Goal: Task Accomplishment & Management: Manage account settings

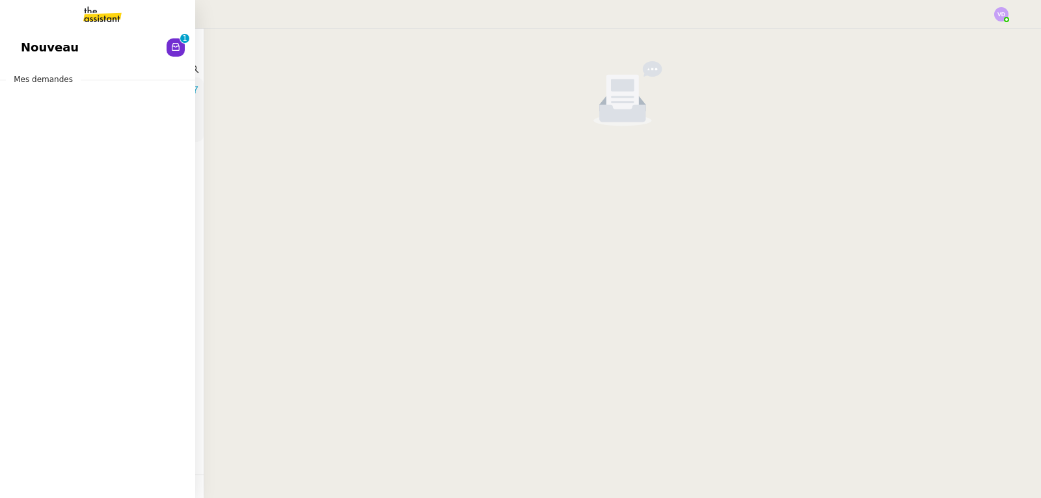
click at [46, 47] on span "Nouveau" at bounding box center [50, 48] width 58 height 20
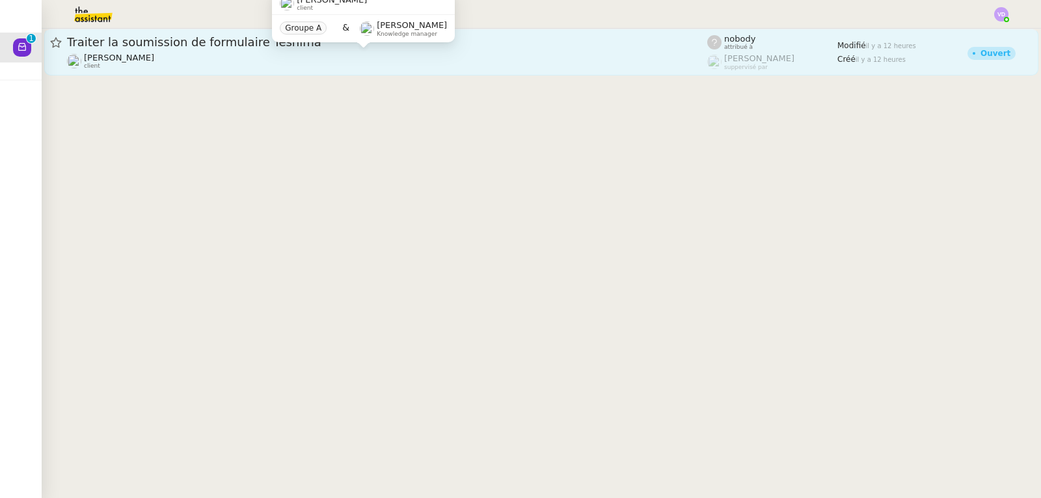
click at [226, 53] on div "[PERSON_NAME] client" at bounding box center [387, 61] width 640 height 17
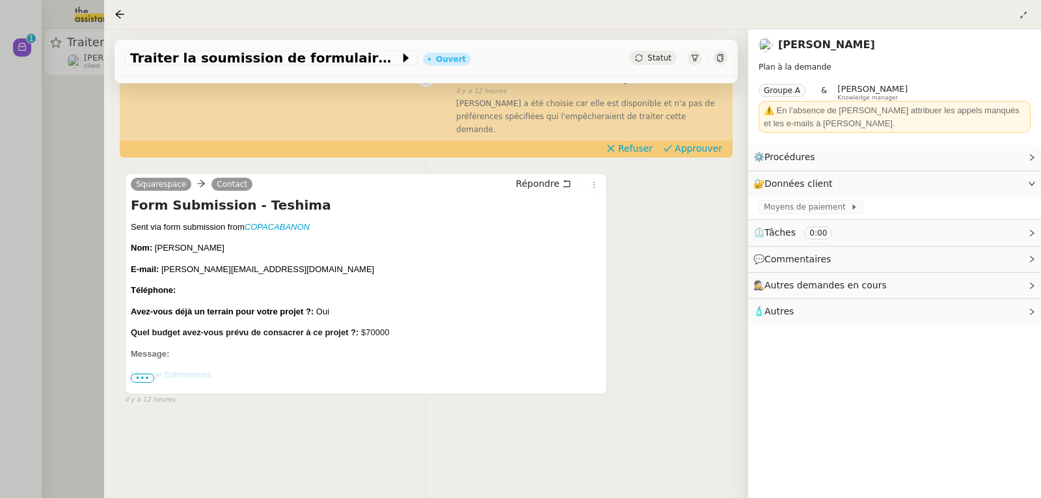
scroll to position [175, 0]
click at [146, 373] on span "•••" at bounding box center [142, 377] width 23 height 9
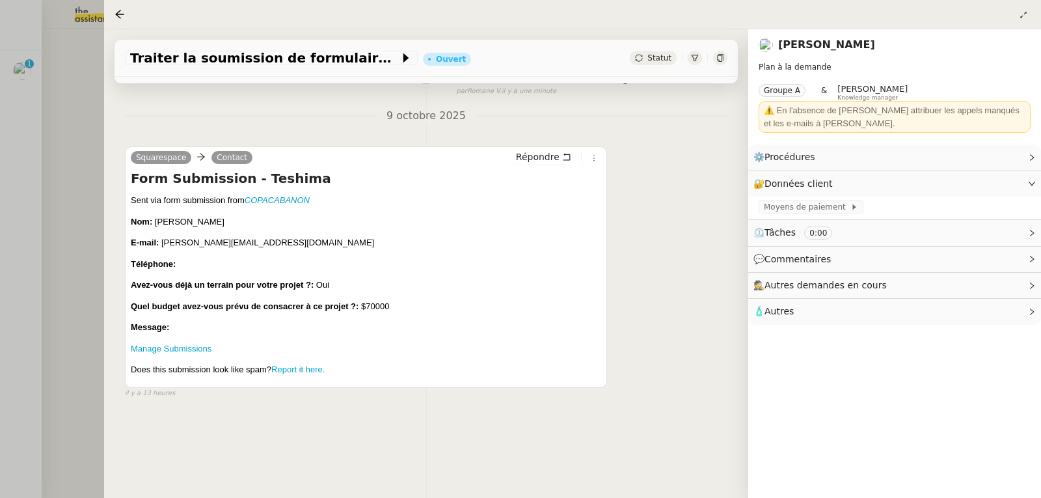
click at [0, 83] on div at bounding box center [520, 249] width 1041 height 498
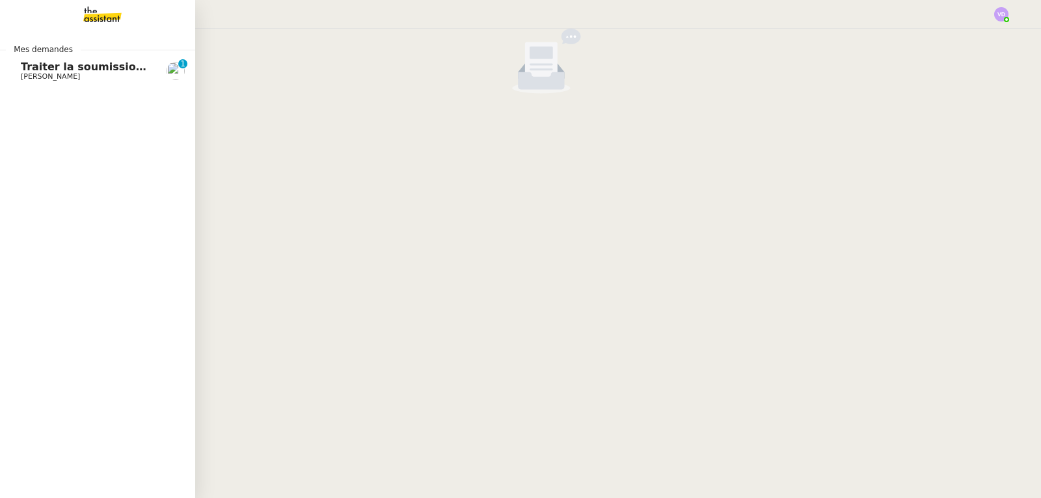
drag, startPoint x: 30, startPoint y: 66, endPoint x: 95, endPoint y: 76, distance: 65.8
click at [30, 66] on span "Traiter la soumission de formulaire Teshima" at bounding box center [149, 66] width 257 height 12
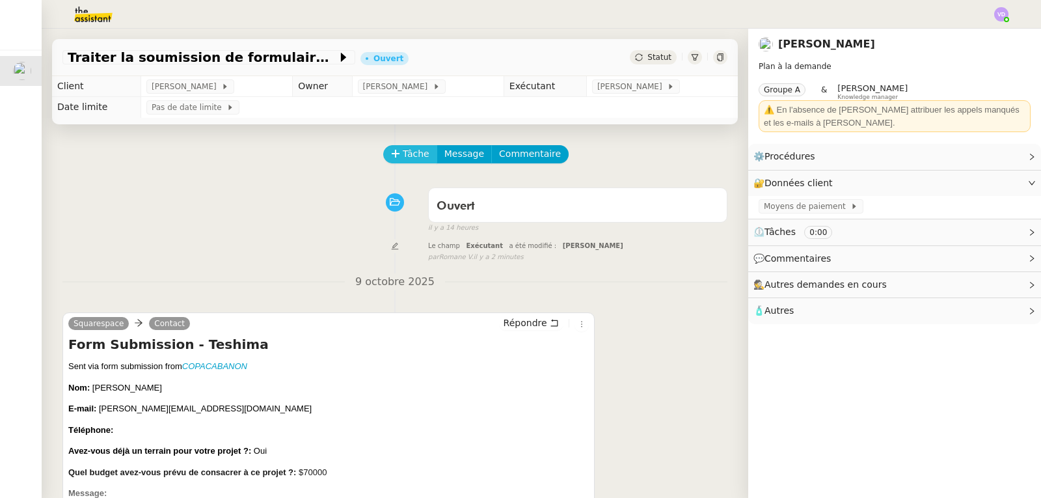
click at [409, 157] on span "Tâche" at bounding box center [416, 153] width 27 height 15
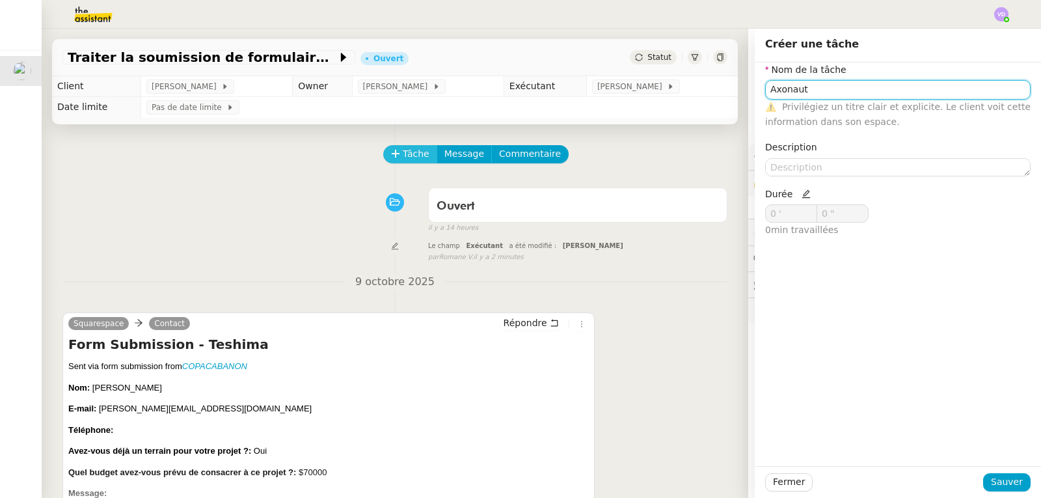
type input "Axonaut"
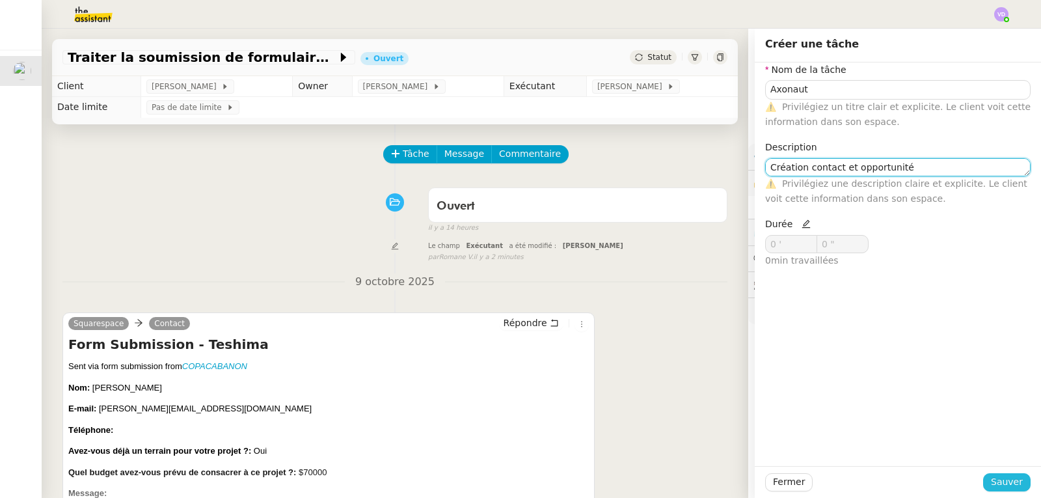
type textarea "Création contact et opportunité"
click at [991, 481] on span "Sauver" at bounding box center [1007, 481] width 32 height 15
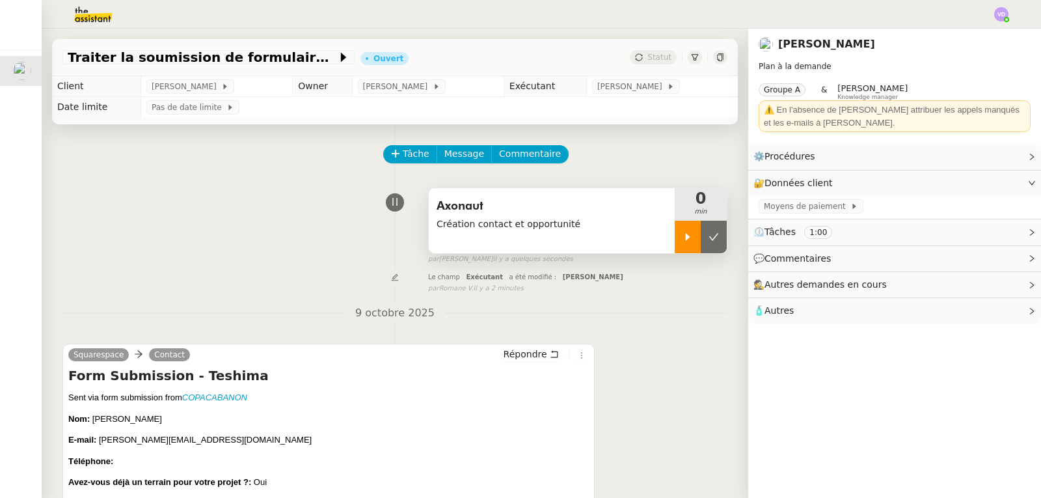
click at [682, 234] on icon at bounding box center [687, 237] width 10 height 10
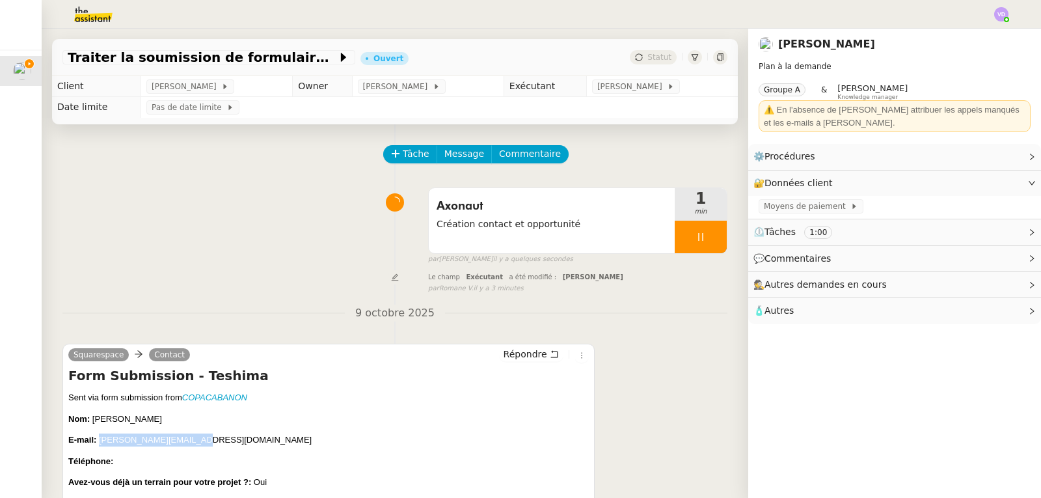
drag, startPoint x: 188, startPoint y: 442, endPoint x: 100, endPoint y: 437, distance: 87.9
click at [100, 437] on p "E-mail: [PERSON_NAME][EMAIL_ADDRESS][DOMAIN_NAME]" at bounding box center [328, 439] width 520 height 13
copy span "[PERSON_NAME][EMAIL_ADDRESS][DOMAIN_NAME]"
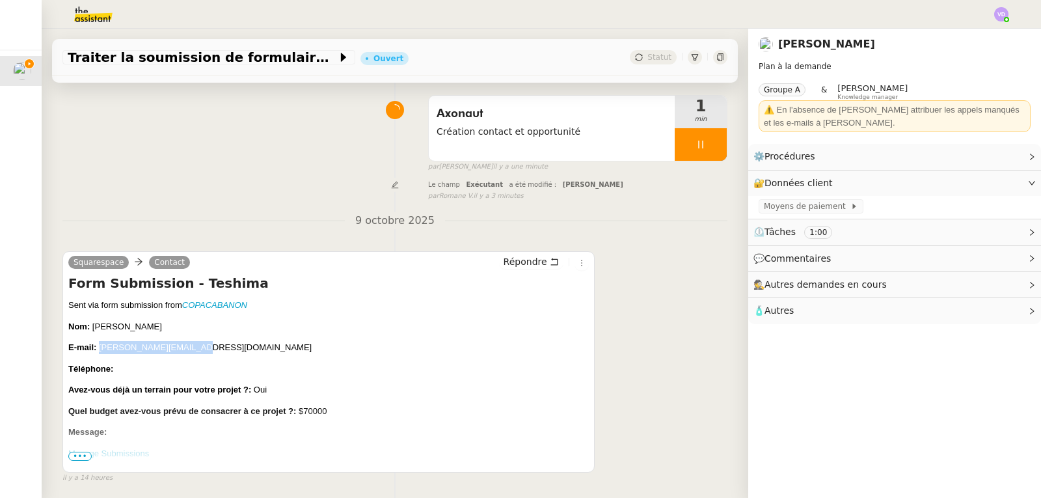
scroll to position [130, 0]
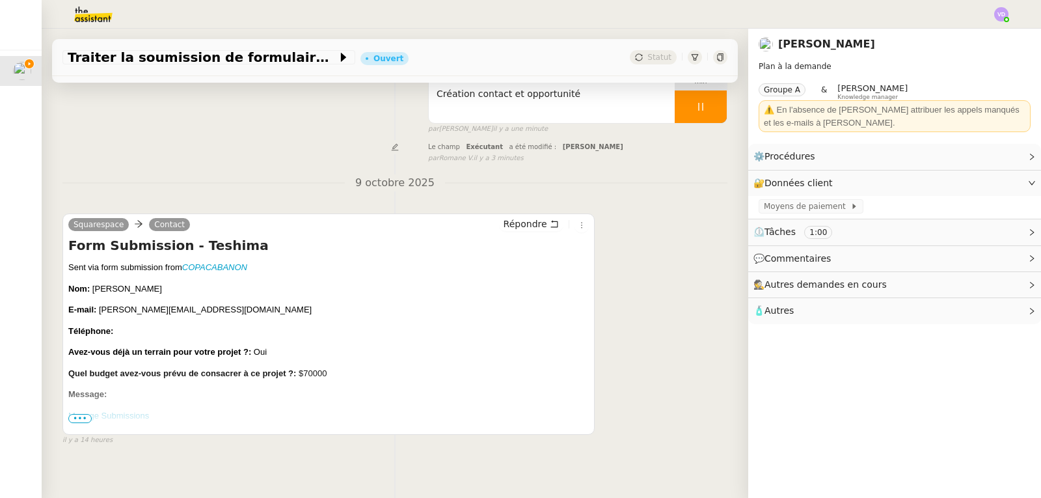
click at [237, 410] on p "Manage Submissions" at bounding box center [328, 415] width 520 height 13
click at [85, 420] on span "•••" at bounding box center [79, 418] width 23 height 9
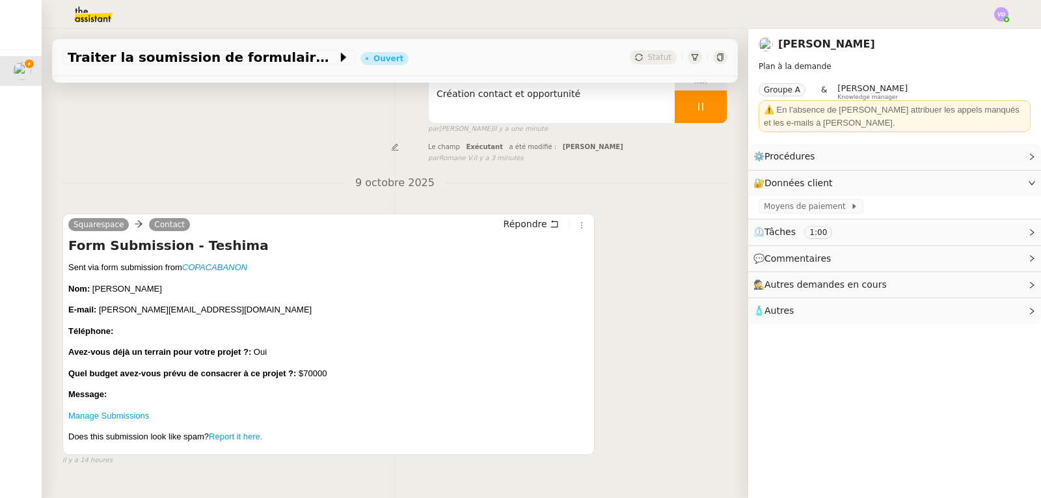
click at [131, 399] on p "Message:" at bounding box center [328, 394] width 520 height 13
drag, startPoint x: 152, startPoint y: 405, endPoint x: 62, endPoint y: 267, distance: 163.6
click at [62, 267] on div "Squarespace Contact Répondre Form Submission - Teshima Form Submission - Teshim…" at bounding box center [328, 333] width 532 height 241
copy div "Sent via form submission from COPACABANON Nom: [PERSON_NAME] E-mail: [PERSON_NA…"
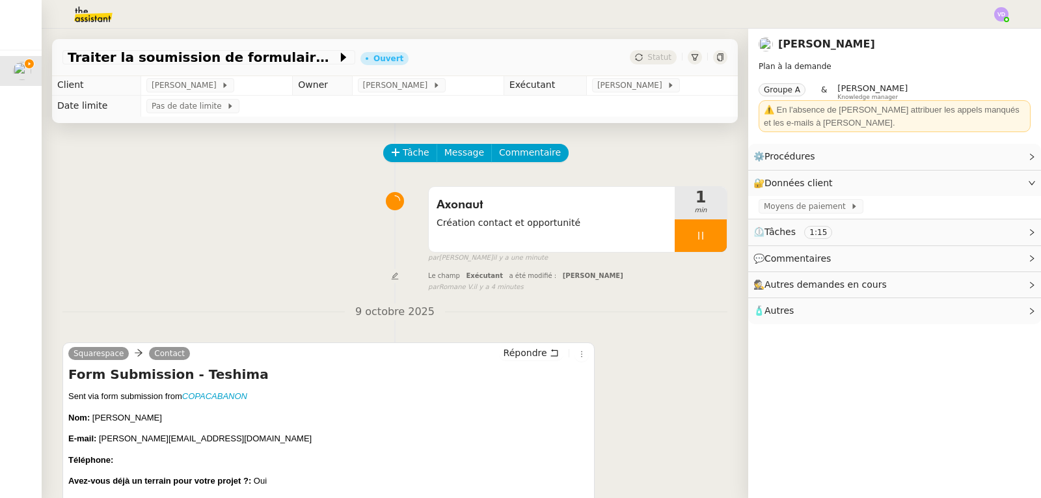
scroll to position [0, 0]
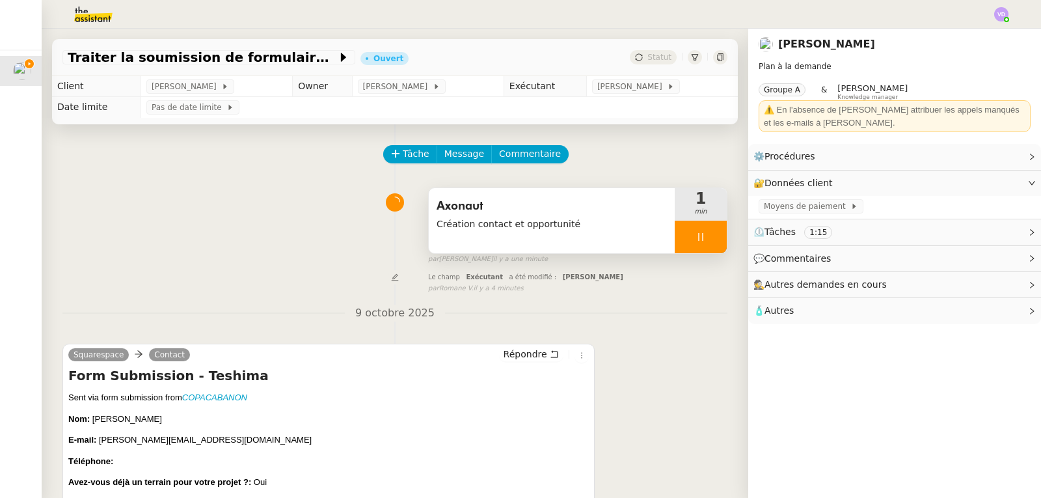
click at [675, 250] on div at bounding box center [701, 237] width 52 height 33
click at [701, 244] on button at bounding box center [714, 237] width 26 height 33
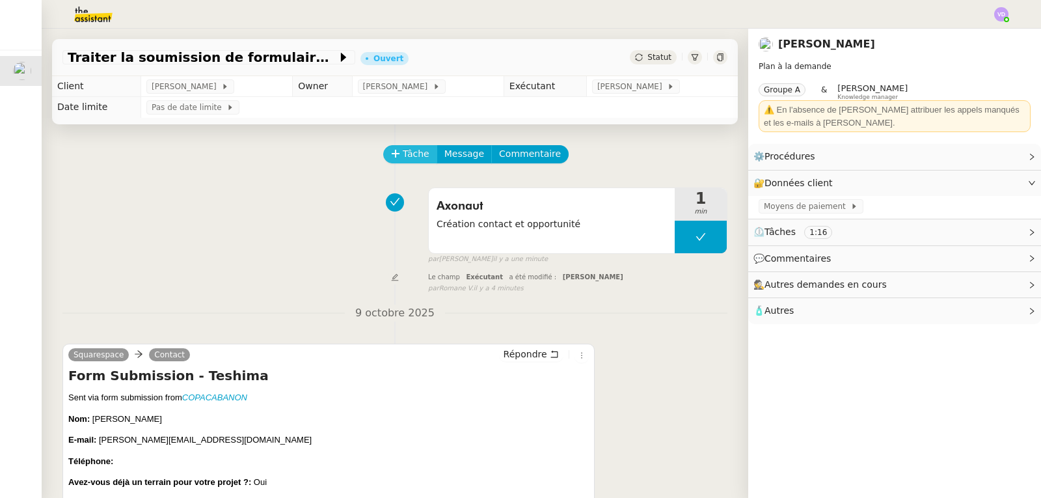
click at [407, 154] on span "Tâche" at bounding box center [416, 153] width 27 height 15
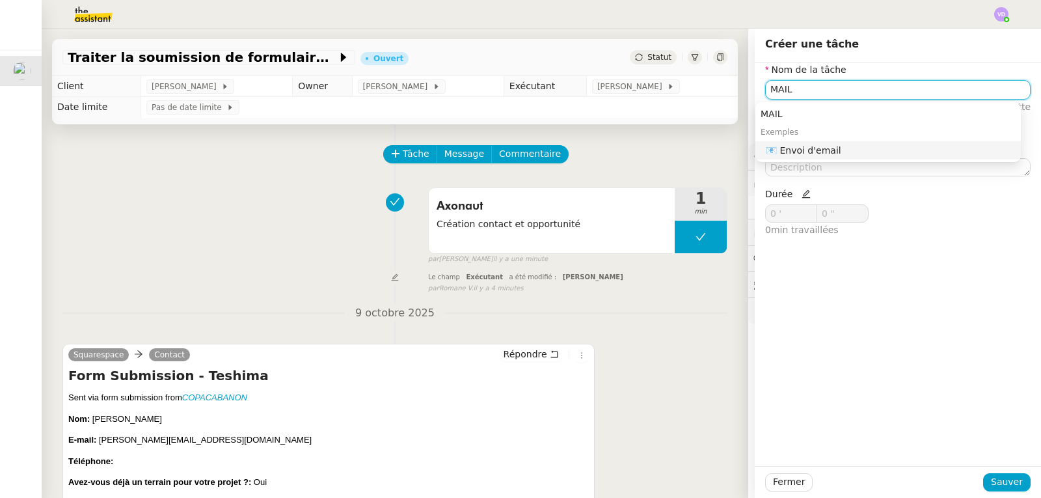
click at [797, 154] on div "📧 Envoi d'email" at bounding box center [891, 150] width 250 height 12
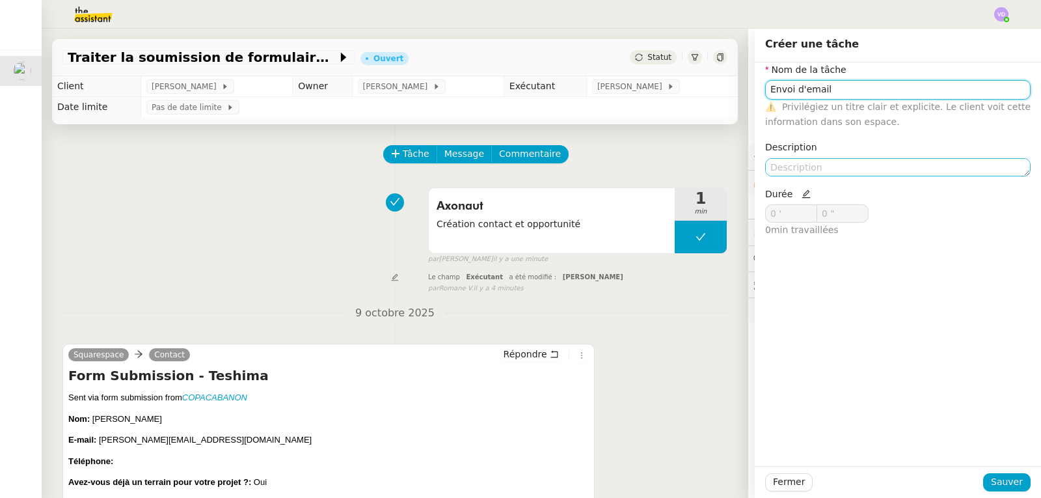
type input "Envoi d'email"
click at [794, 170] on textarea at bounding box center [897, 167] width 265 height 18
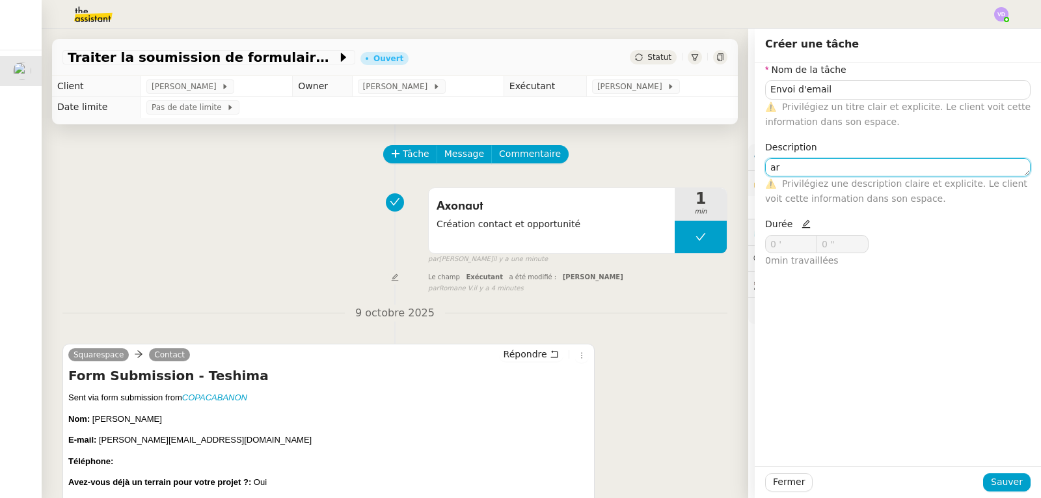
type textarea "a"
type textarea "AR demande d'information"
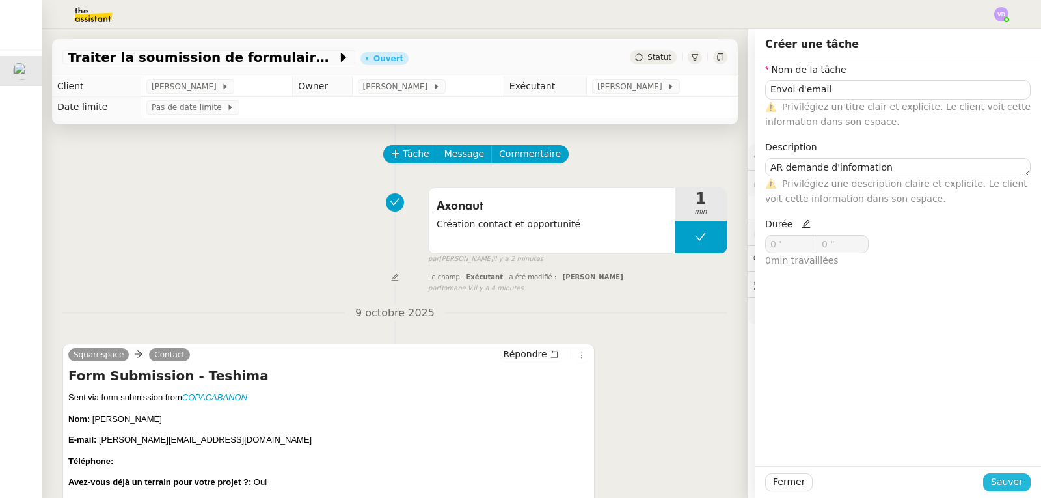
click at [1000, 477] on span "Sauver" at bounding box center [1007, 481] width 32 height 15
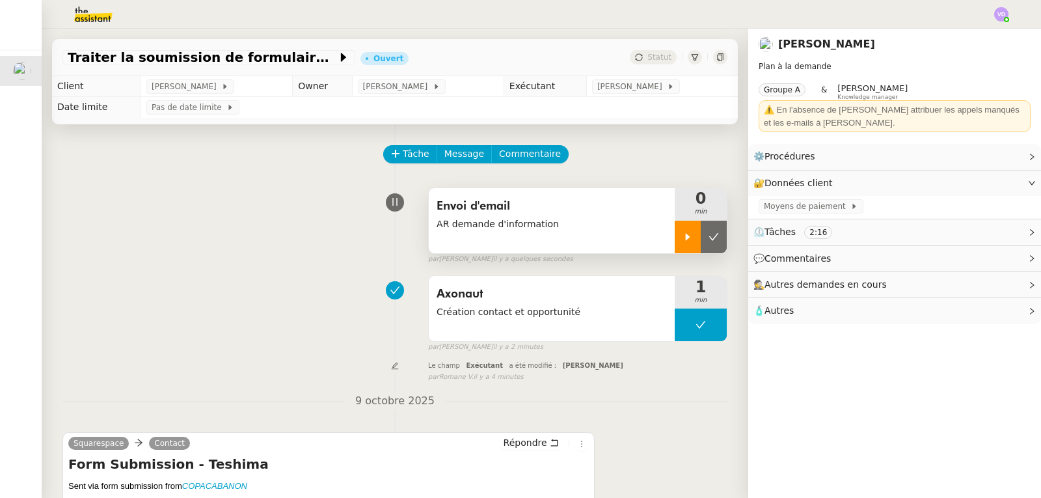
click at [675, 233] on div at bounding box center [688, 237] width 26 height 33
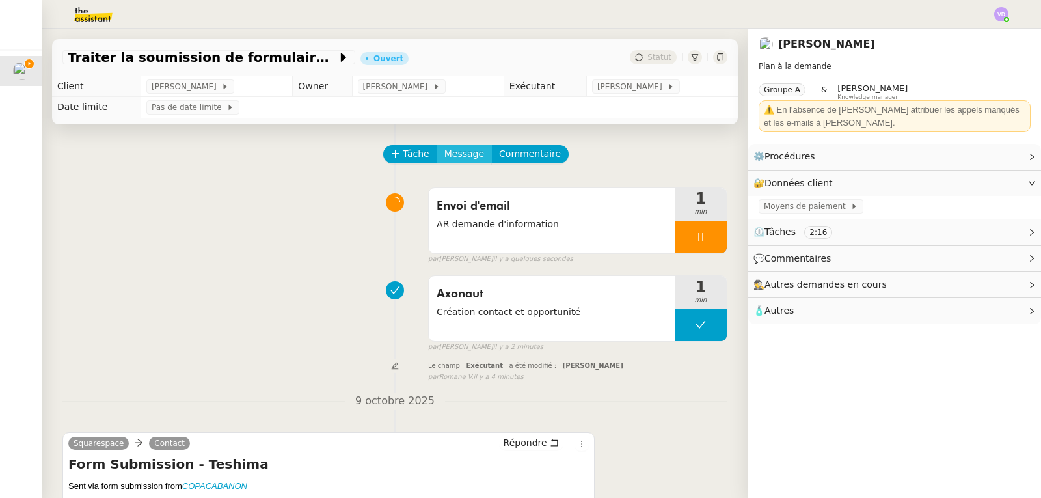
click at [444, 158] on span "Message" at bounding box center [464, 153] width 40 height 15
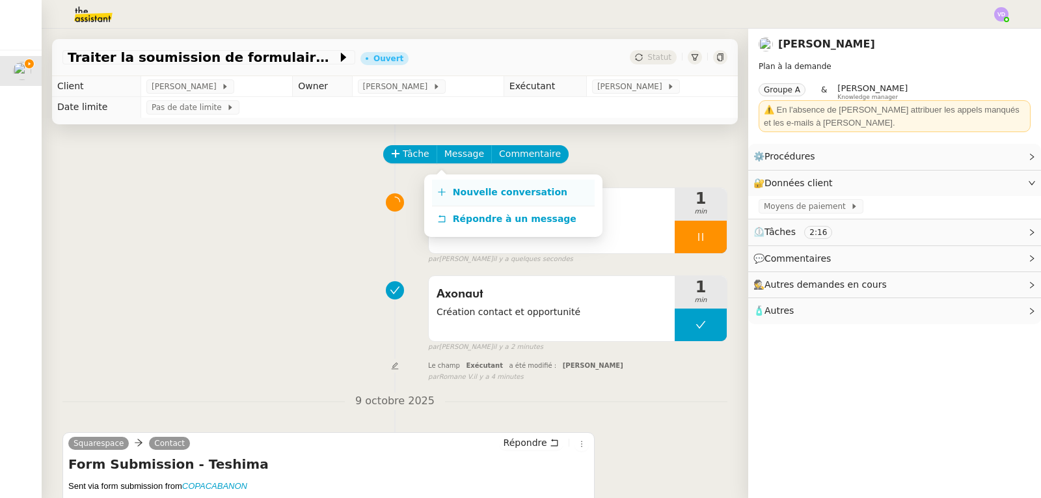
click at [532, 193] on span "Nouvelle conversation" at bounding box center [510, 192] width 114 height 10
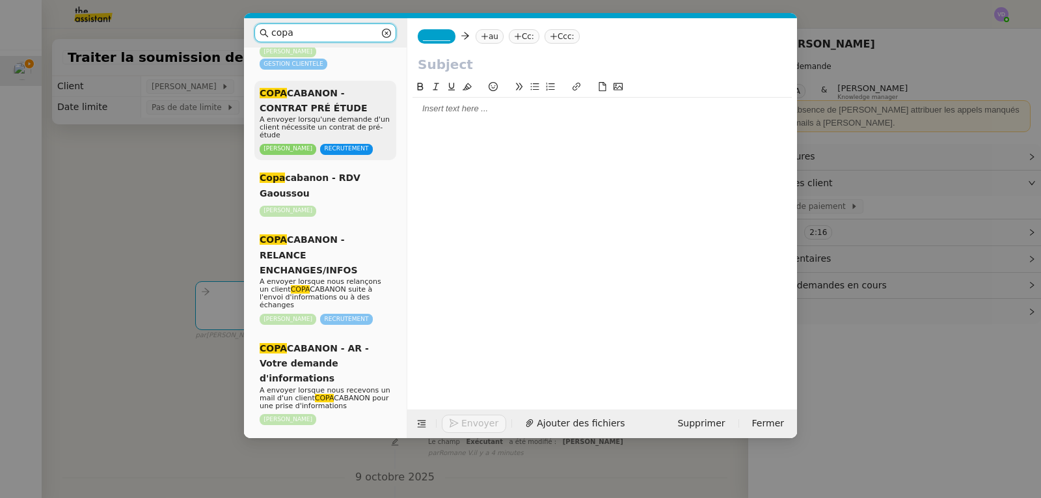
scroll to position [130, 0]
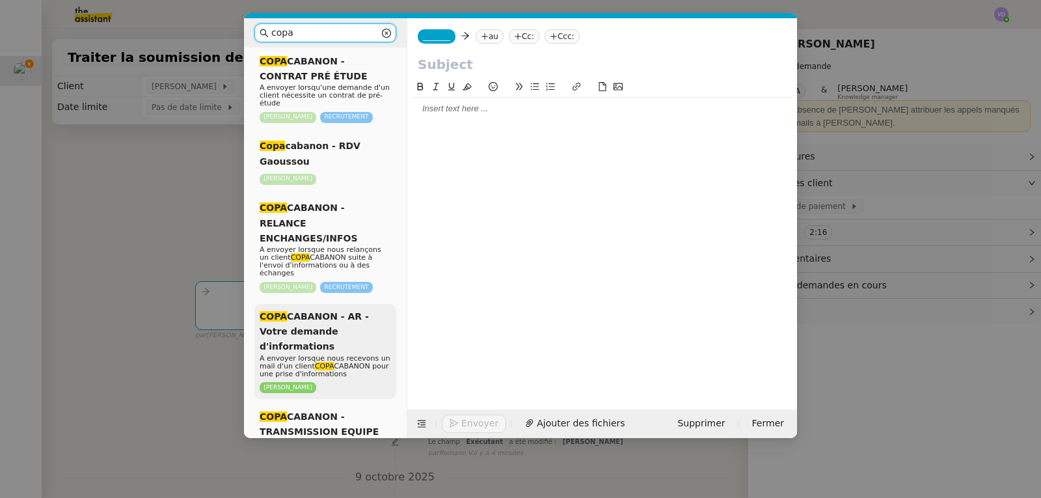
type input "copa"
click at [347, 321] on span "COPA CABANON - AR - Votre demande d'informations" at bounding box center [314, 331] width 109 height 41
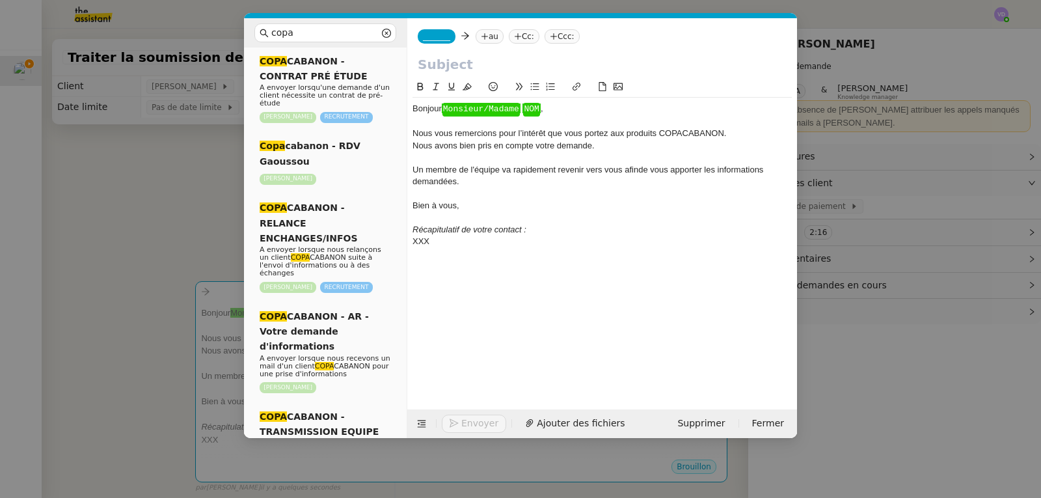
click at [461, 68] on input "text" at bounding box center [602, 65] width 369 height 20
type input "V"
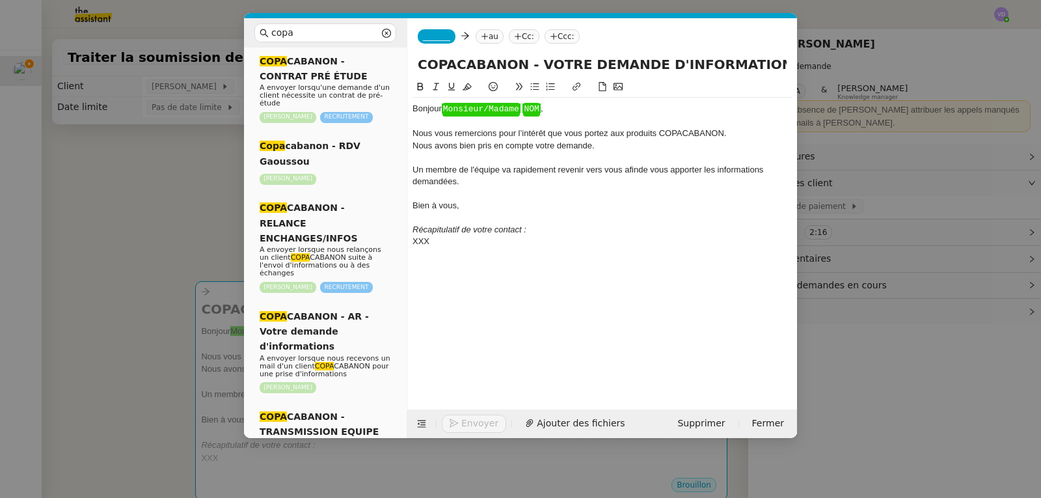
type input "COPACABANON - VOTRE DEMANDE D'INFORMATION"
click at [562, 114] on div "Bonjour ﻿ Monsieur/Madame ﻿ ﻿ NOM ﻿ ," at bounding box center [601, 109] width 379 height 12
click at [170, 201] on nz-modal-container "copa Service COPA CABANON - RELANCE DEVIS A envoyer lorsque nous relançons un c…" at bounding box center [520, 249] width 1041 height 498
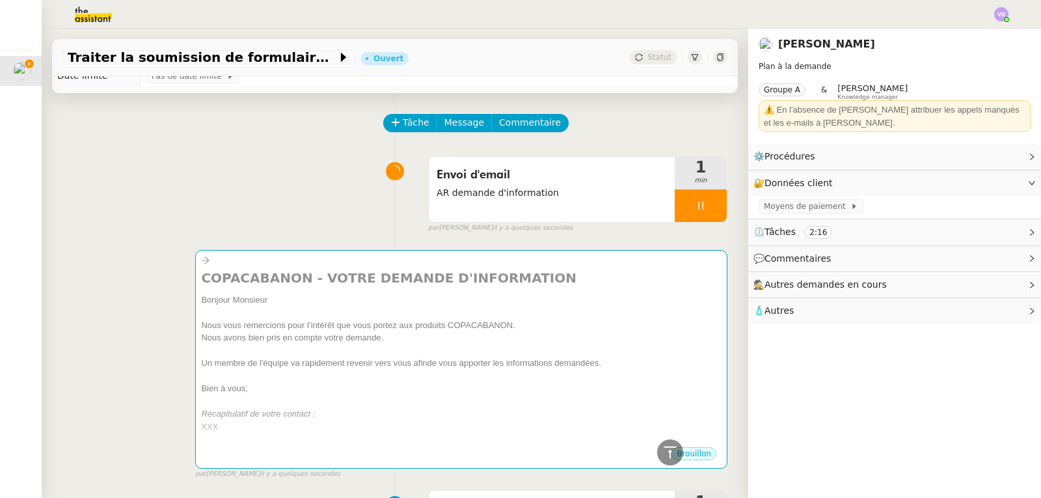
scroll to position [0, 0]
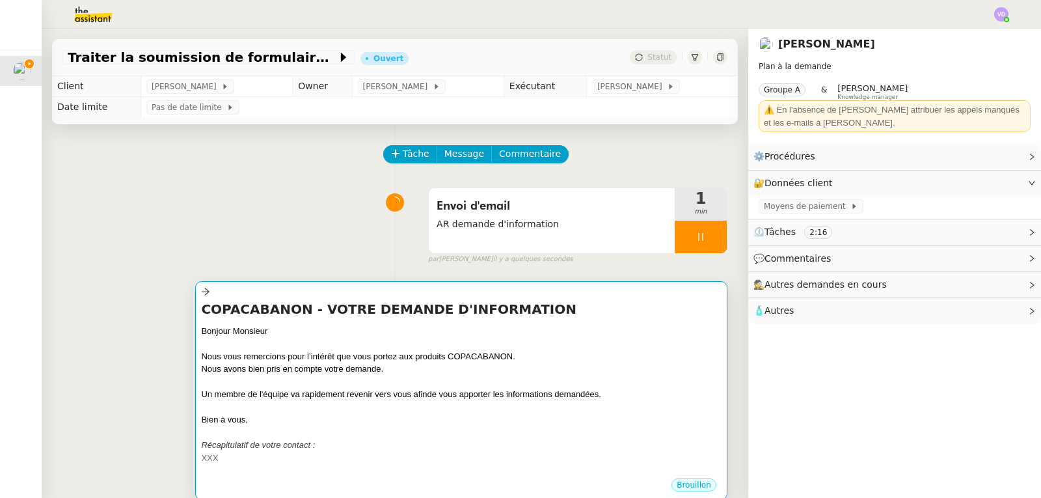
click at [373, 352] on div "Nous vous remercions pour l’intérêt que vous portez aux produits COPACABANON." at bounding box center [461, 356] width 520 height 13
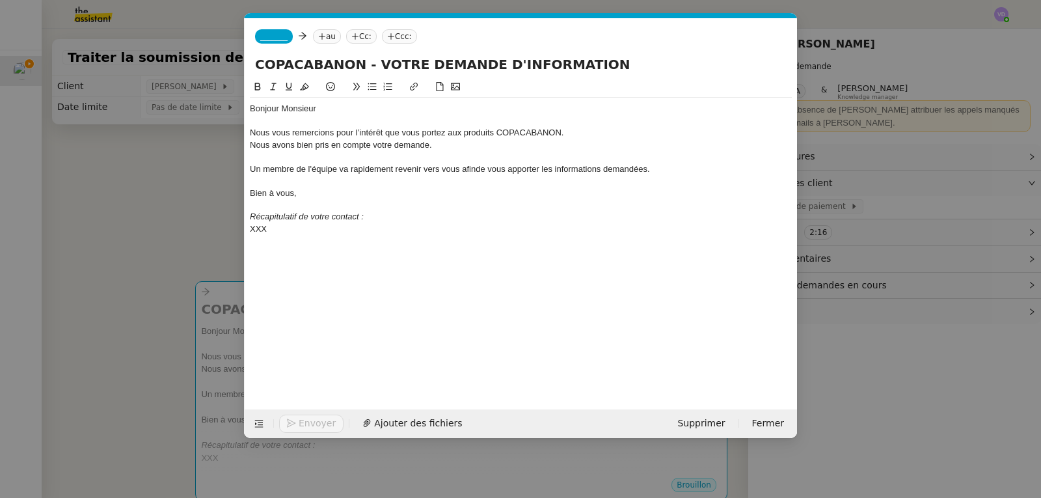
scroll to position [0, 47]
click at [319, 111] on div "Bonjour Monsieur" at bounding box center [521, 109] width 542 height 12
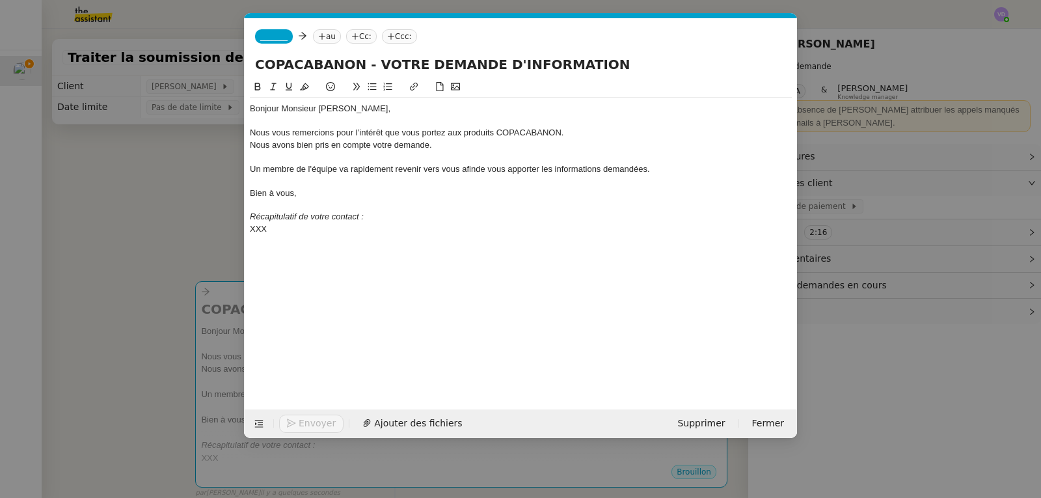
click at [179, 174] on nz-modal-container "copa Service COPA CABANON - RELANCE DEVIS A envoyer lorsque nous relançons un c…" at bounding box center [520, 249] width 1041 height 498
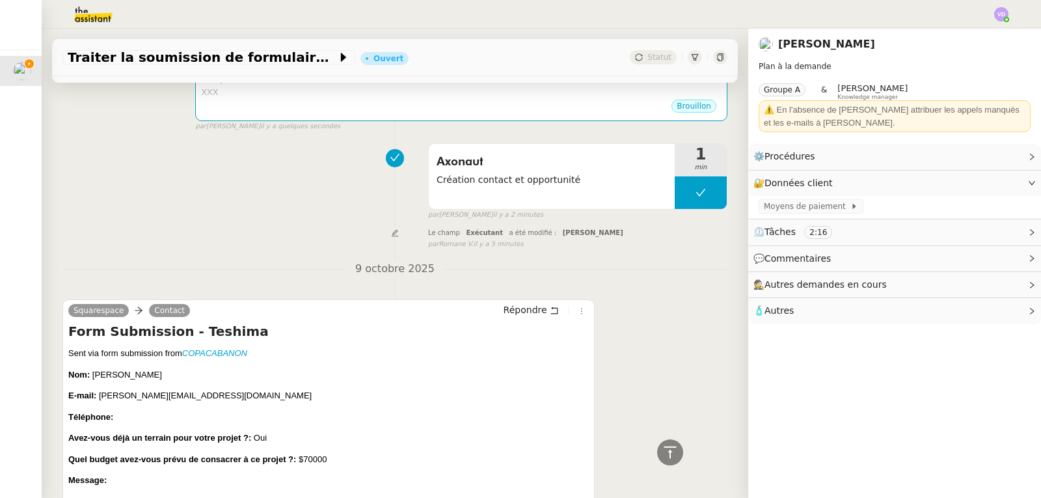
scroll to position [455, 0]
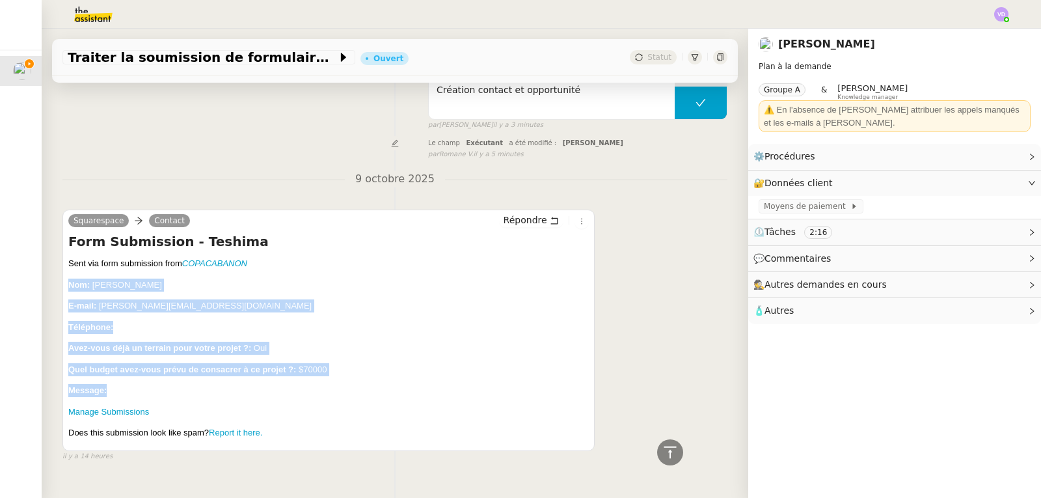
drag, startPoint x: 71, startPoint y: 283, endPoint x: 133, endPoint y: 388, distance: 121.6
click at [133, 388] on div "Form Submission - Teshima Nom: [PERSON_NAME] E-mail: [PERSON_NAME][EMAIL_ADDRES…" at bounding box center [328, 352] width 520 height 191
copy div "Nom: [PERSON_NAME] E-mail: [PERSON_NAME][EMAIL_ADDRESS][DOMAIN_NAME] Téléphone:…"
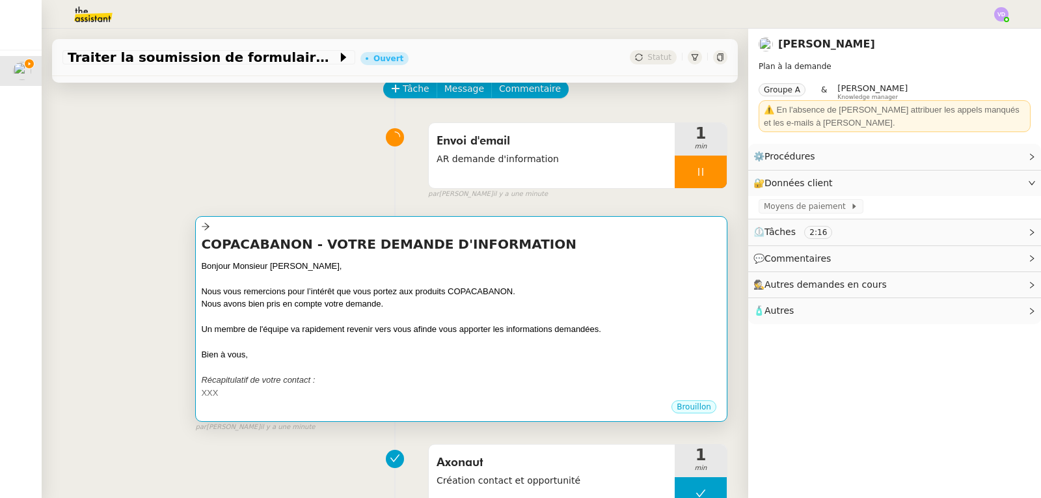
click at [308, 312] on div at bounding box center [461, 316] width 520 height 13
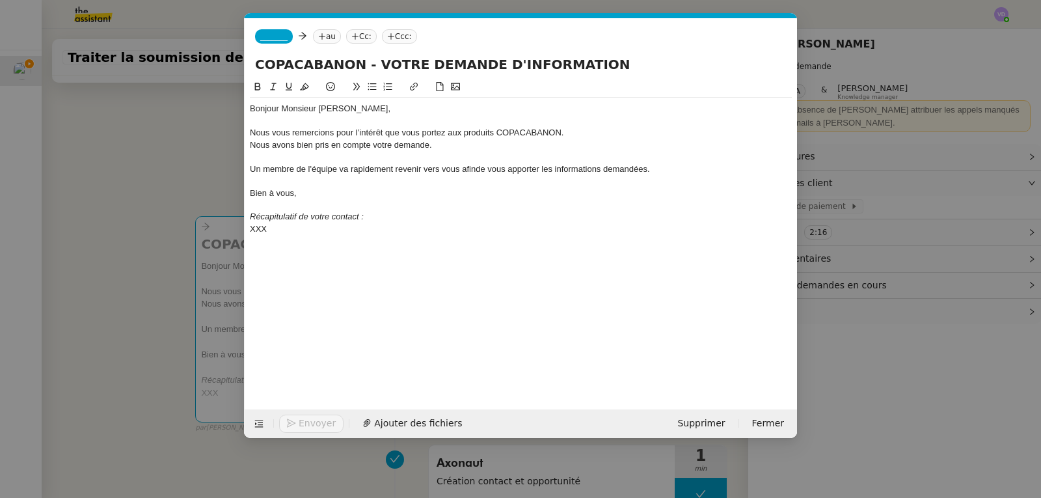
scroll to position [0, 47]
drag, startPoint x: 297, startPoint y: 231, endPoint x: 247, endPoint y: 230, distance: 50.1
click at [247, 230] on nz-spin "Bonjour Monsieur [PERSON_NAME], Nous vous remercions pour l’intérêt que vous po…" at bounding box center [521, 236] width 552 height 315
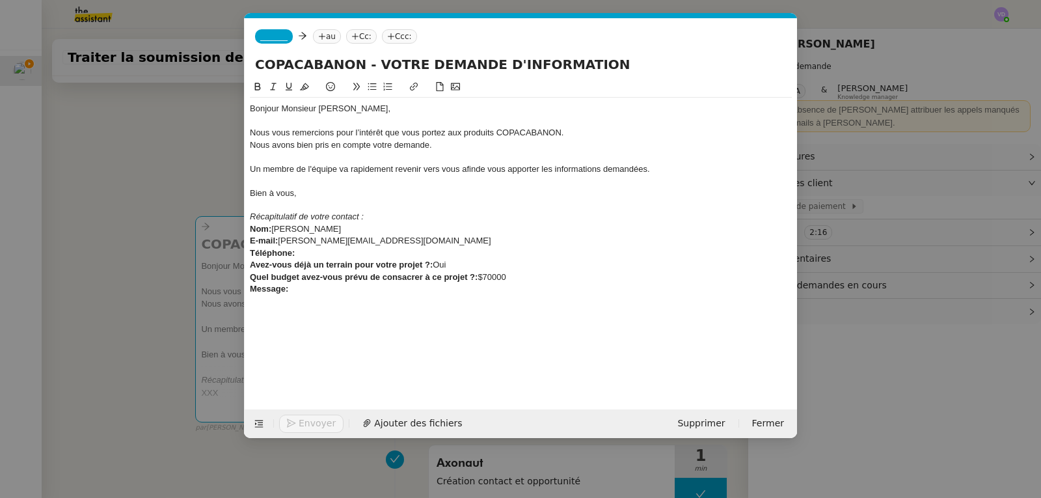
scroll to position [0, 0]
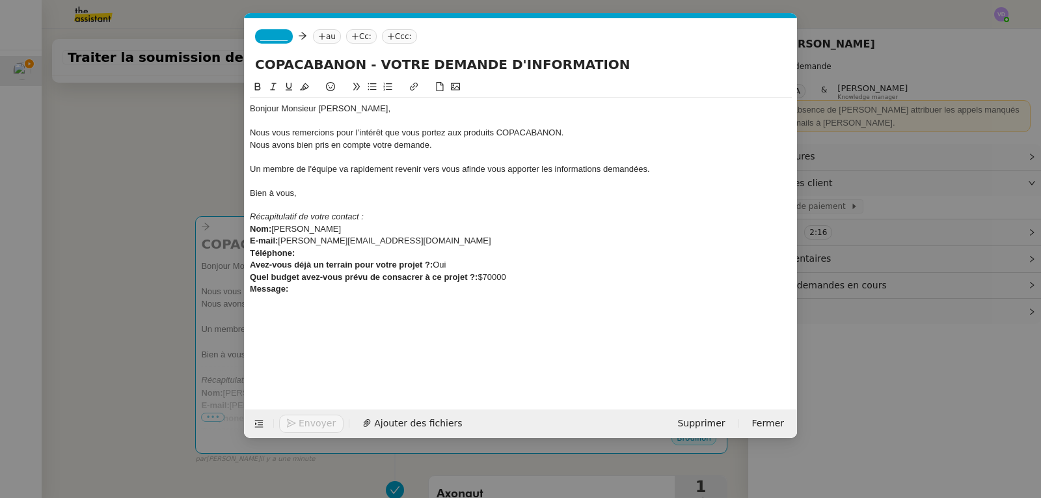
click at [162, 164] on nz-modal-container "copa Service COPA CABANON - RELANCE DEVIS A envoyer lorsque nous relançons un c…" at bounding box center [520, 249] width 1041 height 498
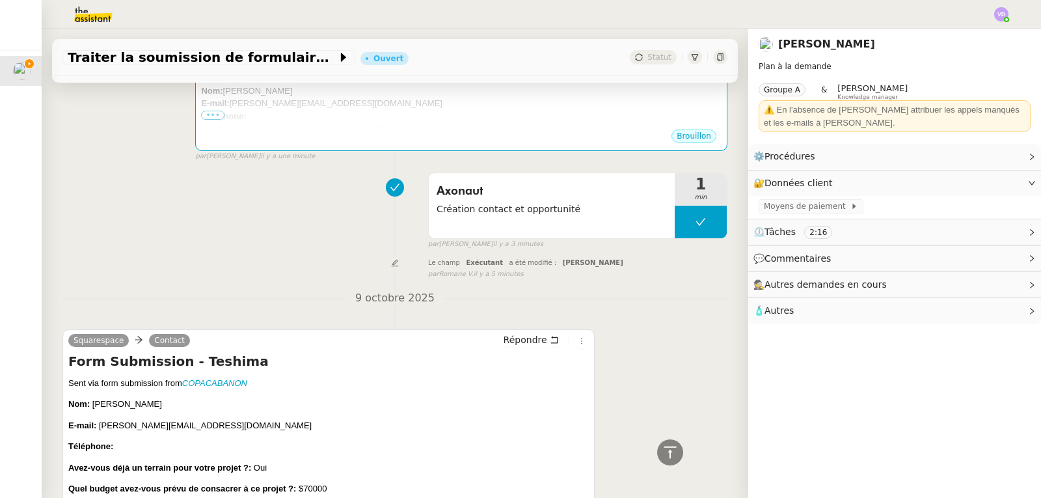
scroll to position [390, 0]
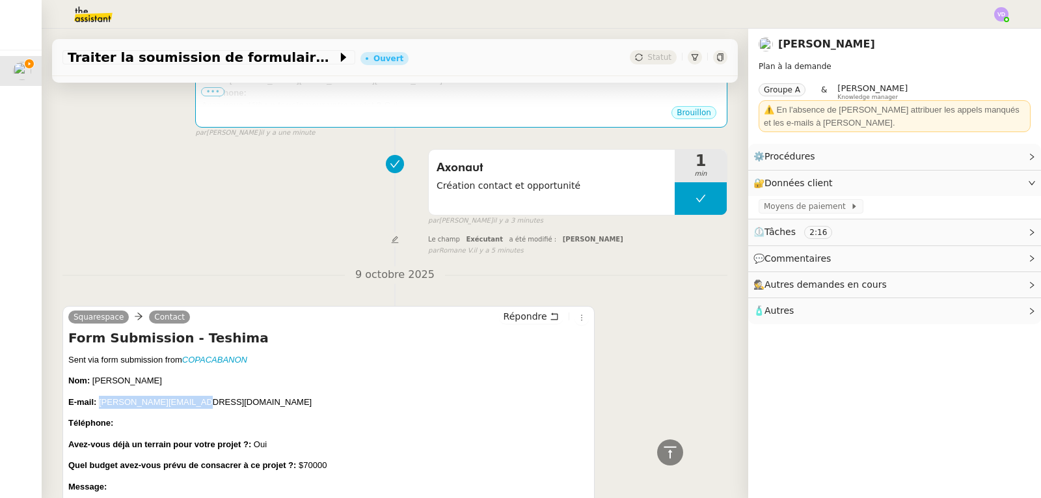
drag, startPoint x: 193, startPoint y: 405, endPoint x: 99, endPoint y: 409, distance: 93.8
click at [99, 409] on p "E-mail: [PERSON_NAME][EMAIL_ADDRESS][DOMAIN_NAME]" at bounding box center [328, 401] width 520 height 13
copy span "[PERSON_NAME][EMAIL_ADDRESS][DOMAIN_NAME]"
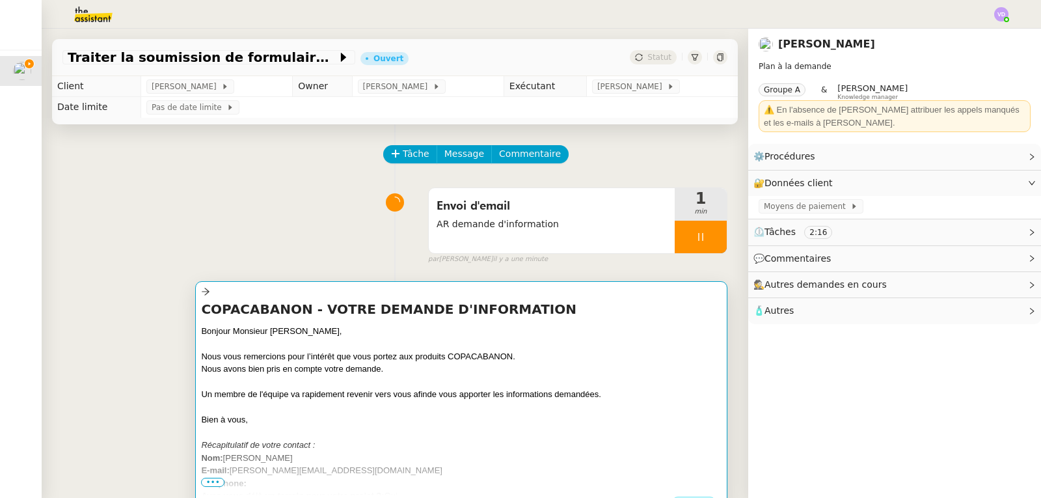
click at [351, 323] on div "COPACABANON - VOTRE DEMANDE D'INFORMATION Bonjour Monsieur [PERSON_NAME], Nous …" at bounding box center [461, 397] width 520 height 195
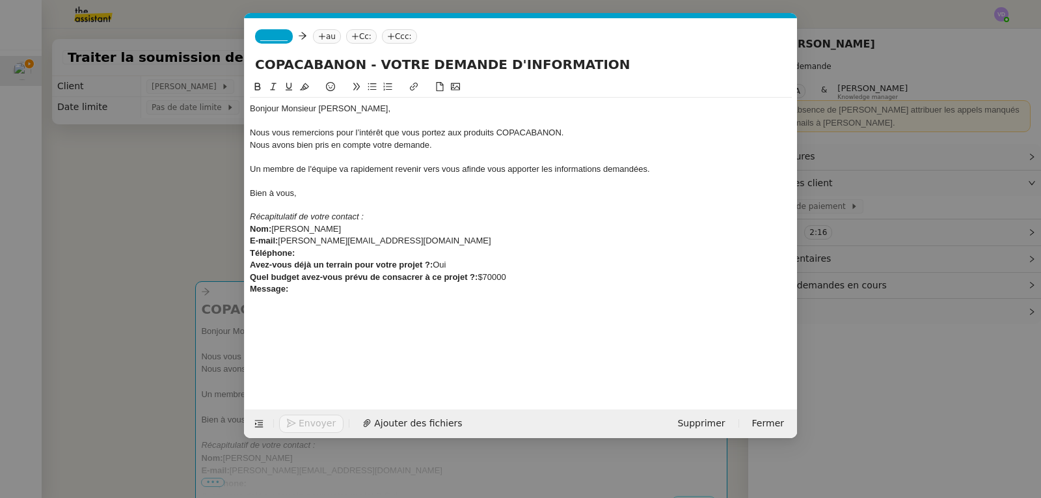
scroll to position [0, 47]
click at [280, 36] on span "_______" at bounding box center [273, 36] width 27 height 9
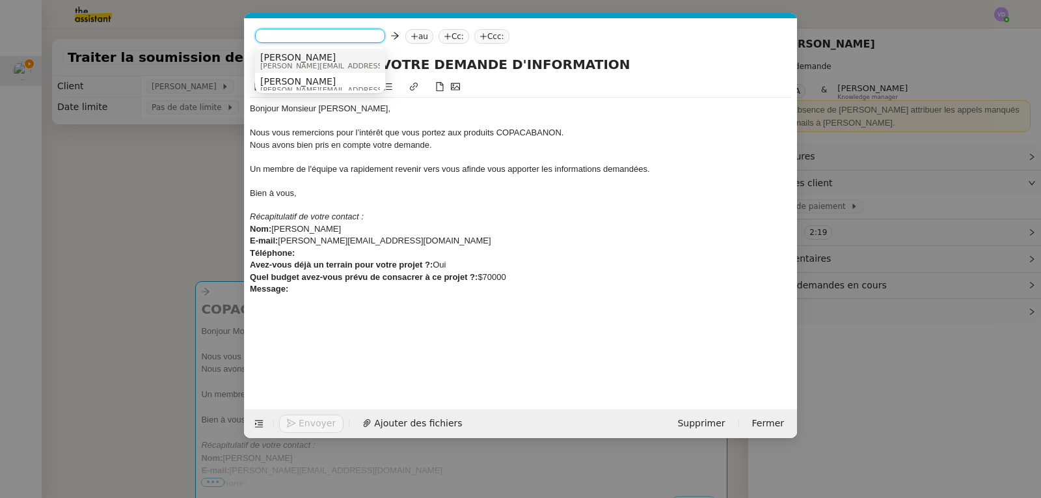
click at [299, 57] on span "[PERSON_NAME]" at bounding box center [352, 57] width 185 height 10
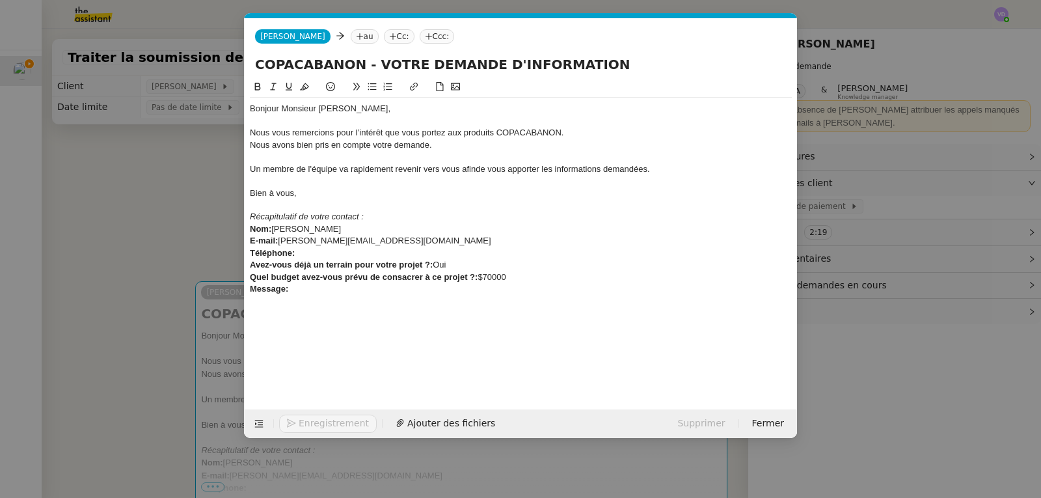
click at [351, 36] on nz-tag "au" at bounding box center [365, 36] width 28 height 14
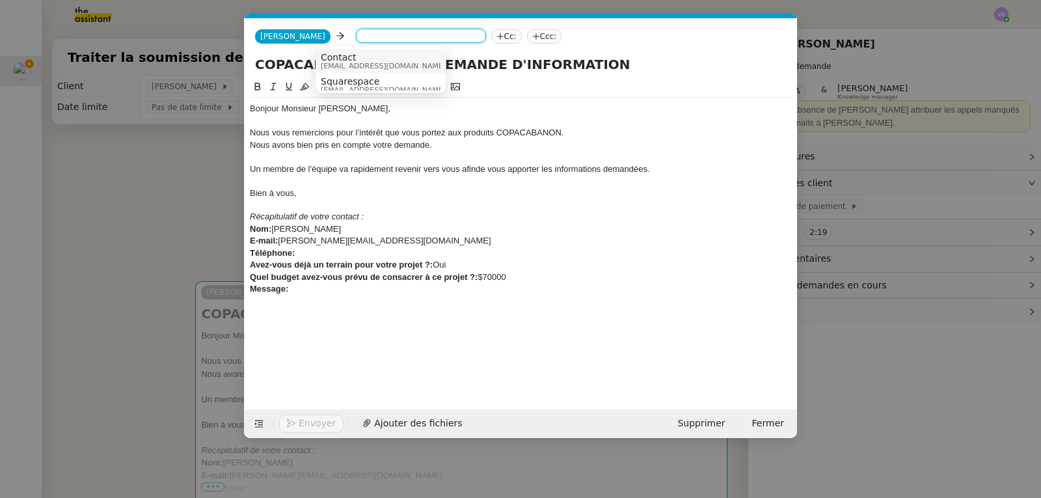
paste input "[PERSON_NAME][EMAIL_ADDRESS][DOMAIN_NAME]"
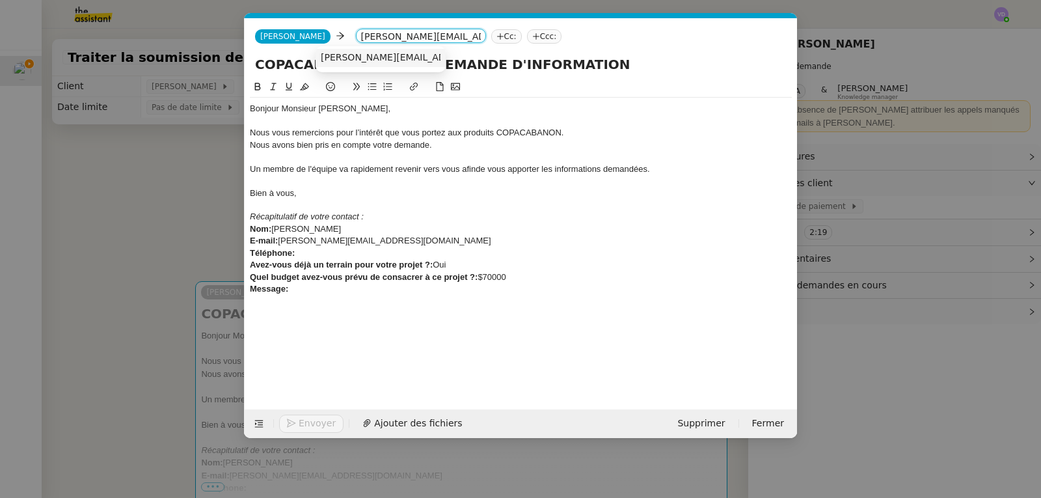
type input "[PERSON_NAME][EMAIL_ADDRESS][DOMAIN_NAME]"
click at [343, 51] on nz-option-item "[PERSON_NAME][EMAIL_ADDRESS][DOMAIN_NAME]" at bounding box center [380, 58] width 130 height 18
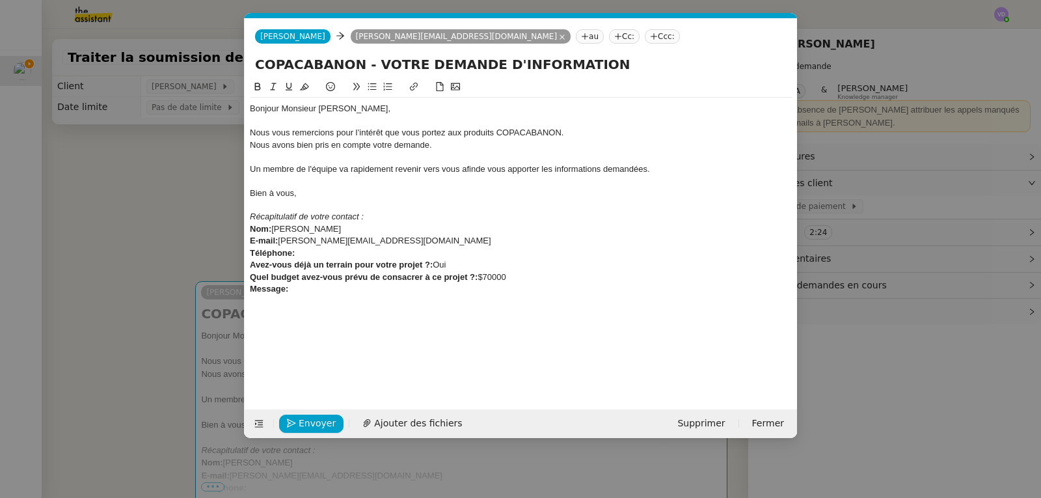
click at [609, 41] on nz-tag "Cc:" at bounding box center [624, 36] width 31 height 14
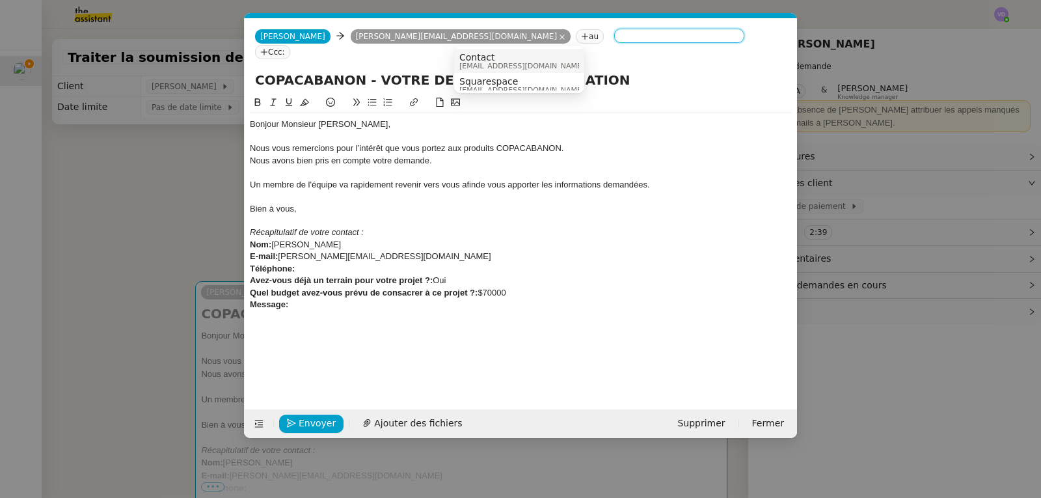
type input "h"
click at [617, 321] on div "Bonjour Monsieur [PERSON_NAME], Nous vous remercions pour l’intérêt que vous po…" at bounding box center [521, 242] width 542 height 294
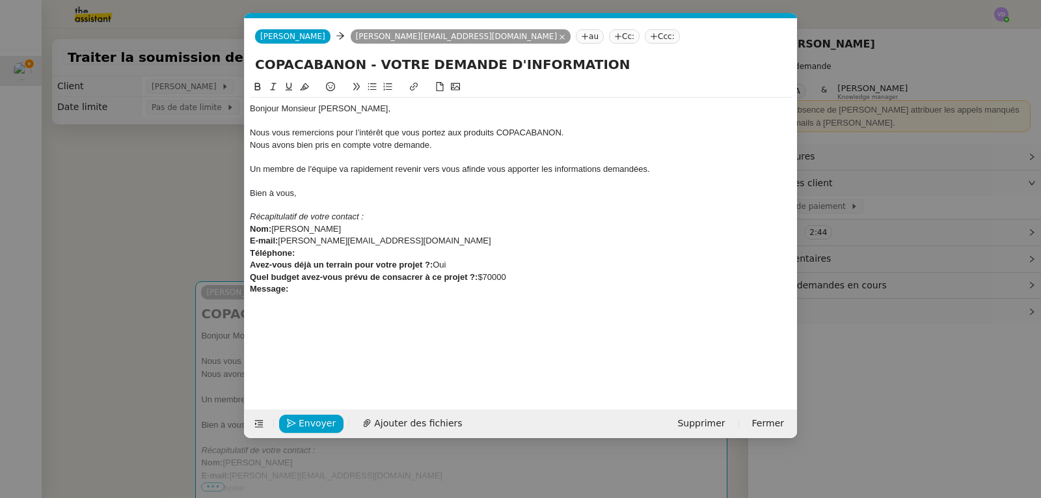
click at [576, 38] on nz-tag "au" at bounding box center [590, 36] width 28 height 14
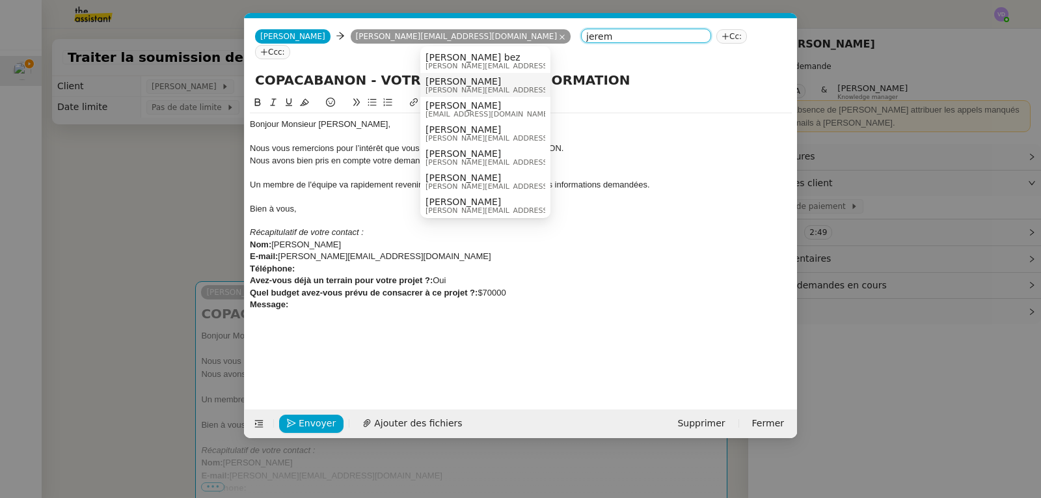
type input "jerem"
click at [453, 87] on span "[PERSON_NAME][EMAIL_ADDRESS][DOMAIN_NAME]" at bounding box center [517, 90] width 185 height 7
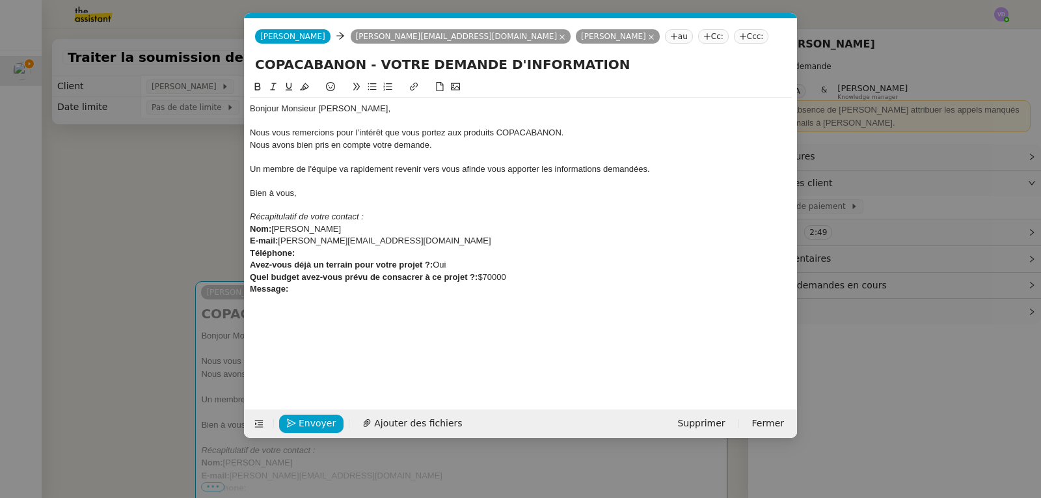
click at [703, 36] on icon at bounding box center [707, 37] width 8 height 8
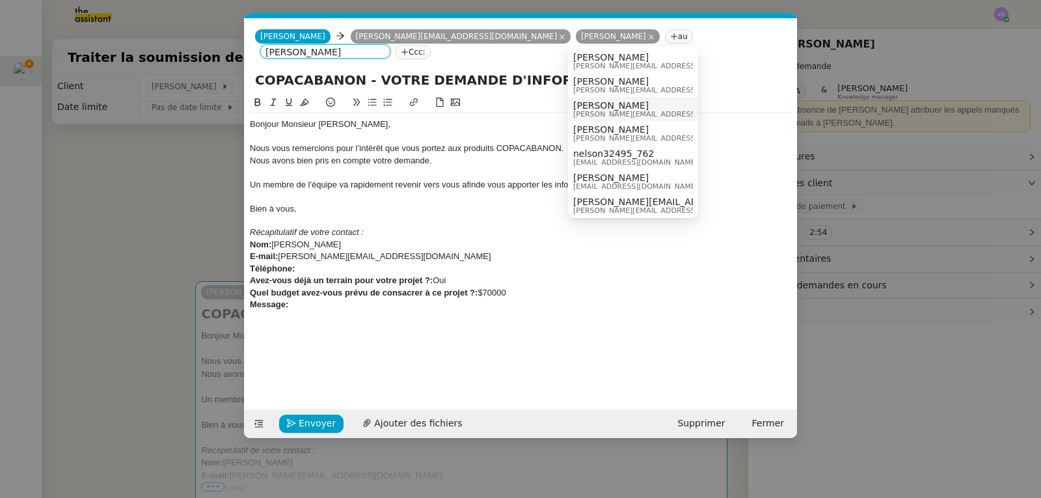
type input "[PERSON_NAME]"
click at [615, 114] on span "[PERSON_NAME][EMAIL_ADDRESS][DOMAIN_NAME]" at bounding box center [665, 114] width 185 height 7
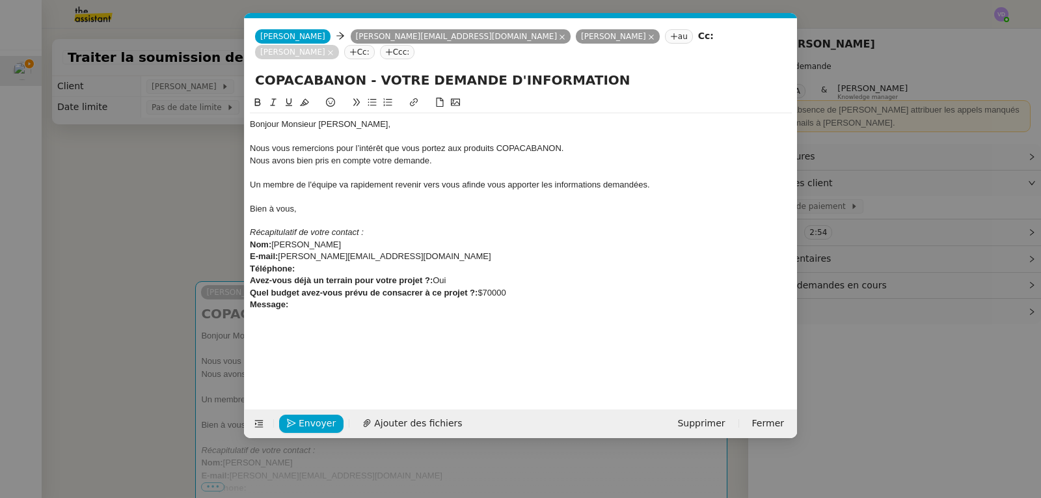
click at [357, 48] on icon at bounding box center [353, 52] width 8 height 8
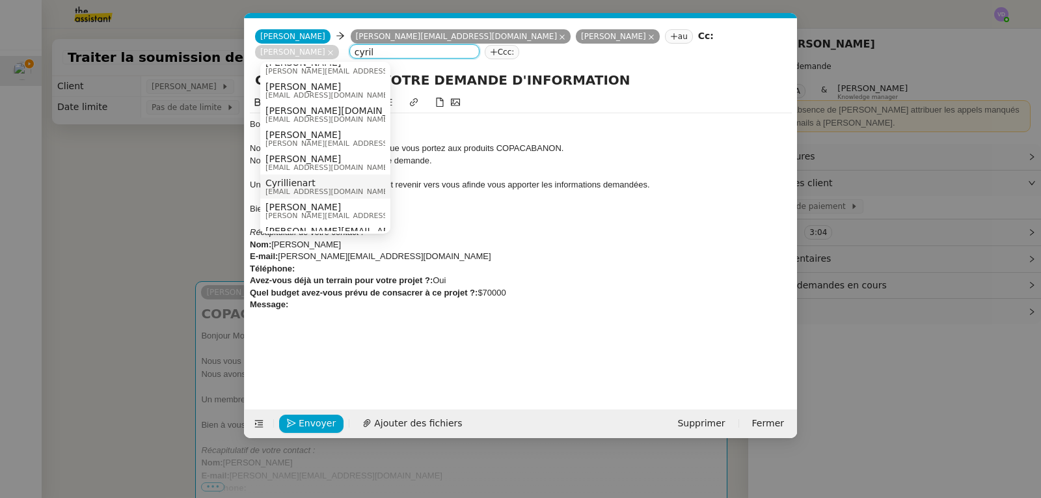
scroll to position [260, 0]
type input "cyril"
click at [316, 185] on span "[PERSON_NAME]" at bounding box center [357, 185] width 185 height 10
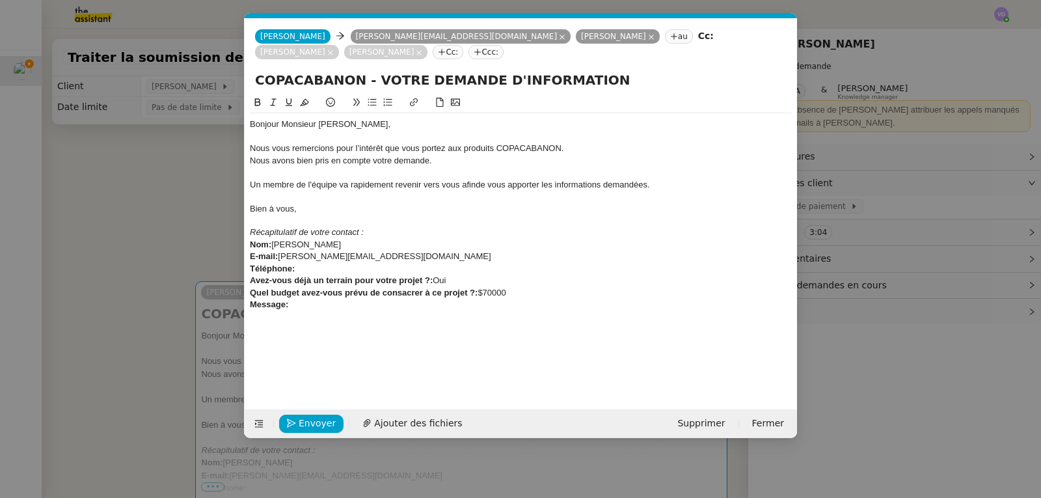
scroll to position [0, 0]
click at [312, 427] on span "Envoyer" at bounding box center [317, 423] width 37 height 15
click at [311, 427] on span "Confirmer l'envoi" at bounding box center [338, 423] width 78 height 15
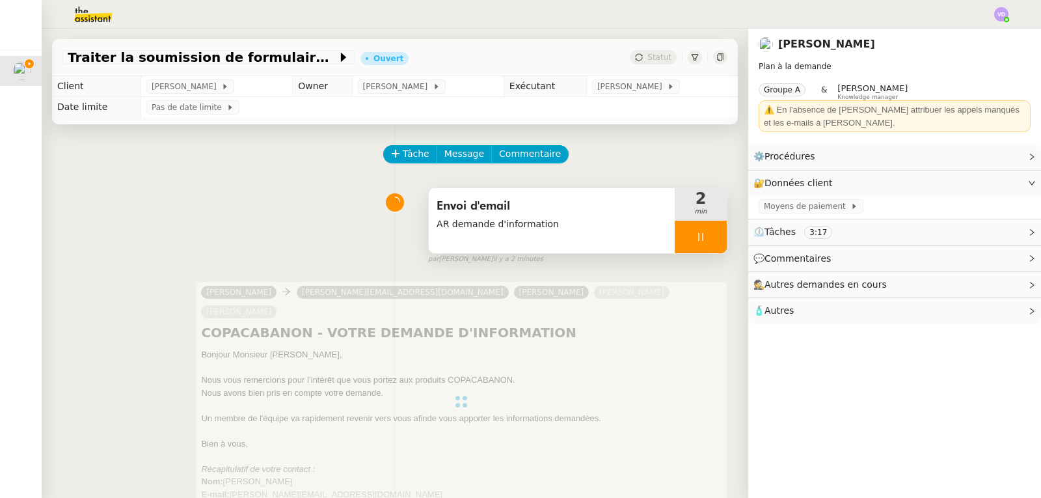
click at [675, 253] on div at bounding box center [701, 237] width 52 height 33
click at [708, 240] on icon at bounding box center [713, 237] width 10 height 10
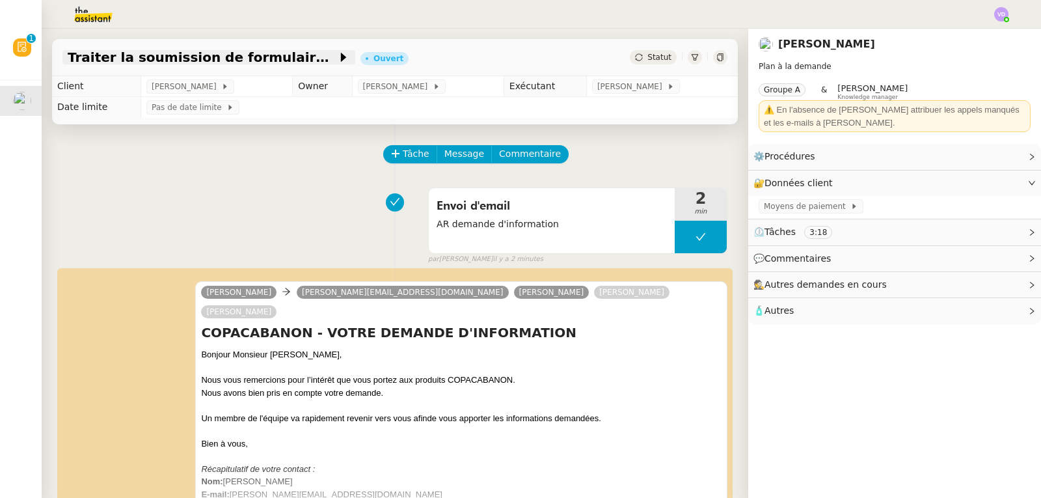
click at [227, 61] on span "Traiter la soumission de formulaire Teshima" at bounding box center [202, 57] width 269 height 13
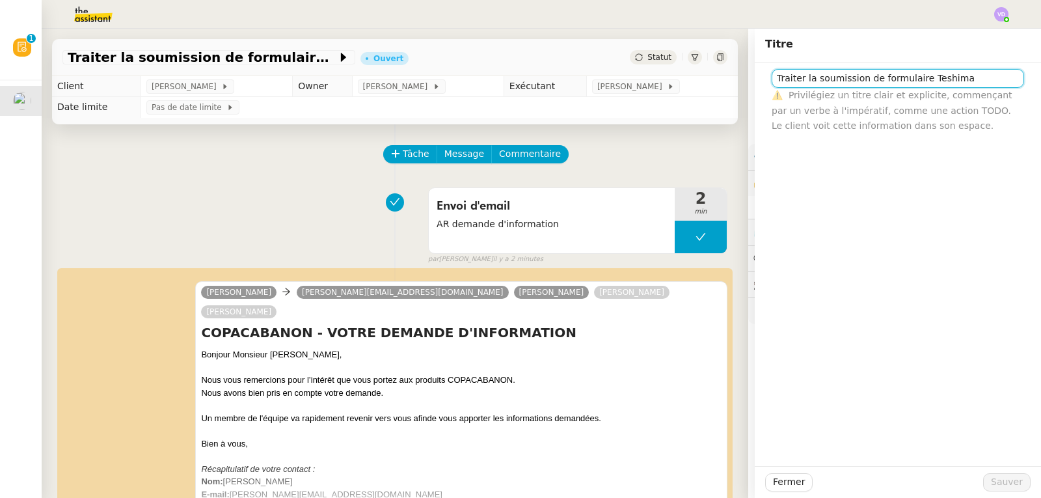
drag, startPoint x: 971, startPoint y: 81, endPoint x: 749, endPoint y: 91, distance: 222.7
click at [755, 91] on div "Traiter la soumission de formulaire Teshima ⚠️ Privilégiez un titre clair et ex…" at bounding box center [898, 97] width 286 height 71
type input "D"
type input "DEMANDE D'INFORMATION- M. [PERSON_NAME]"
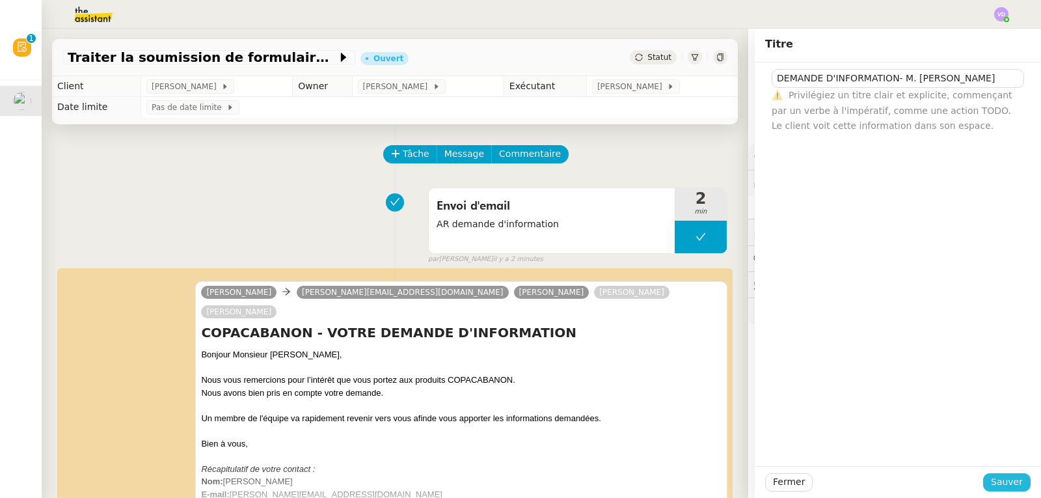
click at [1002, 481] on span "Sauver" at bounding box center [1007, 481] width 32 height 15
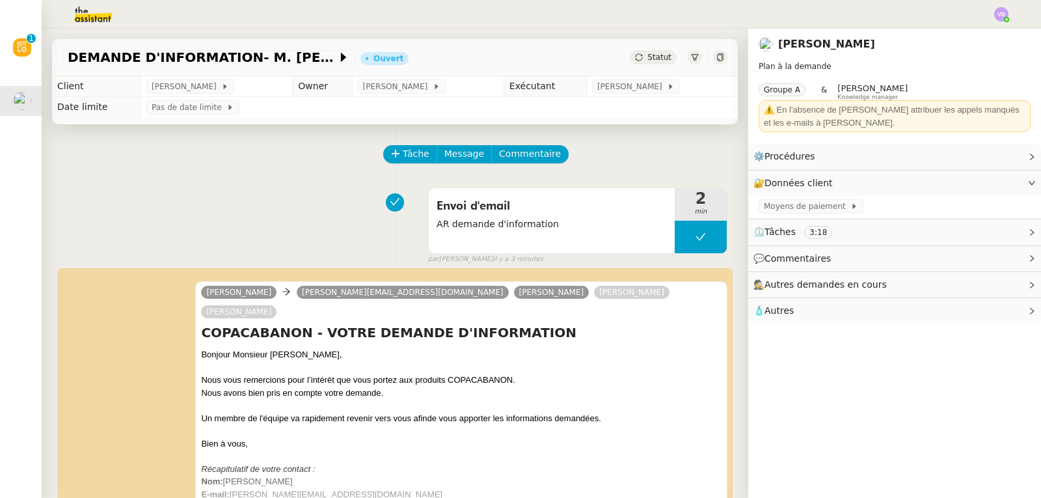
click at [109, 198] on div "Envoi d'email AR demande d'information 2 min false par [PERSON_NAME] il y a 3 m…" at bounding box center [394, 222] width 665 height 83
drag, startPoint x: 101, startPoint y: 213, endPoint x: 210, endPoint y: 252, distance: 115.2
click at [101, 213] on div "Envoi d'email AR demande d'information 2 min false par [PERSON_NAME] il y a 3 m…" at bounding box center [394, 222] width 665 height 83
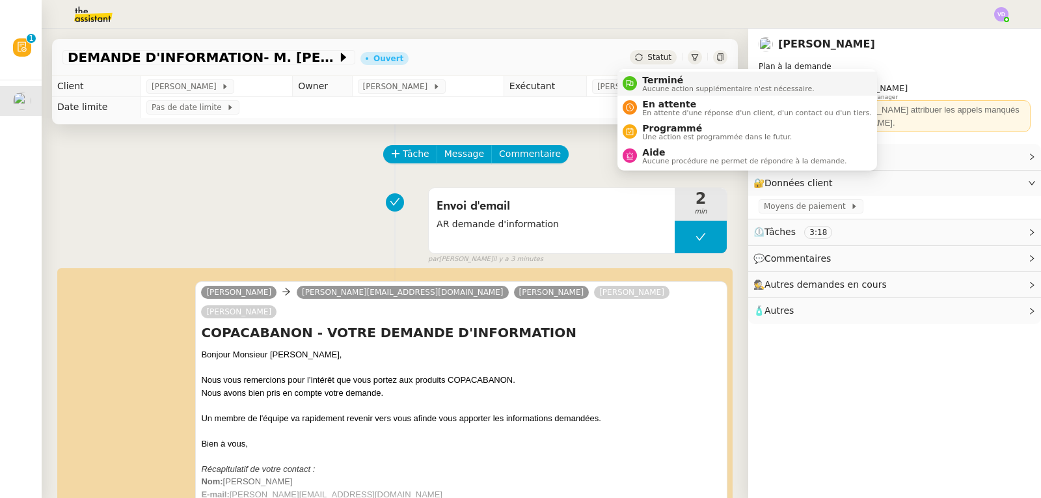
click at [645, 79] on span "Terminé" at bounding box center [728, 80] width 172 height 10
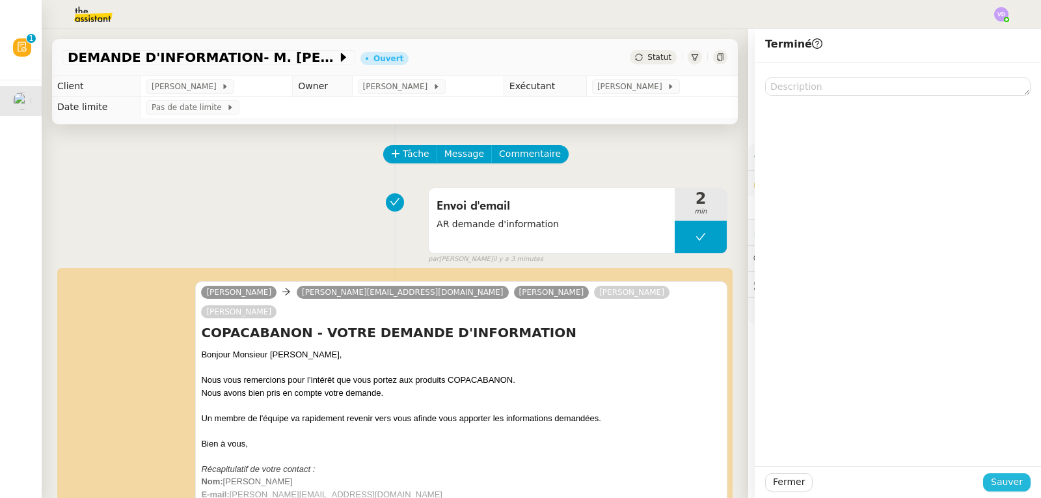
click at [1003, 481] on span "Sauver" at bounding box center [1007, 481] width 32 height 15
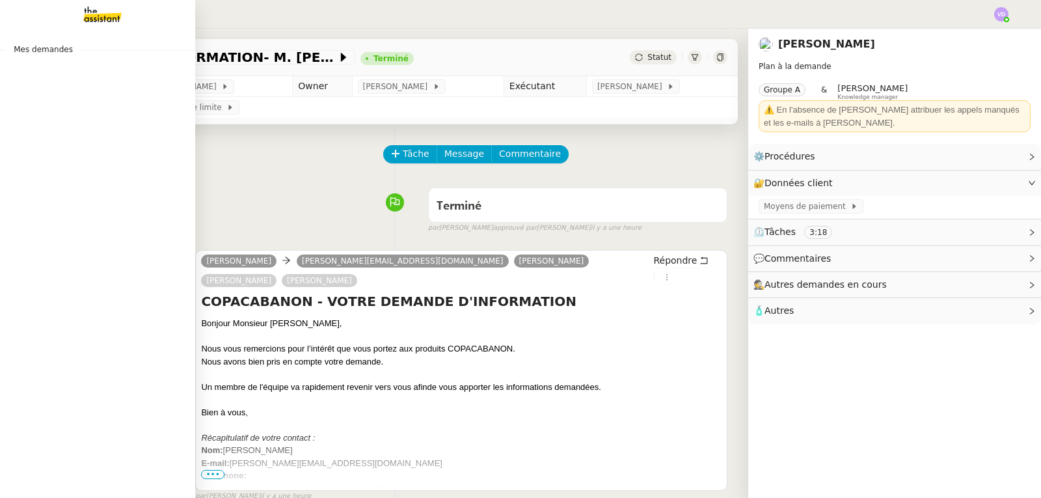
click at [98, 9] on img at bounding box center [92, 14] width 101 height 29
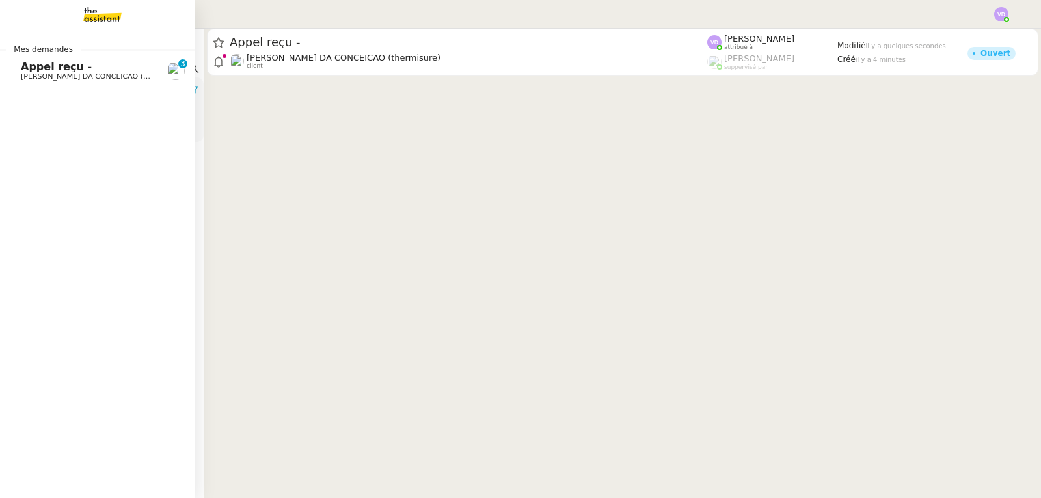
click at [36, 71] on span "Appel reçu -" at bounding box center [56, 66] width 71 height 12
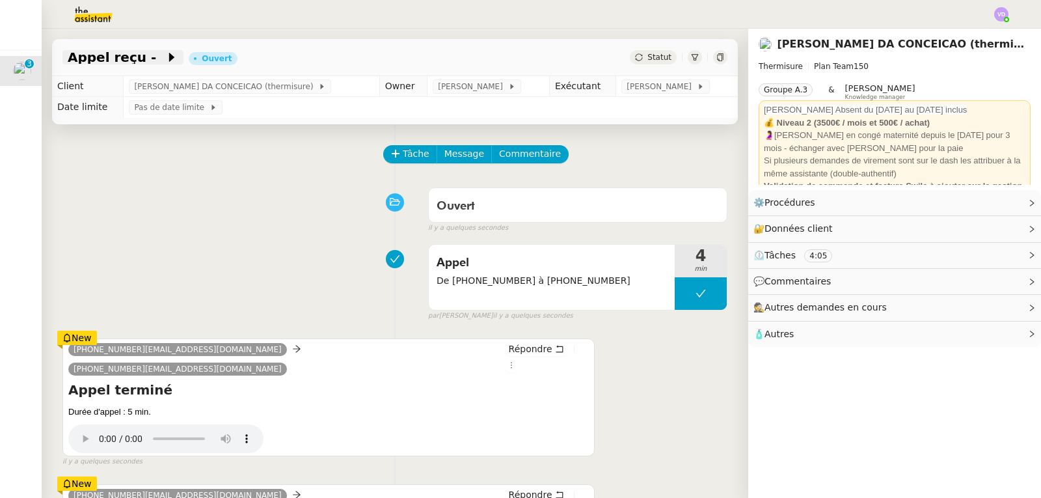
click at [93, 55] on span "Appel reçu -" at bounding box center [117, 57] width 98 height 13
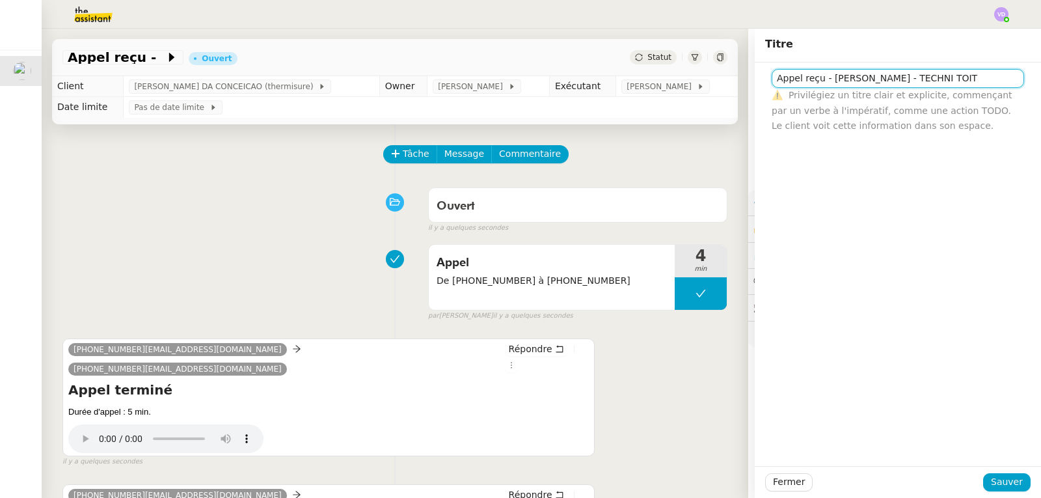
type input "Appel reçu - [PERSON_NAME] - TECHNI TOIT"
click at [1008, 485] on span "Sauver" at bounding box center [1007, 481] width 32 height 15
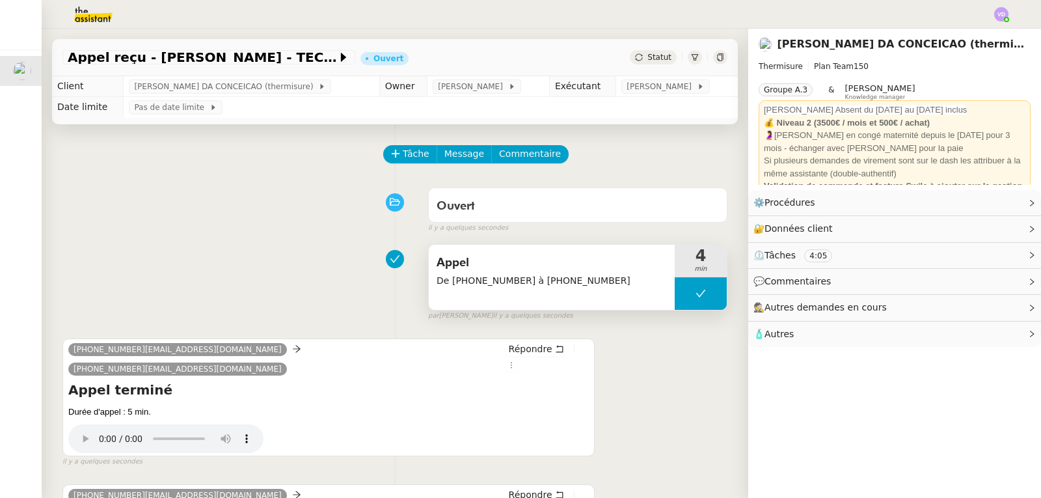
click at [526, 273] on span "Appel" at bounding box center [551, 263] width 230 height 20
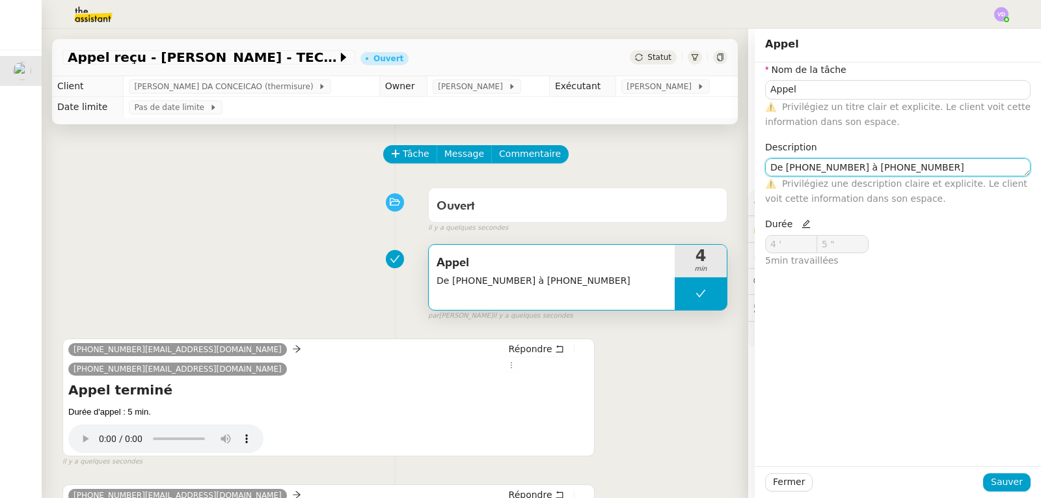
click at [913, 172] on textarea "De [PHONE_NUMBER] à [PHONE_NUMBER]" at bounding box center [897, 167] width 265 height 18
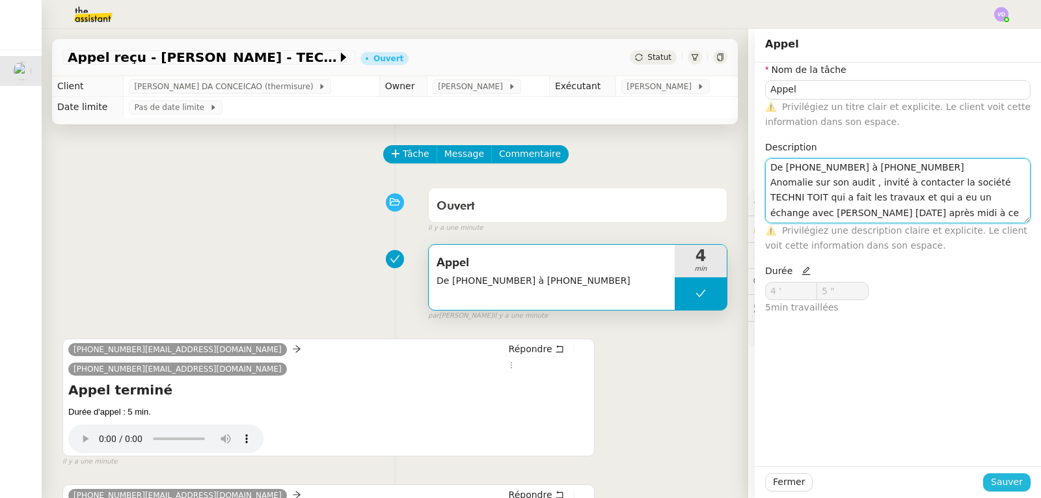
type textarea "De [PHONE_NUMBER] à [PHONE_NUMBER] Anomalie sur son audit , invité à contacter …"
click at [1008, 483] on span "Sauver" at bounding box center [1007, 481] width 32 height 15
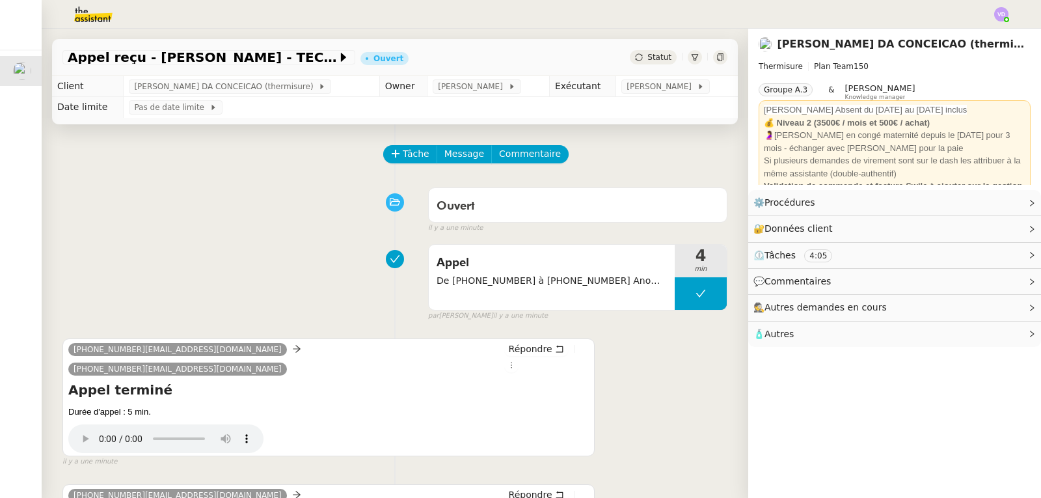
click at [127, 263] on div "Appel De [PHONE_NUMBER] à [PHONE_NUMBER] Anomalie sur son audit , invité à cont…" at bounding box center [394, 279] width 665 height 83
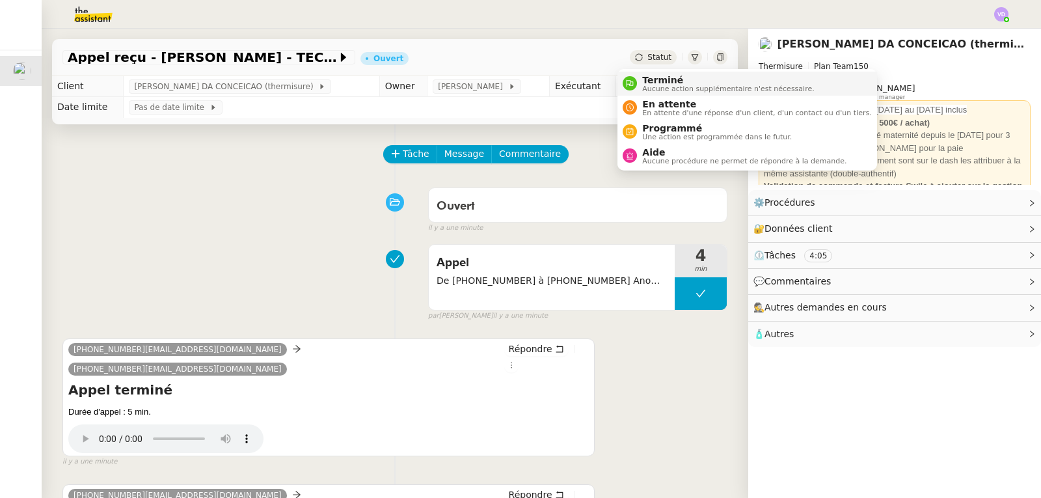
click at [658, 78] on span "Terminé" at bounding box center [728, 80] width 172 height 10
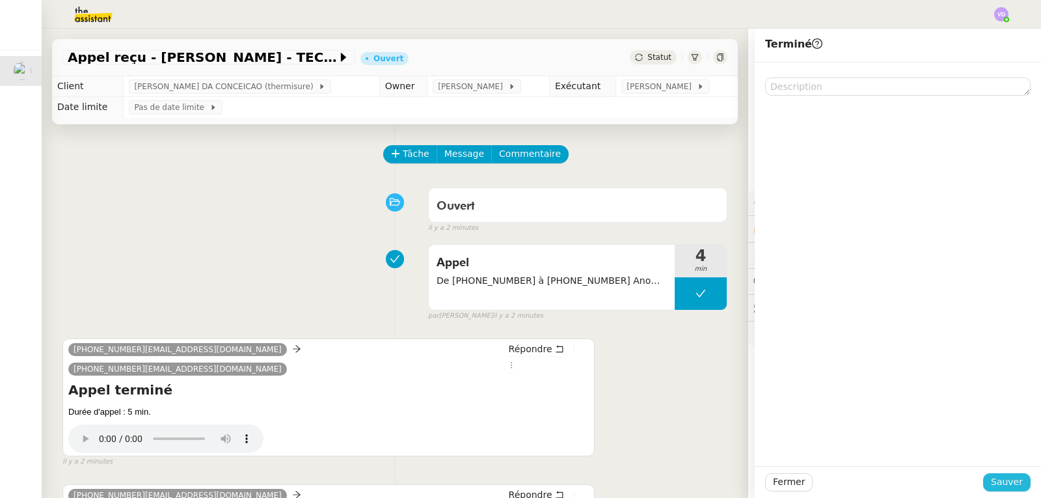
click at [984, 486] on button "Sauver" at bounding box center [1006, 482] width 47 height 18
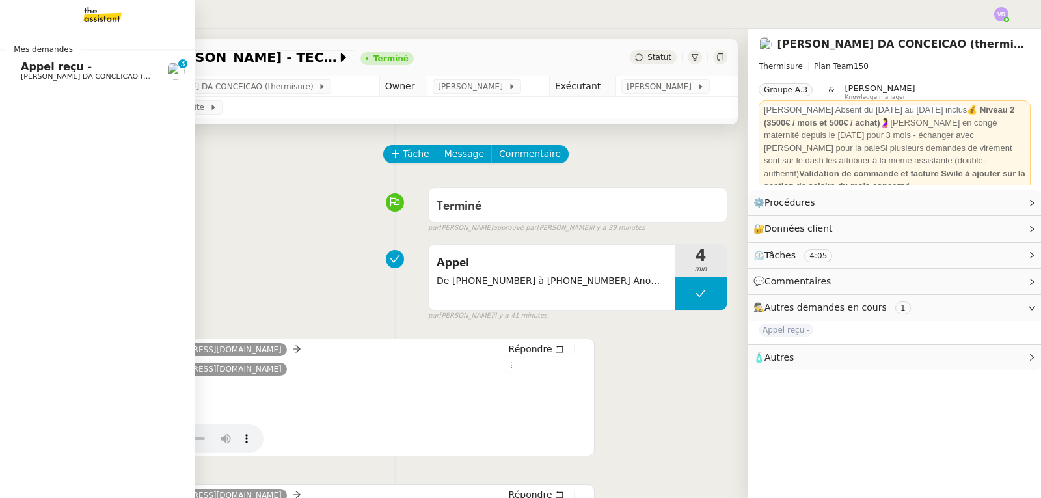
click at [46, 73] on span "[PERSON_NAME] DA CONCEICAO (thermisure)" at bounding box center [103, 76] width 164 height 8
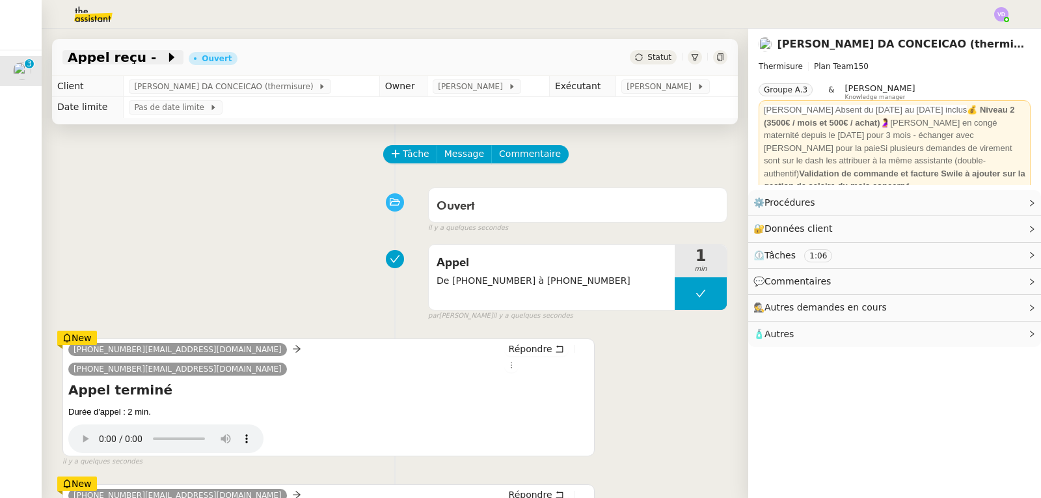
click at [129, 60] on span "Appel reçu -" at bounding box center [117, 57] width 98 height 13
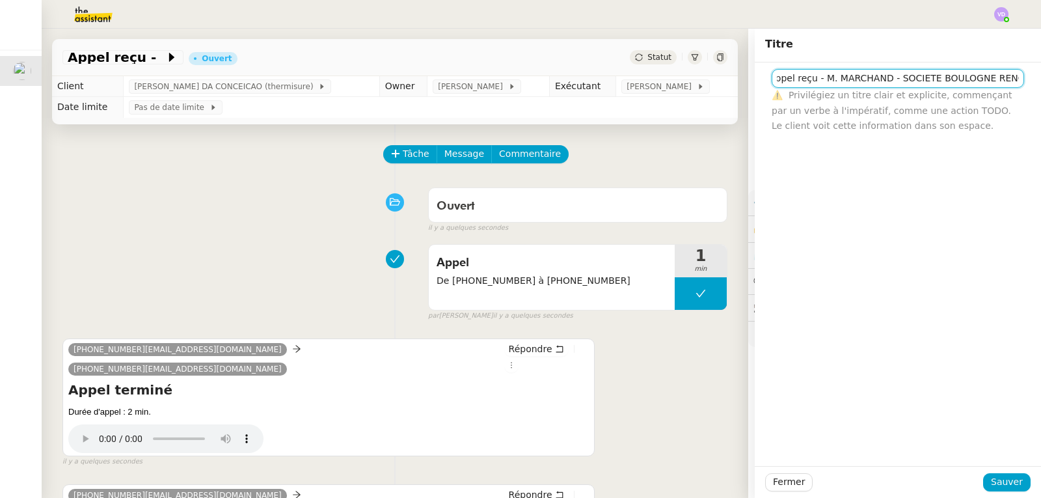
scroll to position [0, 22]
type input "Appel reçu - M. MARCHAND - SOCIETE BOULOGNE RENOVATION"
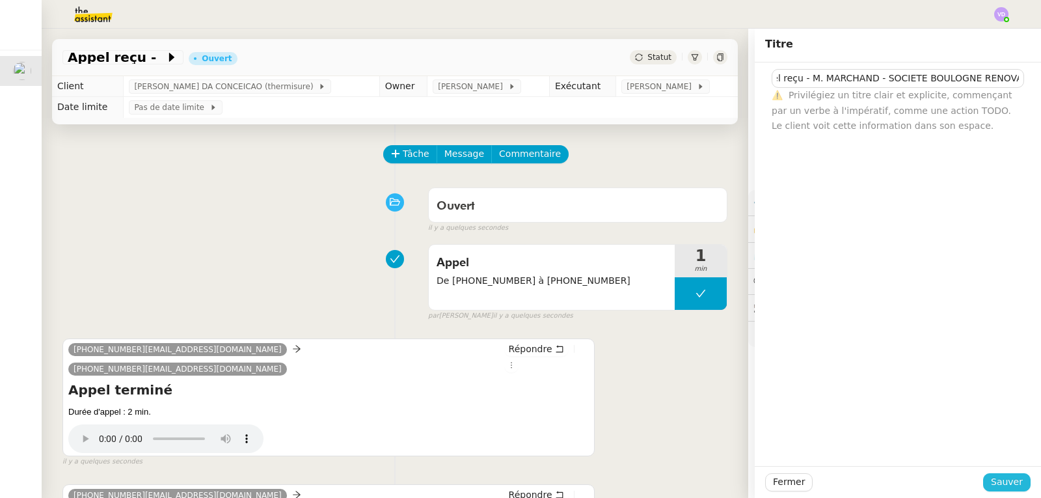
click at [1020, 478] on button "Sauver" at bounding box center [1006, 482] width 47 height 18
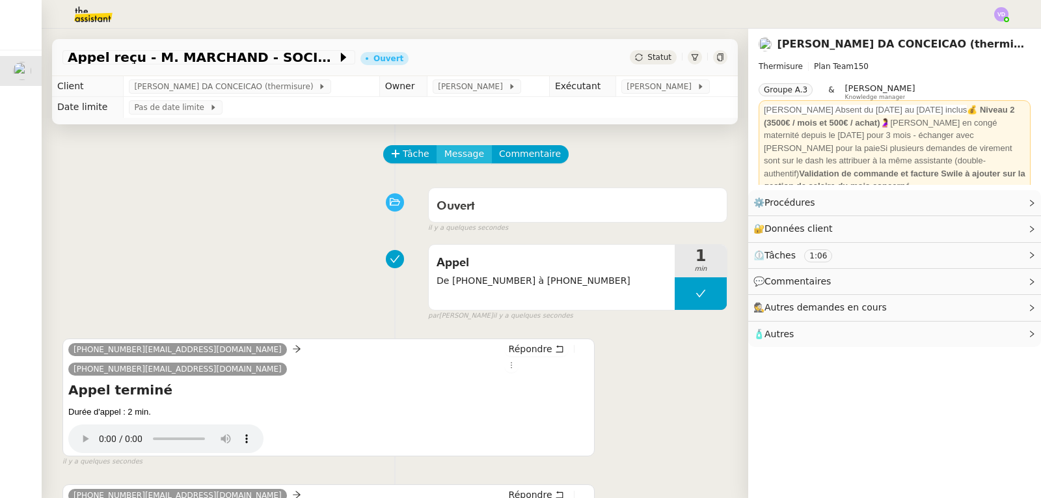
click at [458, 161] on span "Message" at bounding box center [464, 153] width 40 height 15
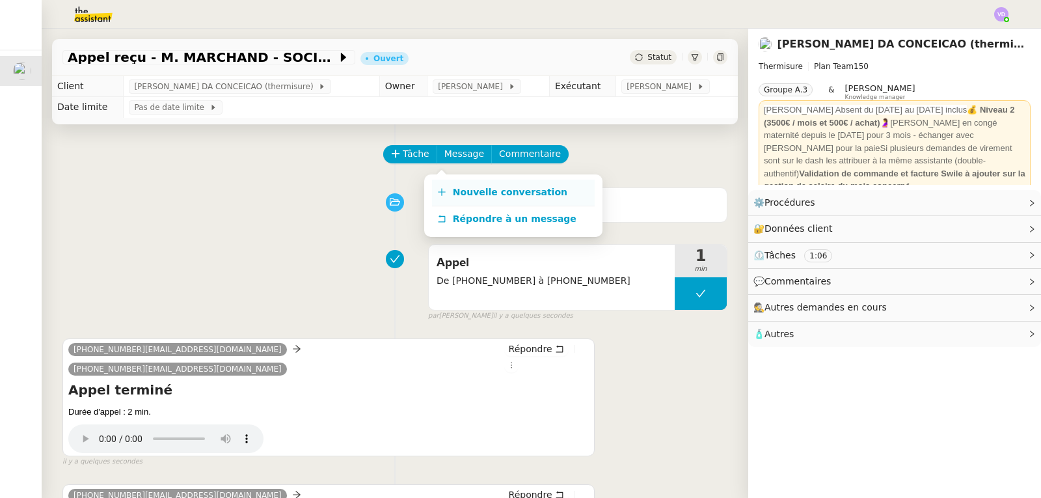
click at [459, 191] on span "Nouvelle conversation" at bounding box center [510, 192] width 114 height 10
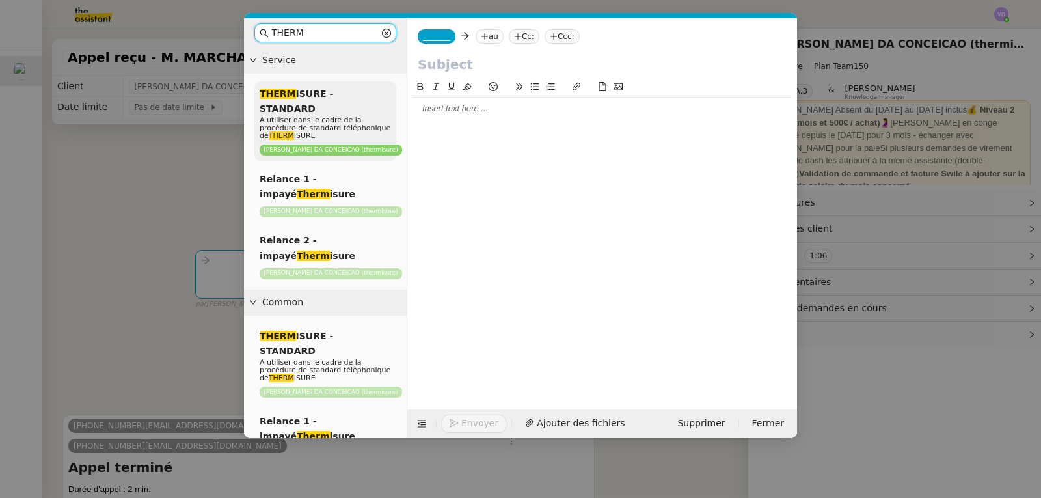
type input "THERM"
click at [351, 118] on p "A utiliser dans le cadre de la procédure de standard téléphonique de THERM ISURE" at bounding box center [325, 127] width 131 height 23
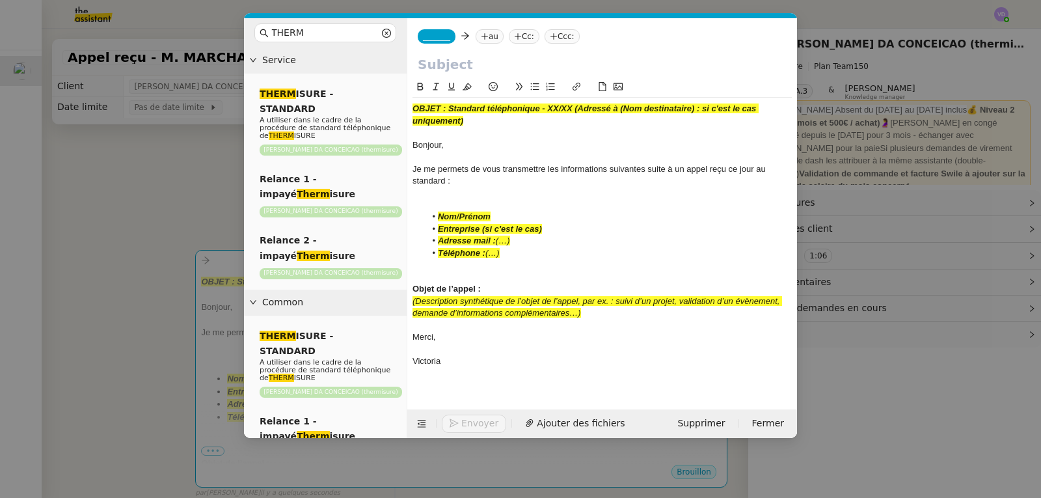
click at [518, 72] on input "text" at bounding box center [602, 65] width 369 height 20
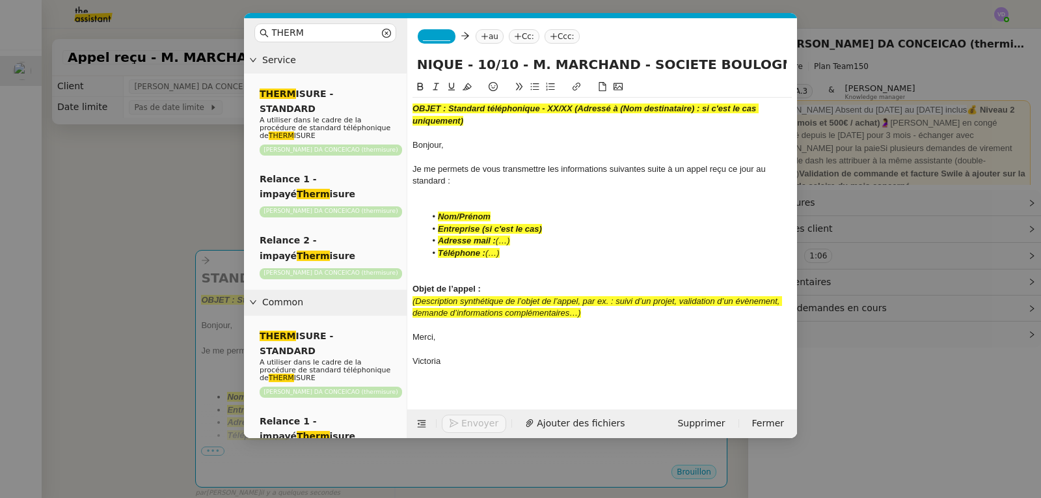
scroll to position [0, 183]
type input "STANDARD TELEPHONIQUE - 10/10 - M. MARCHAND - SOCIETE BOULOGNE RENOVATION"
click at [135, 152] on nz-modal-container "THERM Service THERM ISURE - STANDARD A utiliser dans le cadre de la procédure d…" at bounding box center [520, 249] width 1041 height 498
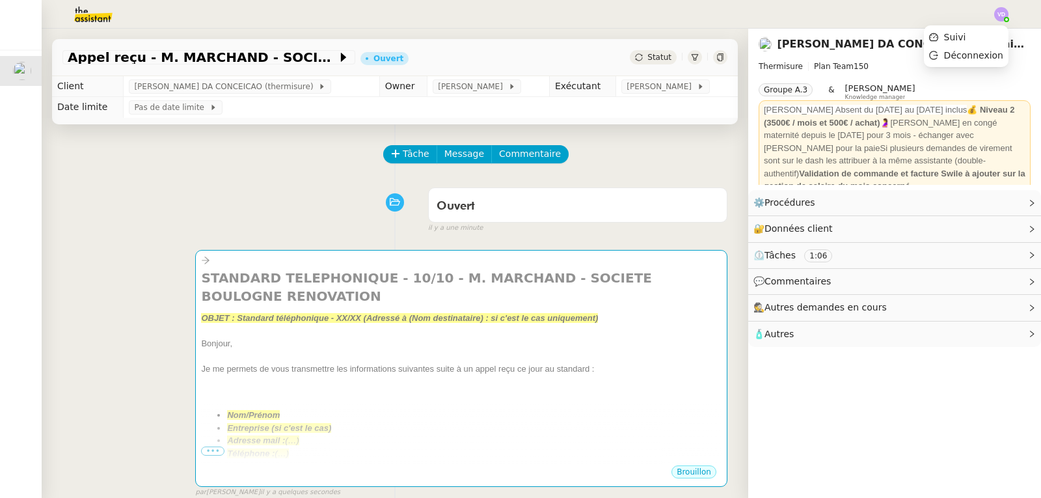
click at [1001, 13] on img at bounding box center [1001, 14] width 14 height 14
click at [973, 37] on li "Suivi" at bounding box center [966, 37] width 85 height 18
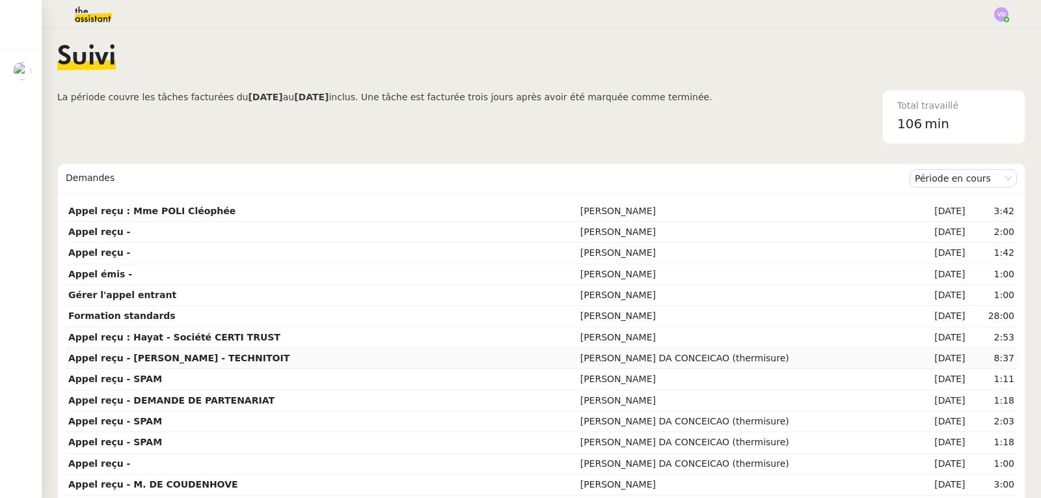
click at [234, 360] on strong "Appel reçu - [PERSON_NAME] - TECHNITOIT" at bounding box center [178, 358] width 221 height 10
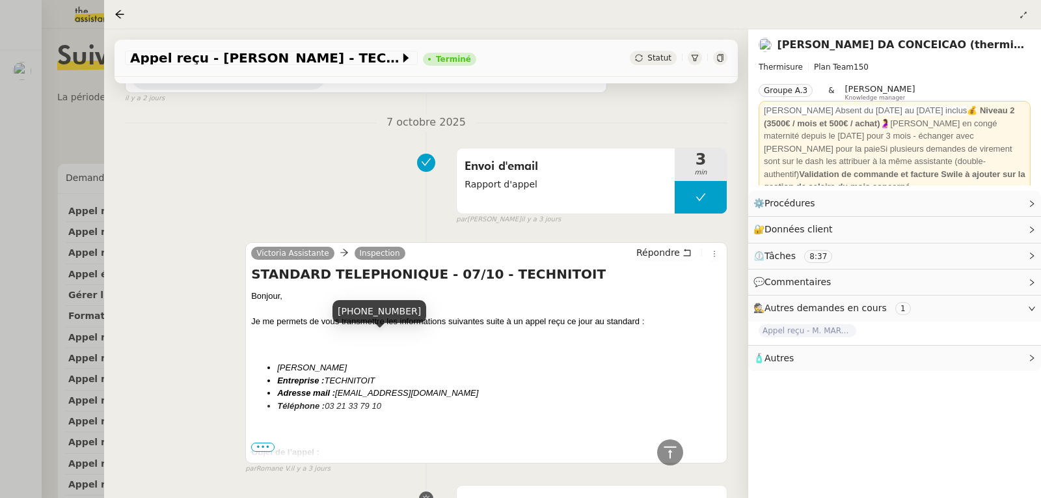
scroll to position [1309, 0]
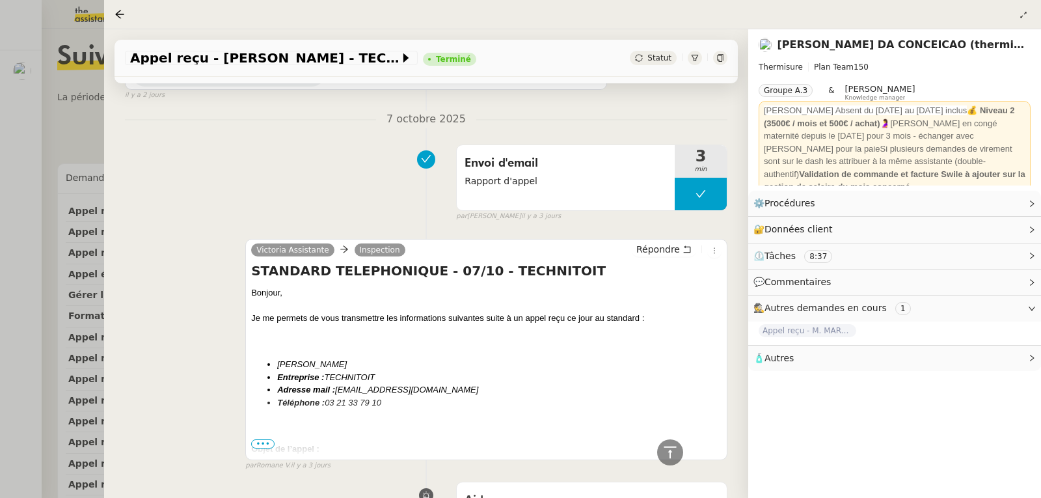
click at [256, 439] on span "•••" at bounding box center [262, 443] width 23 height 9
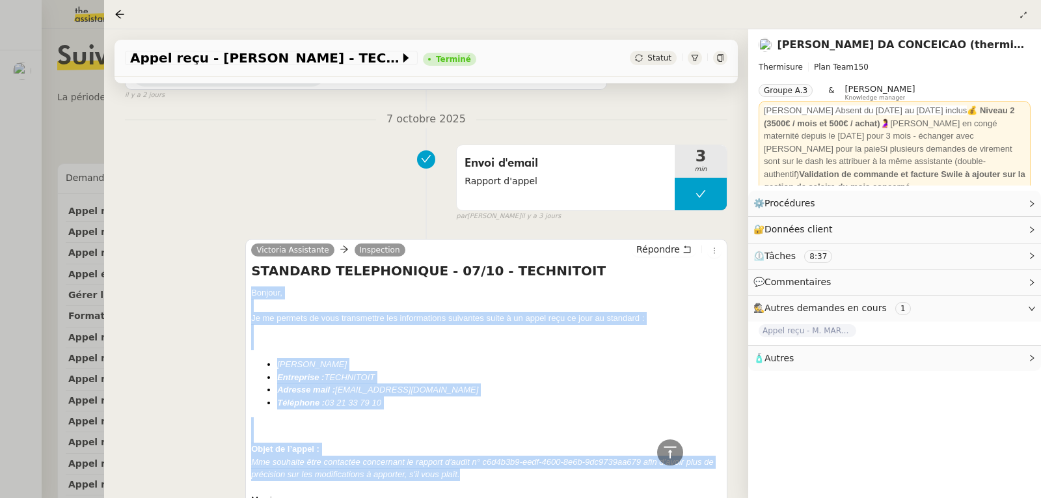
drag, startPoint x: 462, startPoint y: 375, endPoint x: 252, endPoint y: 198, distance: 274.7
click at [252, 286] on div "Bonjour, Je me permets de vous transmettre les informations suivantes suite à u…" at bounding box center [486, 421] width 470 height 271
copy div "Bonjour, Je me permets de vous transmettre les informations suivantes suite à u…"
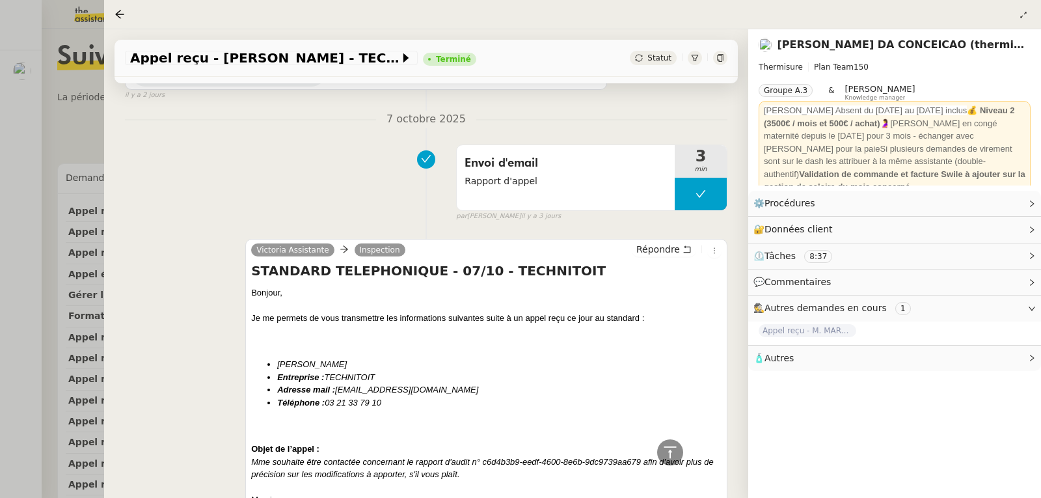
click at [8, 70] on div at bounding box center [520, 249] width 1041 height 498
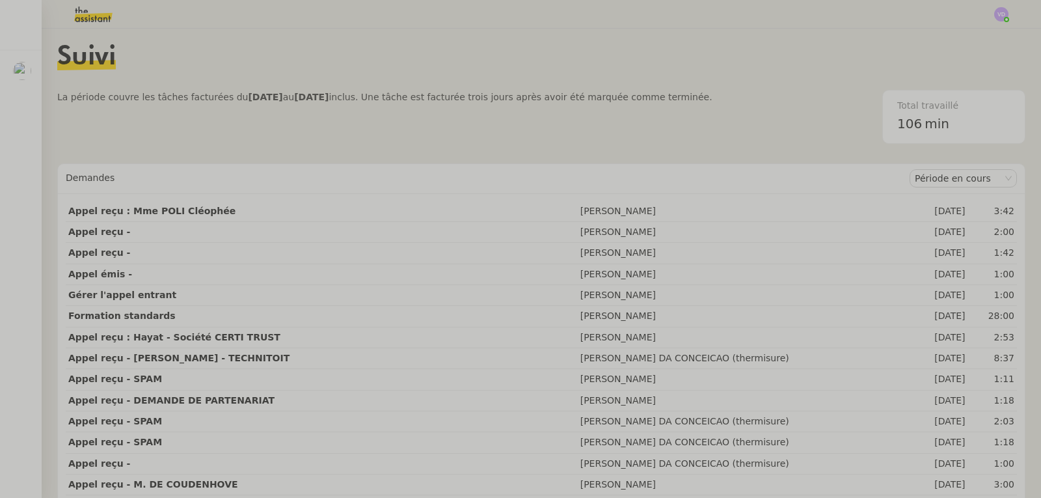
click at [24, 72] on span "Appel reçu - M. MARCHAND - SOCIETE BOULOGNE RENOVATION" at bounding box center [51, 66] width 369 height 12
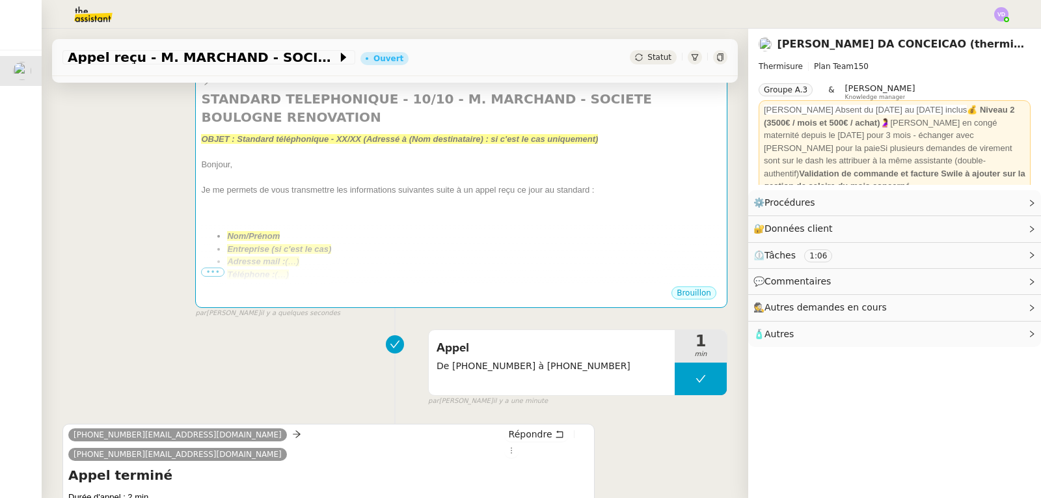
scroll to position [195, 0]
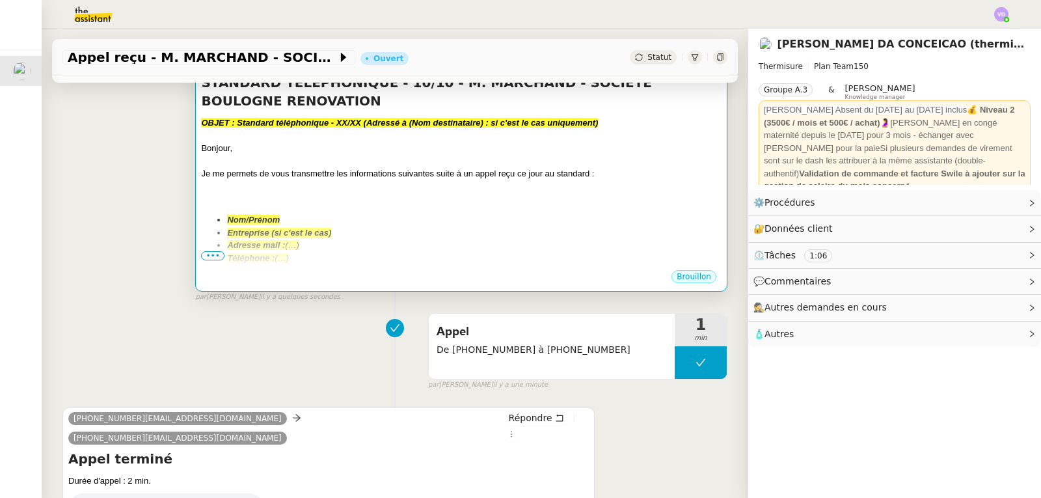
click at [203, 258] on span "•••" at bounding box center [212, 255] width 23 height 9
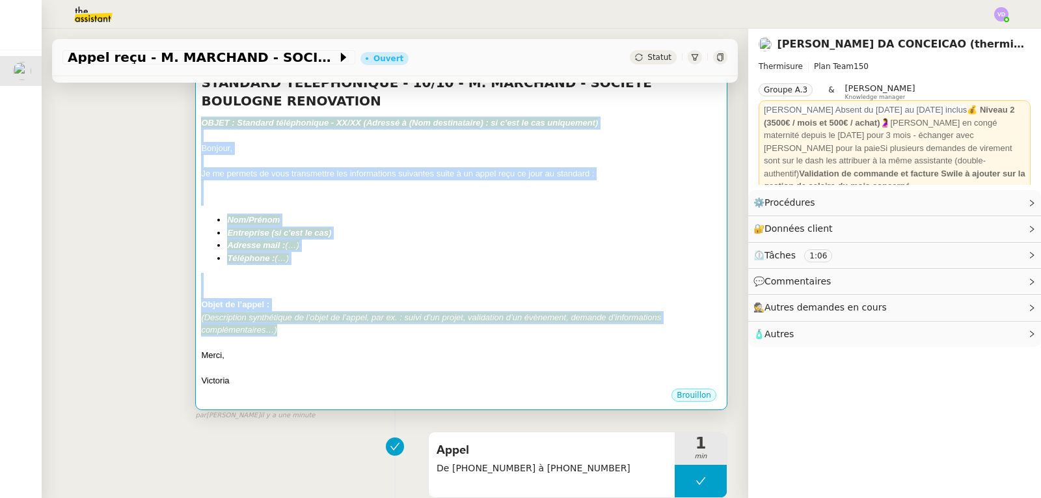
drag, startPoint x: 284, startPoint y: 330, endPoint x: 199, endPoint y: 123, distance: 223.5
click at [201, 123] on div "OBJET : Standard téléphonique - XX/XX (Adressé à (Nom destinataire) : si c'est …" at bounding box center [461, 251] width 520 height 271
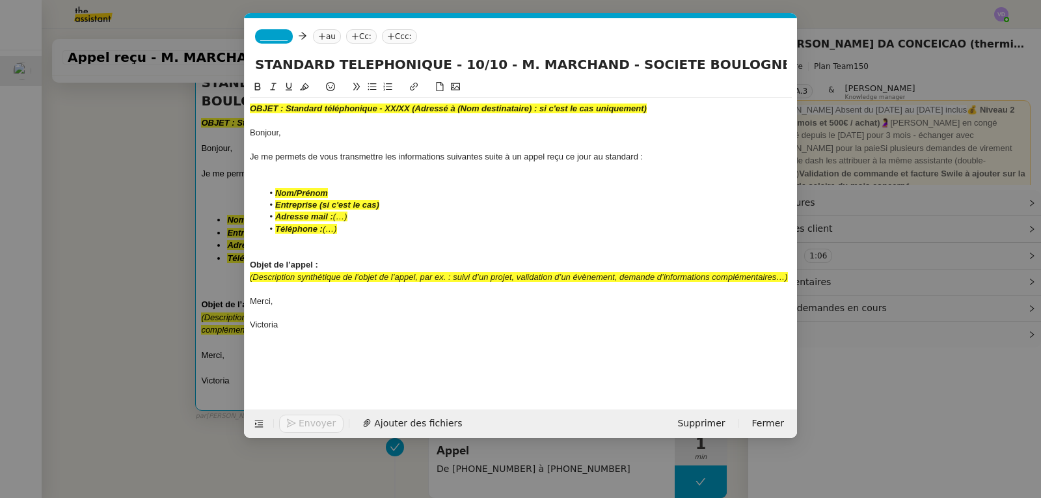
scroll to position [0, 27]
paste input "Bonjour, Je me permets de vous transmettre les informations suivantes suite à u…"
type input "Bonjour, Je me permets de vous transmettre les informations suivantes suite à u…"
click at [330, 319] on div "Victoria" at bounding box center [521, 325] width 542 height 12
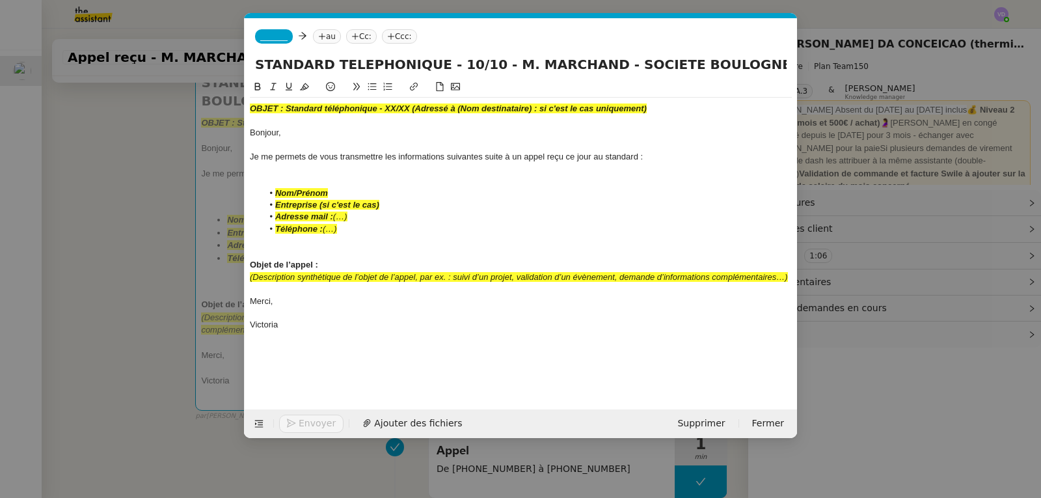
scroll to position [0, 0]
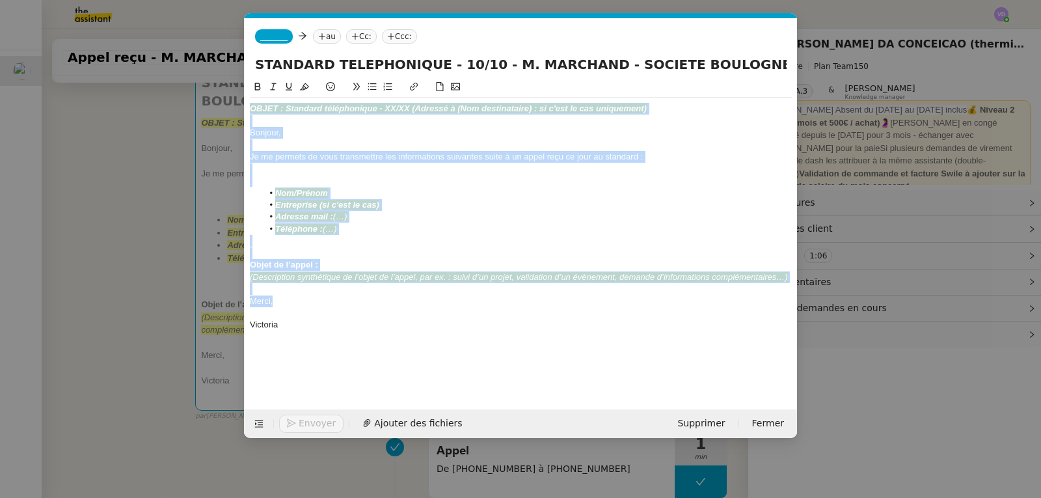
drag, startPoint x: 297, startPoint y: 306, endPoint x: 244, endPoint y: 113, distance: 200.4
click at [244, 113] on form "_______ au Cc: Ccc: STANDARD TELEPHONIQUE - 10/10 - M. MARCHAND - SOCIETE BOULO…" at bounding box center [520, 228] width 553 height 420
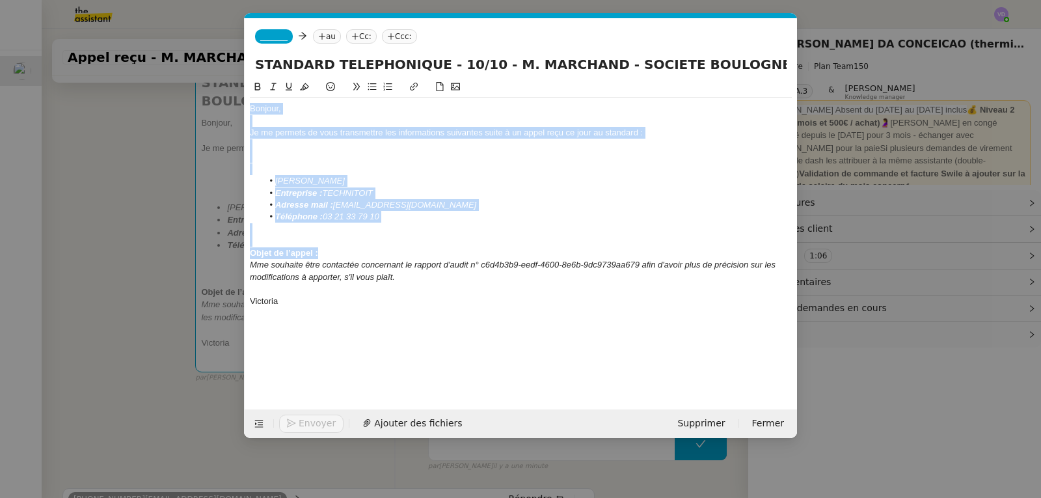
drag, startPoint x: 385, startPoint y: 182, endPoint x: 275, endPoint y: 178, distance: 110.0
click at [275, 178] on li "[PERSON_NAME]" at bounding box center [527, 181] width 529 height 12
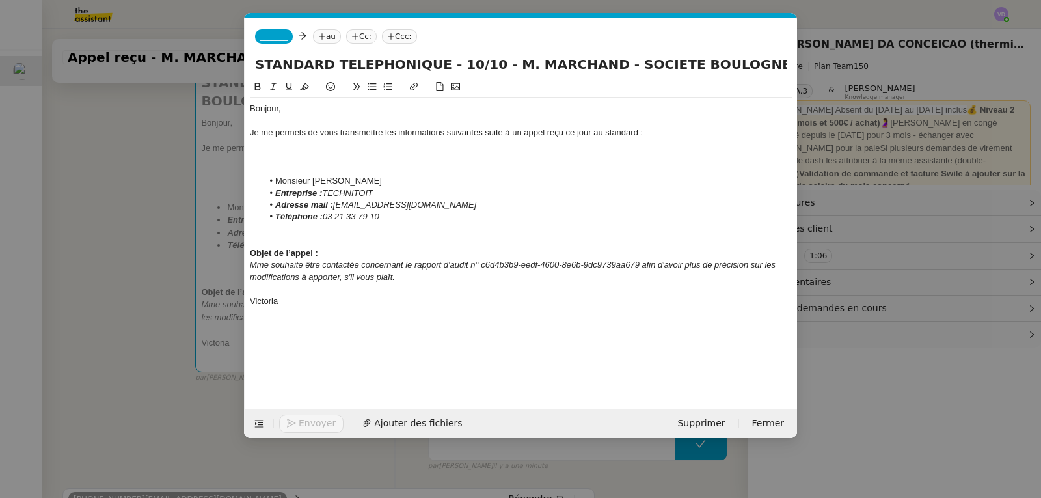
drag, startPoint x: 364, startPoint y: 192, endPoint x: 326, endPoint y: 194, distance: 37.8
click at [326, 194] on li "Entreprise : TECHNITOIT" at bounding box center [527, 193] width 529 height 12
drag, startPoint x: 477, startPoint y: 202, endPoint x: 261, endPoint y: 205, distance: 216.0
click at [261, 205] on ul "Monsieur MARCHAND Entreprise : BOULOGNE RENOVATION Adresse mail : [EMAIL_ADDRES…" at bounding box center [521, 199] width 542 height 48
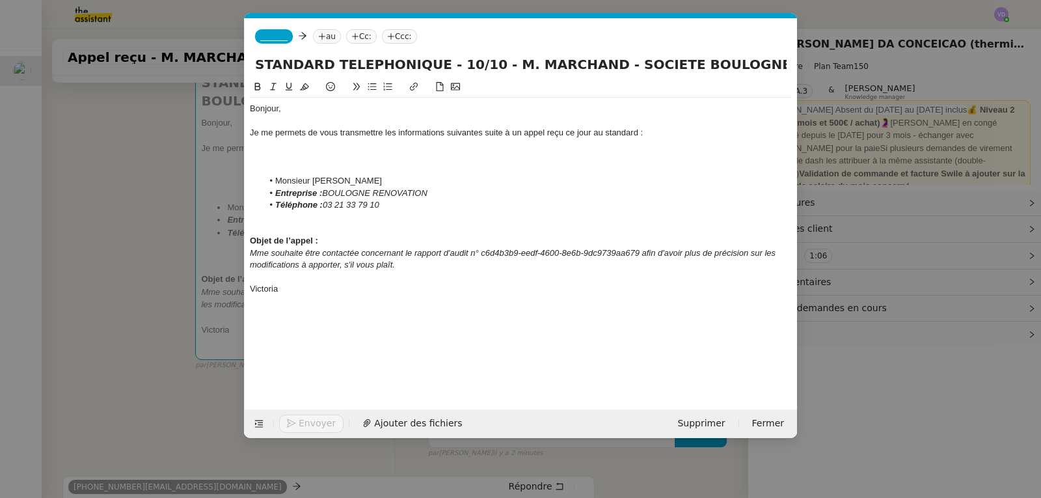
drag, startPoint x: 384, startPoint y: 202, endPoint x: 325, endPoint y: 203, distance: 59.8
click at [325, 203] on li "Téléphone : [PHONE_NUMBER]" at bounding box center [527, 205] width 529 height 12
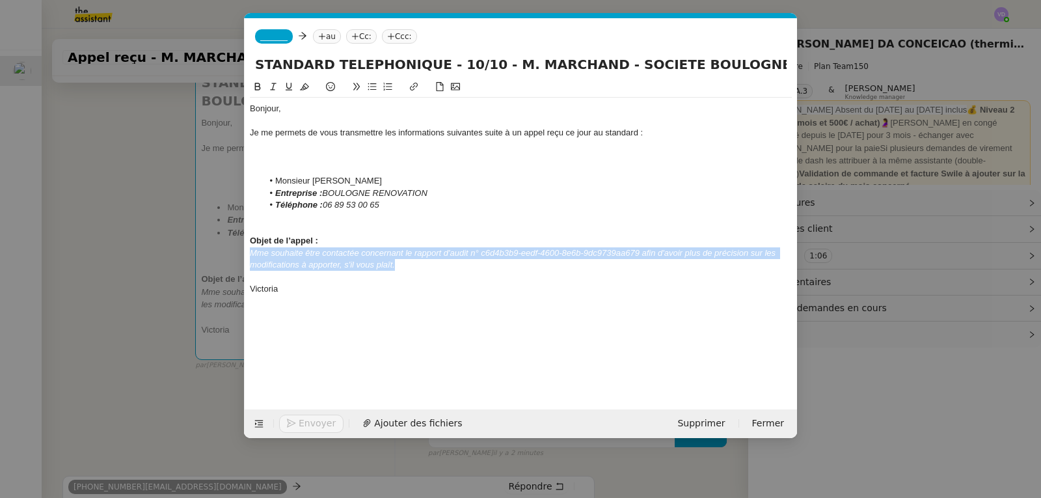
drag, startPoint x: 250, startPoint y: 254, endPoint x: 416, endPoint y: 263, distance: 166.2
click at [416, 263] on div "Mme souhaite être contactée concernant le rapport d'audit n° c6d4b3b9-eedf-4600…" at bounding box center [521, 259] width 542 height 24
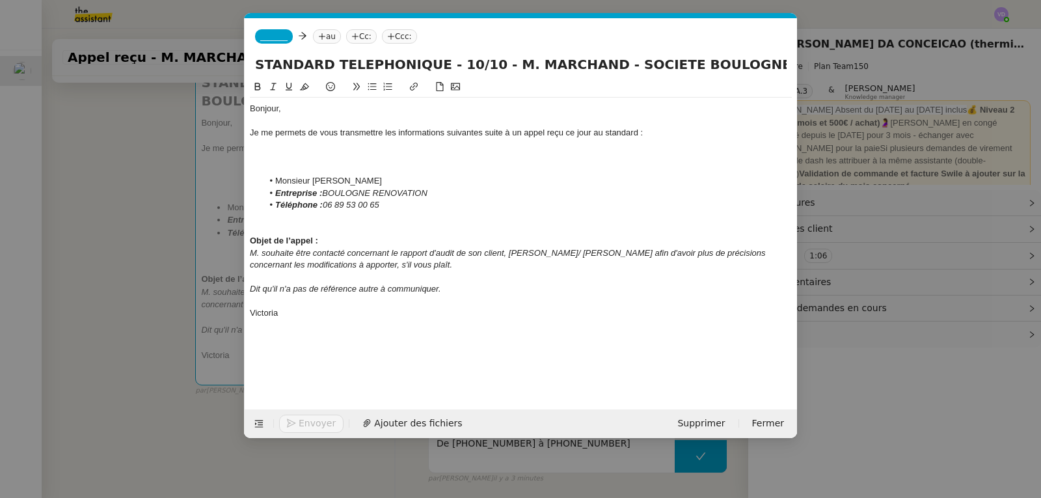
click at [99, 138] on nz-modal-container "Bonjour, Je me permets de vous transmettre les informations suivantes suite à u…" at bounding box center [520, 249] width 1041 height 498
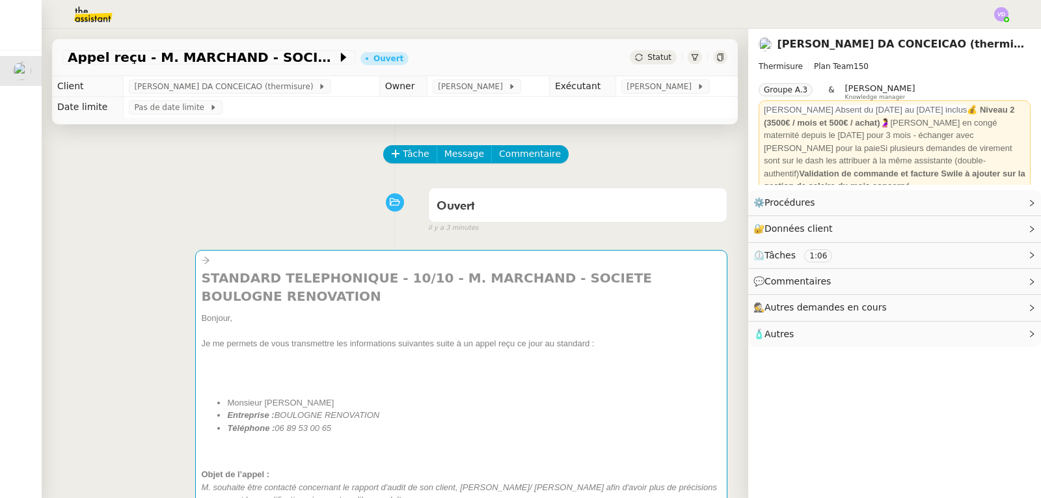
click at [1007, 16] on img at bounding box center [1001, 14] width 14 height 14
click at [983, 34] on li "Suivi" at bounding box center [966, 37] width 85 height 18
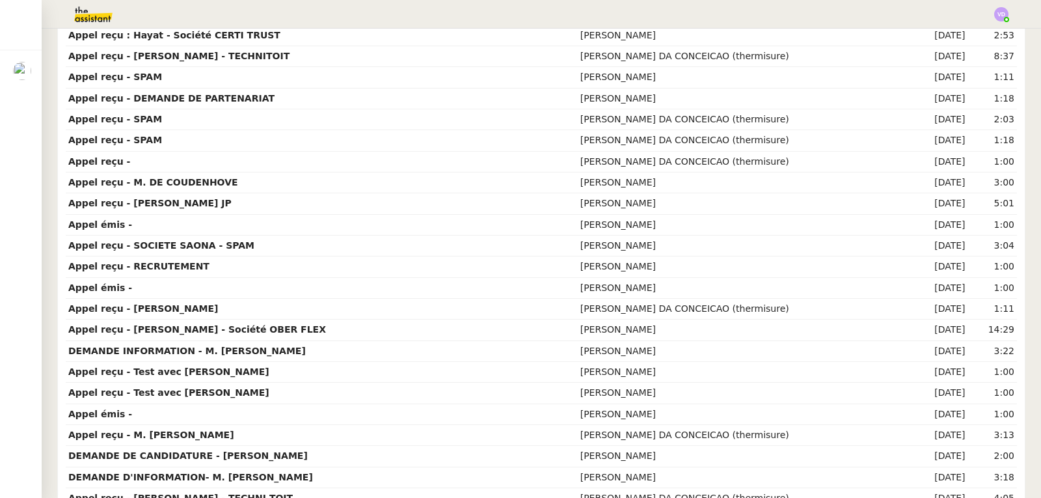
scroll to position [325, 0]
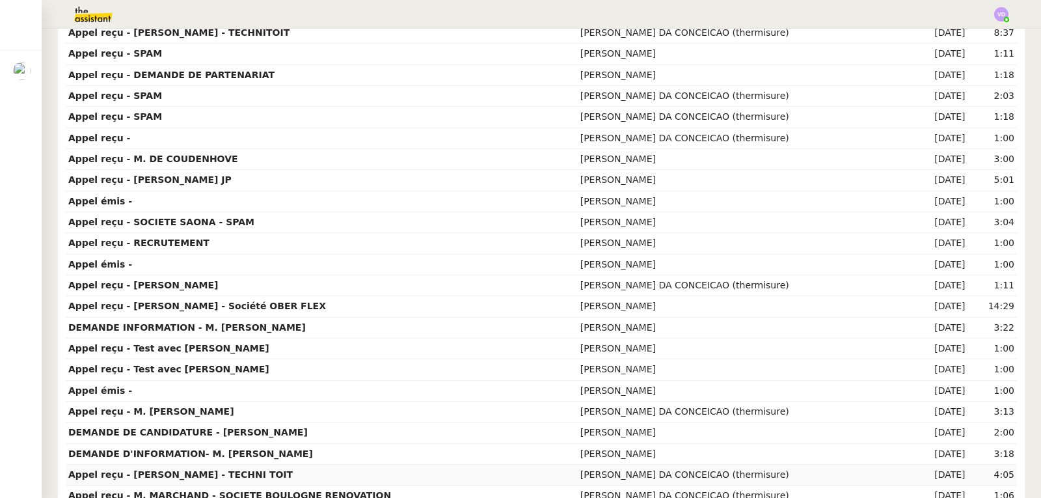
click at [254, 474] on td "Appel reçu - [PERSON_NAME] - TECHNI TOIT" at bounding box center [322, 474] width 512 height 21
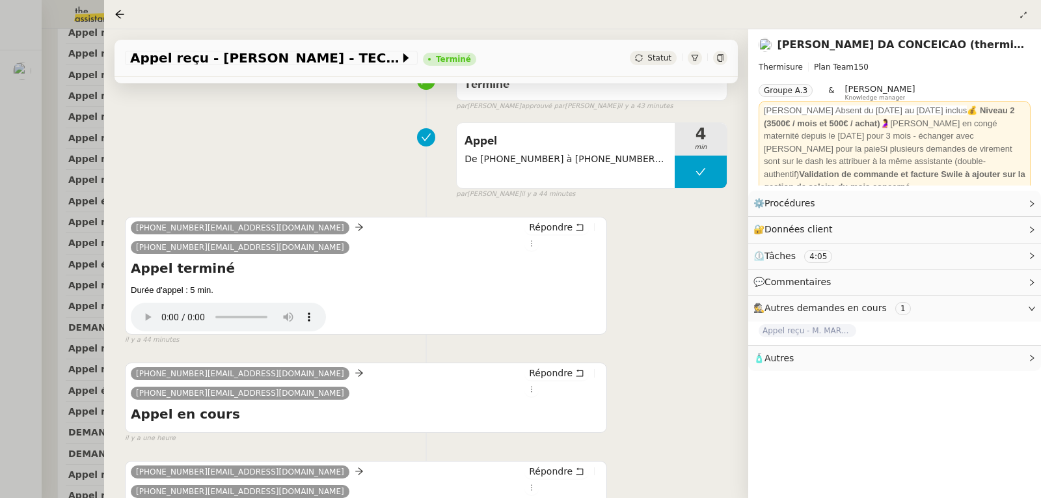
scroll to position [179, 0]
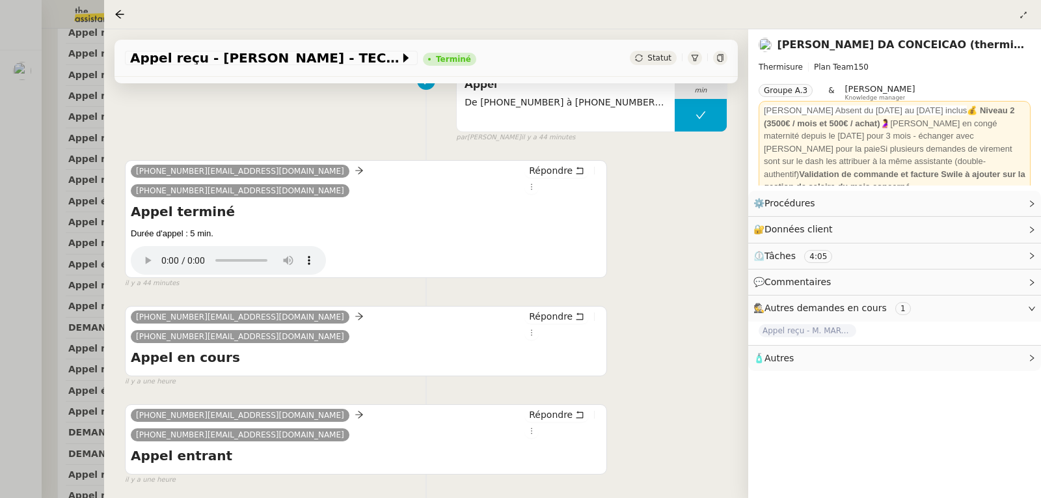
click at [19, 207] on div at bounding box center [520, 249] width 1041 height 498
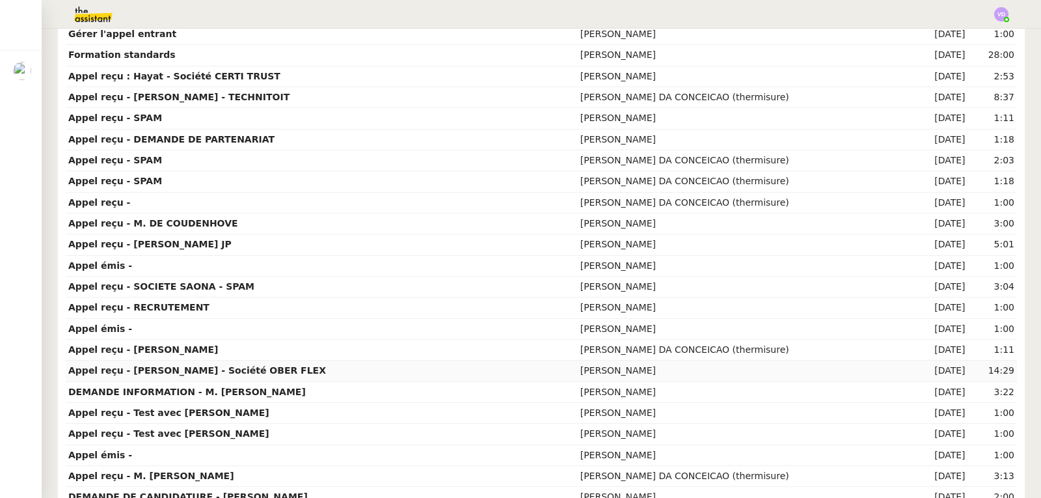
scroll to position [260, 0]
click at [257, 101] on strong "Appel reçu - [PERSON_NAME] - TECHNITOIT" at bounding box center [178, 97] width 221 height 10
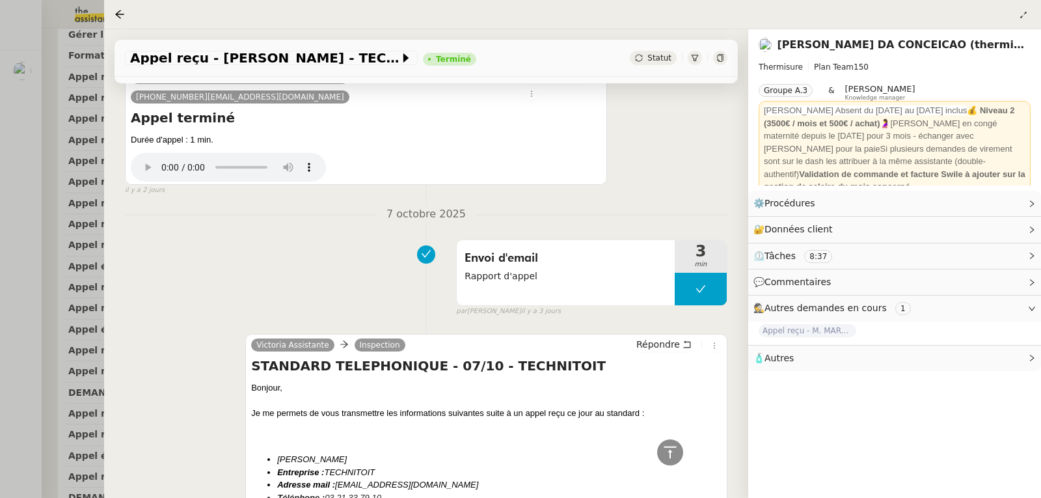
scroll to position [1236, 0]
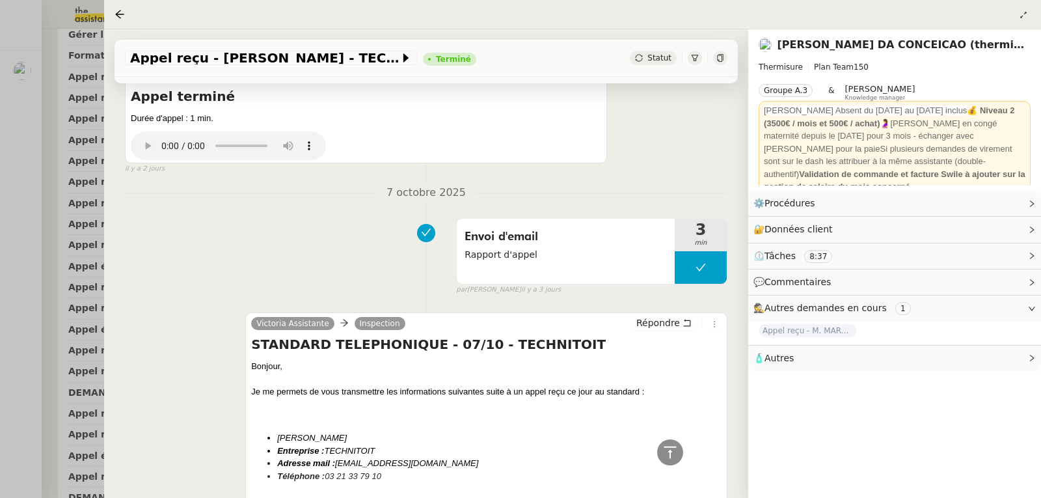
click at [14, 146] on div at bounding box center [520, 249] width 1041 height 498
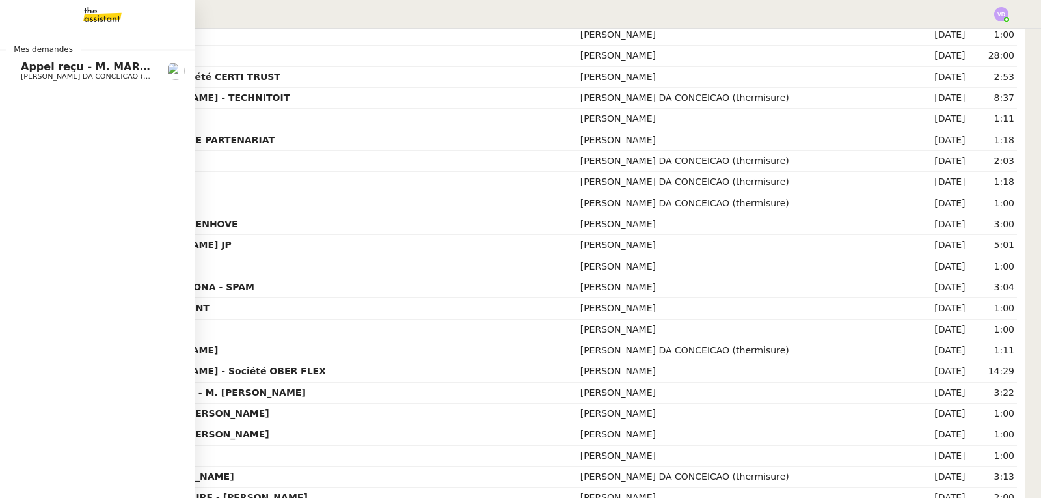
click at [30, 77] on span "[PERSON_NAME] DA CONCEICAO (thermisure)" at bounding box center [103, 76] width 164 height 8
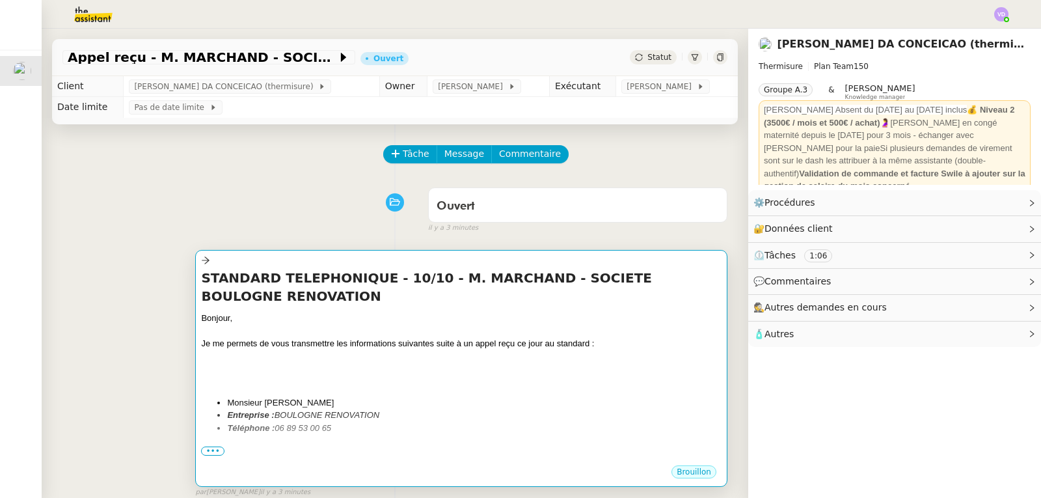
click at [330, 297] on h4 "STANDARD TELEPHONIQUE - 10/10 - M. MARCHAND - SOCIETE BOULOGNE RENOVATION" at bounding box center [461, 287] width 520 height 36
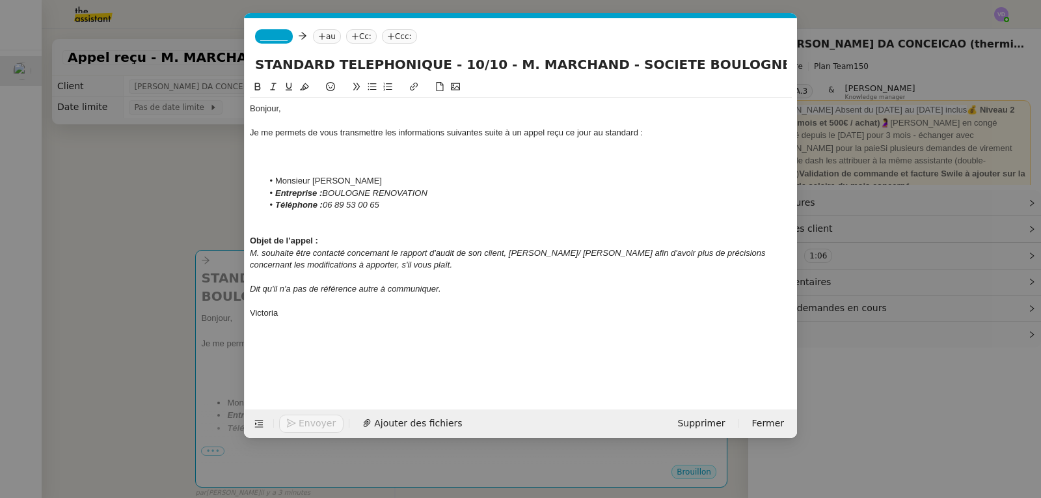
scroll to position [0, 27]
click at [276, 43] on nz-tag "_______" at bounding box center [274, 36] width 38 height 14
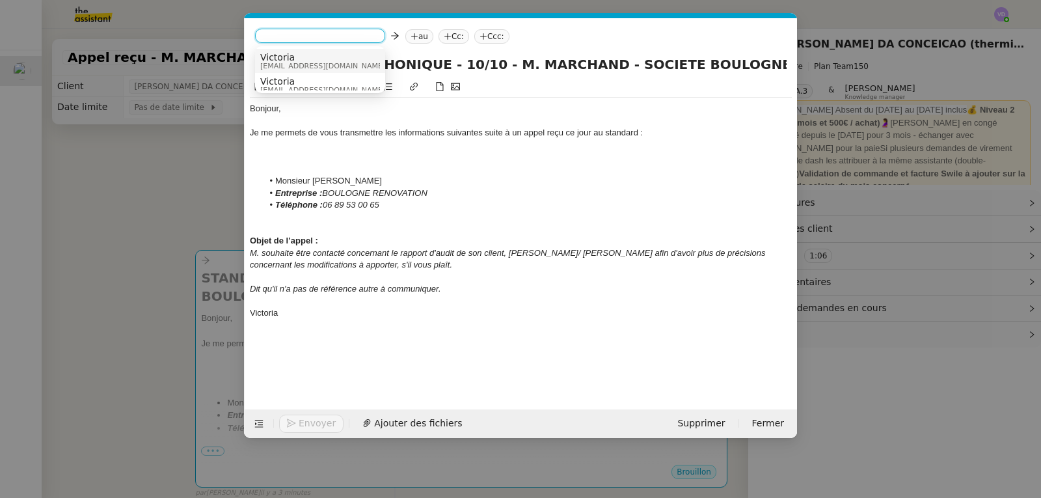
click at [286, 60] on span "Victoria" at bounding box center [322, 57] width 125 height 10
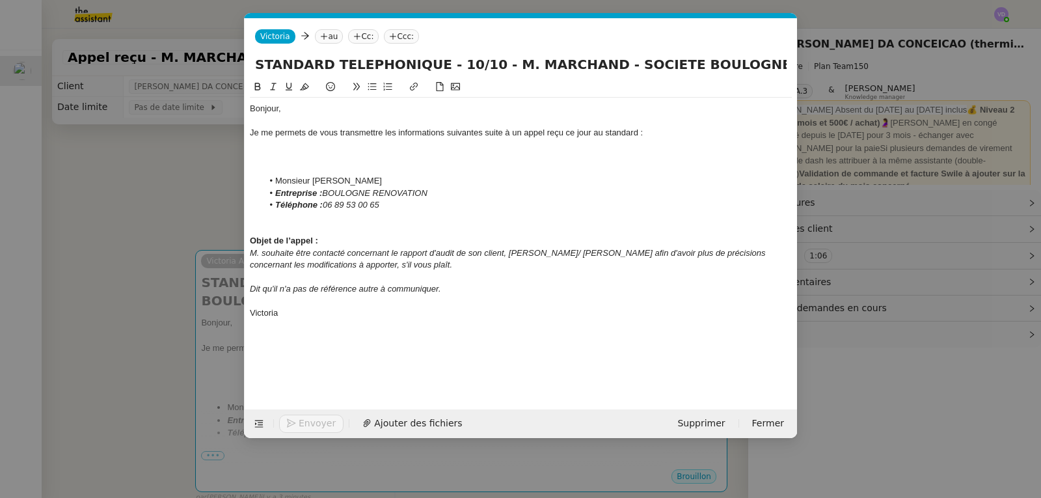
click at [333, 36] on nz-tag "au" at bounding box center [329, 36] width 28 height 14
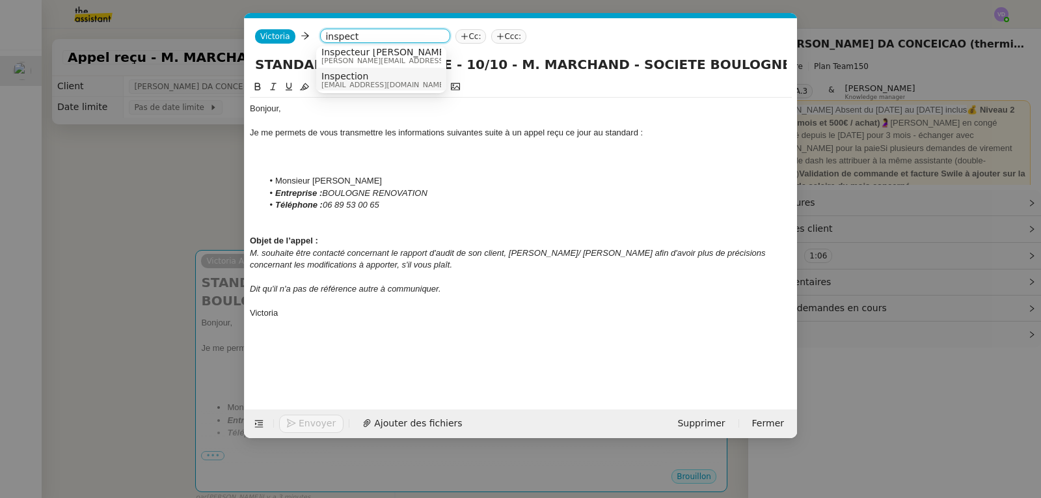
scroll to position [7, 0]
type input "inspect"
click at [399, 76] on span "Inspection" at bounding box center [383, 75] width 125 height 10
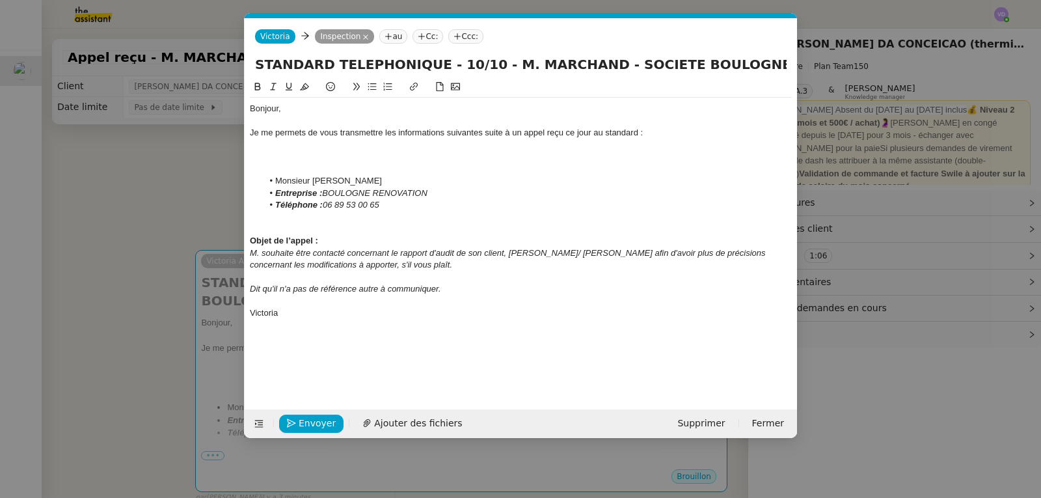
scroll to position [0, 0]
click at [400, 166] on div at bounding box center [521, 169] width 542 height 12
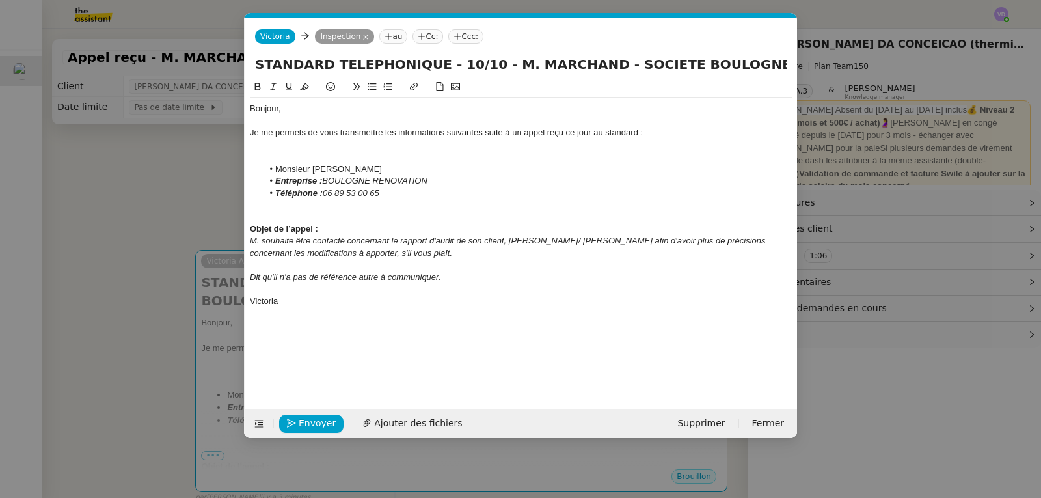
click at [482, 242] on em "M. souhaite être contacté concernant le rapport d'audit de son client, [PERSON_…" at bounding box center [509, 245] width 518 height 21
drag, startPoint x: 447, startPoint y: 275, endPoint x: 310, endPoint y: 280, distance: 137.3
click at [310, 280] on div "Dit qu'il n'a pas de référence autre à communiquer." at bounding box center [521, 277] width 542 height 12
click at [464, 288] on div at bounding box center [521, 289] width 542 height 12
click at [360, 278] on em "Dit qu'il n'a pas de référence autre à communiquer." at bounding box center [345, 277] width 191 height 10
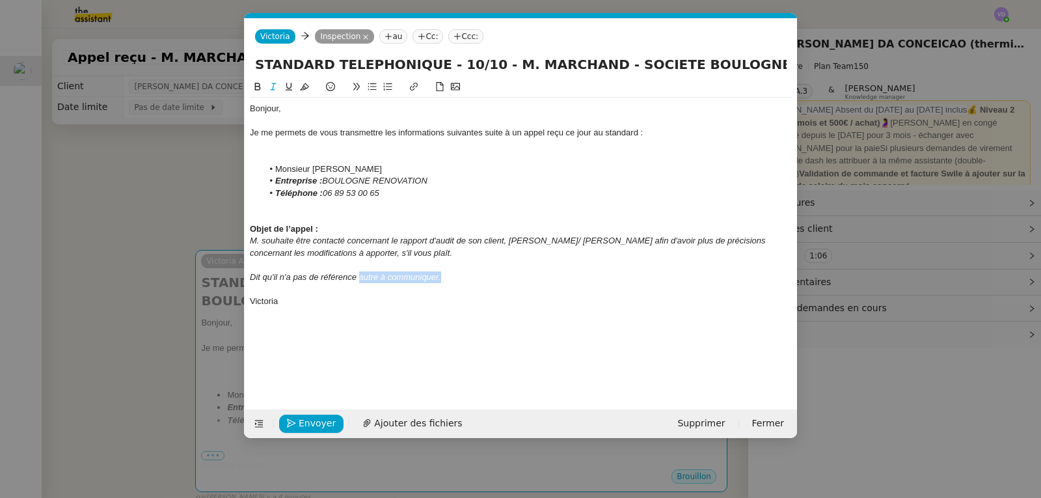
drag, startPoint x: 446, startPoint y: 278, endPoint x: 359, endPoint y: 280, distance: 87.2
click at [359, 280] on div "Dit qu'il n'a pas de référence autre à communiquer." at bounding box center [521, 277] width 542 height 12
click at [301, 428] on span "Envoyer" at bounding box center [317, 423] width 37 height 15
click at [319, 427] on span "Confirmer l'envoi" at bounding box center [338, 423] width 78 height 15
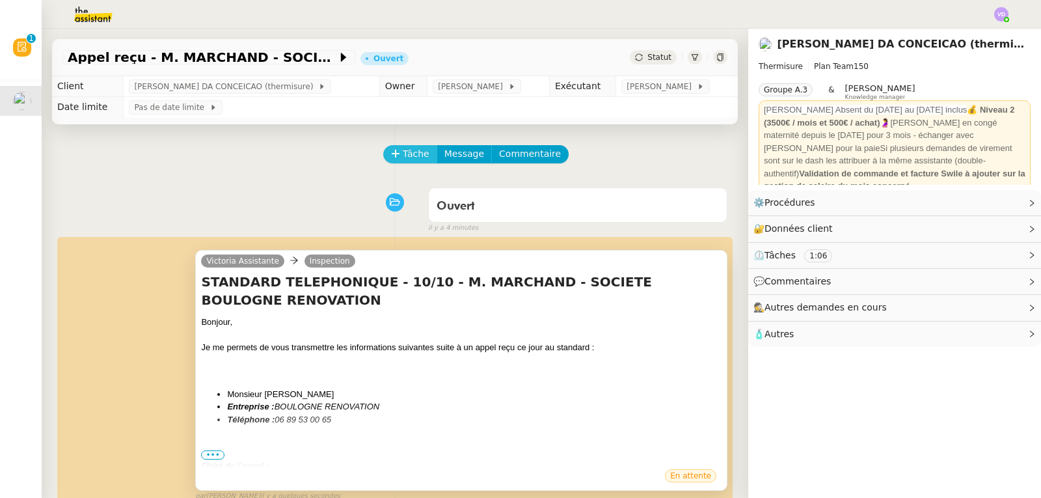
click at [403, 155] on span "Tâche" at bounding box center [416, 153] width 27 height 15
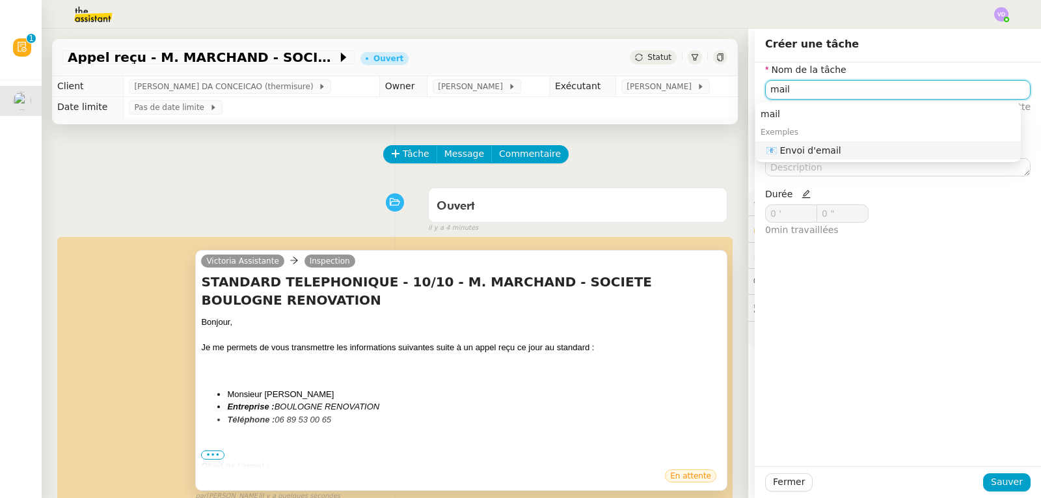
click at [855, 157] on nz-auto-option "📧 Envoi d'email" at bounding box center [887, 150] width 265 height 18
type input "Envoi d'email"
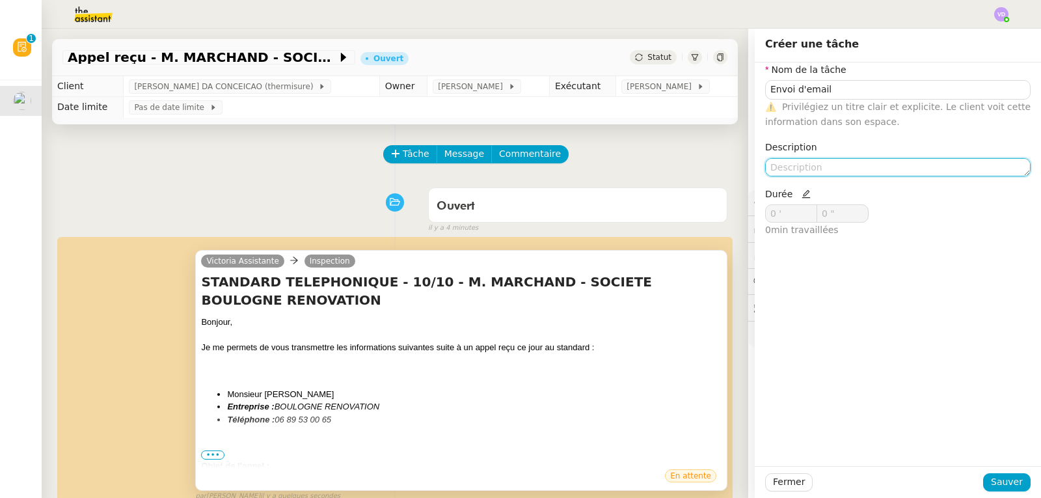
click at [842, 171] on textarea at bounding box center [897, 167] width 265 height 18
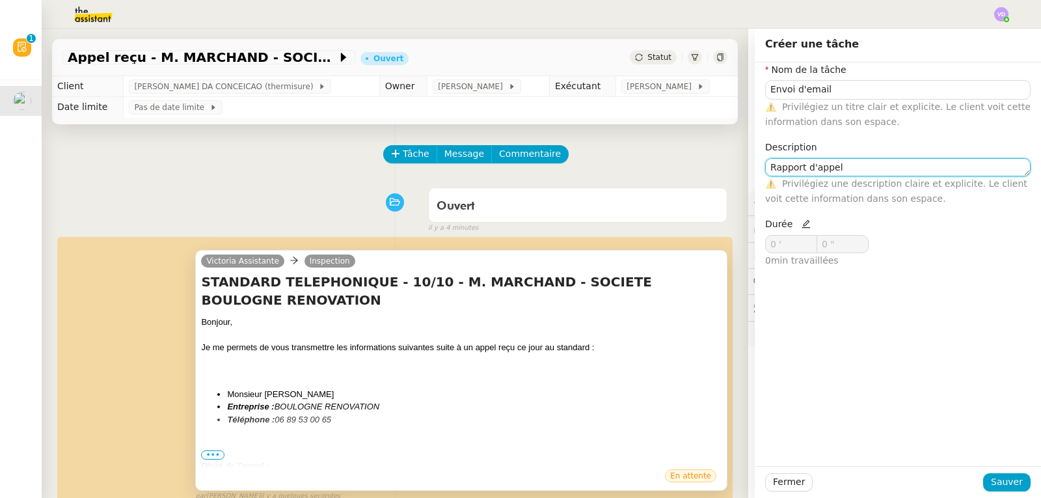
type textarea "Rapport d'appel"
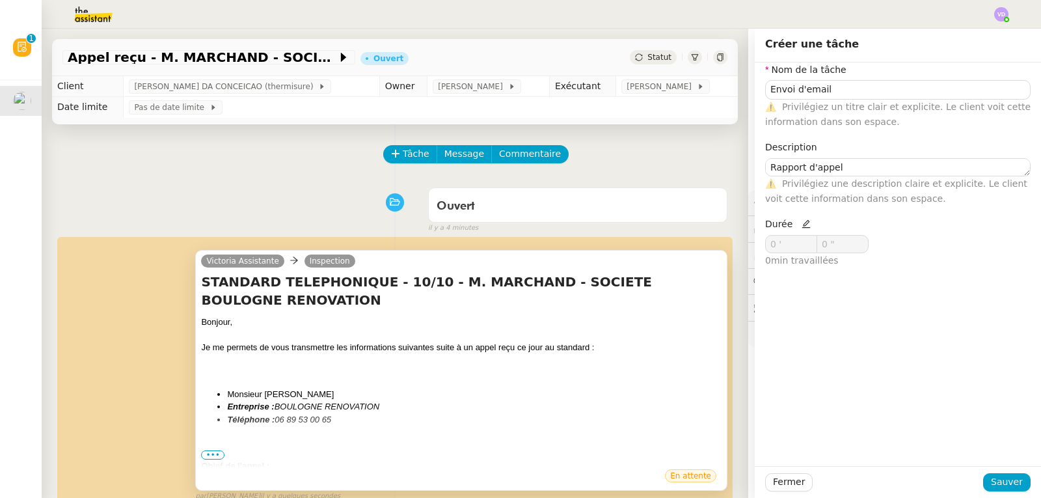
click at [801, 226] on icon at bounding box center [805, 224] width 8 height 8
drag, startPoint x: 784, startPoint y: 239, endPoint x: 730, endPoint y: 247, distance: 55.1
click at [730, 247] on app-ticket "Appel reçu - M. MARCHAND - SOCIETE BOULOGNE RENOVATION Ouvert Statut Client [PE…" at bounding box center [541, 263] width 999 height 469
type input "2 '"
click at [1002, 481] on span "Sauver" at bounding box center [1007, 481] width 32 height 15
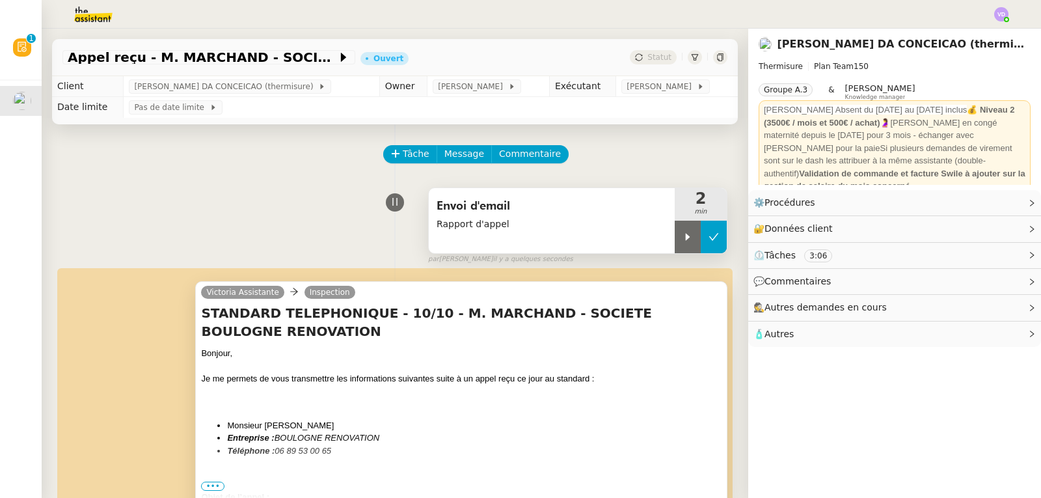
click at [708, 238] on icon at bounding box center [713, 237] width 10 height 10
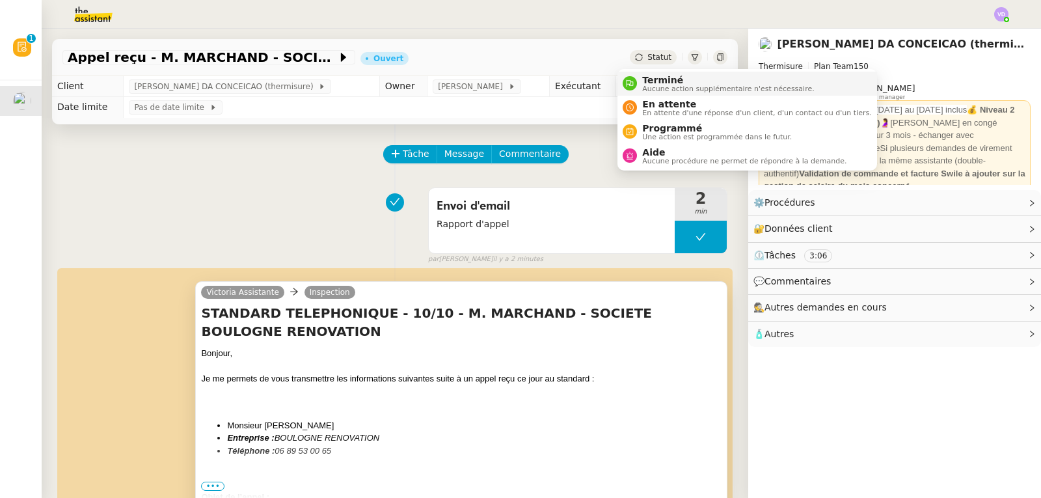
click at [650, 79] on span "Terminé" at bounding box center [728, 80] width 172 height 10
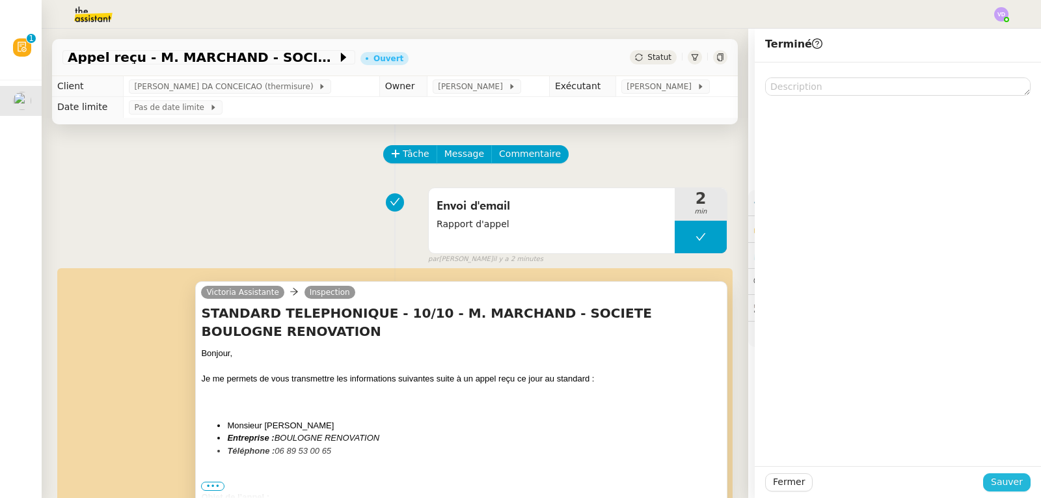
click at [993, 477] on span "Sauver" at bounding box center [1007, 481] width 32 height 15
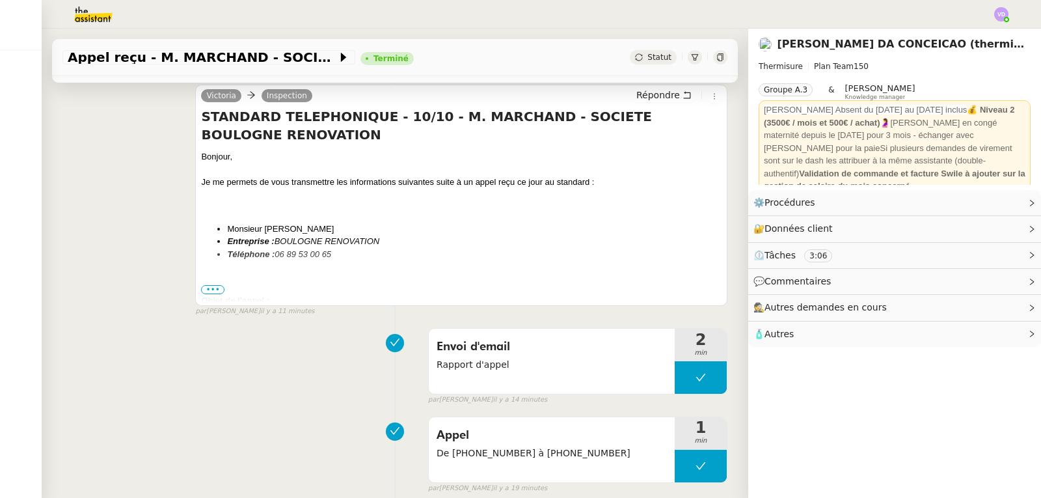
scroll to position [195, 0]
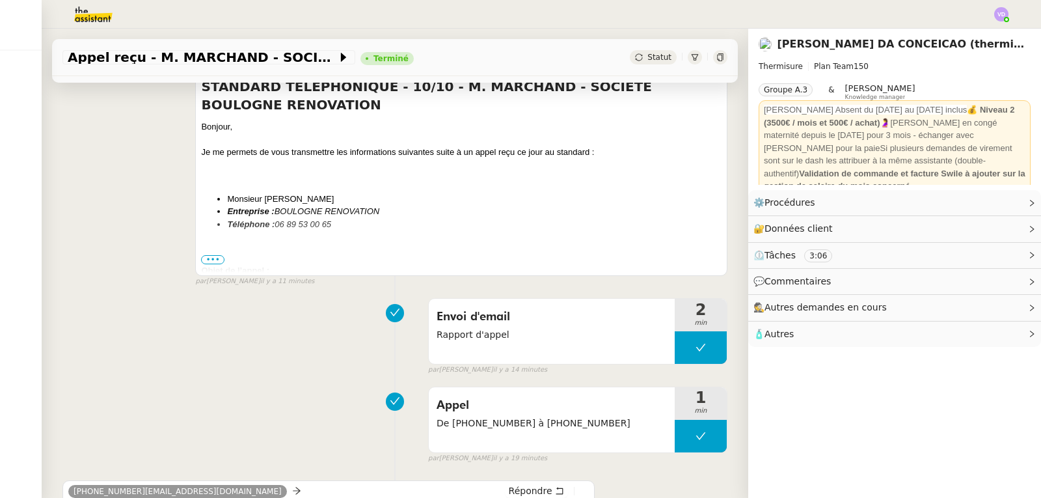
click at [215, 261] on span "•••" at bounding box center [212, 259] width 23 height 9
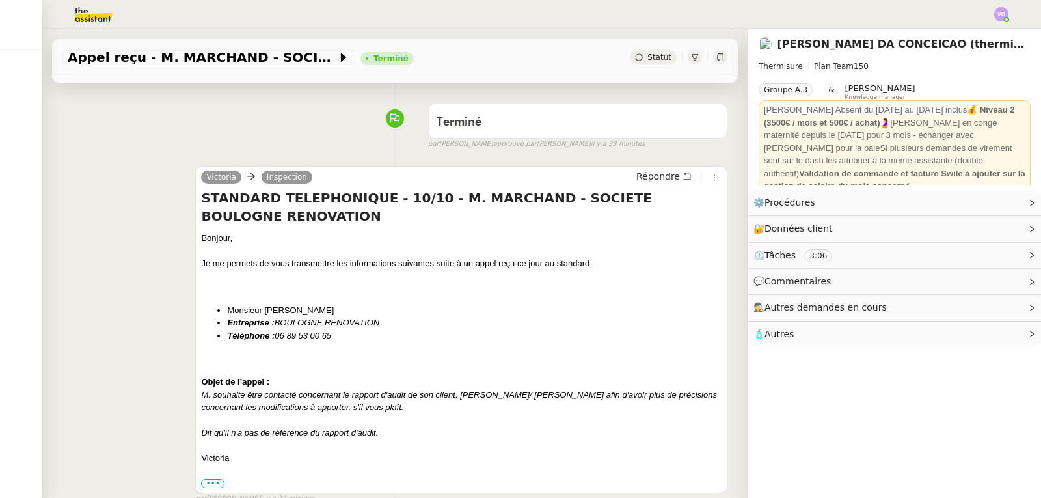
scroll to position [0, 0]
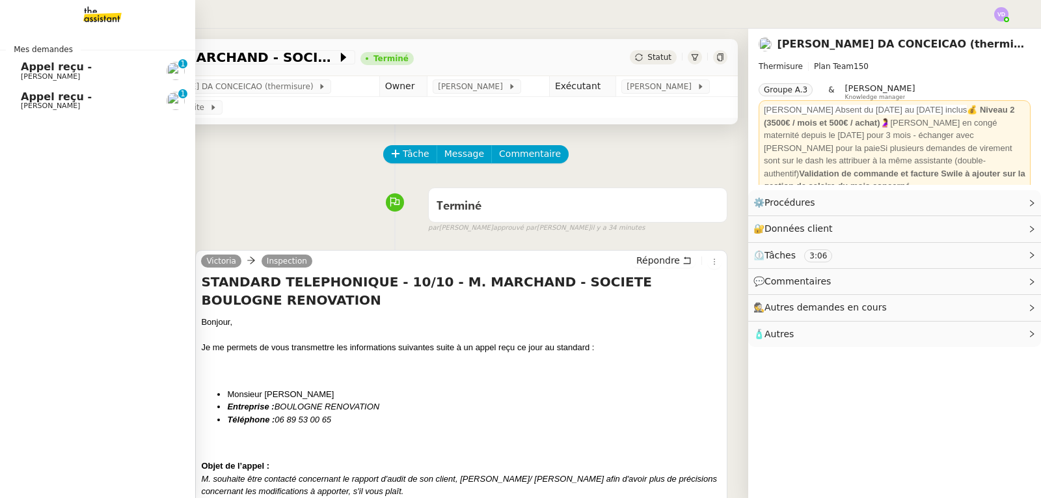
click at [58, 77] on span "[PERSON_NAME]" at bounding box center [50, 76] width 59 height 8
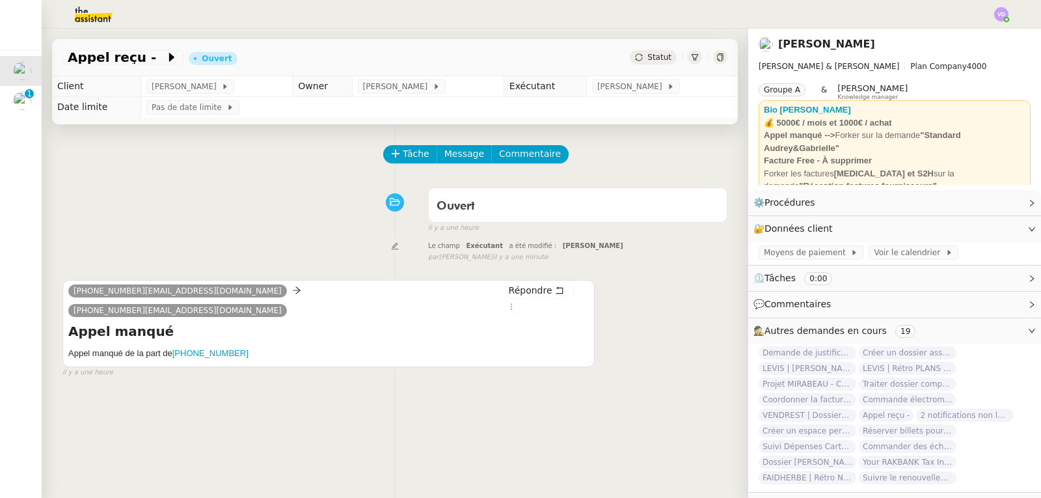
drag, startPoint x: 94, startPoint y: 60, endPoint x: 149, endPoint y: 68, distance: 55.8
click at [94, 62] on span "Appel reçu -" at bounding box center [117, 57] width 98 height 13
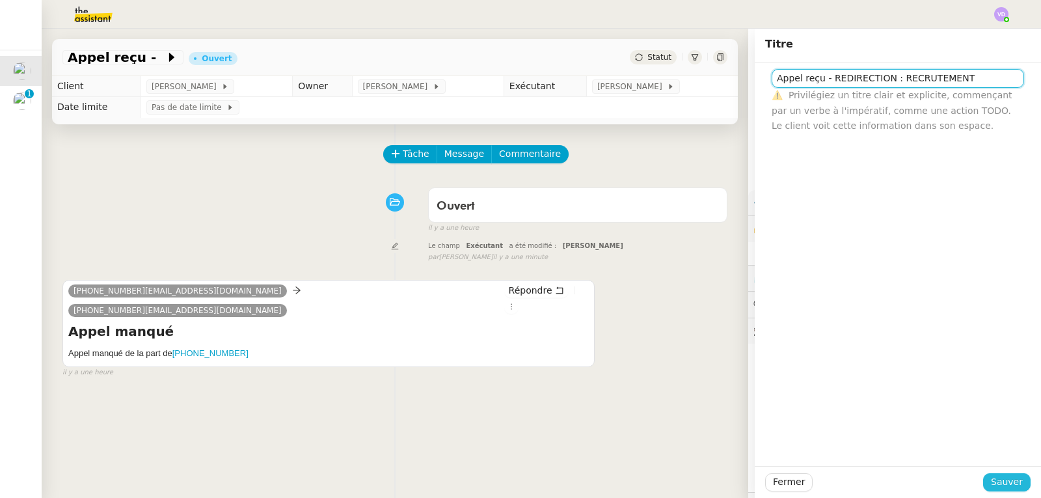
type input "Appel reçu - REDIRECTION : RECRUTEMENT"
click at [1005, 477] on span "Sauver" at bounding box center [1007, 481] width 32 height 15
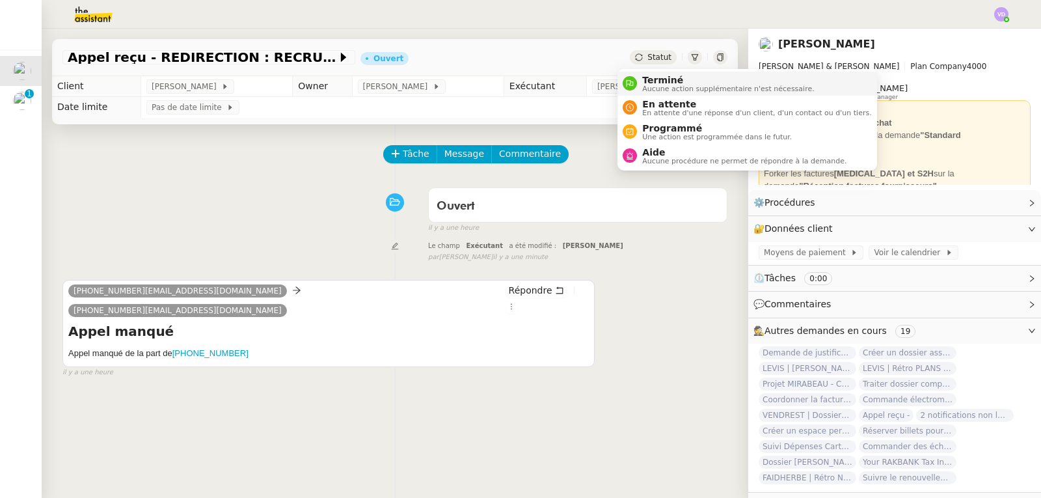
click at [659, 81] on span "Terminé" at bounding box center [728, 80] width 172 height 10
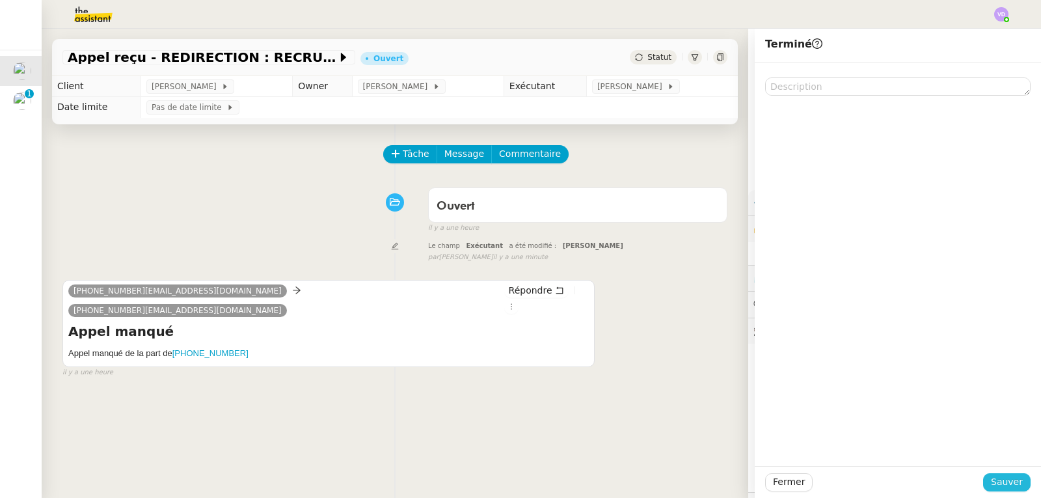
click at [998, 483] on span "Sauver" at bounding box center [1007, 481] width 32 height 15
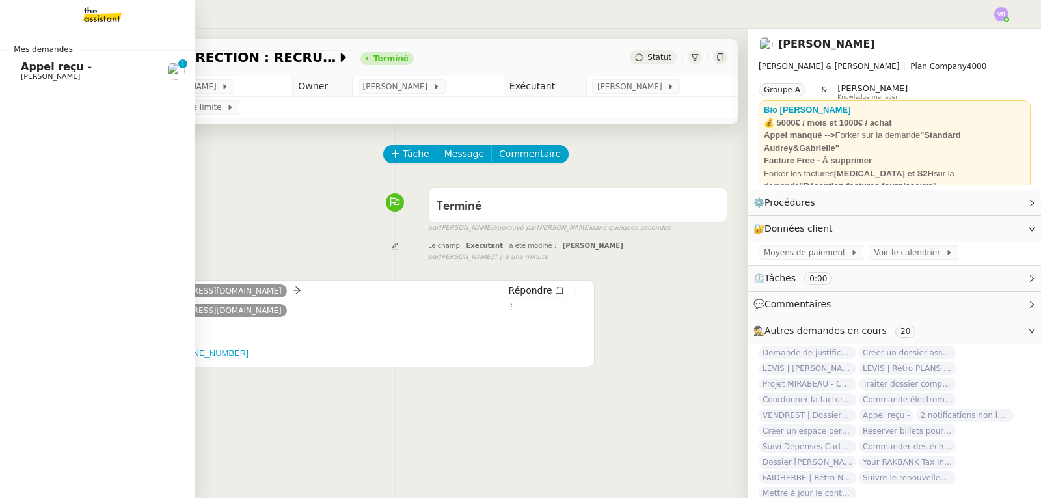
drag, startPoint x: 29, startPoint y: 74, endPoint x: 38, endPoint y: 75, distance: 8.6
click at [29, 74] on span "[PERSON_NAME]" at bounding box center [50, 76] width 59 height 8
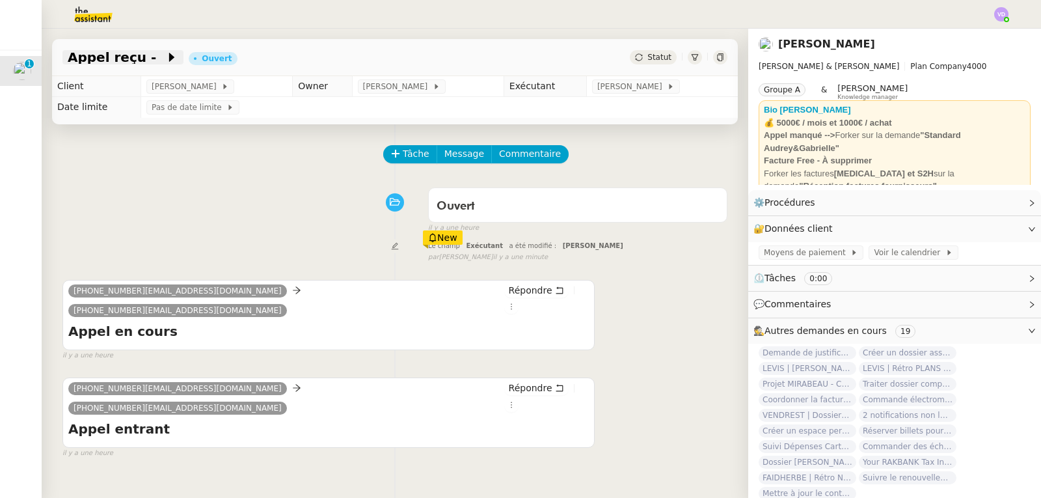
click at [122, 54] on span "Appel reçu -" at bounding box center [117, 57] width 98 height 13
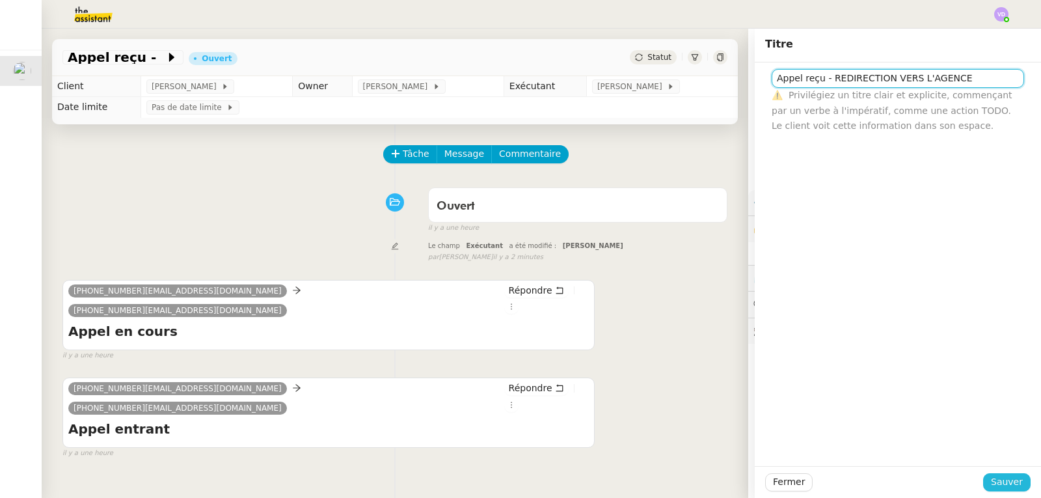
type input "Appel reçu - REDIRECTION VERS L'AGENCE"
click at [995, 483] on span "Sauver" at bounding box center [1007, 481] width 32 height 15
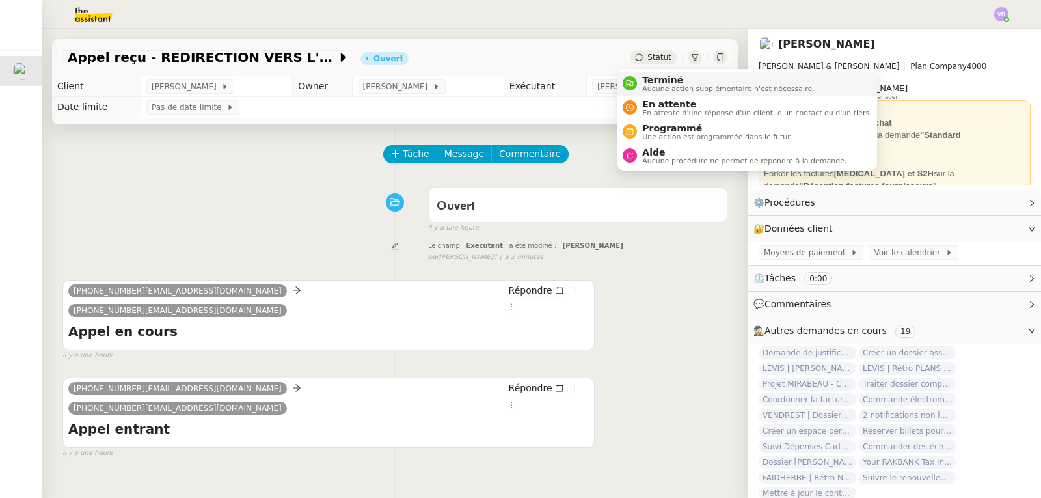
click at [654, 77] on span "Terminé" at bounding box center [728, 80] width 172 height 10
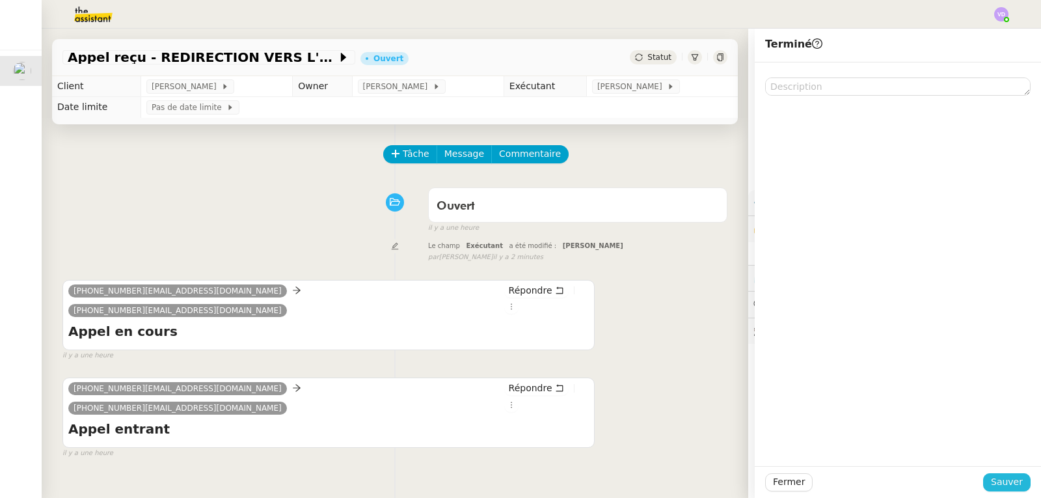
click at [1006, 479] on span "Sauver" at bounding box center [1007, 481] width 32 height 15
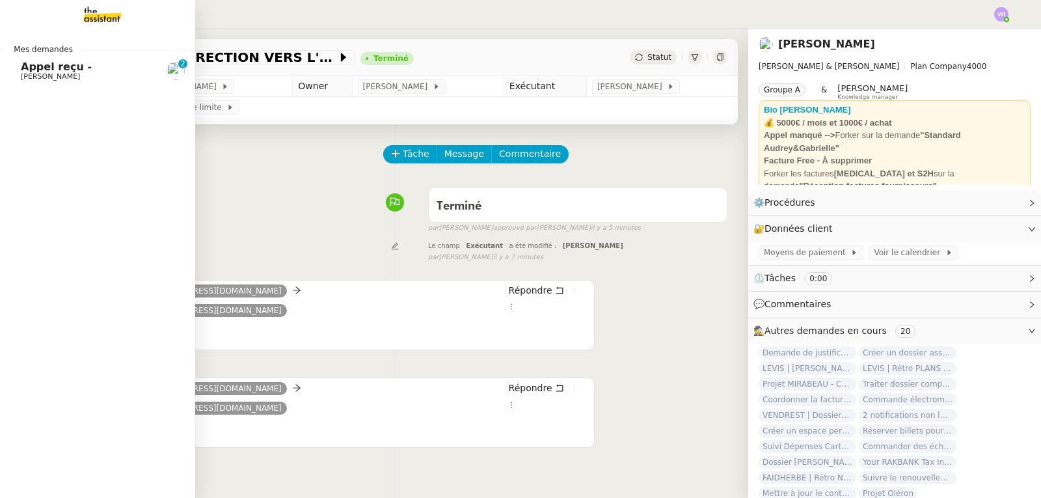
click at [37, 74] on span "[PERSON_NAME]" at bounding box center [50, 76] width 59 height 8
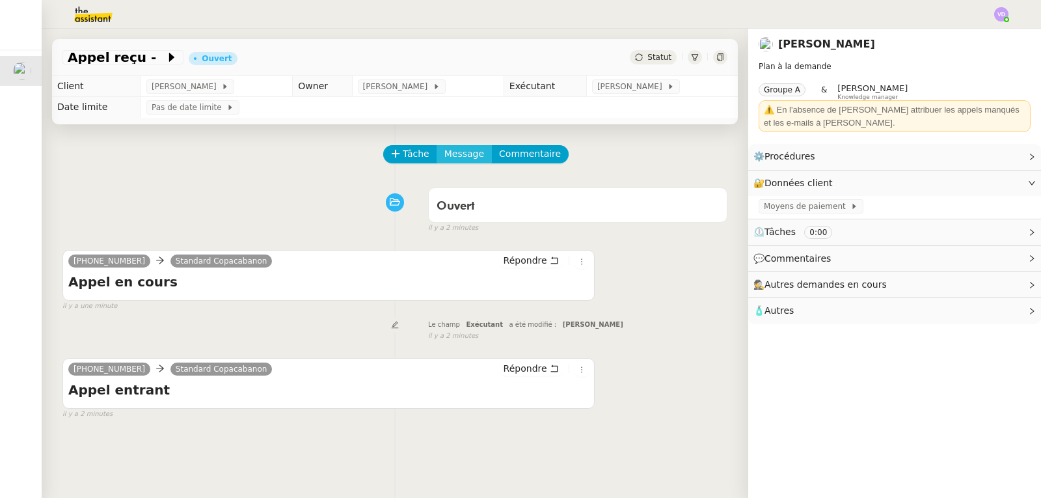
click at [466, 157] on span "Message" at bounding box center [464, 153] width 40 height 15
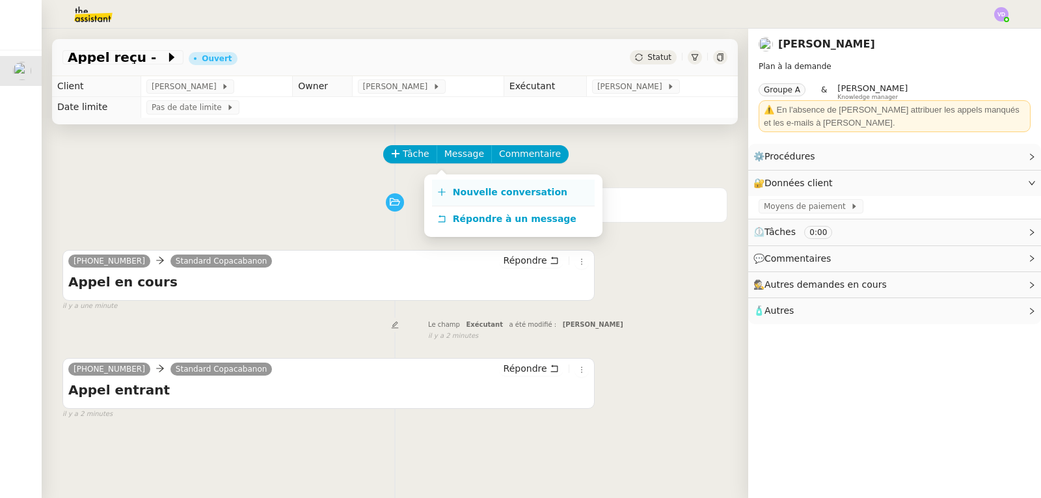
click at [480, 200] on link "Nouvelle conversation" at bounding box center [513, 193] width 163 height 26
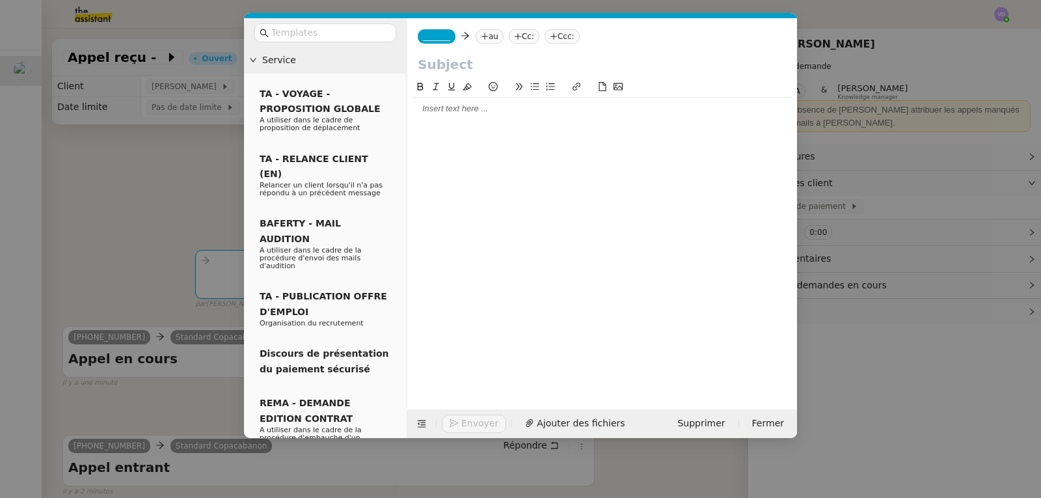
click at [481, 38] on icon at bounding box center [485, 37] width 8 height 8
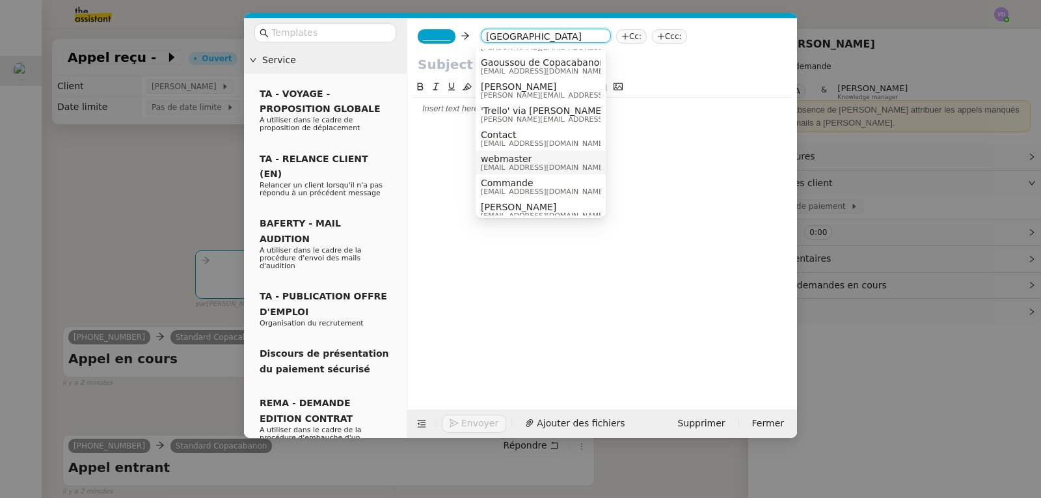
scroll to position [195, 0]
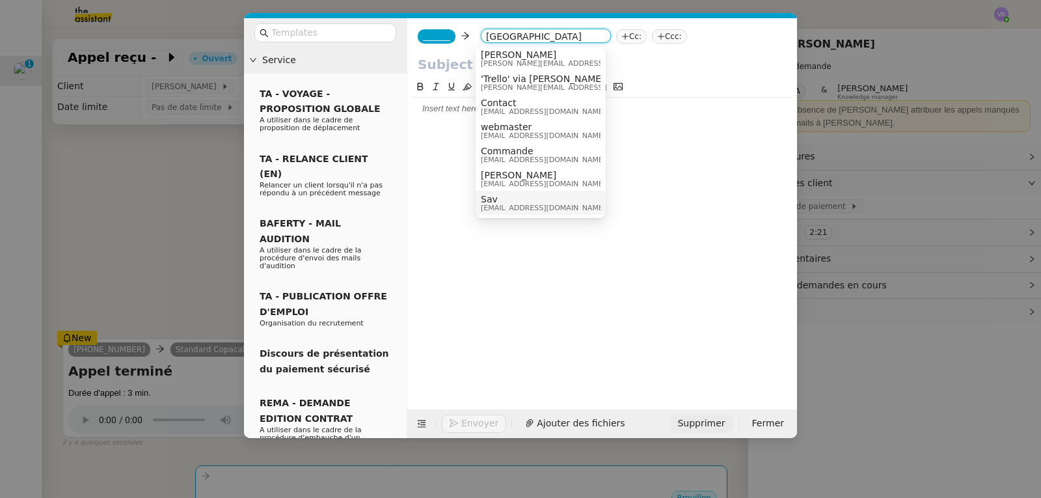
type input "[GEOGRAPHIC_DATA]"
click at [725, 425] on span "Supprimer" at bounding box center [700, 423] width 47 height 15
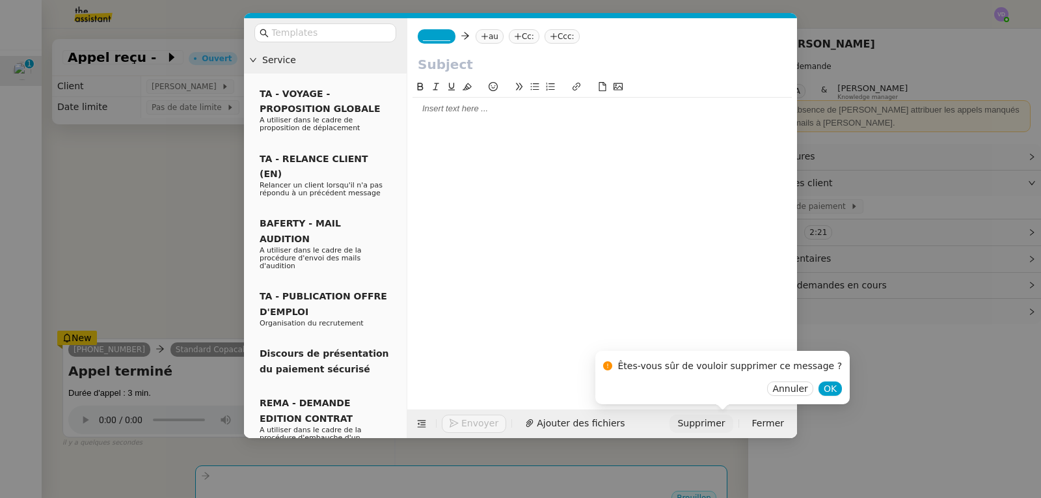
scroll to position [0, 0]
click at [824, 385] on span "OK" at bounding box center [830, 388] width 13 height 13
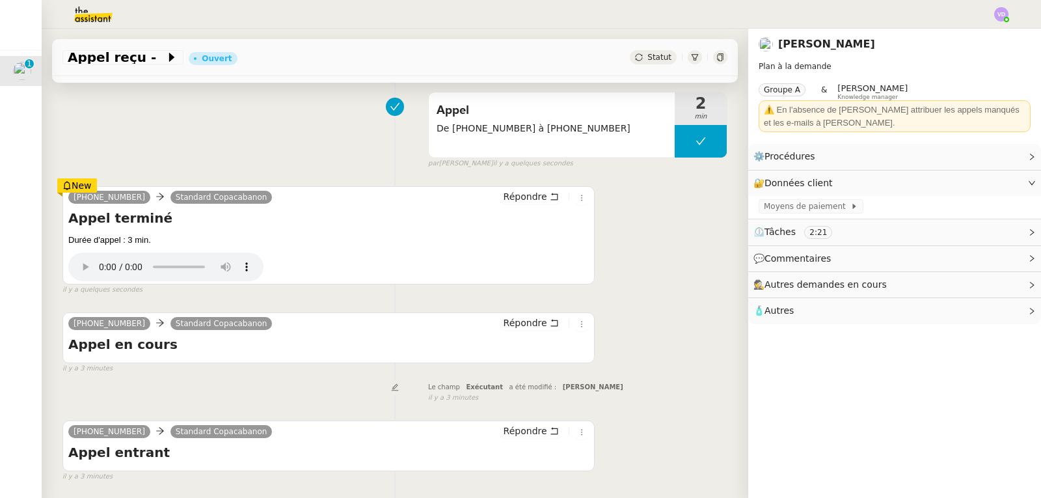
scroll to position [207, 0]
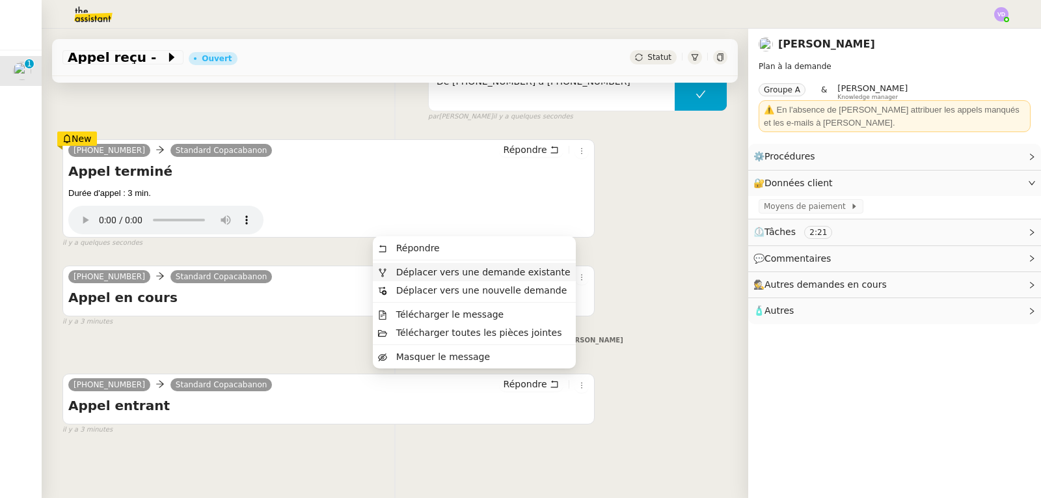
click at [547, 268] on span "Déplacer vers une demande existante" at bounding box center [483, 272] width 174 height 10
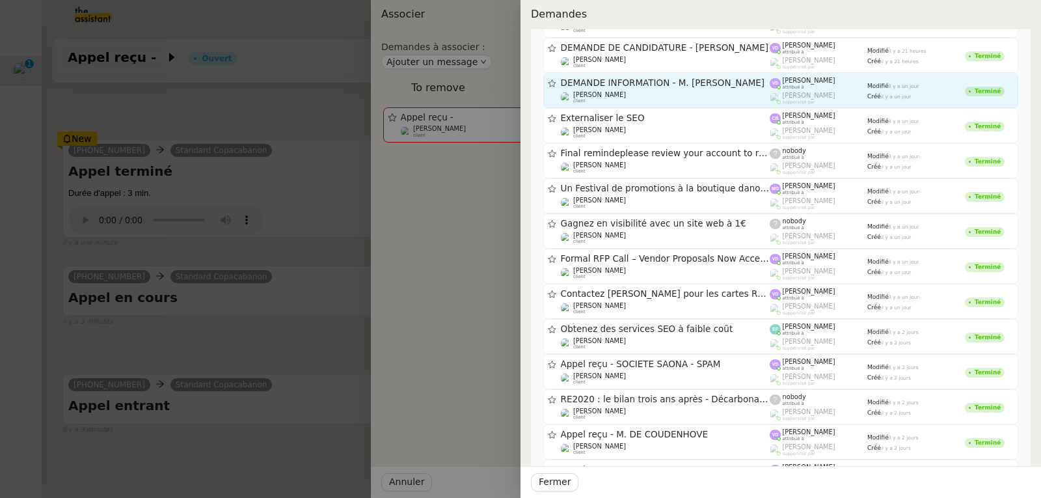
scroll to position [195, 0]
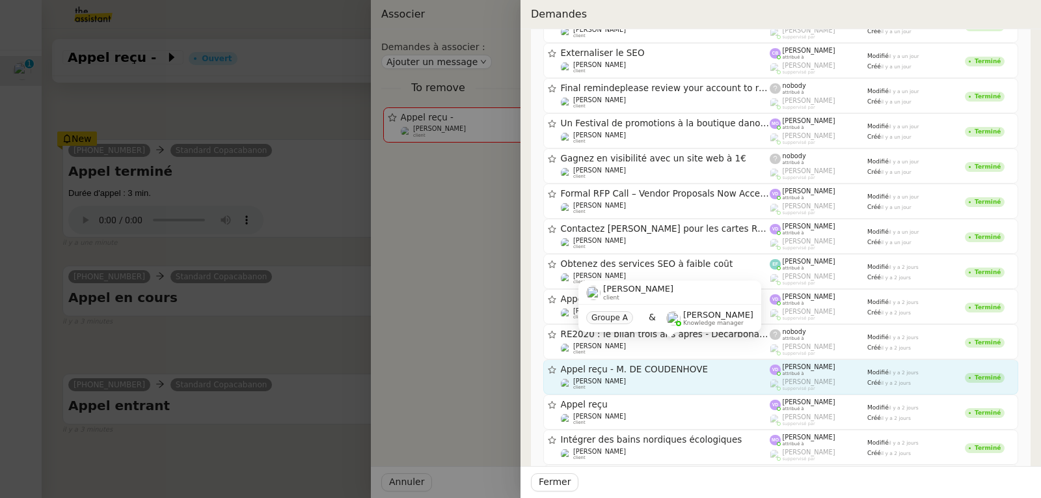
click at [697, 373] on span "Appel reçu - M. DE COUDENHOVE" at bounding box center [665, 369] width 209 height 9
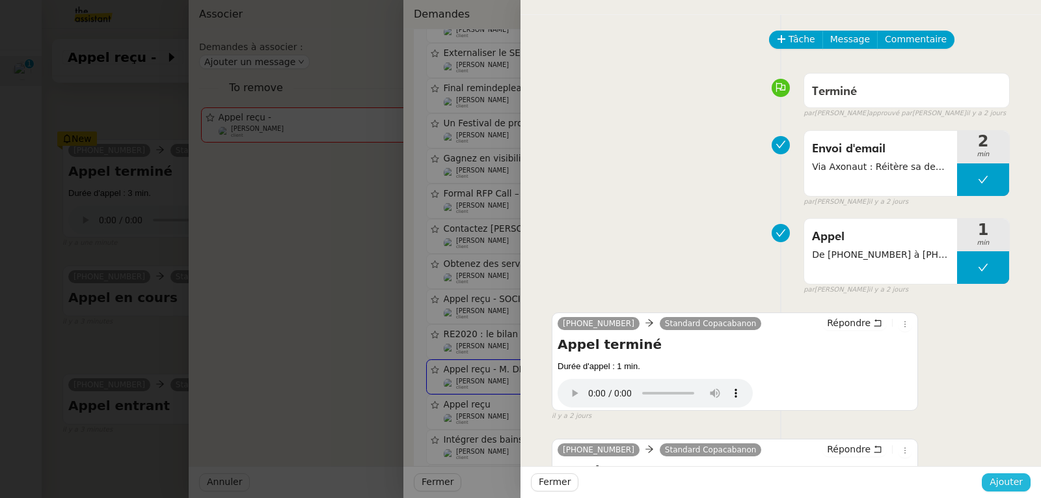
click at [1010, 483] on span "Ajouter" at bounding box center [1005, 481] width 33 height 15
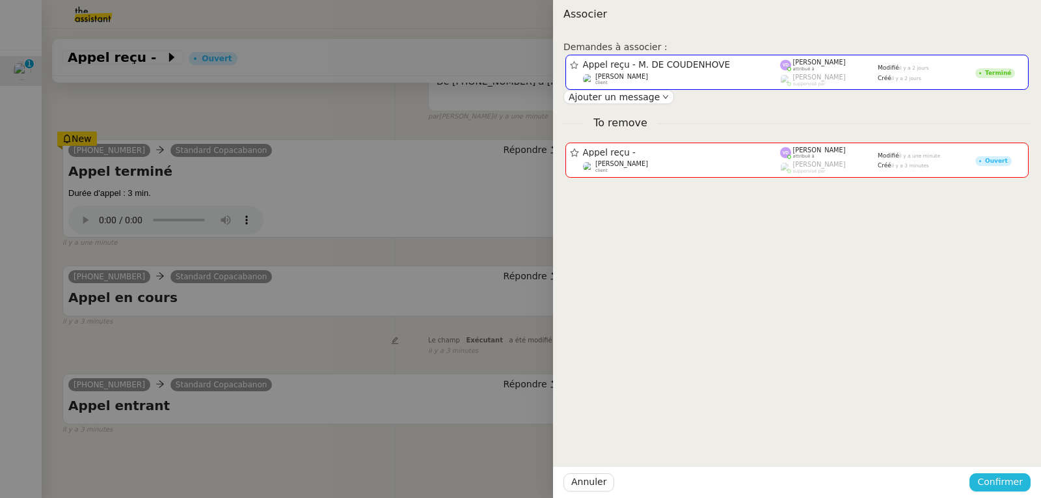
click at [1001, 481] on span "Confirmer" at bounding box center [1000, 481] width 46 height 15
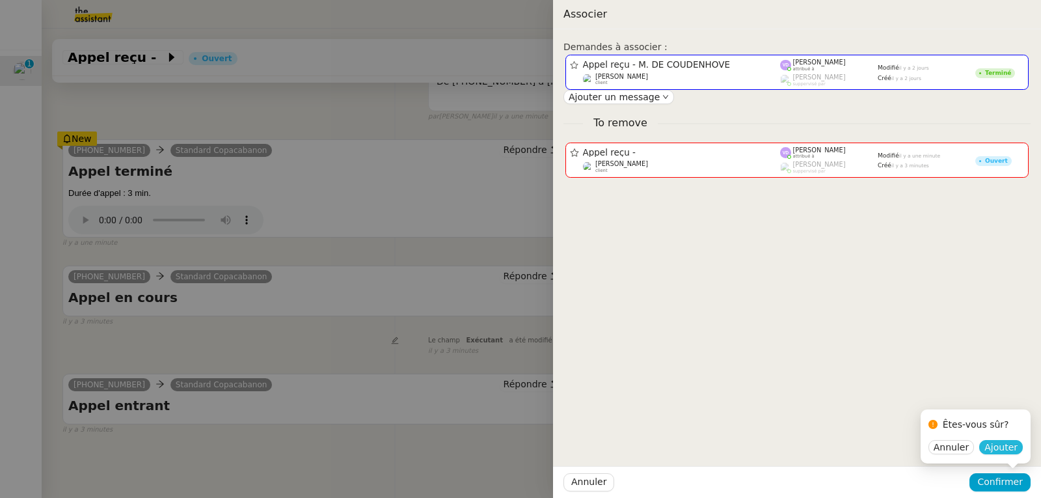
click at [1008, 453] on span "Ajouter" at bounding box center [1000, 446] width 33 height 13
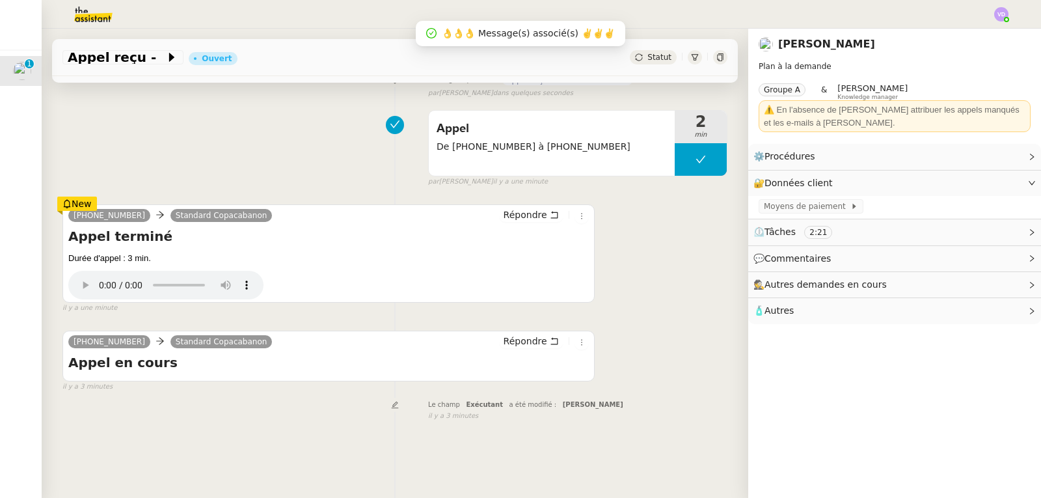
scroll to position [174, 0]
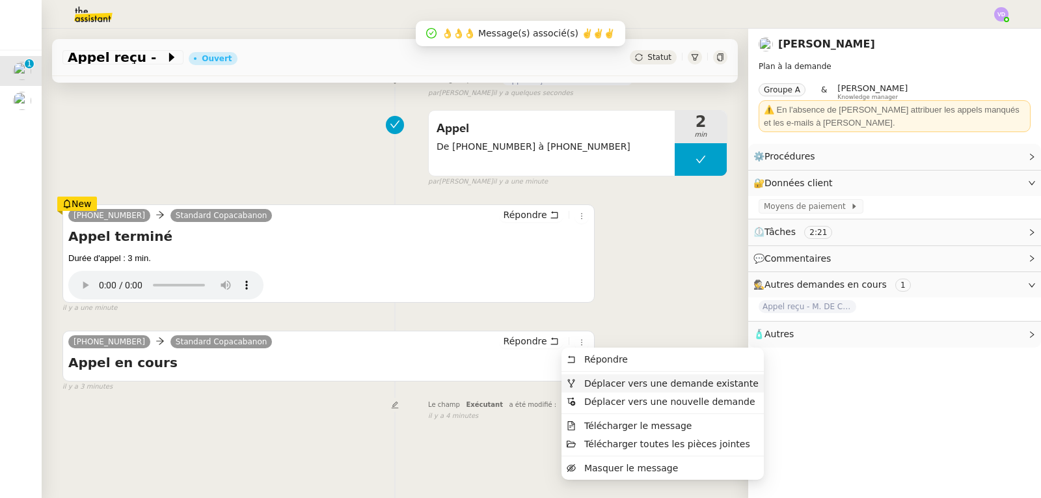
click at [598, 379] on span "Déplacer vers une demande existante" at bounding box center [671, 383] width 174 height 10
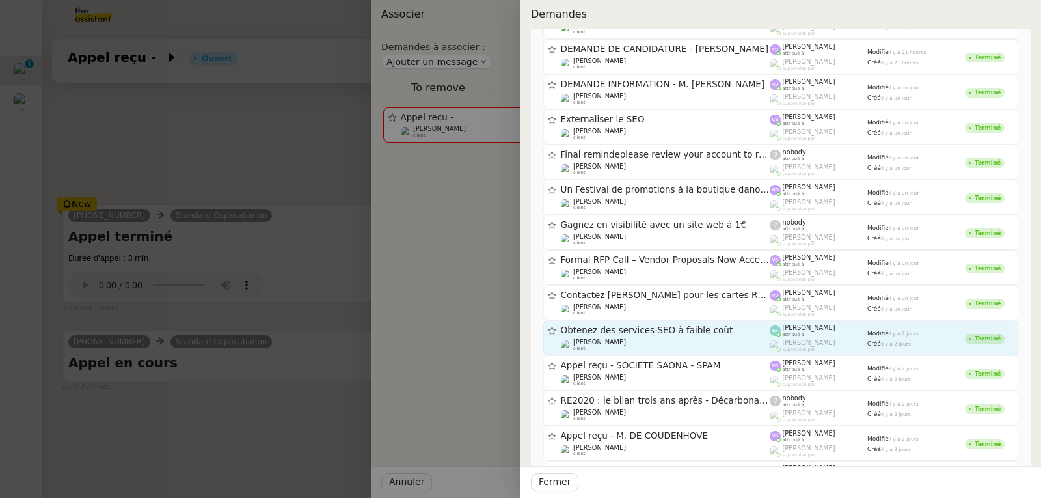
scroll to position [130, 0]
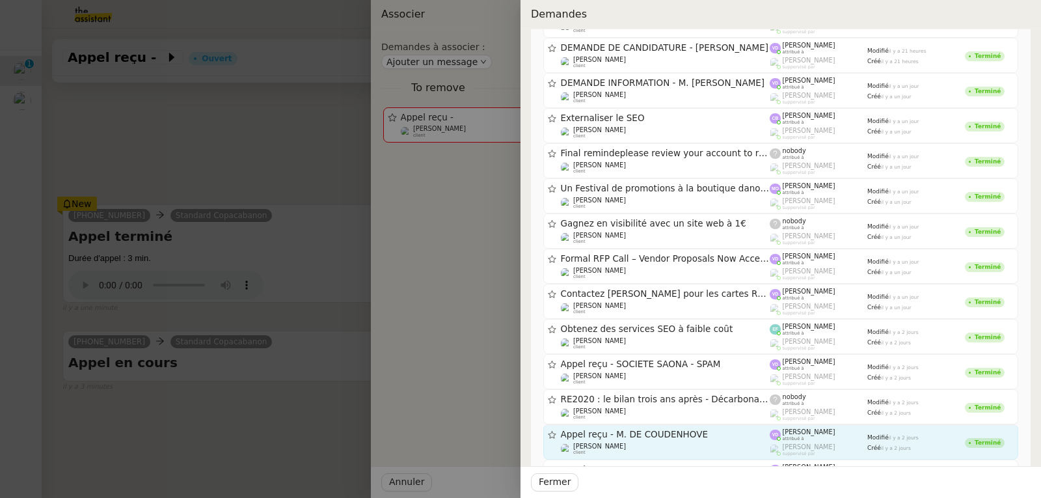
click at [665, 435] on span "Appel reçu - M. DE COUDENHOVE" at bounding box center [665, 434] width 209 height 9
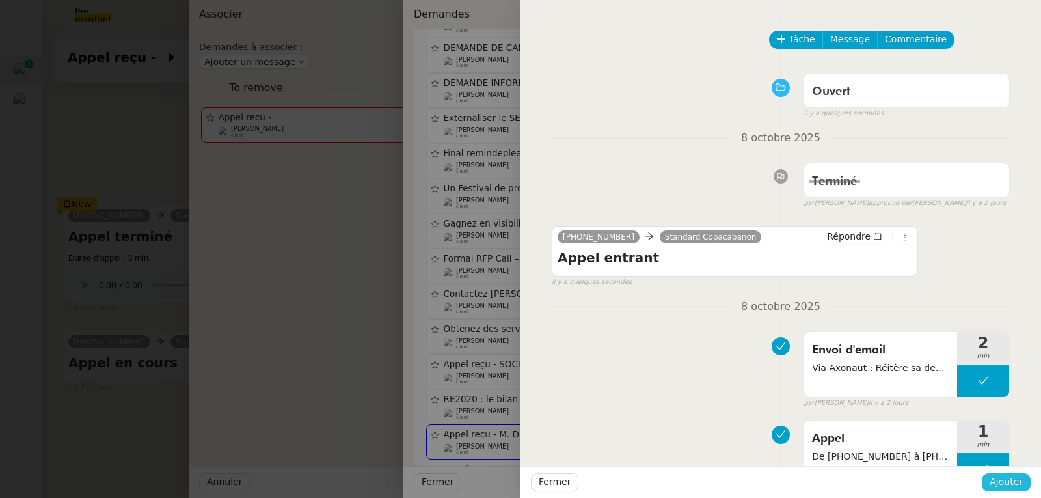
click at [1012, 479] on span "Ajouter" at bounding box center [1005, 481] width 33 height 15
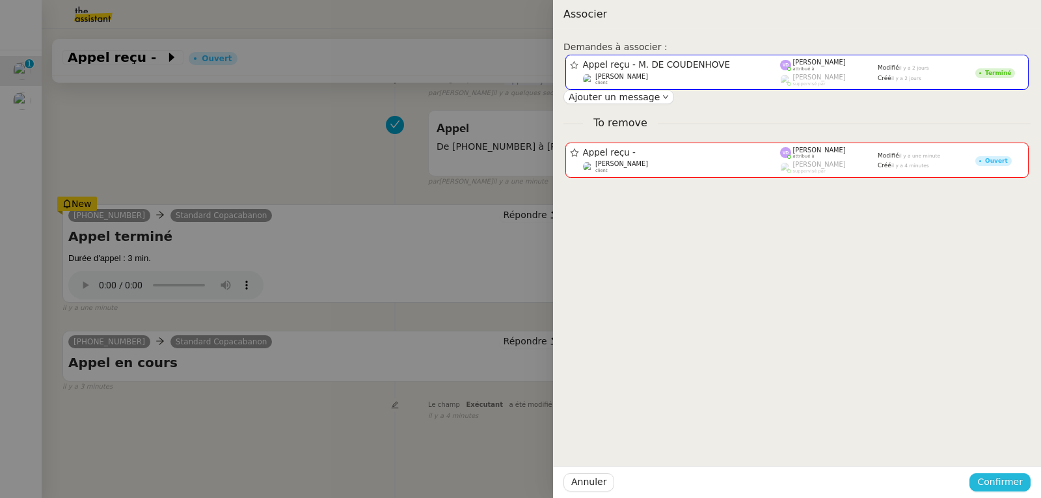
click at [1012, 479] on span "Confirmer" at bounding box center [1000, 481] width 46 height 15
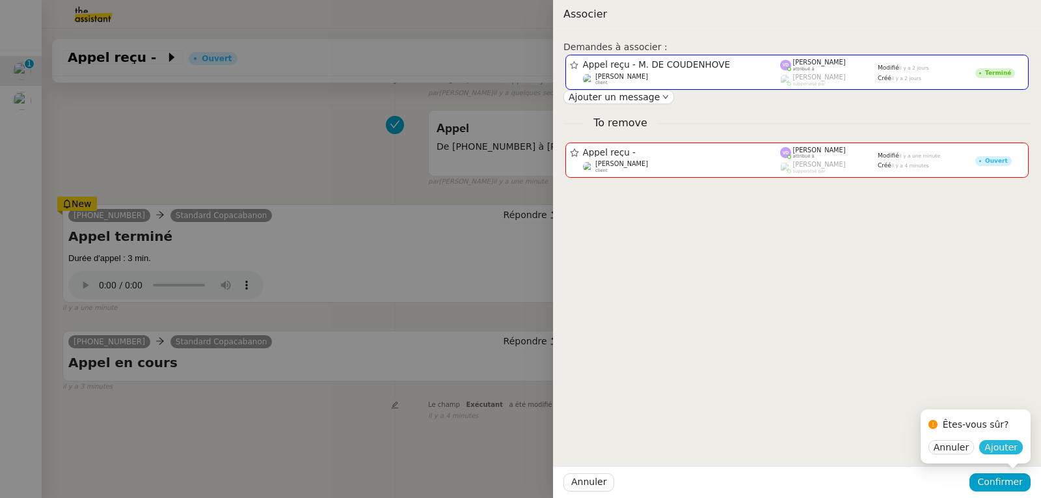
click at [1011, 453] on span "Ajouter" at bounding box center [1000, 446] width 33 height 13
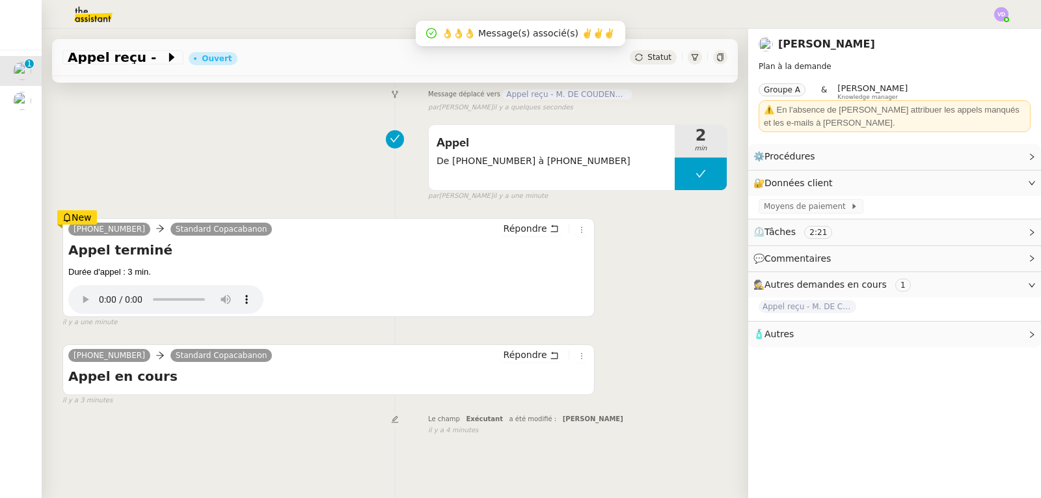
scroll to position [174, 0]
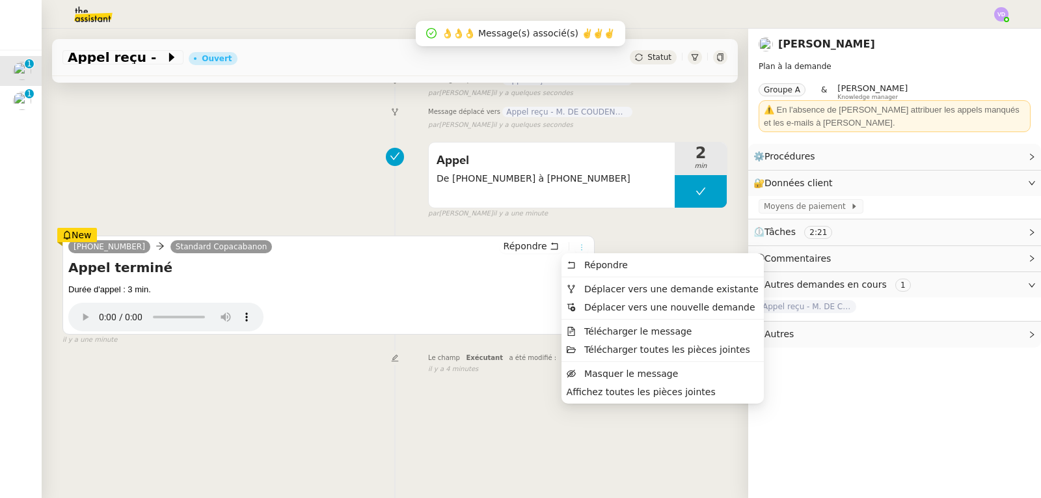
click at [578, 243] on icon at bounding box center [582, 247] width 8 height 8
click at [590, 288] on span "Déplacer vers une demande existante" at bounding box center [671, 289] width 174 height 10
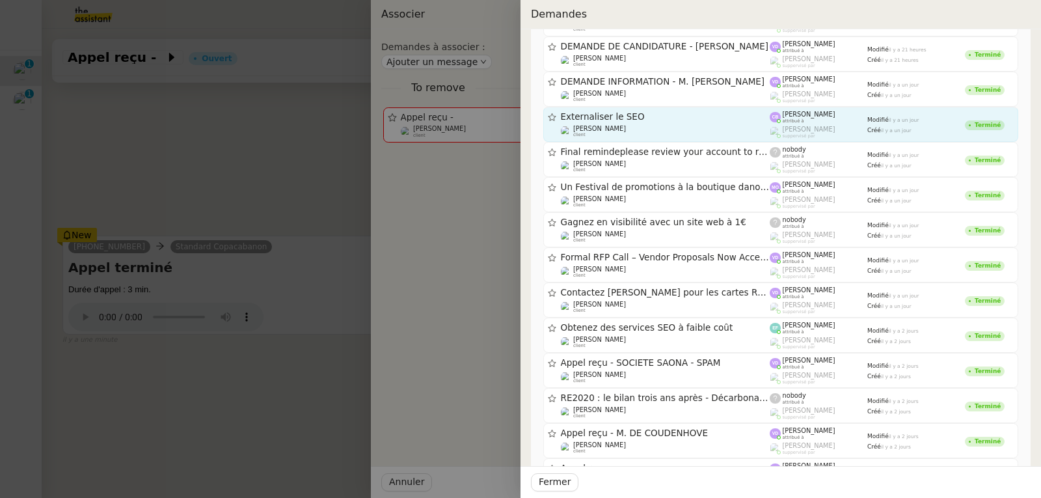
scroll to position [195, 0]
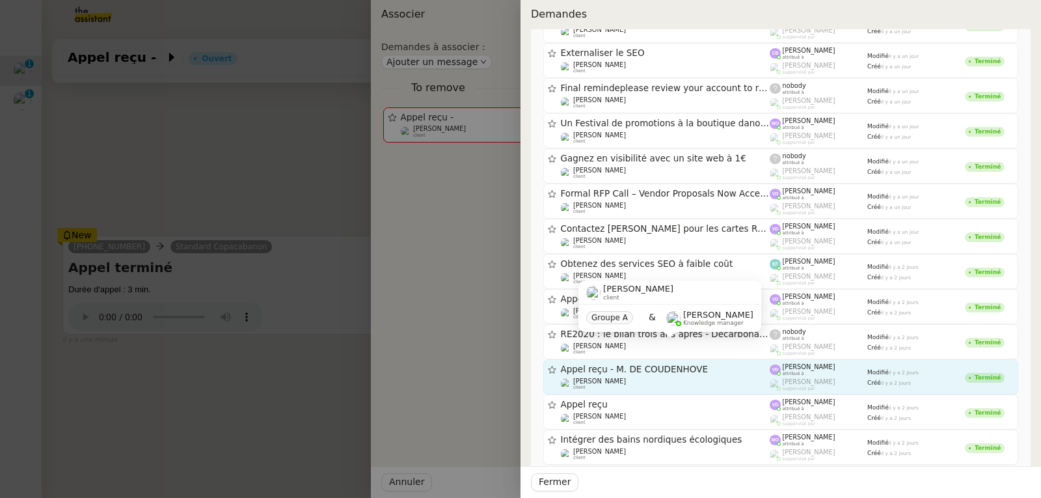
click at [680, 371] on span "Appel reçu - M. DE COUDENHOVE" at bounding box center [665, 369] width 209 height 9
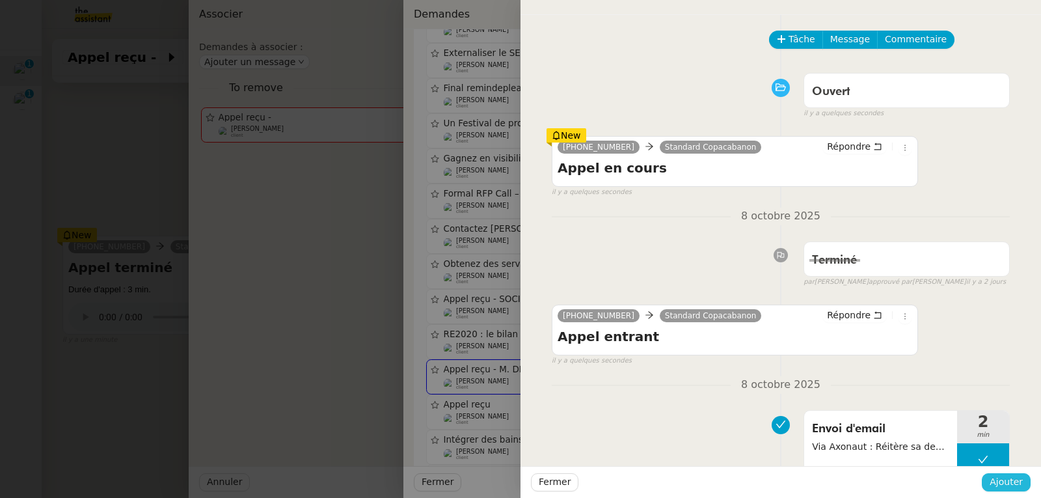
click at [1007, 481] on span "Ajouter" at bounding box center [1005, 481] width 33 height 15
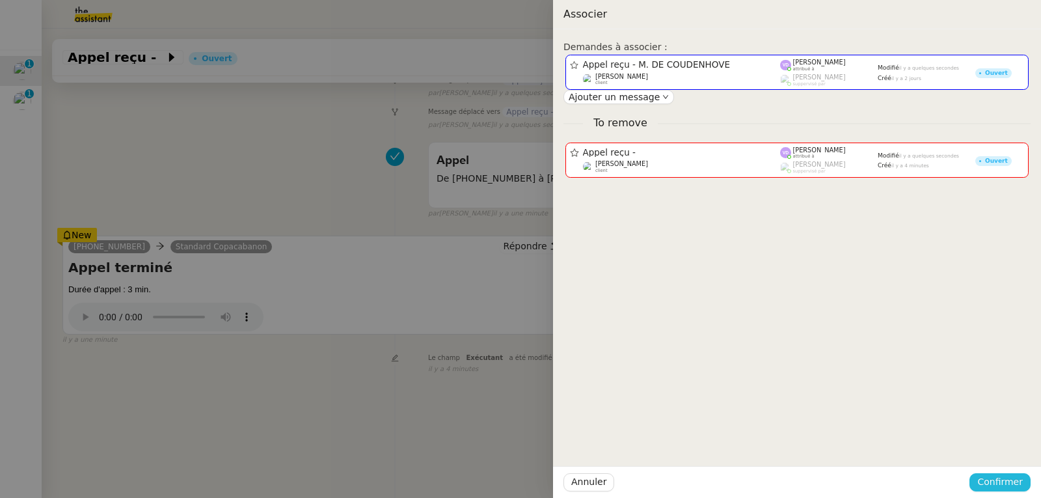
click at [1007, 481] on span "Confirmer" at bounding box center [1000, 481] width 46 height 15
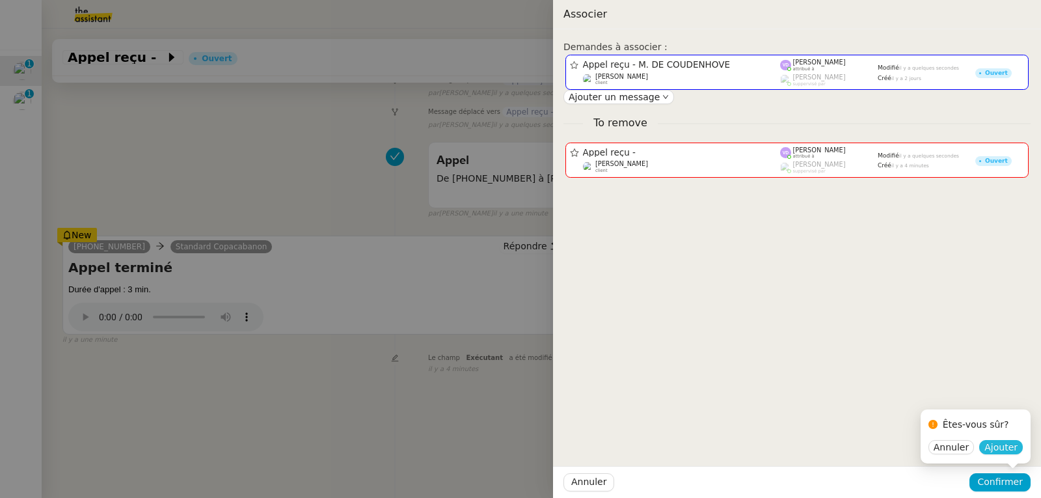
click at [1009, 446] on span "Ajouter" at bounding box center [1000, 446] width 33 height 13
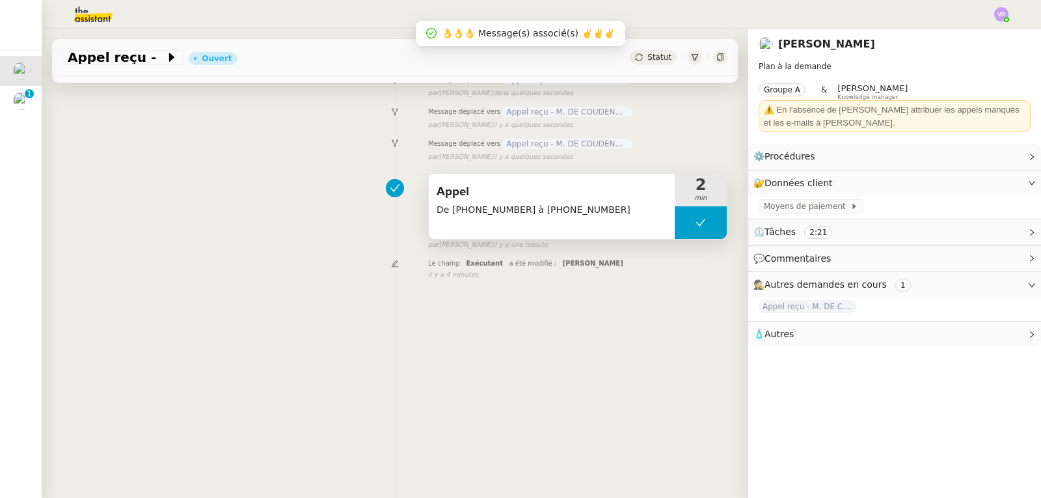
click at [561, 182] on span "Appel" at bounding box center [551, 192] width 230 height 20
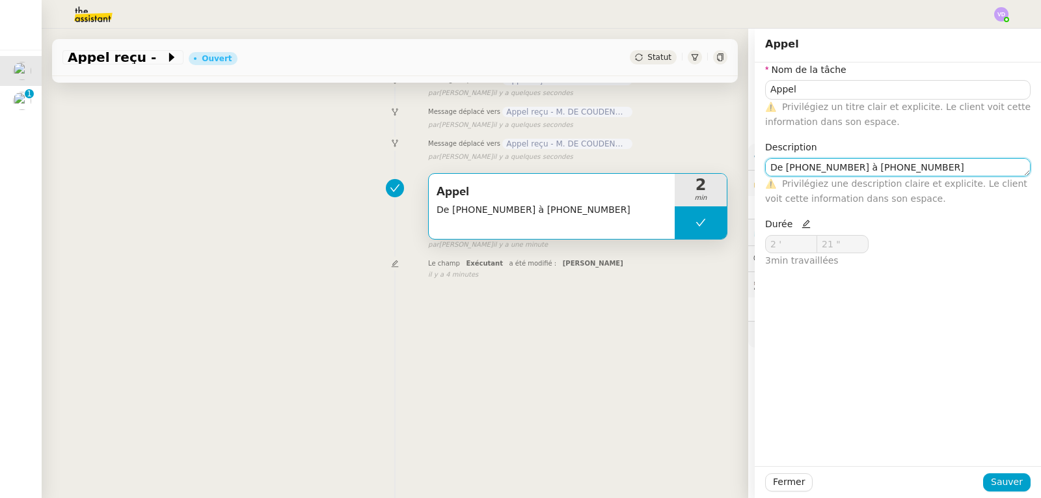
drag, startPoint x: 919, startPoint y: 172, endPoint x: 758, endPoint y: 168, distance: 160.7
click at [765, 168] on textarea "De [PHONE_NUMBER] à [PHONE_NUMBER]" at bounding box center [897, 167] width 265 height 18
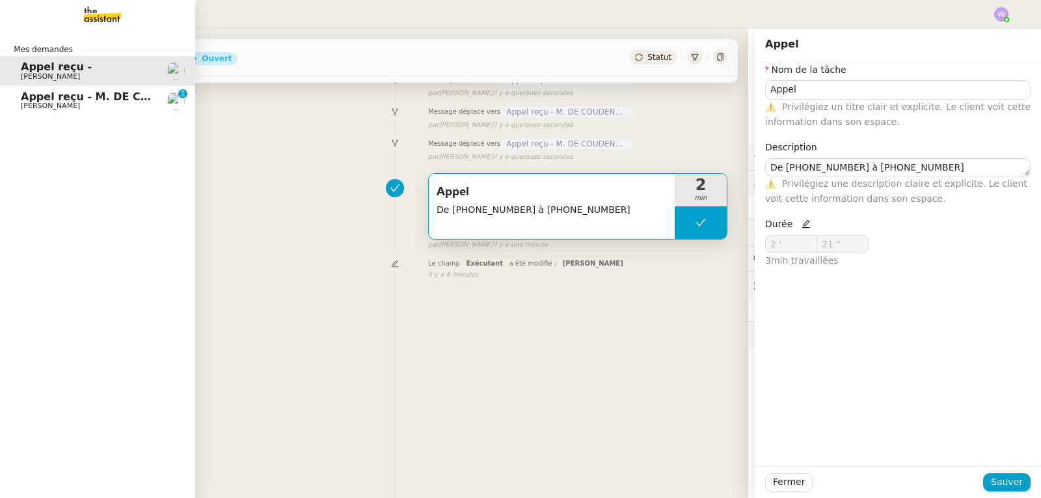
click at [32, 98] on span "Appel reçu - M. DE COUDENHOVE" at bounding box center [118, 96] width 194 height 12
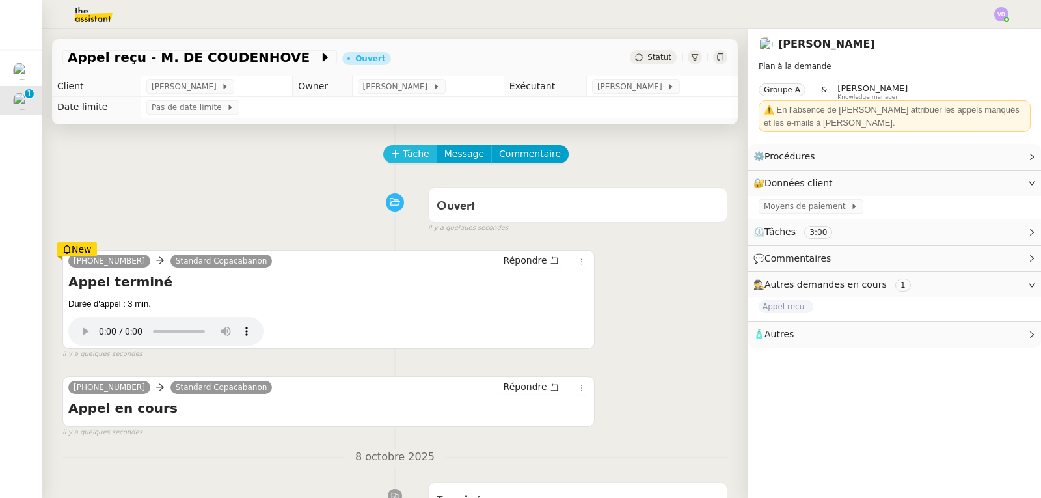
click at [392, 154] on icon at bounding box center [395, 153] width 7 height 1
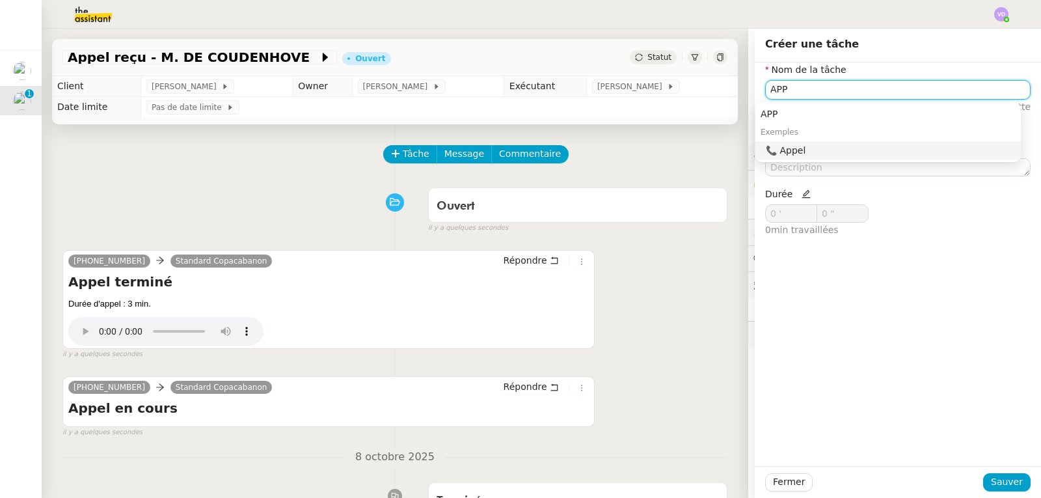
click at [803, 154] on div "📞 Appel" at bounding box center [891, 150] width 250 height 12
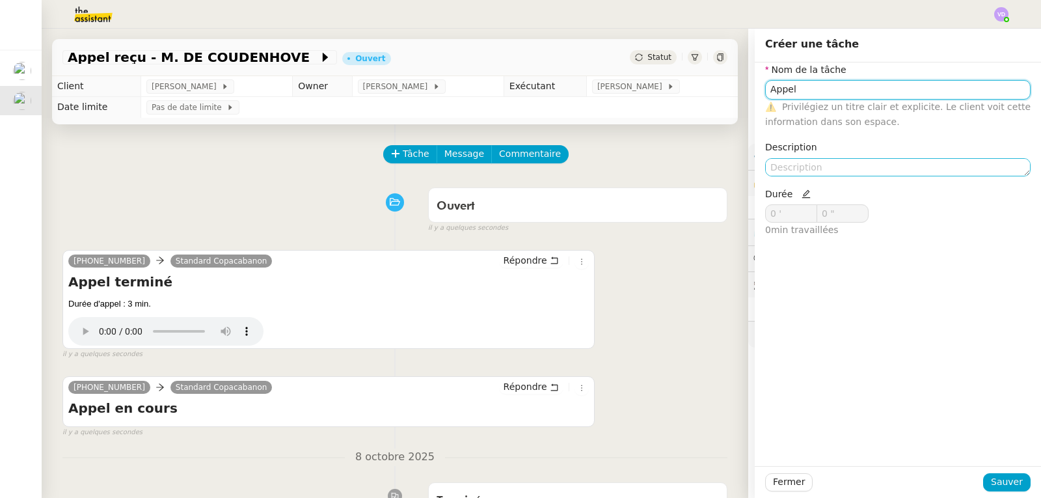
type input "Appel"
click at [775, 173] on textarea at bounding box center [897, 167] width 265 height 18
paste textarea "De [PHONE_NUMBER] à [PHONE_NUMBER]"
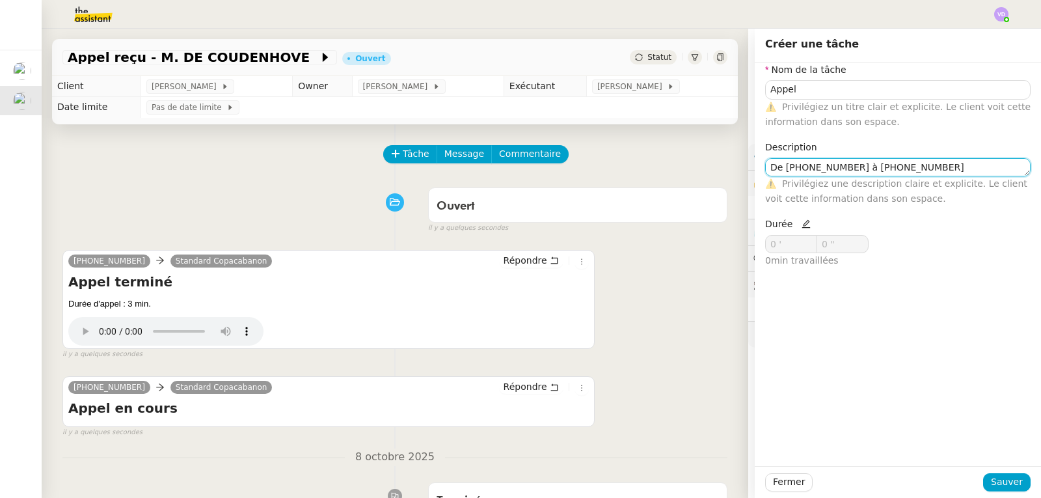
type textarea "De [PHONE_NUMBER] à [PHONE_NUMBER]"
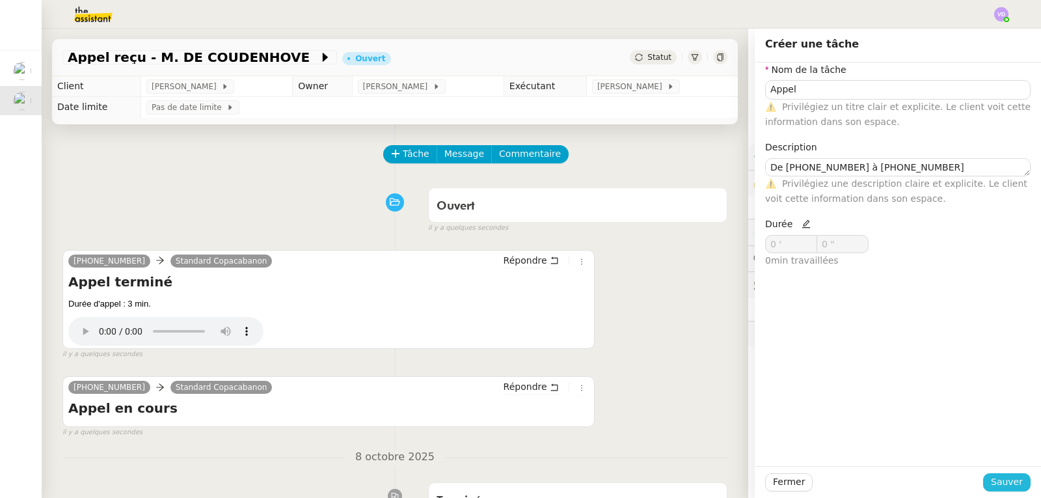
click at [996, 476] on span "Sauver" at bounding box center [1007, 481] width 32 height 15
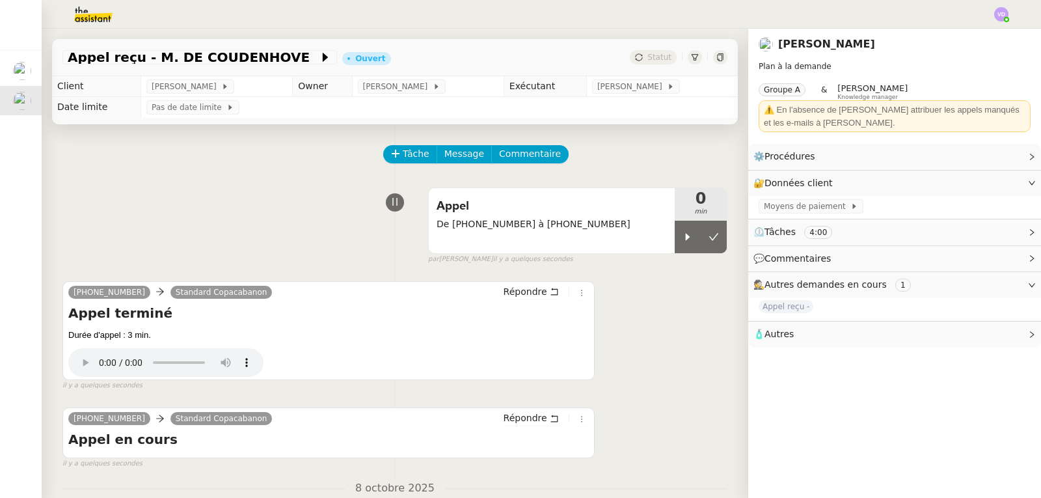
click at [235, 195] on div "Appel De [PHONE_NUMBER] à [PHONE_NUMBER] 0 min false par [PERSON_NAME] il y a q…" at bounding box center [394, 222] width 665 height 83
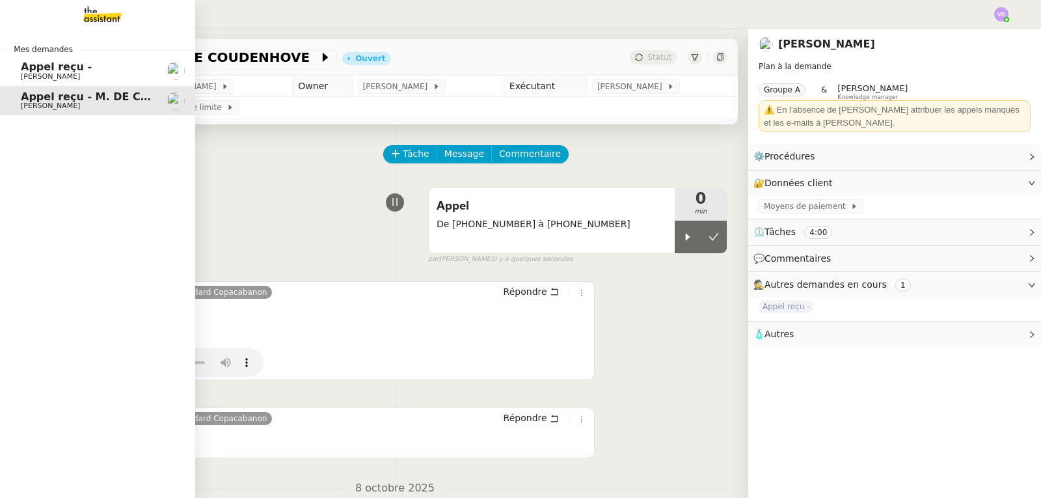
drag, startPoint x: 19, startPoint y: 49, endPoint x: 31, endPoint y: 52, distance: 12.6
click at [19, 49] on span "Mes demandes" at bounding box center [43, 49] width 75 height 13
click at [60, 75] on span "[PERSON_NAME]" at bounding box center [50, 76] width 59 height 8
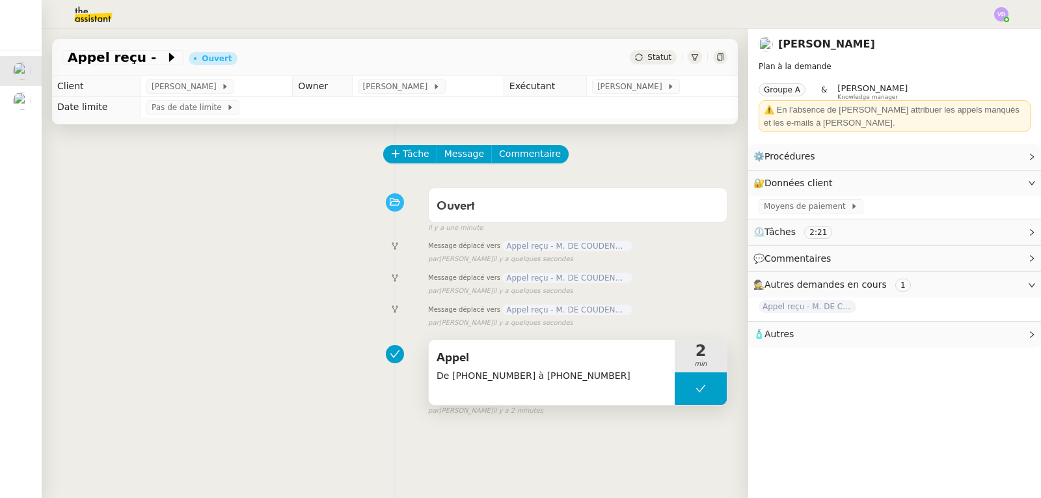
click at [621, 366] on span "Appel" at bounding box center [551, 358] width 230 height 20
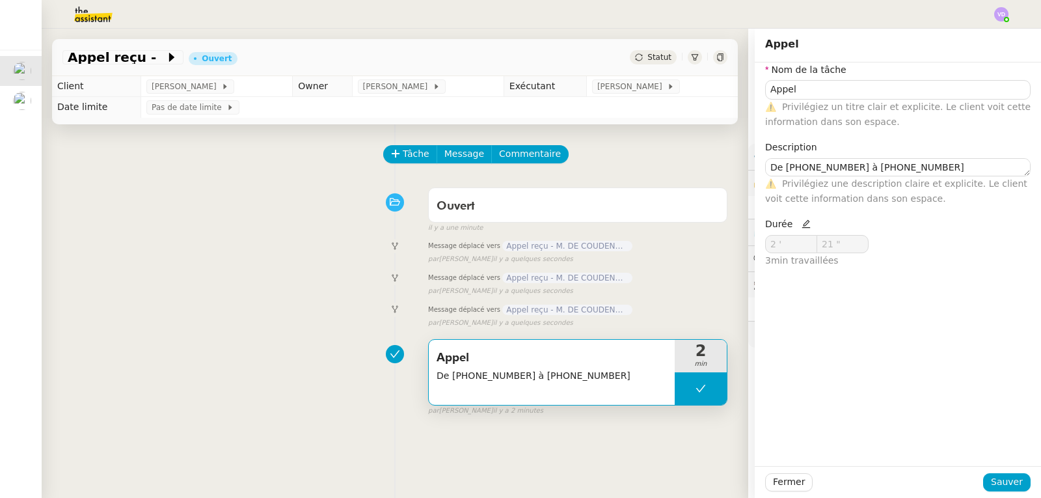
click at [801, 224] on icon at bounding box center [805, 223] width 9 height 9
drag, startPoint x: 780, startPoint y: 245, endPoint x: 730, endPoint y: 247, distance: 50.1
click at [730, 247] on app-ticket "Appel reçu - Ouvert Statut Client [PERSON_NAME] Owner [PERSON_NAME] Exécutant […" at bounding box center [541, 263] width 999 height 469
type input "0 '"
type input "0 ""
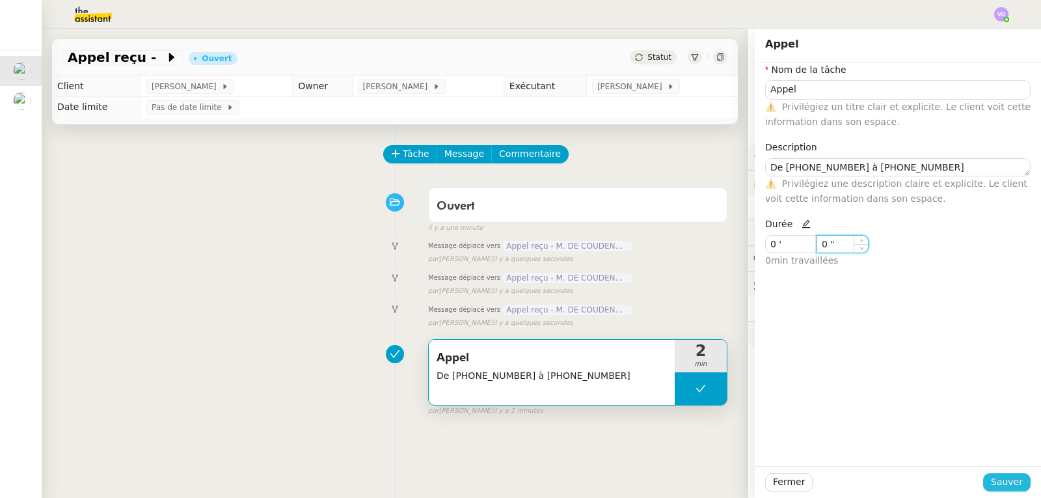
click at [1008, 486] on span "Sauver" at bounding box center [1007, 481] width 32 height 15
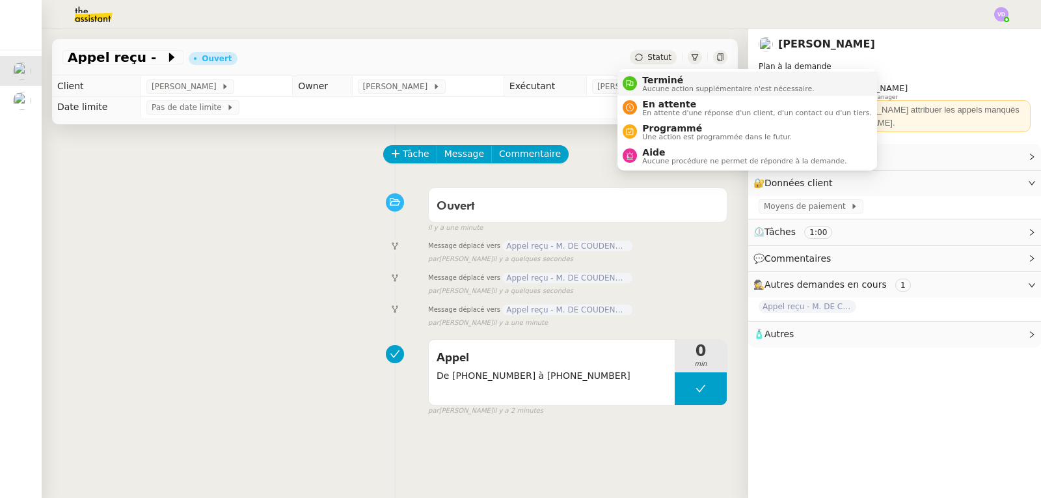
click at [658, 79] on span "Terminé" at bounding box center [728, 80] width 172 height 10
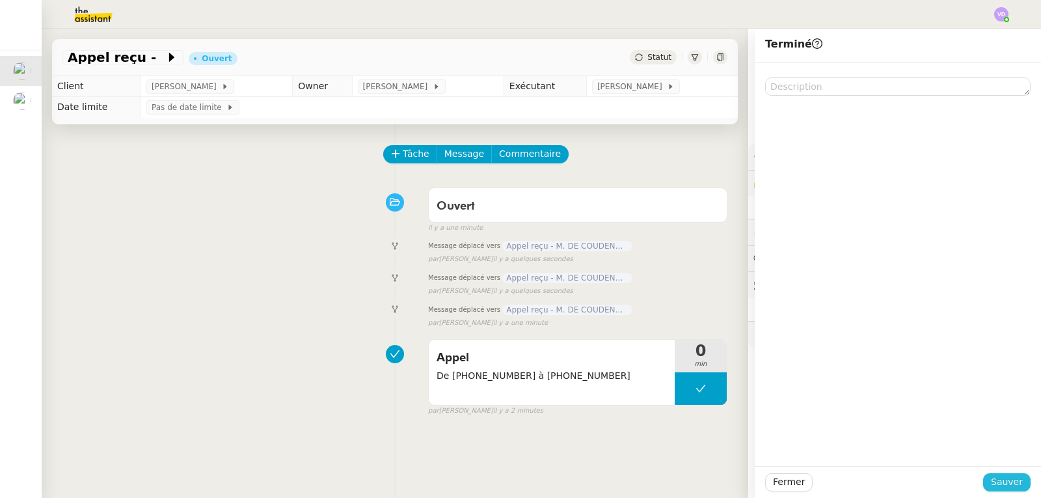
click at [993, 477] on span "Sauver" at bounding box center [1007, 481] width 32 height 15
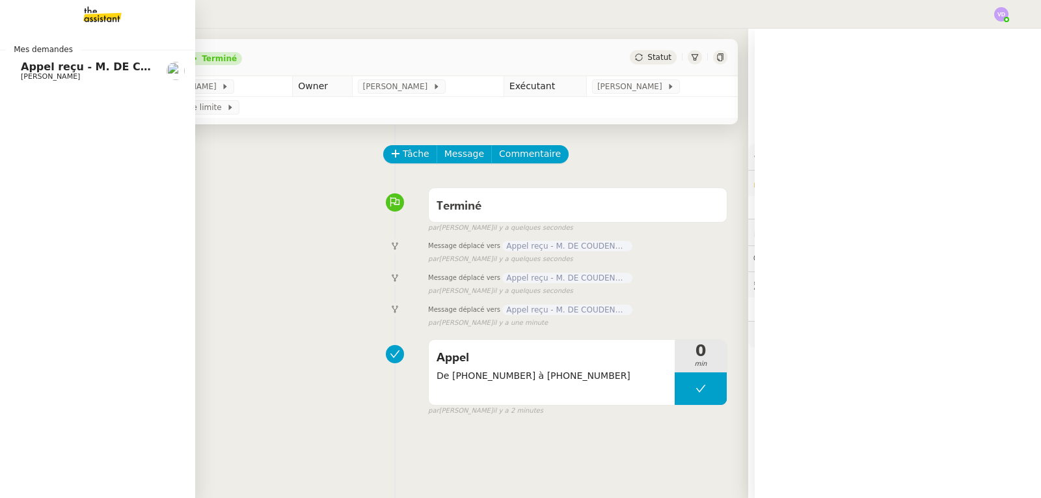
drag, startPoint x: 64, startPoint y: 74, endPoint x: 171, endPoint y: 143, distance: 127.6
click at [63, 74] on span "[PERSON_NAME]" at bounding box center [50, 76] width 59 height 8
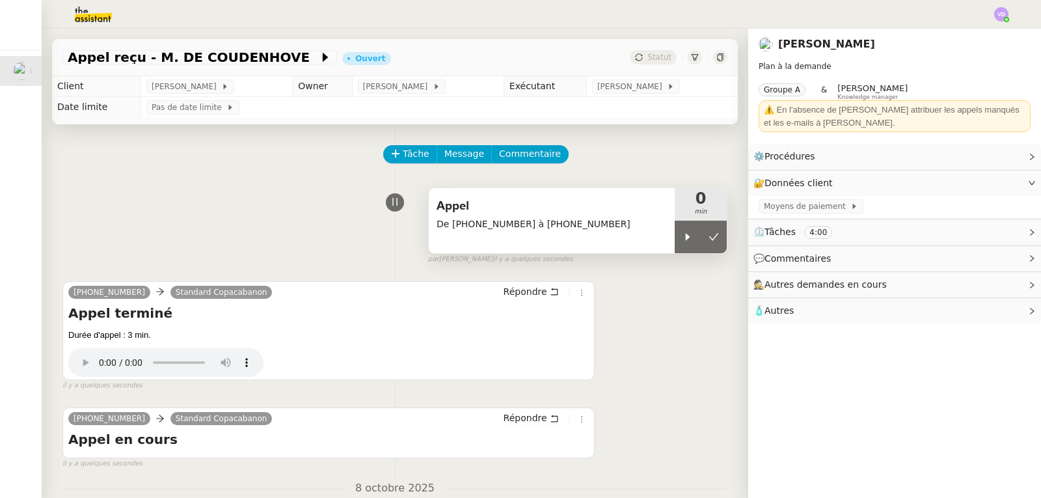
click at [484, 218] on div "Appel De [PHONE_NUMBER] à [PHONE_NUMBER]" at bounding box center [551, 214] width 230 height 36
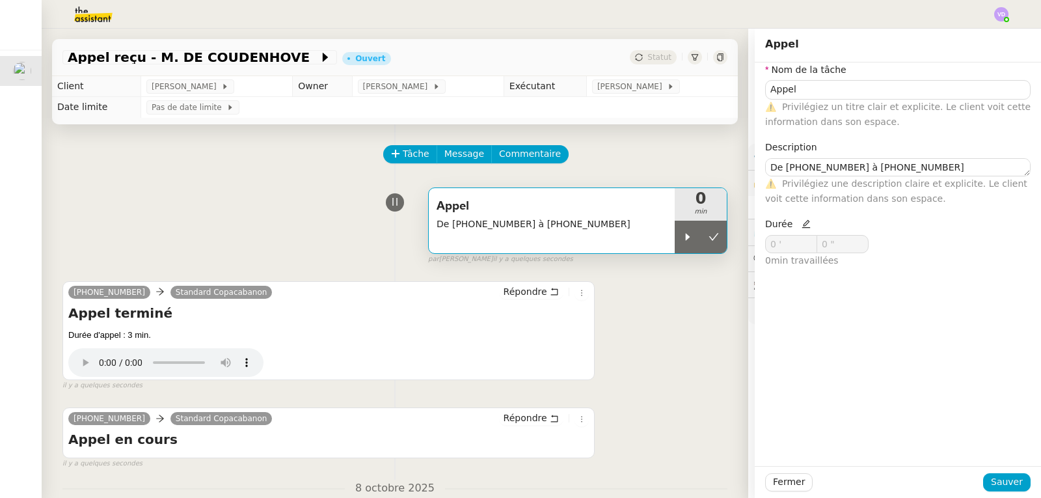
click at [801, 223] on icon at bounding box center [805, 223] width 9 height 9
drag, startPoint x: 783, startPoint y: 247, endPoint x: 738, endPoint y: 245, distance: 44.9
click at [738, 245] on app-ticket "Appel reçu - M. DE COUDENHOVE Ouvert Statut Client [PERSON_NAME] Owner [PERSON_…" at bounding box center [541, 263] width 999 height 469
type input "2 '"
click at [1009, 489] on span "Sauver" at bounding box center [1007, 481] width 32 height 15
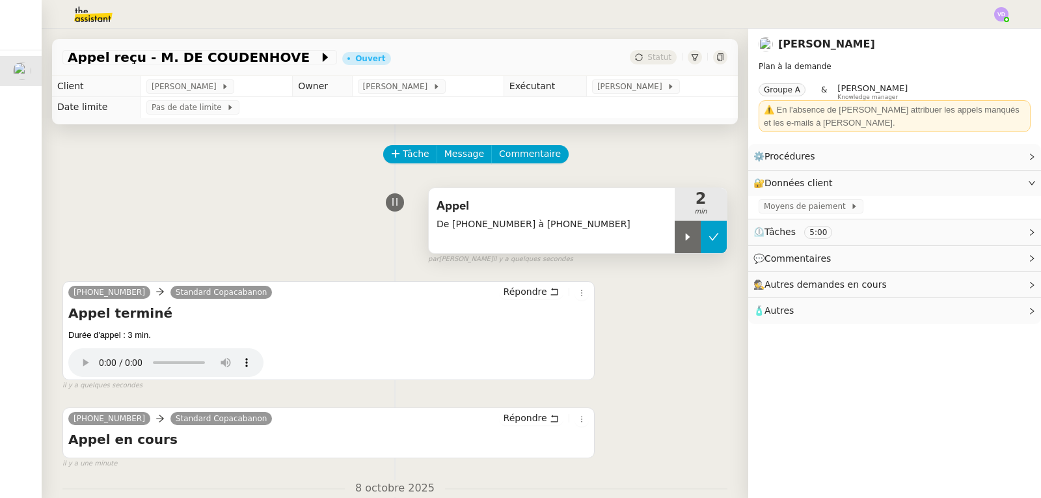
click at [705, 246] on button at bounding box center [714, 237] width 26 height 33
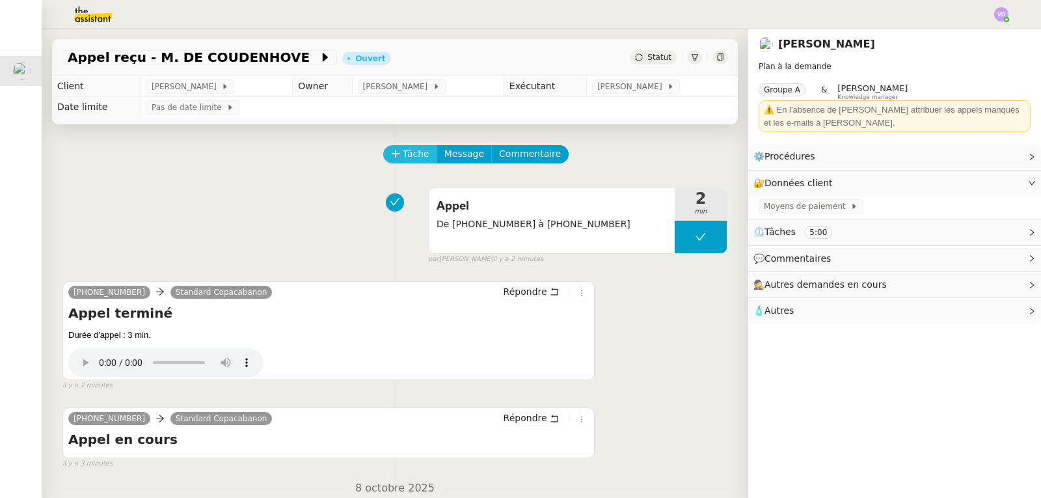
click at [405, 155] on span "Tâche" at bounding box center [416, 153] width 27 height 15
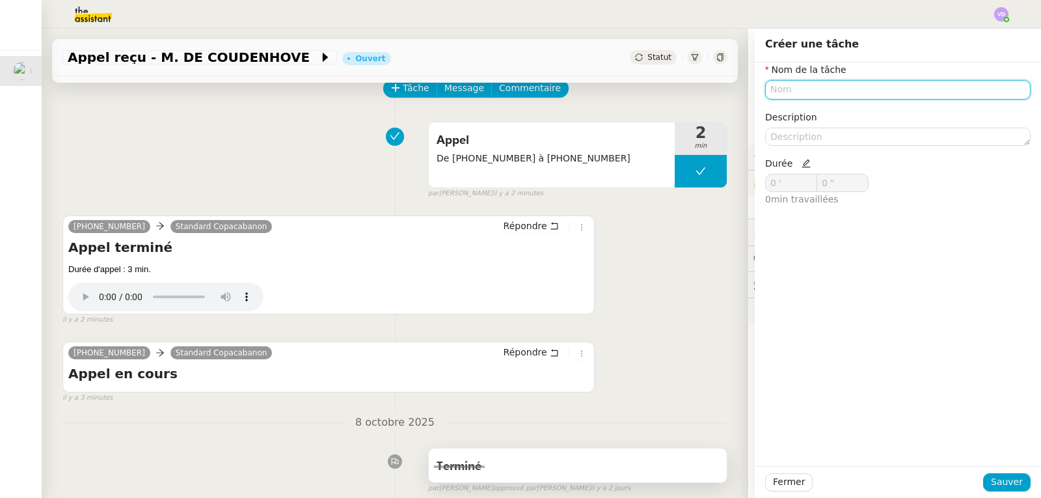
scroll to position [65, 0]
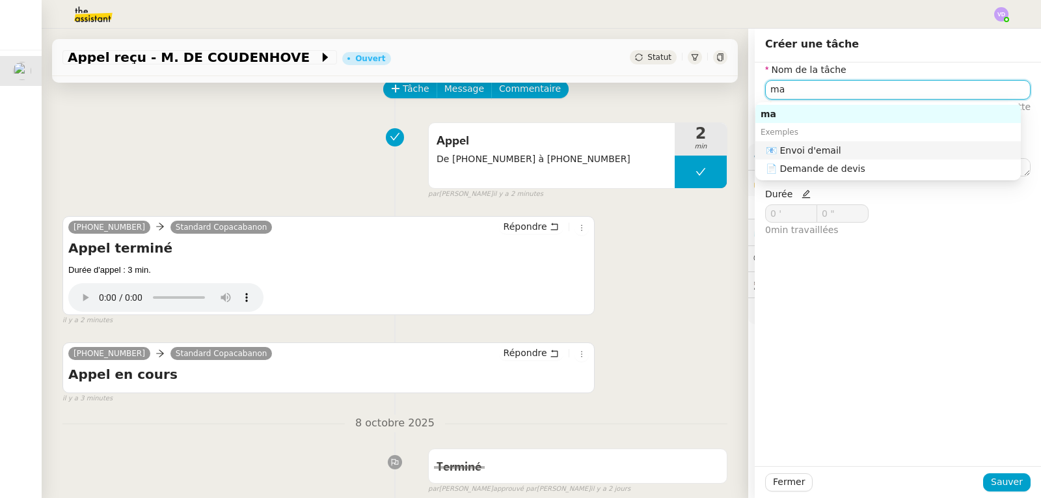
click at [837, 149] on div "📧 Envoi d'email" at bounding box center [891, 150] width 250 height 12
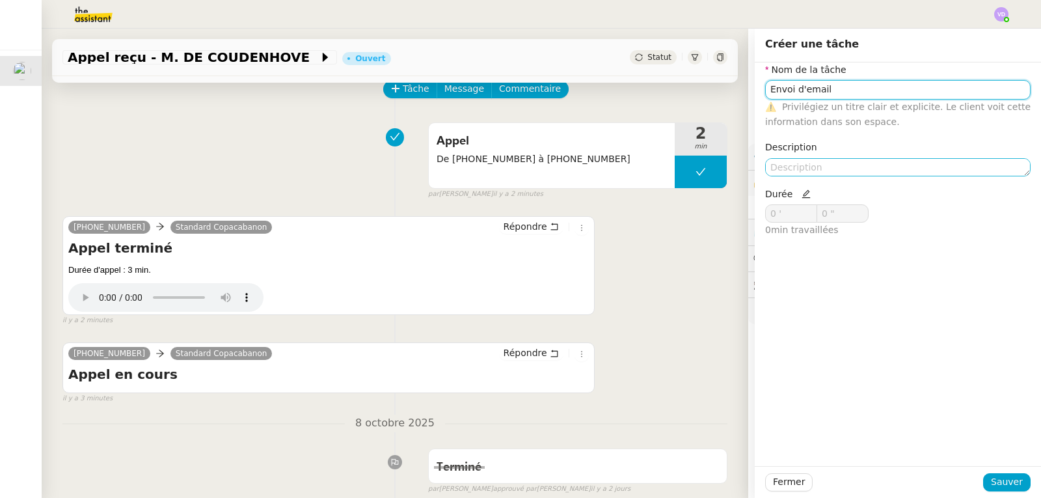
type input "Envoi d'email"
click at [809, 165] on textarea at bounding box center [897, 167] width 265 height 18
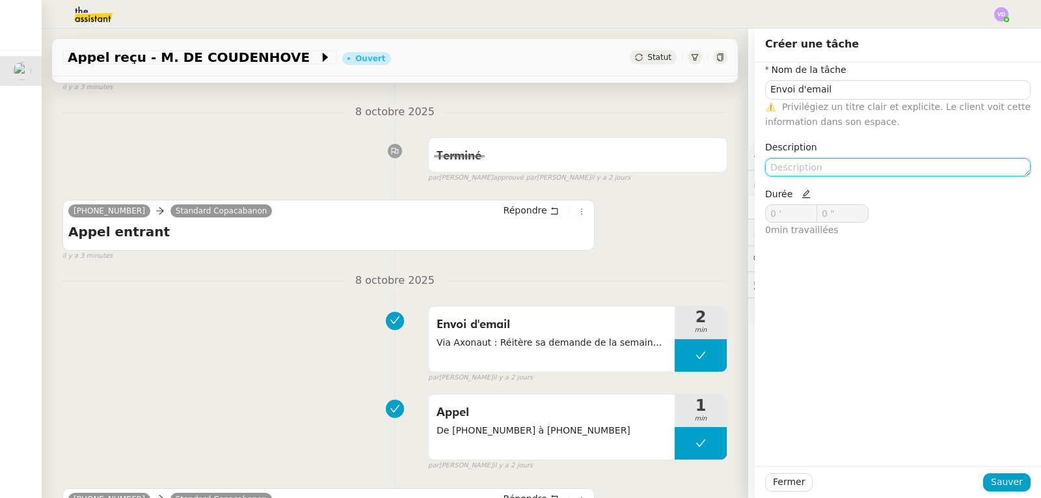
scroll to position [390, 0]
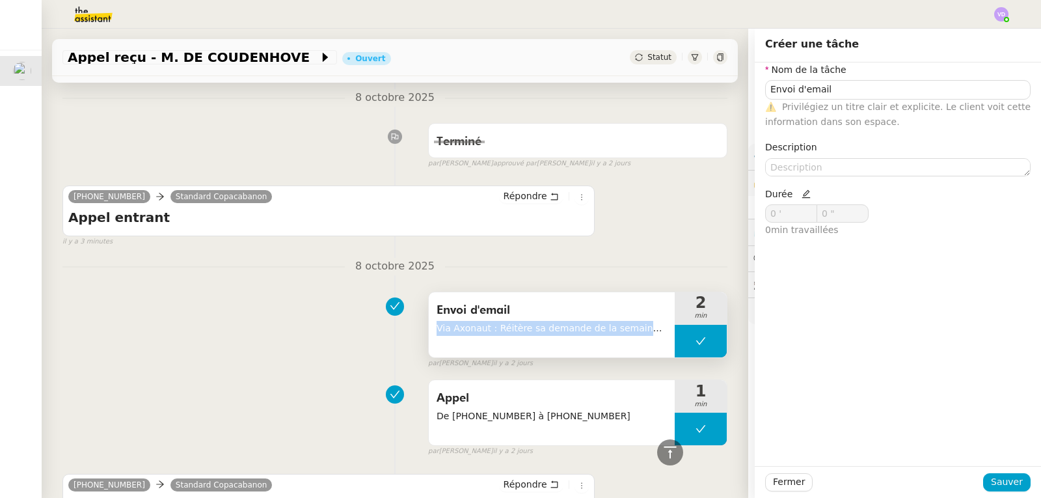
drag, startPoint x: 425, startPoint y: 328, endPoint x: 656, endPoint y: 335, distance: 231.7
click at [656, 335] on div "Envoi d'email Via Axonaut : [PERSON_NAME] sa demande de la semaine dernière. Me…" at bounding box center [552, 324] width 246 height 65
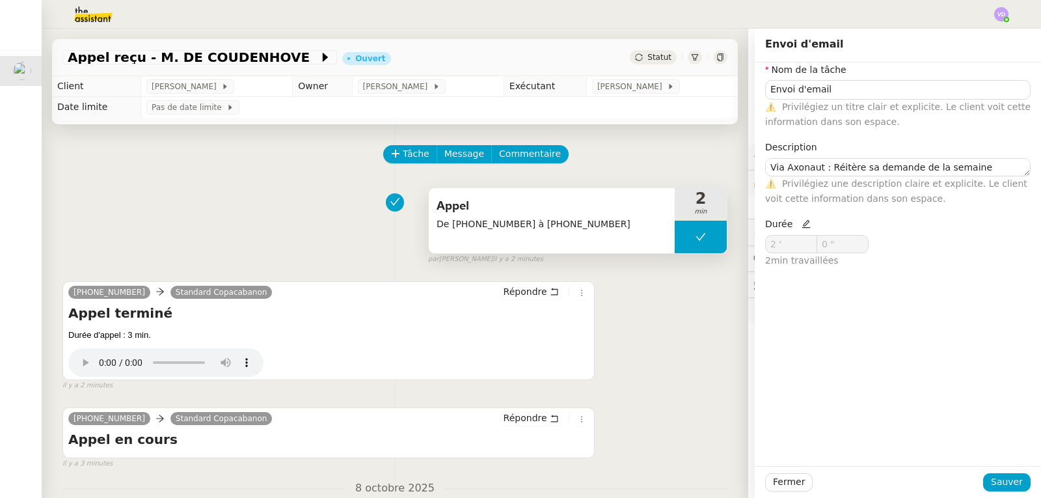
click at [503, 232] on span "De [PHONE_NUMBER] à [PHONE_NUMBER]" at bounding box center [551, 224] width 230 height 15
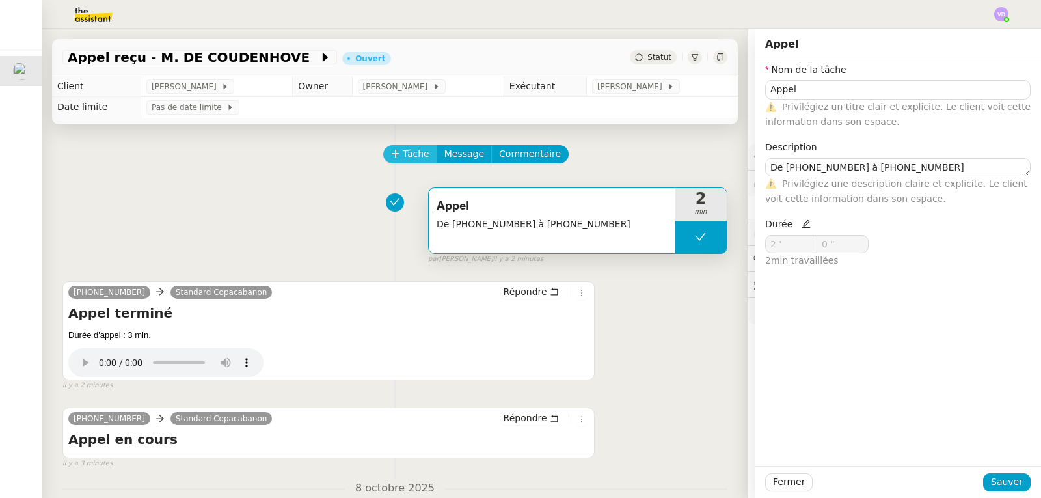
click at [403, 154] on span "Tâche" at bounding box center [416, 153] width 27 height 15
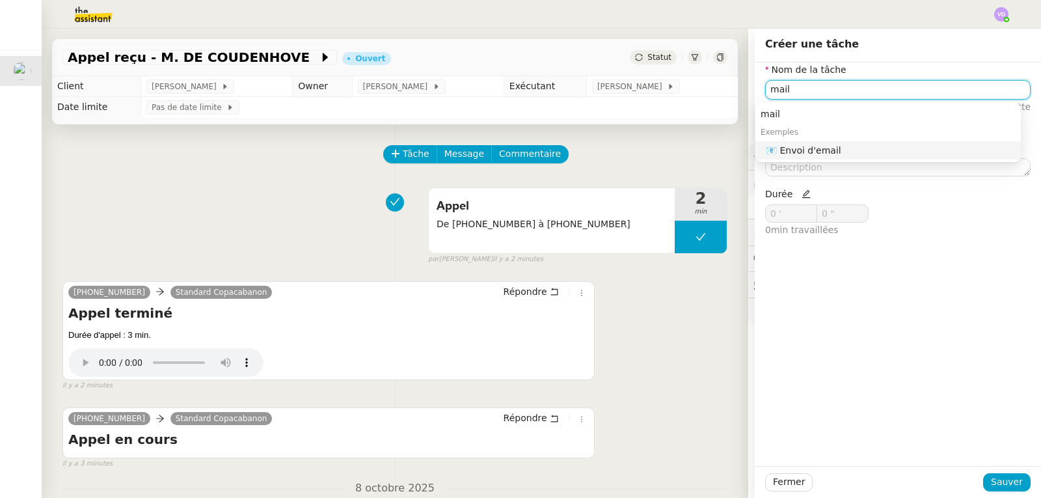
click at [809, 154] on div "📧 Envoi d'email" at bounding box center [891, 150] width 250 height 12
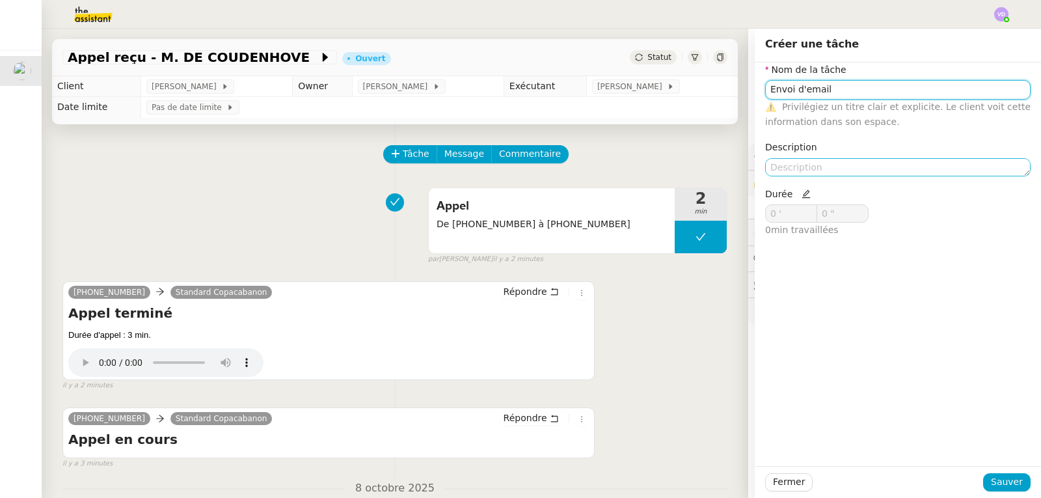
type input "Envoi d'email"
click at [796, 165] on textarea at bounding box center [897, 167] width 265 height 18
paste textarea "De [PHONE_NUMBER] à [PHONE_NUMBER]"
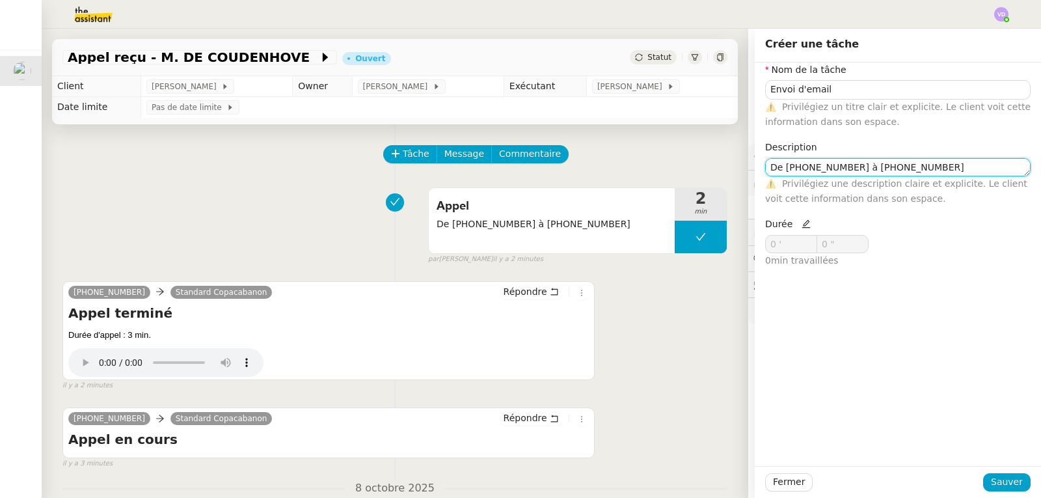
scroll to position [1, 0]
drag, startPoint x: 917, startPoint y: 167, endPoint x: 749, endPoint y: 178, distance: 168.2
click at [755, 178] on div "Nom de la tâche Envoi d'email ⚠️ Privilégiez un titre clair et explicite. Le cl…" at bounding box center [898, 170] width 286 height 216
type textarea "Via Axonaut : Réitère sa demande"
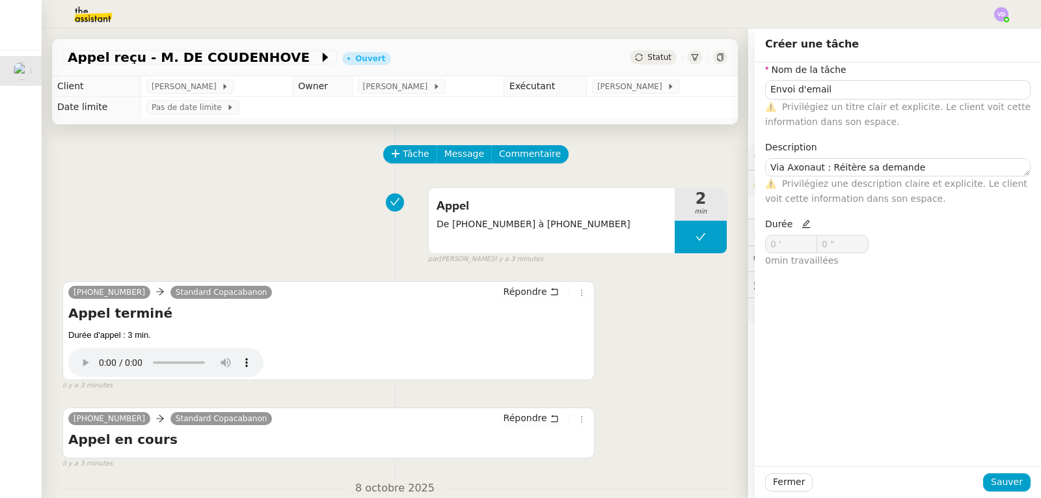
click at [801, 226] on icon at bounding box center [805, 223] width 9 height 9
drag, startPoint x: 730, startPoint y: 248, endPoint x: 721, endPoint y: 248, distance: 9.1
click at [721, 248] on app-ticket "Appel reçu - M. DE COUDENHOVE Ouvert Statut Client [PERSON_NAME] Owner [PERSON_…" at bounding box center [541, 263] width 999 height 469
type input "2 '"
click at [1011, 479] on span "Sauver" at bounding box center [1007, 481] width 32 height 15
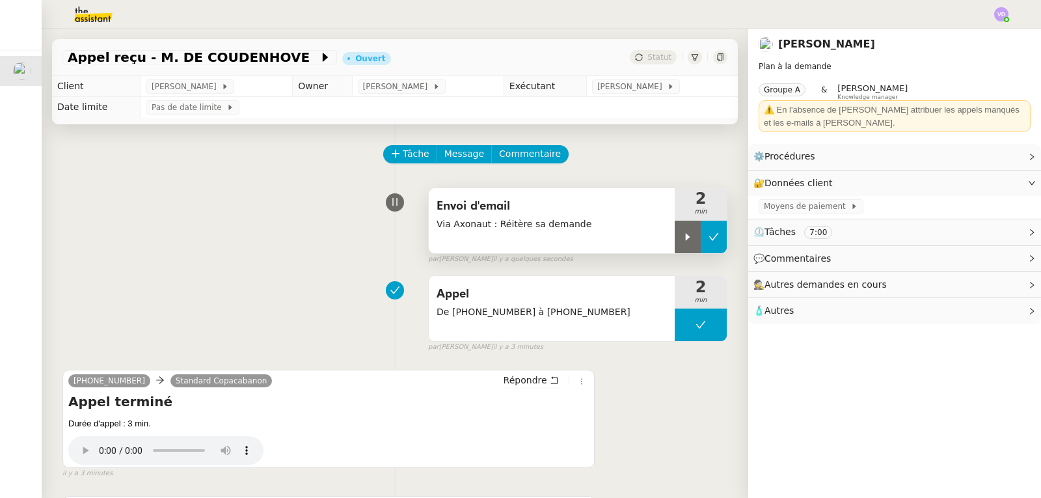
click at [704, 243] on button at bounding box center [714, 237] width 26 height 33
click at [128, 222] on div "Envoi d'email Via Axonaut : [PERSON_NAME] sa demande 2 min false par [PERSON_NA…" at bounding box center [394, 222] width 665 height 83
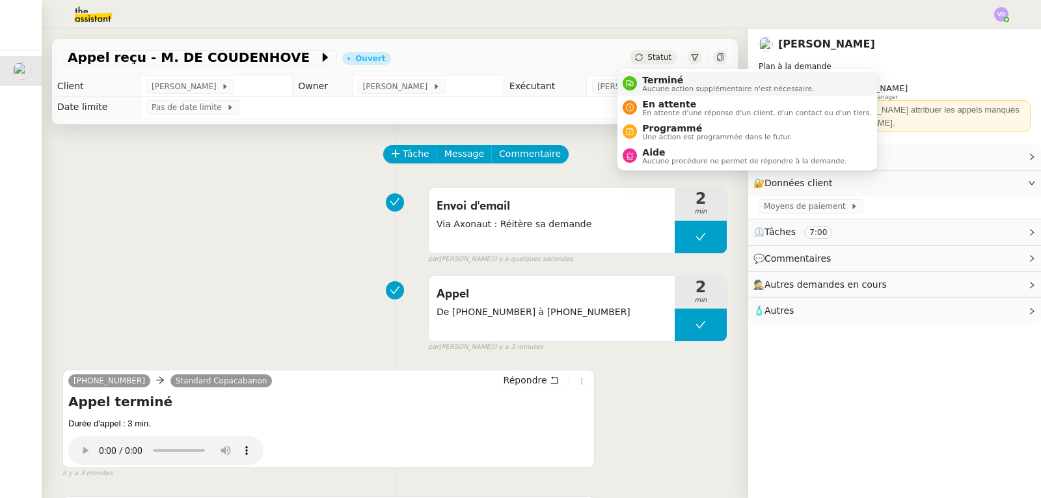
click at [661, 89] on span "Aucune action supplémentaire n'est nécessaire." at bounding box center [728, 88] width 172 height 7
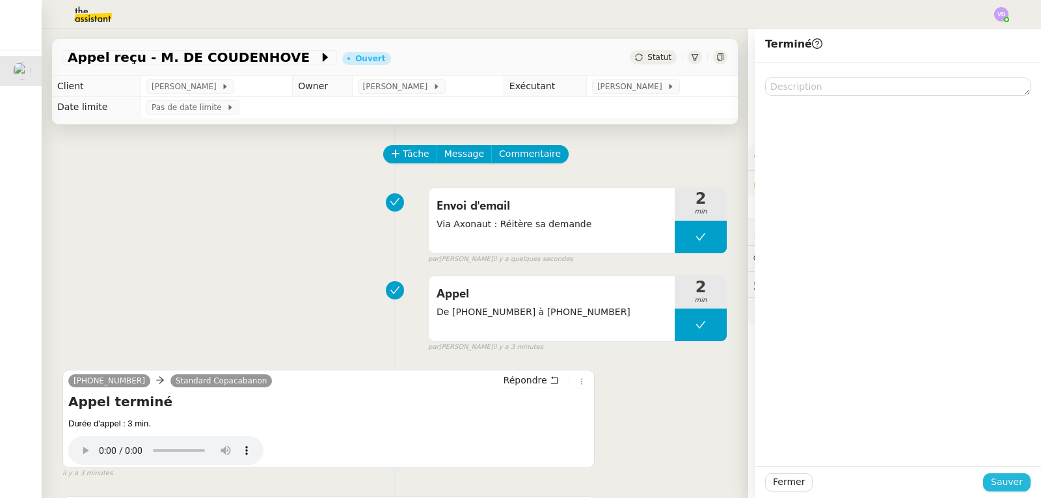
click at [1006, 479] on span "Sauver" at bounding box center [1007, 481] width 32 height 15
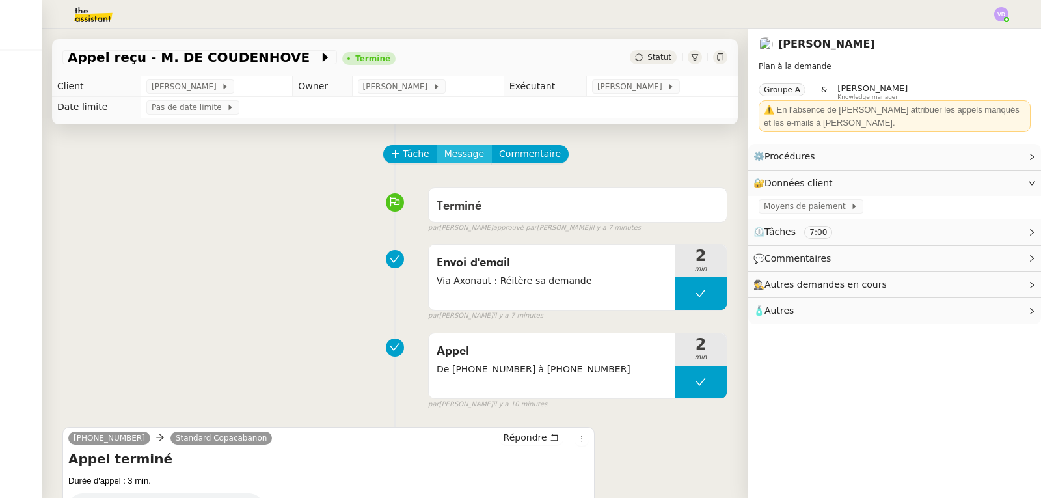
click at [452, 157] on span "Message" at bounding box center [464, 153] width 40 height 15
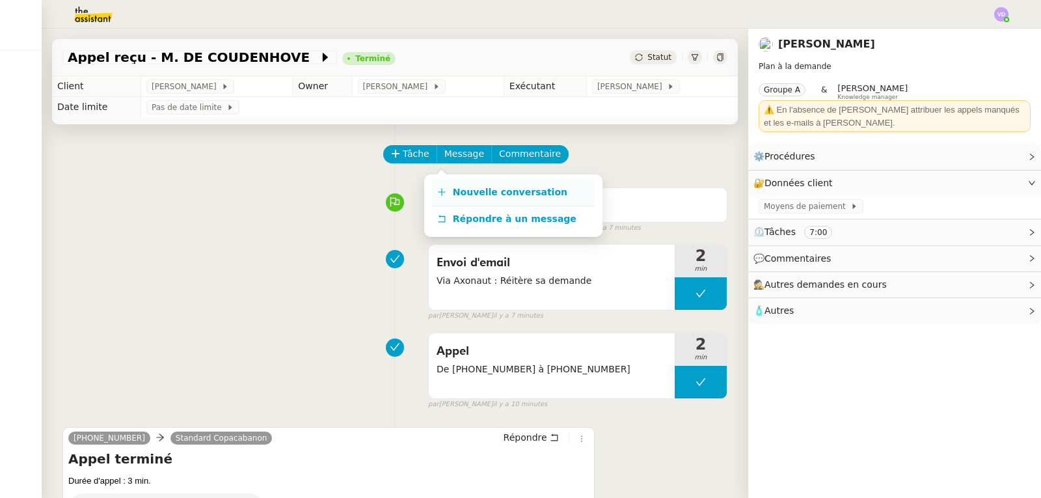
click at [468, 187] on span "Nouvelle conversation" at bounding box center [510, 192] width 114 height 10
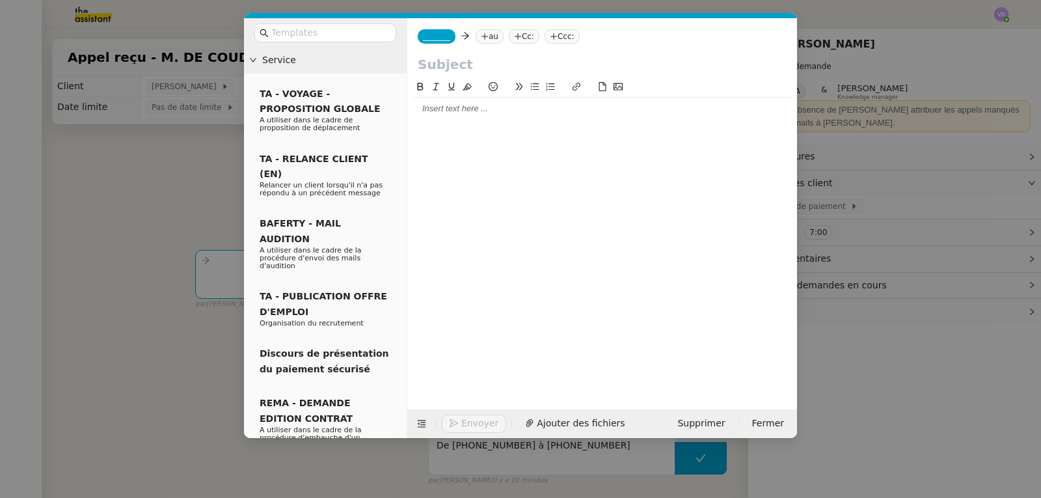
click at [440, 35] on span "_______" at bounding box center [436, 36] width 27 height 9
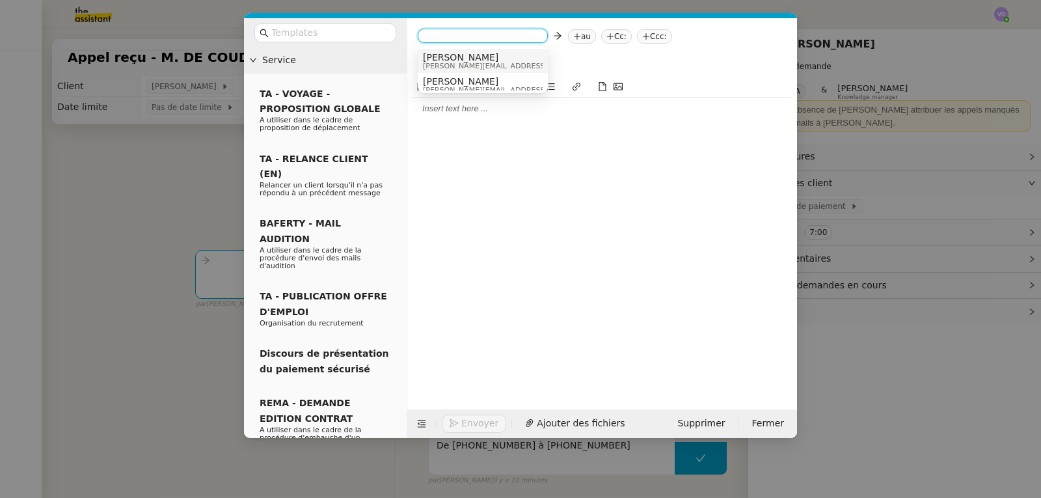
click at [447, 58] on span "[PERSON_NAME]" at bounding box center [515, 57] width 185 height 10
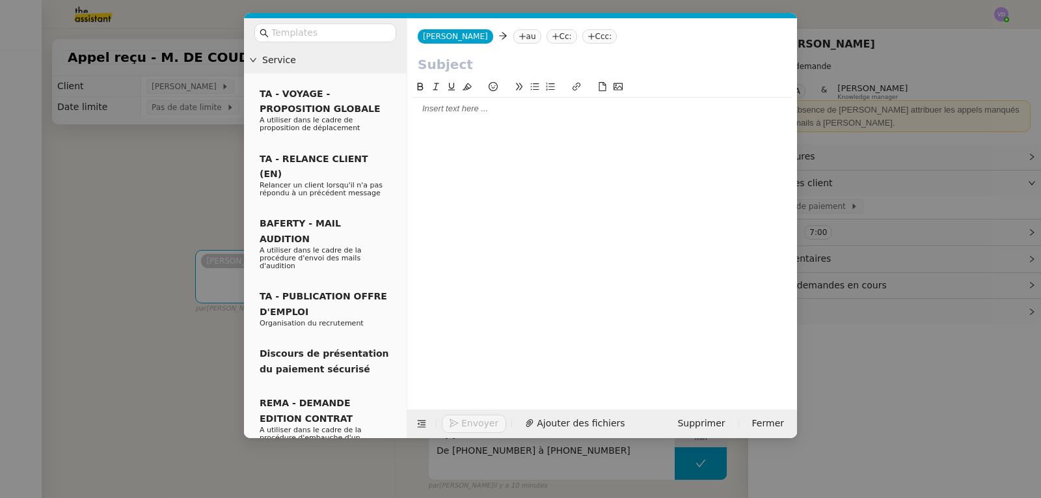
click at [513, 38] on nz-tag "au" at bounding box center [527, 36] width 28 height 14
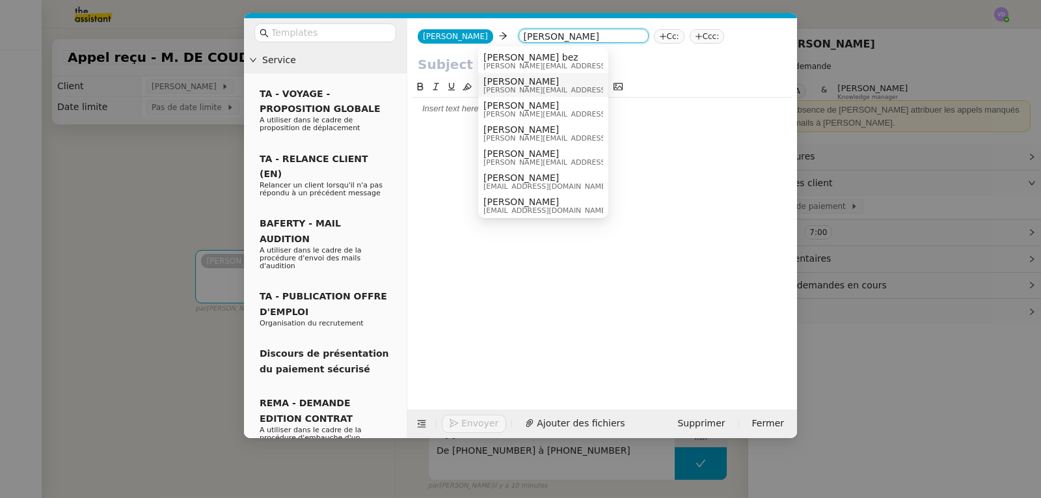
type input "[PERSON_NAME]"
click at [507, 87] on span "[PERSON_NAME][EMAIL_ADDRESS][DOMAIN_NAME]" at bounding box center [575, 90] width 185 height 7
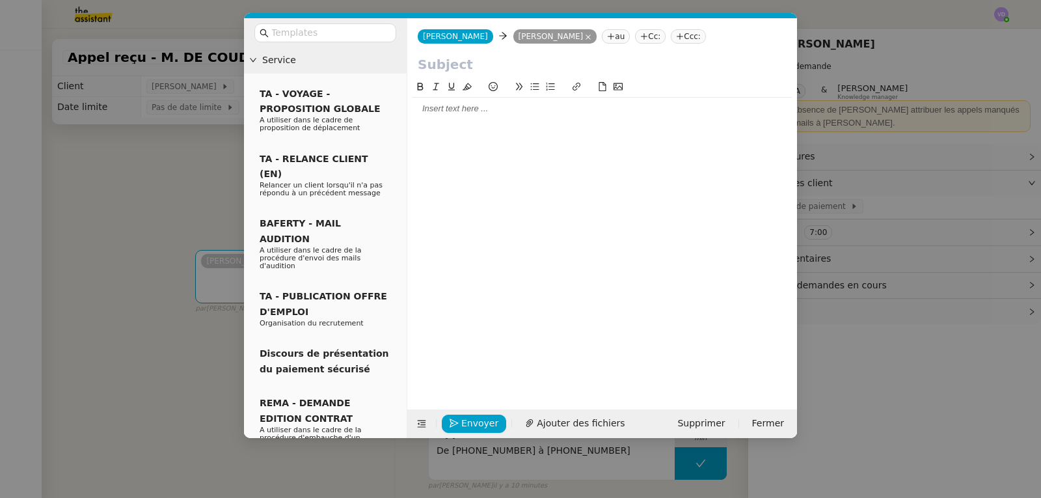
click at [640, 40] on icon at bounding box center [644, 37] width 8 height 8
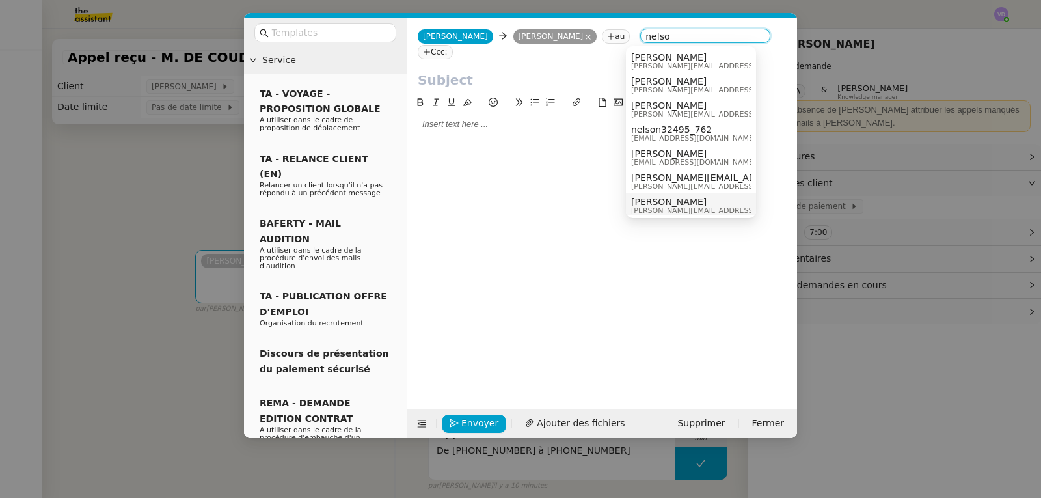
type input "nelso"
click at [703, 204] on span "[PERSON_NAME]" at bounding box center [723, 201] width 185 height 10
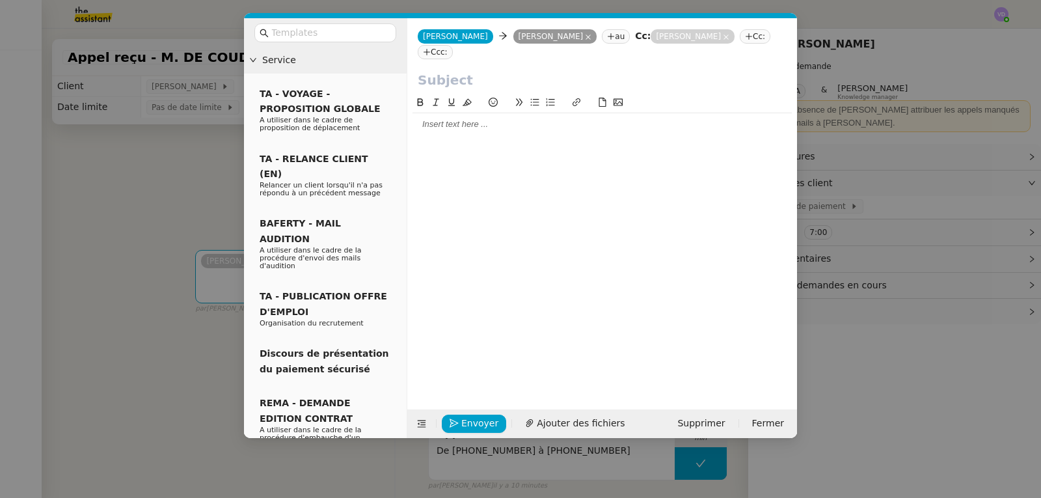
click at [490, 87] on input "text" at bounding box center [602, 80] width 369 height 20
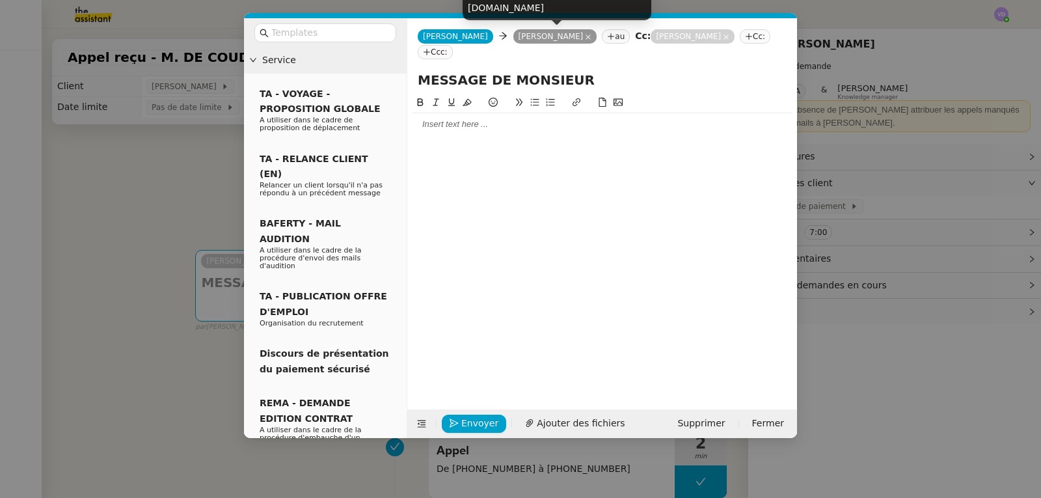
paste input "[PERSON_NAME]"
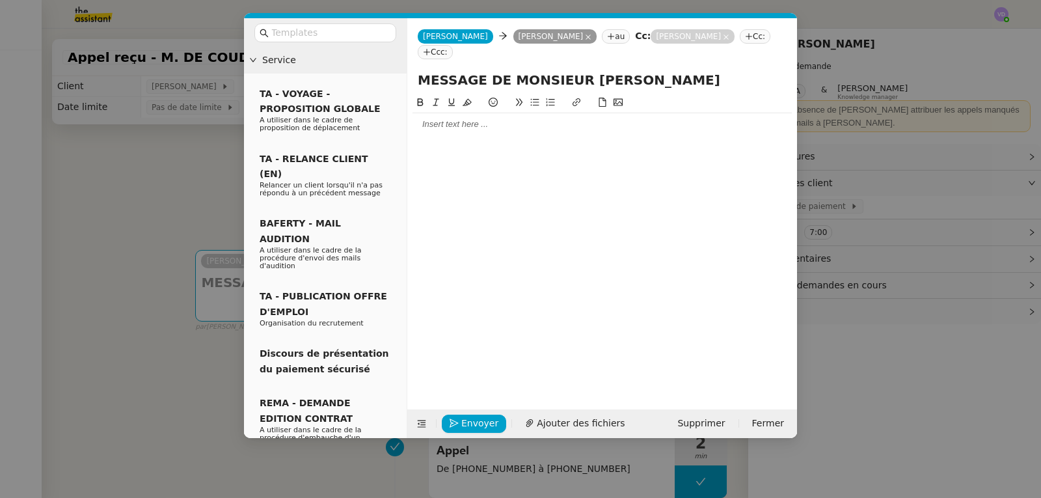
drag, startPoint x: 574, startPoint y: 81, endPoint x: 501, endPoint y: 82, distance: 73.5
click at [501, 82] on input "MESSAGE DE MONSIEUR [PERSON_NAME]" at bounding box center [602, 80] width 369 height 20
type input "MESSAGE DE [PERSON_NAME]"
click at [489, 133] on div at bounding box center [601, 124] width 379 height 22
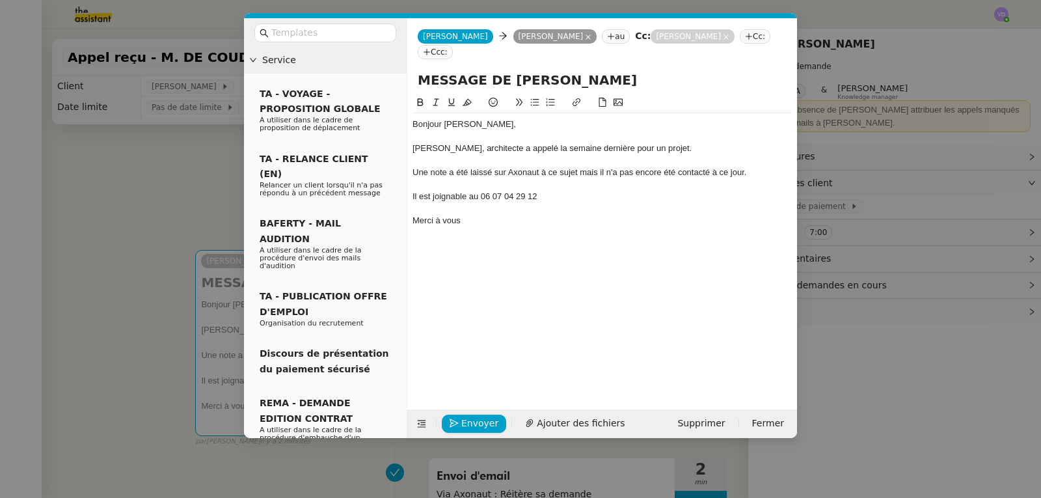
click at [717, 147] on div "[PERSON_NAME], architecte a appelé la semaine dernière pour un projet." at bounding box center [601, 148] width 379 height 12
click at [548, 146] on div "[PERSON_NAME], architecte a appelé la semaine dernière pour un projet." at bounding box center [601, 148] width 379 height 12
click at [490, 425] on span "Envoyer" at bounding box center [479, 423] width 37 height 15
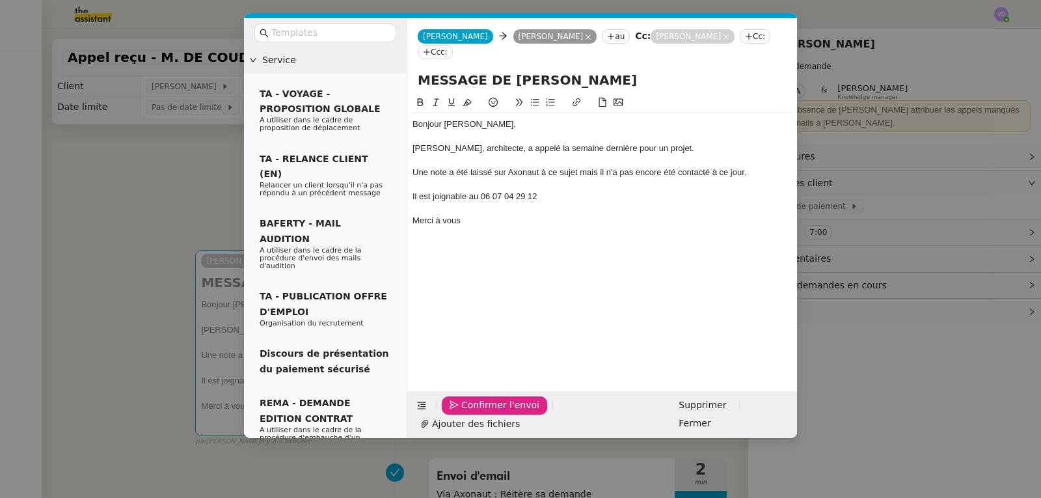
click at [490, 412] on span "Confirmer l'envoi" at bounding box center [500, 404] width 78 height 15
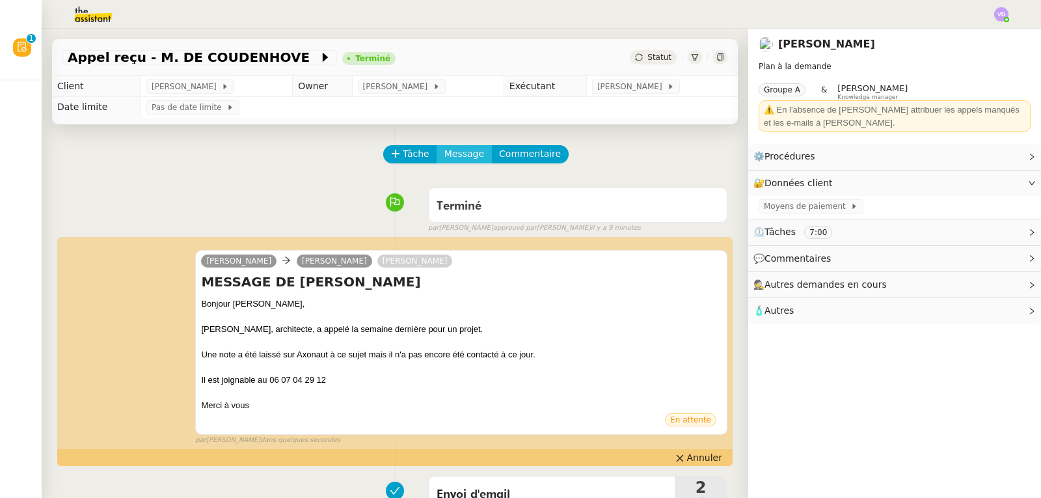
click at [451, 159] on span "Message" at bounding box center [464, 153] width 40 height 15
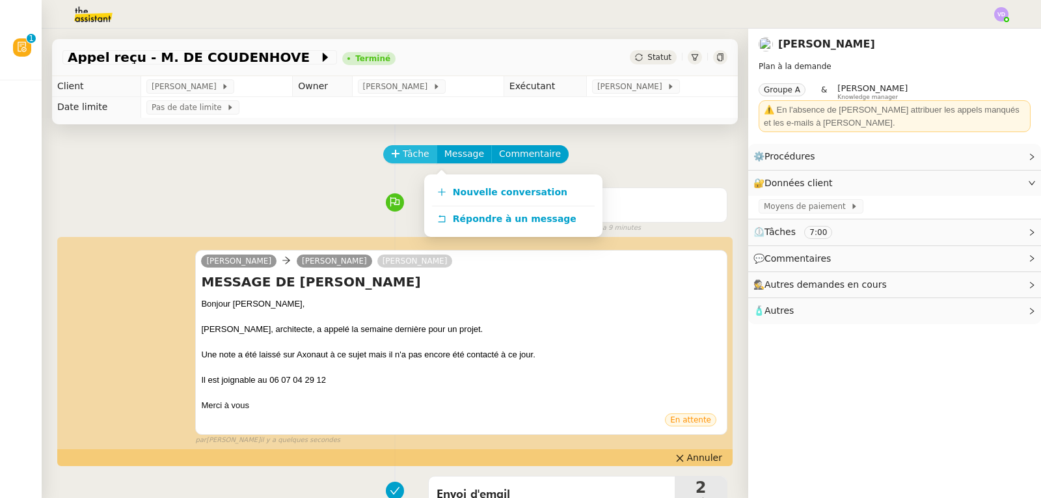
click at [412, 148] on span "Tâche" at bounding box center [416, 153] width 27 height 15
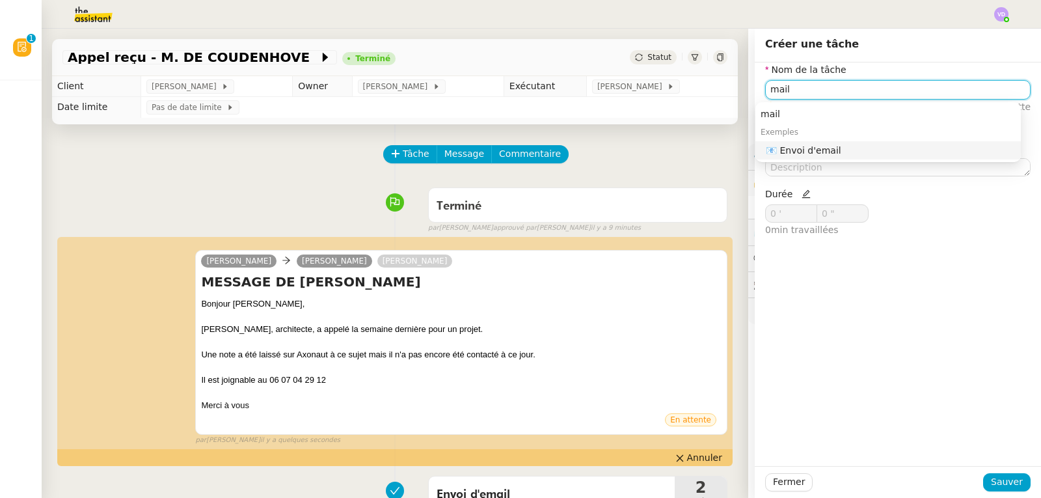
click at [804, 154] on div "📧 Envoi d'email" at bounding box center [891, 150] width 250 height 12
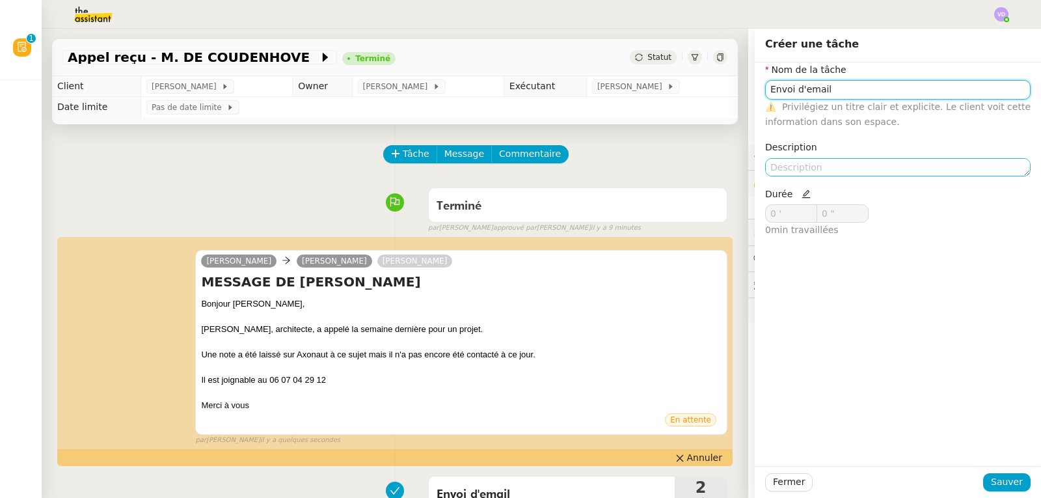
type input "Envoi d'email"
click at [787, 171] on textarea at bounding box center [897, 167] width 265 height 18
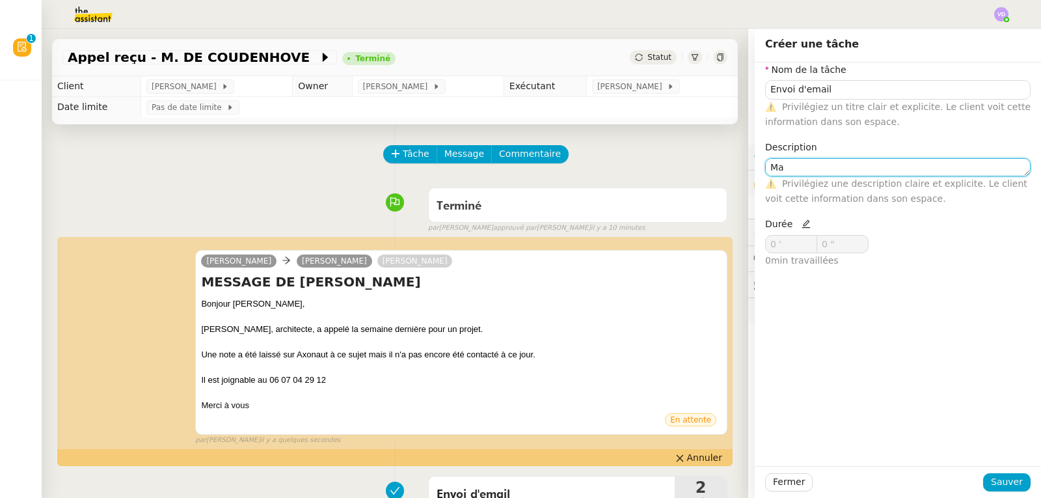
type textarea "M"
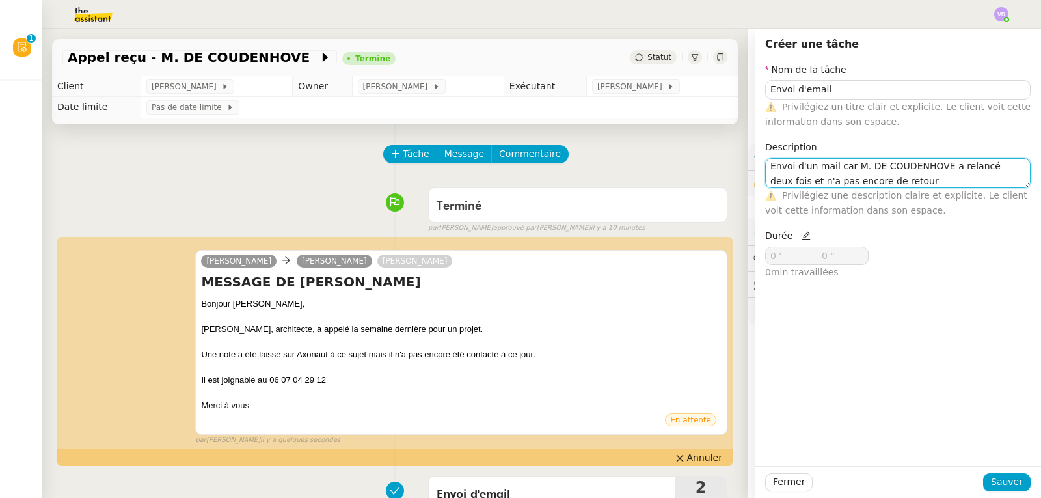
type textarea "Envoi d'un mail car M. DE COUDENHOVE a relancé deux fois et n'a pas encore de r…"
click at [801, 235] on icon at bounding box center [805, 235] width 9 height 9
drag, startPoint x: 784, startPoint y: 251, endPoint x: 756, endPoint y: 252, distance: 28.6
click at [766, 252] on input "0 '" at bounding box center [791, 255] width 51 height 17
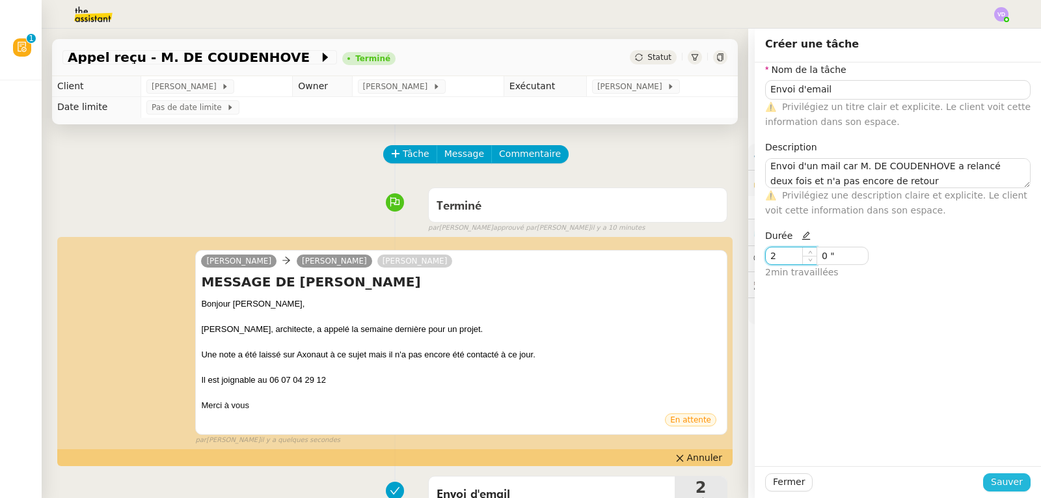
type input "2 '"
click at [1008, 478] on span "Sauver" at bounding box center [1007, 481] width 32 height 15
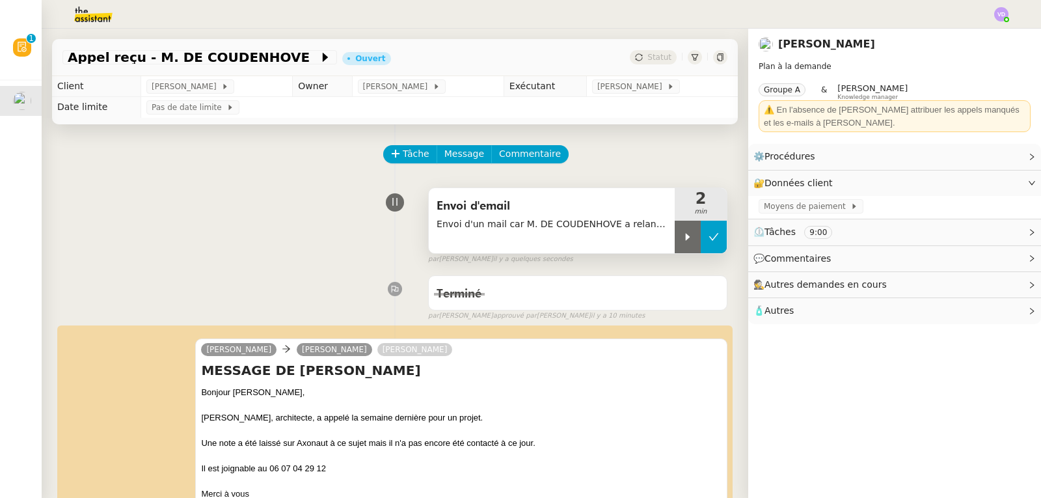
click at [708, 237] on icon at bounding box center [713, 237] width 10 height 10
click at [102, 224] on div "Envoi d'email Envoi d'un mail car M. DE COUDENHOVE a relancé deux fois et n'a p…" at bounding box center [394, 222] width 665 height 83
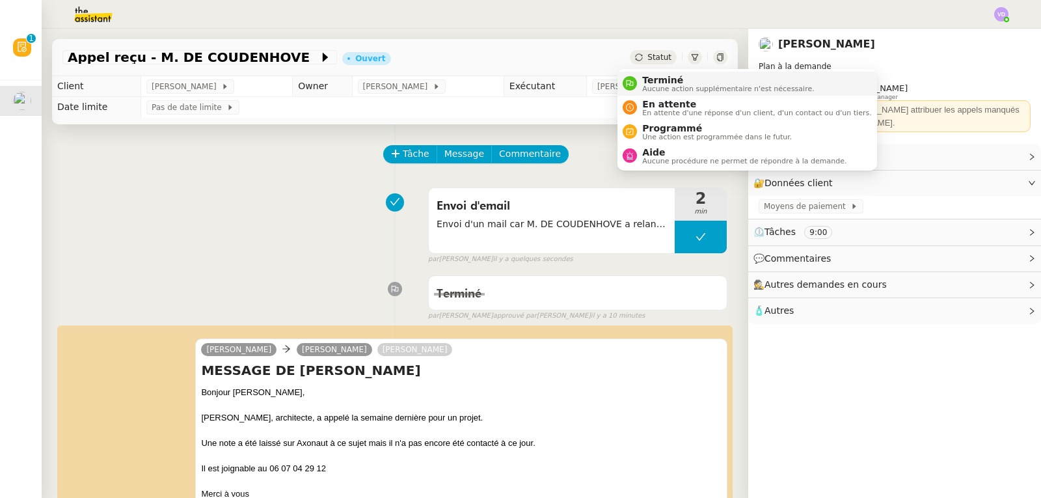
click at [654, 82] on span "Terminé" at bounding box center [728, 80] width 172 height 10
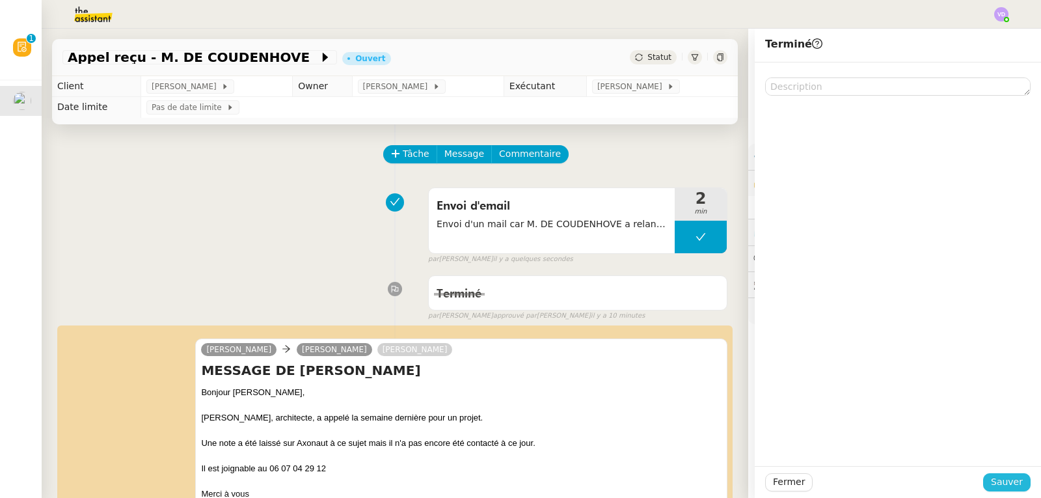
click at [1004, 480] on span "Sauver" at bounding box center [1007, 481] width 32 height 15
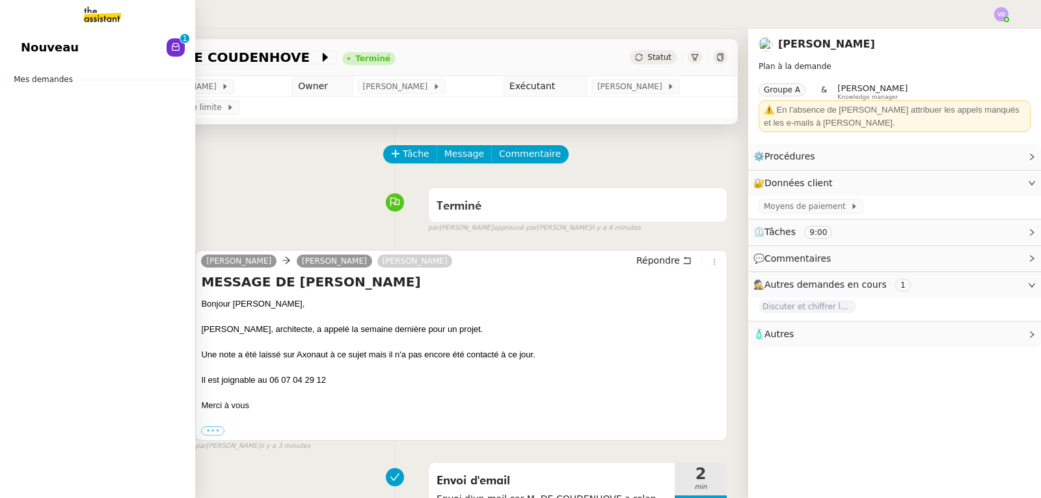
click at [72, 46] on link "Nouveau 0 1 2 3 4 5 6 7 8 9" at bounding box center [97, 48] width 195 height 30
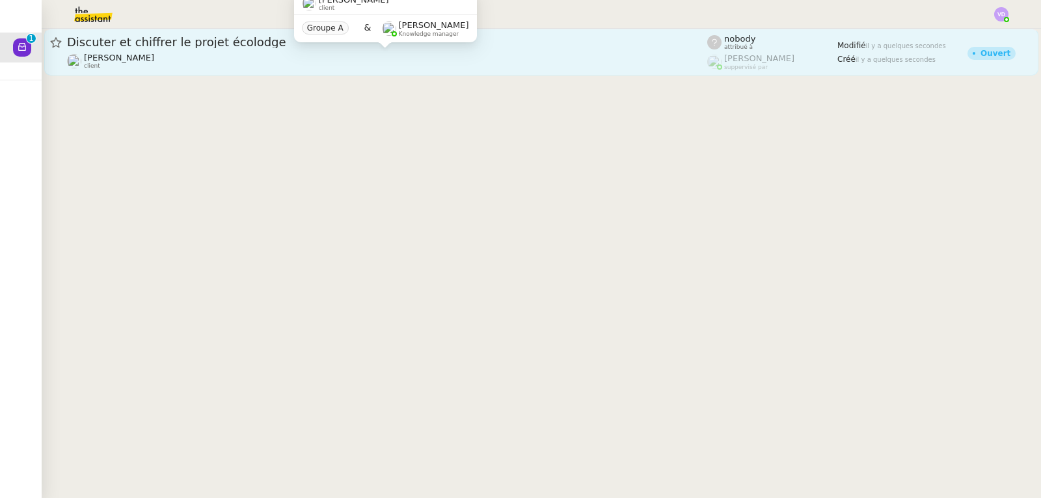
click at [237, 67] on div "[PERSON_NAME] client" at bounding box center [387, 61] width 640 height 17
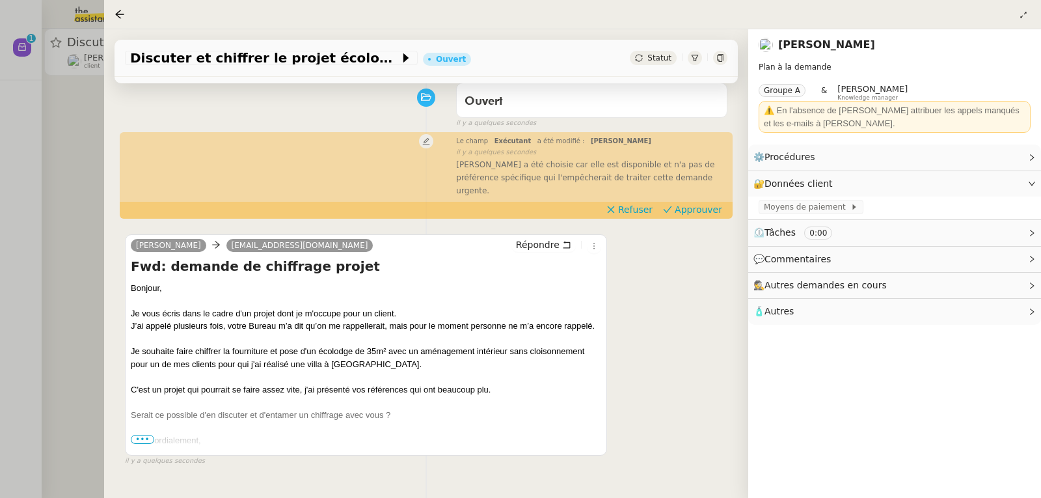
scroll to position [130, 0]
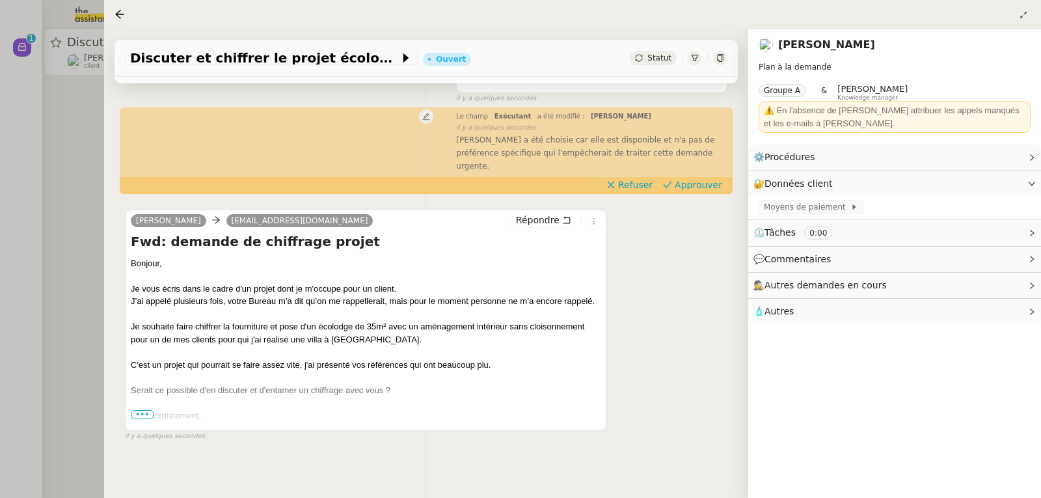
click at [146, 410] on span "•••" at bounding box center [142, 414] width 23 height 9
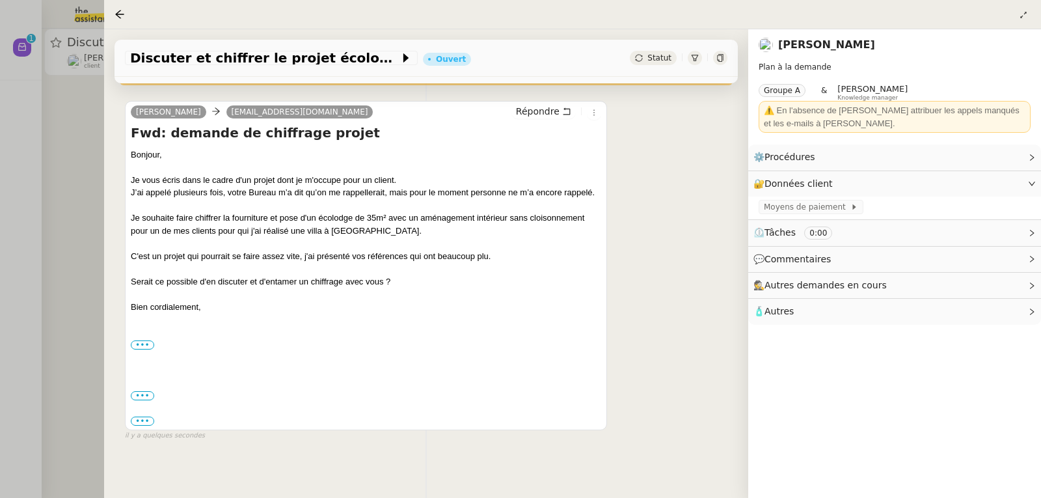
scroll to position [240, 0]
click at [149, 415] on label "•••" at bounding box center [142, 419] width 23 height 9
click at [0, 0] on input "•••" at bounding box center [0, 0] width 0 height 0
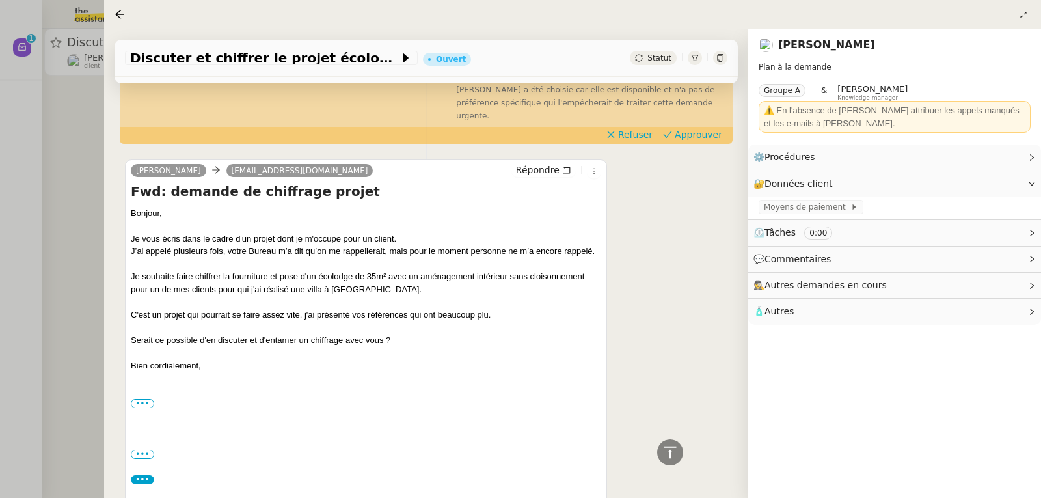
scroll to position [0, 0]
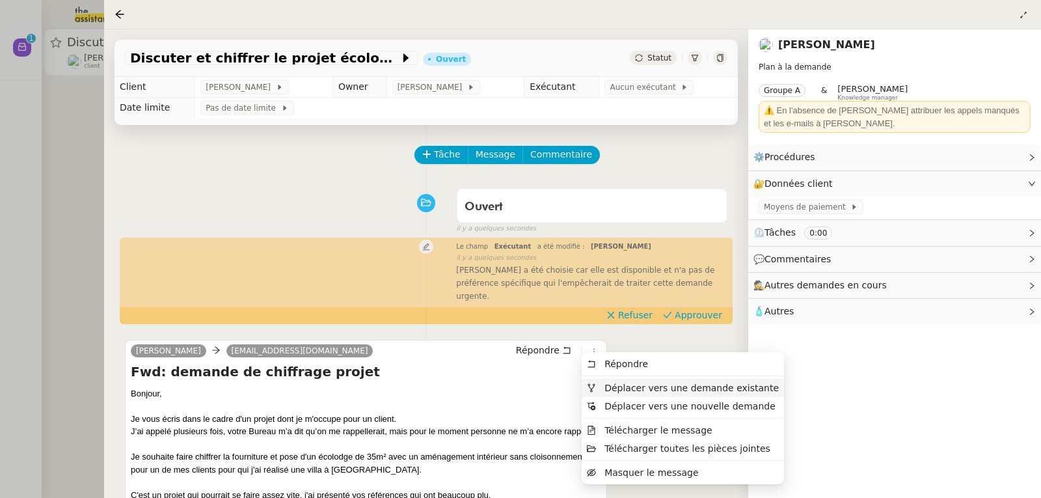
click at [617, 386] on span "Déplacer vers une demande existante" at bounding box center [691, 387] width 174 height 10
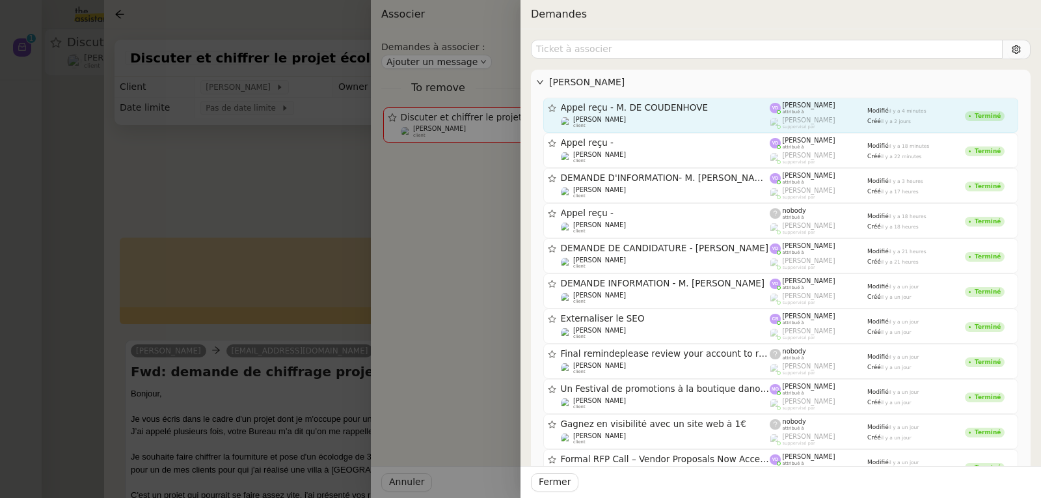
click at [675, 121] on div "[PERSON_NAME] client" at bounding box center [665, 122] width 209 height 13
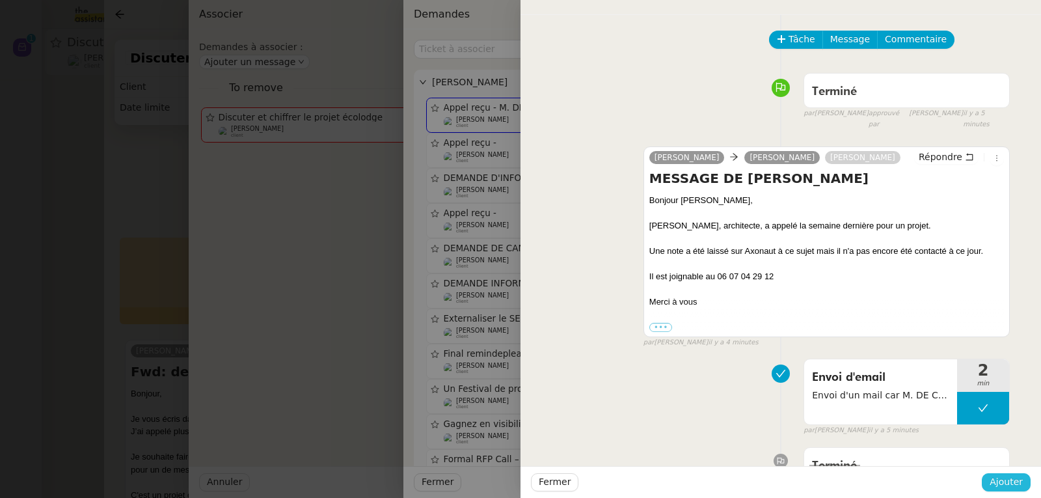
click at [996, 479] on span "Ajouter" at bounding box center [1005, 481] width 33 height 15
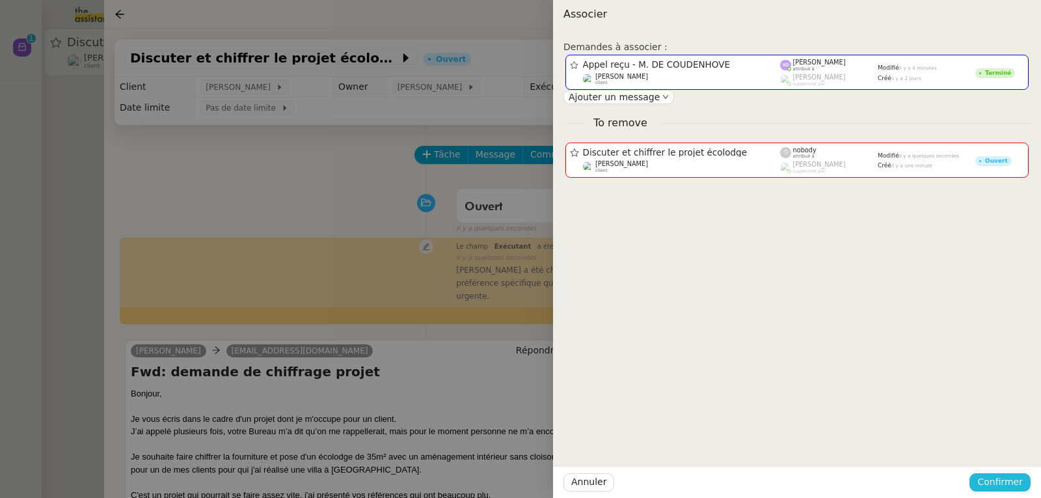
click at [996, 479] on span "Confirmer" at bounding box center [1000, 481] width 46 height 15
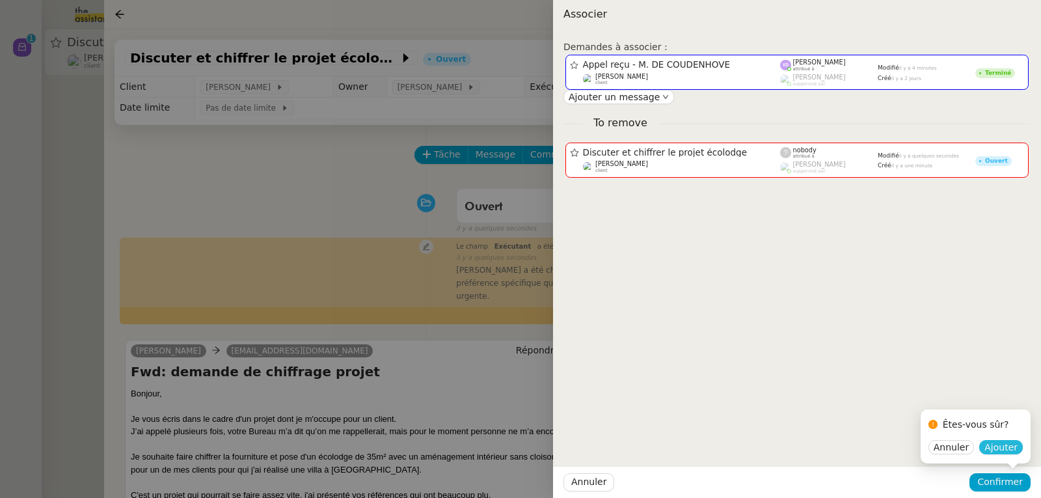
click at [1002, 447] on span "Ajouter" at bounding box center [1000, 446] width 33 height 13
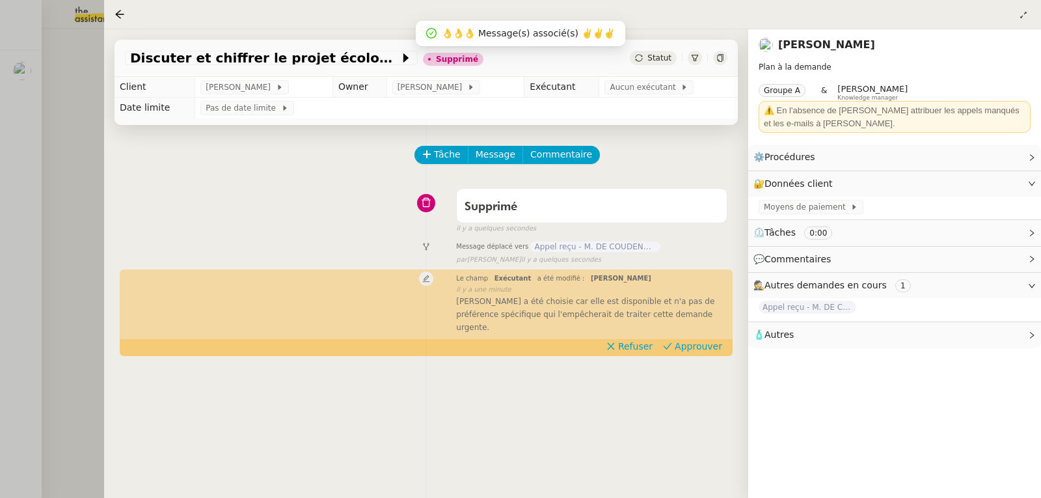
click at [78, 160] on div at bounding box center [520, 249] width 1041 height 498
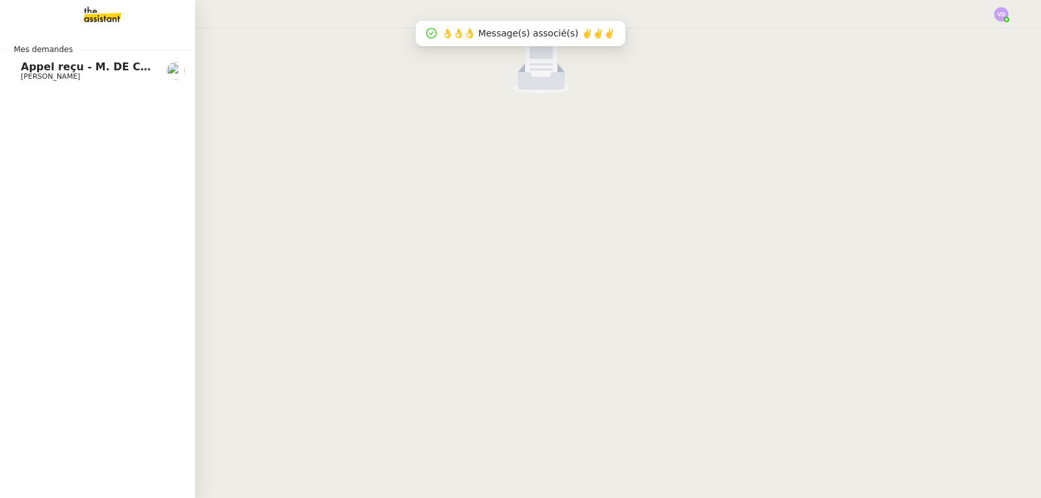
drag, startPoint x: 38, startPoint y: 71, endPoint x: 105, endPoint y: 108, distance: 76.0
click at [38, 71] on span "Appel reçu - M. DE COUDENHOVE" at bounding box center [118, 66] width 194 height 12
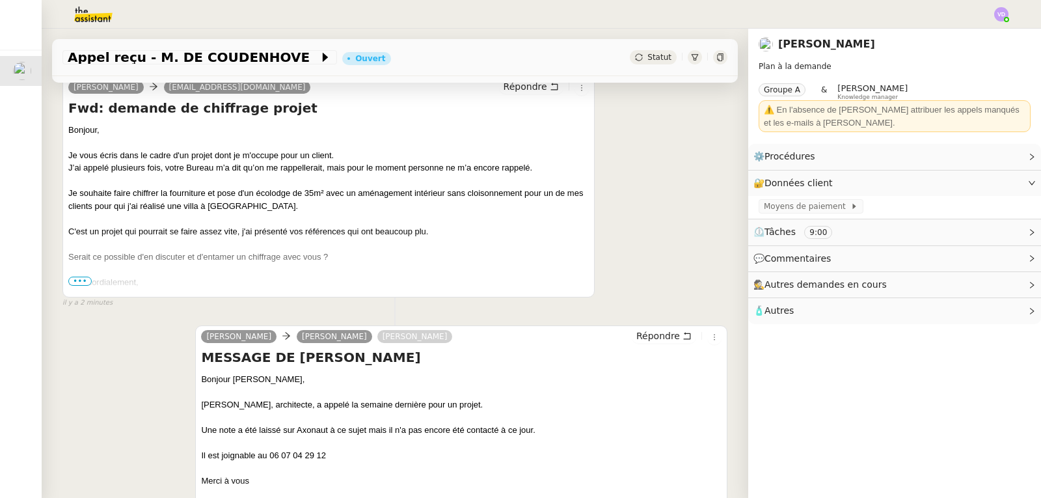
scroll to position [260, 0]
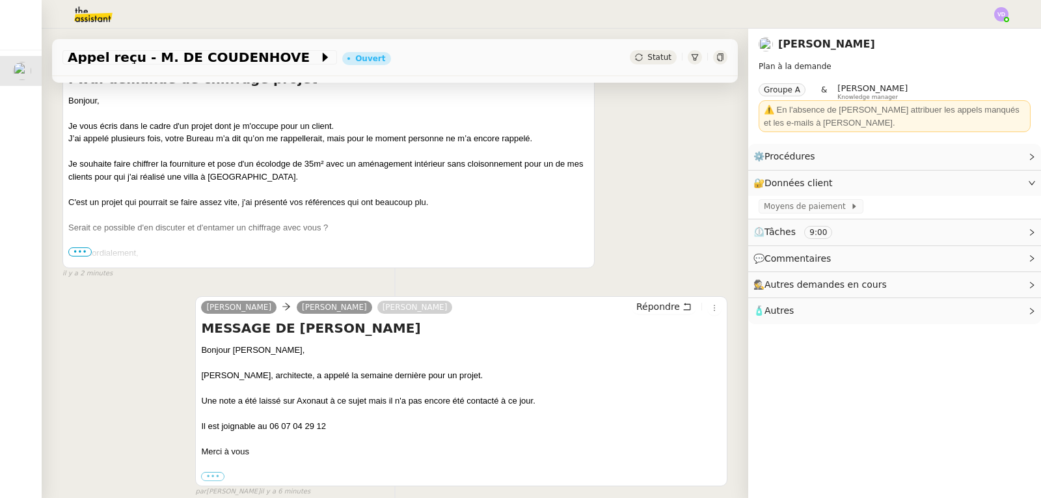
click at [79, 255] on span "•••" at bounding box center [79, 251] width 23 height 9
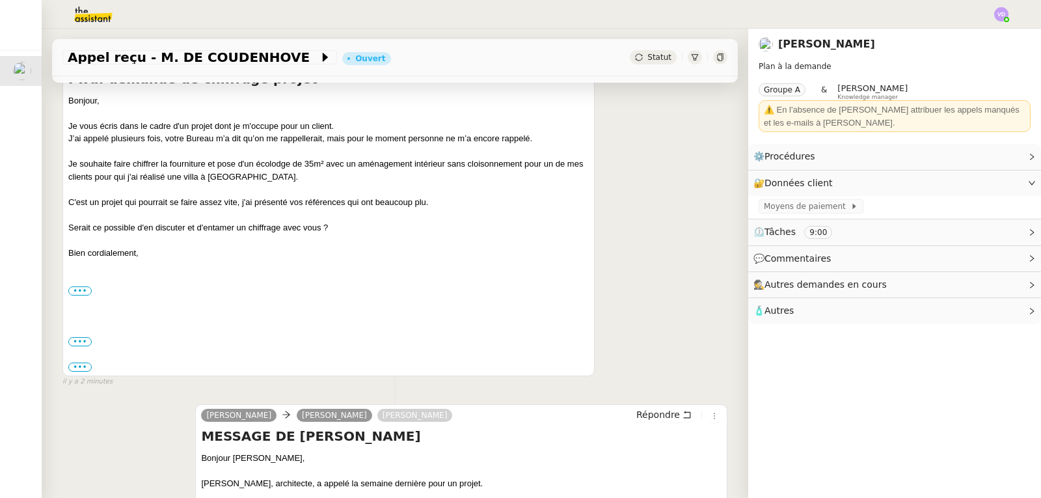
scroll to position [195, 0]
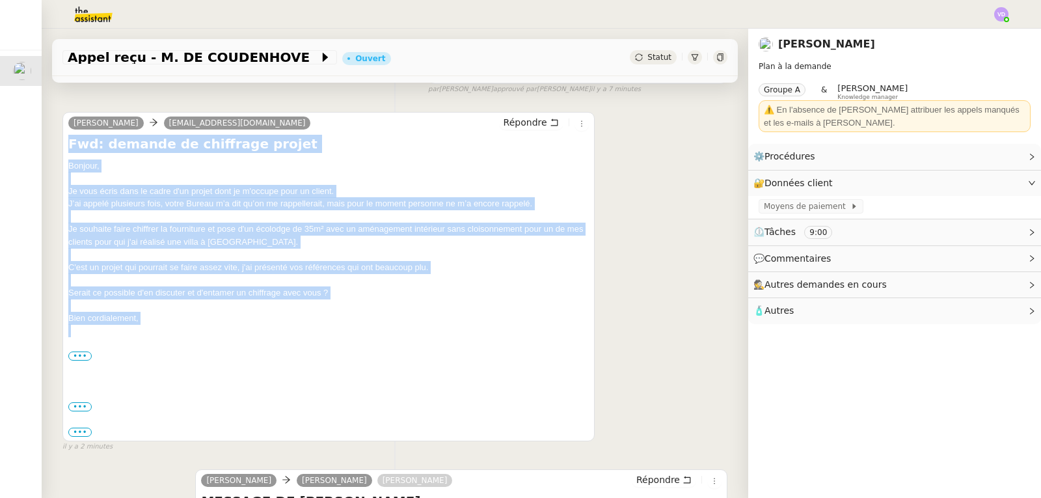
drag, startPoint x: 148, startPoint y: 325, endPoint x: 70, endPoint y: 154, distance: 188.0
click at [70, 154] on div "Fwd: demande de chiffrage projet Bonjour, Je vous écris dans le cadre d'un proj…" at bounding box center [328, 286] width 520 height 303
copy div "Fwd: demande de chiffrage projet Bonjour, Je vous écris dans le cadre d'un proj…"
click at [667, 276] on div "[PERSON_NAME] [EMAIL_ADDRESS][DOMAIN_NAME] Répondre Fwd: demande de chiffrage p…" at bounding box center [394, 276] width 665 height 352
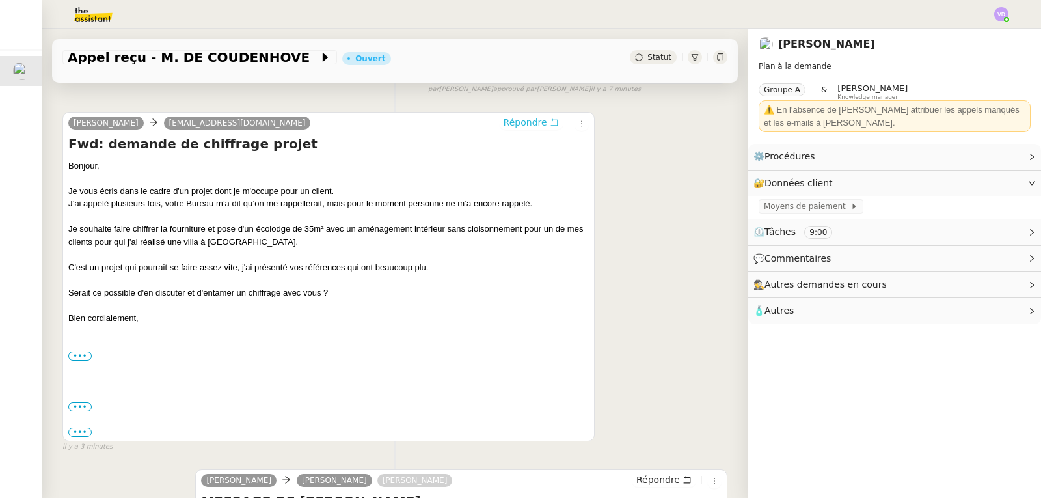
click at [516, 126] on span "Répondre" at bounding box center [525, 122] width 44 height 13
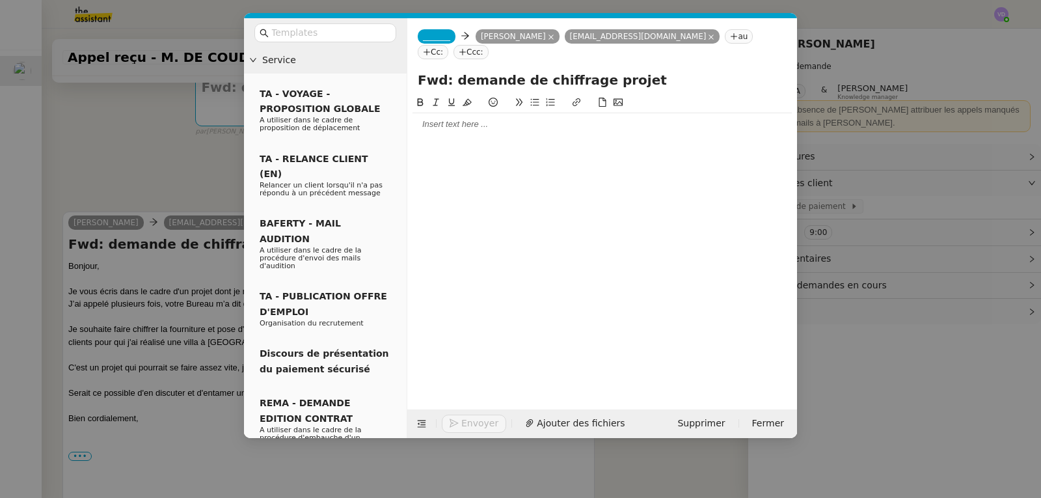
drag, startPoint x: 450, startPoint y: 82, endPoint x: 419, endPoint y: 84, distance: 31.3
click at [419, 84] on input "Fwd: demande de chiffrage projet" at bounding box center [602, 80] width 369 height 20
drag, startPoint x: 745, startPoint y: 83, endPoint x: 704, endPoint y: 85, distance: 41.0
click at [704, 85] on input "COPACABANON - Votre demande de chiffrage projet" at bounding box center [602, 80] width 369 height 20
type input "COPACABANON - Votre demande de chiffrage"
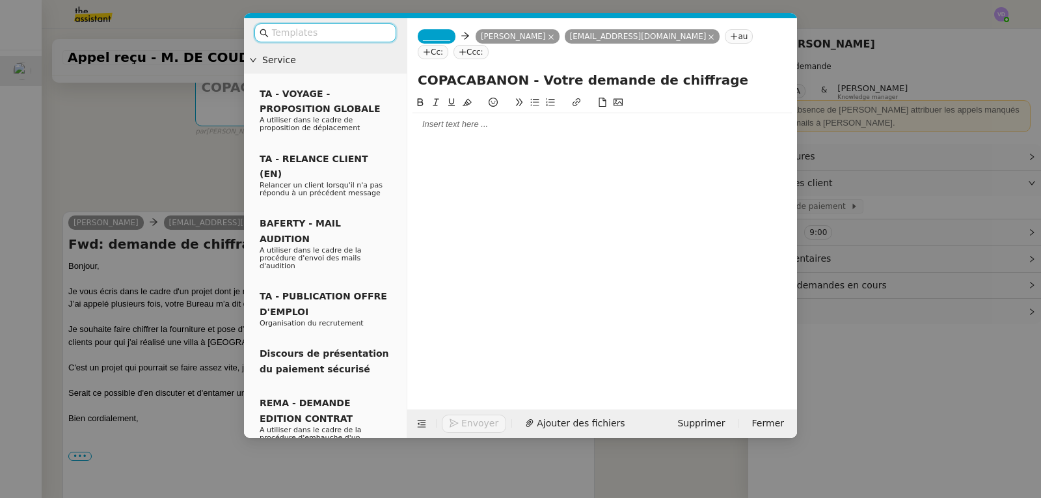
click at [325, 34] on input "text" at bounding box center [329, 32] width 117 height 15
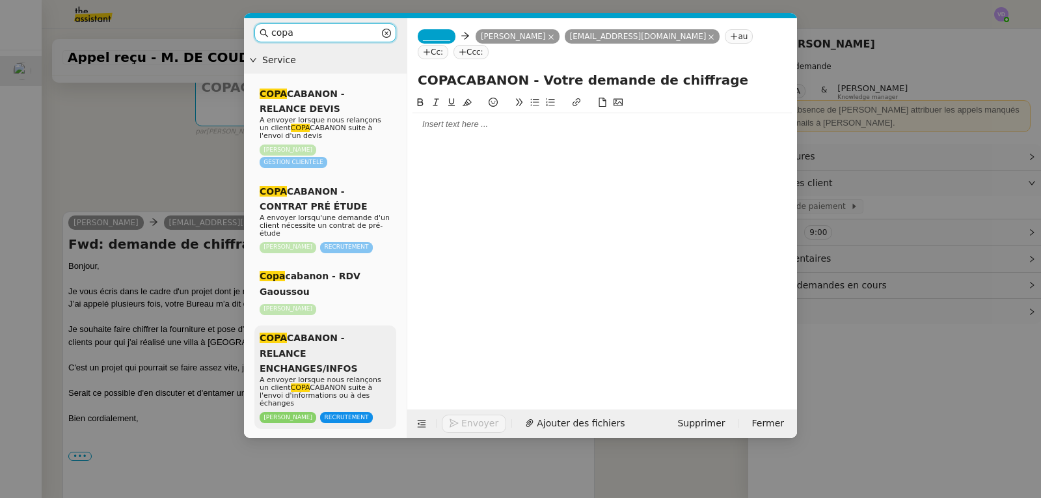
scroll to position [65, 0]
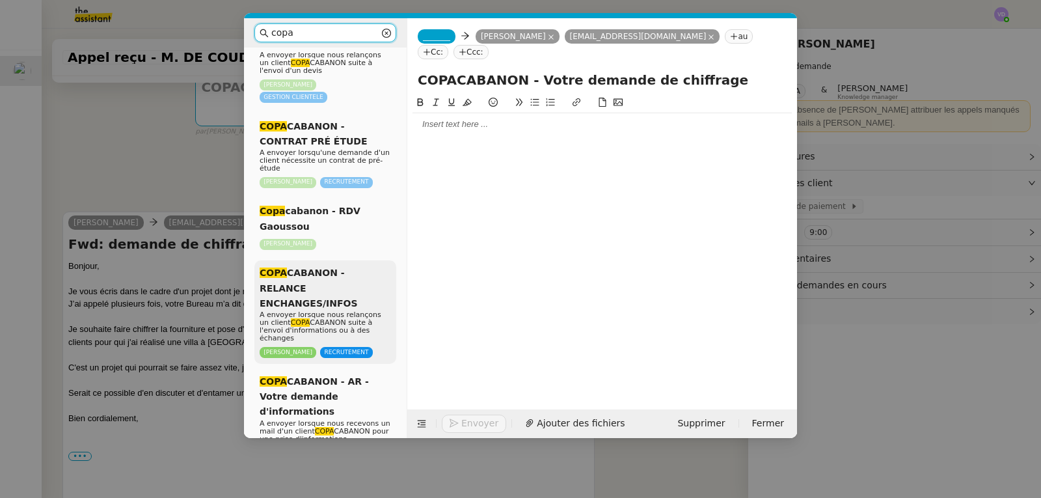
type input "copa"
click at [337, 319] on span "A envoyer lorsque nous relançons un client COPA CABANON suite à l'envoi d'infor…" at bounding box center [321, 326] width 122 height 32
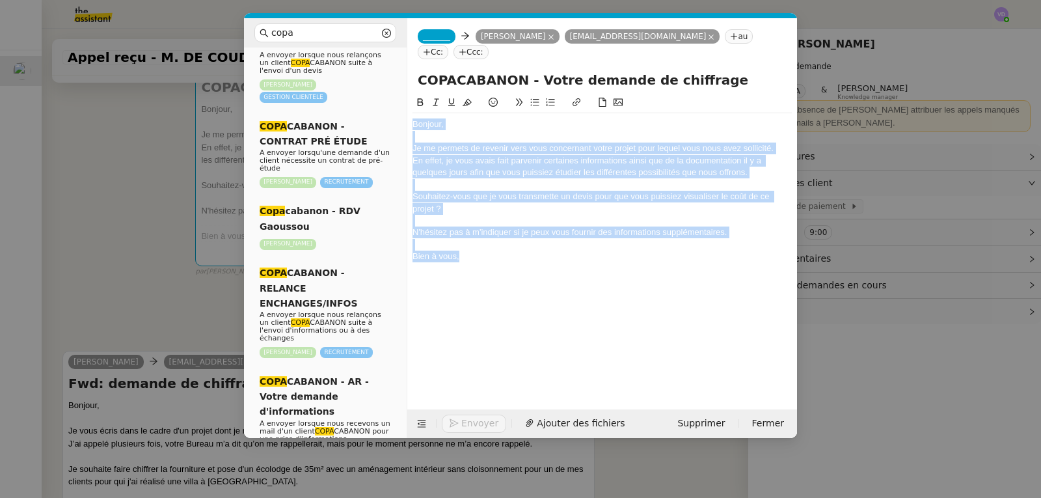
drag, startPoint x: 472, startPoint y: 265, endPoint x: 413, endPoint y: 125, distance: 151.9
click at [413, 125] on div "Bonjour, Je me permets de revenir vers vous concernant votre projet pour lequel…" at bounding box center [601, 190] width 379 height 154
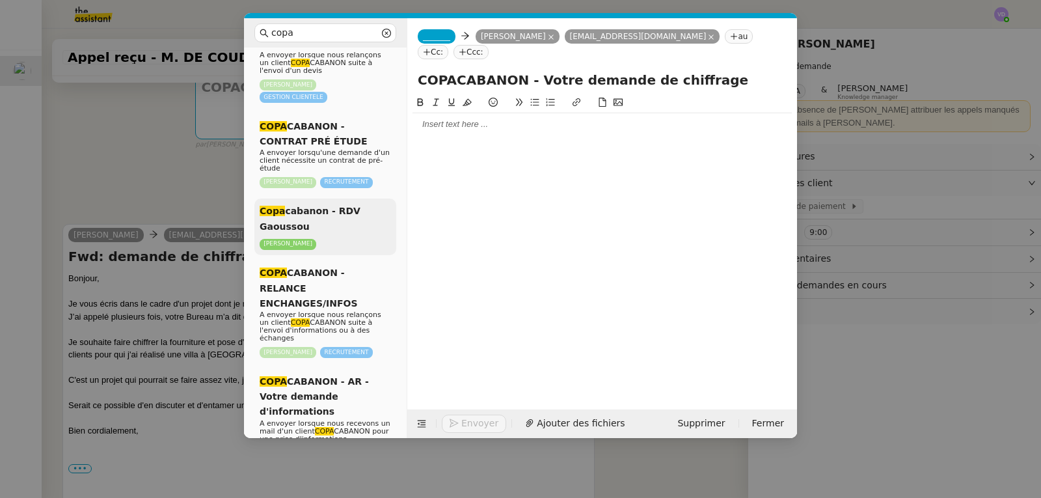
scroll to position [130, 0]
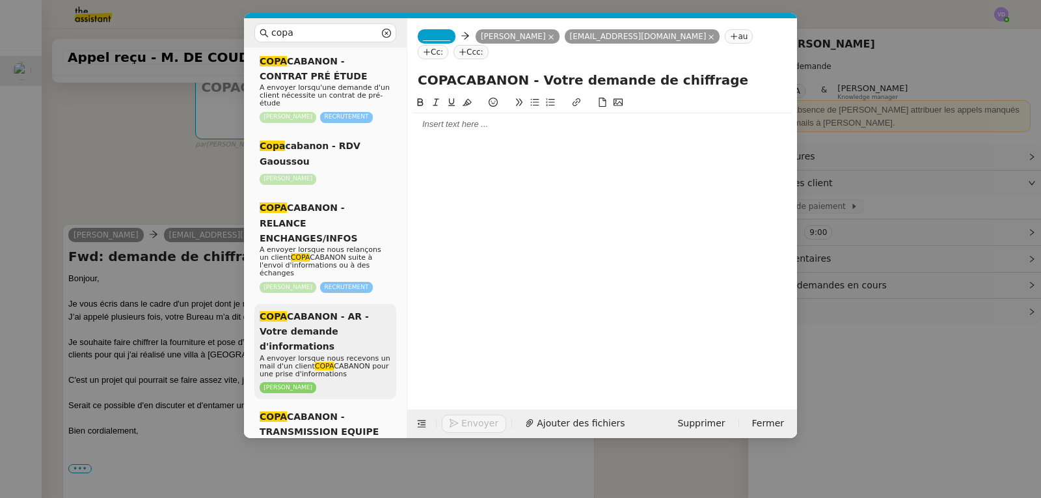
click at [356, 354] on span "A envoyer lorsque nous recevons un mail d'un client COPA CABANON pour une prise…" at bounding box center [325, 366] width 131 height 24
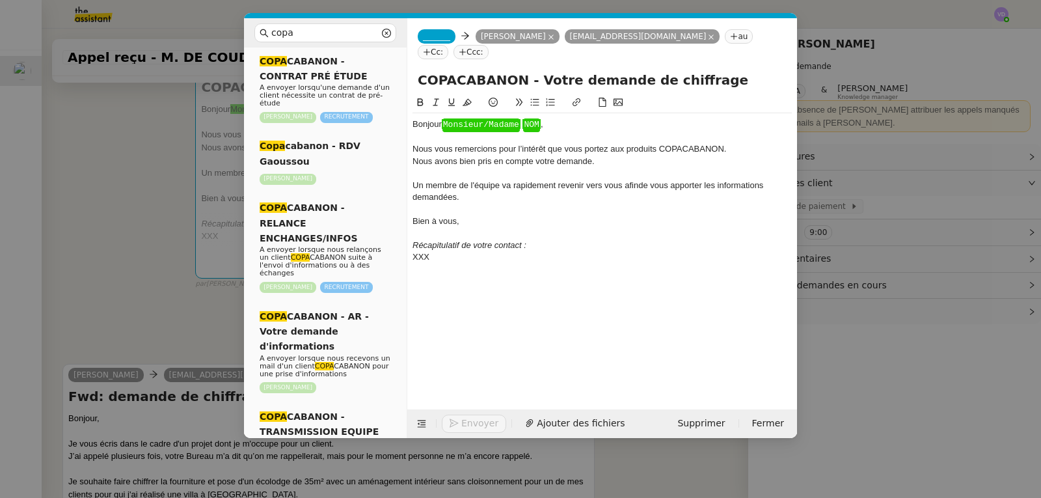
click at [561, 133] on div at bounding box center [601, 137] width 379 height 12
click at [133, 281] on nz-modal-container "copa Service COPA CABANON - RELANCE DEVIS A envoyer lorsque nous relançons un c…" at bounding box center [520, 249] width 1041 height 498
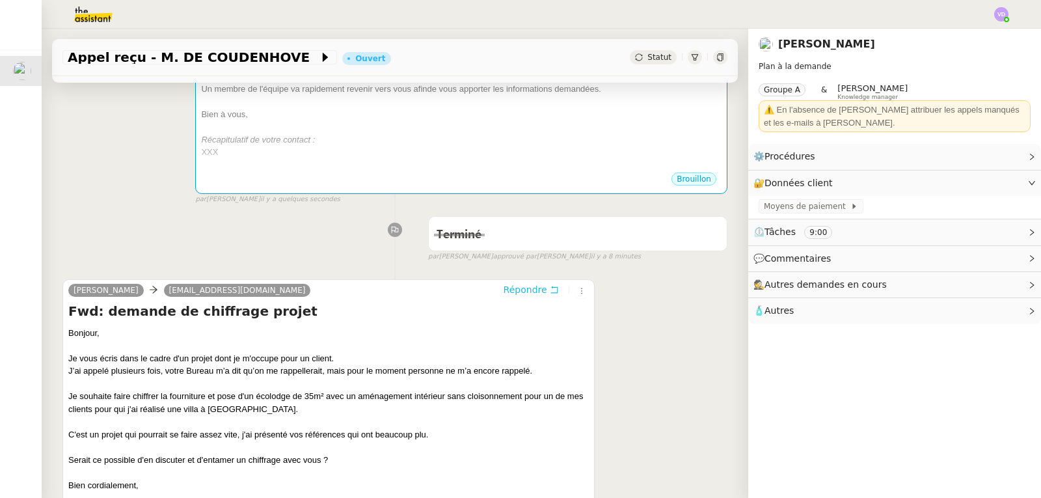
scroll to position [390, 0]
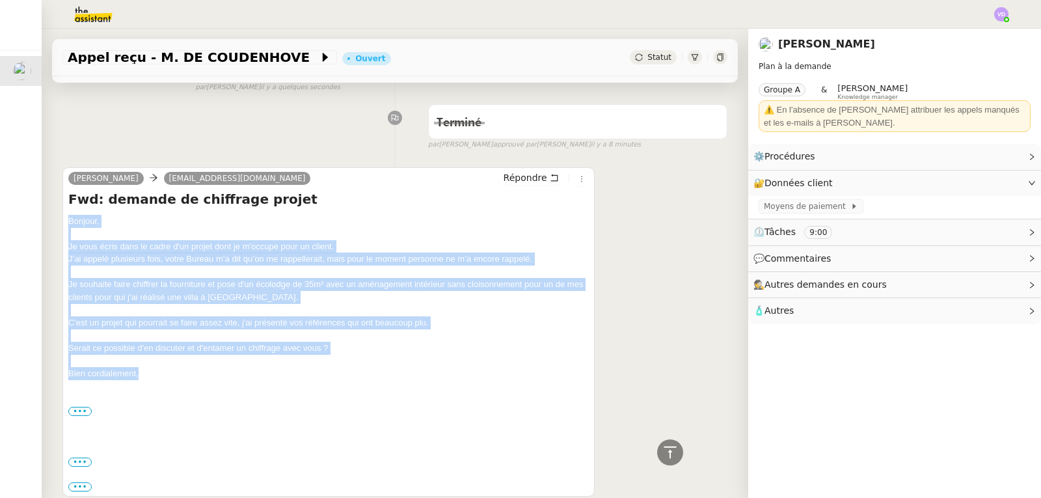
drag, startPoint x: 69, startPoint y: 224, endPoint x: 157, endPoint y: 380, distance: 178.6
click at [157, 380] on div "Bonjour, Je vous écris dans le cadre d'un projet dont je m'occupe pour un clien…" at bounding box center [328, 304] width 520 height 178
copy div "Bonjour, Je vous écris dans le cadre d'un projet dont je m'occupe pour un clien…"
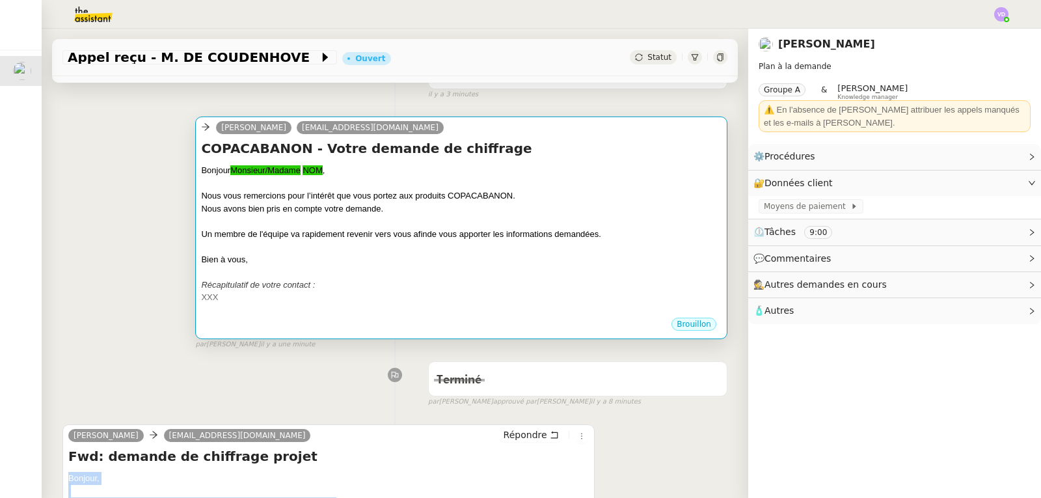
scroll to position [130, 0]
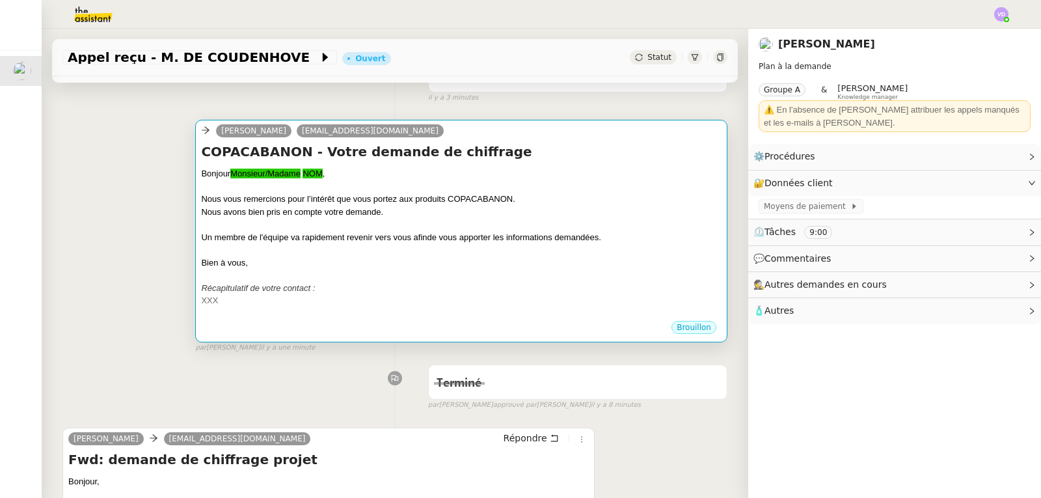
click at [457, 273] on div at bounding box center [461, 275] width 520 height 13
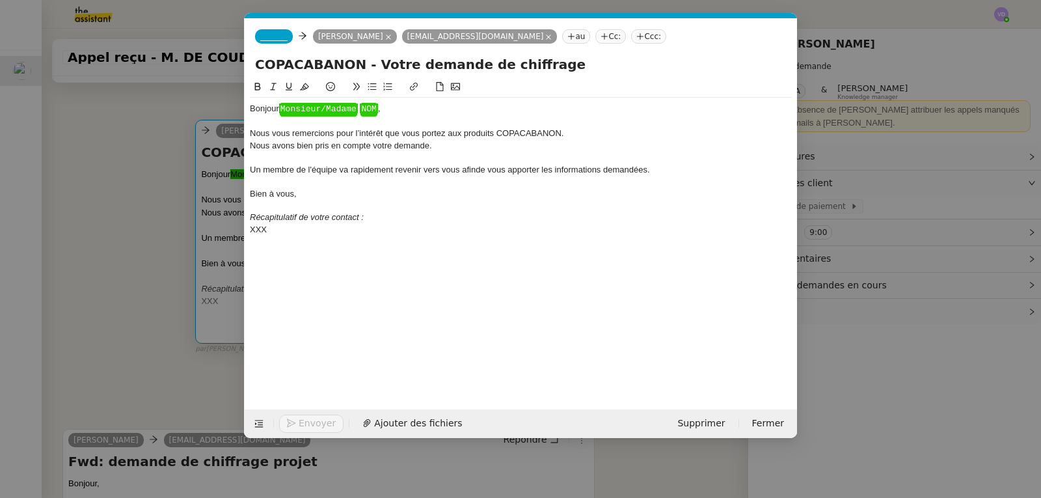
scroll to position [0, 47]
drag, startPoint x: 307, startPoint y: 232, endPoint x: 250, endPoint y: 234, distance: 57.3
click at [250, 234] on div "XXX" at bounding box center [521, 230] width 542 height 12
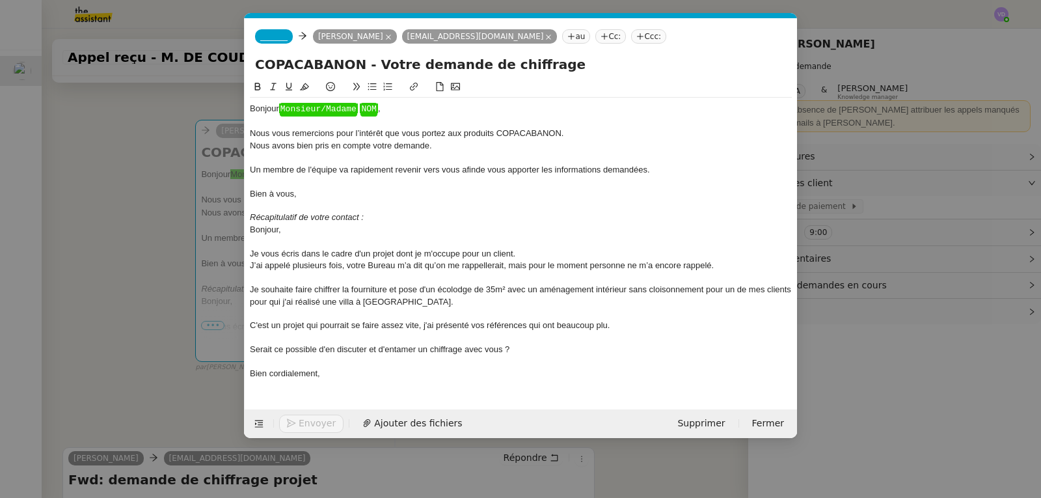
click at [122, 176] on nz-modal-container "copa Service COPA CABANON - RELANCE DEVIS A envoyer lorsque nous relançons un c…" at bounding box center [520, 249] width 1041 height 498
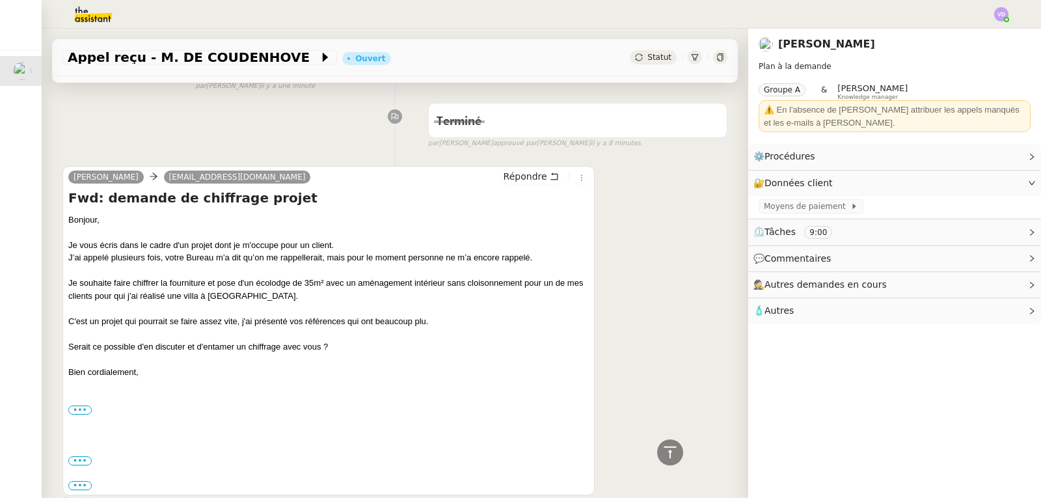
scroll to position [390, 0]
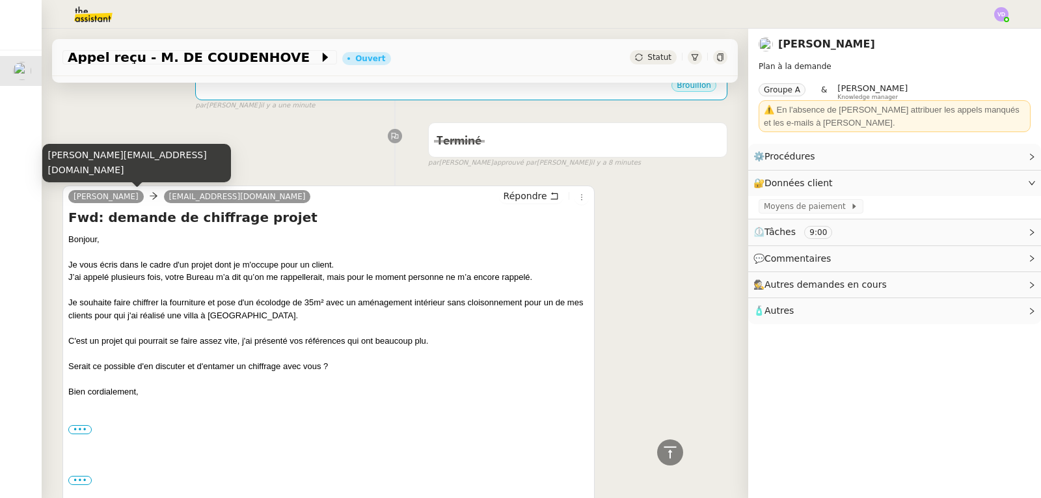
click at [126, 172] on div "[PERSON_NAME][EMAIL_ADDRESS][DOMAIN_NAME]" at bounding box center [136, 163] width 189 height 38
copy div "[PERSON_NAME][EMAIL_ADDRESS][DOMAIN_NAME]"
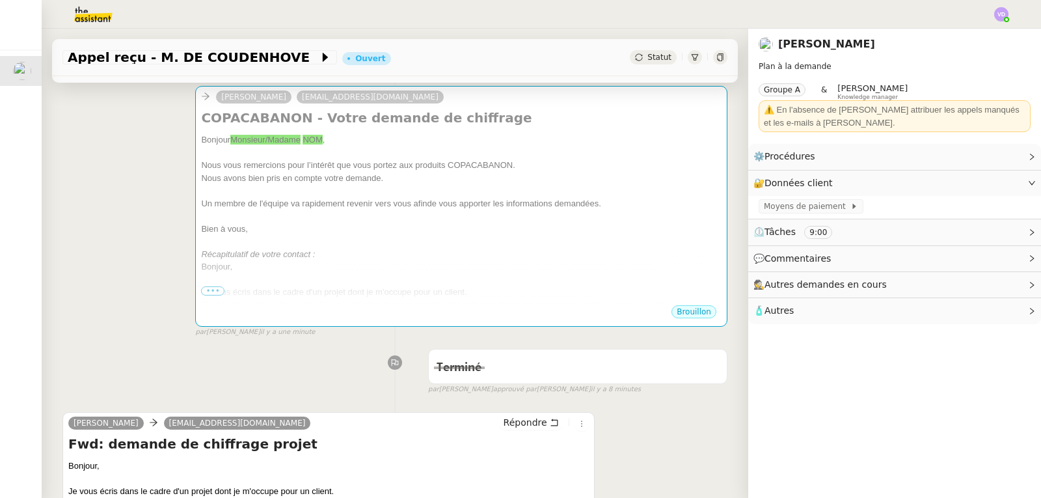
scroll to position [0, 0]
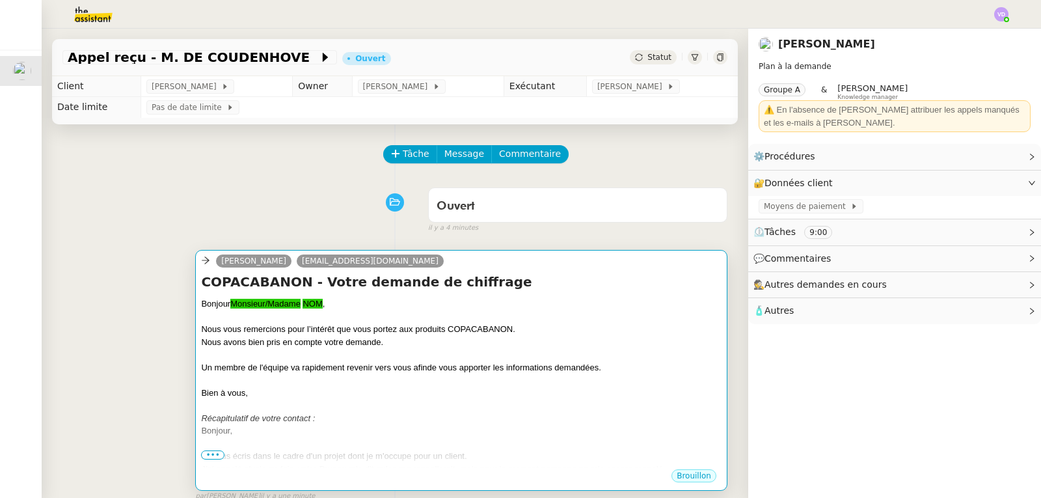
click at [310, 363] on div "Un membre de l'équipe va rapidement revenir vers vous afin de vous apporter les…" at bounding box center [461, 367] width 520 height 13
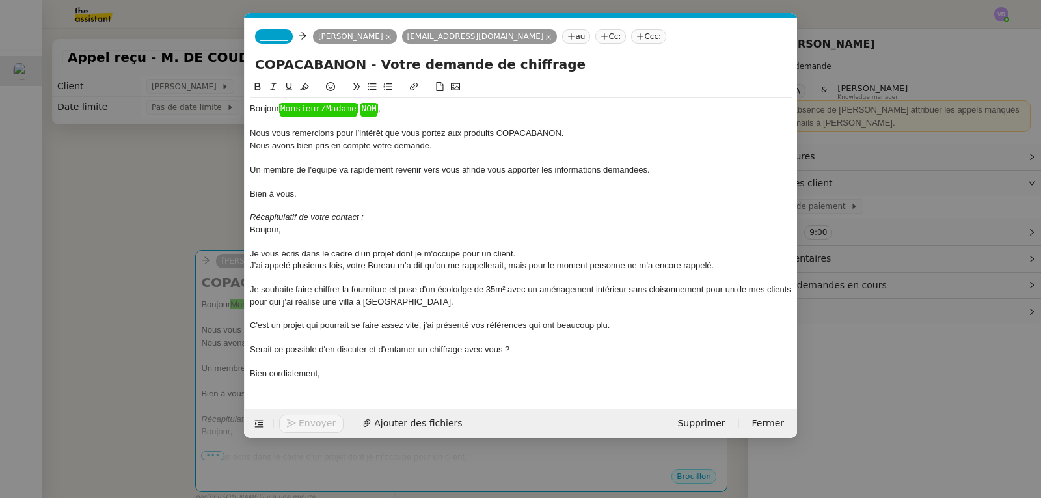
scroll to position [0, 47]
click at [545, 40] on icon at bounding box center [548, 37] width 7 height 7
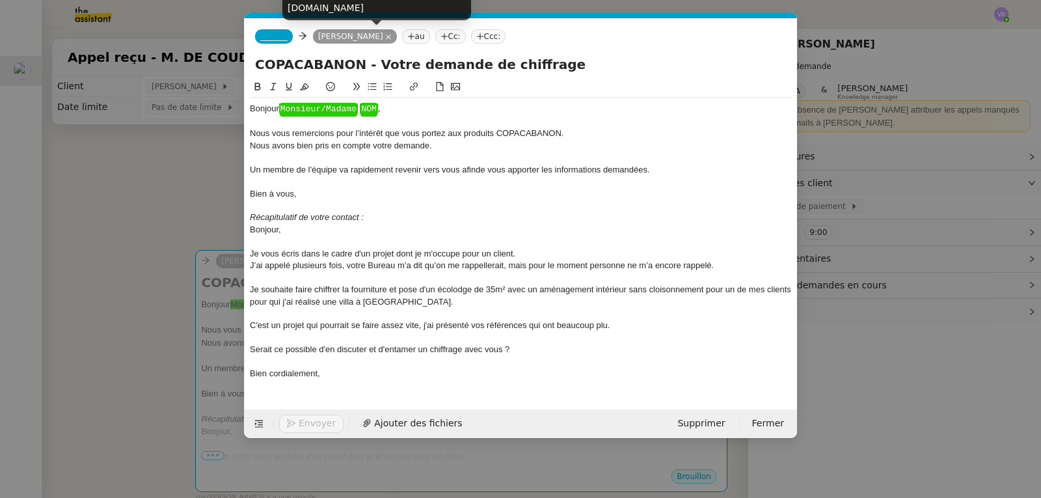
click at [275, 40] on span "_______" at bounding box center [273, 36] width 27 height 9
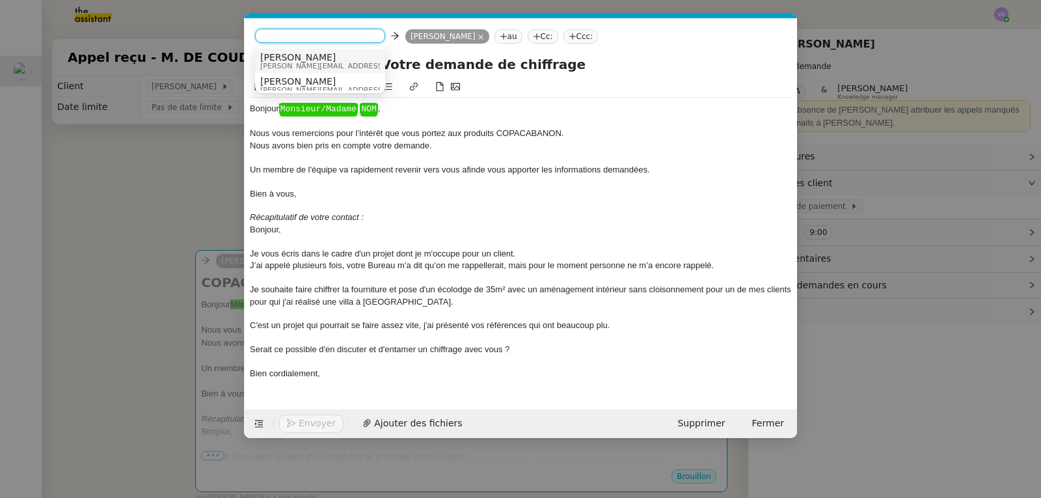
click at [280, 63] on span "[PERSON_NAME][EMAIL_ADDRESS][DOMAIN_NAME]" at bounding box center [352, 65] width 185 height 7
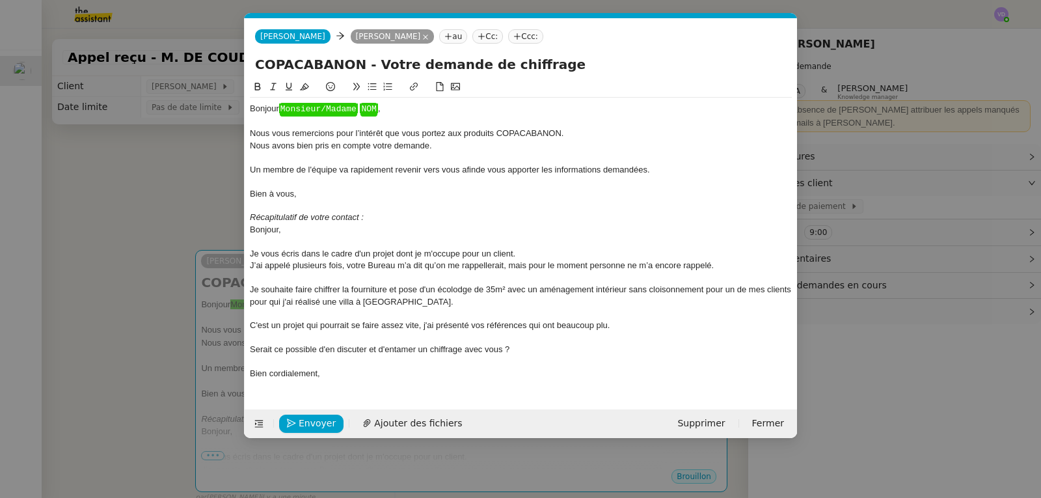
click at [392, 116] on div at bounding box center [521, 122] width 542 height 12
click at [395, 112] on div "Bonjour ﻿ Monsieur/Madame ﻿ ﻿ NOM ﻿ ," at bounding box center [521, 109] width 542 height 12
click at [472, 39] on nz-tag "Cc:" at bounding box center [487, 36] width 31 height 14
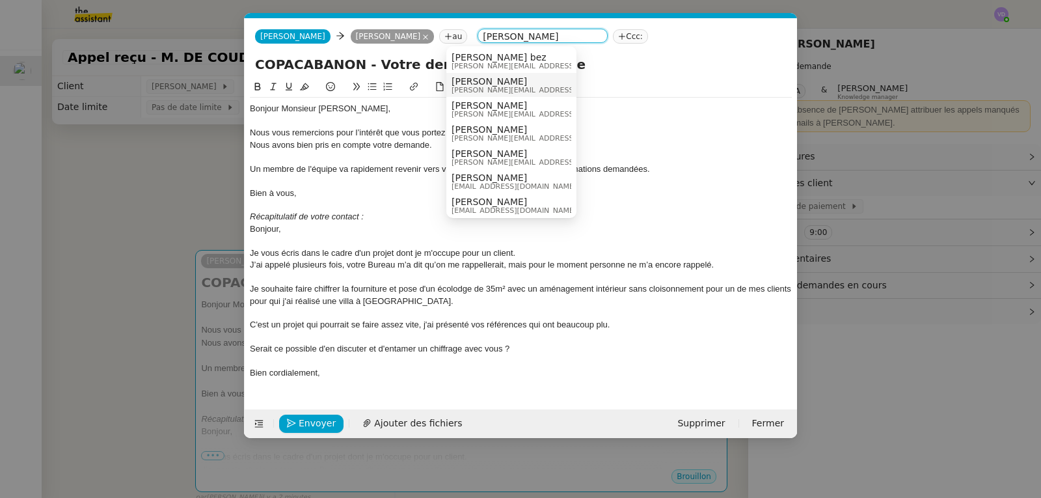
type input "[PERSON_NAME]"
click at [464, 85] on span "[PERSON_NAME]" at bounding box center [543, 81] width 185 height 10
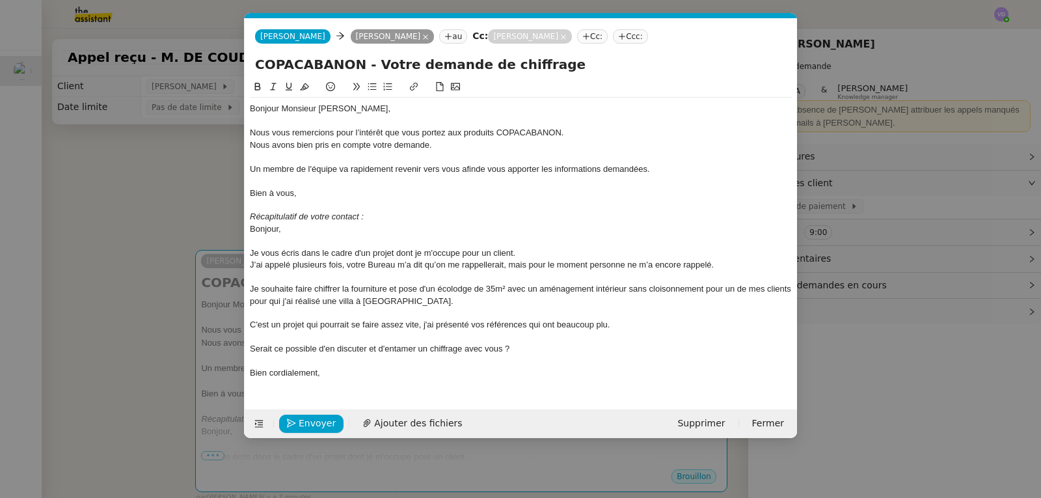
click at [581, 36] on nz-tag "Cc:" at bounding box center [592, 36] width 31 height 14
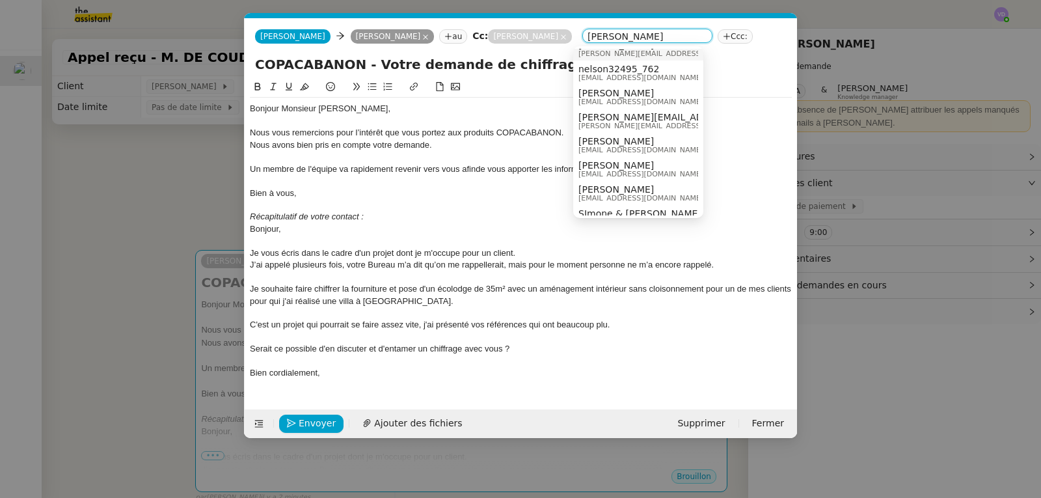
scroll to position [0, 0]
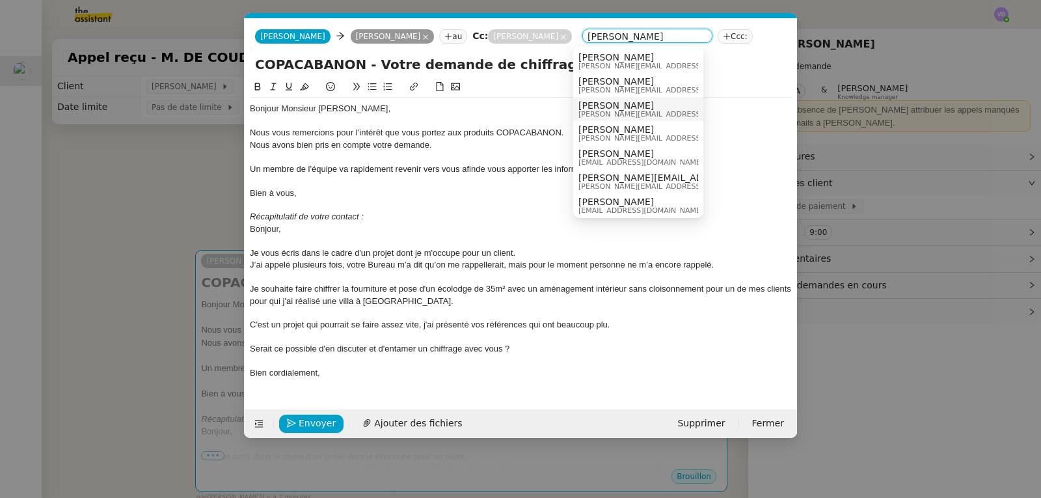
type input "[PERSON_NAME]"
click at [658, 107] on span "[PERSON_NAME]" at bounding box center [670, 105] width 185 height 10
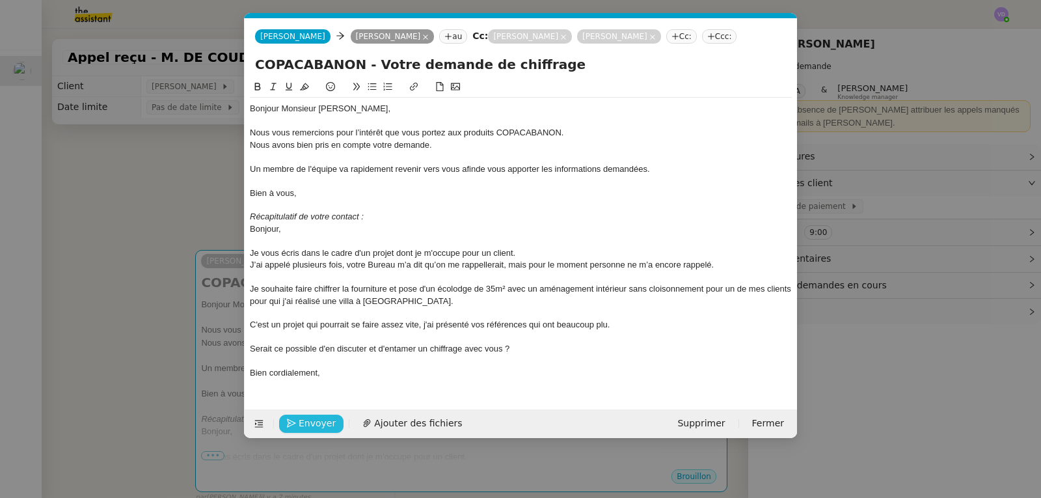
click at [308, 427] on span "Envoyer" at bounding box center [317, 423] width 37 height 15
click at [308, 427] on span "Confirmer l'envoi" at bounding box center [338, 423] width 78 height 15
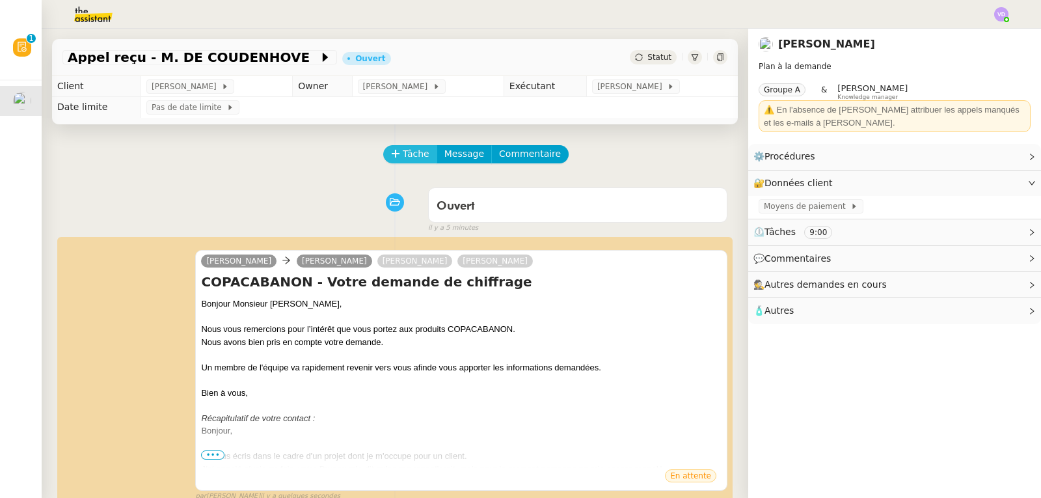
click at [409, 157] on span "Tâche" at bounding box center [416, 153] width 27 height 15
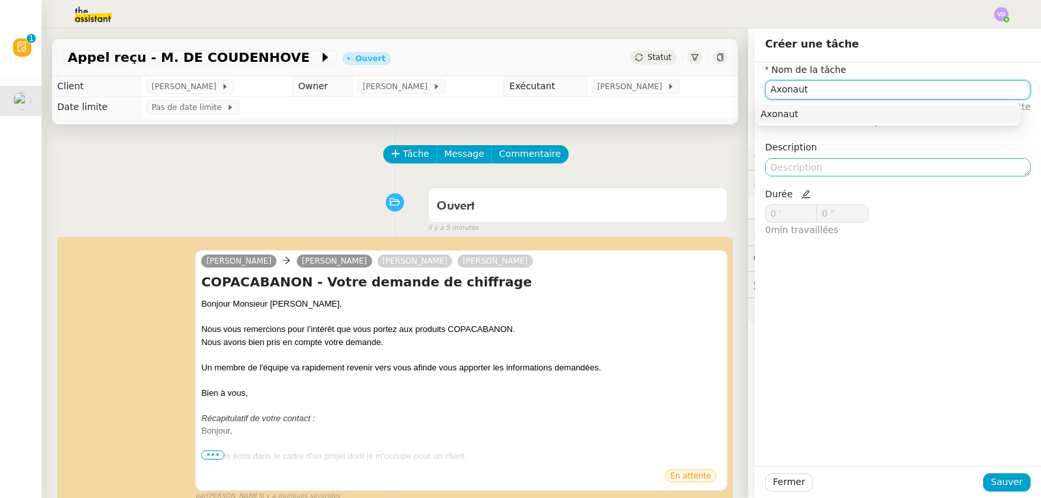
type input "Axonaut"
click at [781, 168] on textarea at bounding box center [897, 167] width 265 height 18
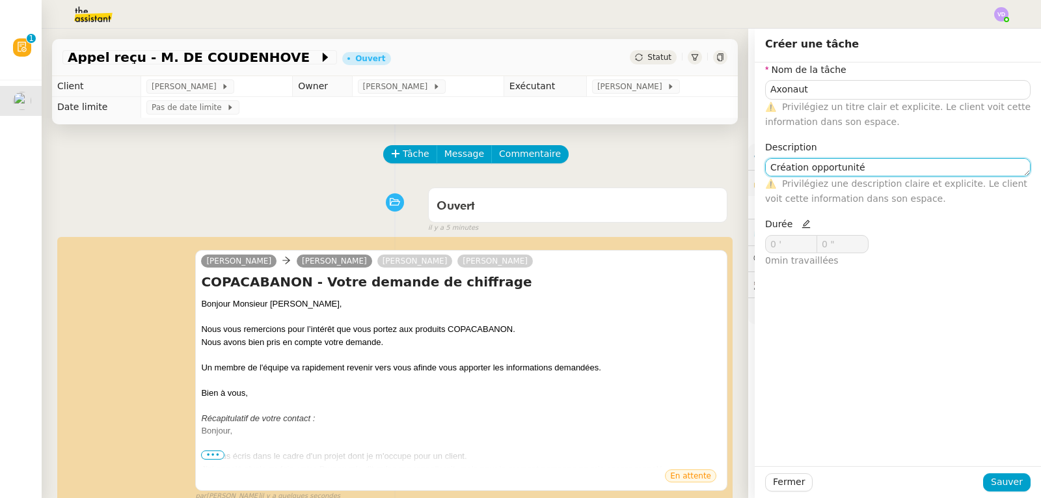
type textarea "Création opportunité"
click at [801, 226] on icon at bounding box center [805, 223] width 9 height 9
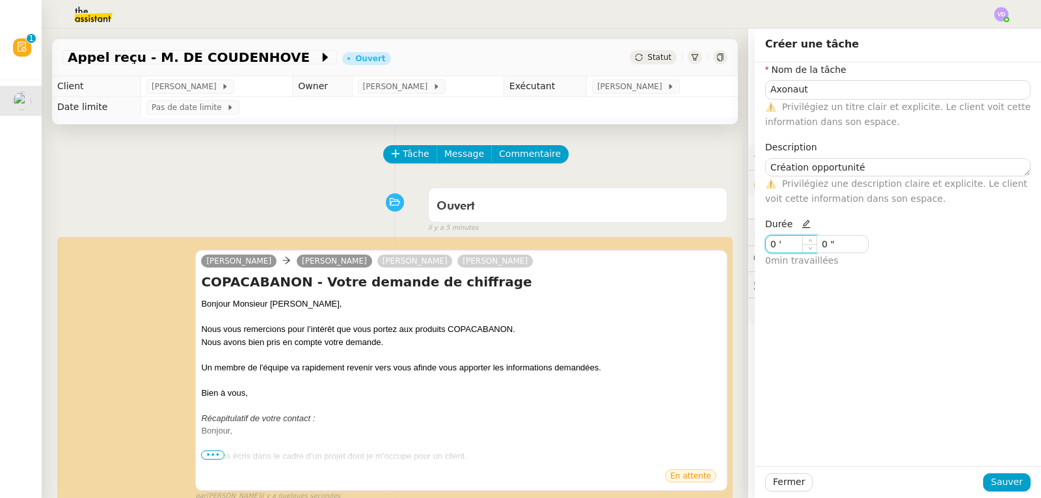
drag, startPoint x: 782, startPoint y: 238, endPoint x: 757, endPoint y: 247, distance: 26.1
click at [766, 247] on input "0 '" at bounding box center [791, 243] width 51 height 17
type input "2 '"
click at [1001, 479] on span "Sauver" at bounding box center [1007, 481] width 32 height 15
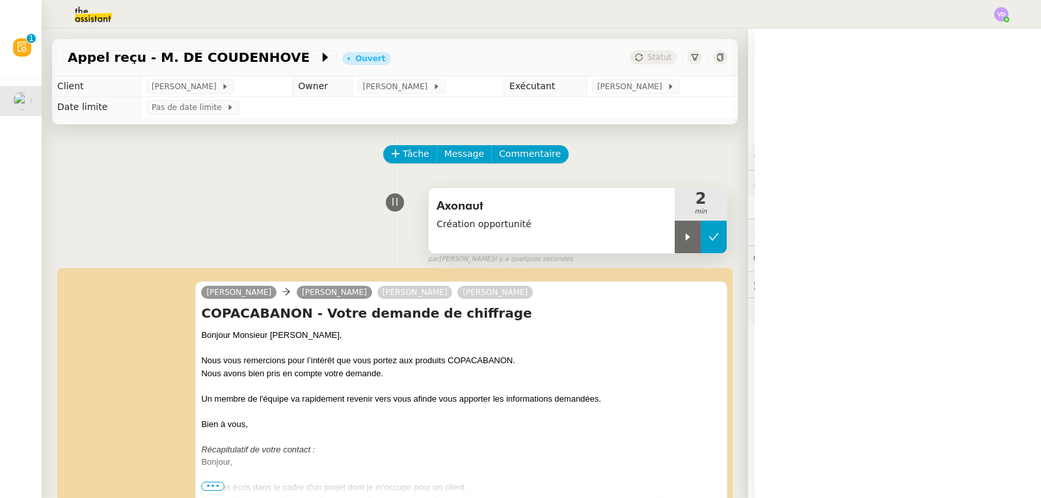
click at [708, 239] on icon at bounding box center [713, 237] width 10 height 10
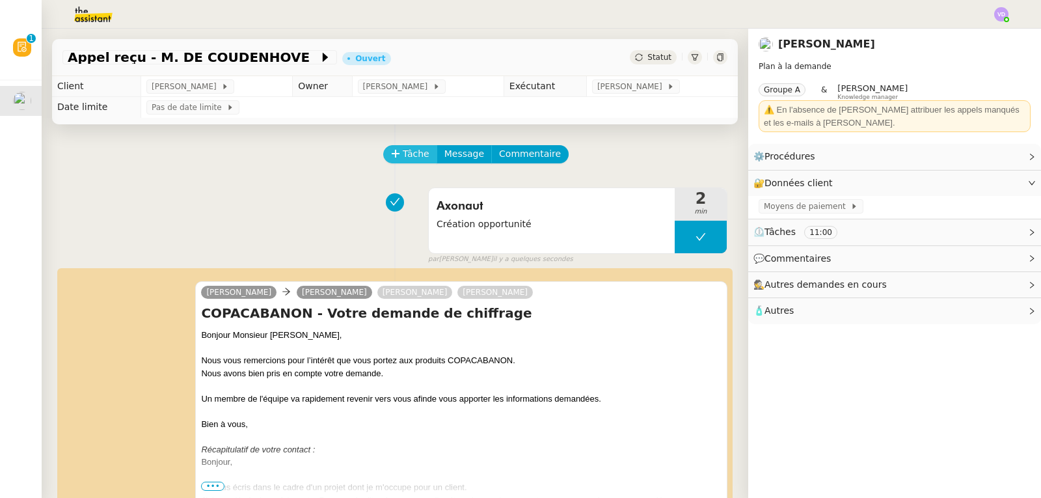
click at [406, 157] on span "Tâche" at bounding box center [416, 153] width 27 height 15
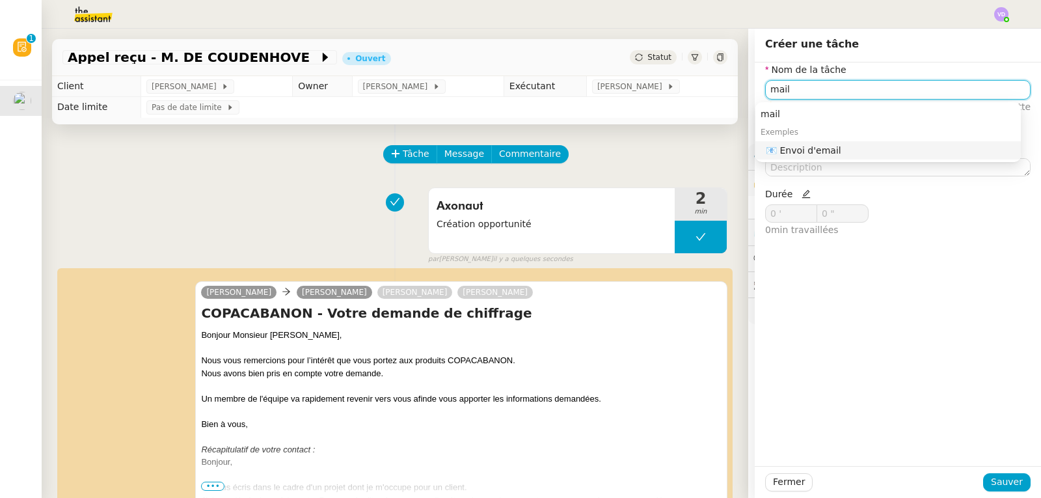
click at [775, 148] on div "📧 Envoi d'email" at bounding box center [891, 150] width 250 height 12
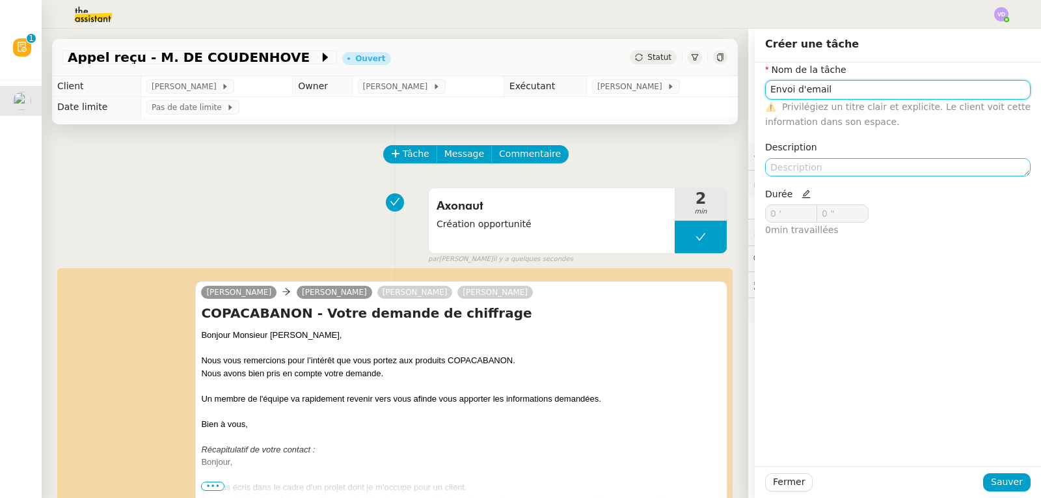
type input "Envoi d'email"
click at [771, 171] on textarea at bounding box center [897, 167] width 265 height 18
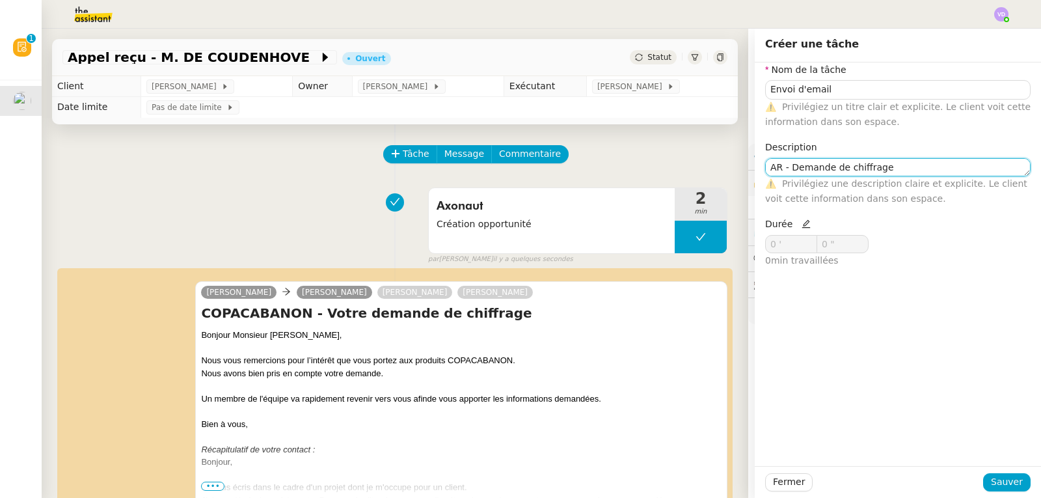
type textarea "AR - Demande de chiffrage"
click at [801, 225] on icon at bounding box center [805, 223] width 9 height 9
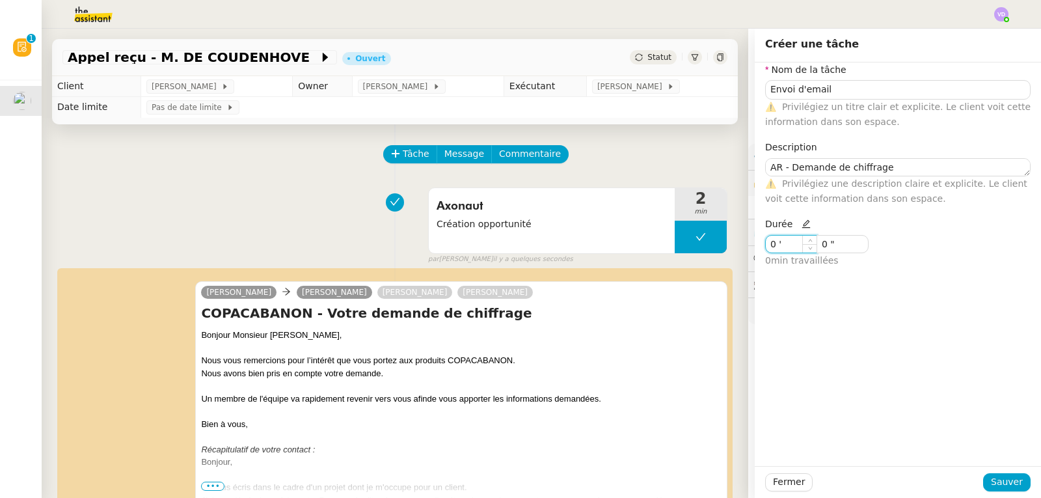
drag, startPoint x: 786, startPoint y: 241, endPoint x: 744, endPoint y: 250, distance: 43.3
click at [744, 250] on app-ticket "Appel reçu - M. DE COUDENHOVE Ouvert Statut Client [PERSON_NAME] Owner [PERSON_…" at bounding box center [541, 263] width 999 height 469
type input "2 '"
click at [995, 481] on span "Sauver" at bounding box center [1007, 481] width 32 height 15
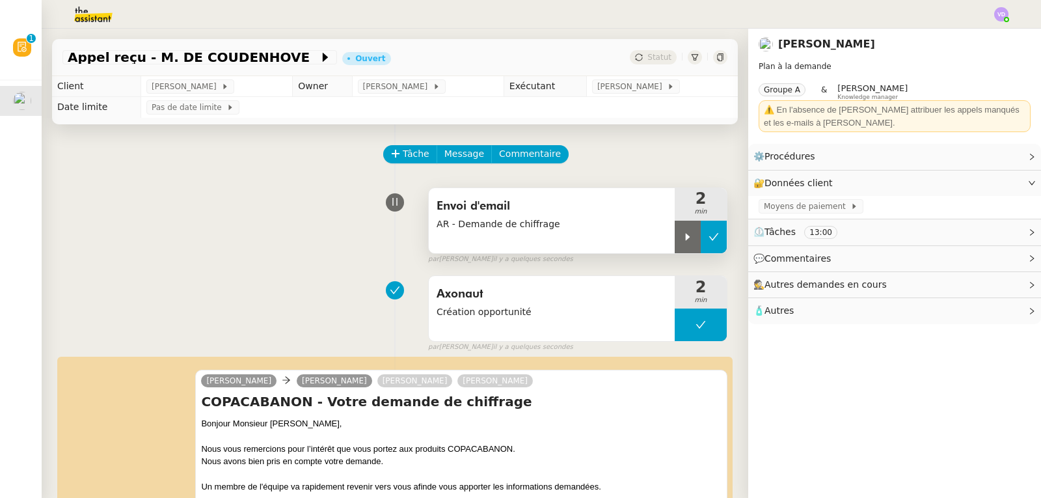
click at [703, 243] on button at bounding box center [714, 237] width 26 height 33
click at [139, 216] on div "Envoi d'email AR - Demande de chiffrage 2 min false par [PERSON_NAME] il y a qu…" at bounding box center [394, 222] width 665 height 83
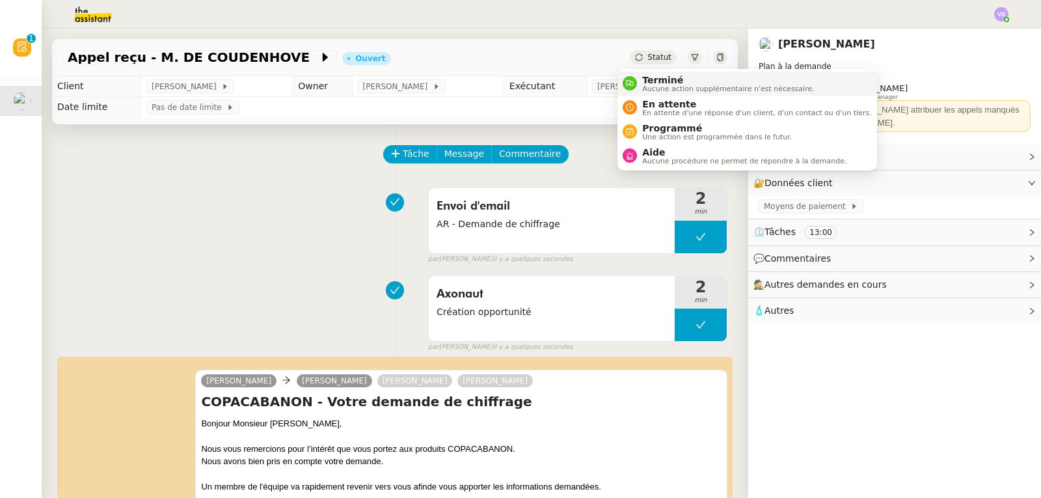
click at [669, 81] on span "Terminé" at bounding box center [728, 80] width 172 height 10
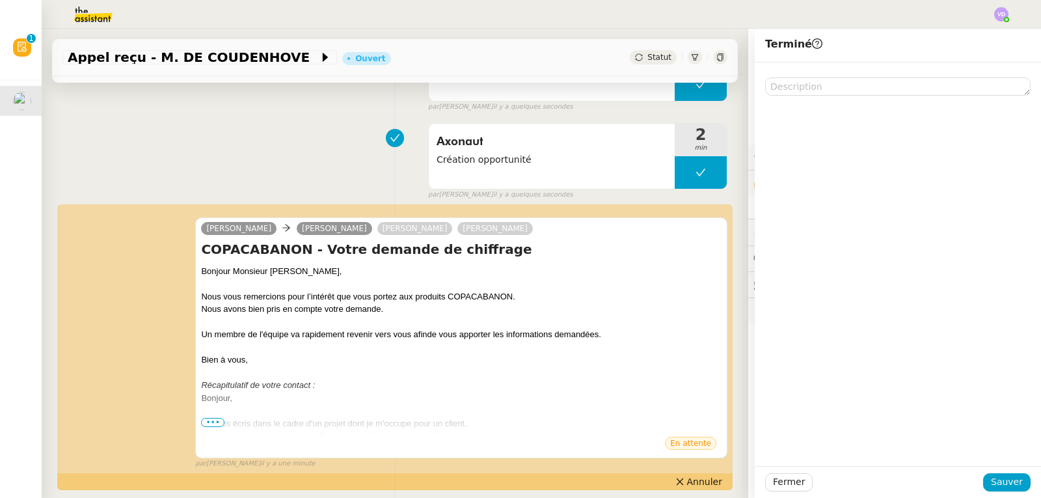
scroll to position [130, 0]
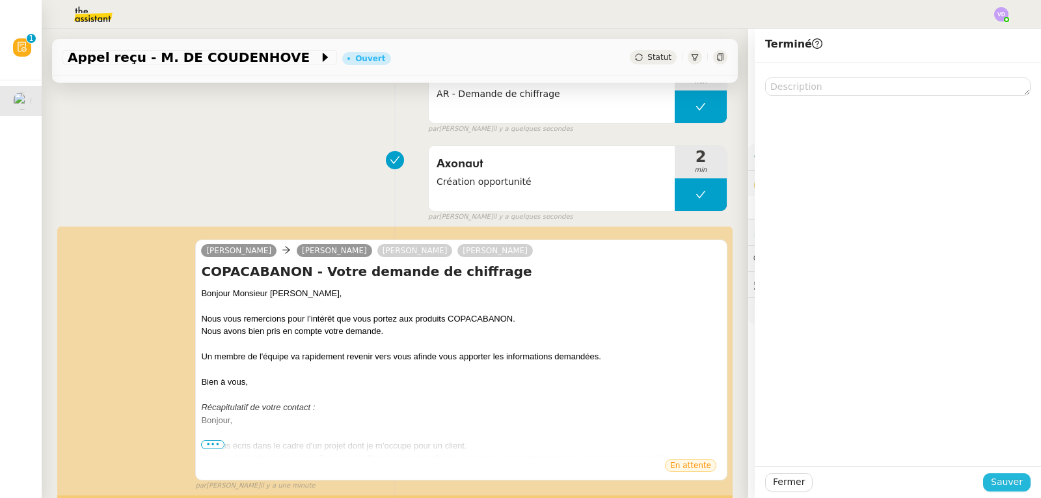
click at [993, 483] on span "Sauver" at bounding box center [1007, 481] width 32 height 15
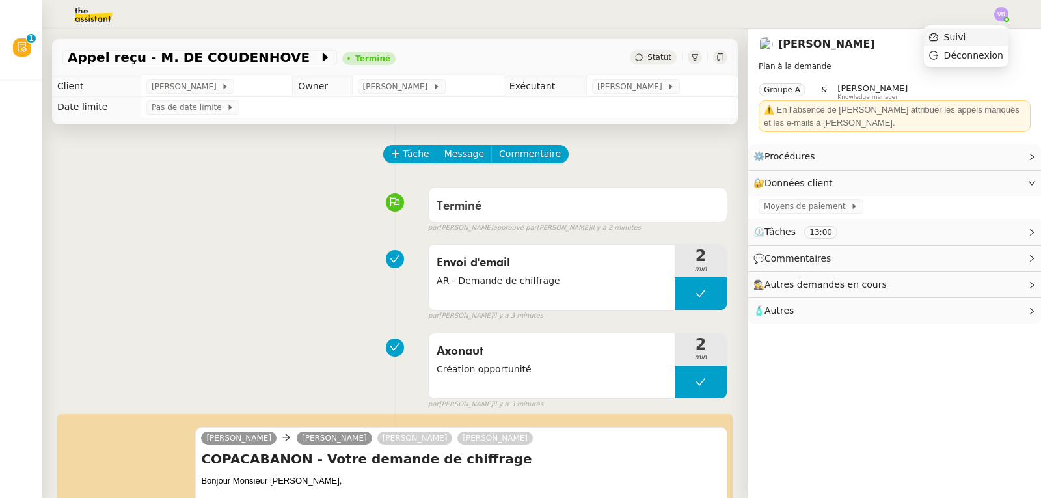
click at [982, 39] on li "Suivi" at bounding box center [966, 37] width 85 height 18
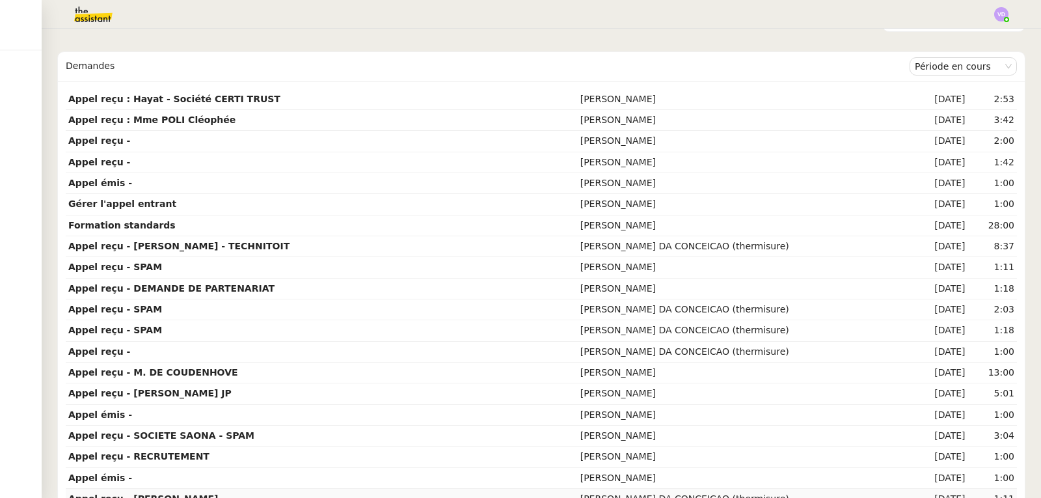
scroll to position [110, 0]
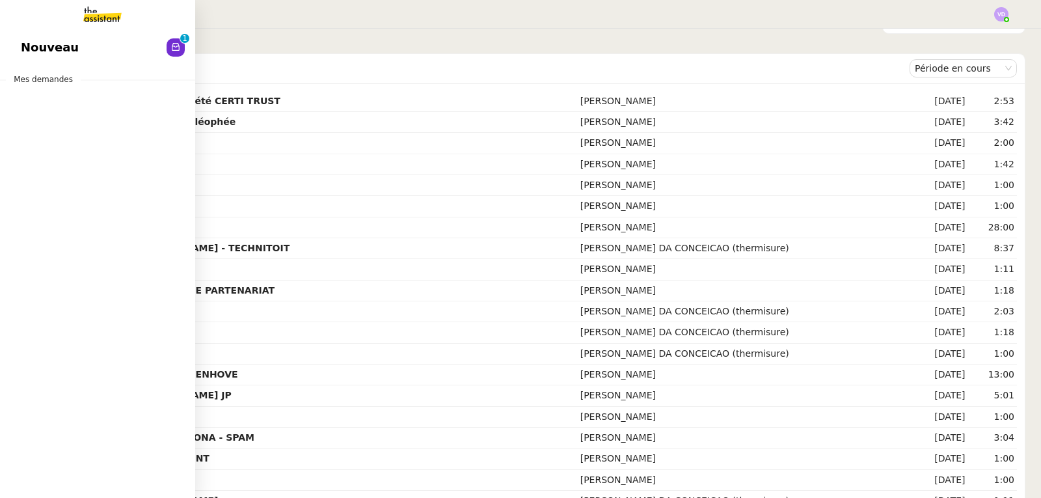
click at [29, 34] on link "Nouveau 0 1 2 3 4 5 6 7 8 9" at bounding box center [97, 48] width 195 height 30
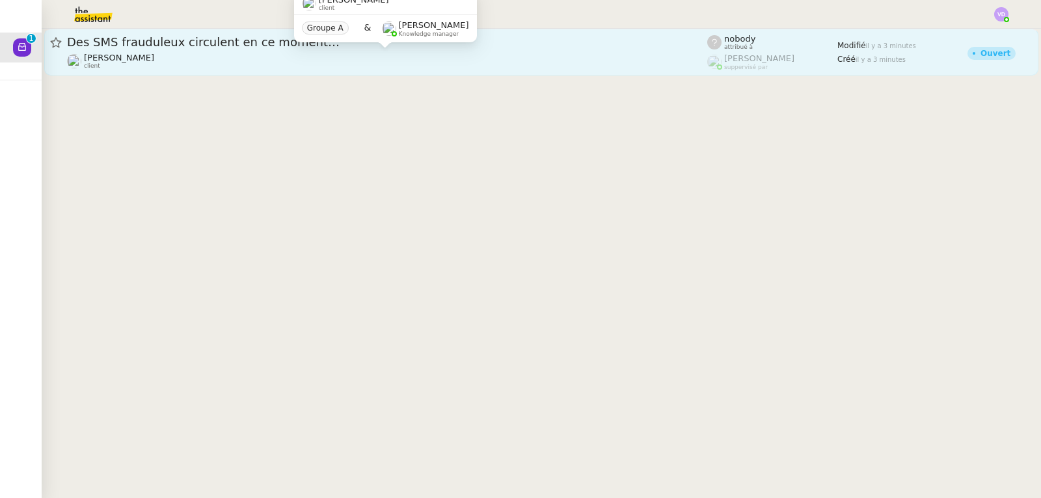
click at [283, 55] on div "[PERSON_NAME] client" at bounding box center [387, 61] width 640 height 17
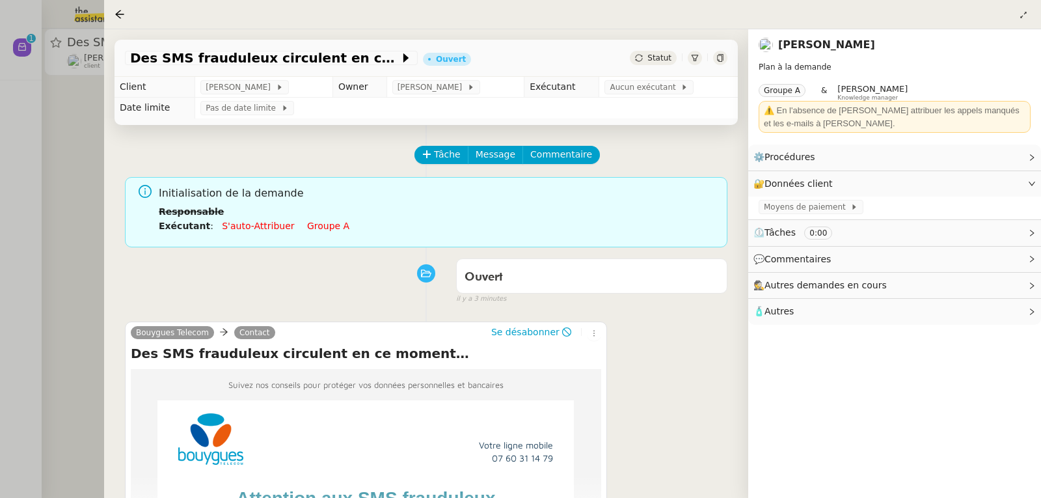
scroll to position [175, 0]
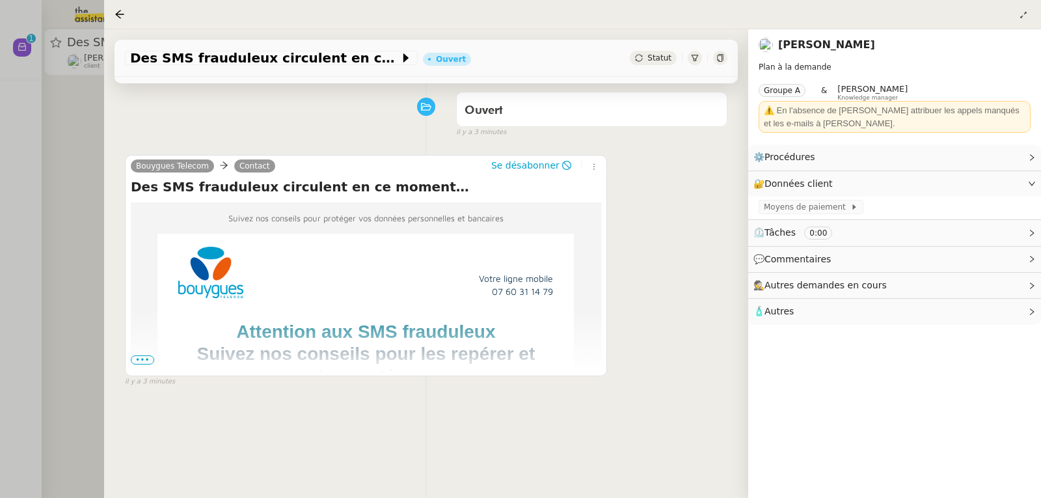
click at [146, 356] on span "•••" at bounding box center [142, 359] width 23 height 9
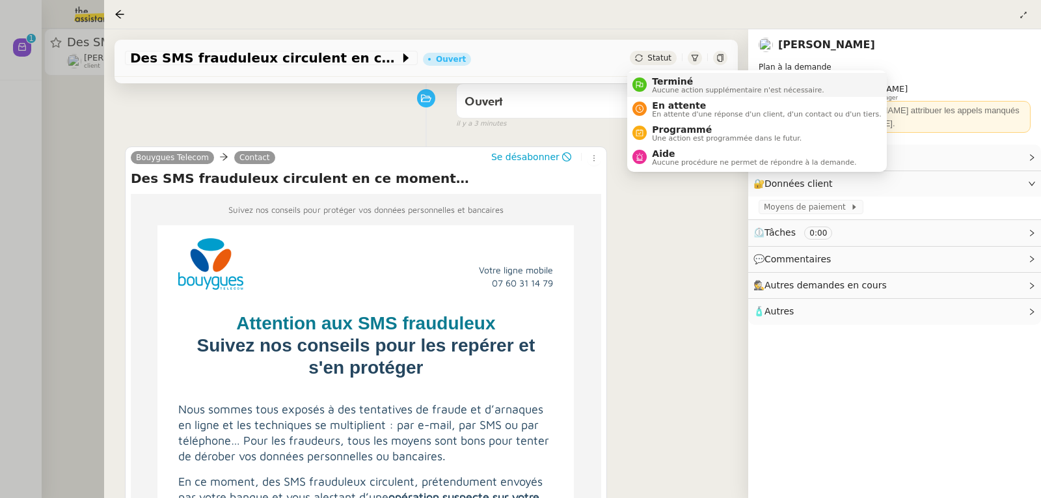
click at [662, 79] on span "Terminé" at bounding box center [738, 81] width 172 height 10
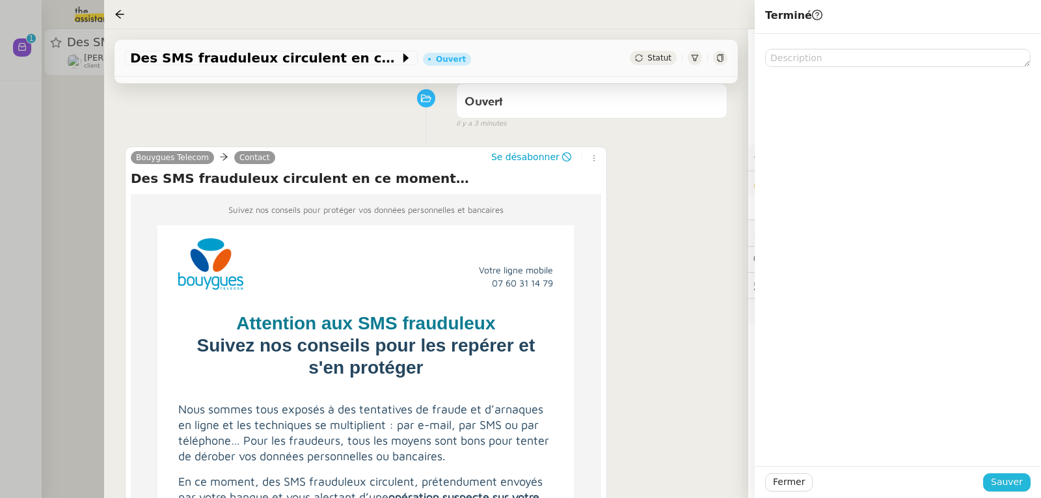
click at [1012, 489] on span "Sauver" at bounding box center [1007, 481] width 32 height 15
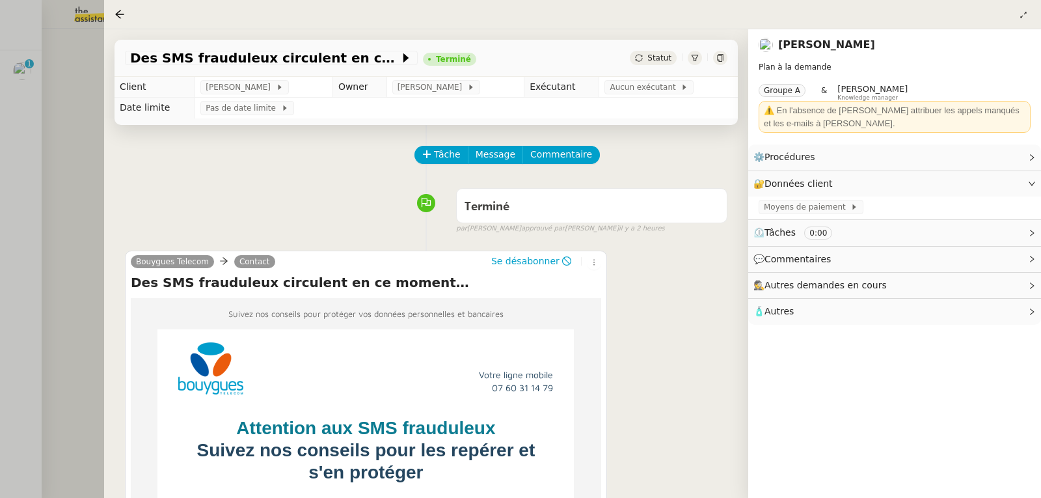
click at [26, 109] on div at bounding box center [520, 249] width 1041 height 498
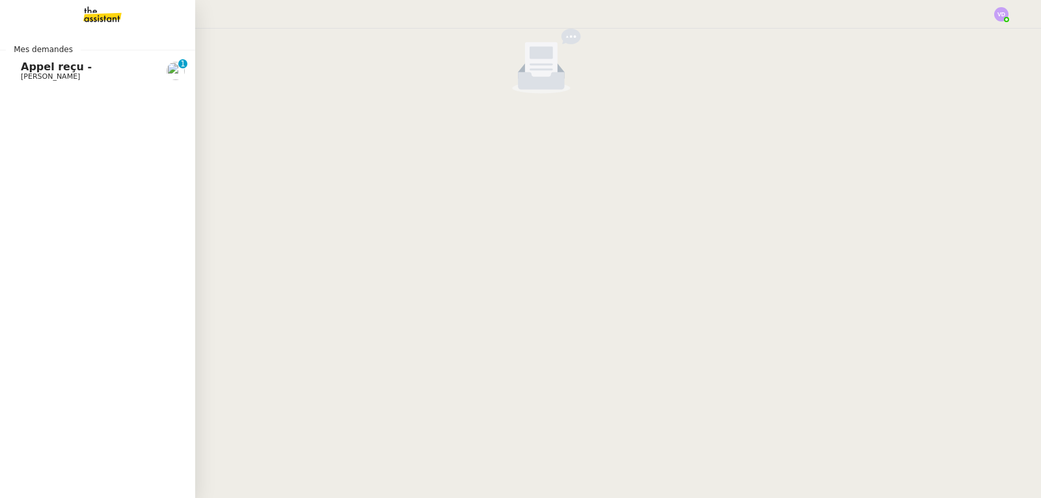
click at [23, 72] on span "[PERSON_NAME]" at bounding box center [50, 76] width 59 height 8
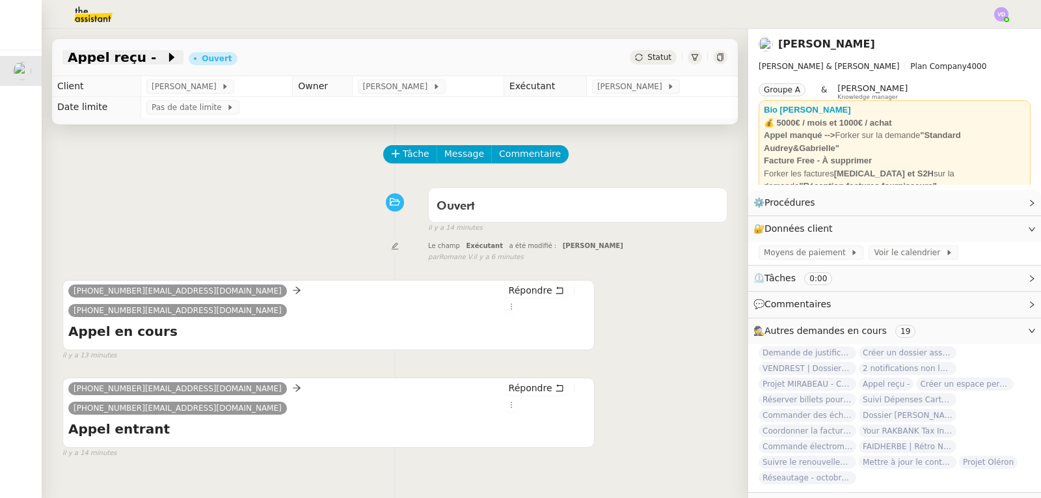
click at [134, 60] on span "Appel reçu -" at bounding box center [117, 57] width 98 height 13
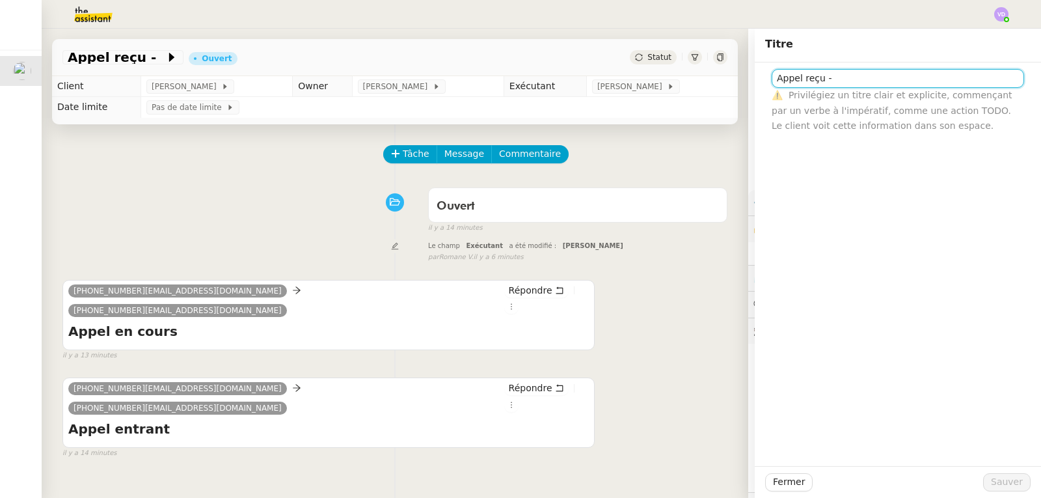
click at [878, 75] on input "Appel reçu -" at bounding box center [897, 78] width 252 height 19
type input "Appel reçu - REDIRECTION : PROJET"
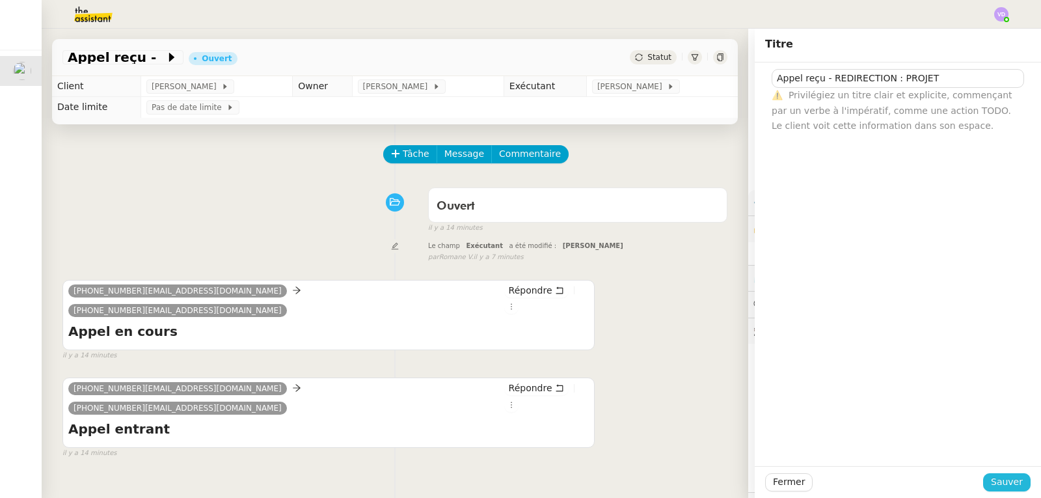
click at [1013, 483] on button "Sauver" at bounding box center [1006, 482] width 47 height 18
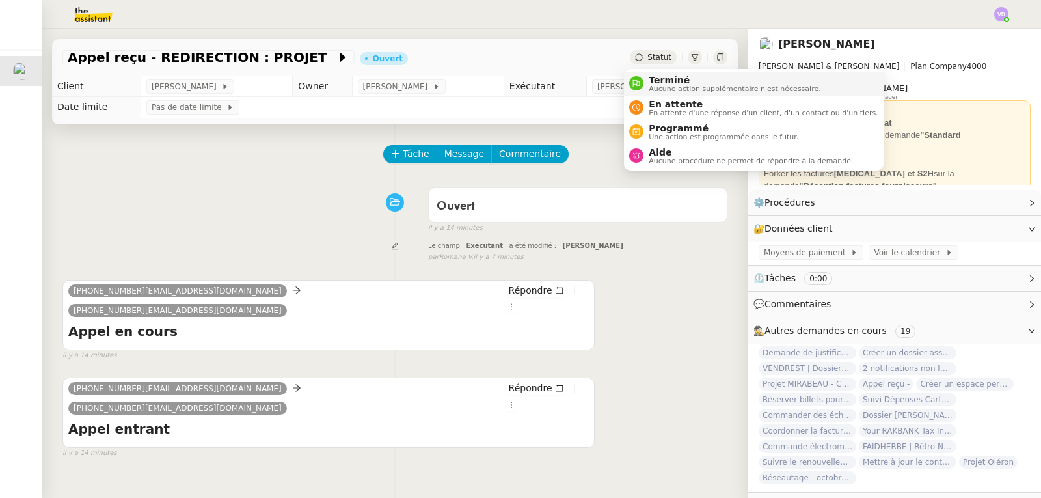
click at [660, 81] on span "Terminé" at bounding box center [735, 80] width 172 height 10
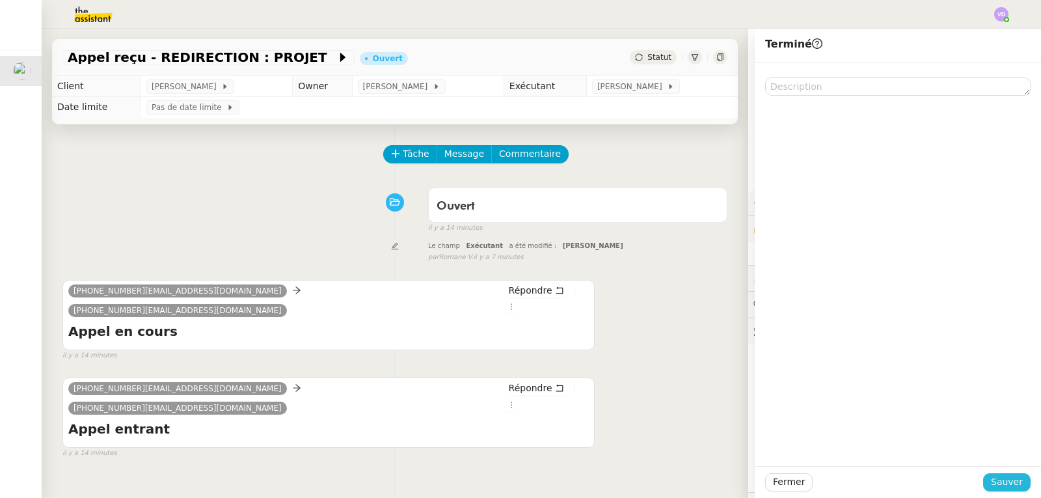
click at [998, 480] on span "Sauver" at bounding box center [1007, 481] width 32 height 15
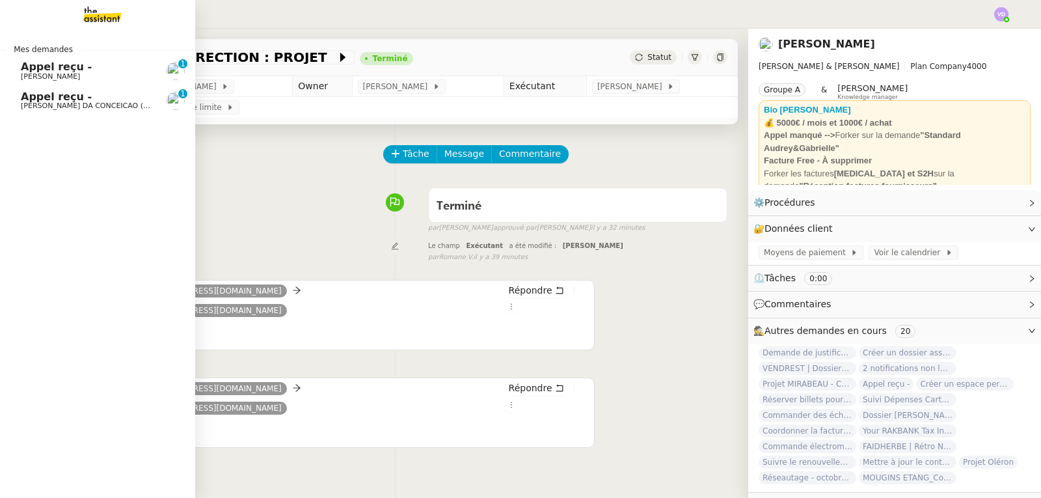
drag, startPoint x: 46, startPoint y: 100, endPoint x: 192, endPoint y: 128, distance: 148.4
click at [46, 100] on span "Appel reçu -" at bounding box center [56, 96] width 71 height 12
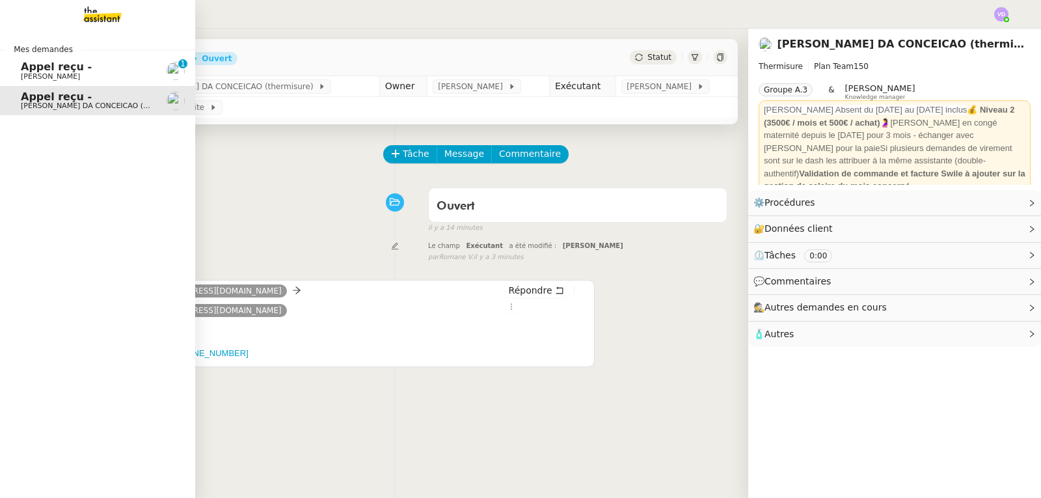
click at [51, 75] on span "[PERSON_NAME]" at bounding box center [50, 76] width 59 height 8
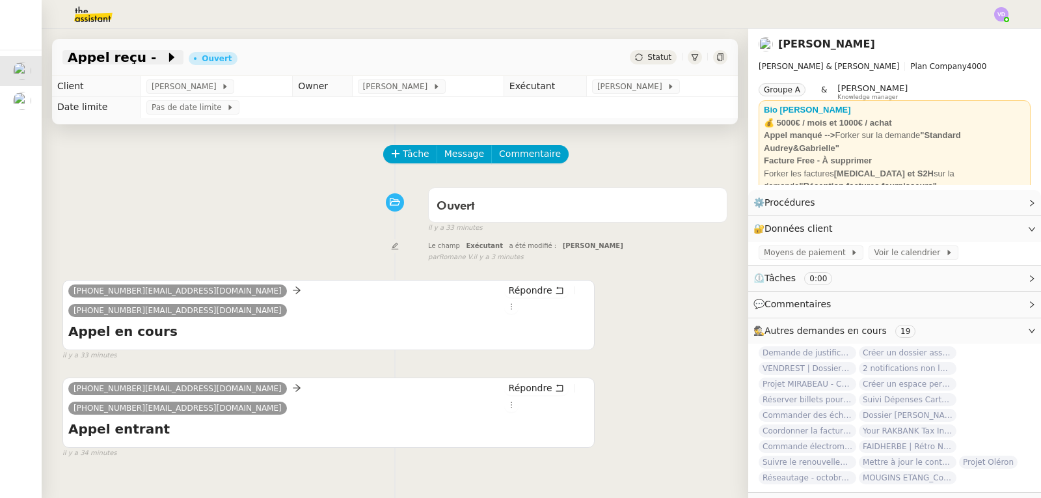
click at [120, 55] on span "Appel reçu -" at bounding box center [117, 57] width 98 height 13
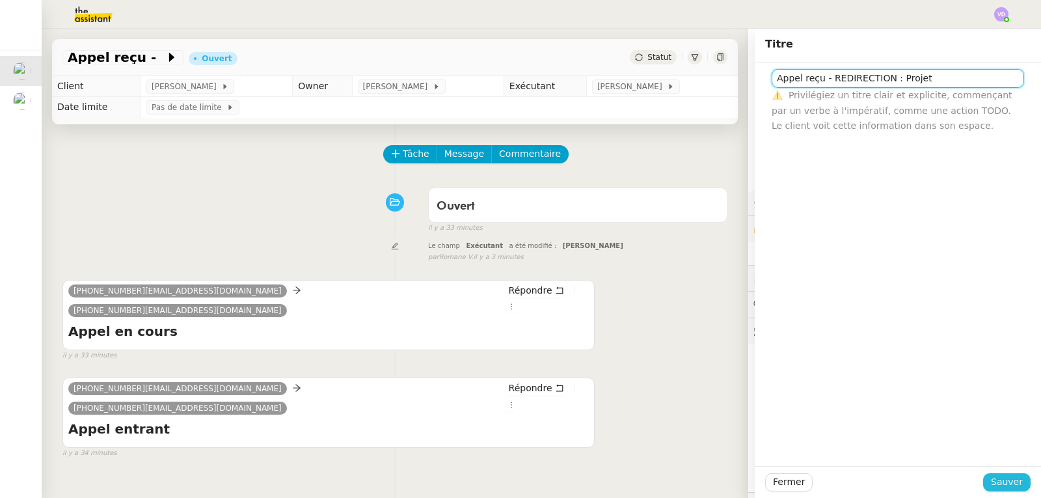
type input "Appel reçu - REDIRECTION : Projet"
click at [1019, 477] on button "Sauver" at bounding box center [1006, 482] width 47 height 18
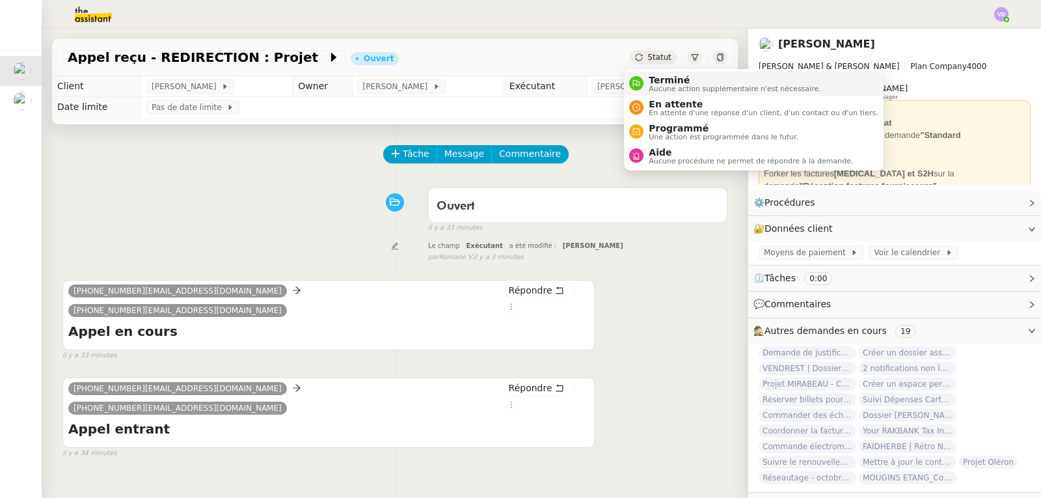
click at [656, 83] on span "Terminé" at bounding box center [735, 80] width 172 height 10
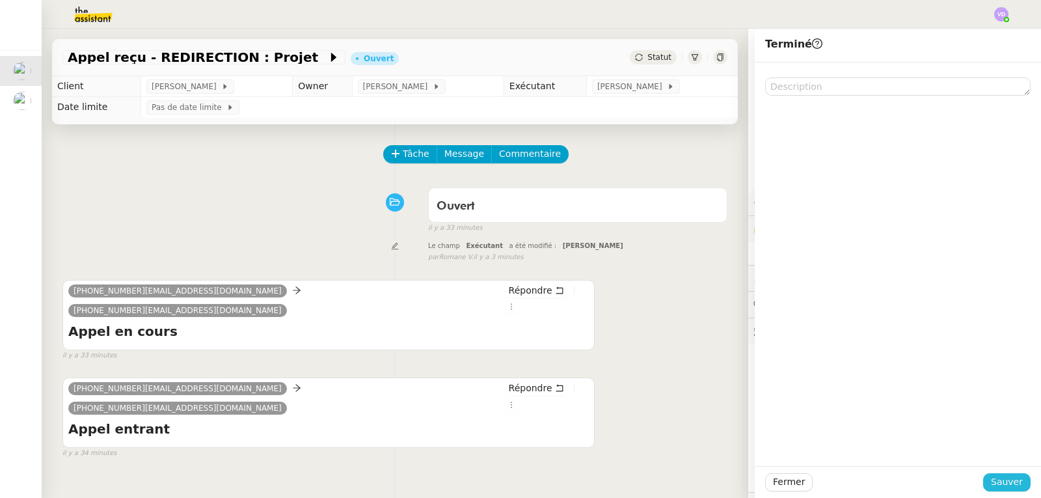
click at [1000, 480] on span "Sauver" at bounding box center [1007, 481] width 32 height 15
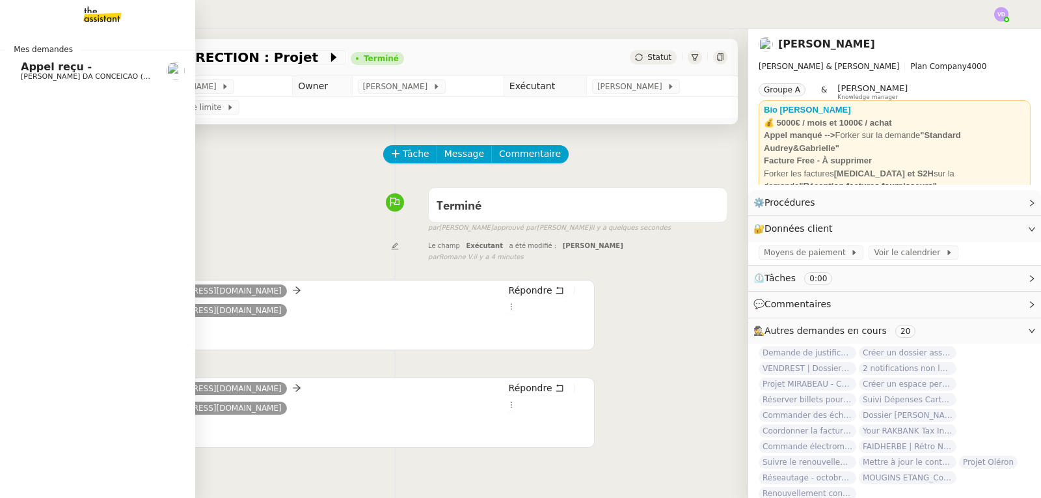
click at [77, 74] on span "[PERSON_NAME] DA CONCEICAO (thermisure)" at bounding box center [103, 76] width 164 height 8
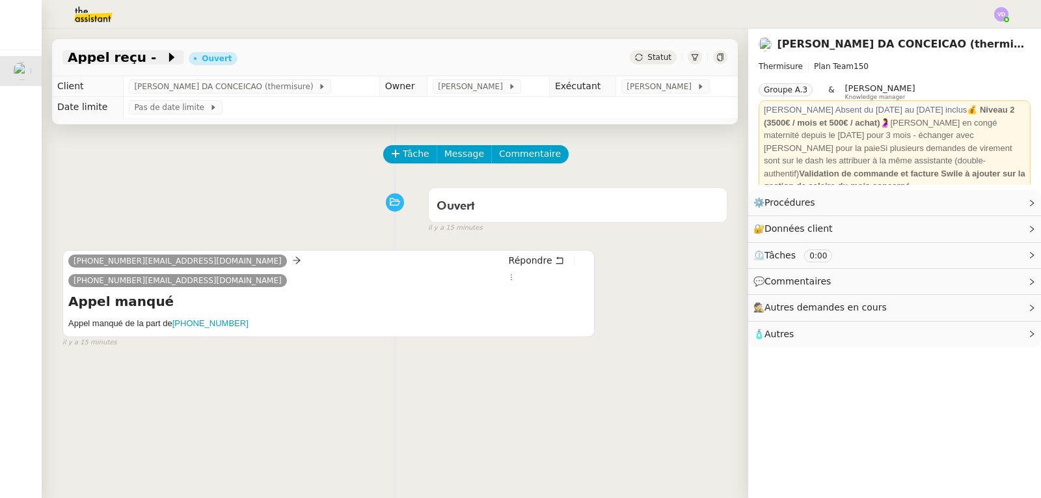
click at [111, 64] on span "Appel reçu -" at bounding box center [117, 57] width 98 height 13
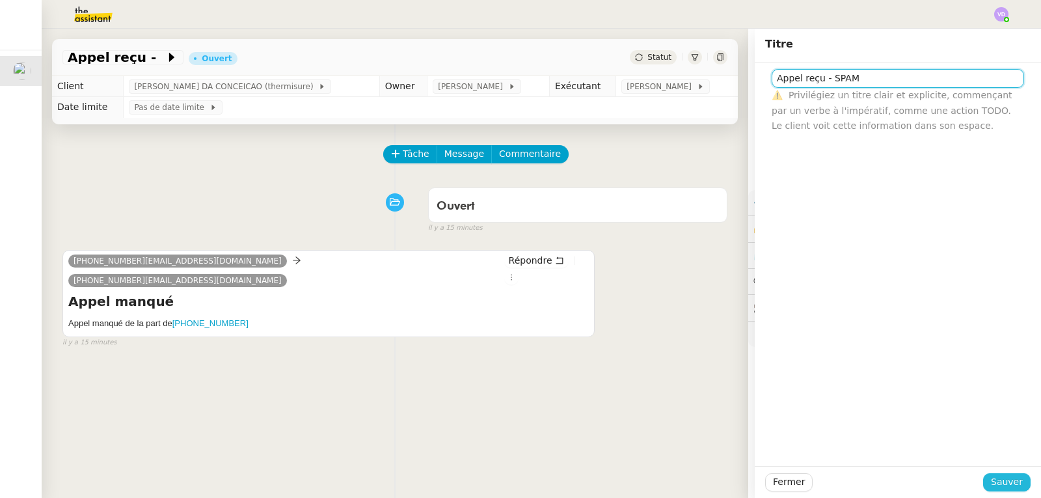
type input "Appel reçu - SPAM"
click at [995, 482] on span "Sauver" at bounding box center [1007, 481] width 32 height 15
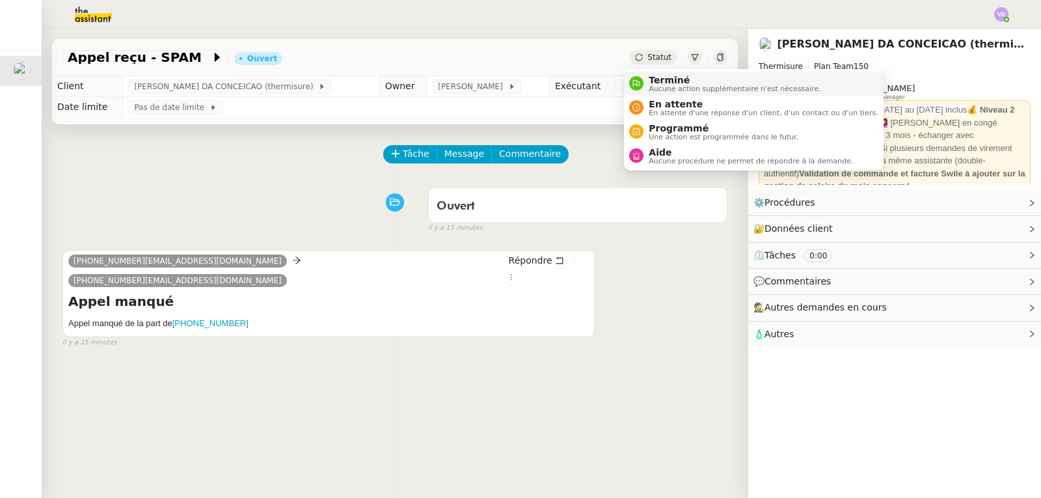
click at [659, 85] on span "Aucune action supplémentaire n'est nécessaire." at bounding box center [735, 88] width 172 height 7
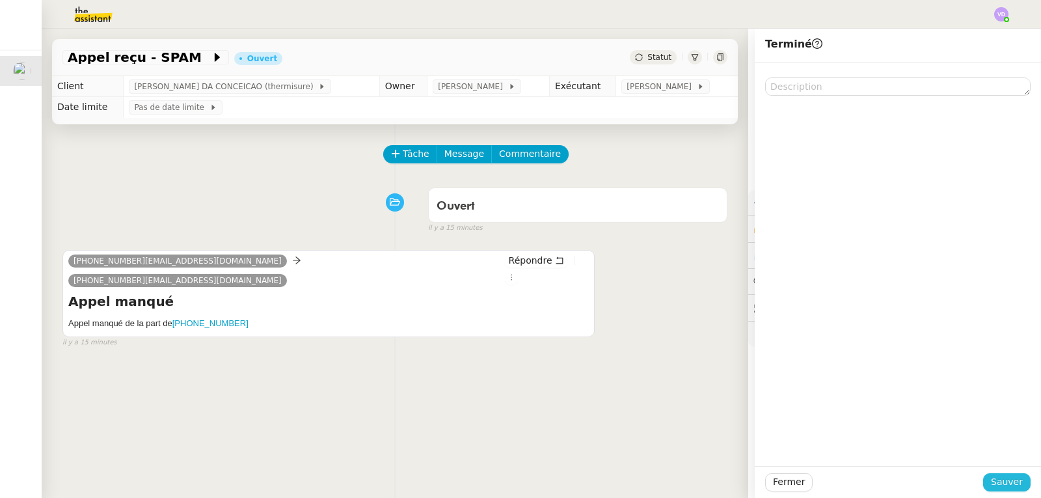
click at [995, 481] on span "Sauver" at bounding box center [1007, 481] width 32 height 15
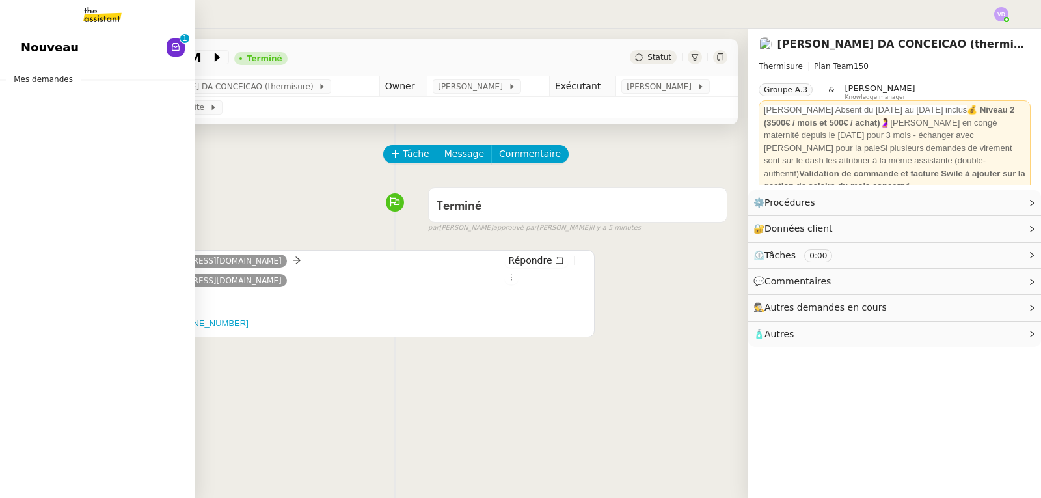
click at [33, 56] on span "Nouveau" at bounding box center [50, 48] width 58 height 20
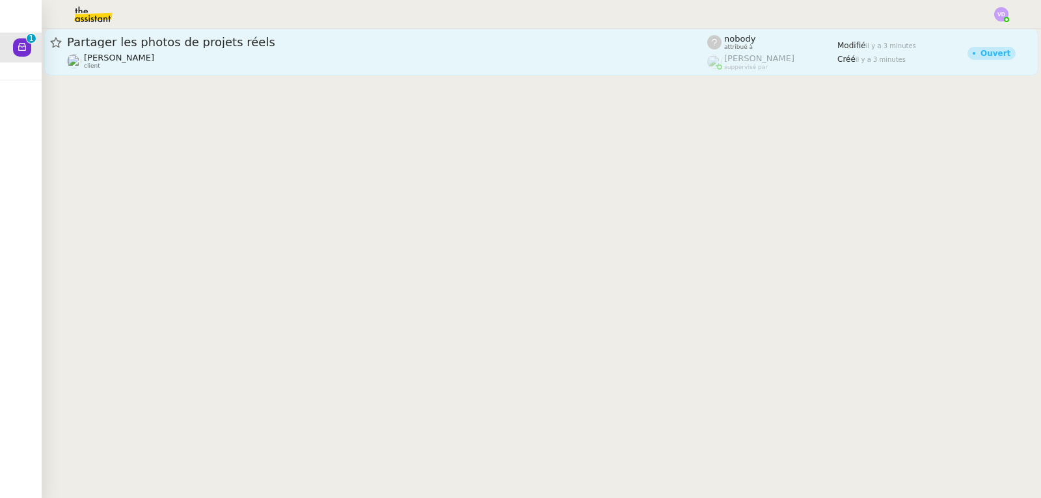
click at [237, 53] on div "[PERSON_NAME] client" at bounding box center [387, 61] width 640 height 17
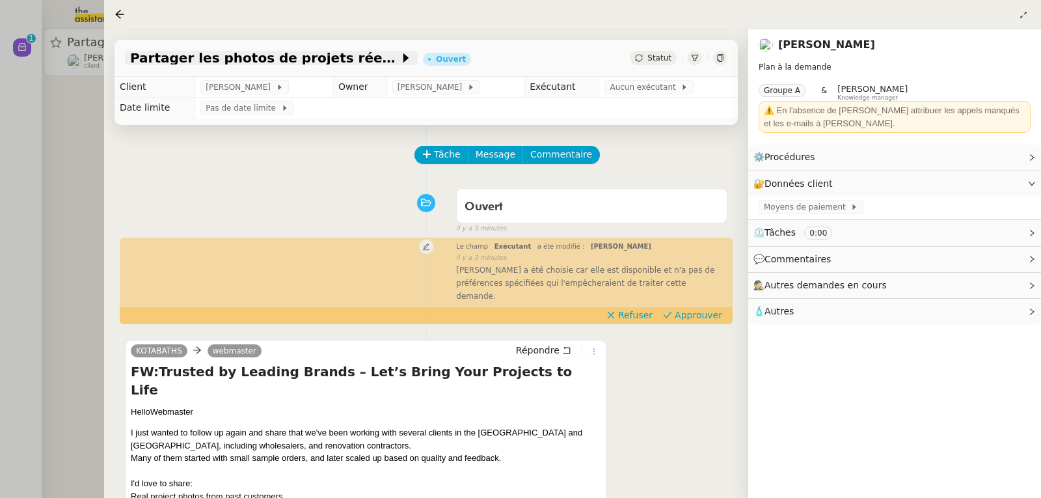
click at [190, 60] on span "Partager les photos de projets réels" at bounding box center [264, 57] width 269 height 13
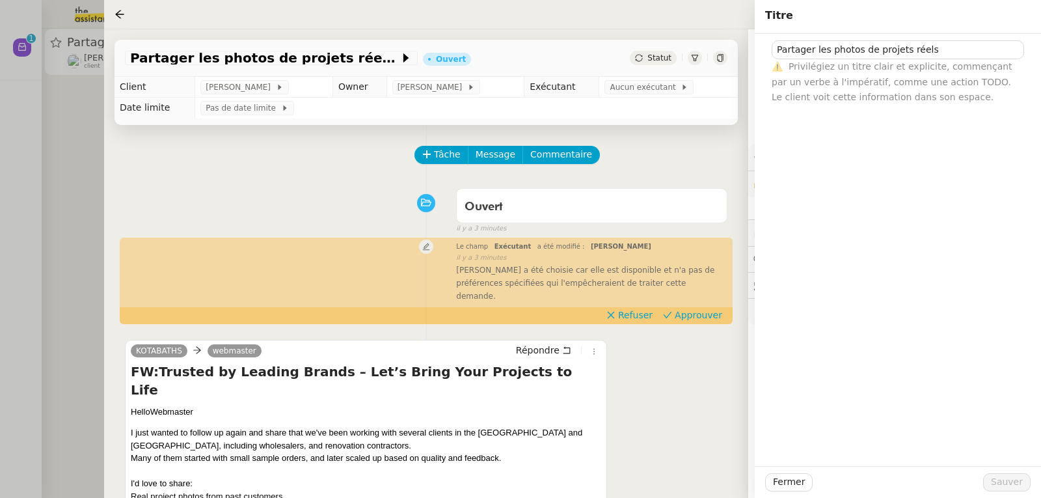
click at [930, 60] on div "⚠️ Privilégiez un titre clair et explicite, commençant par un verbe à l'impérat…" at bounding box center [897, 82] width 252 height 46
drag, startPoint x: 931, startPoint y: 49, endPoint x: 774, endPoint y: 64, distance: 158.1
click at [774, 64] on nz-form-control "Partager les photos de projets réels ⚠️ Privilégiez un titre clair et explicite…" at bounding box center [897, 72] width 252 height 64
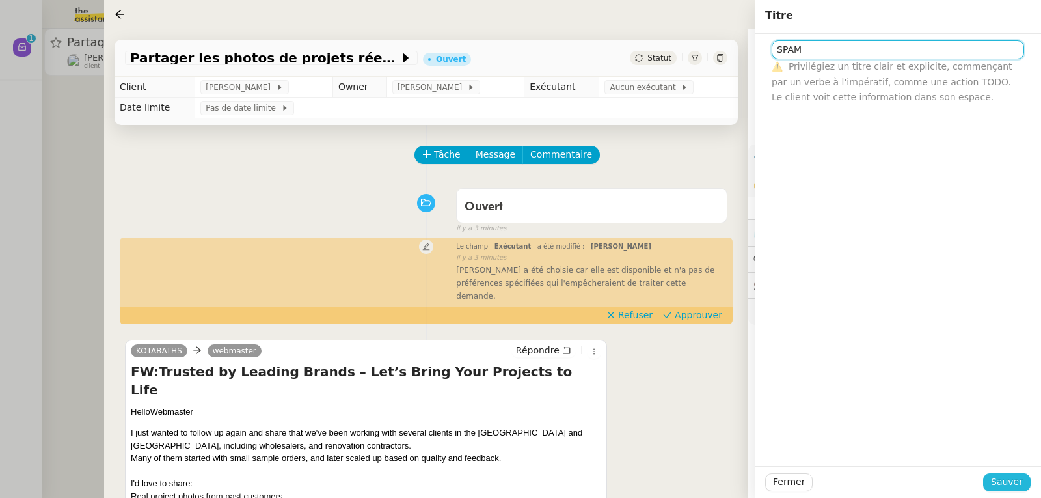
type input "SPAM"
click at [998, 479] on span "Sauver" at bounding box center [1007, 481] width 32 height 15
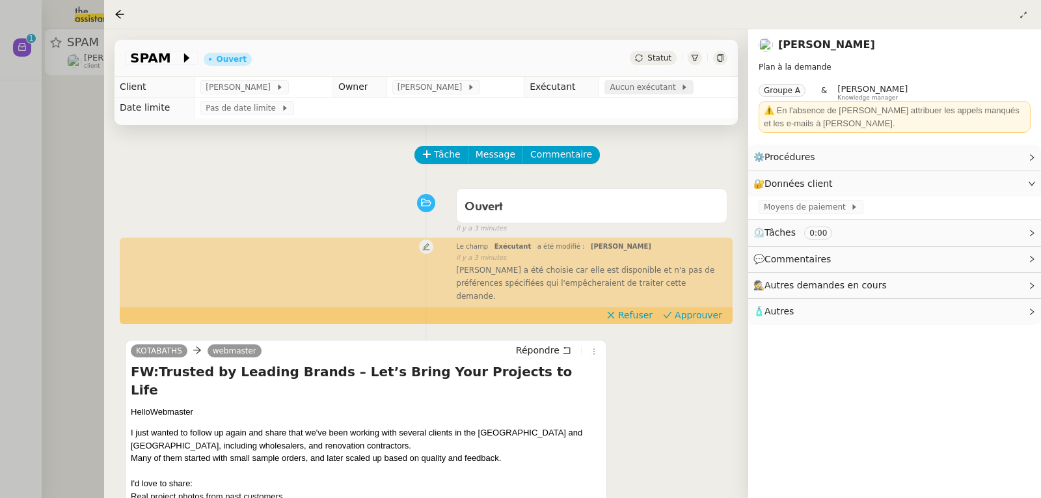
click at [634, 92] on span "Aucun exécutant" at bounding box center [645, 87] width 71 height 13
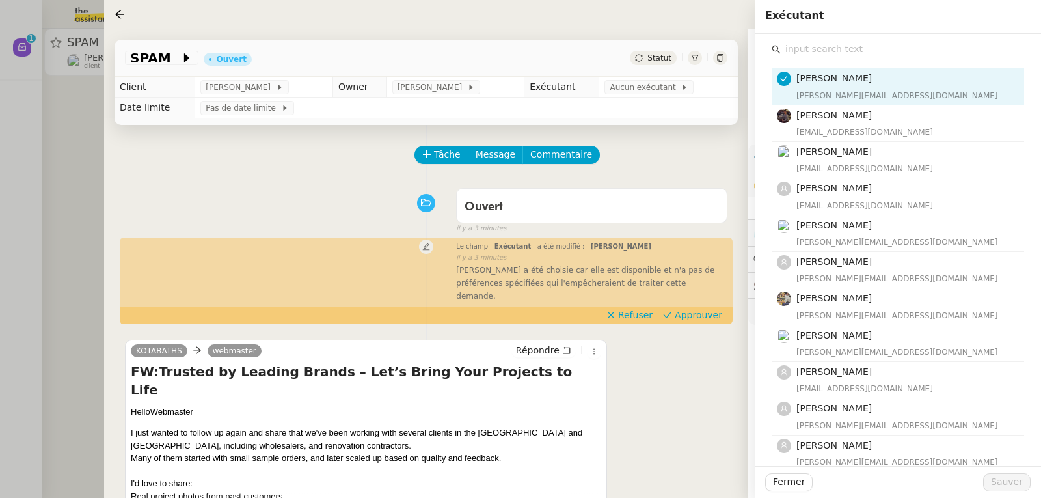
click at [852, 49] on input "text" at bounding box center [902, 49] width 243 height 18
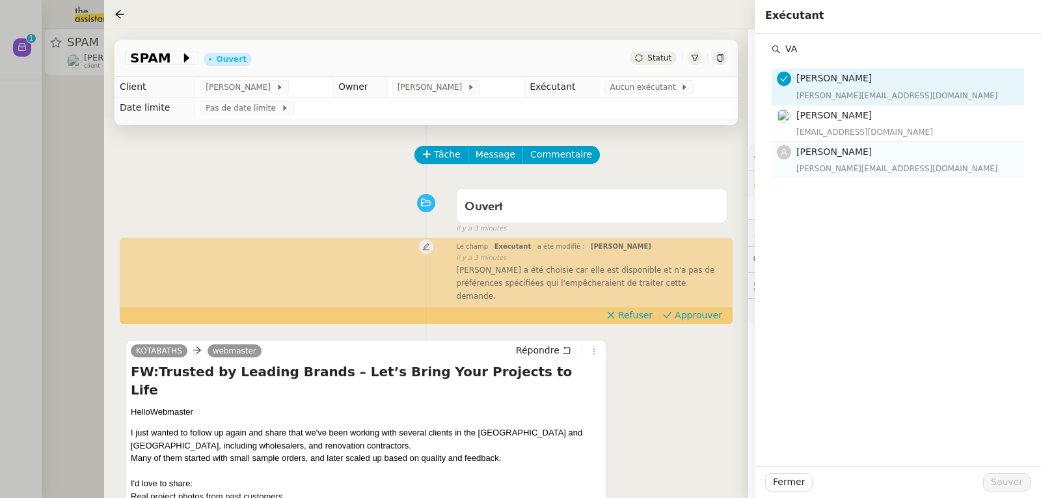
type input "VA"
click at [832, 167] on div "[PERSON_NAME][EMAIL_ADDRESS][DOMAIN_NAME]" at bounding box center [906, 168] width 220 height 13
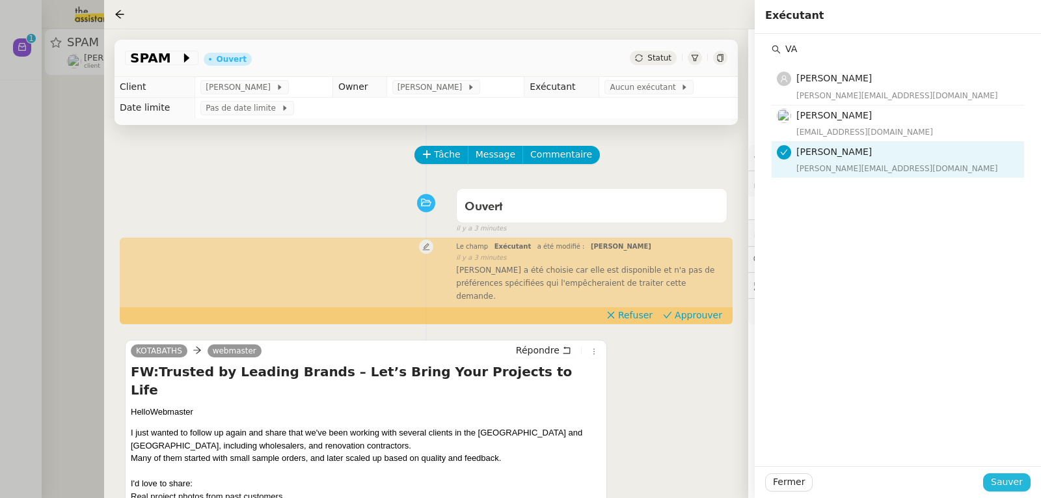
click at [999, 483] on span "Sauver" at bounding box center [1007, 481] width 32 height 15
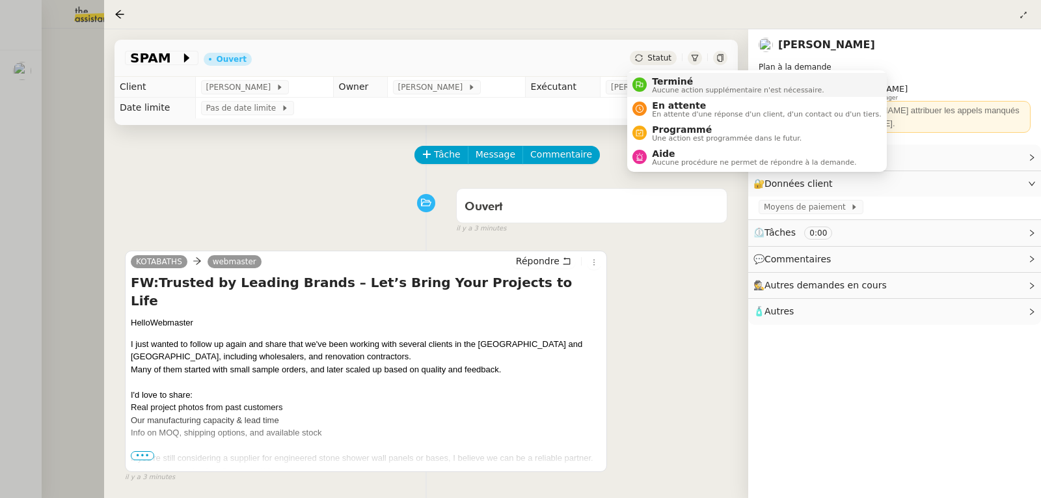
click at [654, 83] on span "Terminé" at bounding box center [738, 81] width 172 height 10
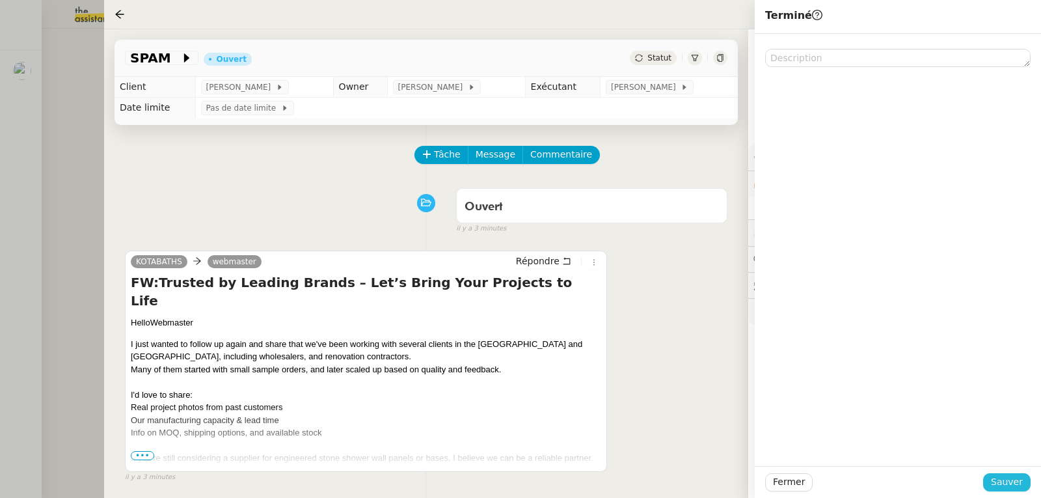
click at [1011, 481] on span "Sauver" at bounding box center [1007, 481] width 32 height 15
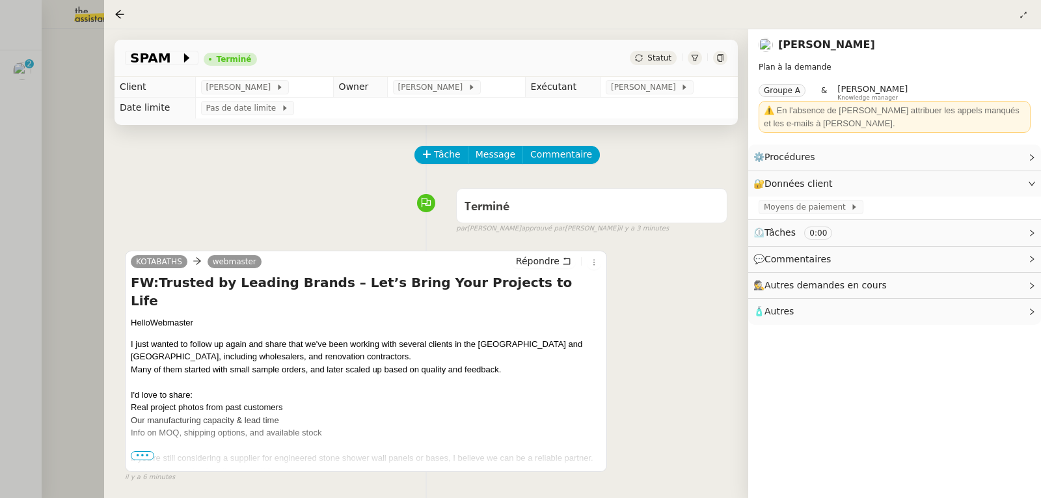
click at [42, 95] on div at bounding box center [520, 249] width 1041 height 498
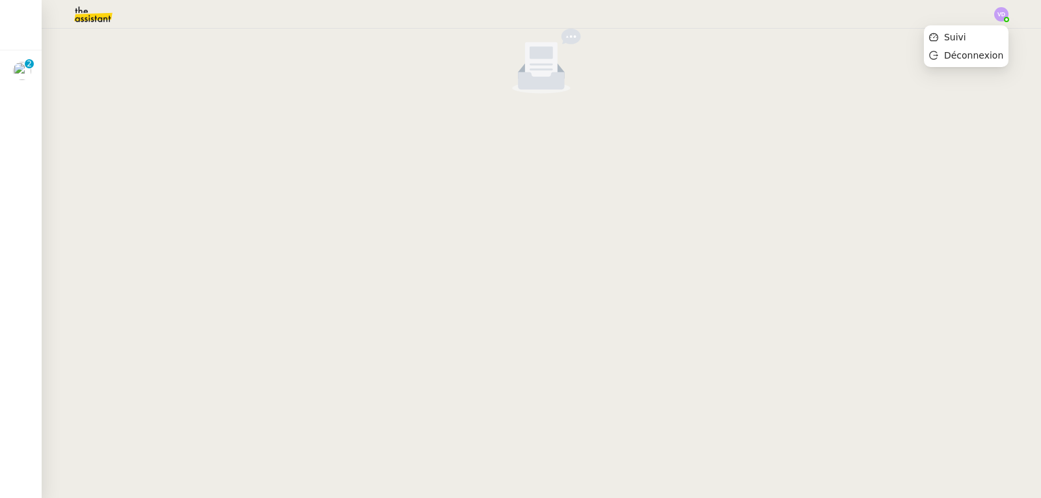
click at [1006, 20] on div at bounding box center [1001, 14] width 14 height 14
click at [971, 44] on li "Suivi" at bounding box center [966, 37] width 85 height 18
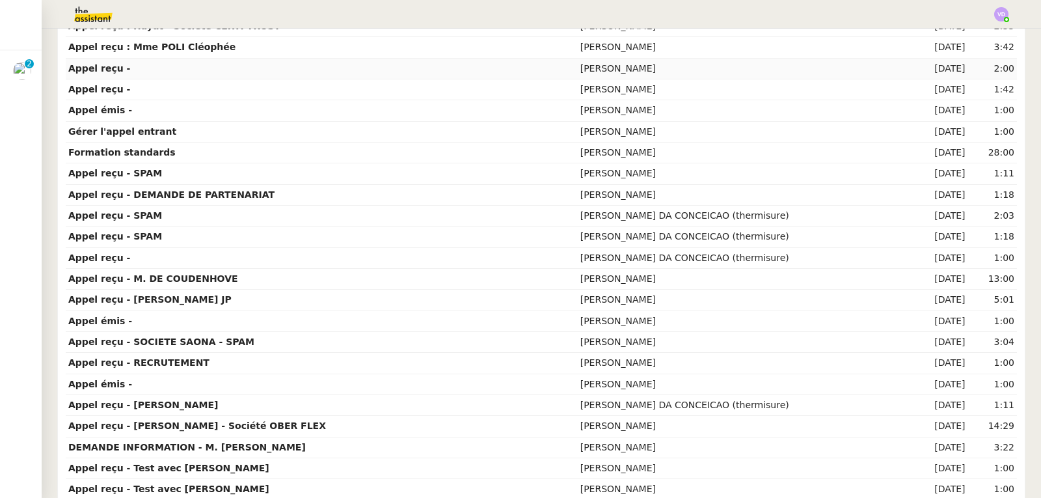
scroll to position [370, 0]
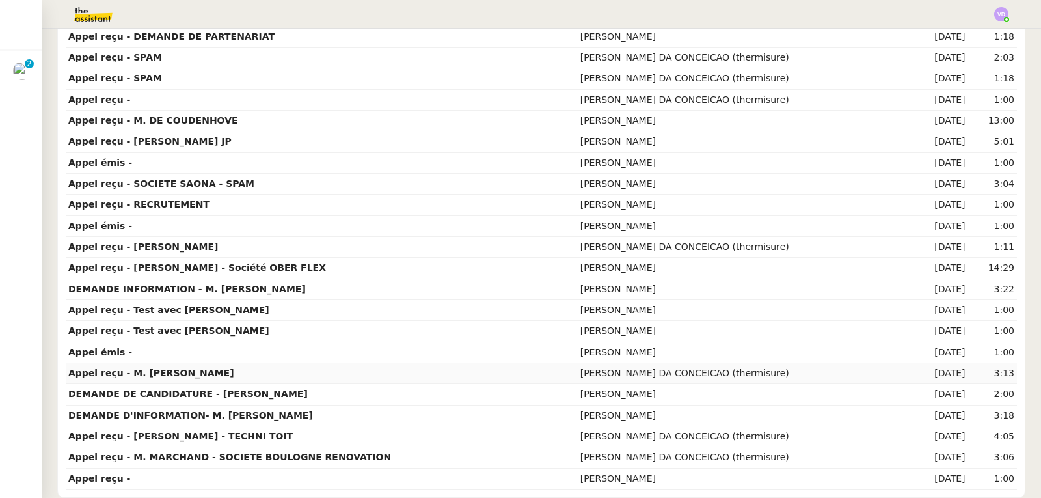
click at [225, 366] on td "Appel reçu - M. [PERSON_NAME]" at bounding box center [322, 373] width 512 height 21
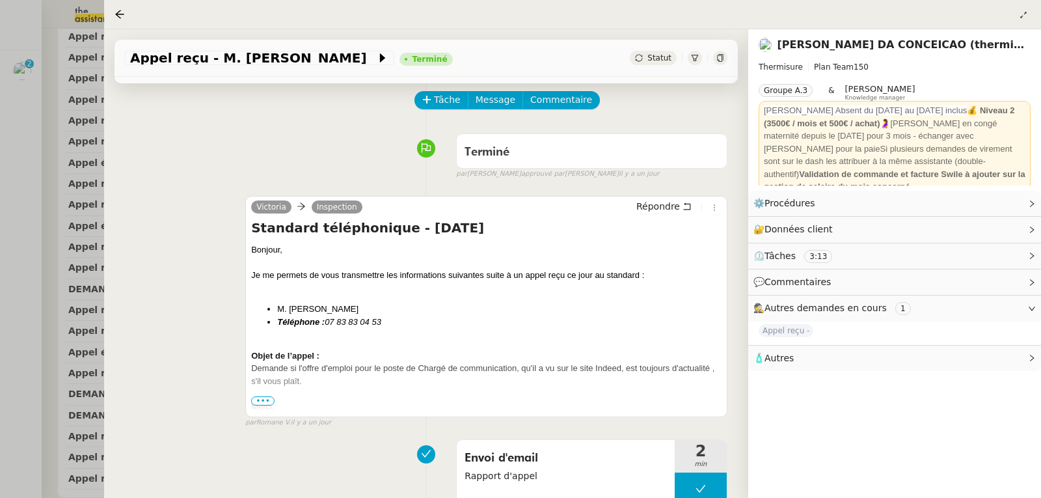
scroll to position [130, 0]
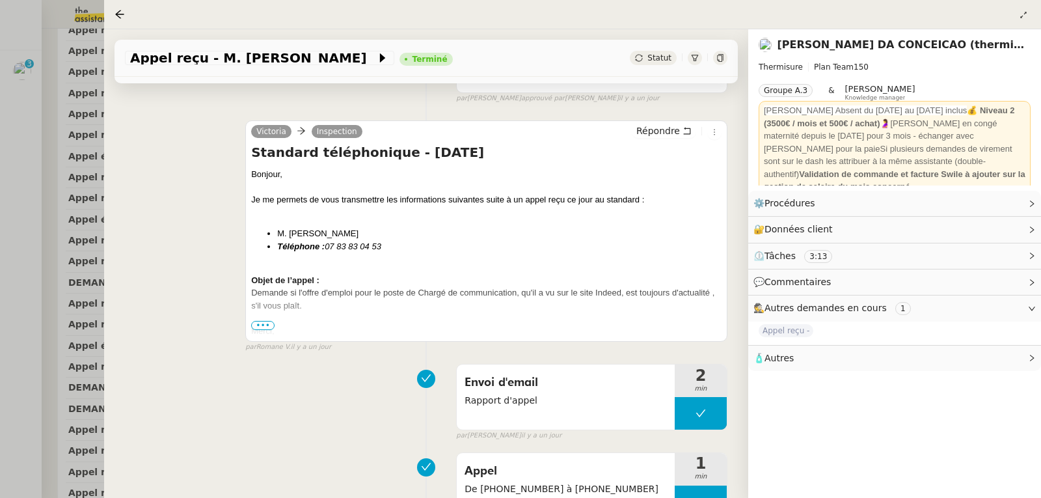
click at [3, 202] on div at bounding box center [520, 249] width 1041 height 498
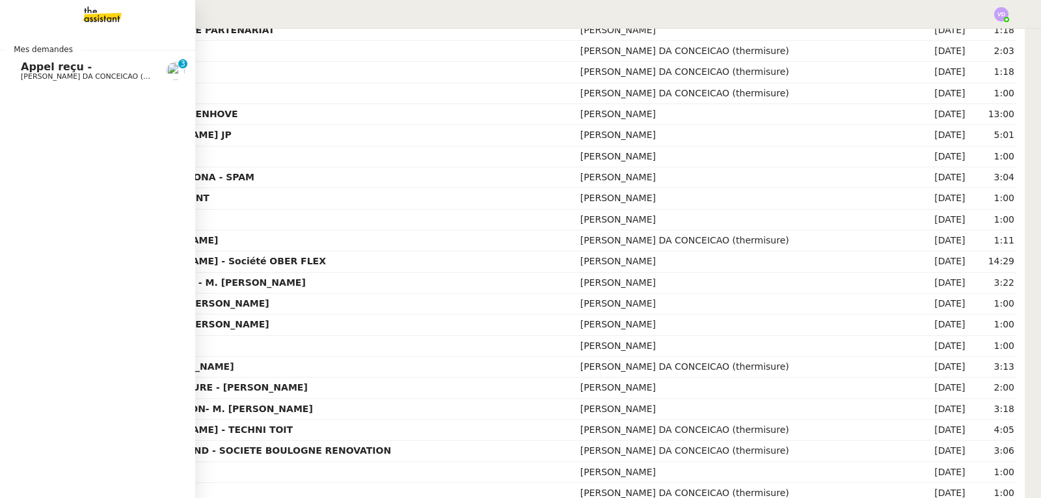
click at [51, 68] on span "Appel reçu -" at bounding box center [56, 66] width 71 height 12
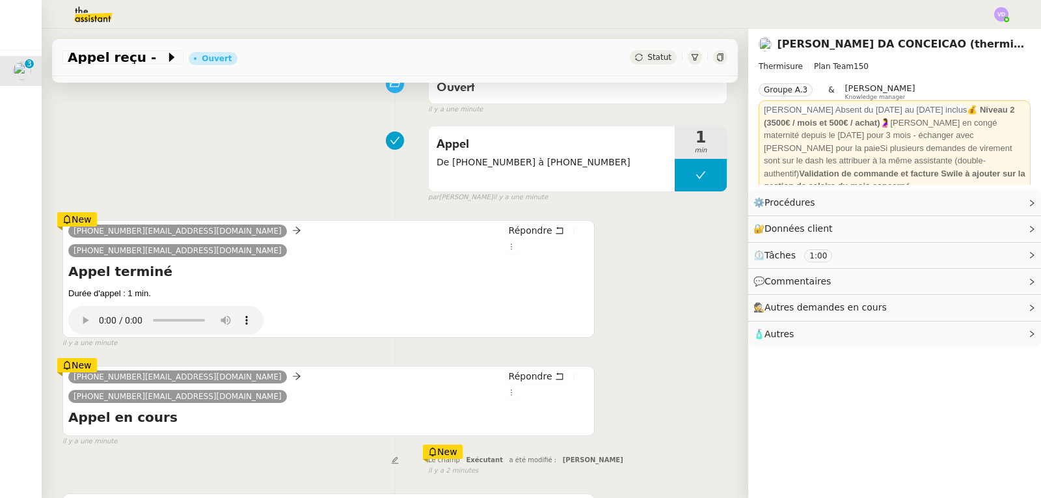
scroll to position [207, 0]
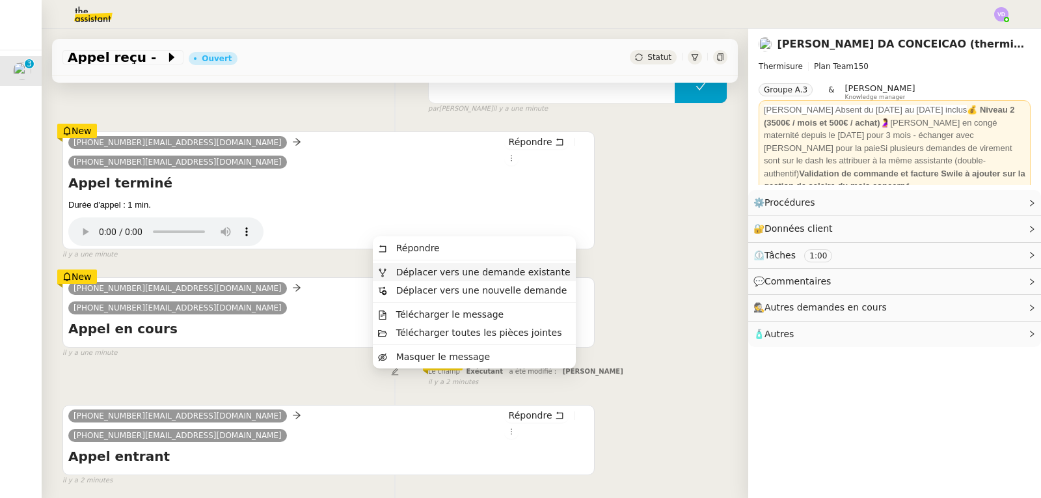
click at [539, 271] on span "Déplacer vers une demande existante" at bounding box center [483, 272] width 174 height 10
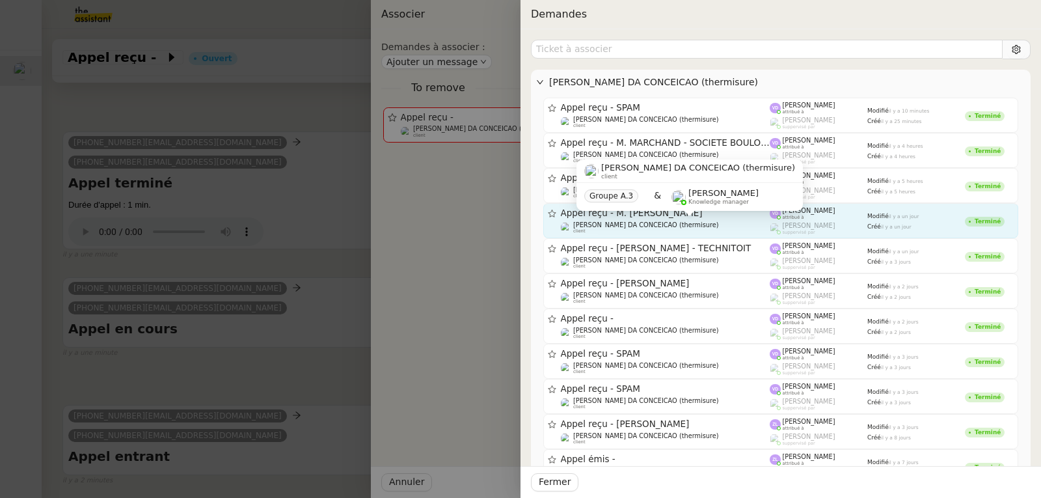
click at [654, 227] on span "[PERSON_NAME] DA CONCEICAO (thermisure)" at bounding box center [646, 224] width 146 height 7
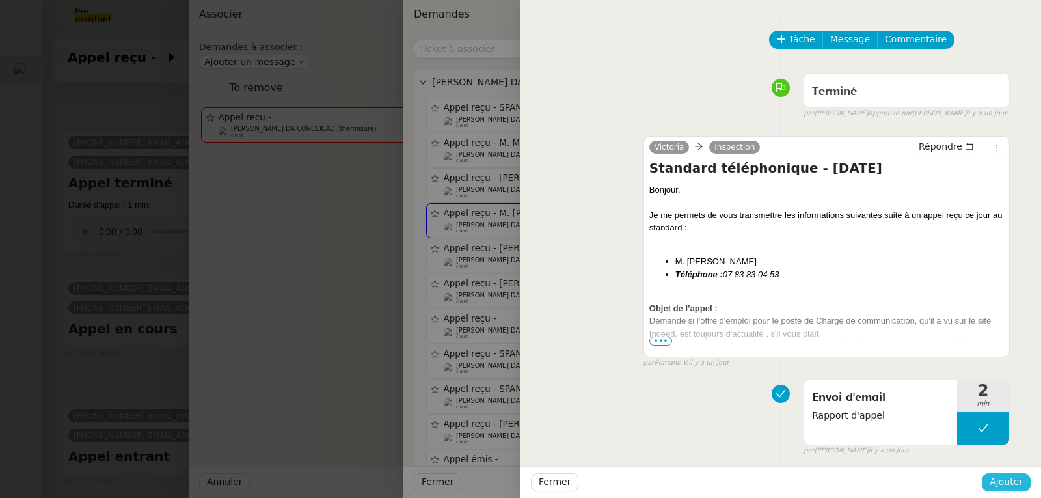
click at [1006, 477] on span "Ajouter" at bounding box center [1005, 481] width 33 height 15
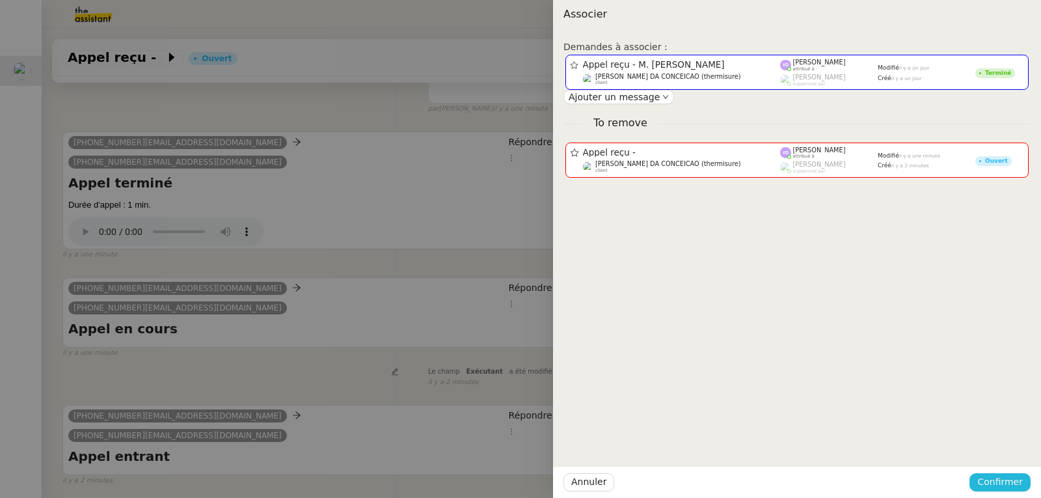
click at [1006, 477] on span "Confirmer" at bounding box center [1000, 481] width 46 height 15
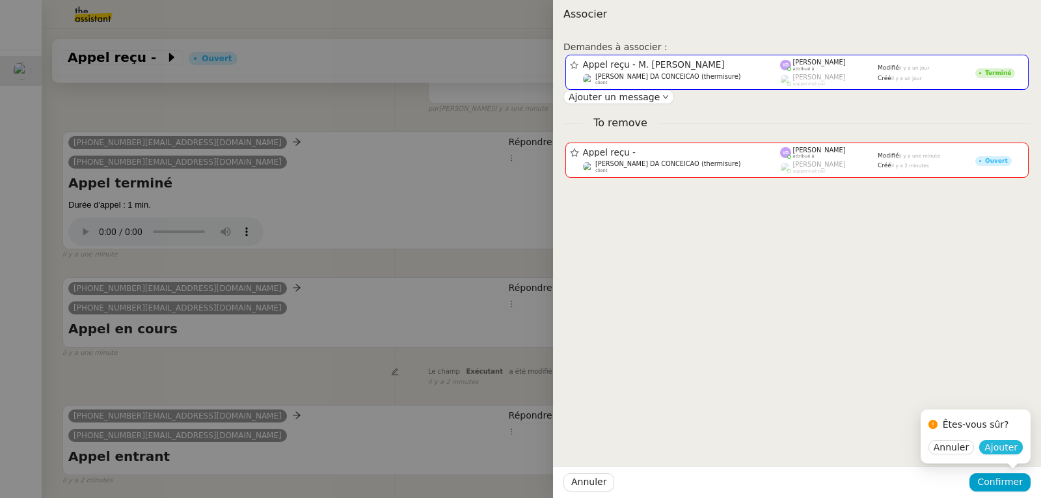
click at [1008, 448] on span "Ajouter" at bounding box center [1000, 446] width 33 height 13
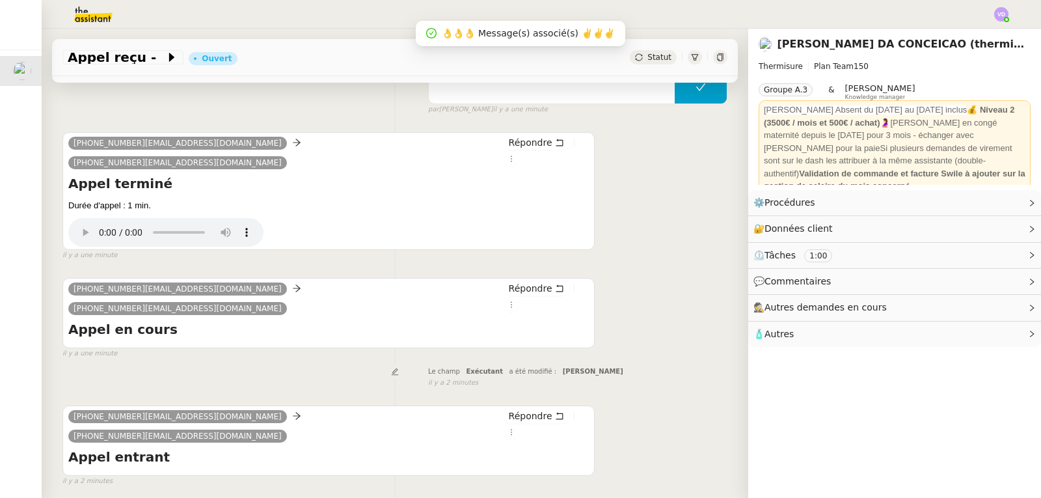
scroll to position [174, 0]
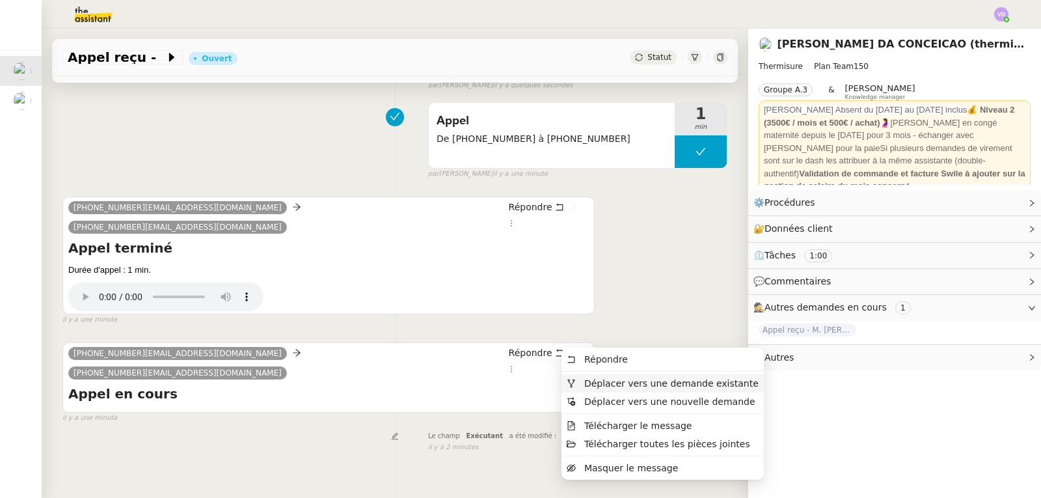
click at [598, 388] on span "Déplacer vers une demande existante" at bounding box center [671, 383] width 174 height 10
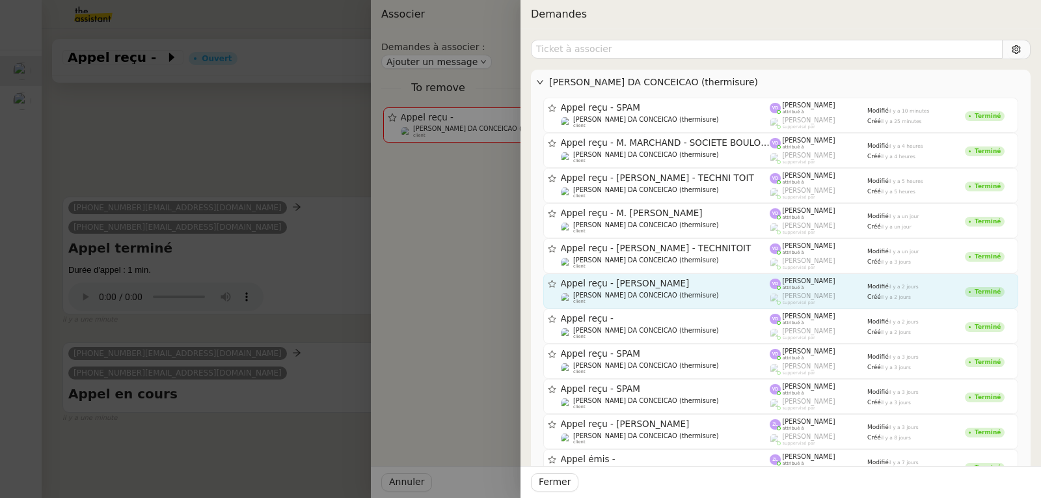
scroll to position [65, 0]
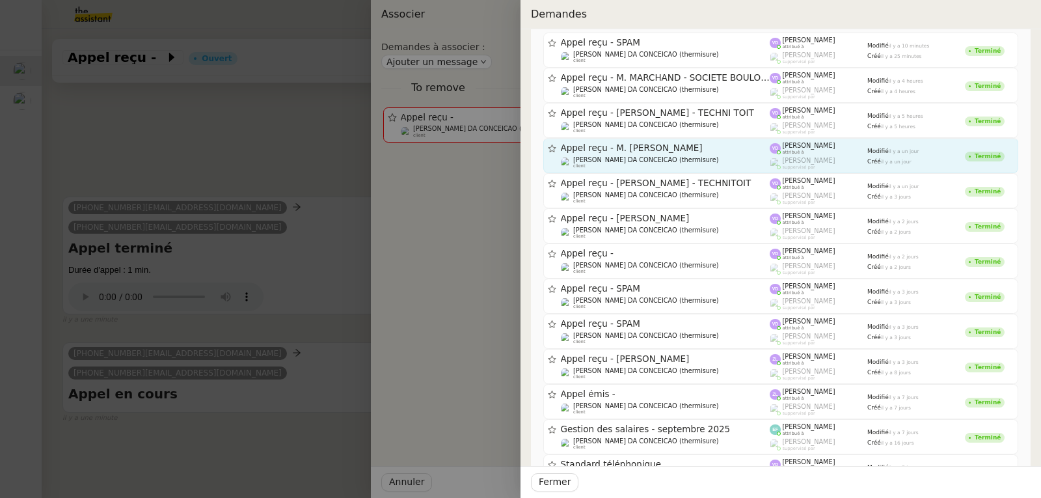
click at [670, 148] on span "Appel reçu - M. [PERSON_NAME]" at bounding box center [665, 148] width 209 height 9
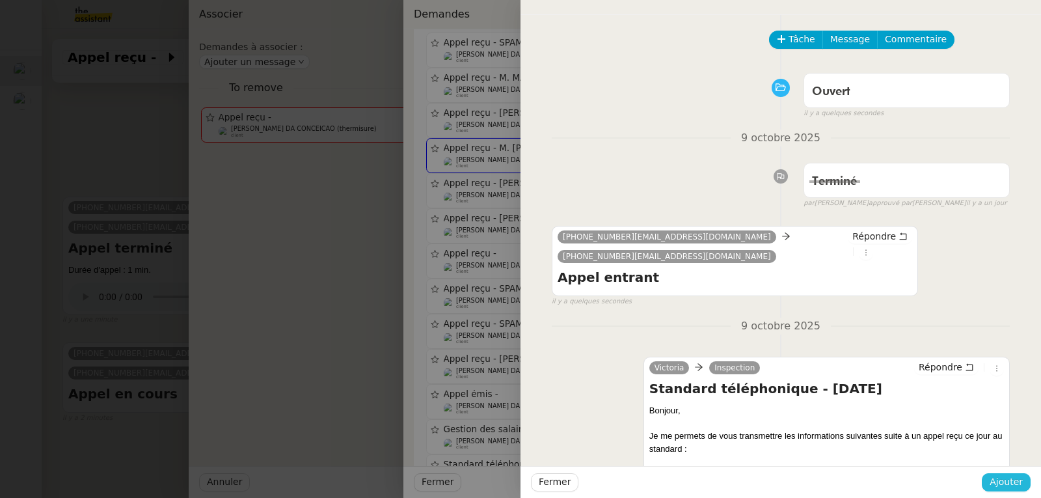
click at [1004, 480] on span "Ajouter" at bounding box center [1005, 481] width 33 height 15
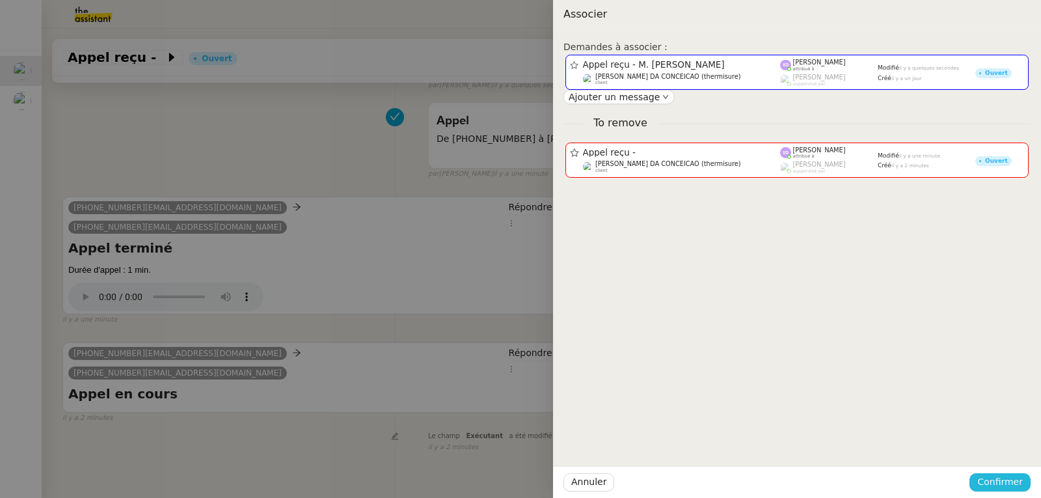
click at [1002, 480] on span "Confirmer" at bounding box center [1000, 481] width 46 height 15
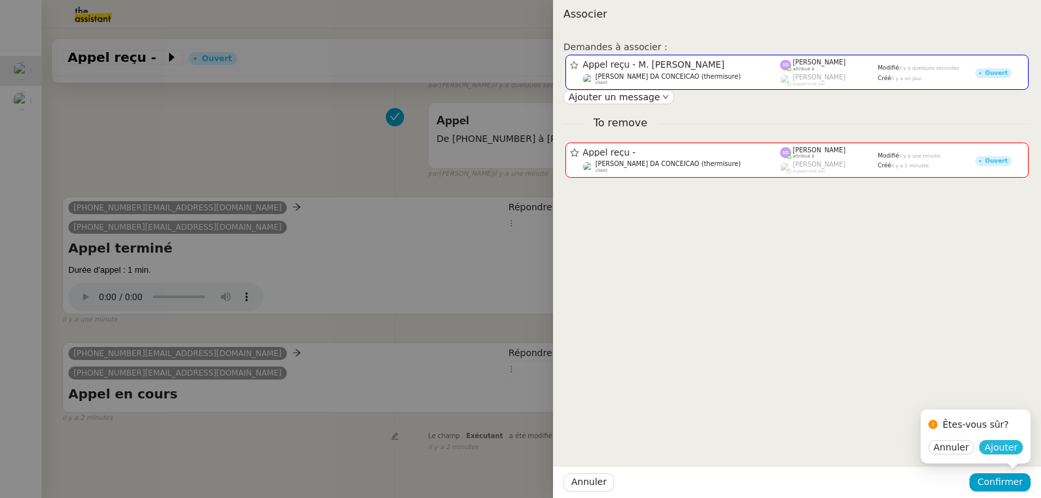
click at [1004, 443] on span "Ajouter" at bounding box center [1000, 446] width 33 height 13
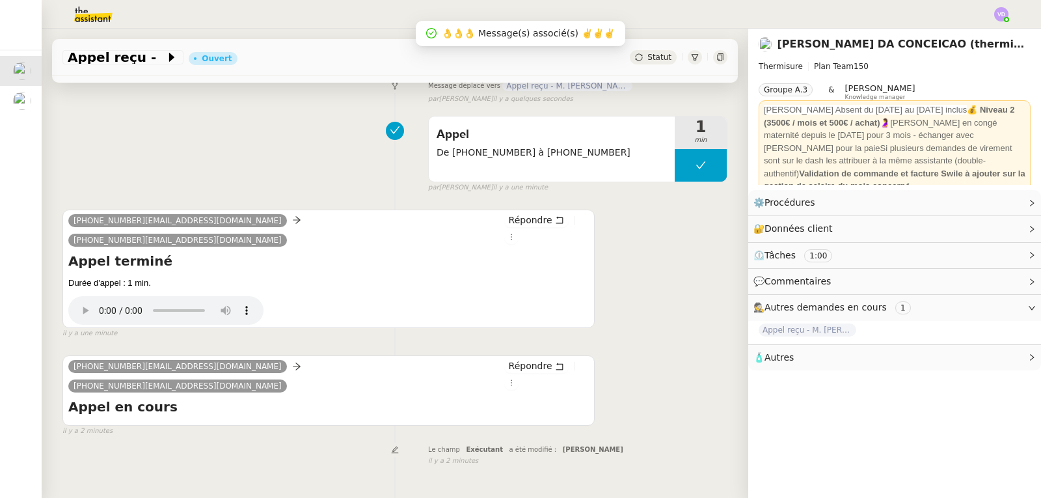
scroll to position [174, 0]
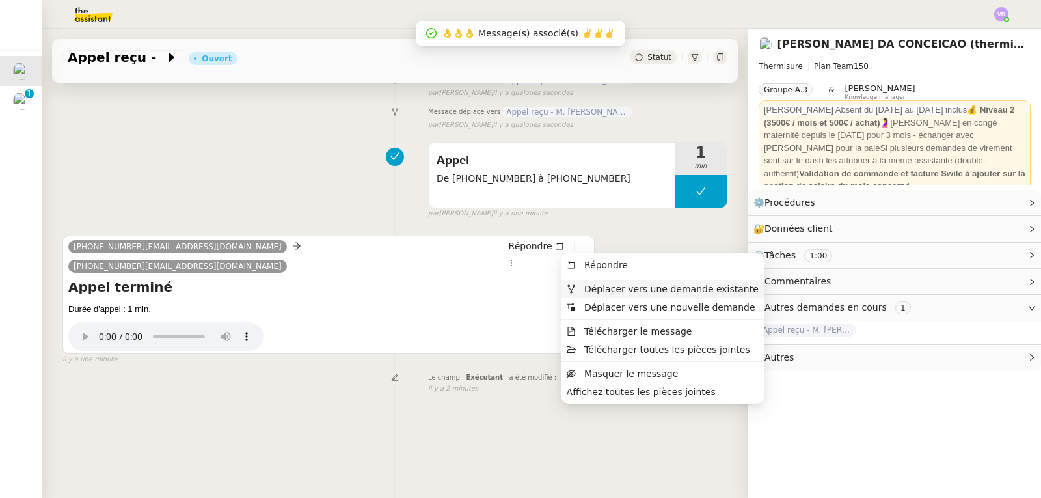
click at [591, 288] on span "Déplacer vers une demande existante" at bounding box center [671, 289] width 174 height 10
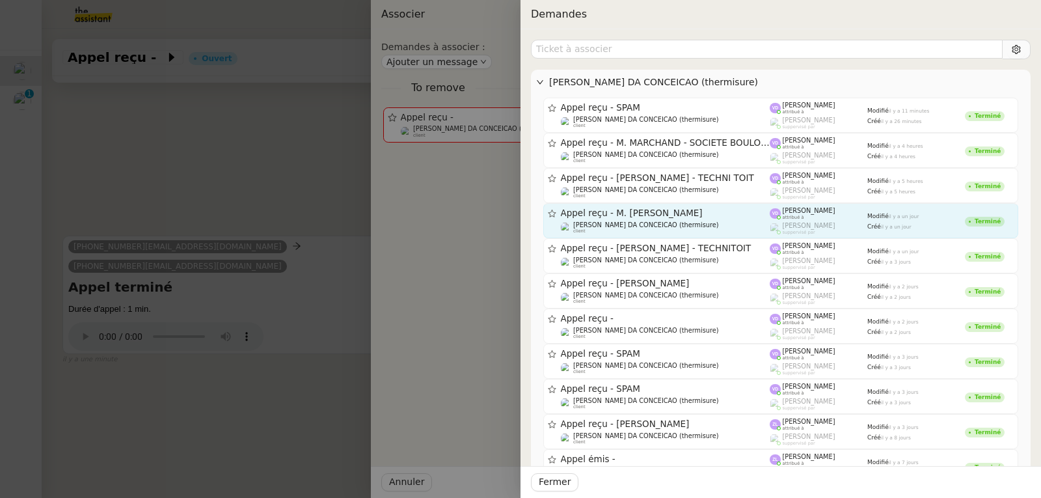
click at [650, 216] on span "Appel reçu - M. [PERSON_NAME]" at bounding box center [665, 213] width 209 height 9
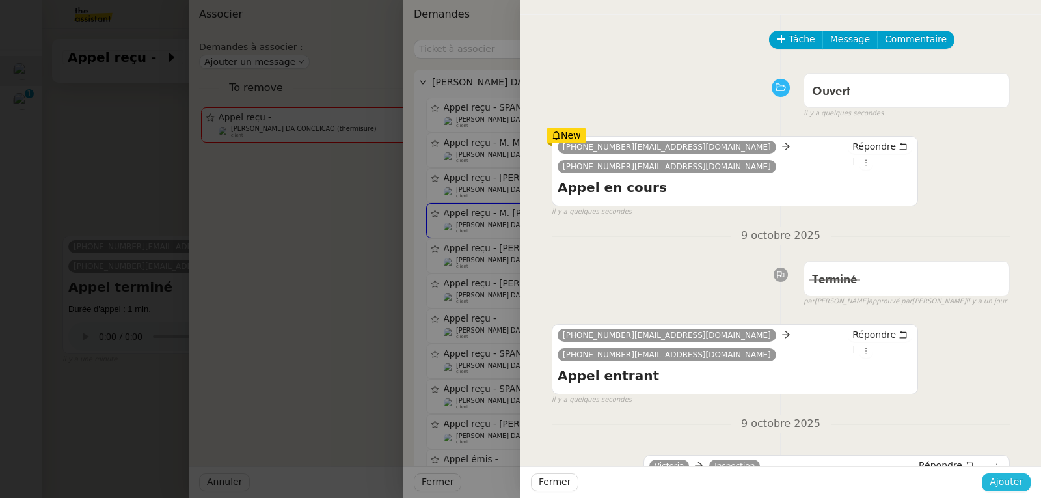
click at [1008, 485] on span "Ajouter" at bounding box center [1005, 481] width 33 height 15
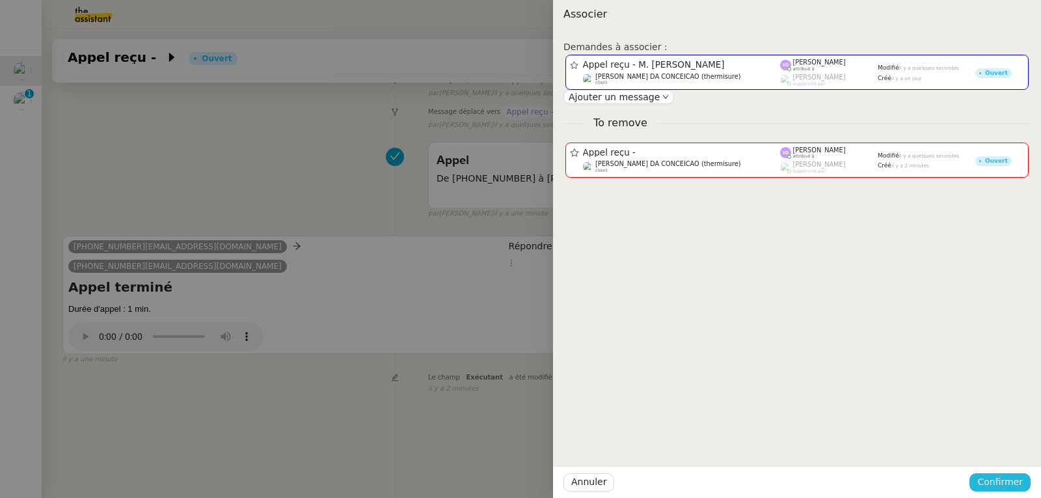
click at [1006, 483] on span "Confirmer" at bounding box center [1000, 481] width 46 height 15
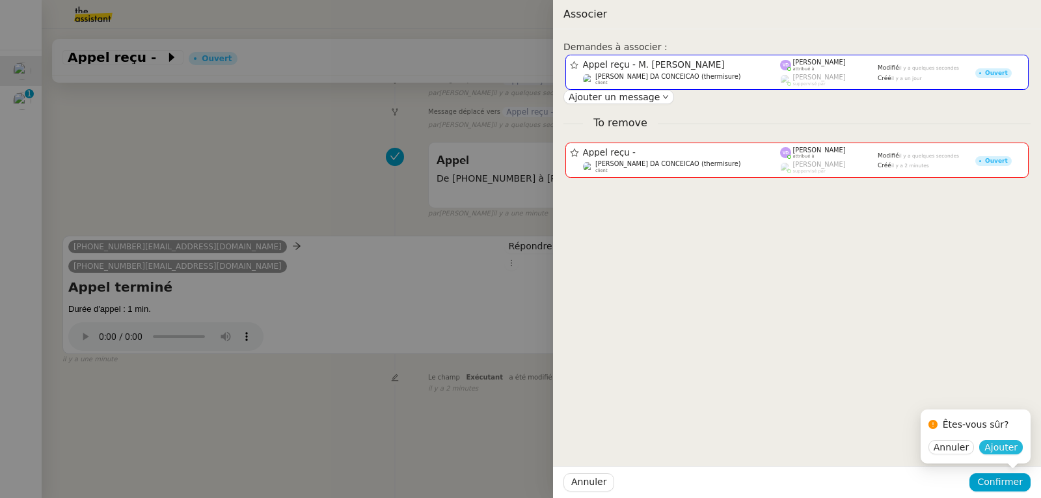
click at [1006, 448] on span "Ajouter" at bounding box center [1000, 446] width 33 height 13
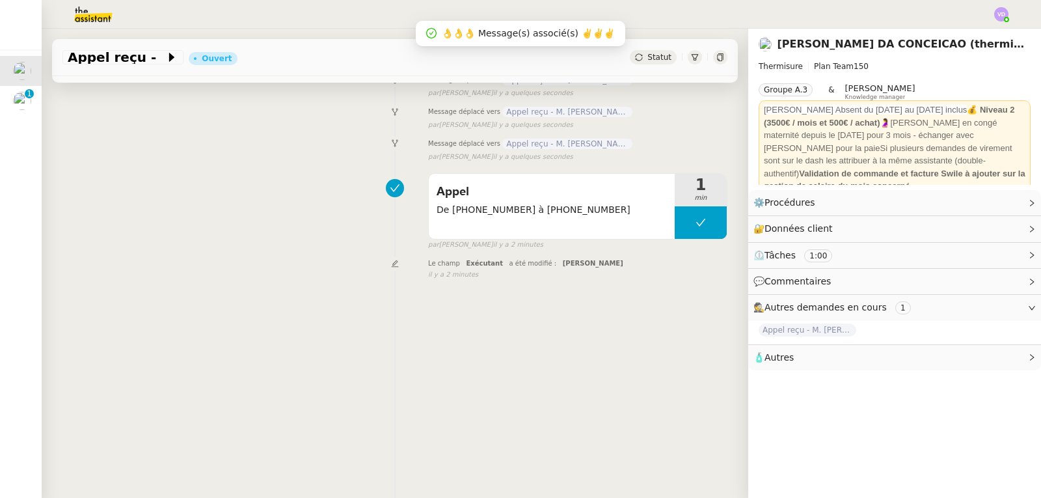
scroll to position [0, 0]
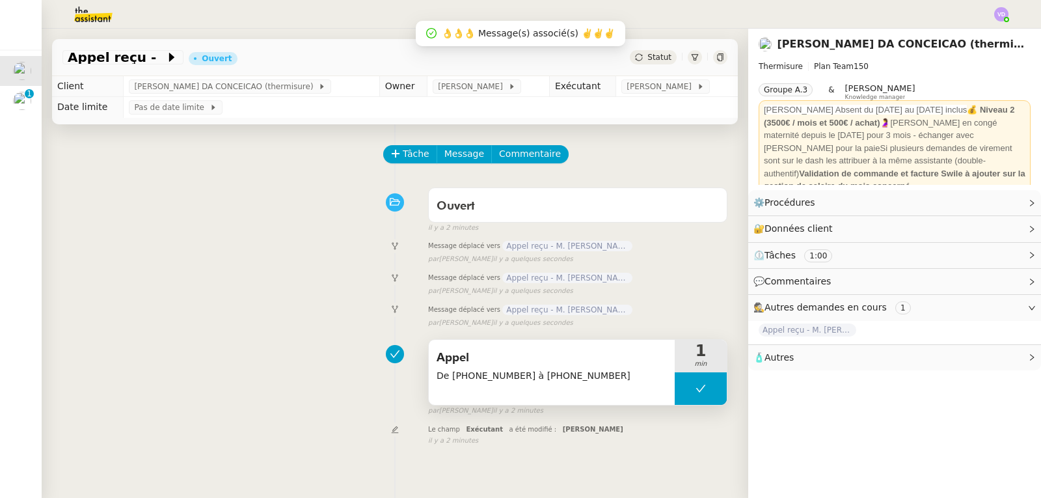
click at [611, 351] on span "Appel" at bounding box center [551, 358] width 230 height 20
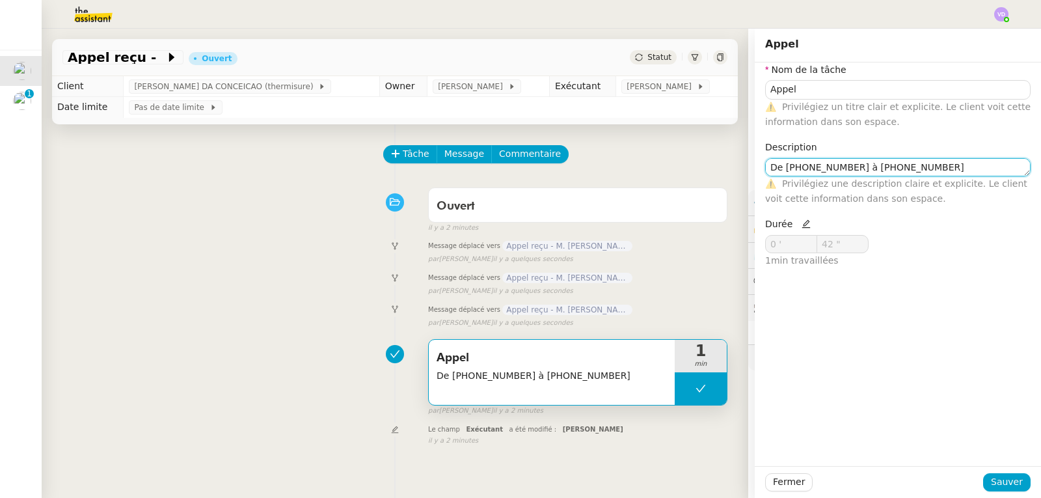
scroll to position [1, 0]
drag, startPoint x: 911, startPoint y: 168, endPoint x: 729, endPoint y: 197, distance: 183.8
click at [729, 197] on app-ticket "Appel reçu - Ouvert Statut Client [PERSON_NAME] DA CONCEICAO (thermisure) Owner…" at bounding box center [541, 263] width 999 height 469
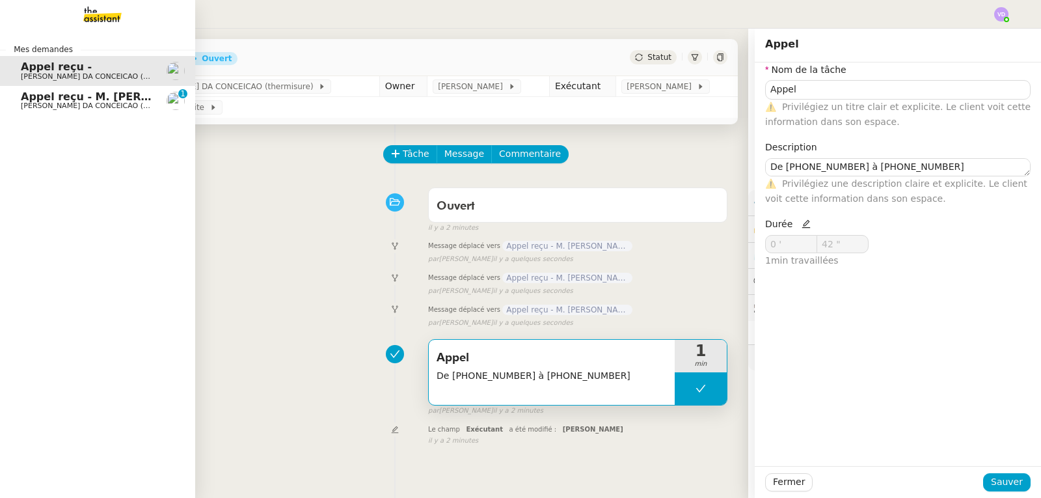
click at [40, 105] on span "[PERSON_NAME] DA CONCEICAO (thermisure)" at bounding box center [103, 105] width 164 height 8
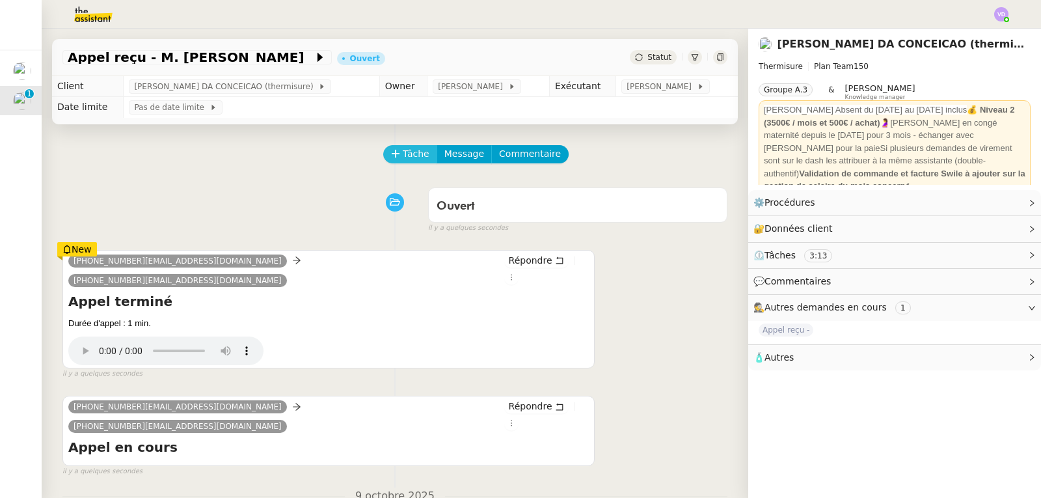
click at [403, 152] on span "Tâche" at bounding box center [416, 153] width 27 height 15
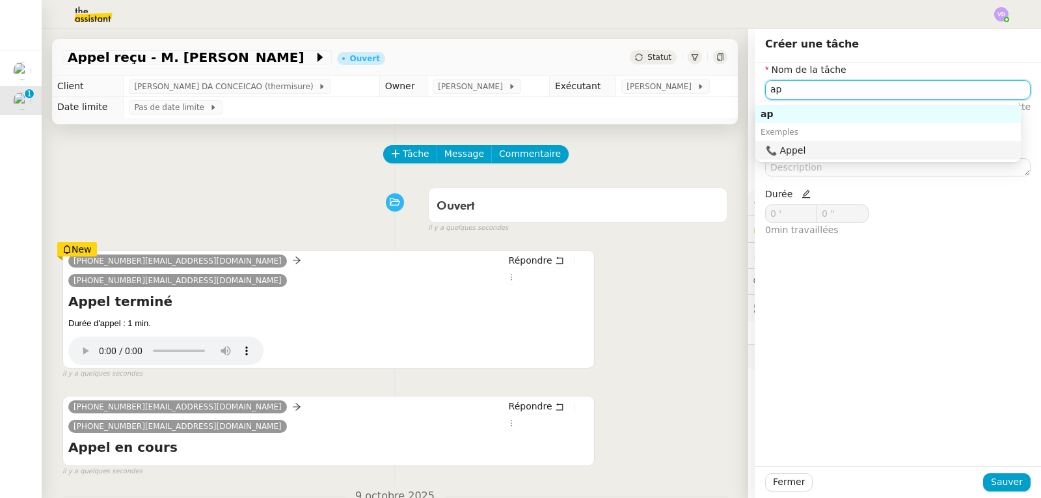
click at [804, 151] on div "📞 Appel" at bounding box center [891, 150] width 250 height 12
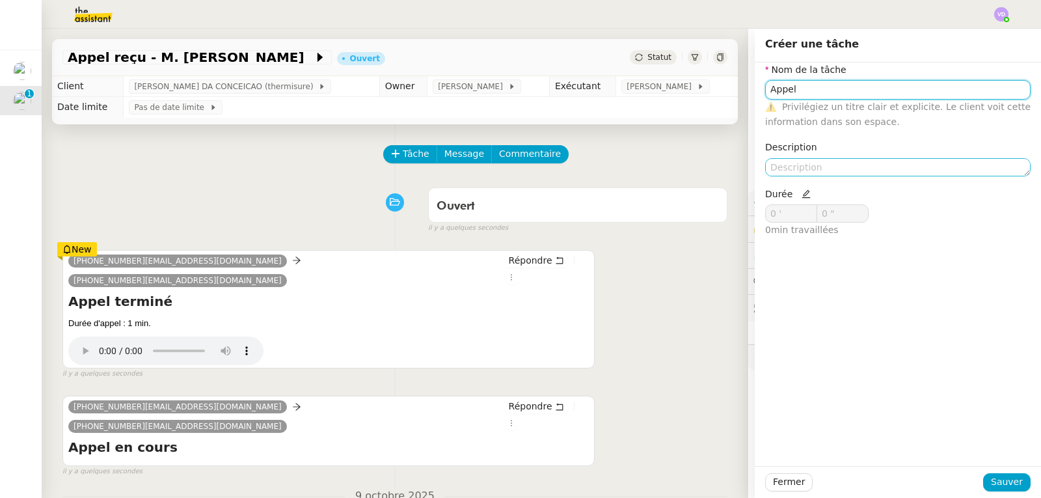
type input "Appel"
click at [788, 161] on textarea at bounding box center [897, 167] width 265 height 18
paste textarea "De [PHONE_NUMBER] à [PHONE_NUMBER]"
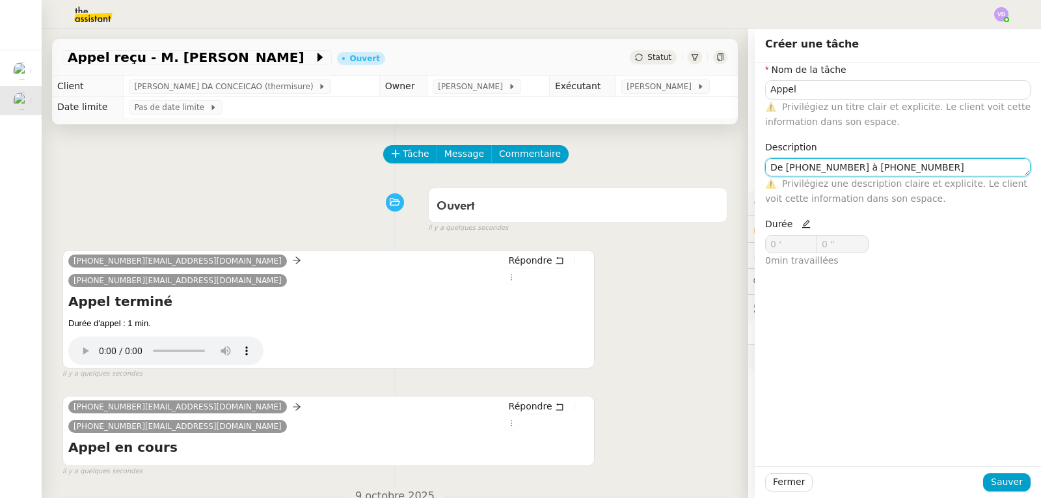
type textarea "De [PHONE_NUMBER] à [PHONE_NUMBER]"
click at [801, 224] on icon at bounding box center [805, 224] width 8 height 8
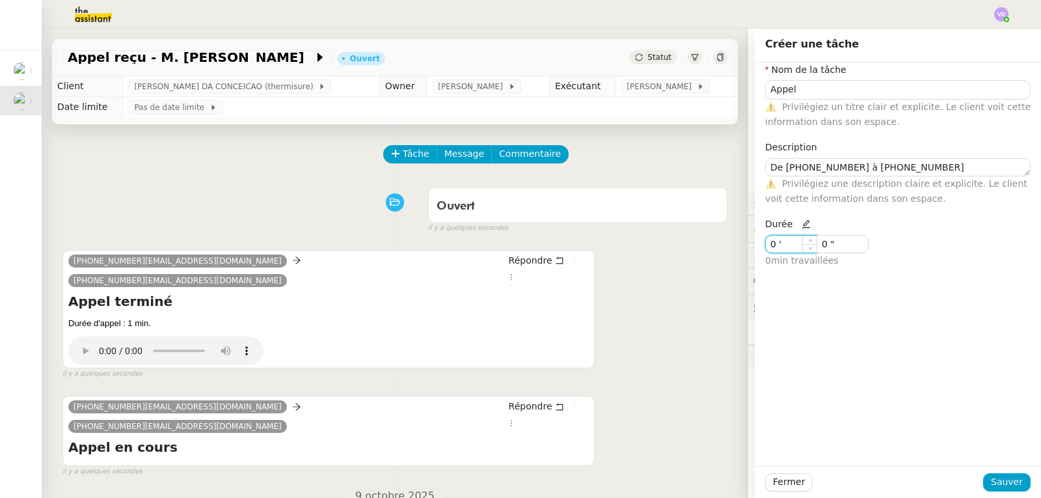
drag, startPoint x: 783, startPoint y: 241, endPoint x: 753, endPoint y: 247, distance: 30.5
click at [760, 247] on div "Durée 0 ' 0 " 0 min travaillées" at bounding box center [829, 248] width 138 height 62
type input "1 '"
click at [991, 479] on span "Sauver" at bounding box center [1007, 481] width 32 height 15
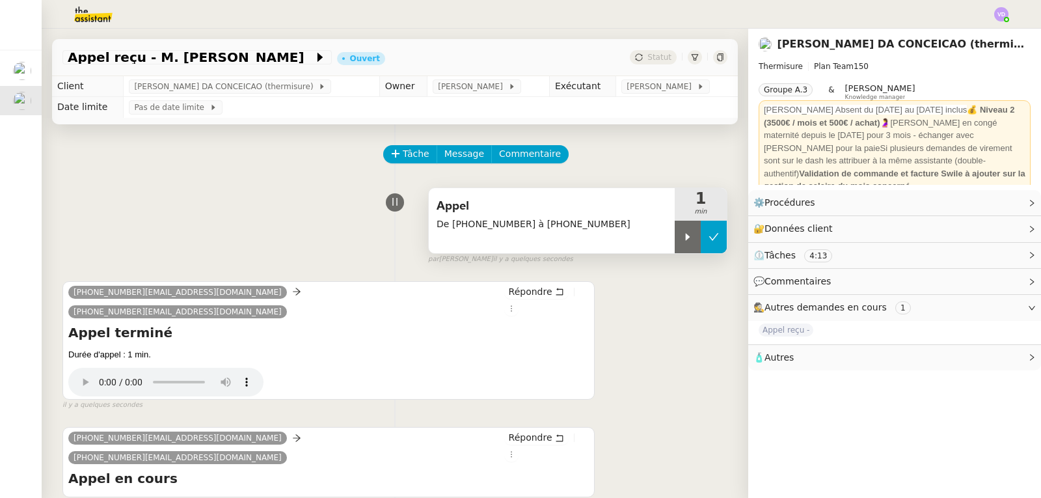
click at [708, 239] on icon at bounding box center [713, 237] width 10 height 10
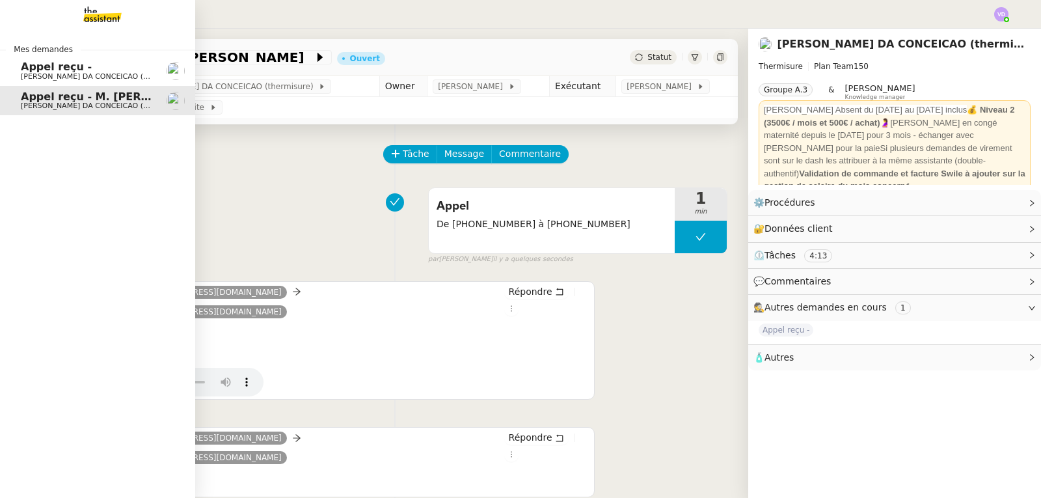
click at [68, 73] on span "[PERSON_NAME] DA CONCEICAO (thermisure)" at bounding box center [103, 76] width 164 height 8
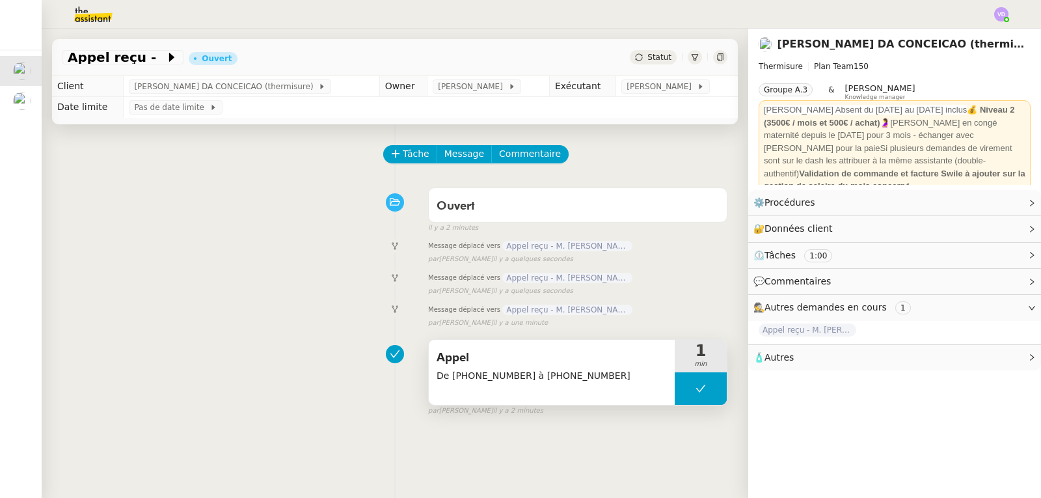
click at [614, 356] on span "Appel" at bounding box center [551, 358] width 230 height 20
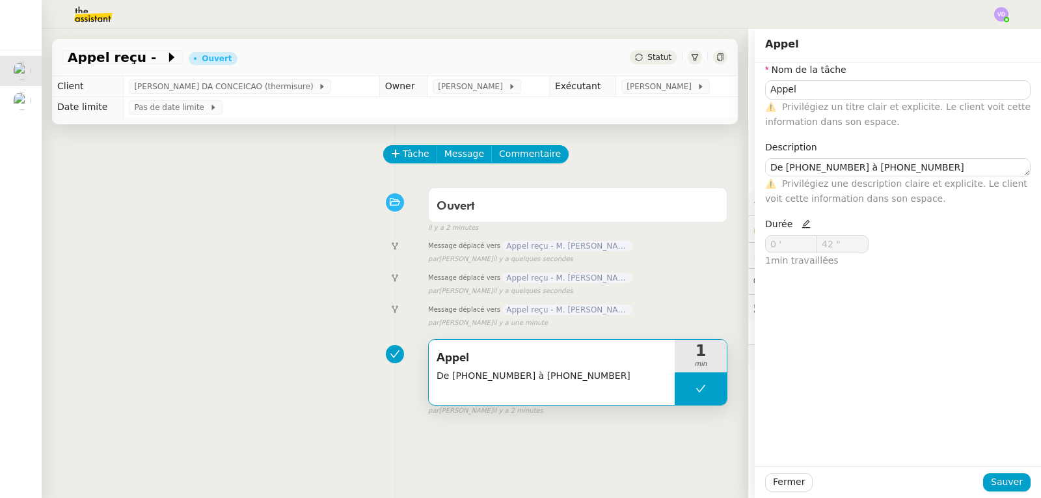
click at [801, 223] on icon at bounding box center [805, 223] width 9 height 9
drag, startPoint x: 784, startPoint y: 241, endPoint x: 753, endPoint y: 245, distance: 32.0
click at [760, 245] on div "Durée 0 ' 42 " 1 min travaillées" at bounding box center [829, 248] width 138 height 62
type input "0 '"
type input "0 ""
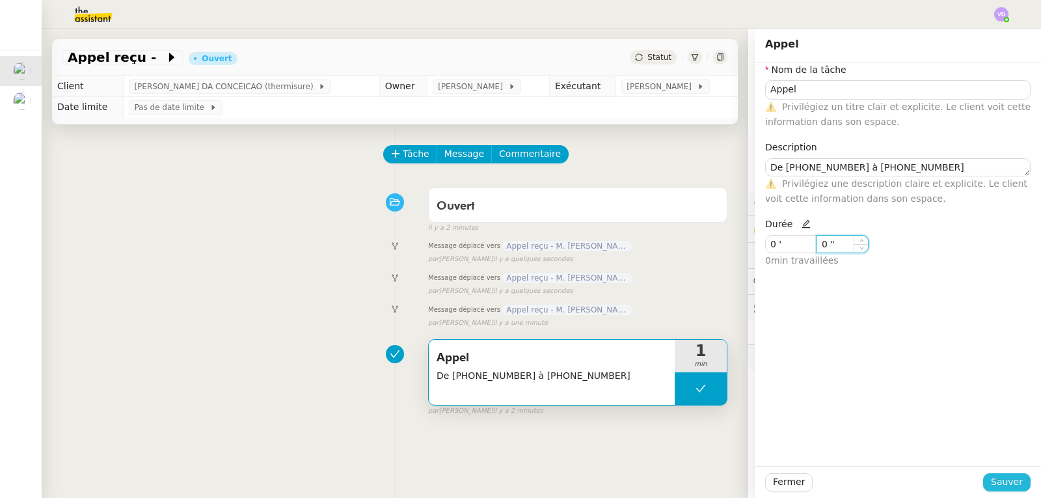
click at [1002, 477] on span "Sauver" at bounding box center [1007, 481] width 32 height 15
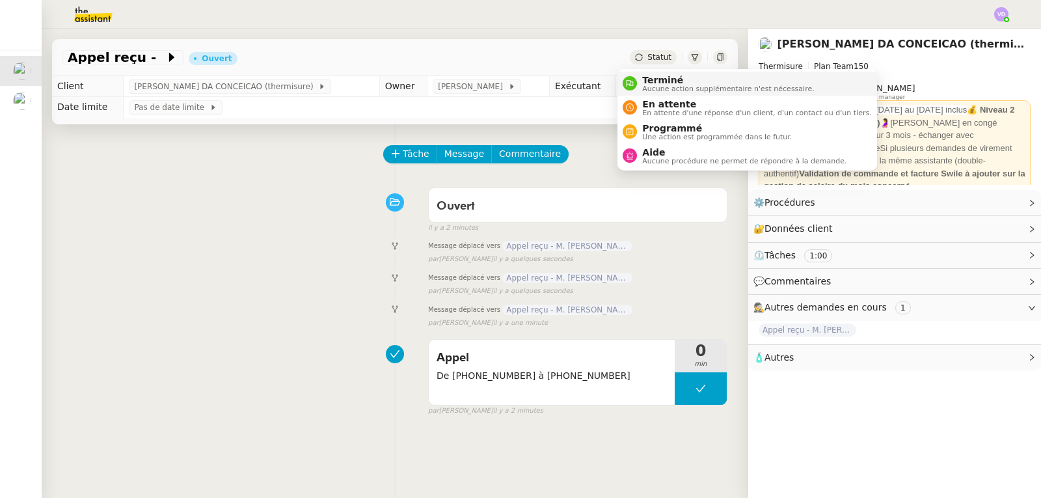
click at [668, 87] on span "Aucune action supplémentaire n'est nécessaire." at bounding box center [728, 88] width 172 height 7
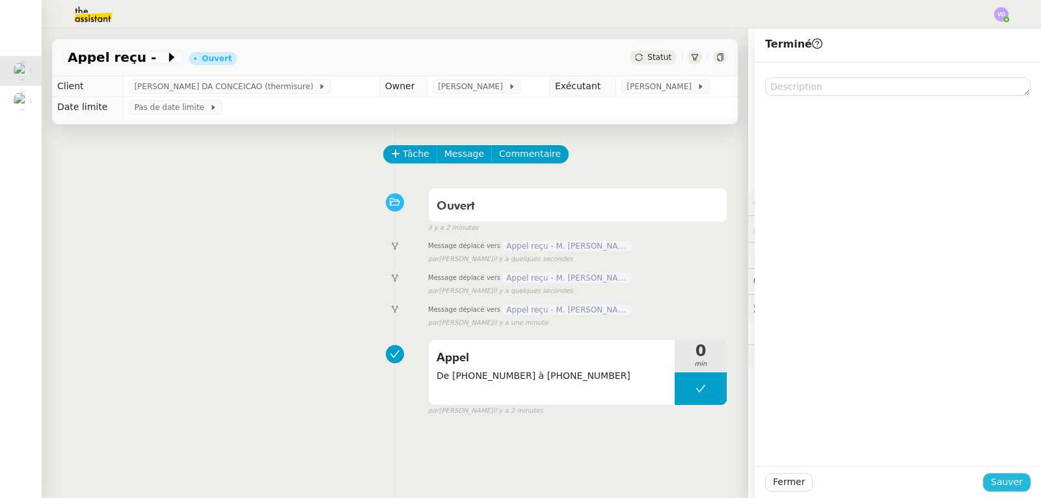
click at [1009, 482] on span "Sauver" at bounding box center [1007, 481] width 32 height 15
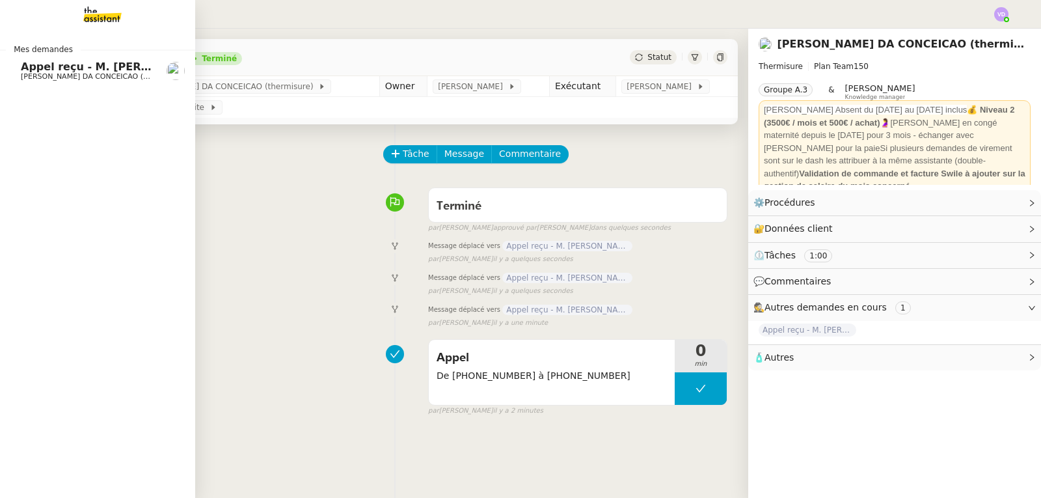
click at [23, 68] on span "Appel reçu - M. [PERSON_NAME]" at bounding box center [115, 66] width 189 height 12
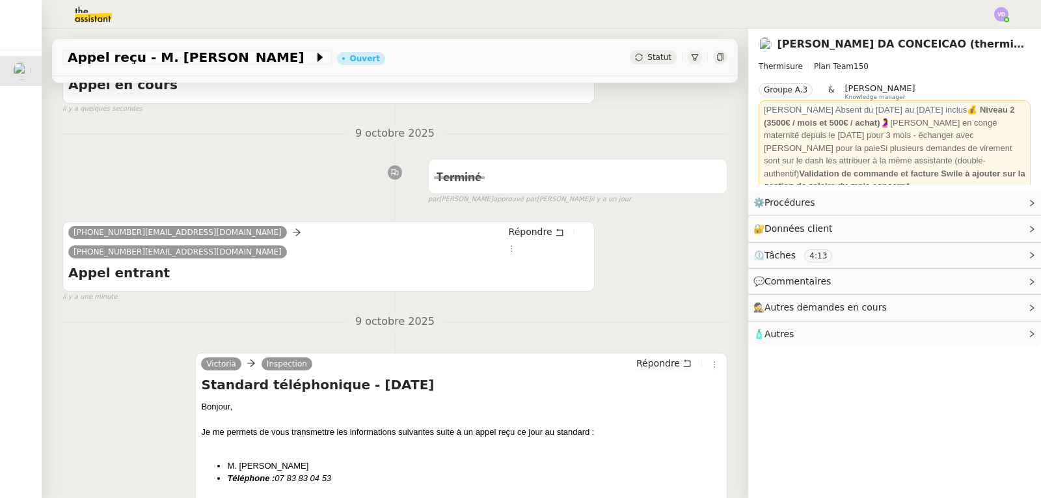
scroll to position [455, 0]
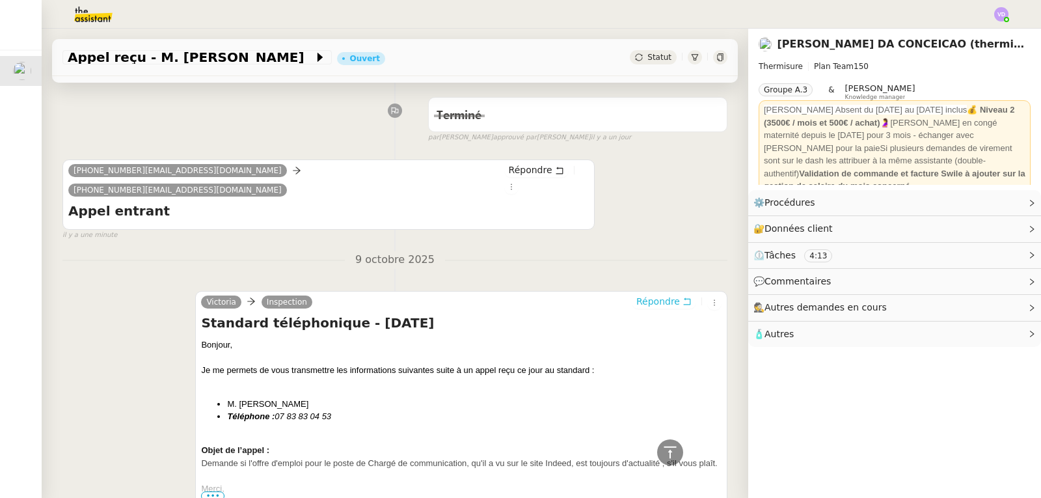
click at [649, 295] on span "Répondre" at bounding box center [658, 301] width 44 height 13
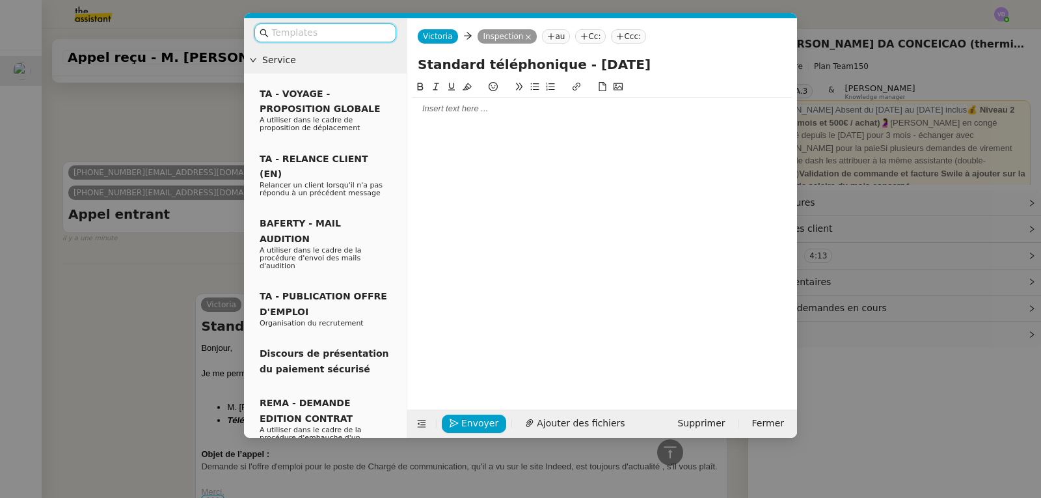
scroll to position [556, 0]
click at [643, 64] on input "Standard téléphonique - [DATE]" at bounding box center [602, 65] width 369 height 20
type input "Standard téléphonique - [DATE] et du [DATE]"
click at [460, 127] on div at bounding box center [601, 234] width 379 height 310
click at [458, 120] on div at bounding box center [601, 234] width 379 height 310
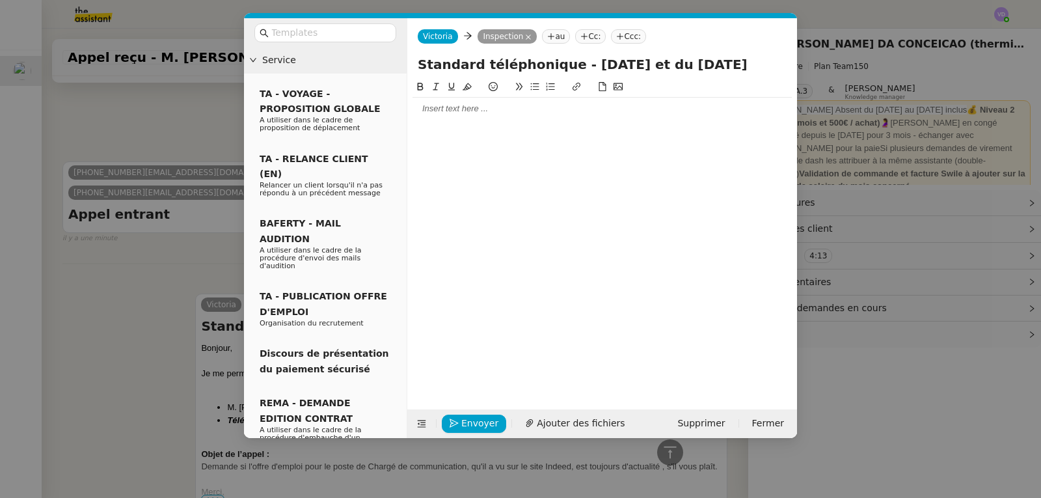
click at [452, 113] on div at bounding box center [601, 109] width 379 height 12
click at [471, 416] on span "Envoyer" at bounding box center [479, 423] width 37 height 15
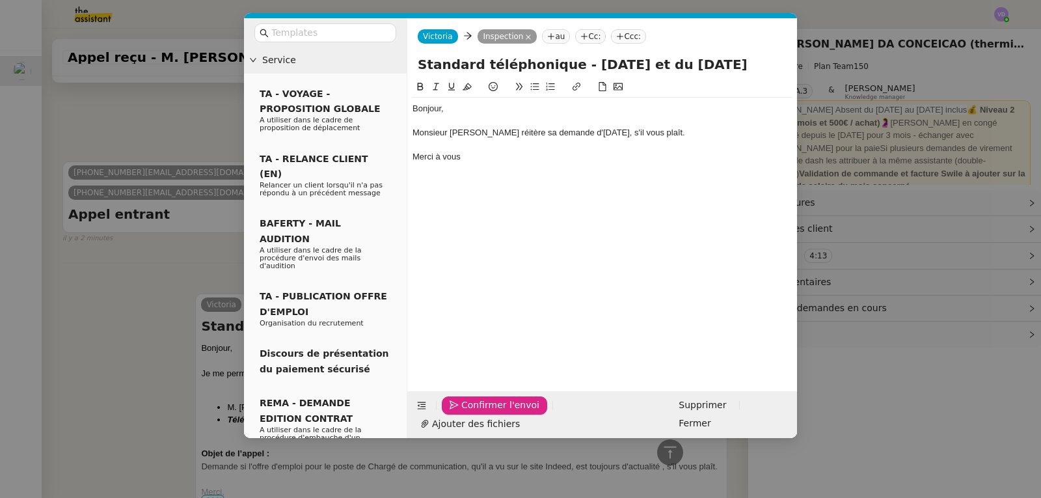
click at [478, 412] on span "Confirmer l'envoi" at bounding box center [500, 404] width 78 height 15
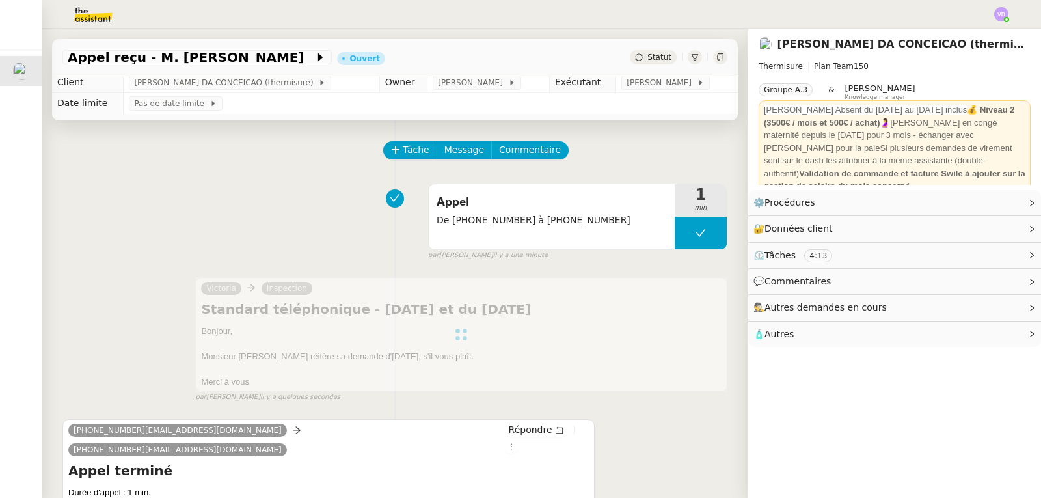
scroll to position [0, 0]
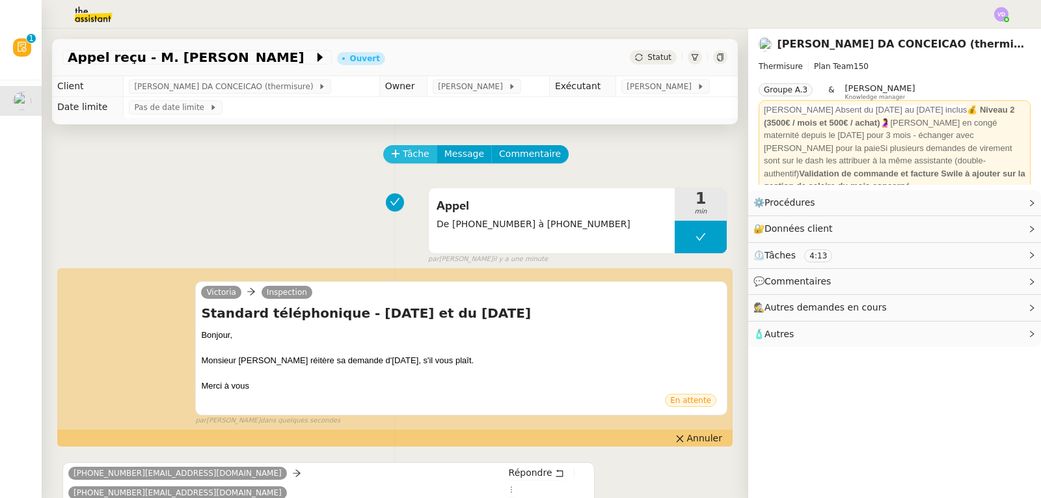
click at [403, 151] on span "Tâche" at bounding box center [416, 153] width 27 height 15
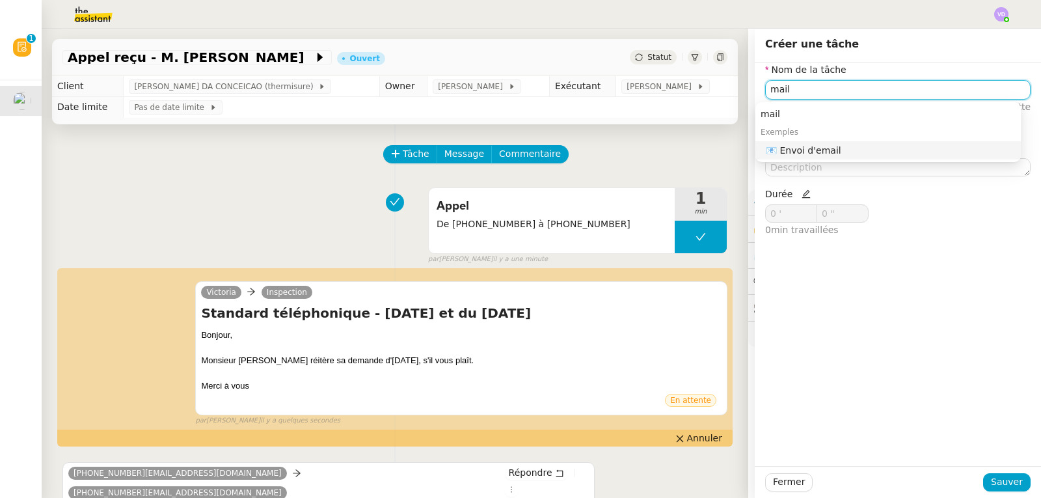
click at [830, 150] on div "📧 Envoi d'email" at bounding box center [891, 150] width 250 height 12
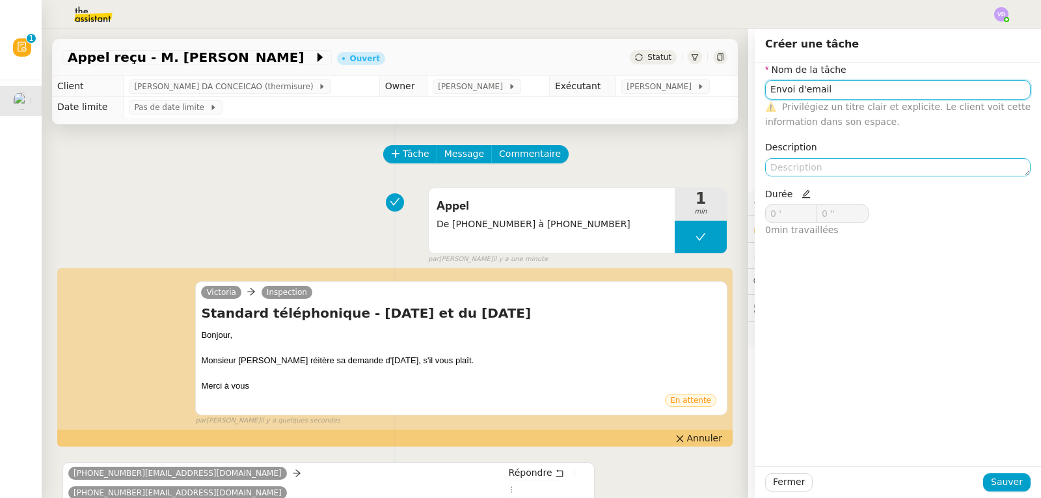
type input "Envoi d'email"
click at [817, 175] on textarea at bounding box center [897, 167] width 265 height 18
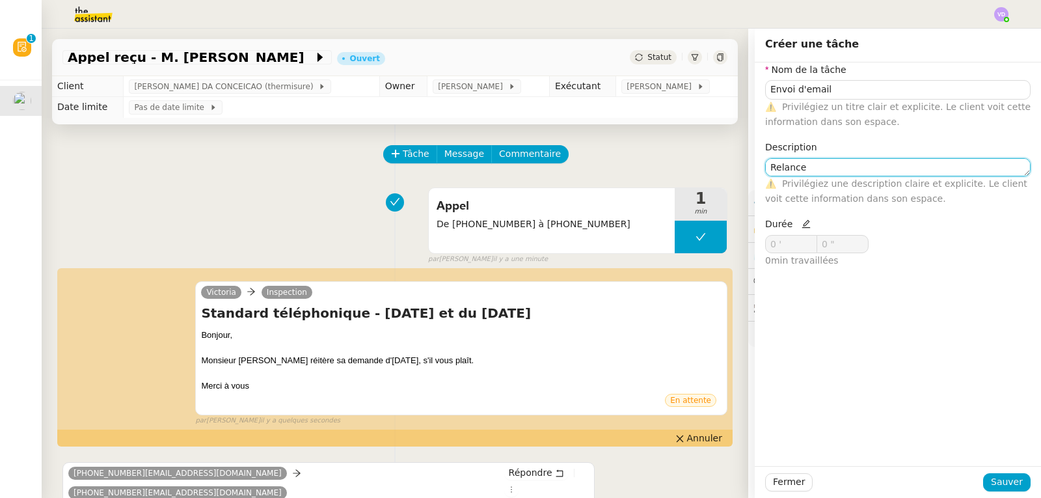
type textarea "Relance"
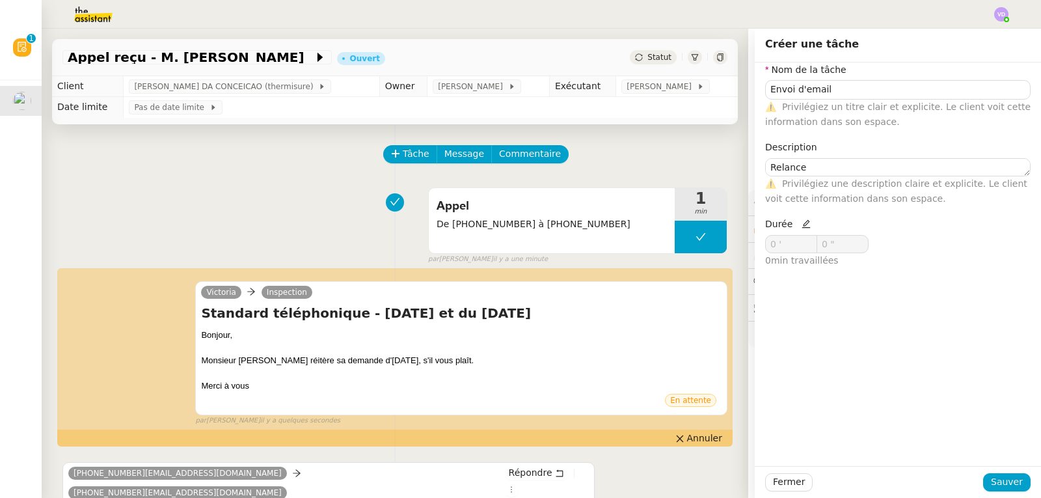
click at [801, 225] on icon at bounding box center [805, 223] width 9 height 9
drag, startPoint x: 781, startPoint y: 241, endPoint x: 741, endPoint y: 256, distance: 43.0
click at [741, 256] on app-ticket "Appel reçu - M. [PERSON_NAME] Statut Client [PERSON_NAME] DA CONCEICAO (thermis…" at bounding box center [541, 263] width 999 height 469
drag, startPoint x: 767, startPoint y: 244, endPoint x: 749, endPoint y: 244, distance: 18.2
click at [755, 244] on div "Nom de la tâche Envoi d'email ⚠️ Privilégiez un titre clair et explicite. Le cl…" at bounding box center [898, 170] width 286 height 216
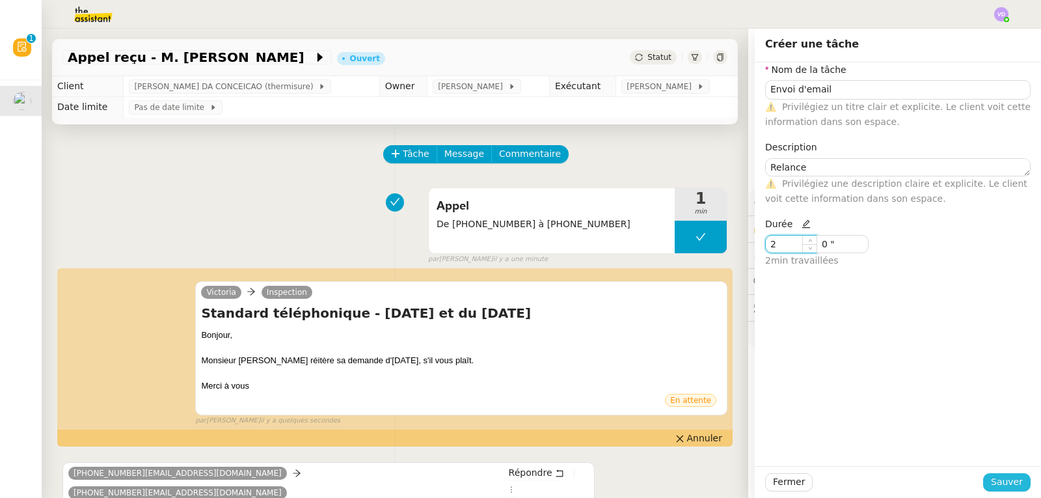
type input "2 '"
click at [1012, 483] on span "Sauver" at bounding box center [1007, 481] width 32 height 15
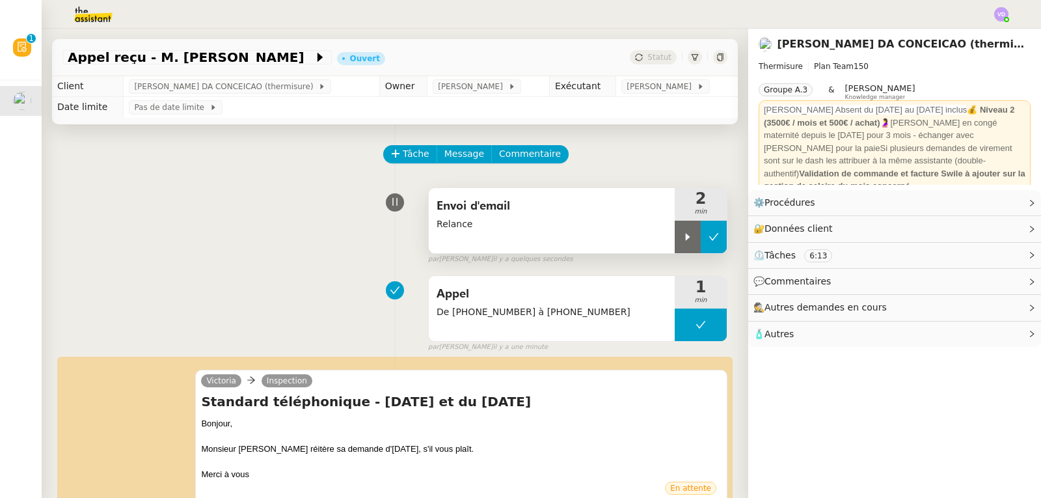
click at [708, 239] on icon at bounding box center [713, 237] width 10 height 10
click at [130, 249] on div "Envoi d'email Relance 2 min false par [PERSON_NAME] il y a quelques secondes" at bounding box center [394, 222] width 665 height 83
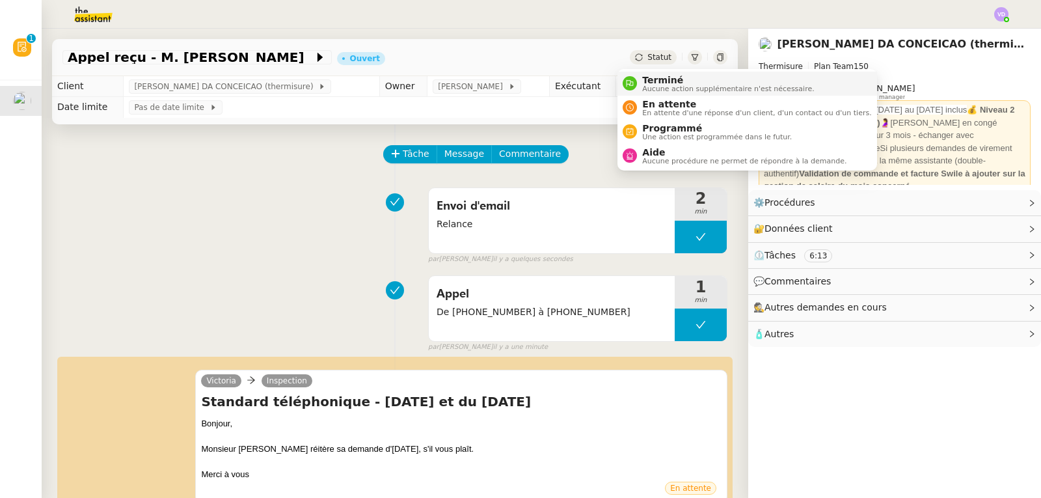
click at [645, 82] on span "Terminé" at bounding box center [728, 80] width 172 height 10
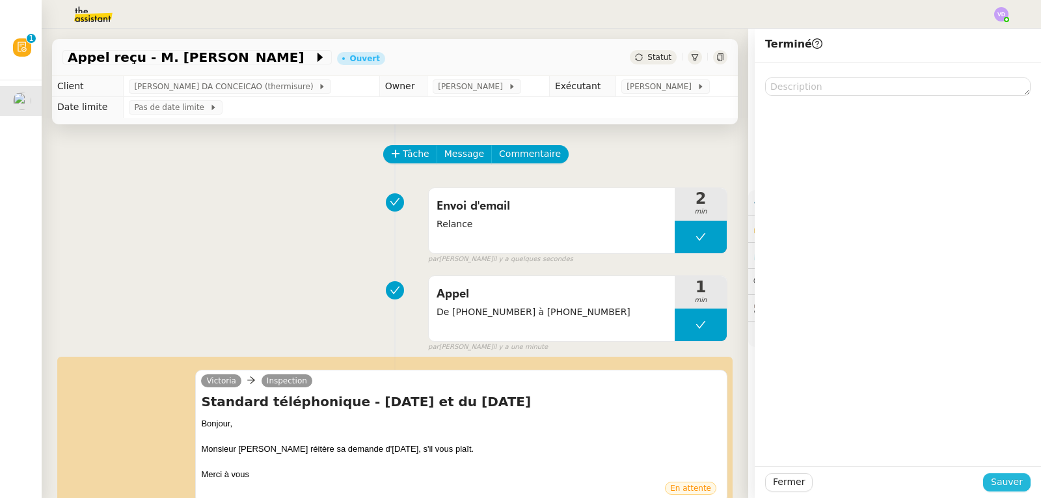
click at [1002, 483] on span "Sauver" at bounding box center [1007, 481] width 32 height 15
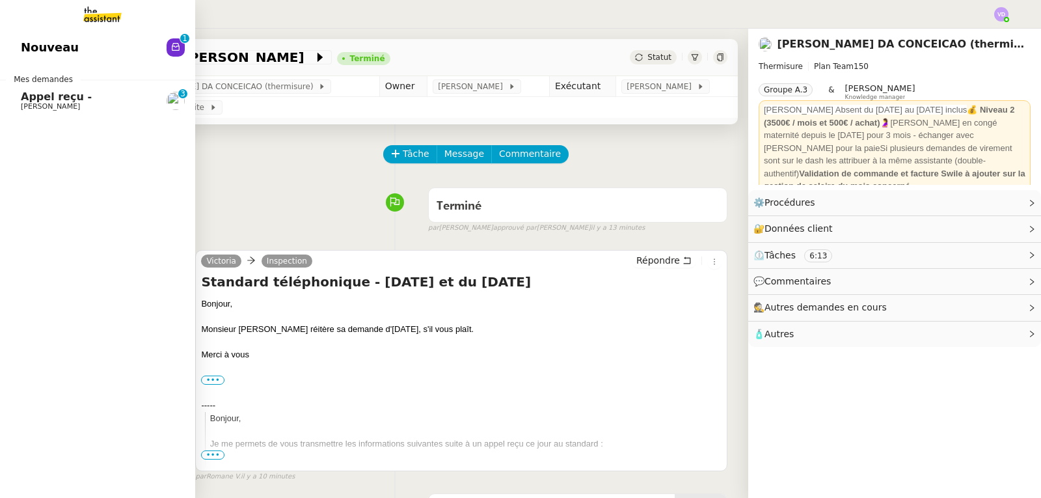
drag, startPoint x: 28, startPoint y: 98, endPoint x: 269, endPoint y: 312, distance: 322.5
click at [28, 98] on span "Appel reçu -" at bounding box center [56, 96] width 71 height 12
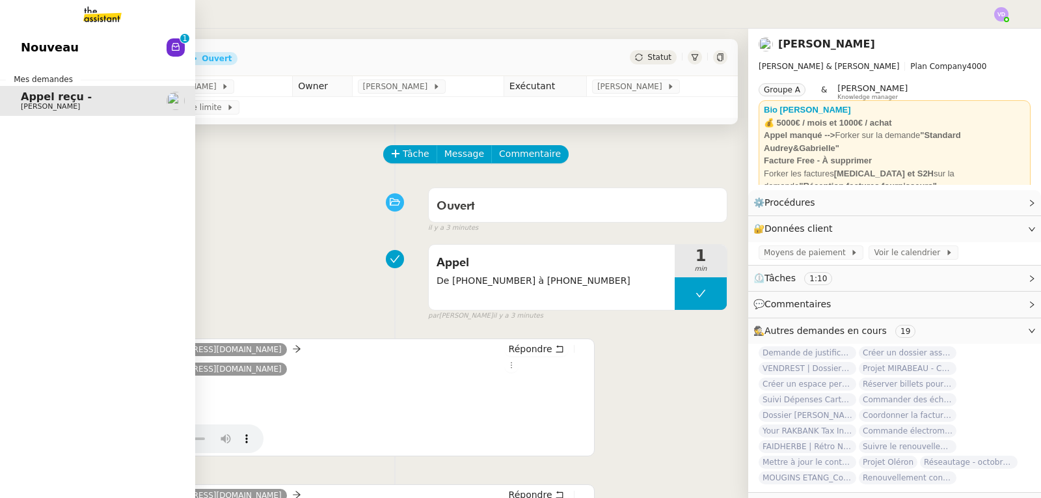
click at [47, 38] on span "Nouveau" at bounding box center [50, 48] width 58 height 20
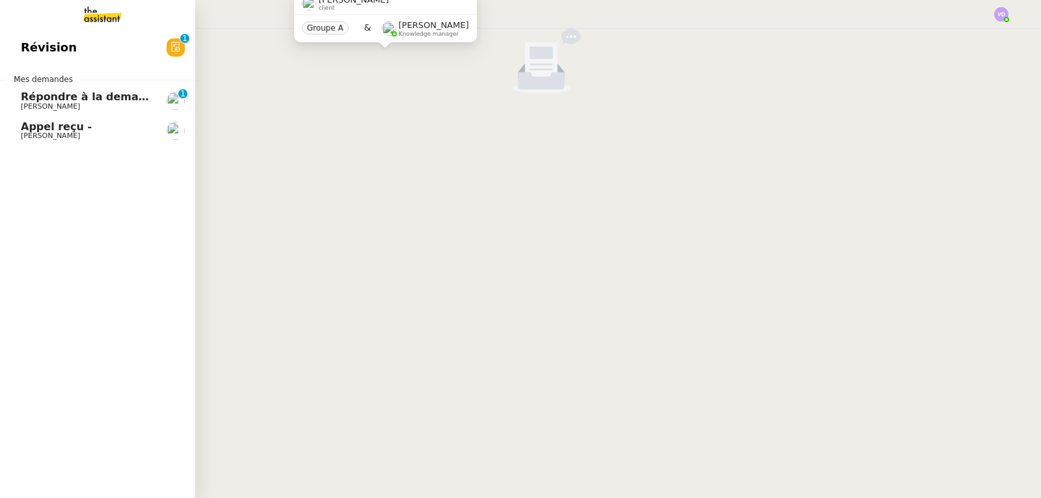
click at [59, 54] on span "Révision" at bounding box center [49, 48] width 56 height 20
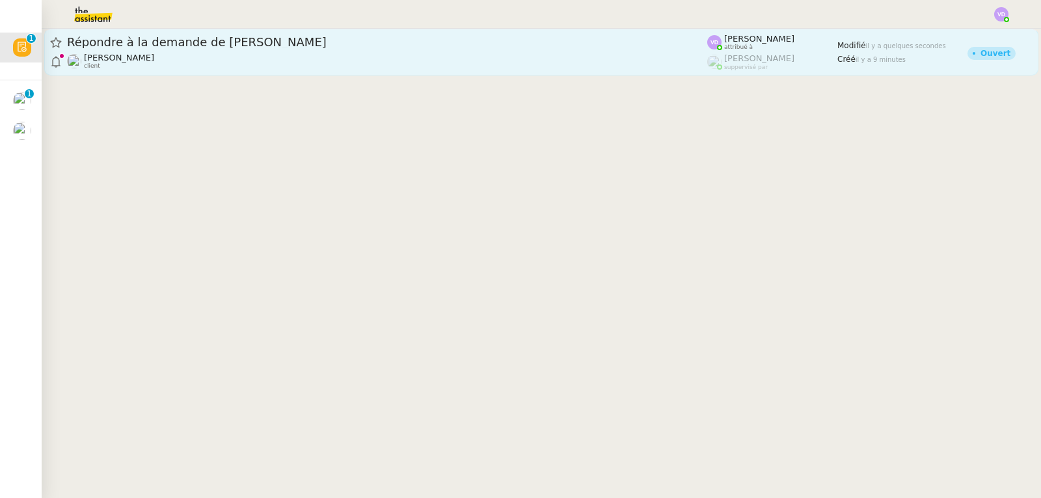
click at [308, 48] on div "Répondre à la demande de [PERSON_NAME]" at bounding box center [387, 42] width 640 height 16
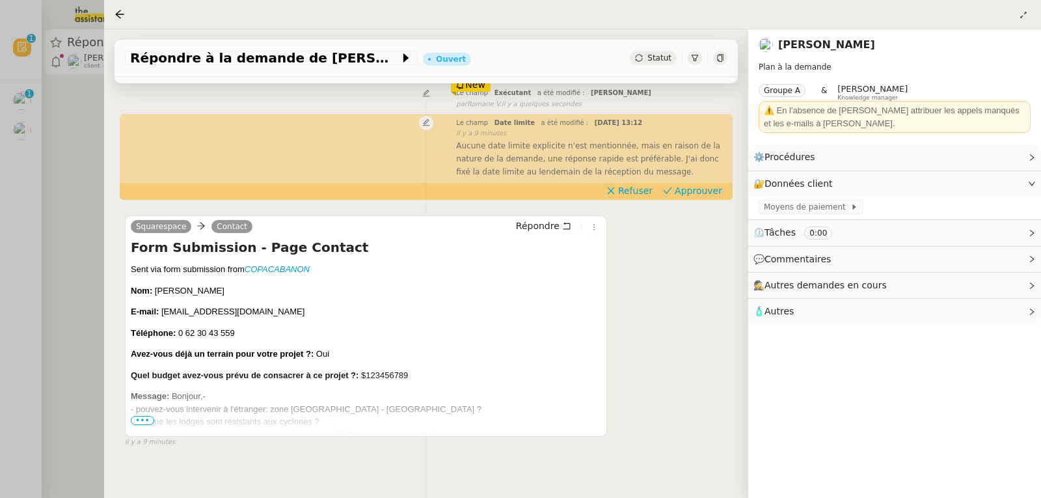
scroll to position [175, 0]
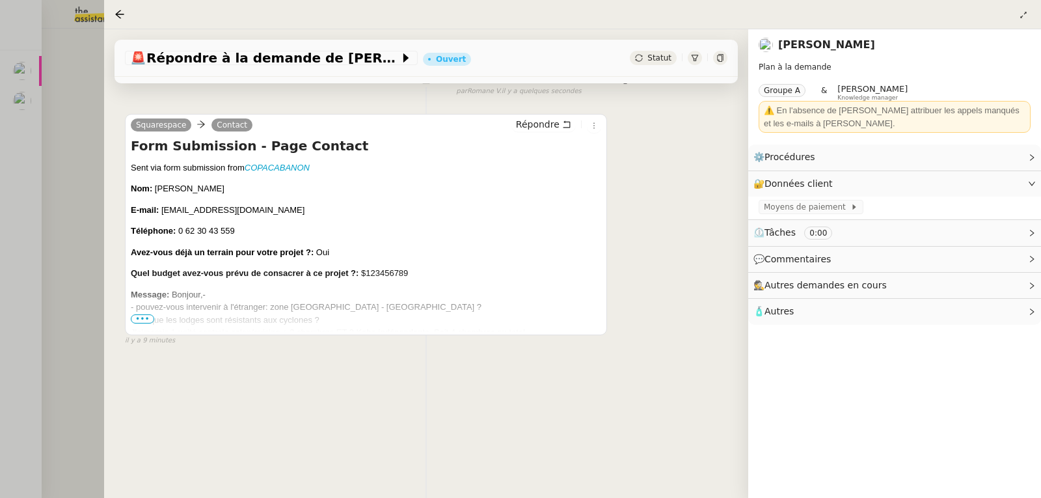
click at [59, 143] on div at bounding box center [520, 249] width 1041 height 498
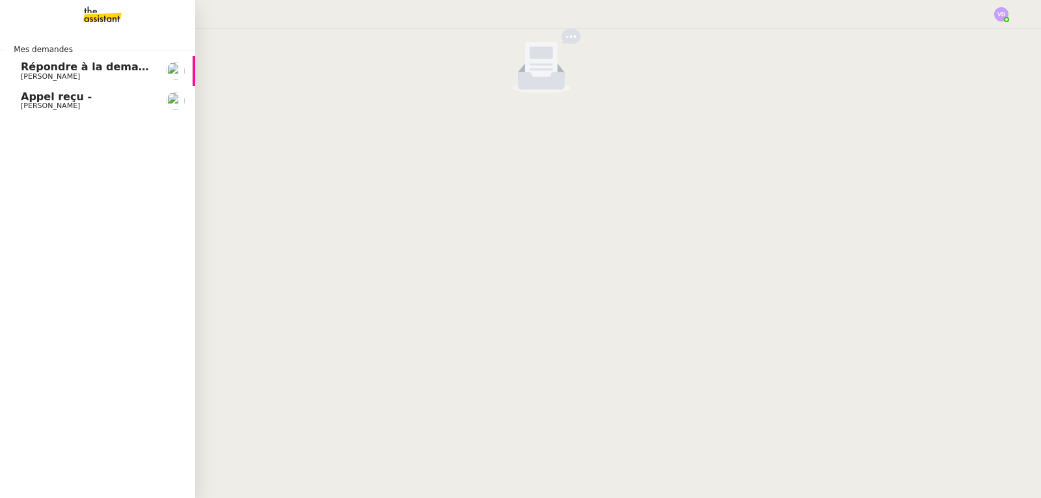
click at [105, 102] on span "[PERSON_NAME]" at bounding box center [86, 106] width 131 height 8
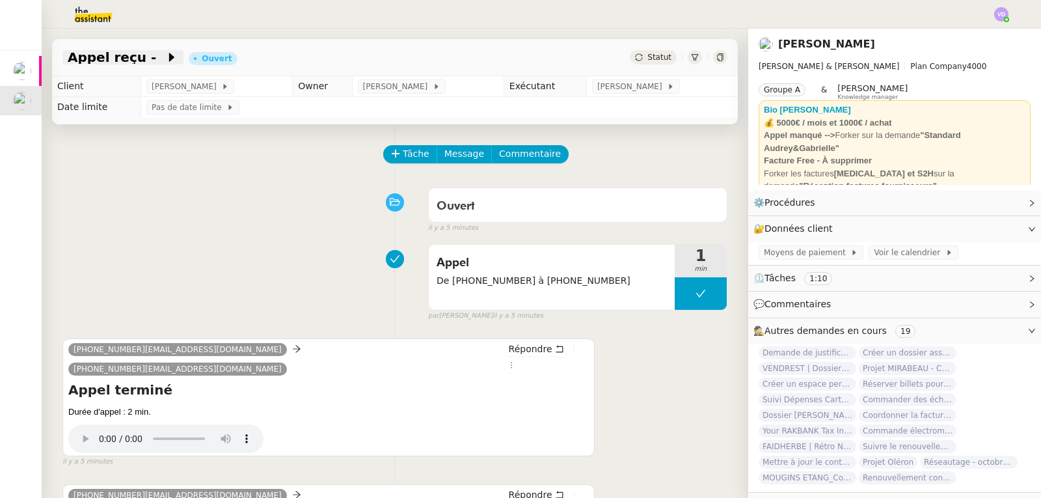
click at [122, 60] on span "Appel reçu -" at bounding box center [117, 57] width 98 height 13
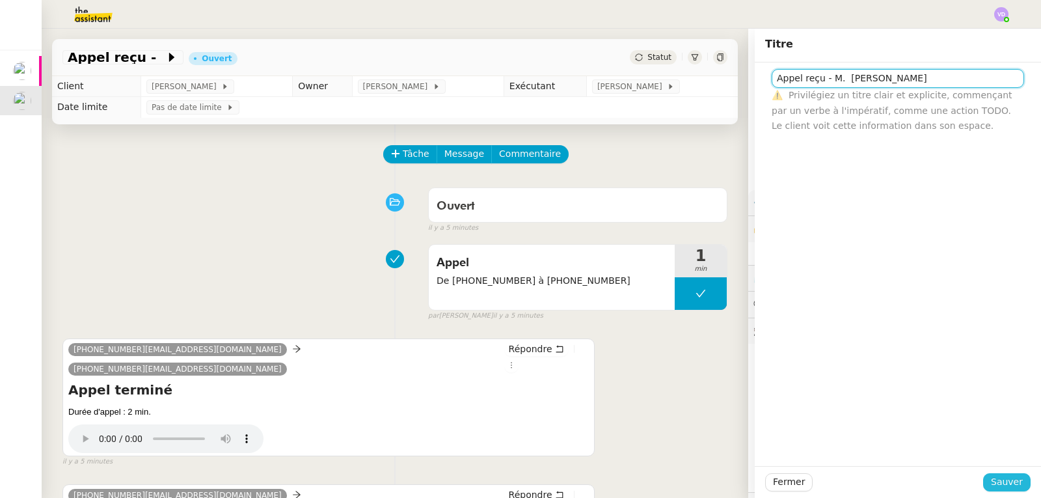
type input "Appel reçu - M. [PERSON_NAME]"
click at [1001, 482] on span "Sauver" at bounding box center [1007, 481] width 32 height 15
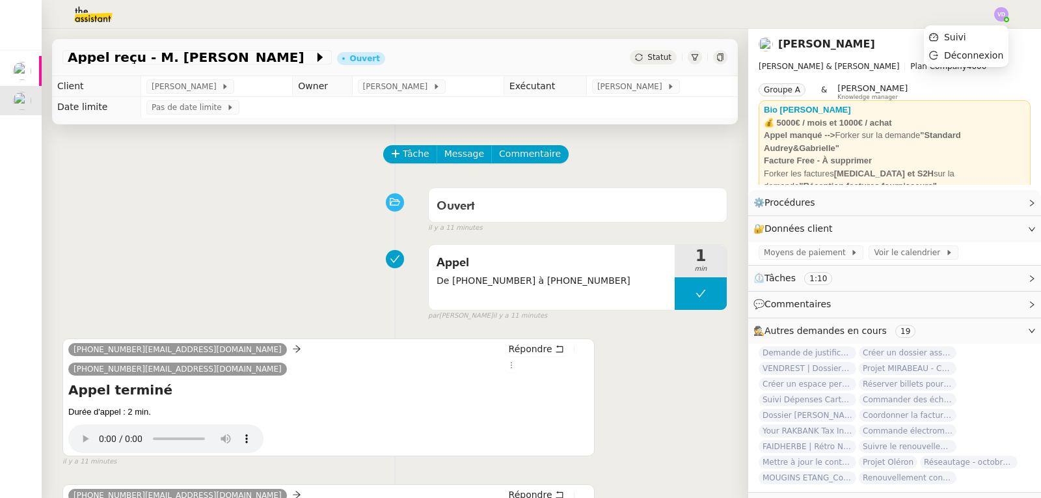
click at [1006, 16] on img at bounding box center [1001, 14] width 14 height 14
click at [971, 37] on li "Suivi" at bounding box center [966, 37] width 85 height 18
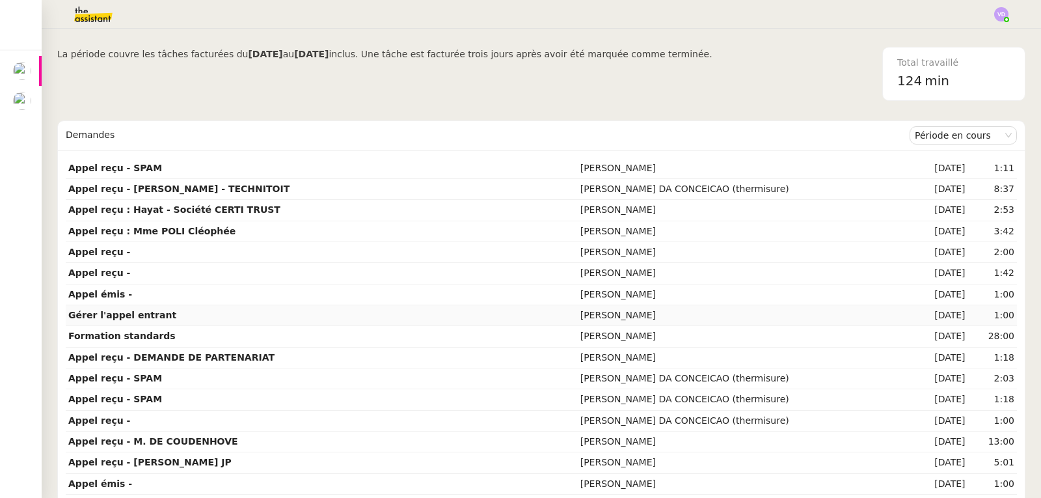
scroll to position [65, 0]
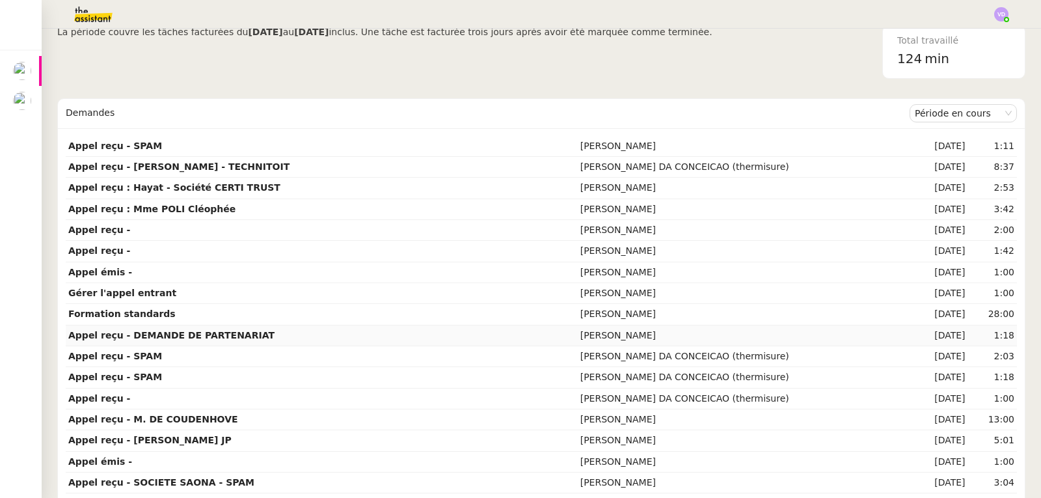
click at [161, 337] on strong "Appel reçu - DEMANDE DE PARTENARIAT" at bounding box center [171, 335] width 206 height 10
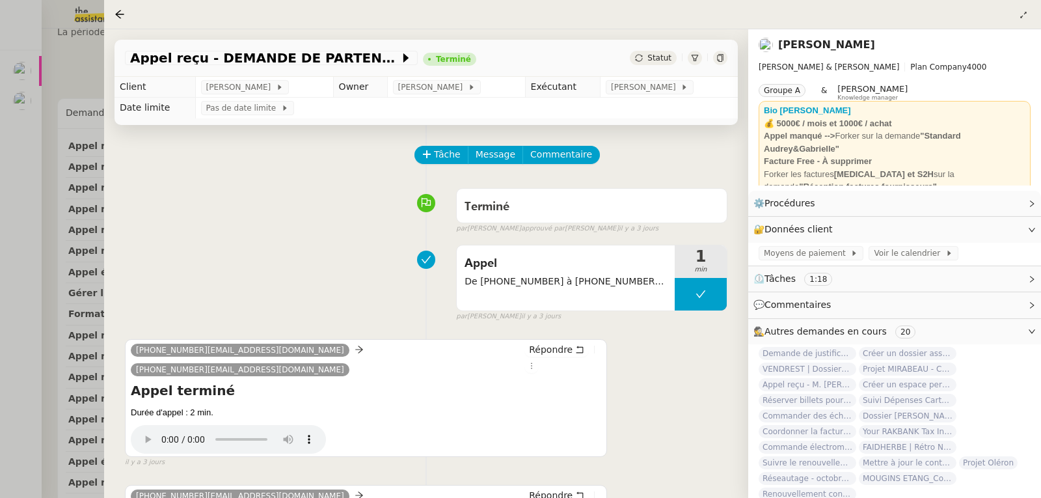
click at [84, 81] on div at bounding box center [520, 249] width 1041 height 498
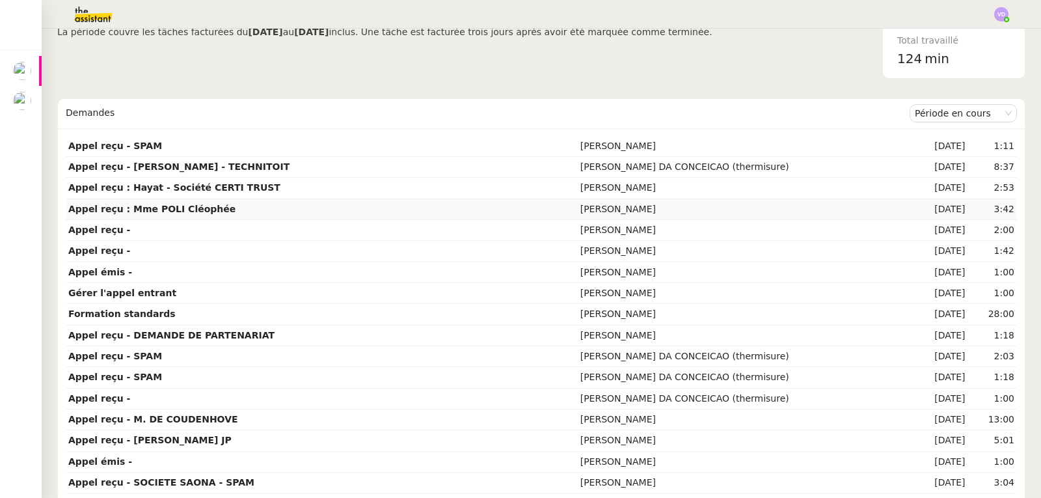
click at [156, 211] on strong "Appel reçu : Mme POLI Cléophée" at bounding box center [151, 209] width 167 height 10
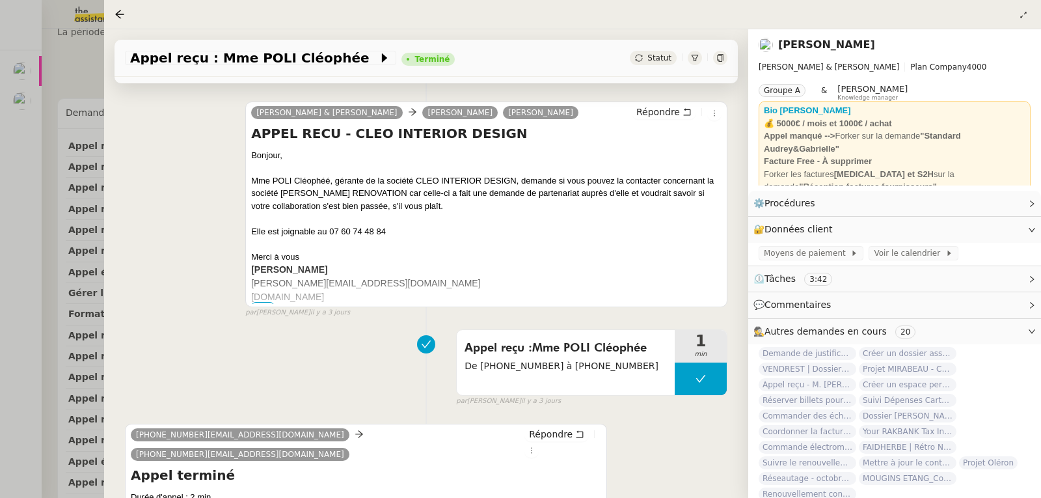
scroll to position [260, 0]
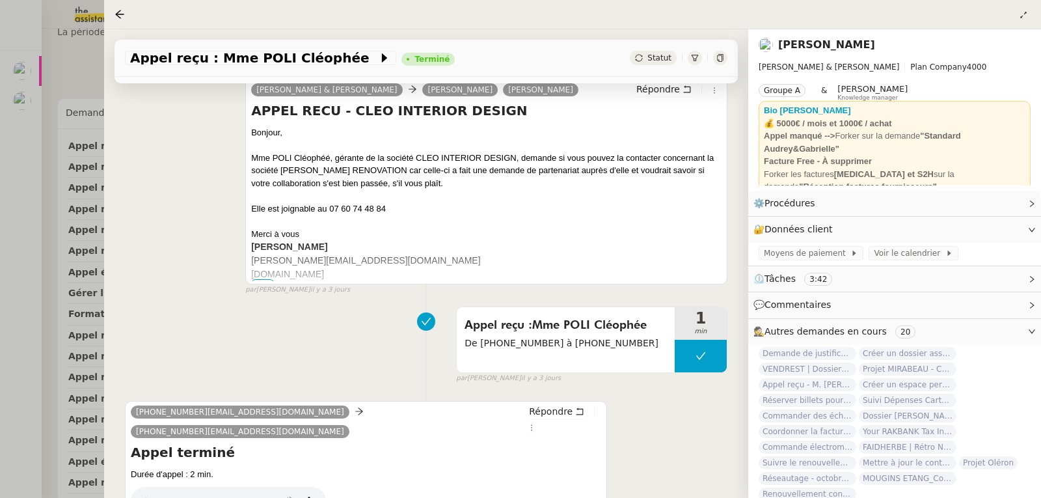
click at [3, 161] on div at bounding box center [520, 249] width 1041 height 498
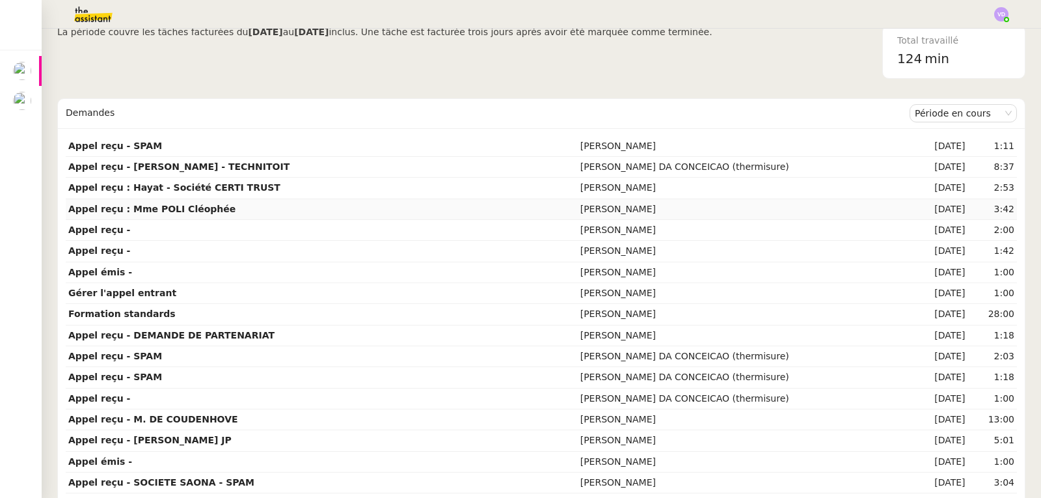
click at [197, 213] on strong "Appel reçu : Mme POLI Cléophée" at bounding box center [151, 209] width 167 height 10
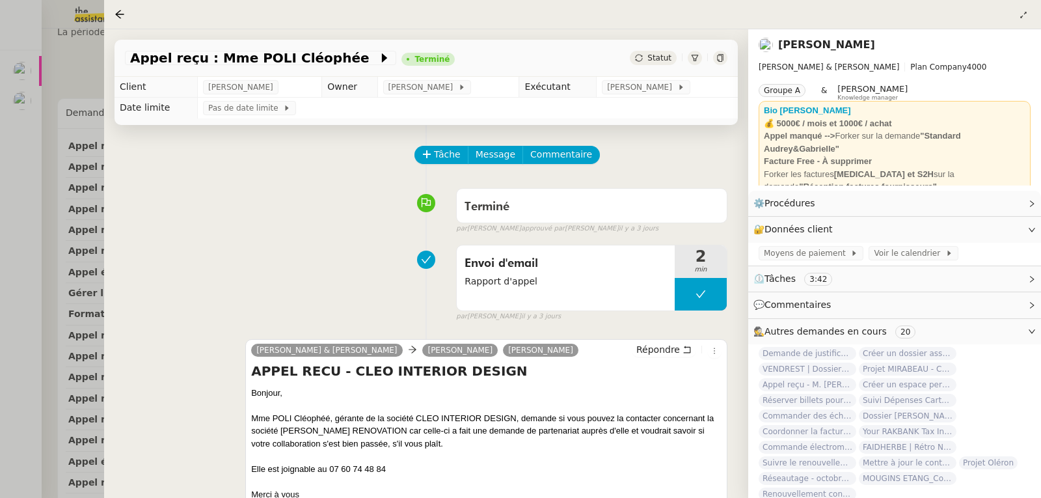
click at [0, 176] on div at bounding box center [520, 249] width 1041 height 498
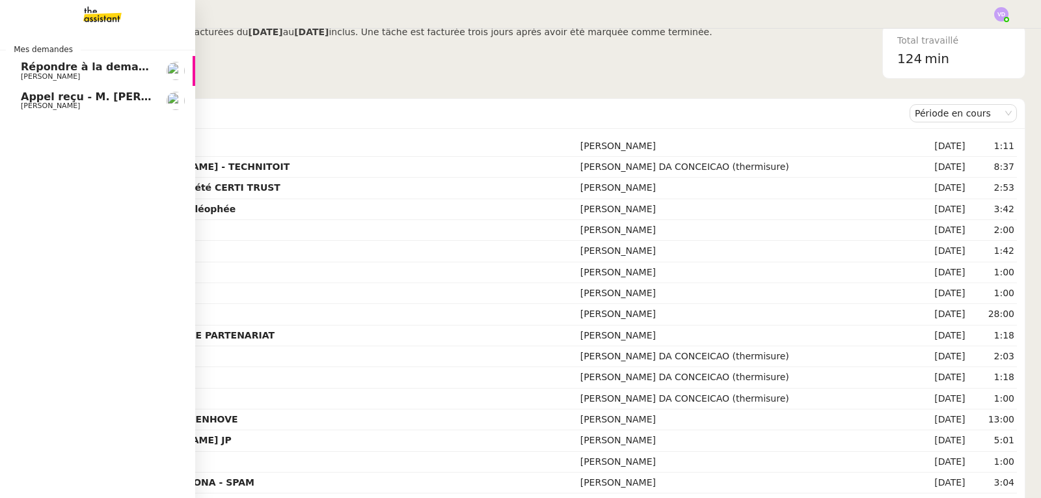
click at [55, 103] on span "[PERSON_NAME]" at bounding box center [50, 105] width 59 height 8
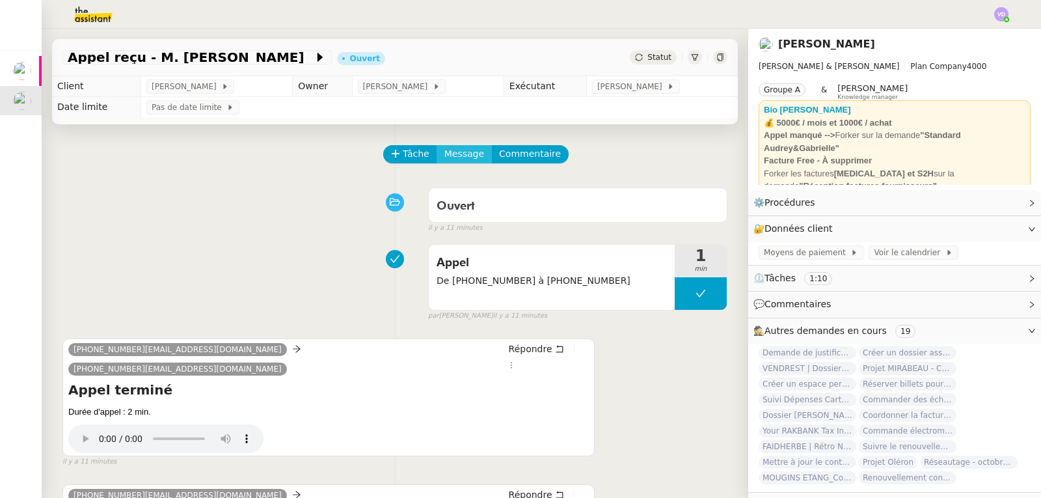
click at [447, 157] on span "Message" at bounding box center [464, 153] width 40 height 15
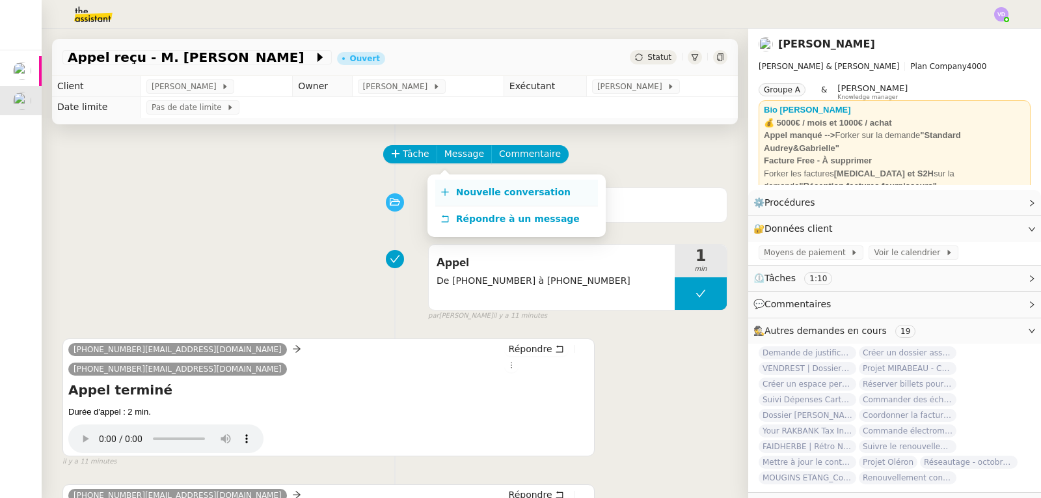
click at [459, 189] on span "Nouvelle conversation" at bounding box center [513, 192] width 114 height 10
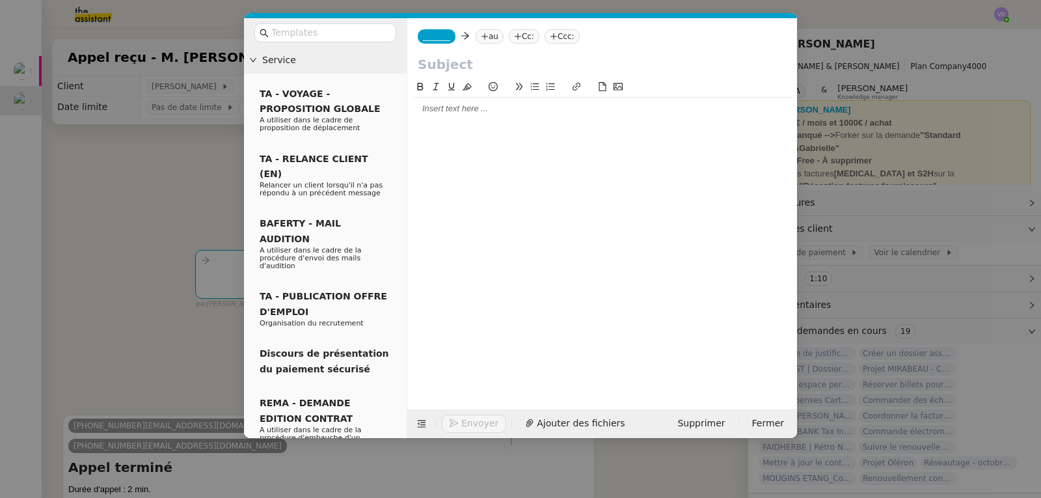
click at [440, 67] on input "text" at bounding box center [602, 65] width 369 height 20
click at [440, 126] on div at bounding box center [601, 234] width 379 height 310
click at [436, 117] on div at bounding box center [601, 109] width 379 height 22
click at [60, 142] on nz-modal-container "Service TA - VOYAGE - PROPOSITION GLOBALE A utiliser dans le cadre de propositi…" at bounding box center [520, 249] width 1041 height 498
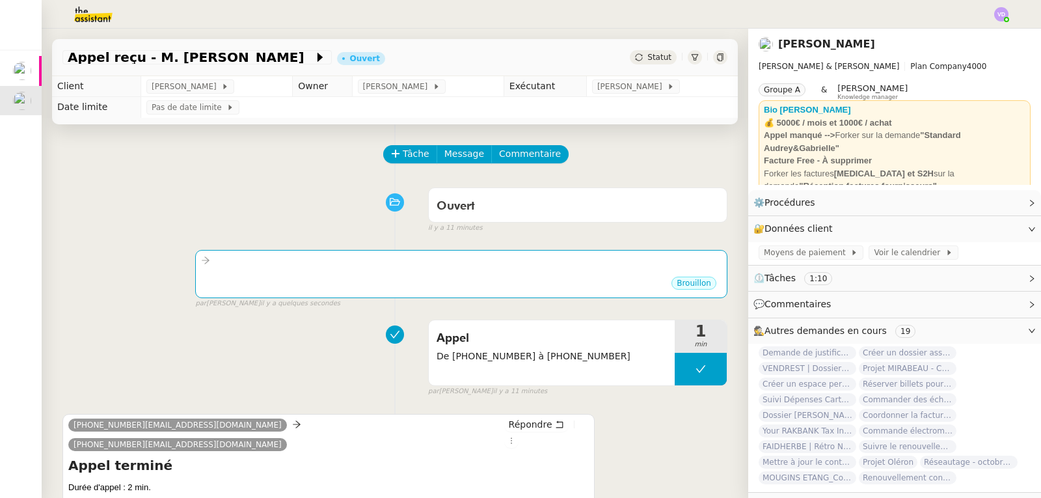
click at [1006, 16] on img at bounding box center [1001, 14] width 14 height 14
click at [982, 33] on li "Suivi" at bounding box center [966, 37] width 85 height 18
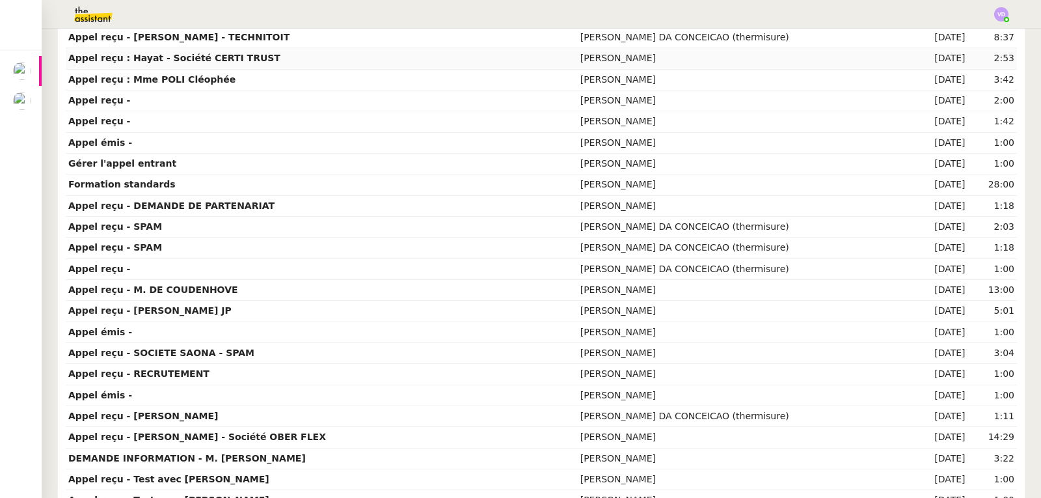
scroll to position [195, 0]
click at [242, 375] on td "Appel reçu - RECRUTEMENT" at bounding box center [322, 373] width 512 height 21
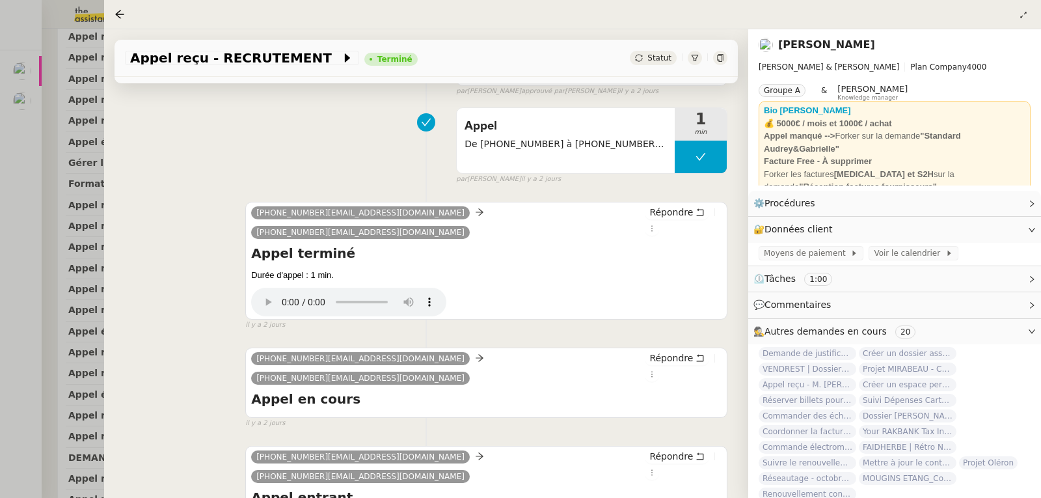
scroll to position [274, 0]
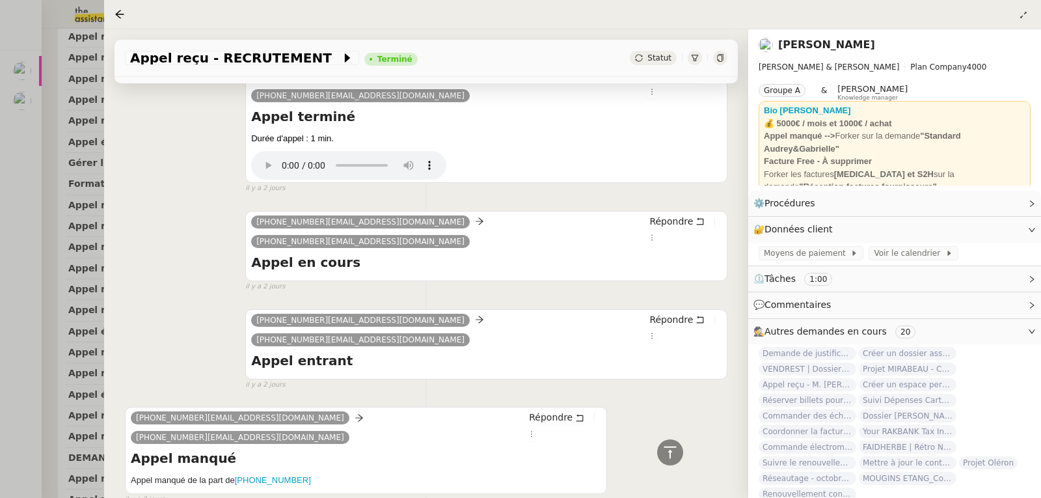
click at [26, 273] on div at bounding box center [520, 249] width 1041 height 498
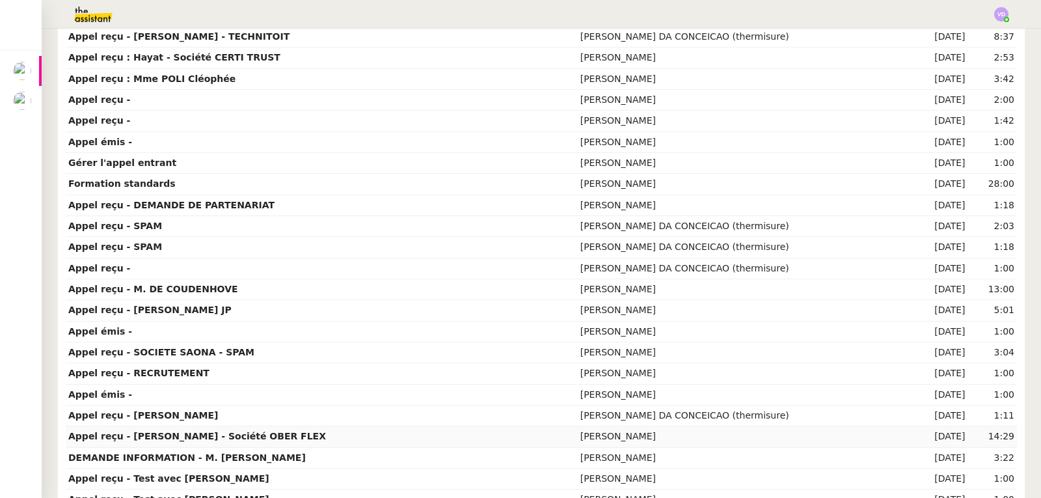
click at [179, 436] on strong "Appel reçu - [PERSON_NAME] - Société OBER FLEX" at bounding box center [197, 436] width 258 height 10
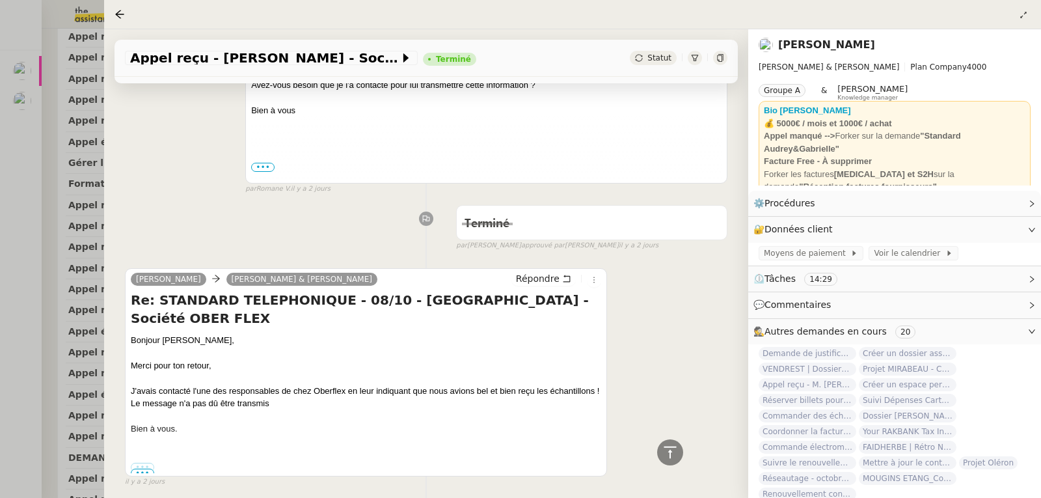
scroll to position [3578, 0]
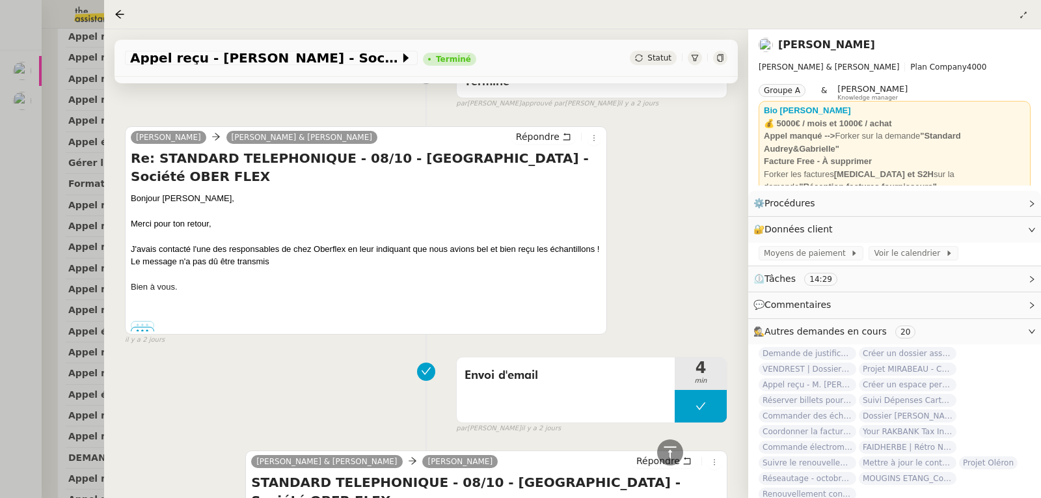
drag, startPoint x: 249, startPoint y: 237, endPoint x: 323, endPoint y: 468, distance: 242.3
copy div "Bonjour Anais, Je me permets de vous transmettre les informations suivantes sui…"
click at [3, 122] on div at bounding box center [520, 249] width 1041 height 498
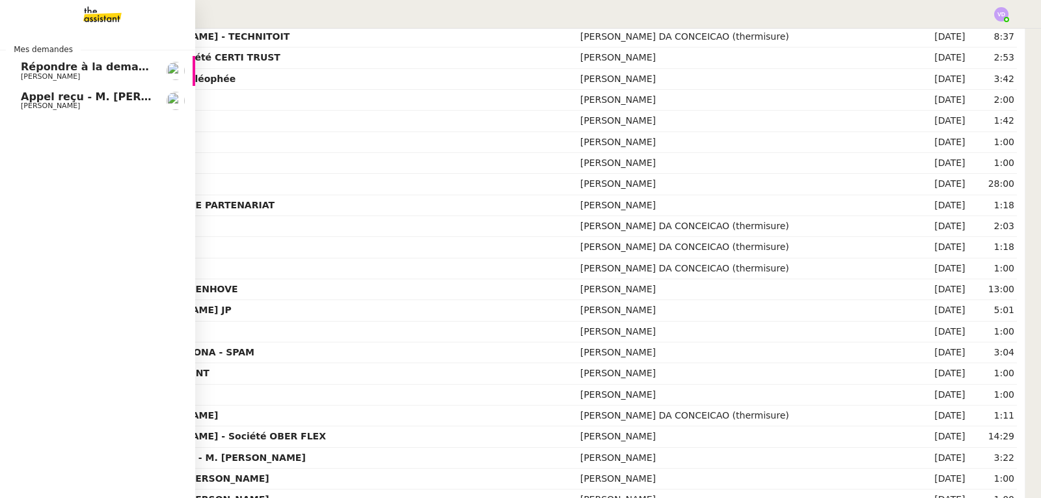
click at [36, 100] on span "Appel reçu - M. [PERSON_NAME]" at bounding box center [115, 96] width 189 height 12
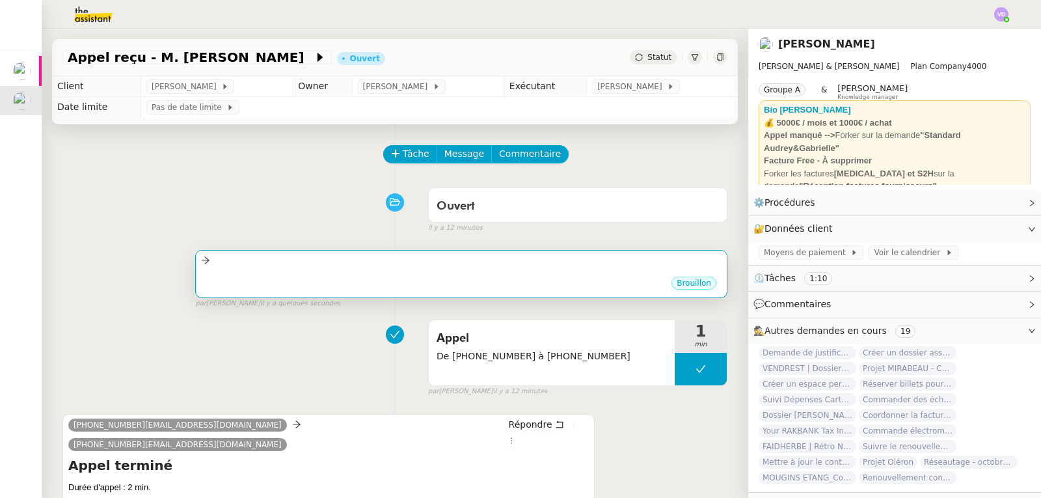
click at [342, 282] on div "Brouillon" at bounding box center [461, 285] width 520 height 20
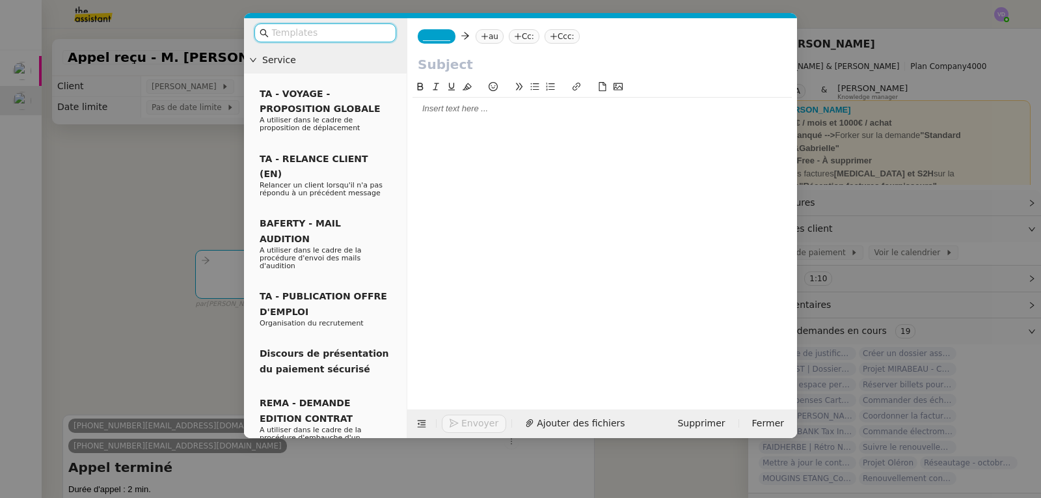
click at [444, 110] on div at bounding box center [601, 109] width 379 height 12
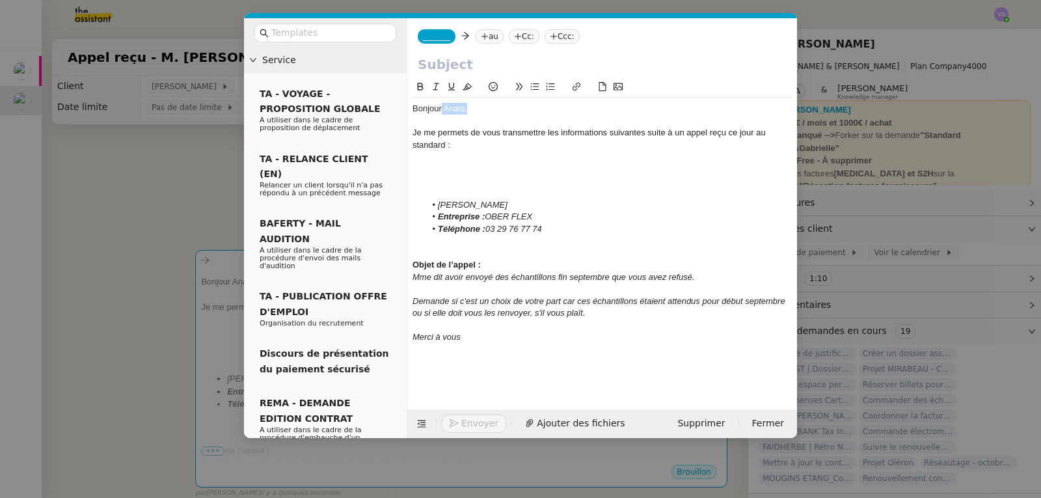
drag, startPoint x: 472, startPoint y: 105, endPoint x: 442, endPoint y: 111, distance: 29.7
click at [442, 111] on div "Bonjour Anais," at bounding box center [601, 109] width 379 height 12
drag, startPoint x: 554, startPoint y: 203, endPoint x: 440, endPoint y: 204, distance: 114.5
click at [440, 204] on li "[PERSON_NAME]" at bounding box center [608, 205] width 367 height 12
drag, startPoint x: 533, startPoint y: 215, endPoint x: 487, endPoint y: 218, distance: 46.3
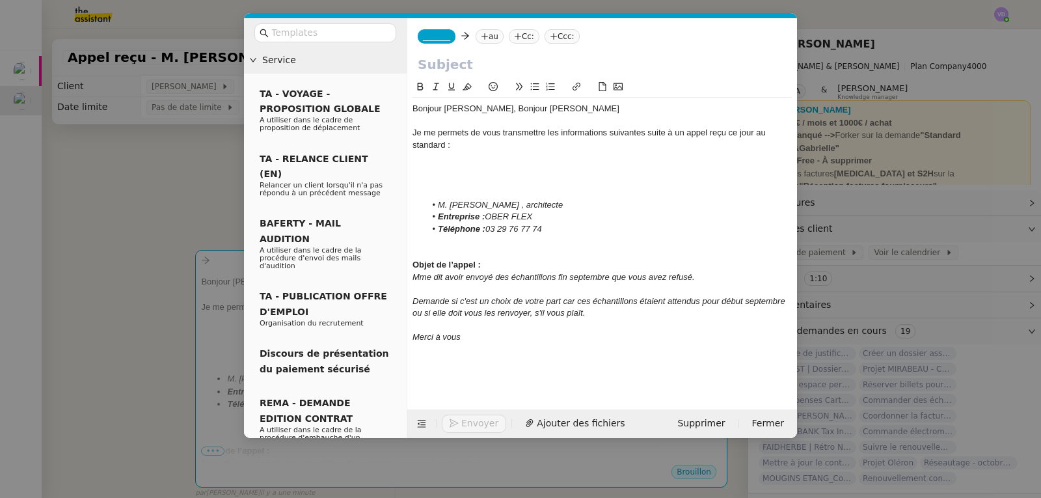
click at [487, 218] on li "Entreprise : OBER FLEX" at bounding box center [608, 217] width 367 height 12
click at [548, 219] on em "ATELIER OTHOLLO" at bounding box center [523, 216] width 77 height 10
click at [561, 215] on em "ATELIER OTHELLO" at bounding box center [523, 216] width 77 height 10
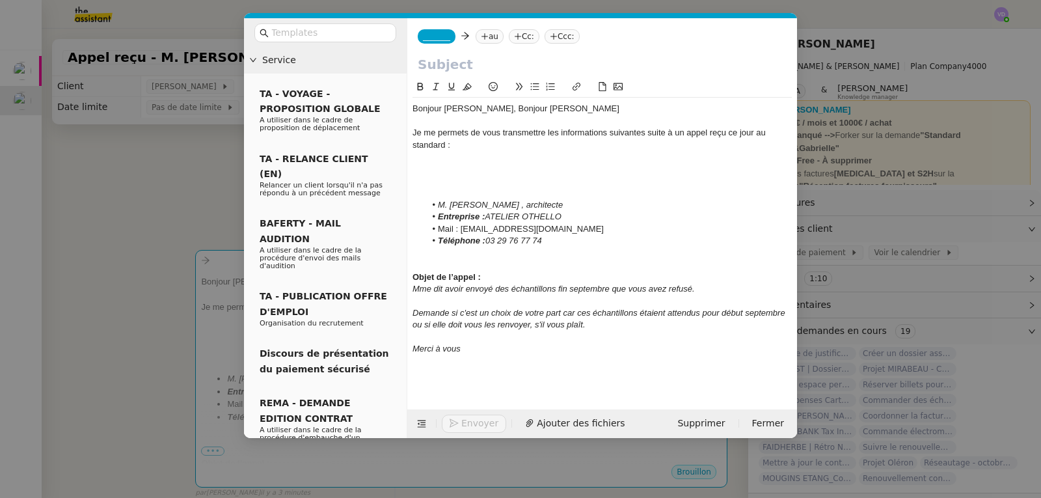
drag, startPoint x: 569, startPoint y: 243, endPoint x: 489, endPoint y: 239, distance: 80.8
click at [489, 239] on li "Téléphone : [PHONE_NUMBER]" at bounding box center [608, 241] width 367 height 12
click at [484, 202] on em "M. [PERSON_NAME] , architecte" at bounding box center [500, 205] width 125 height 10
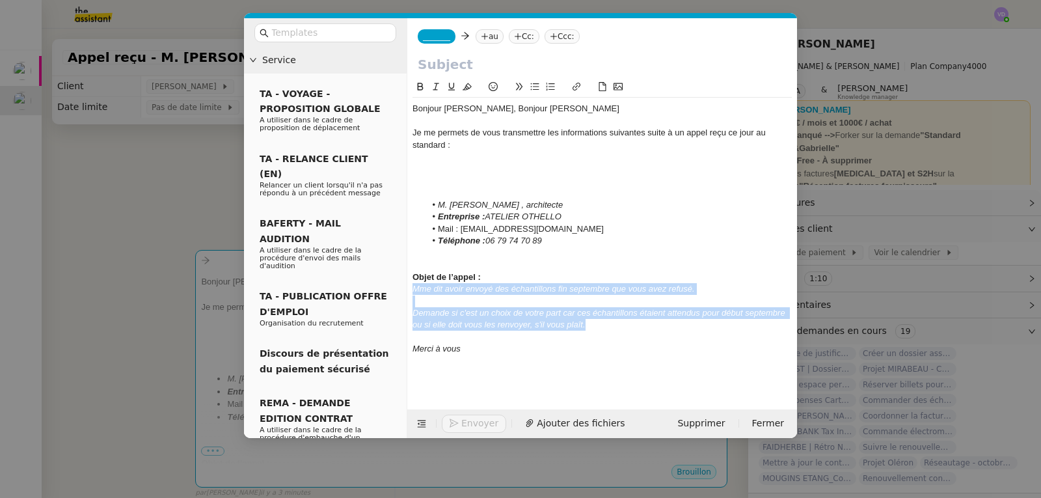
drag, startPoint x: 600, startPoint y: 326, endPoint x: 414, endPoint y: 293, distance: 189.0
click at [414, 293] on div "Bonjour [PERSON_NAME], Bonjour [PERSON_NAME] Je me permets de vous transmettre …" at bounding box center [601, 229] width 379 height 263
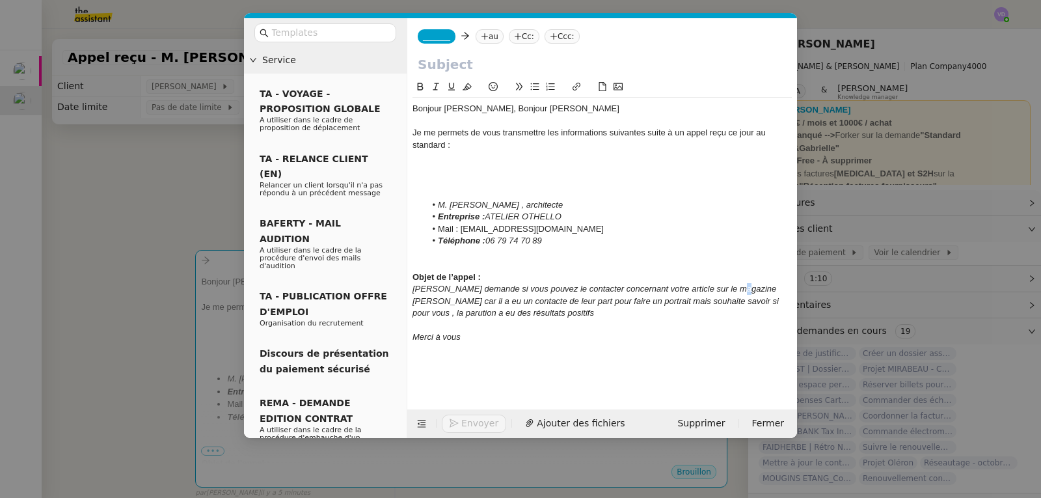
click at [732, 292] on em "[PERSON_NAME] demande si vous pouvez le contacter concernant votre article sur …" at bounding box center [596, 301] width 369 height 34
click at [690, 291] on em "[PERSON_NAME] demande si vous pouvez le contacter concernant votre article sur …" at bounding box center [596, 301] width 369 height 34
drag, startPoint x: 690, startPoint y: 291, endPoint x: 634, endPoint y: 294, distance: 56.0
click at [634, 294] on div "[PERSON_NAME] demande si vous pouvez le contacter concernant votre article sur …" at bounding box center [601, 301] width 379 height 36
click at [571, 323] on div at bounding box center [601, 325] width 379 height 12
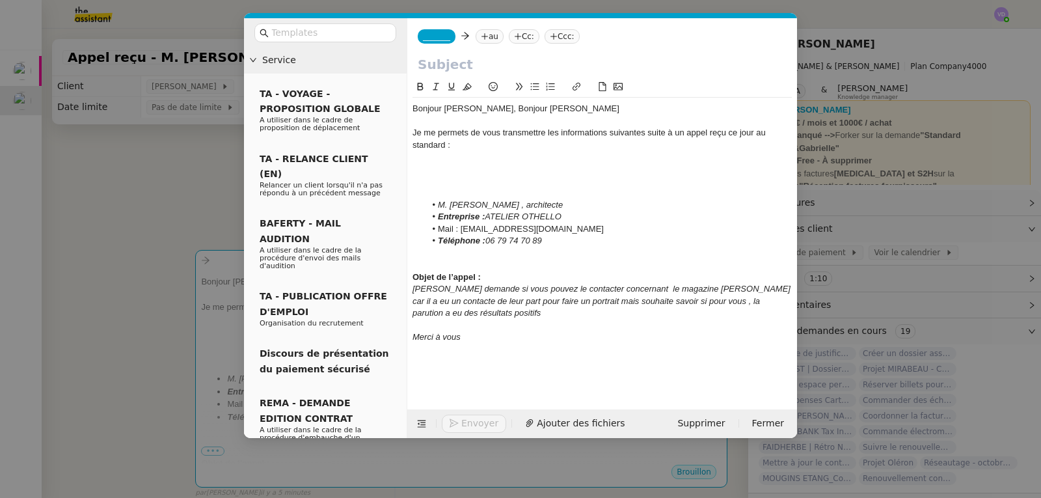
click at [511, 306] on div "[PERSON_NAME] demande si vous pouvez le contacter concernant le magazine [PERSO…" at bounding box center [601, 301] width 379 height 36
click at [594, 302] on em "[PERSON_NAME] demande si vous pouvez le contacter concernant le magazine [PERSO…" at bounding box center [602, 301] width 381 height 34
click at [567, 302] on em "[PERSON_NAME] demande si vous pouvez le contacter concernant le magazine [PERSO…" at bounding box center [602, 301] width 381 height 34
click at [589, 320] on div at bounding box center [601, 325] width 379 height 12
click at [559, 313] on div "[PERSON_NAME] demande si vous pouvez le contacter concernant le magazine [PERSO…" at bounding box center [601, 301] width 379 height 36
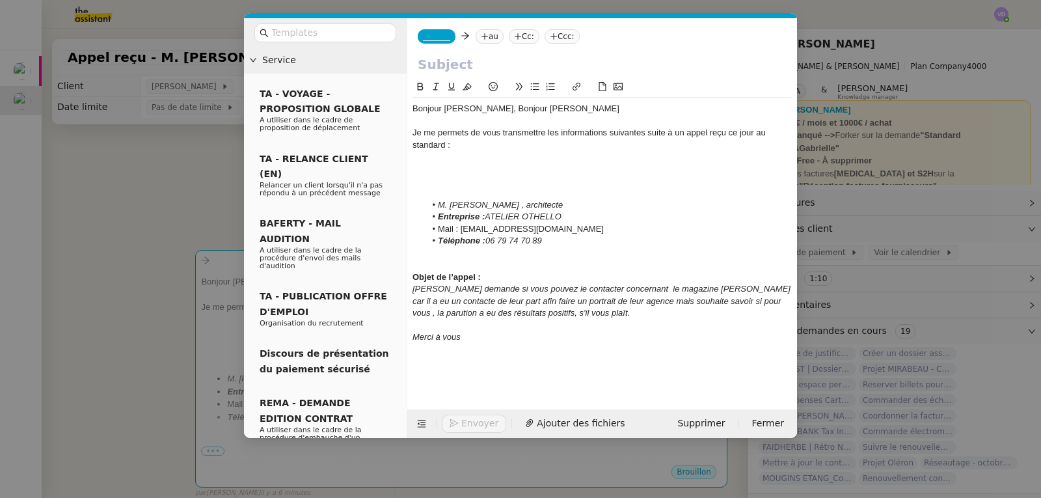
click at [603, 237] on li "Téléphone : [PHONE_NUMBER]" at bounding box center [608, 241] width 367 height 12
click at [182, 193] on nz-modal-container "Service TA - VOYAGE - PROPOSITION GLOBALE A utiliser dans le cadre de propositi…" at bounding box center [520, 249] width 1041 height 498
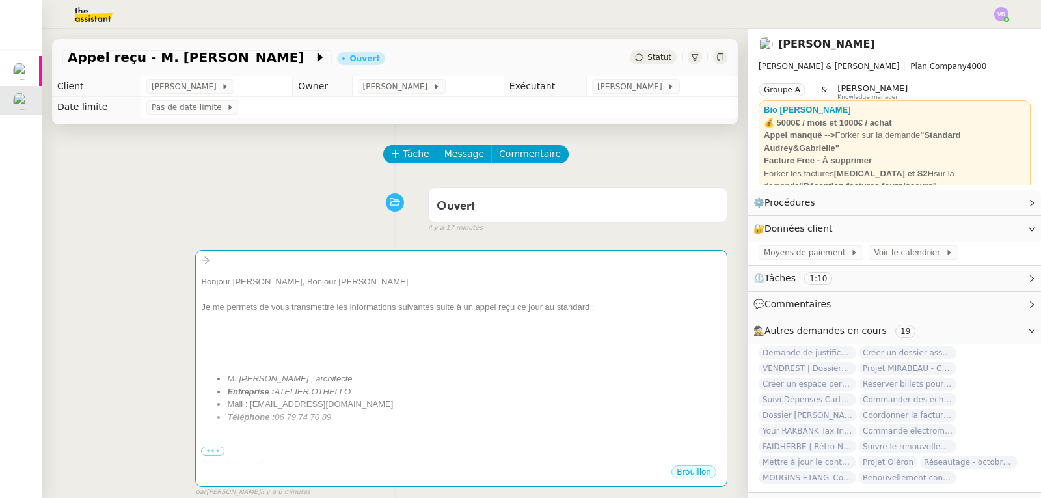
click at [1003, 16] on img at bounding box center [1001, 14] width 14 height 14
click at [974, 36] on li "Suivi" at bounding box center [966, 37] width 85 height 18
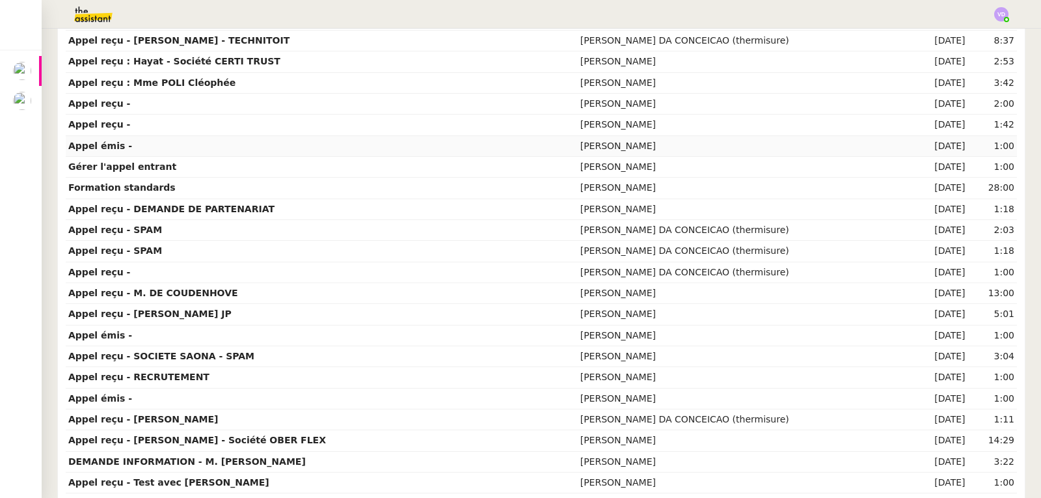
scroll to position [260, 0]
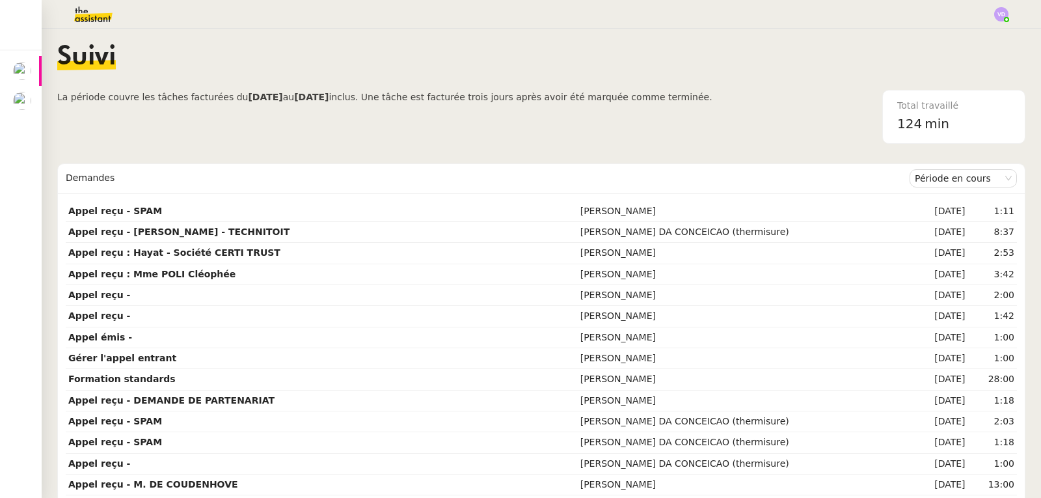
scroll to position [260, 0]
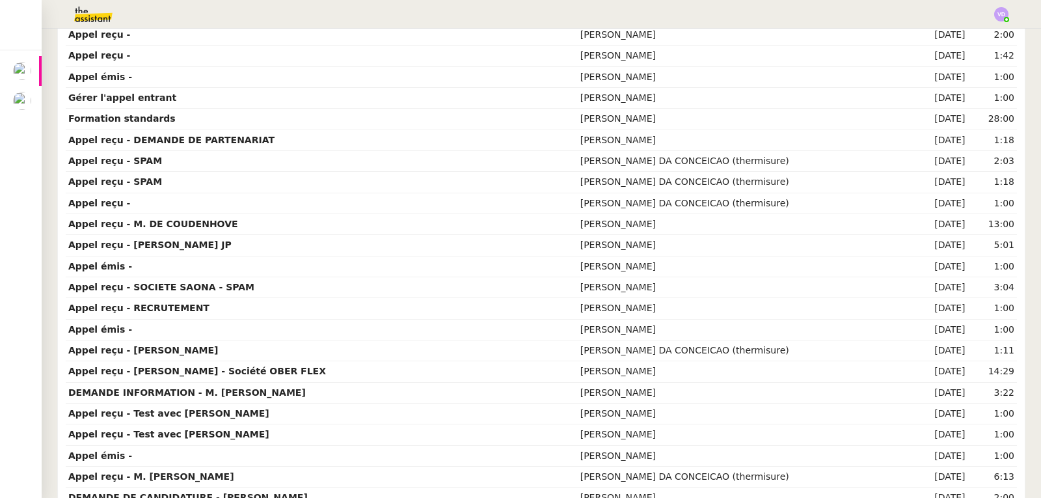
click at [274, 371] on strong "Appel reçu - [PERSON_NAME] - Société OBER FLEX" at bounding box center [197, 371] width 258 height 10
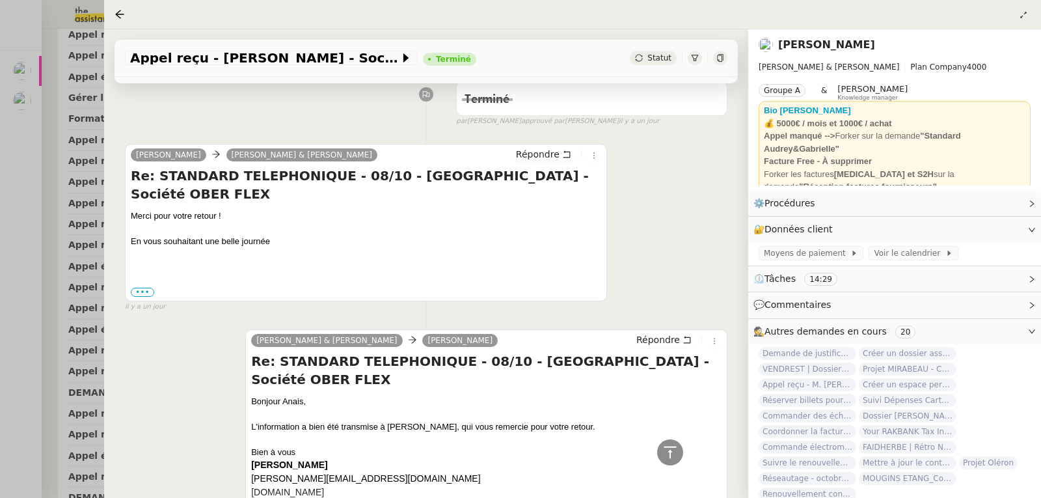
scroll to position [130, 0]
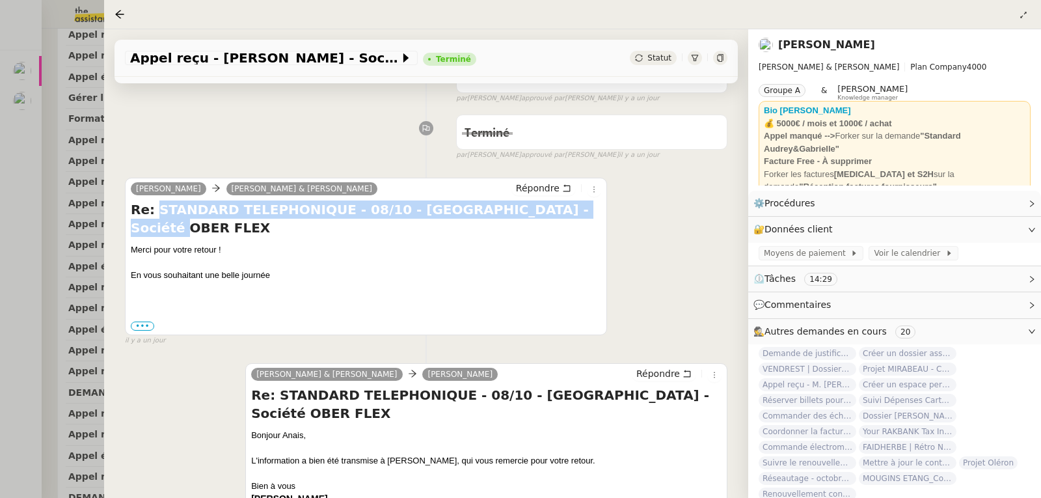
drag, startPoint x: 155, startPoint y: 214, endPoint x: 546, endPoint y: 222, distance: 391.7
click at [546, 222] on div "Re: STANDARD TELEPHONIQUE - 08/10 - [GEOGRAPHIC_DATA] - Société OBER FLEX Merci…" at bounding box center [366, 265] width 470 height 131
copy h4 "STANDARD TELEPHONIQUE - 08/10 - [GEOGRAPHIC_DATA] - Société OBER FLEX"
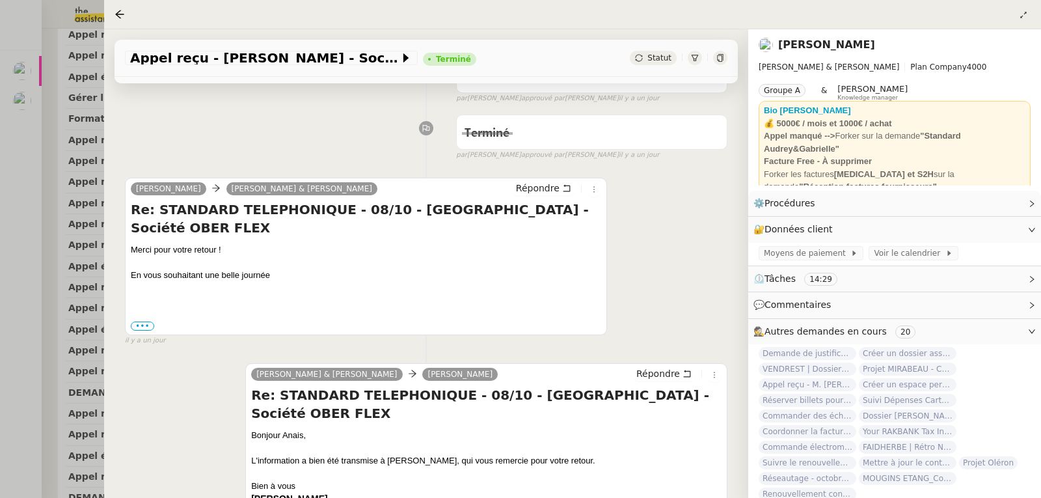
click at [3, 160] on div at bounding box center [520, 249] width 1041 height 498
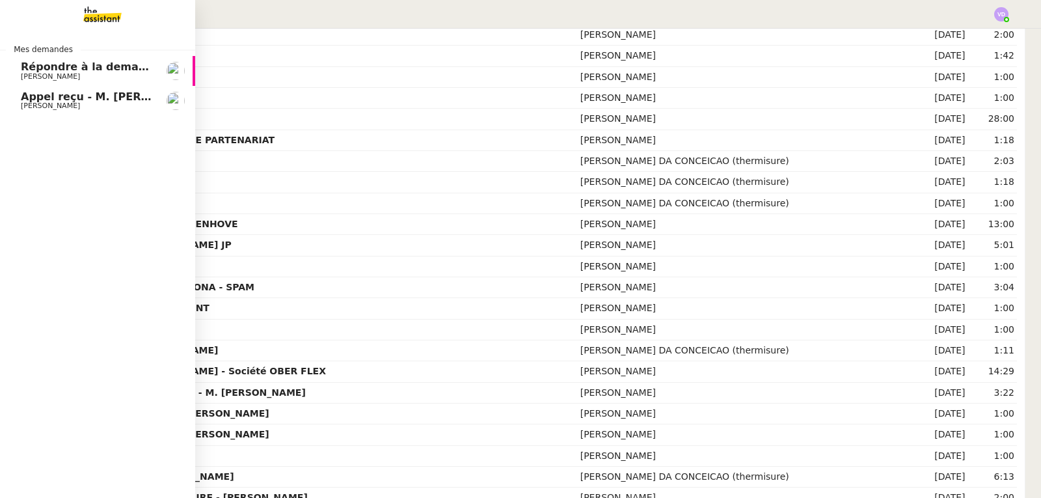
click at [41, 100] on span "Appel reçu - M. [PERSON_NAME]" at bounding box center [115, 96] width 189 height 12
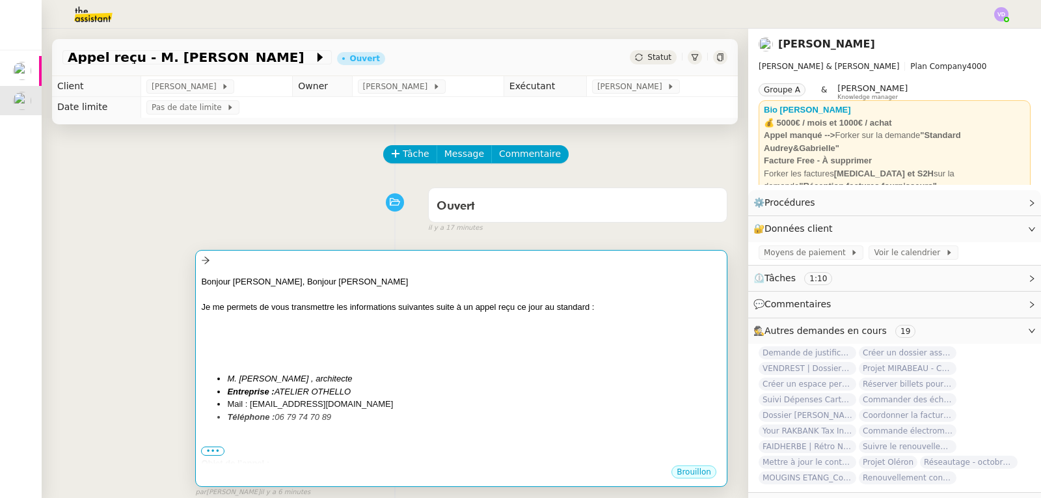
click at [371, 324] on div at bounding box center [461, 319] width 520 height 13
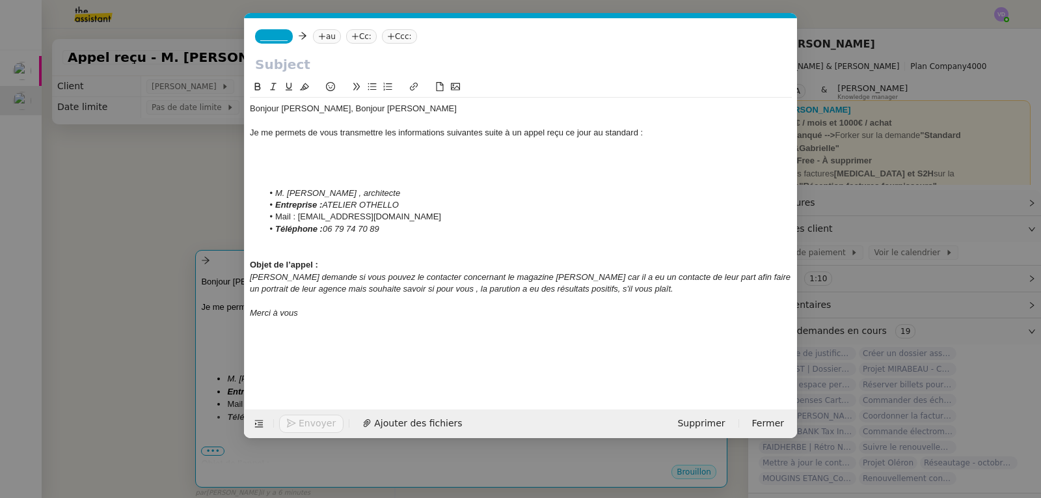
scroll to position [0, 27]
click at [291, 58] on input "text" at bounding box center [520, 65] width 531 height 20
paste input "STANDARD TELEPHONIQUE - 08/10 - [GEOGRAPHIC_DATA] - Société OBER FLEX"
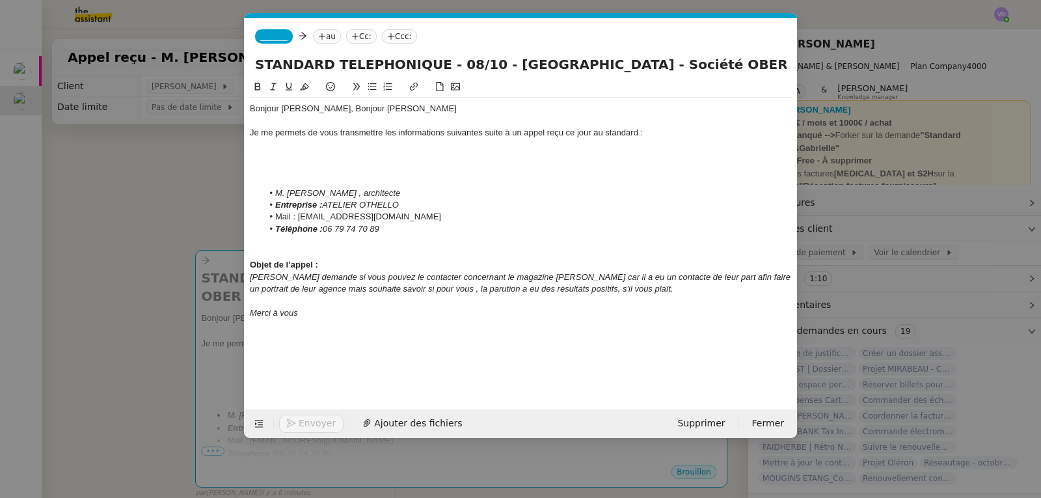
drag, startPoint x: 680, startPoint y: 70, endPoint x: 439, endPoint y: 67, distance: 240.7
click at [439, 67] on input "STANDARD TELEPHONIQUE - 08/10 - [GEOGRAPHIC_DATA] - Société OBER FLEX" at bounding box center [520, 65] width 531 height 20
type input "STANDARD TELEPHONIQUE - 10/10 - M. JOLY - ATELIER OTHELLO"
click at [268, 38] on span "_______" at bounding box center [273, 36] width 27 height 9
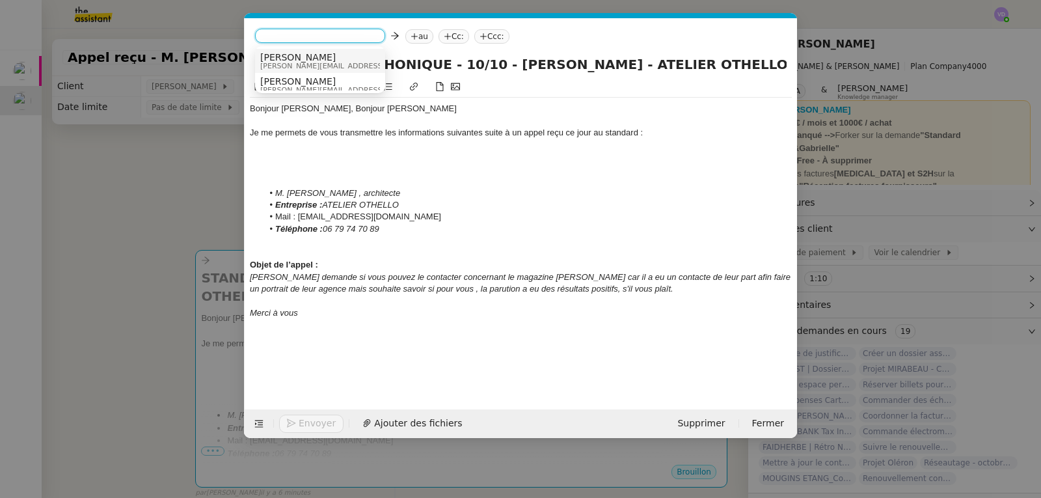
click at [287, 62] on span "[PERSON_NAME][EMAIL_ADDRESS][DOMAIN_NAME]" at bounding box center [352, 65] width 185 height 7
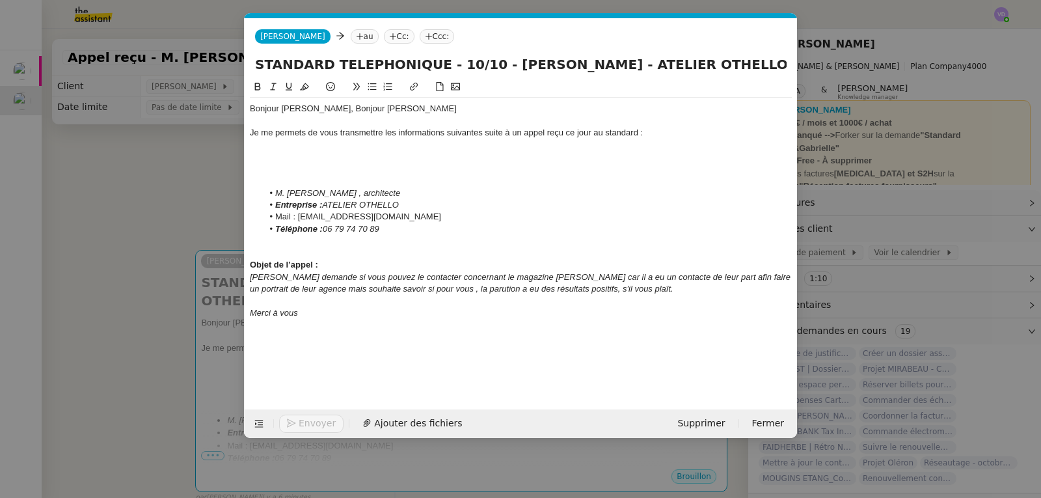
click at [351, 40] on nz-tag "au" at bounding box center [365, 36] width 28 height 14
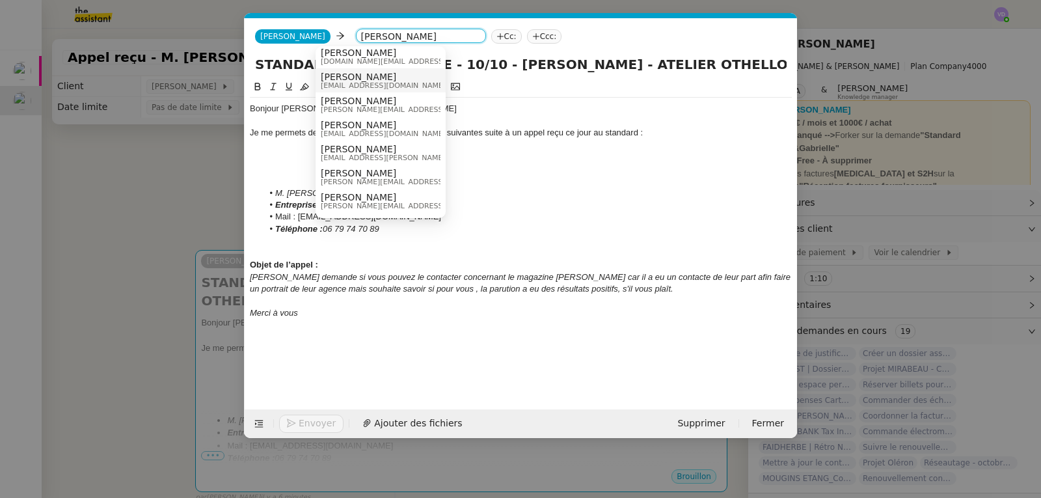
scroll to position [130, 0]
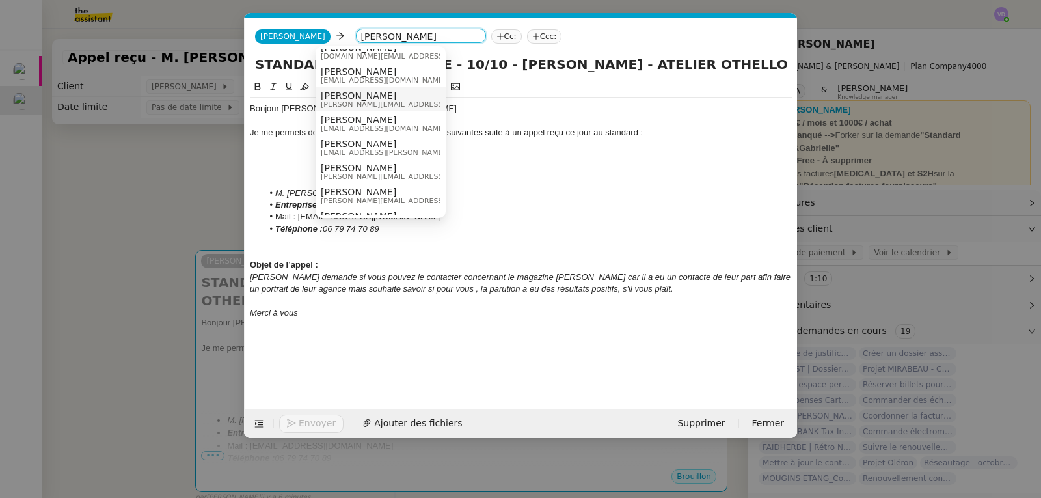
click at [360, 98] on span "[PERSON_NAME]" at bounding box center [413, 95] width 185 height 10
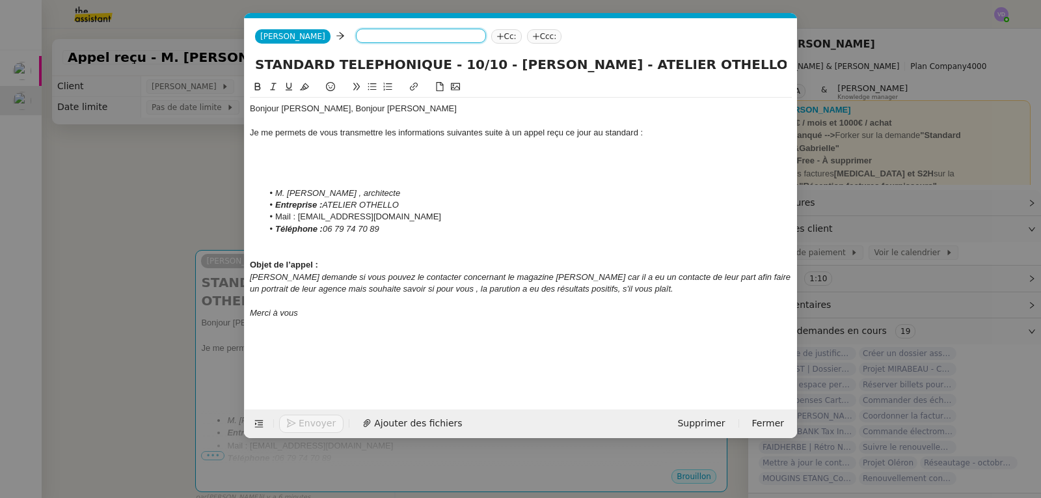
scroll to position [0, 0]
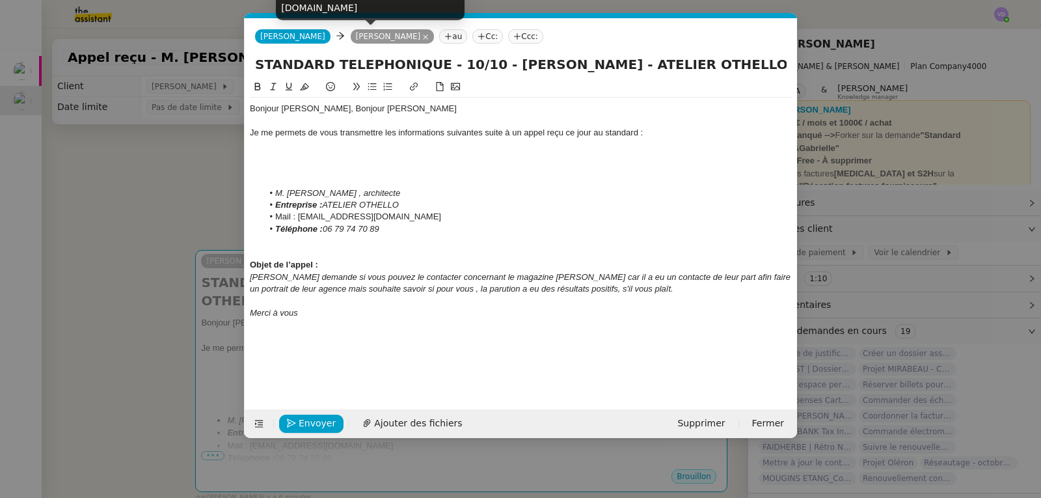
click at [352, 38] on nz-tag "[PERSON_NAME]" at bounding box center [393, 36] width 84 height 14
click at [439, 32] on nz-tag "au" at bounding box center [453, 36] width 28 height 14
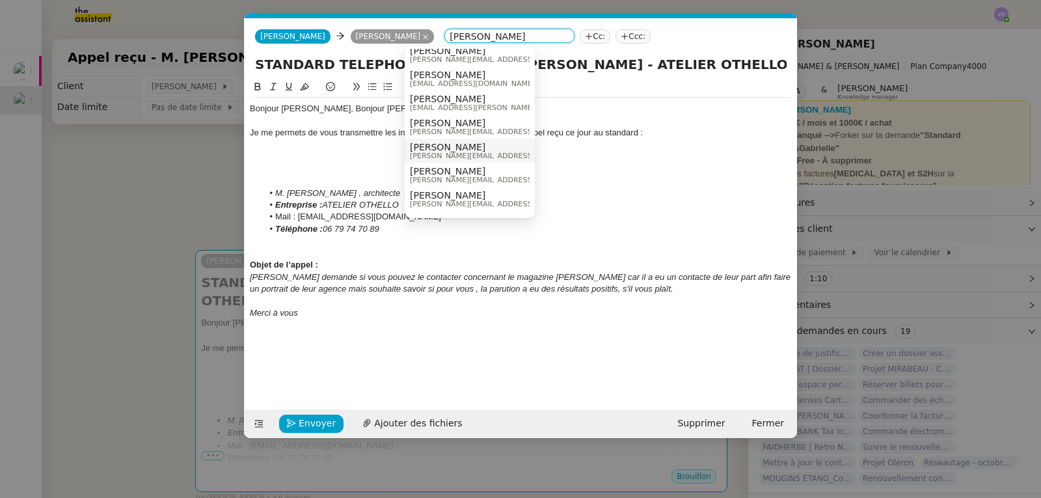
scroll to position [195, 0]
type input "AUDREY"
click at [445, 147] on span "Audrey" at bounding box center [502, 147] width 185 height 10
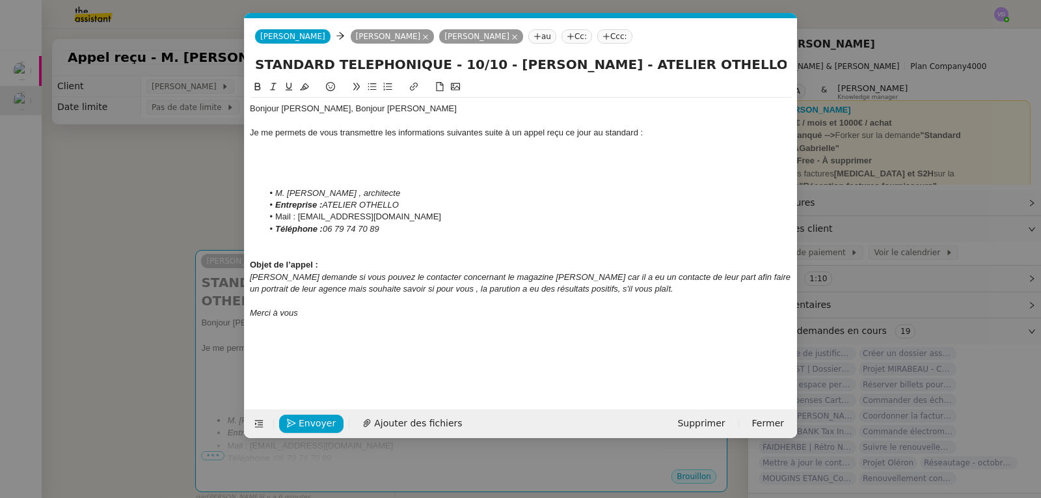
scroll to position [0, 0]
click at [407, 109] on div "Bonjour [PERSON_NAME], Bonjour [PERSON_NAME]" at bounding box center [521, 109] width 542 height 12
click at [339, 173] on div at bounding box center [521, 169] width 542 height 12
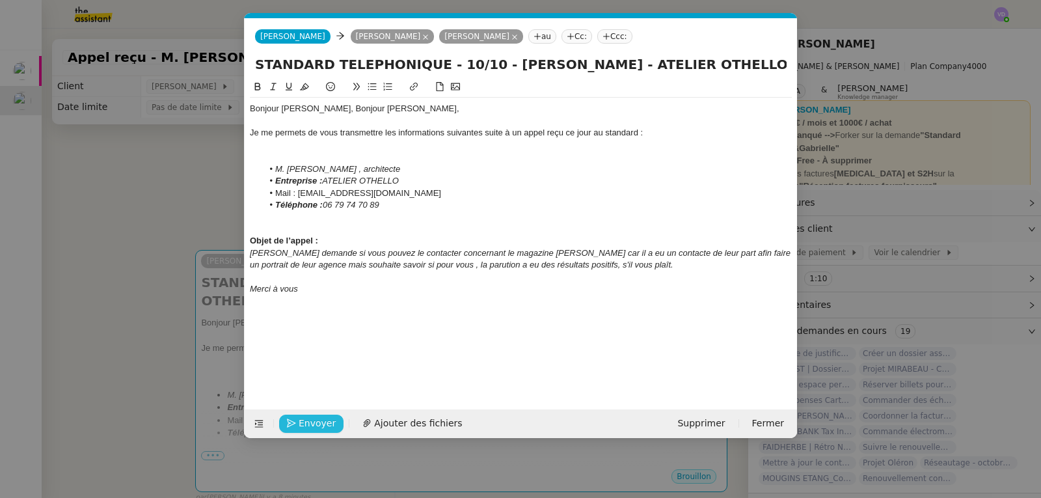
click at [310, 425] on span "Envoyer" at bounding box center [317, 423] width 37 height 15
click at [310, 425] on span "Confirmer l'envoi" at bounding box center [338, 423] width 78 height 15
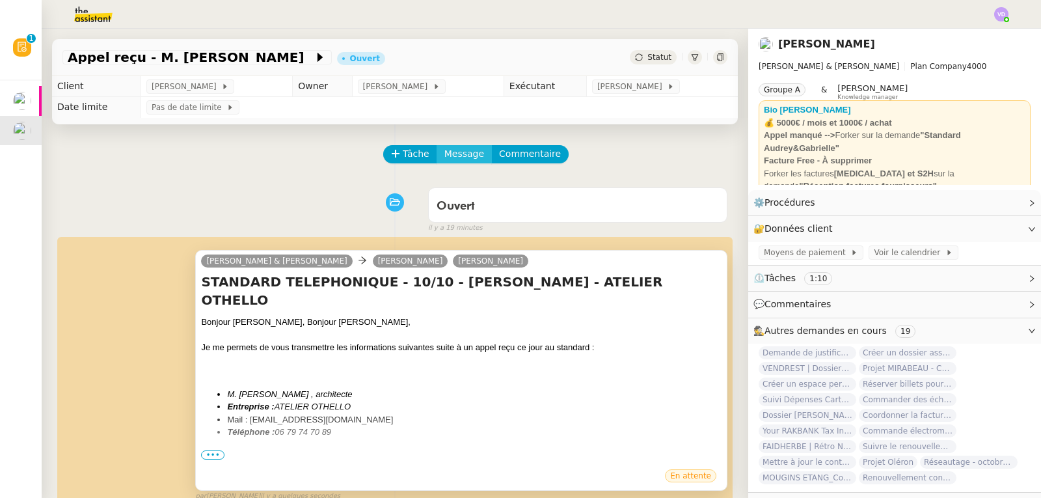
click at [444, 155] on span "Message" at bounding box center [464, 153] width 40 height 15
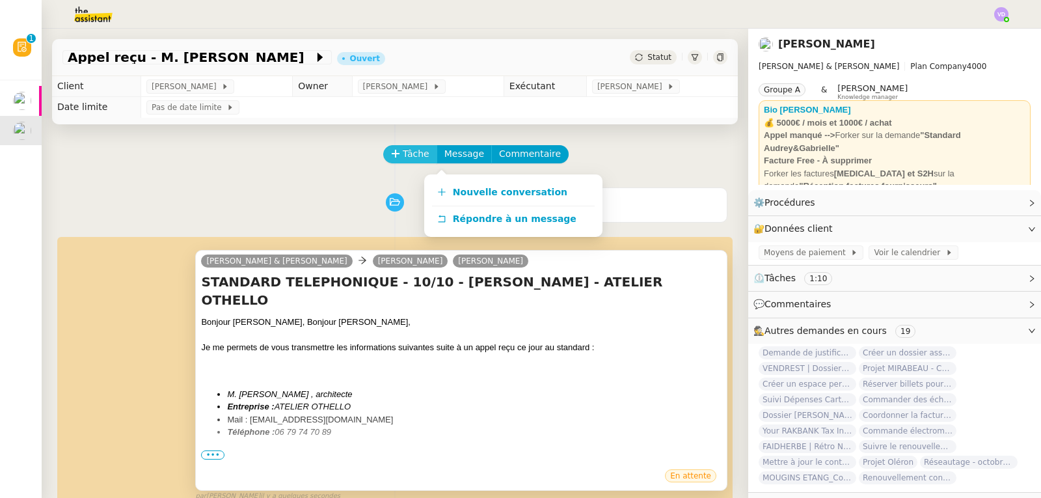
click at [412, 161] on span "Tâche" at bounding box center [416, 153] width 27 height 15
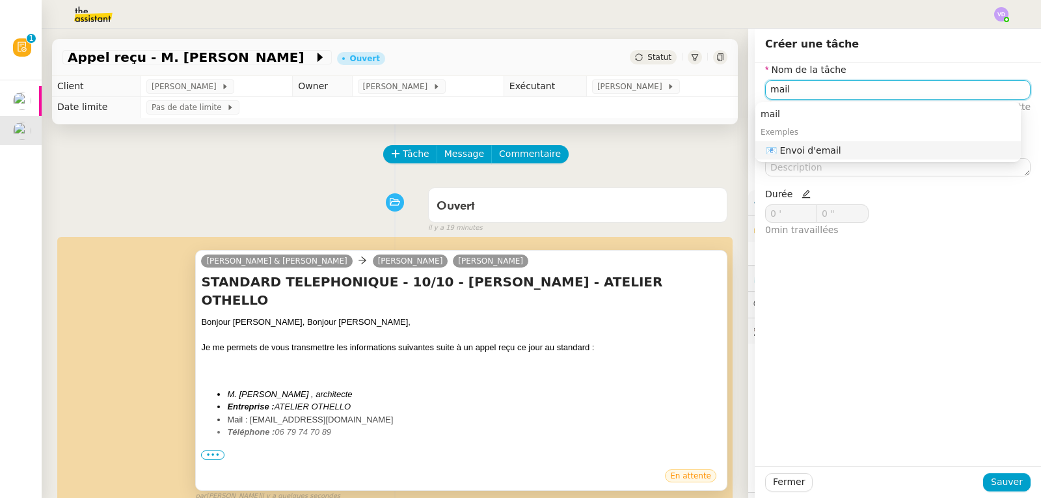
click at [797, 154] on div "📧 Envoi d'email" at bounding box center [891, 150] width 250 height 12
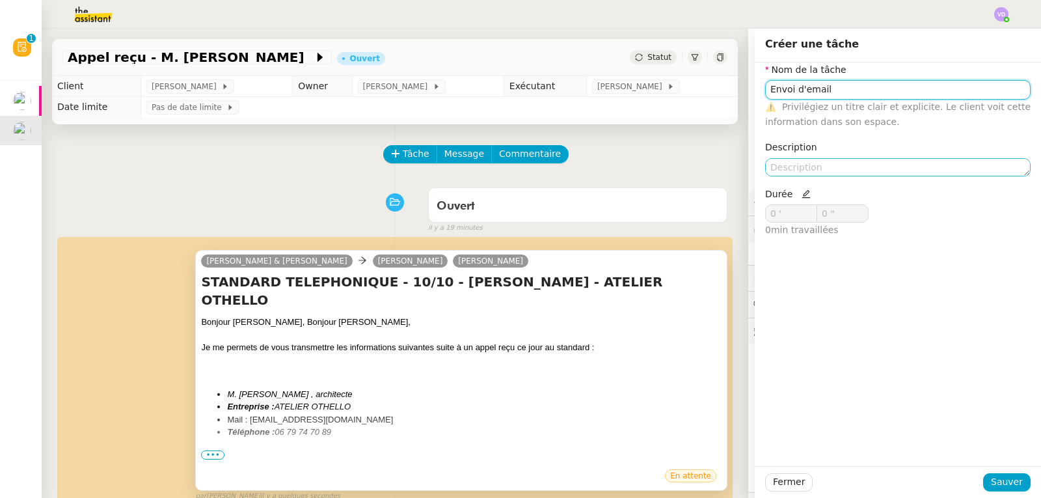
type input "Envoi d'email"
click at [786, 171] on textarea at bounding box center [897, 167] width 265 height 18
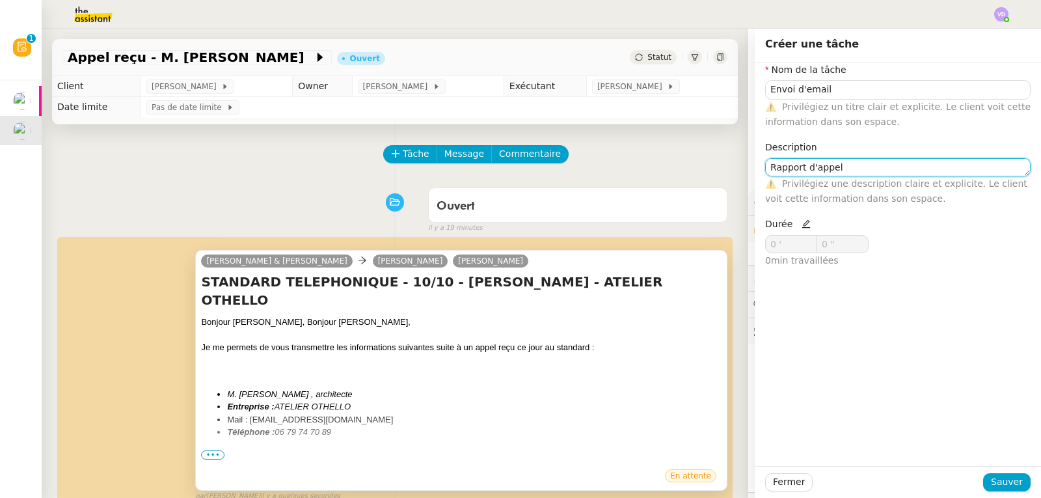
type textarea "Rapport d'appel"
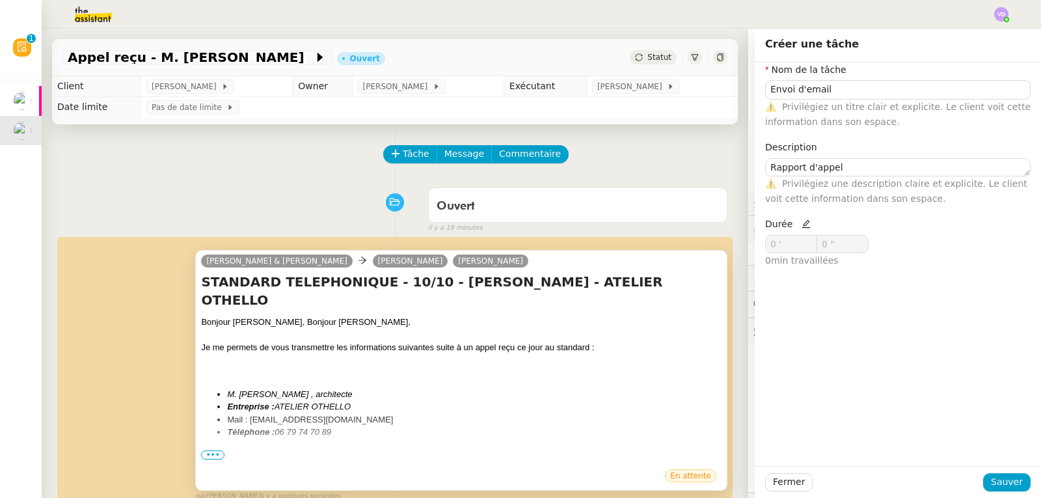
click at [801, 224] on icon at bounding box center [805, 223] width 9 height 9
drag, startPoint x: 783, startPoint y: 240, endPoint x: 758, endPoint y: 239, distance: 25.4
click at [766, 239] on input "0 '" at bounding box center [791, 243] width 51 height 17
type input "2 '"
click at [993, 481] on span "Sauver" at bounding box center [1007, 481] width 32 height 15
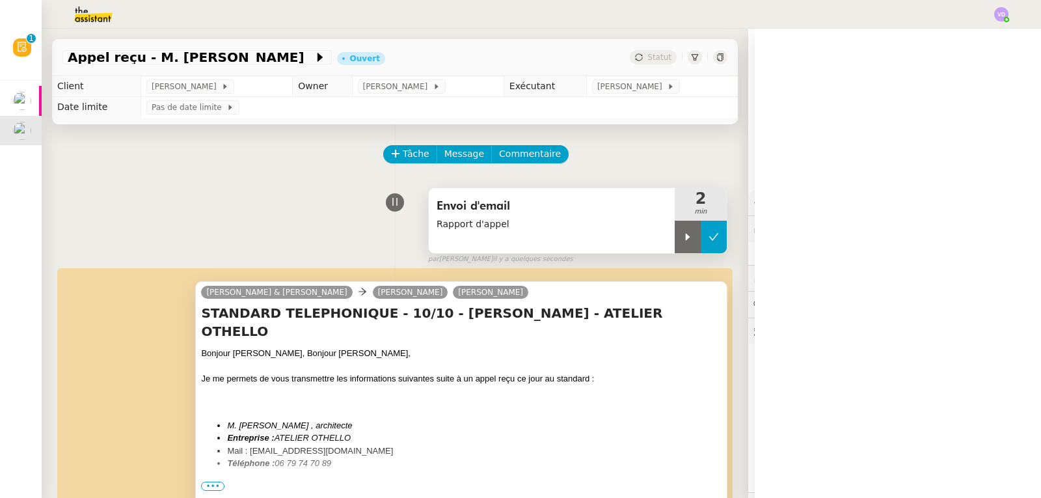
click at [708, 237] on icon at bounding box center [713, 237] width 10 height 10
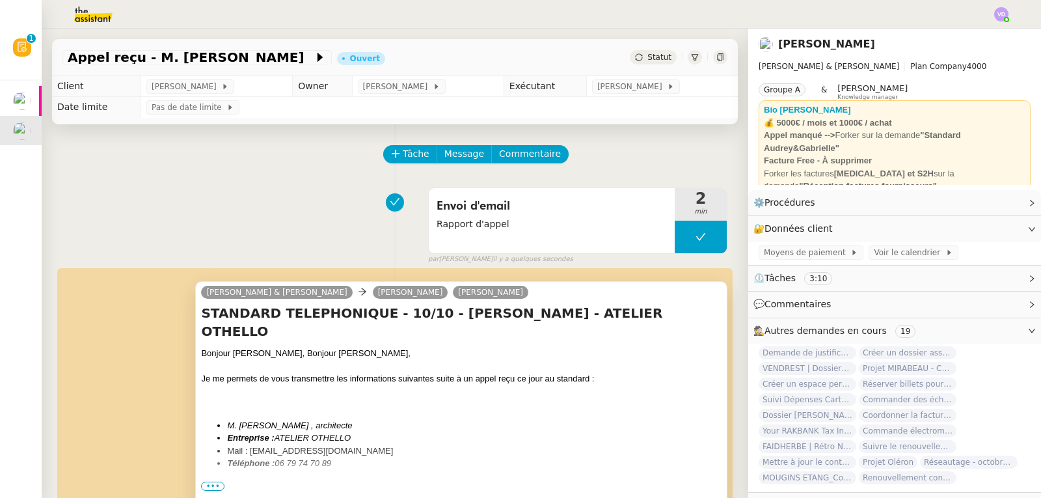
click at [103, 218] on div "Envoi d'email Rapport d'appel 2 min false par Vanessa D. il y a quelques second…" at bounding box center [394, 222] width 665 height 83
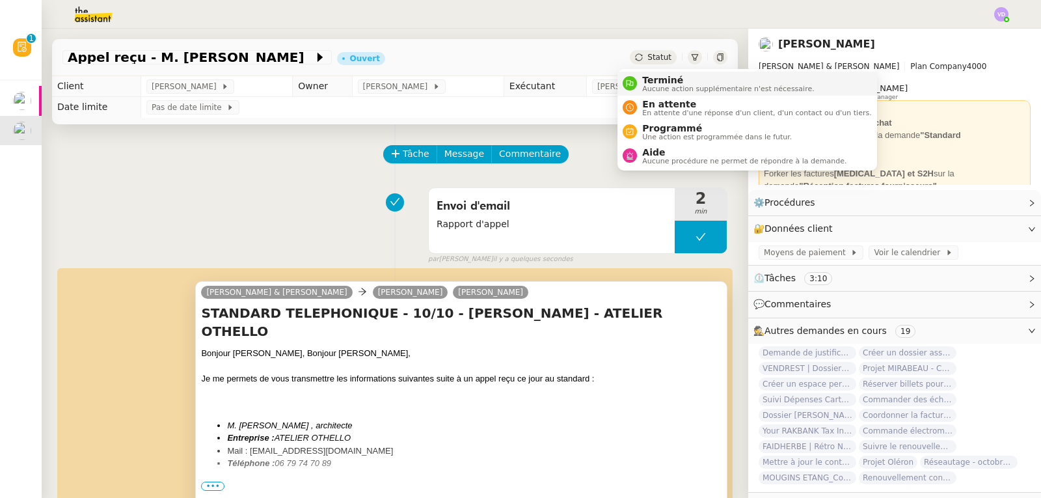
click at [650, 79] on span "Terminé" at bounding box center [728, 80] width 172 height 10
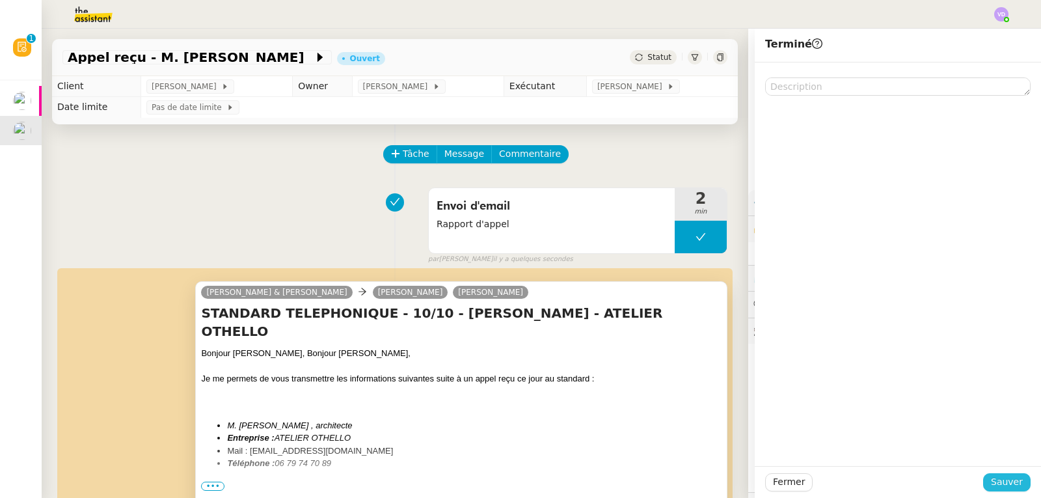
click at [995, 479] on span "Sauver" at bounding box center [1007, 481] width 32 height 15
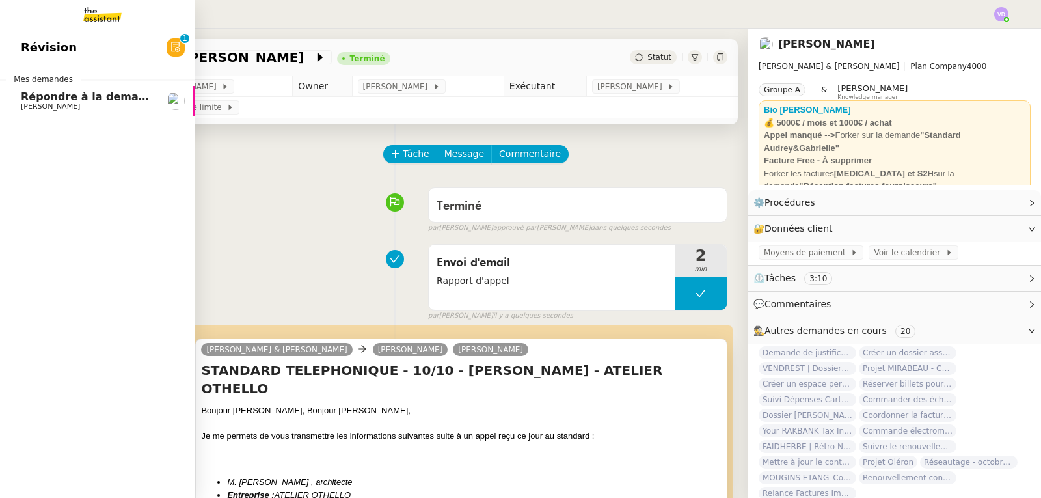
click at [31, 96] on span "Répondre à la demande de [PERSON_NAME]" at bounding box center [150, 96] width 258 height 12
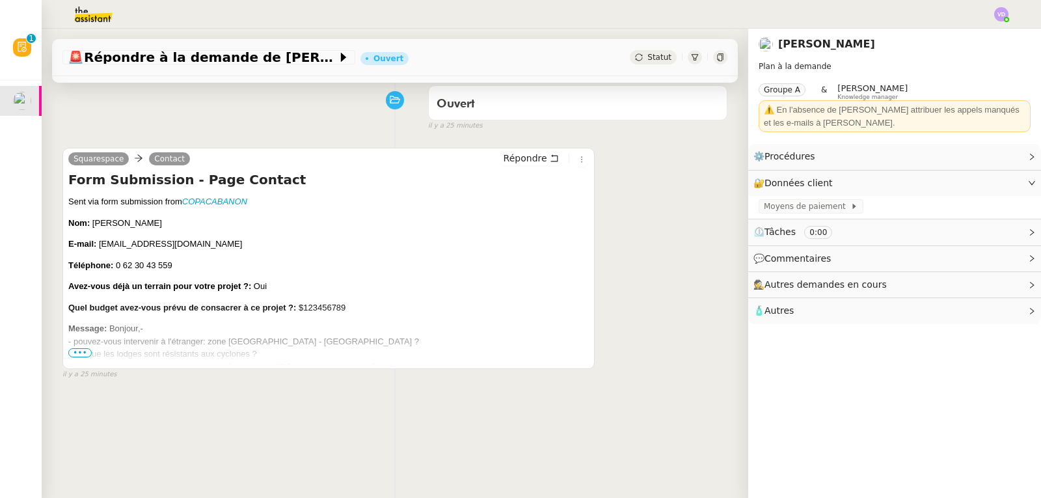
scroll to position [130, 0]
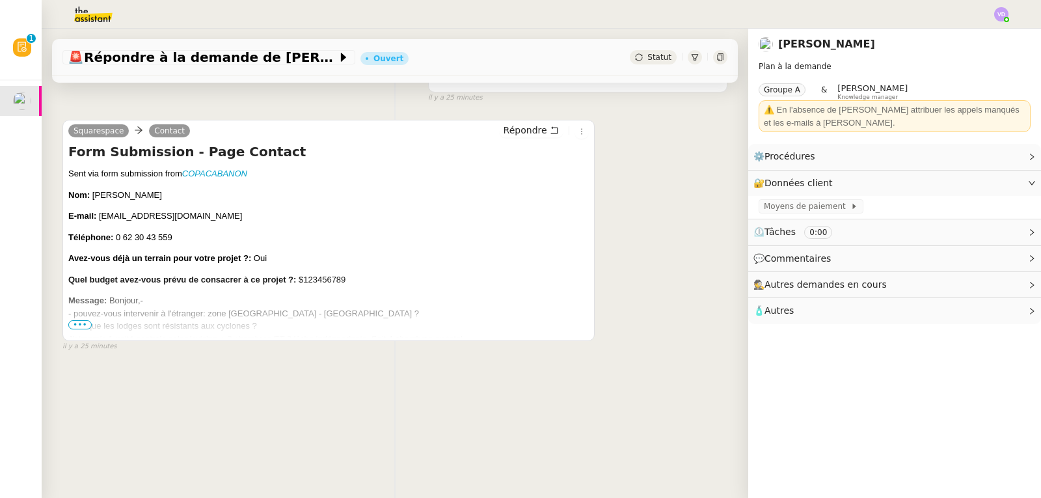
click at [88, 327] on span "•••" at bounding box center [79, 324] width 23 height 9
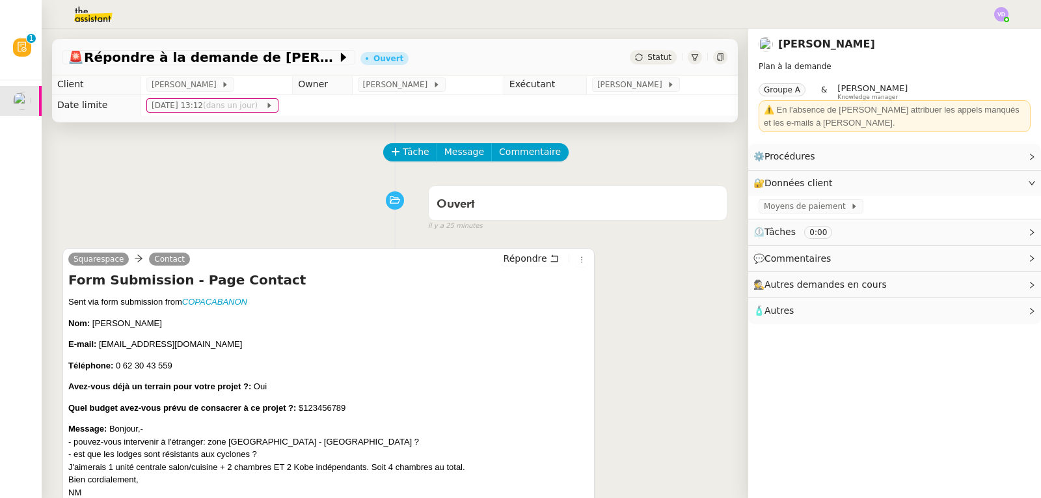
scroll to position [0, 0]
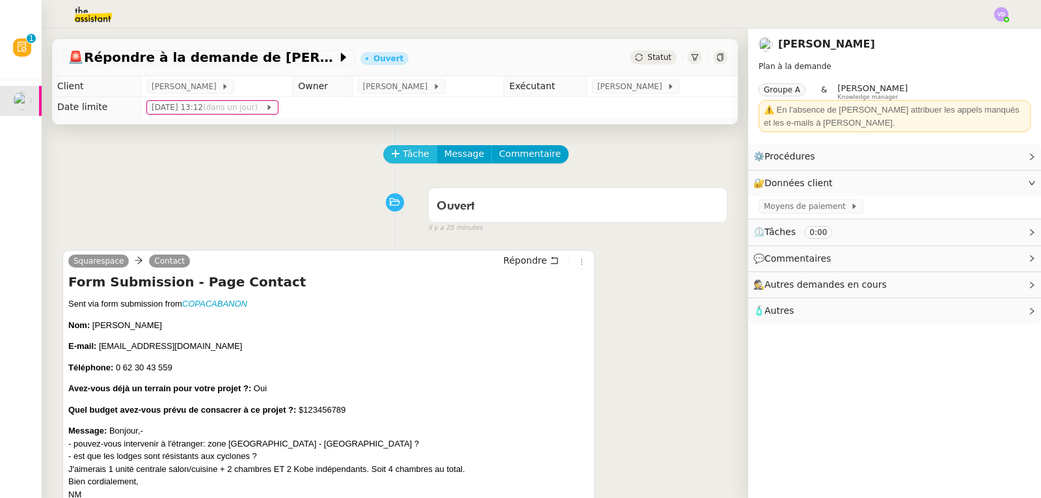
click at [410, 154] on span "Tâche" at bounding box center [416, 153] width 27 height 15
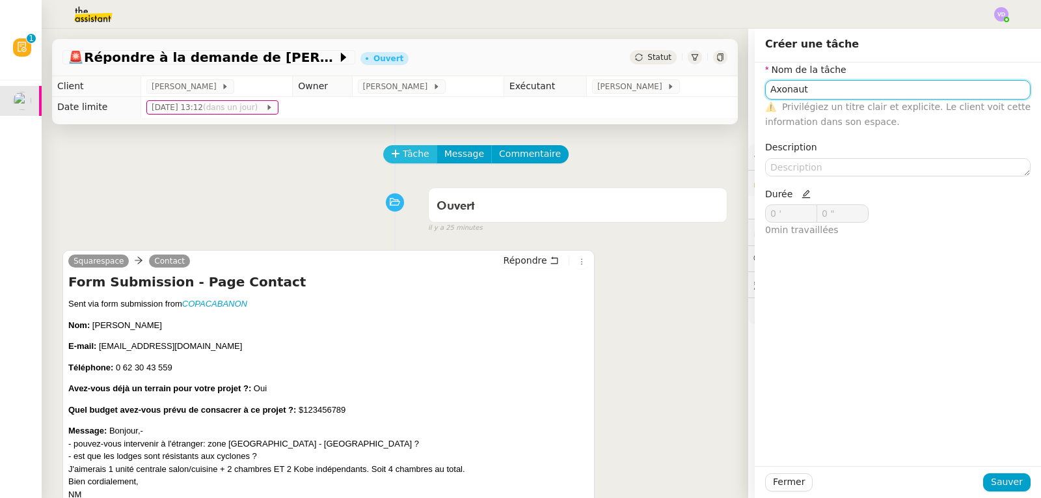
type input "Axonaut"
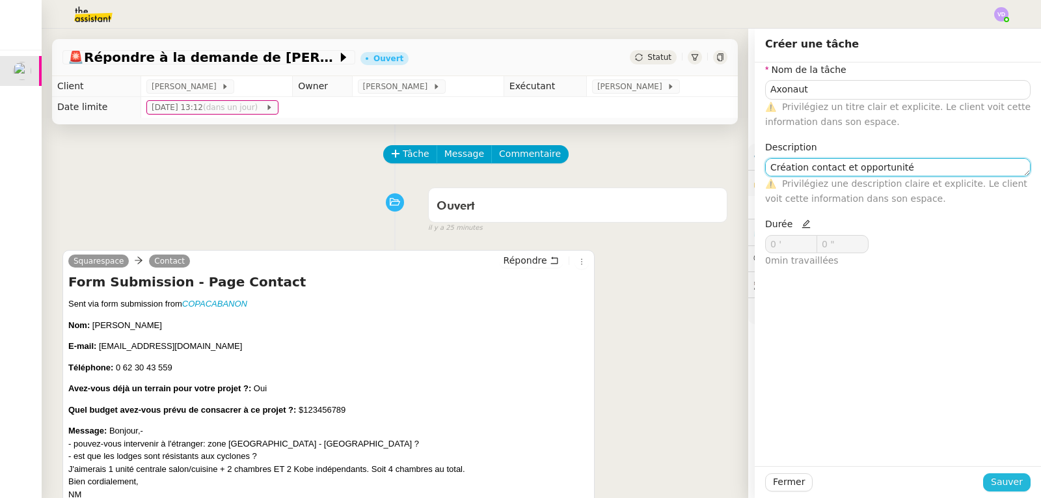
type textarea "Création contact et opportunité"
click at [994, 488] on span "Sauver" at bounding box center [1007, 481] width 32 height 15
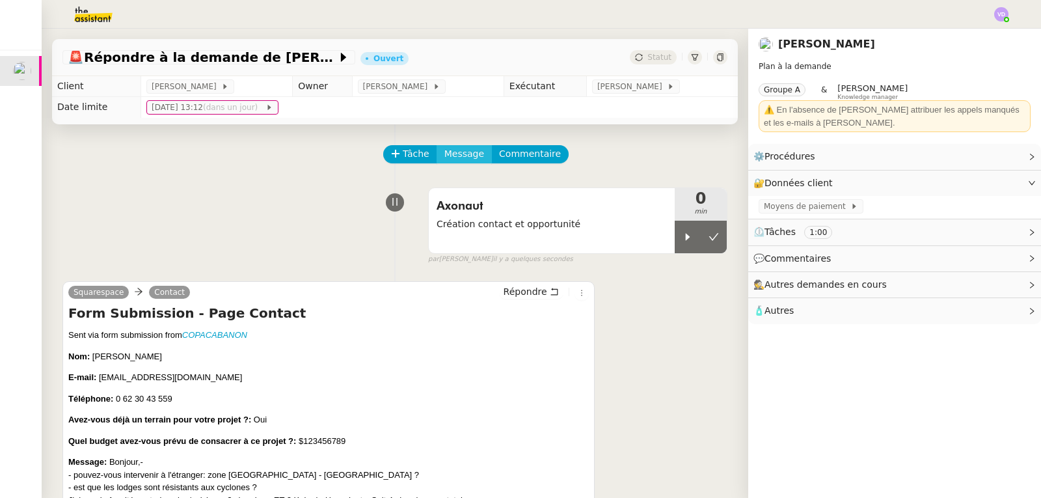
click at [450, 154] on span "Message" at bounding box center [464, 153] width 40 height 15
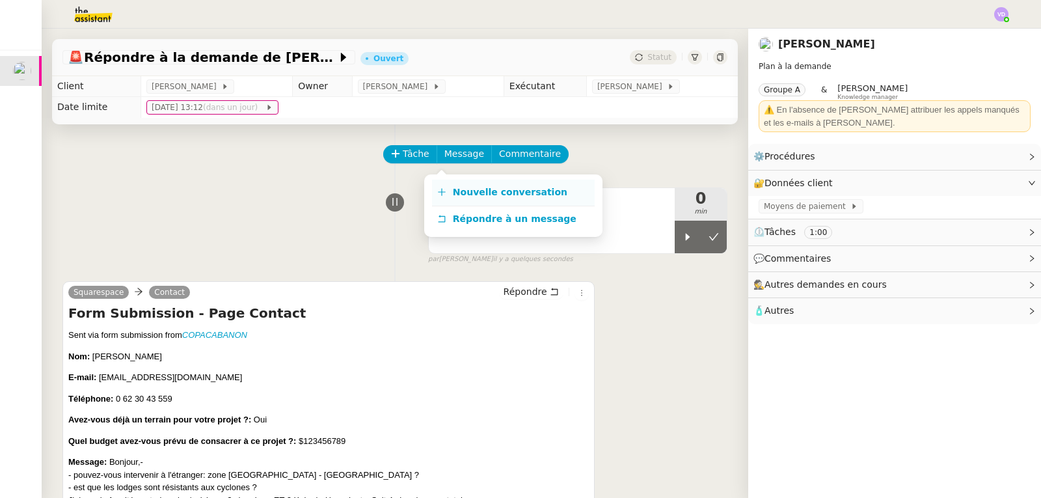
click at [513, 194] on span "Nouvelle conversation" at bounding box center [510, 192] width 114 height 10
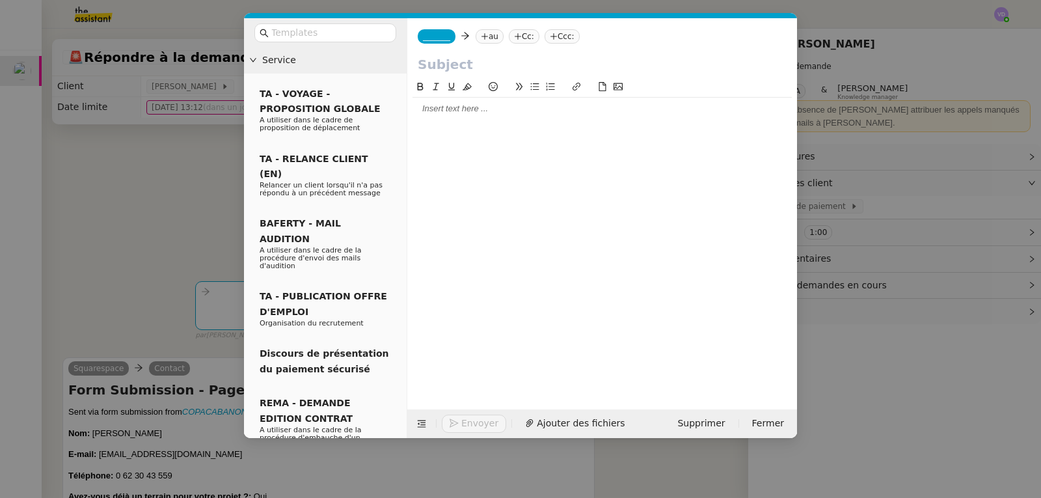
click at [439, 40] on span "_______" at bounding box center [436, 36] width 27 height 9
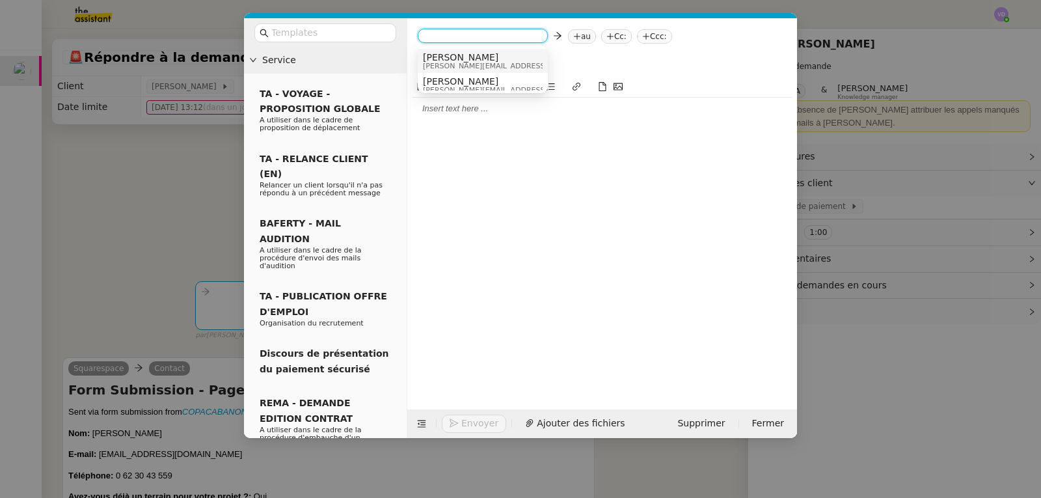
click at [442, 65] on span "[PERSON_NAME][EMAIL_ADDRESS][DOMAIN_NAME]" at bounding box center [515, 65] width 185 height 7
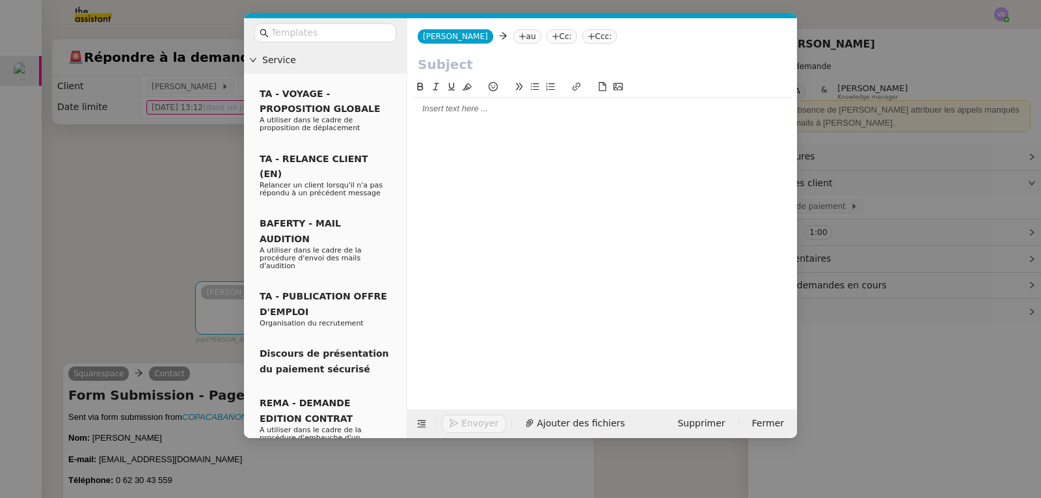
click at [202, 305] on nz-modal-container "Service TA - VOYAGE - PROPOSITION GLOBALE A utiliser dans le cadre de propositi…" at bounding box center [520, 249] width 1041 height 498
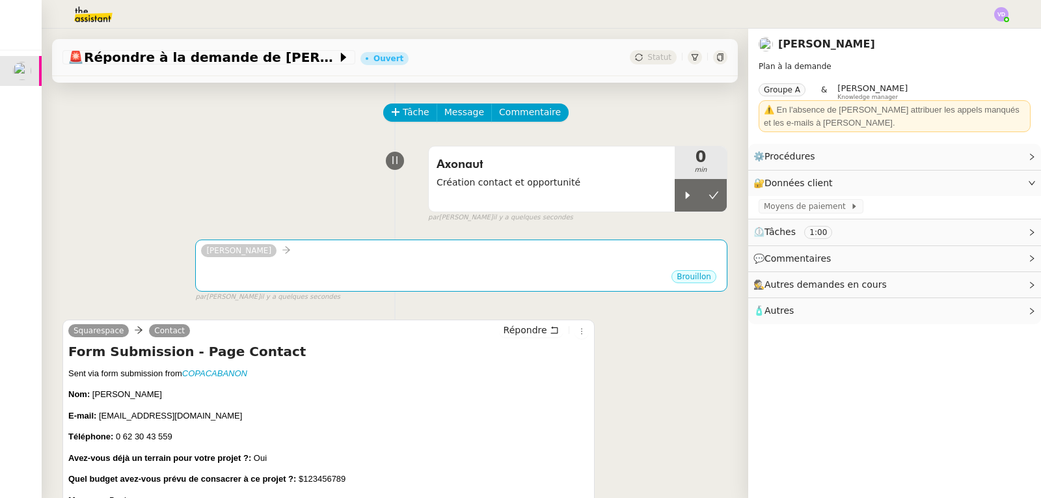
scroll to position [65, 0]
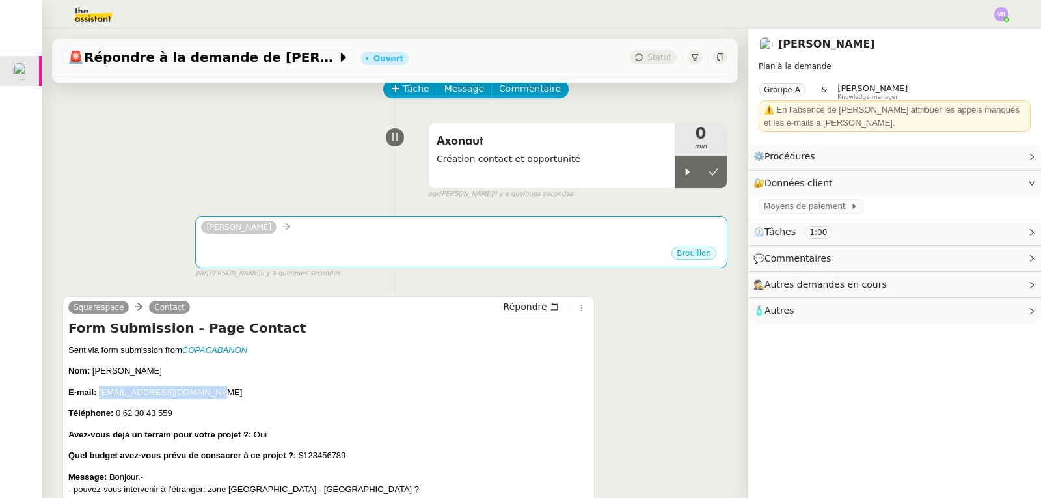
drag, startPoint x: 210, startPoint y: 392, endPoint x: 100, endPoint y: 389, distance: 110.6
click at [100, 389] on p "E-mail: nicolas.meaulle@gmail.com" at bounding box center [328, 392] width 520 height 13
copy span "[EMAIL_ADDRESS][DOMAIN_NAME]"
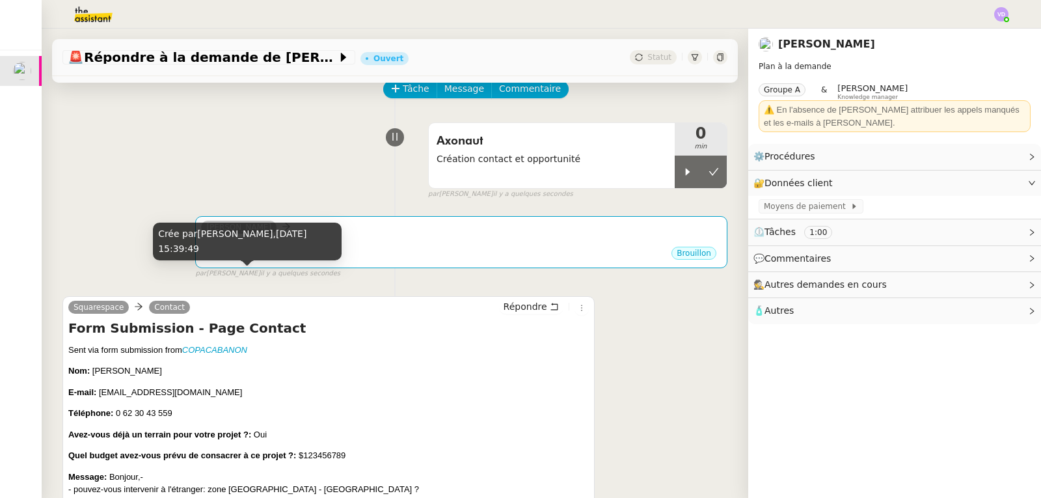
click at [254, 259] on div "Crée par Vanessa Decouflet, 10 oct. 2025, 15:39:49" at bounding box center [247, 241] width 189 height 38
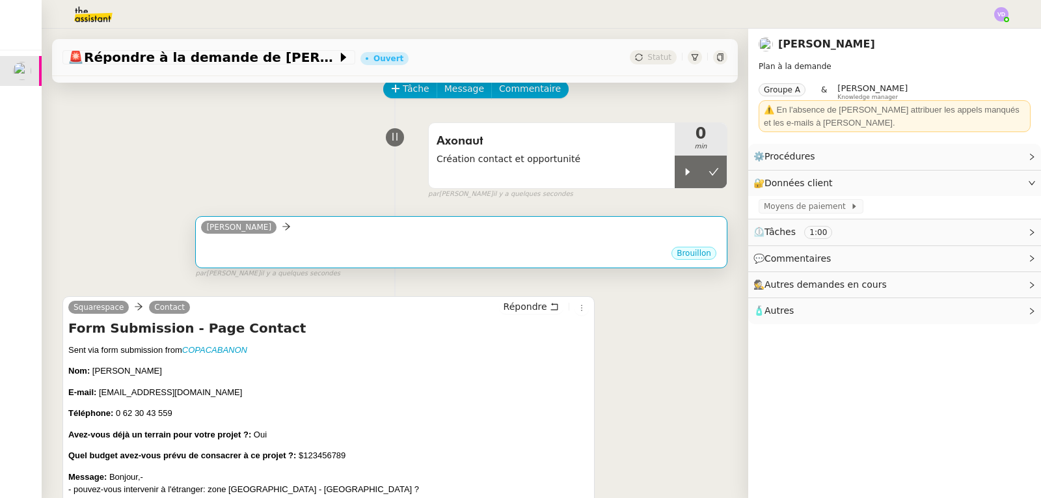
click at [366, 256] on div "Brouillon" at bounding box center [461, 255] width 520 height 20
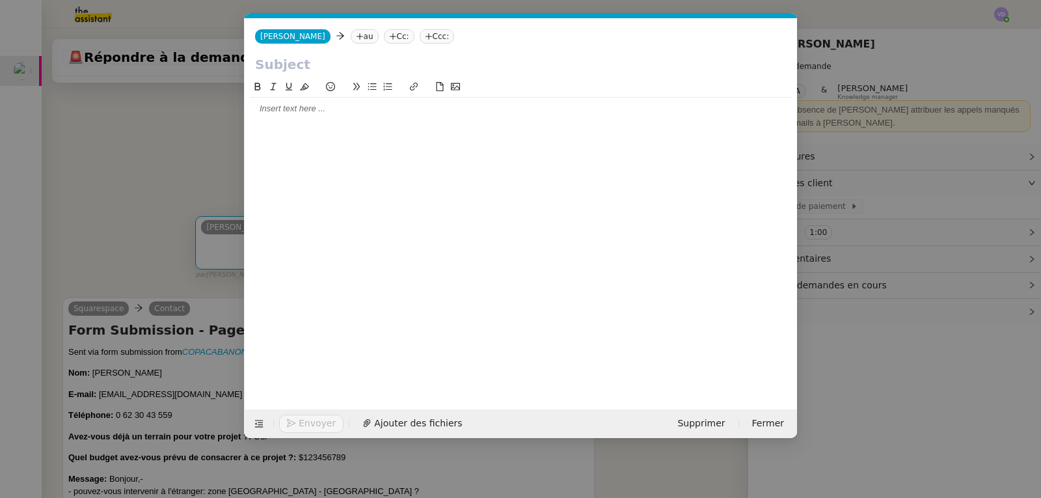
scroll to position [0, 27]
click at [351, 38] on nz-tag "au" at bounding box center [365, 36] width 28 height 14
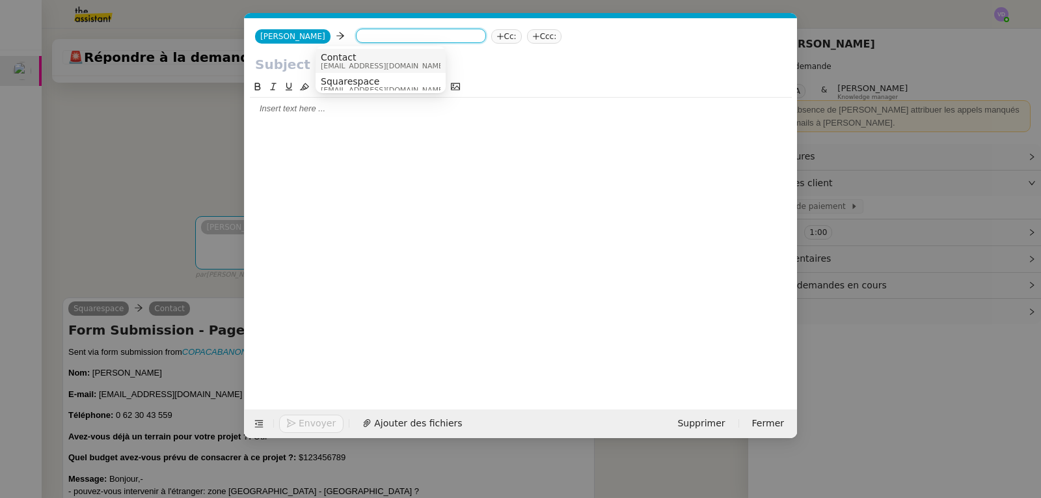
paste input "[EMAIL_ADDRESS][DOMAIN_NAME]"
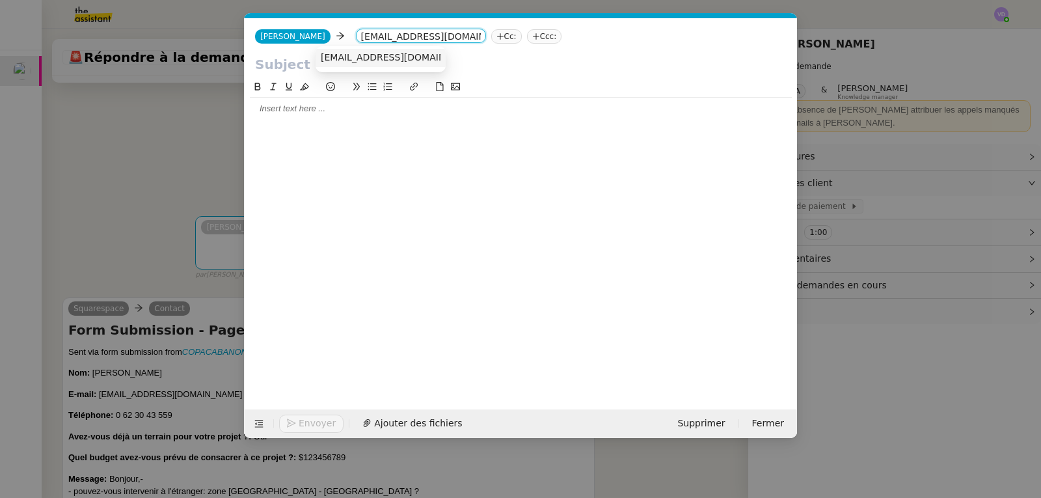
type input "[EMAIL_ADDRESS][DOMAIN_NAME]"
click at [343, 56] on span "[EMAIL_ADDRESS][DOMAIN_NAME]" at bounding box center [400, 57] width 159 height 10
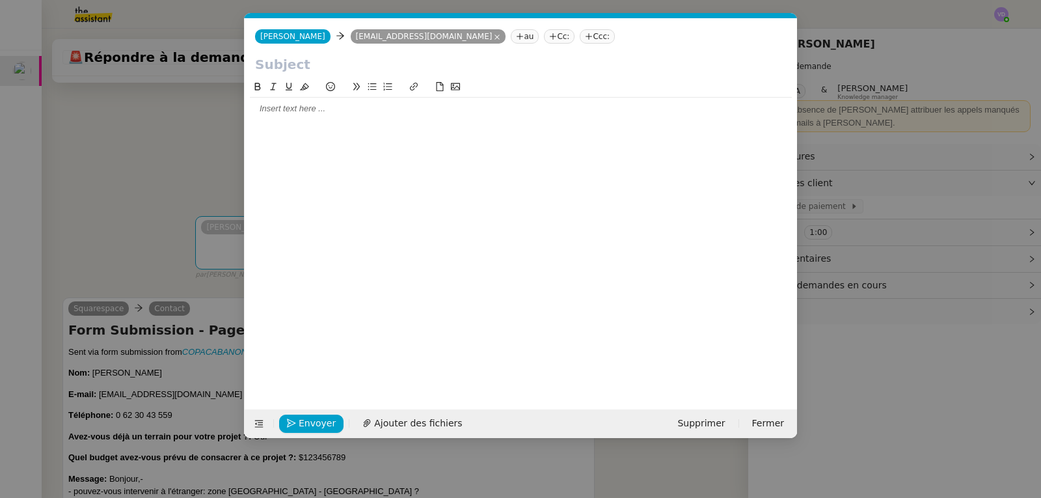
click at [372, 66] on input "text" at bounding box center [520, 65] width 531 height 20
type input "V"
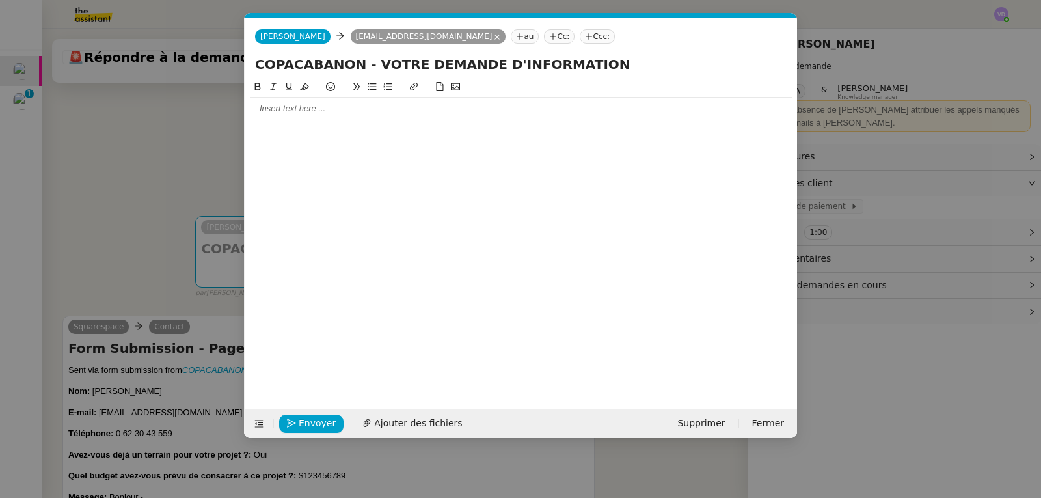
type input "COPACABANON - VOTRE DEMANDE D'INFORMATION"
click at [68, 154] on nz-modal-container "Service TA - VOYAGE - PROPOSITION GLOBALE A utiliser dans le cadre de propositi…" at bounding box center [520, 249] width 1041 height 498
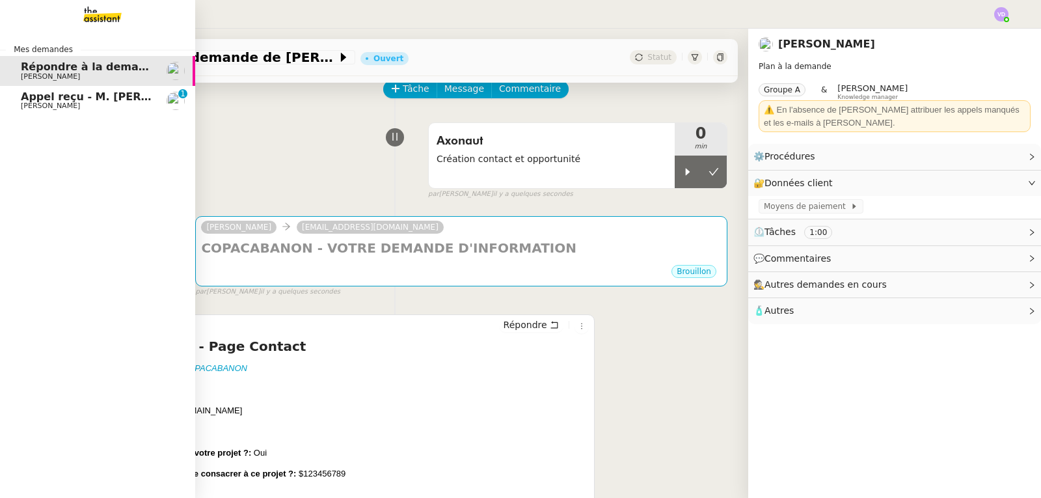
click at [53, 103] on span "[PERSON_NAME]" at bounding box center [50, 105] width 59 height 8
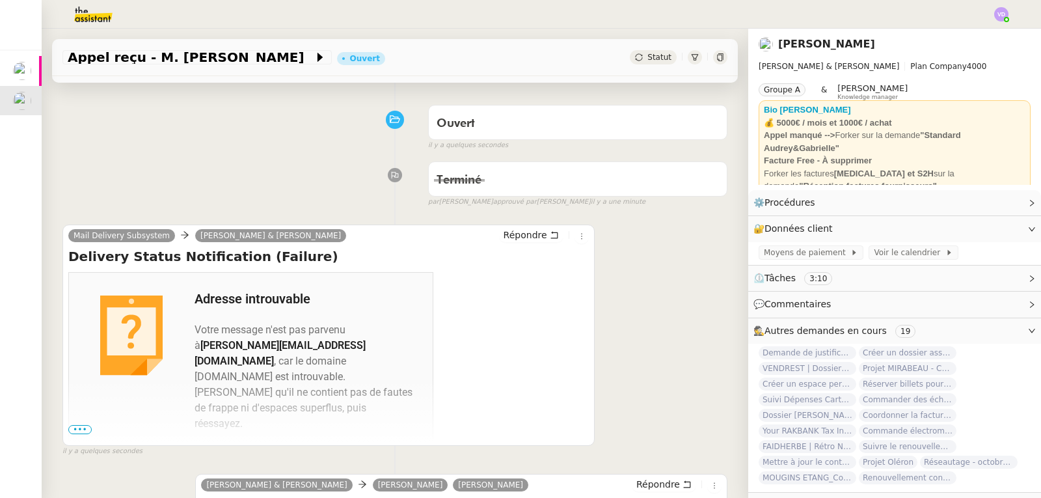
scroll to position [65, 0]
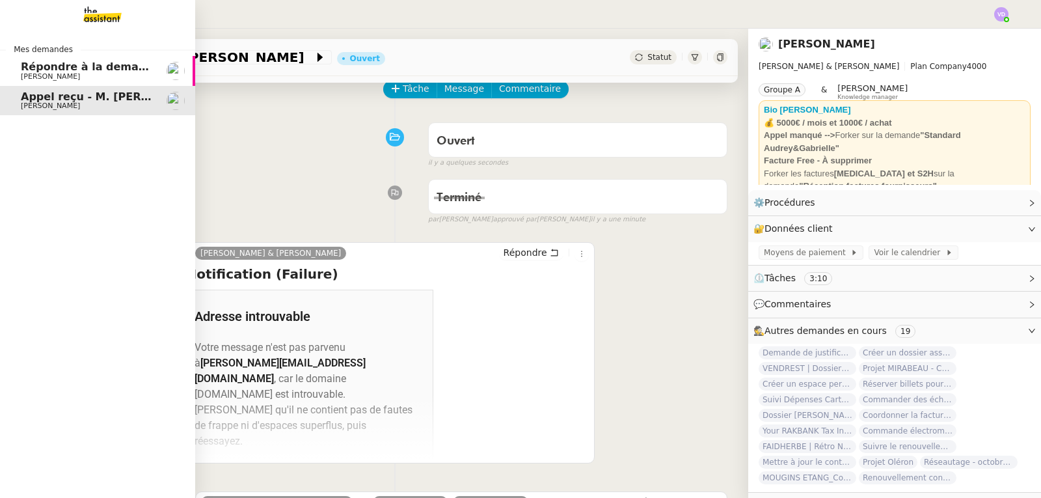
click at [34, 67] on span "Répondre à la demande de [PERSON_NAME]" at bounding box center [150, 66] width 258 height 12
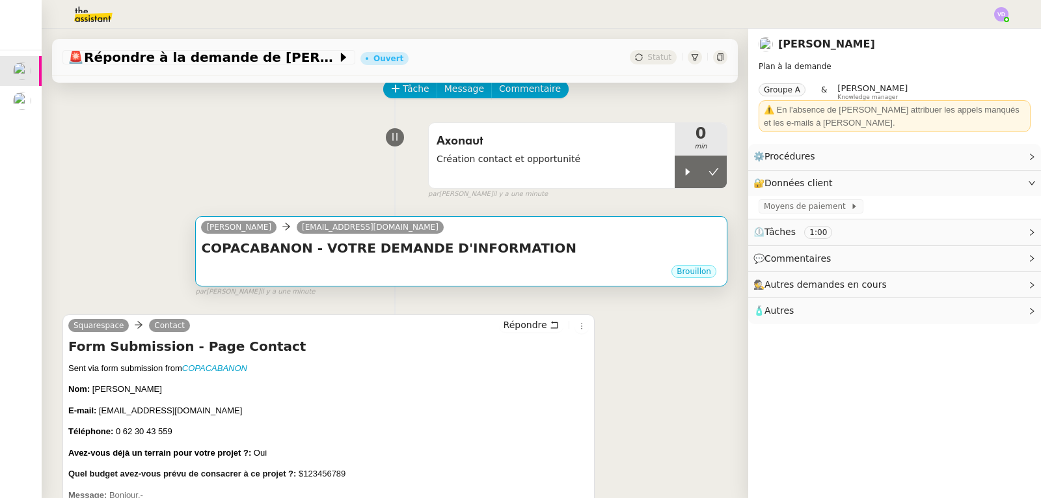
click at [361, 266] on div "Brouillon" at bounding box center [461, 273] width 520 height 20
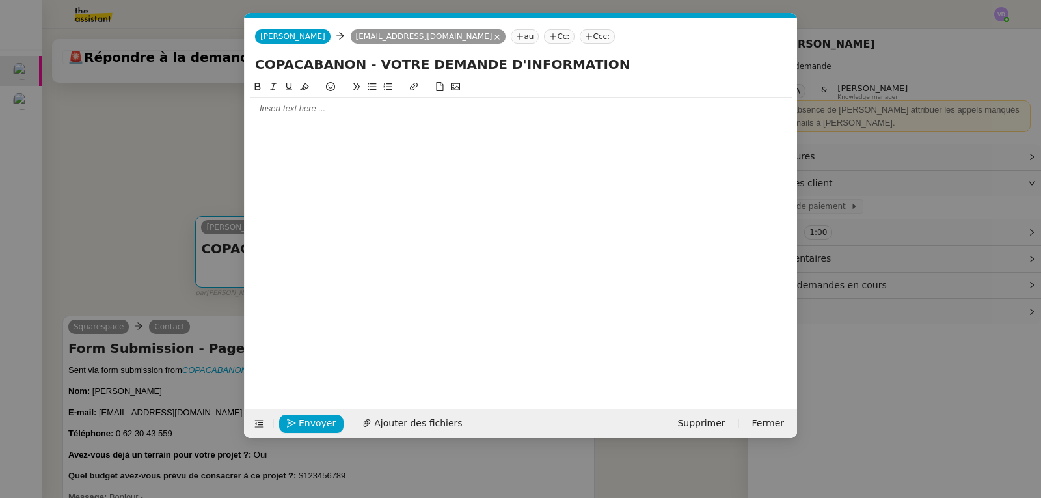
scroll to position [0, 27]
click at [181, 156] on nz-modal-container "Service TA - VOYAGE - PROPOSITION GLOBALE A utiliser dans le cadre de propositi…" at bounding box center [520, 249] width 1041 height 498
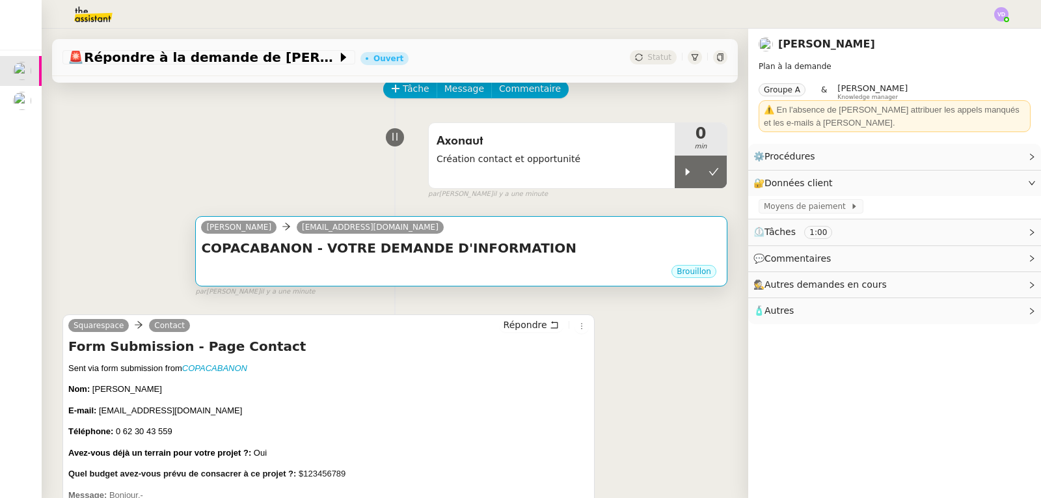
click at [400, 271] on div "Brouillon" at bounding box center [461, 273] width 520 height 20
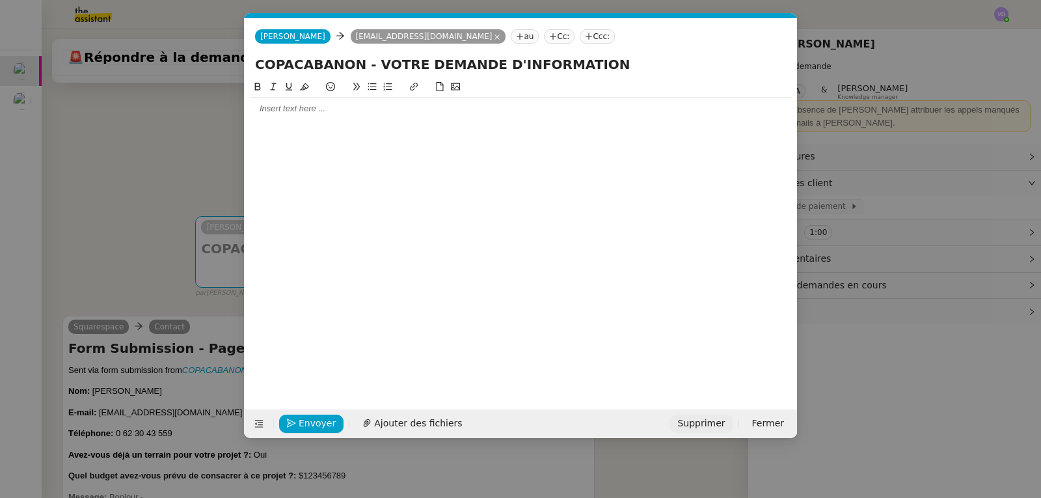
click at [708, 427] on span "Supprimer" at bounding box center [700, 423] width 47 height 15
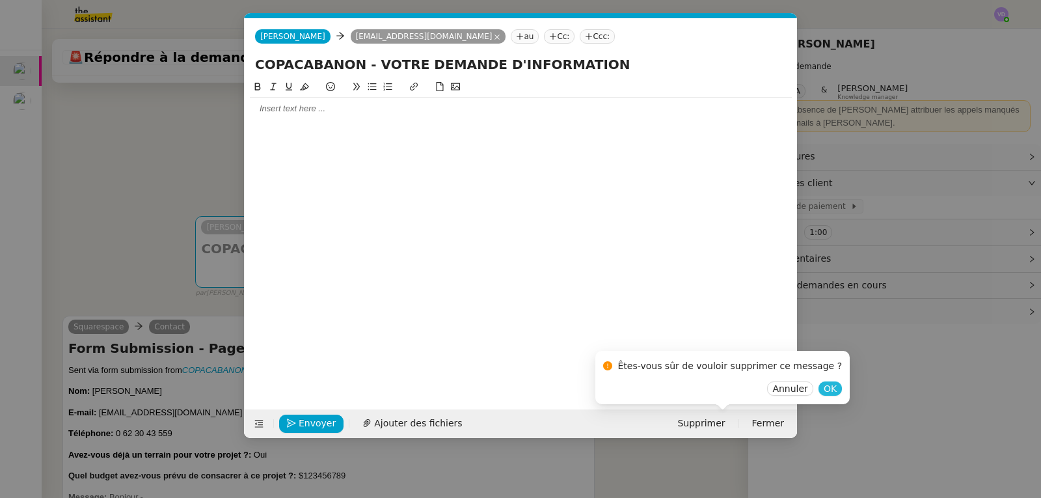
click at [824, 389] on span "OK" at bounding box center [830, 388] width 13 height 13
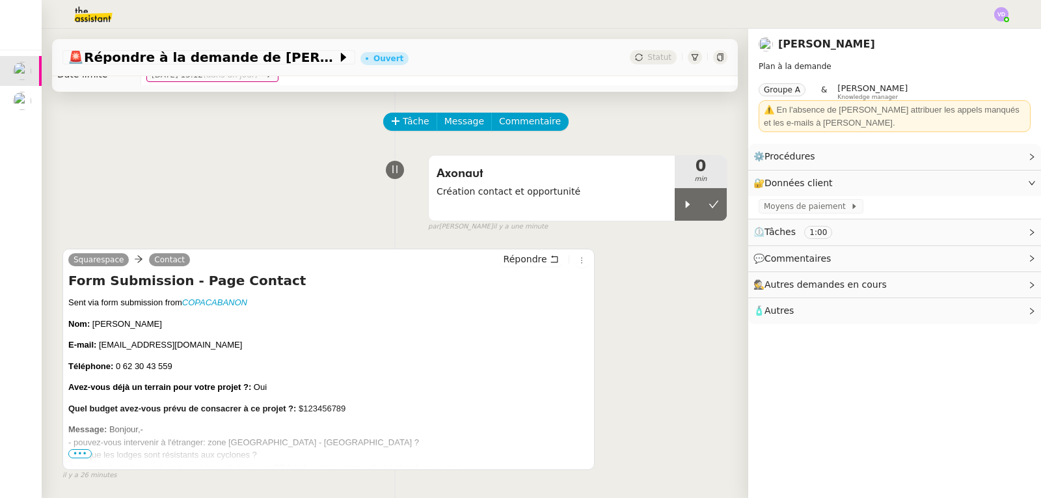
scroll to position [0, 0]
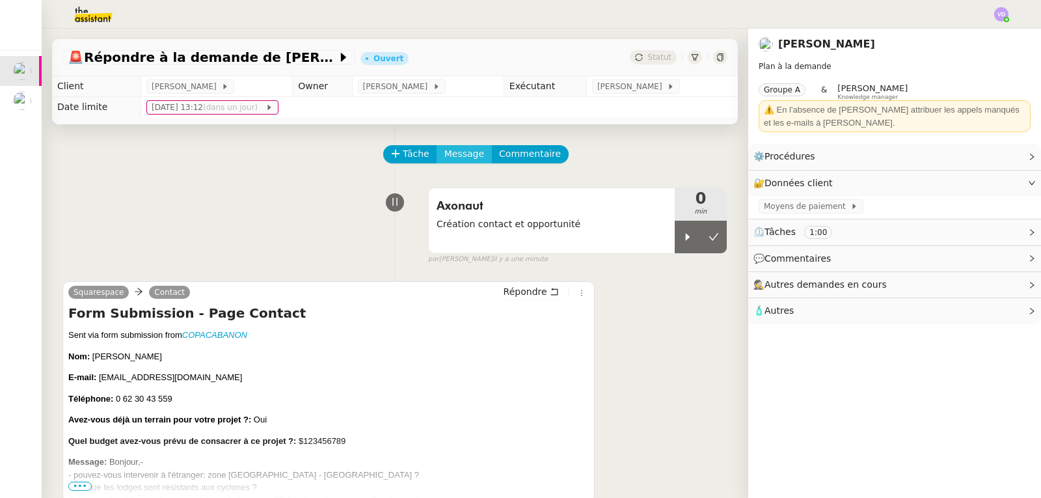
click at [446, 159] on span "Message" at bounding box center [464, 153] width 40 height 15
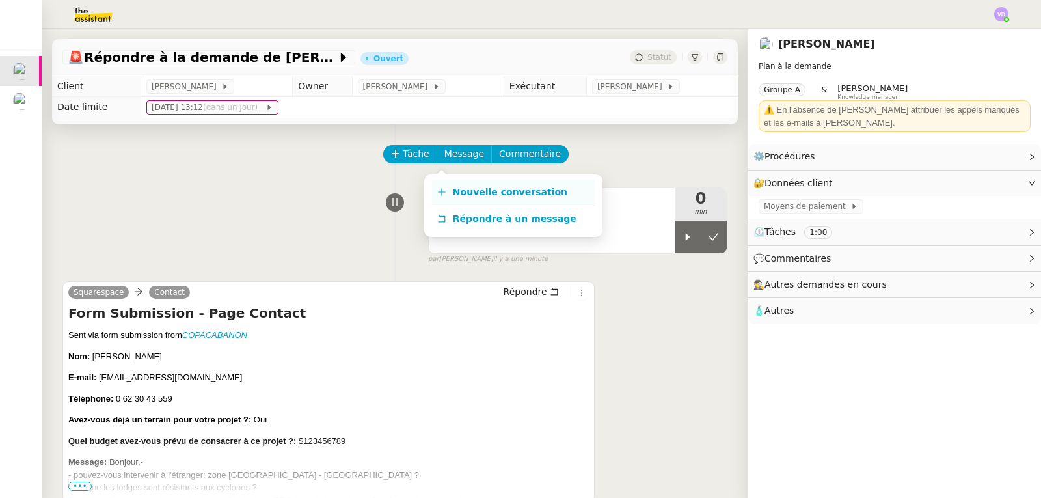
click at [464, 190] on span "Nouvelle conversation" at bounding box center [510, 192] width 114 height 10
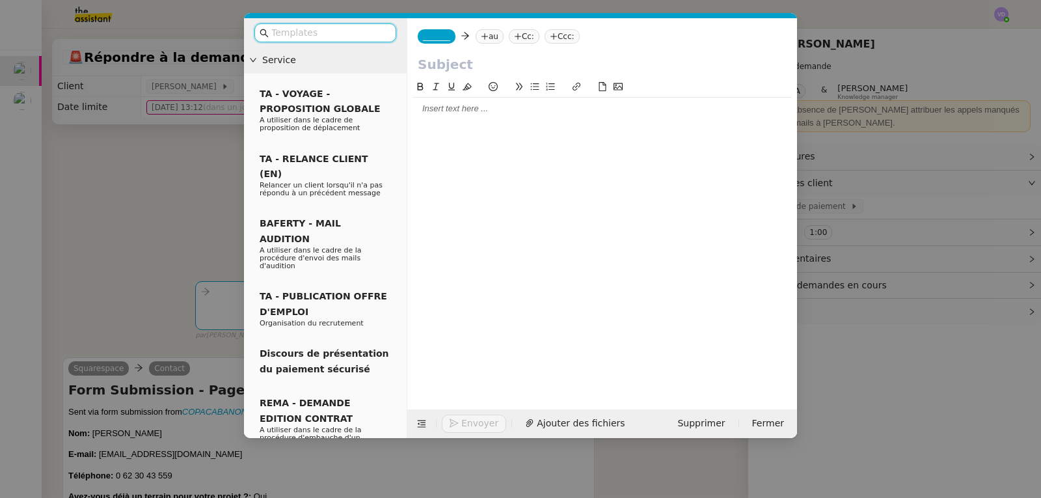
click at [313, 36] on input "text" at bounding box center [329, 32] width 117 height 15
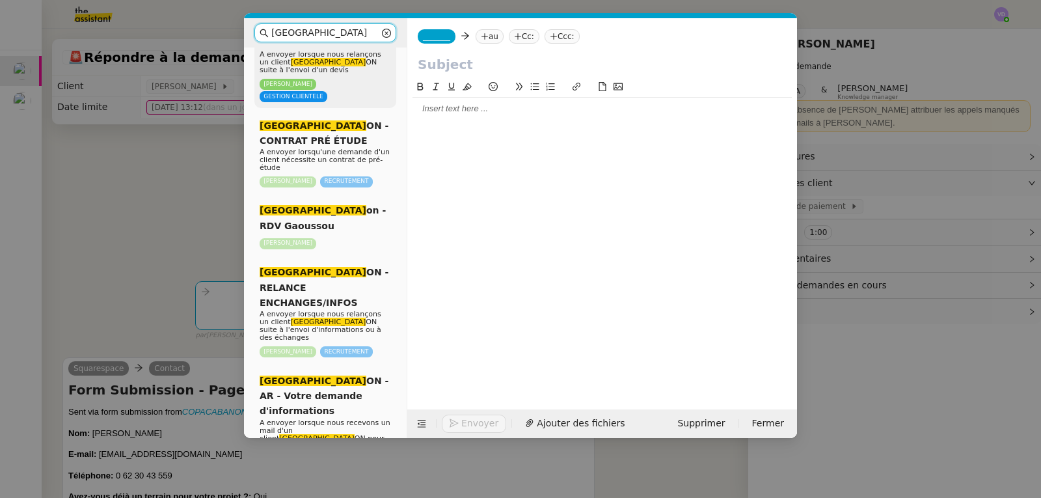
scroll to position [130, 0]
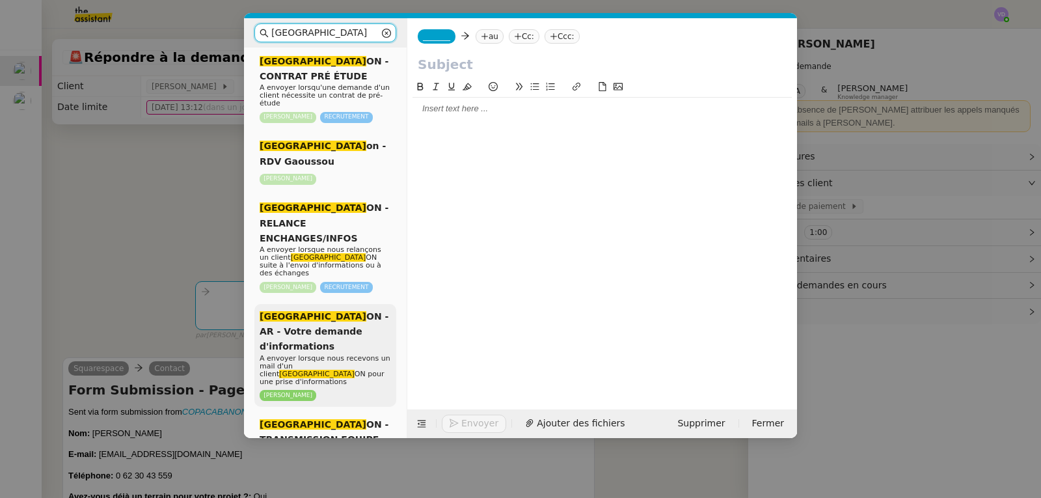
type input "[GEOGRAPHIC_DATA]"
click at [364, 354] on span "A envoyer lorsque nous recevons un mail d'un client COPACABAN ON pour une prise…" at bounding box center [325, 370] width 131 height 32
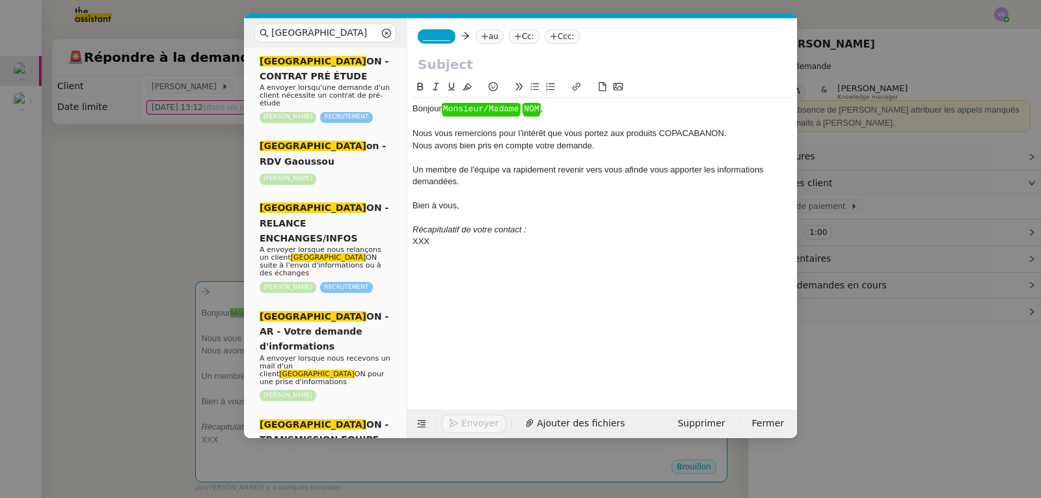
click at [572, 116] on div at bounding box center [601, 122] width 379 height 12
click at [576, 110] on div "Bonjour ﻿ Monsieur/Madame ﻿ ﻿ NOM ﻿ ," at bounding box center [601, 109] width 379 height 12
click at [526, 60] on input "text" at bounding box center [602, 65] width 369 height 20
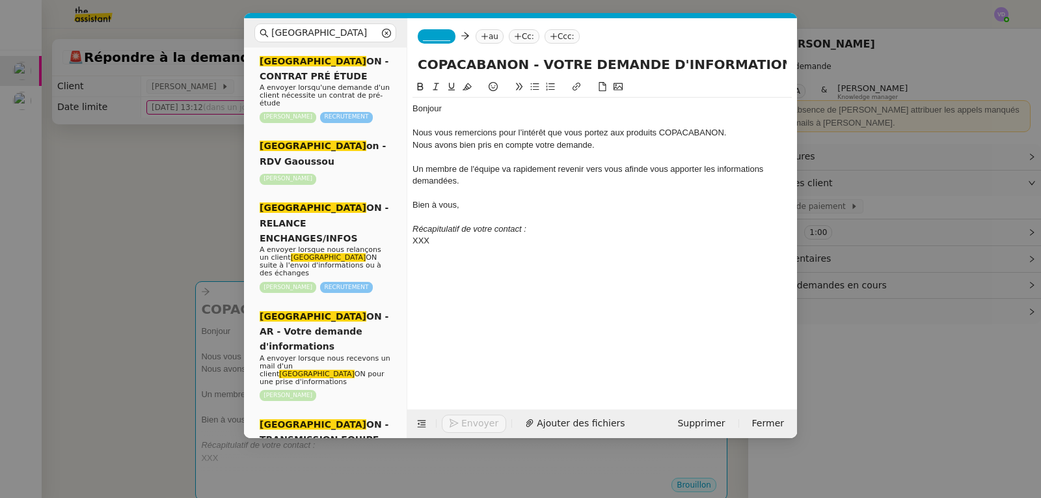
type input "COPACABANON - VOTRE DEMANDE D'INFORMATION"
click at [435, 42] on nz-tag "_______" at bounding box center [437, 36] width 38 height 14
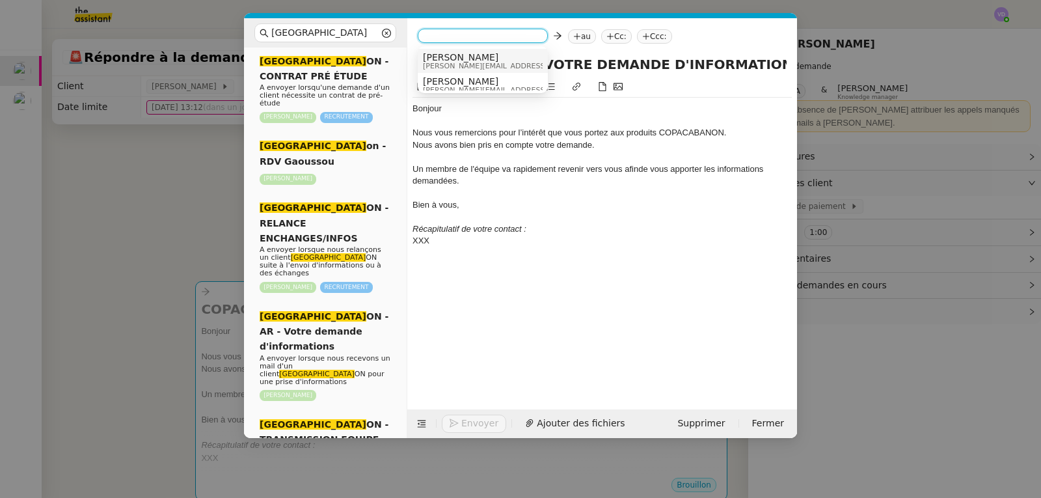
click at [438, 57] on span "[PERSON_NAME]" at bounding box center [515, 57] width 185 height 10
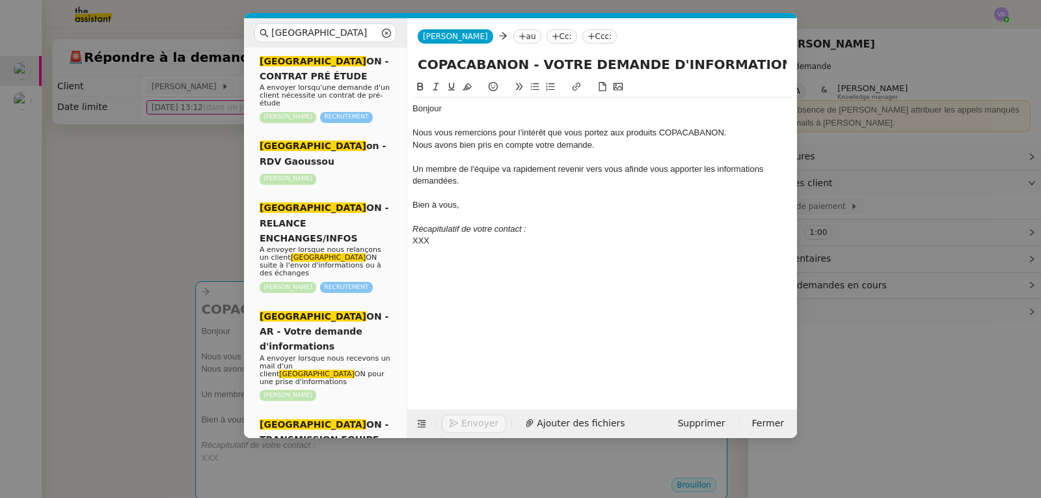
click at [513, 36] on nz-tag "au" at bounding box center [527, 36] width 28 height 14
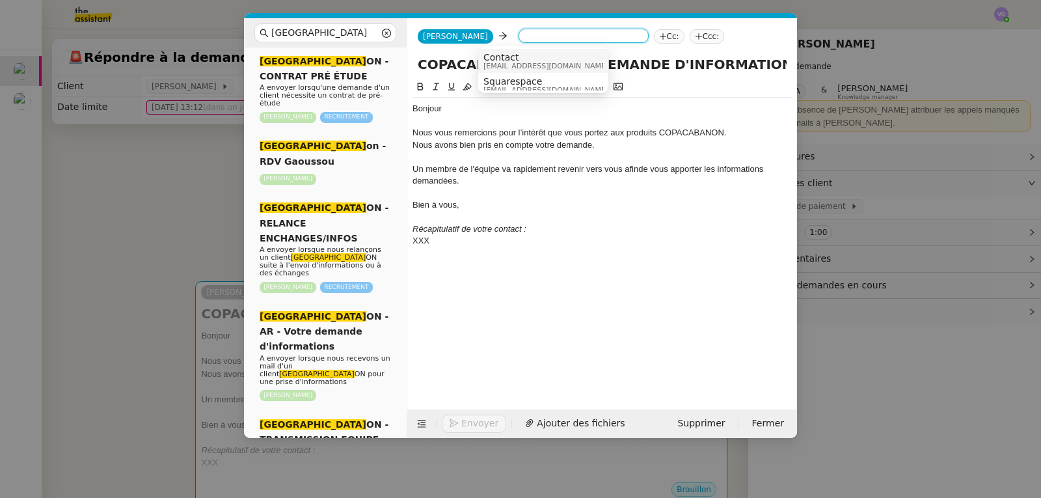
paste input "[EMAIL_ADDRESS][DOMAIN_NAME]"
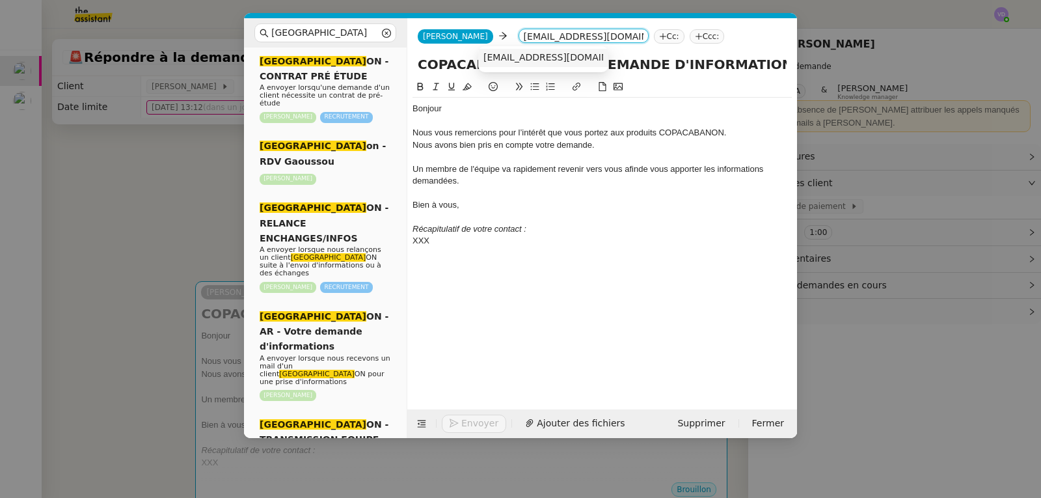
type input "[EMAIL_ADDRESS][DOMAIN_NAME]"
click at [509, 54] on span "[EMAIL_ADDRESS][DOMAIN_NAME]" at bounding box center [562, 57] width 159 height 10
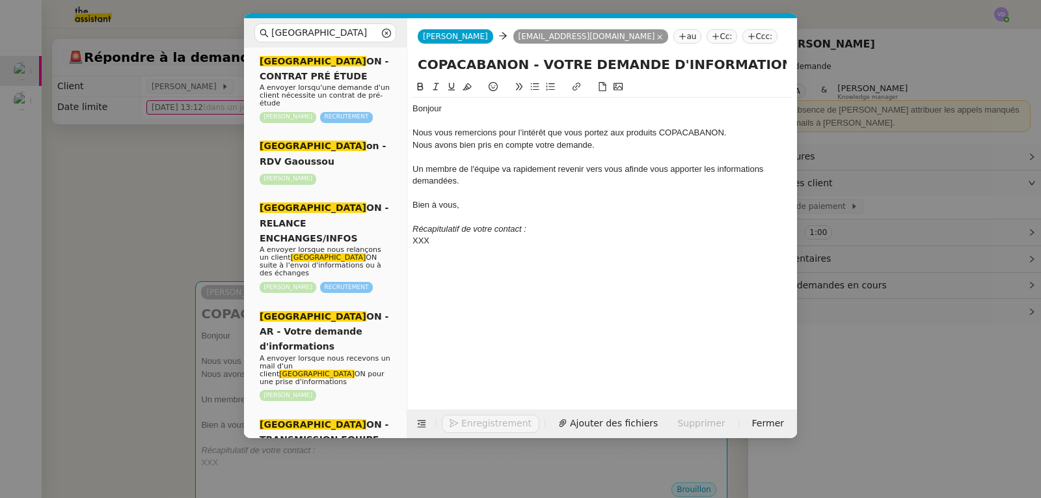
click at [489, 108] on div "Bonjour" at bounding box center [601, 109] width 379 height 12
click at [191, 196] on nz-modal-container "COPACABAN Service COPACABAN ON - RELANCE DEVIS A envoyer lorsque nous relançons…" at bounding box center [520, 249] width 1041 height 498
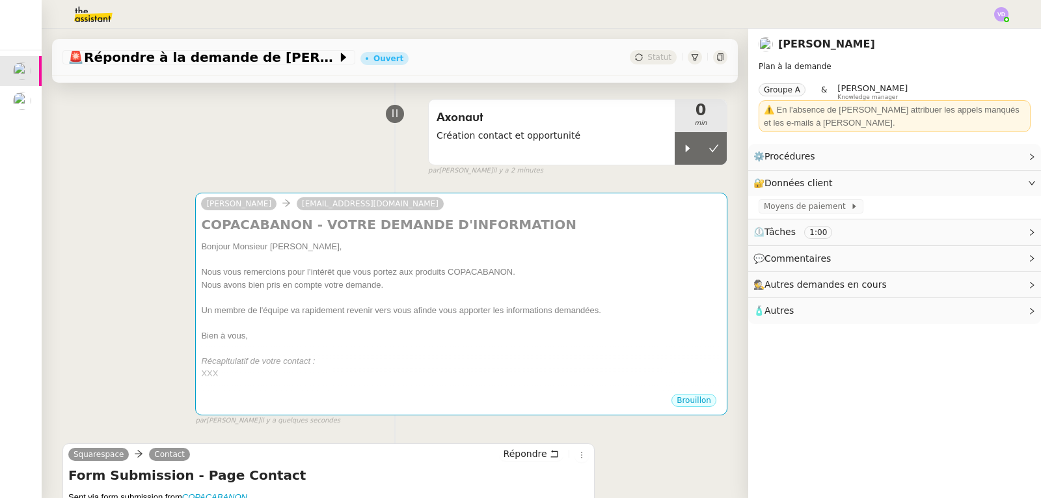
scroll to position [336, 0]
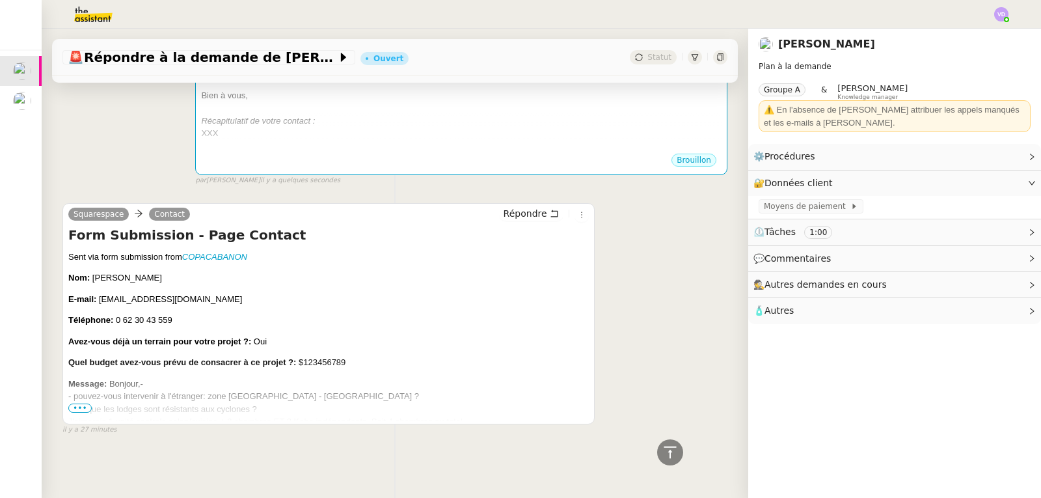
click at [79, 403] on span "•••" at bounding box center [79, 407] width 23 height 9
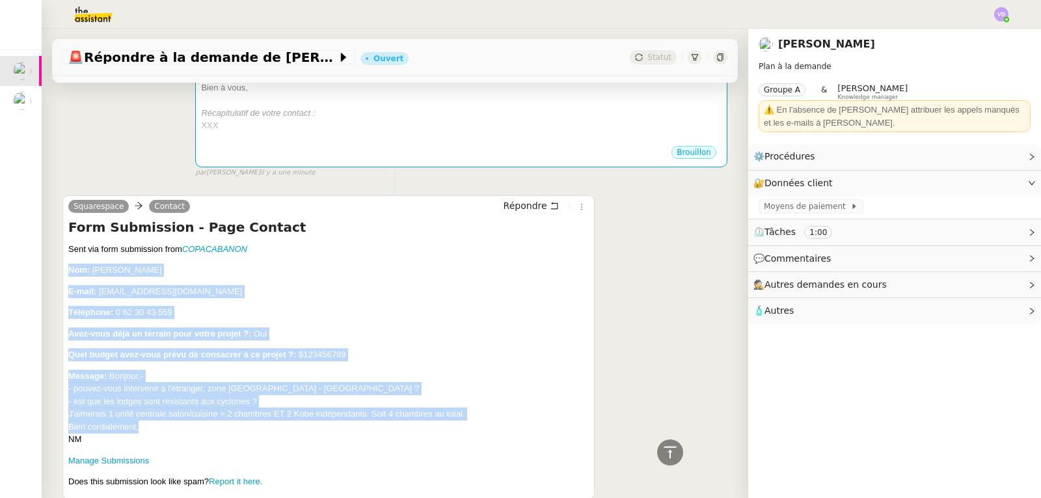
drag, startPoint x: 69, startPoint y: 273, endPoint x: 189, endPoint y: 434, distance: 201.3
click at [189, 434] on div "Form Submission - Page Contact Nom: NICOLAS MEAULLE E-mail: nicolas.meaulle@gma…" at bounding box center [328, 370] width 520 height 254
copy div "Nom: NICOLAS MEAULLE E-mail: nicolas.meaulle@gmail.com Téléphone: 0 62 30 43 55…"
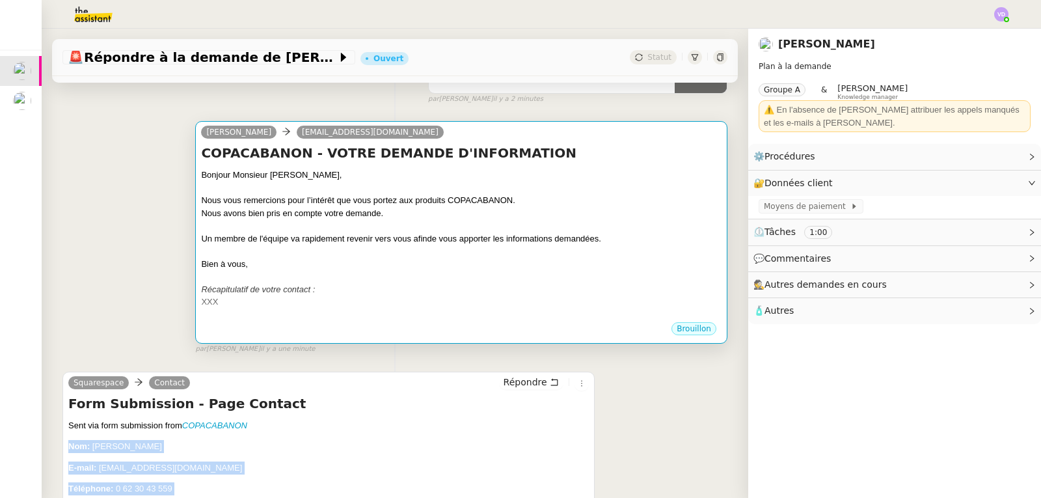
scroll to position [141, 0]
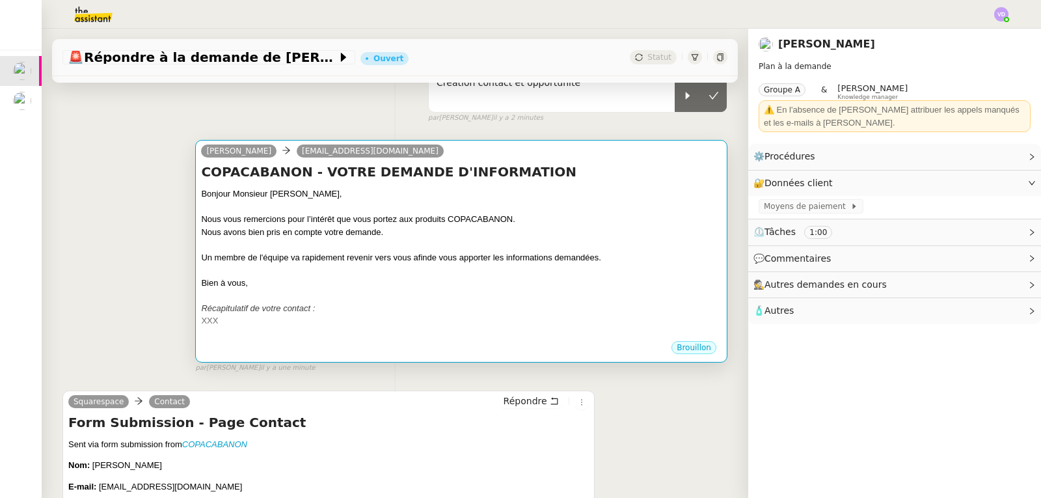
click at [369, 297] on div at bounding box center [461, 295] width 520 height 13
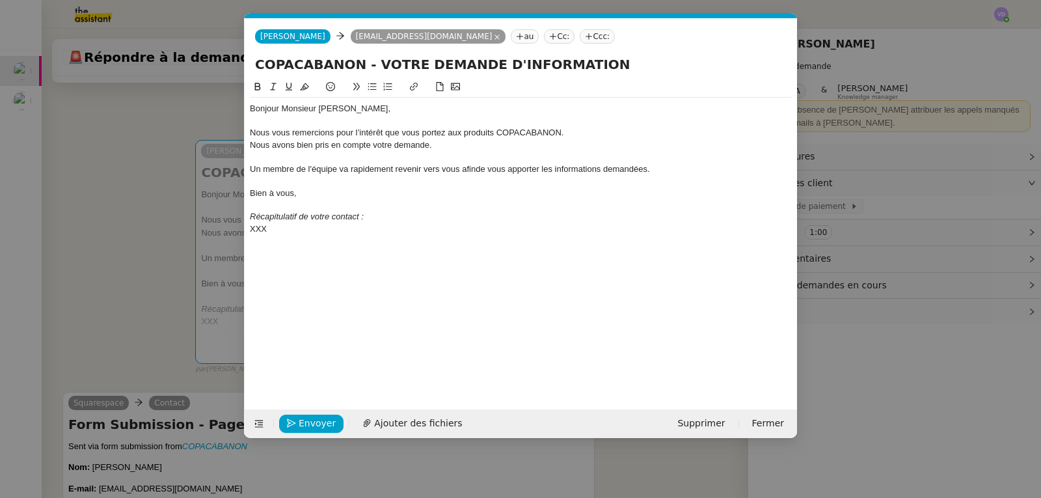
scroll to position [0, 79]
drag, startPoint x: 288, startPoint y: 234, endPoint x: 250, endPoint y: 227, distance: 37.6
click at [250, 227] on div "XXX" at bounding box center [521, 229] width 542 height 12
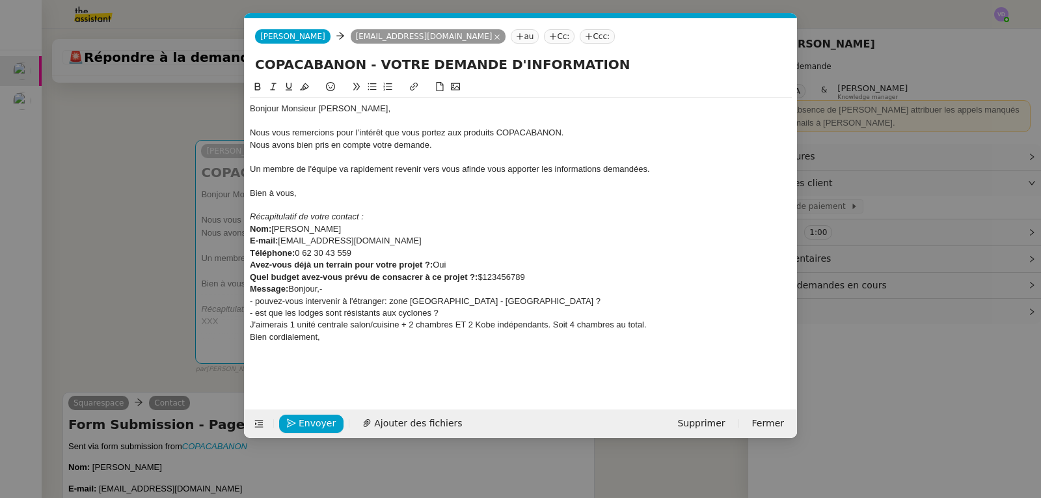
scroll to position [0, 0]
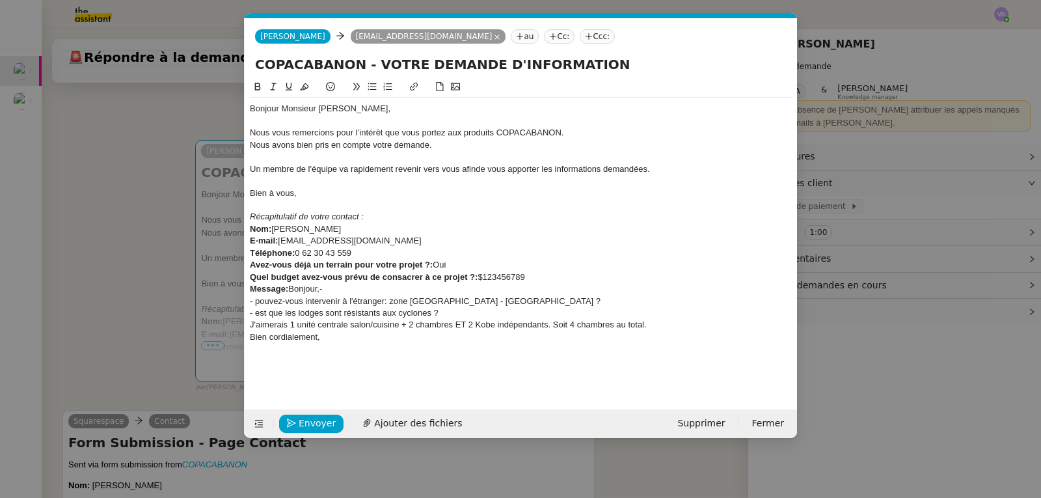
click at [544, 36] on nz-tag "Cc:" at bounding box center [559, 36] width 31 height 14
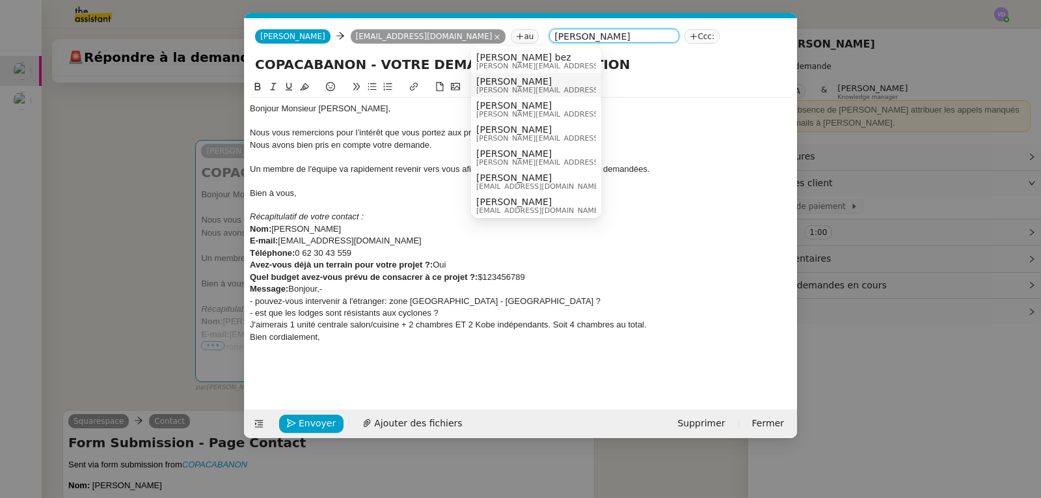
type input "[PERSON_NAME]"
click at [519, 87] on span "[PERSON_NAME][EMAIL_ADDRESS][DOMAIN_NAME]" at bounding box center [568, 90] width 185 height 7
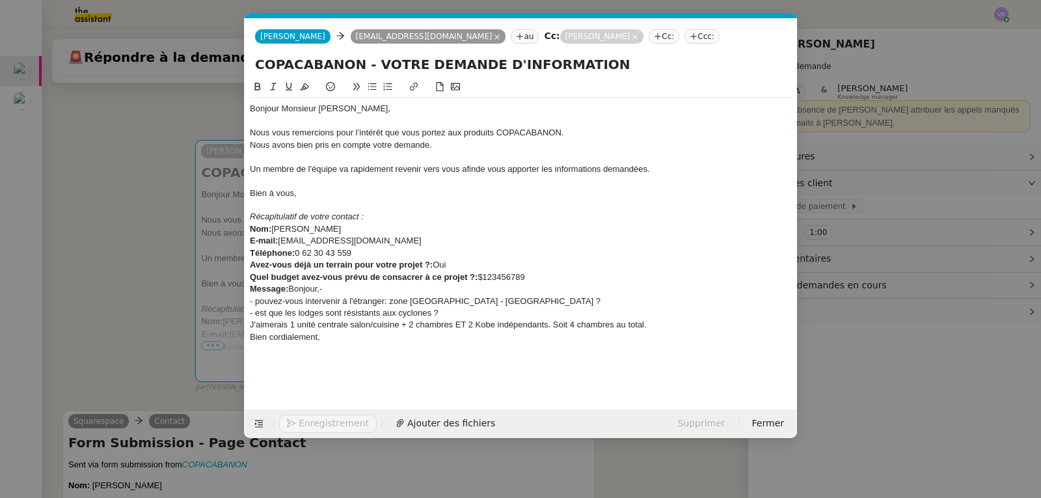
click at [649, 36] on nz-tag "Cc:" at bounding box center [664, 36] width 31 height 14
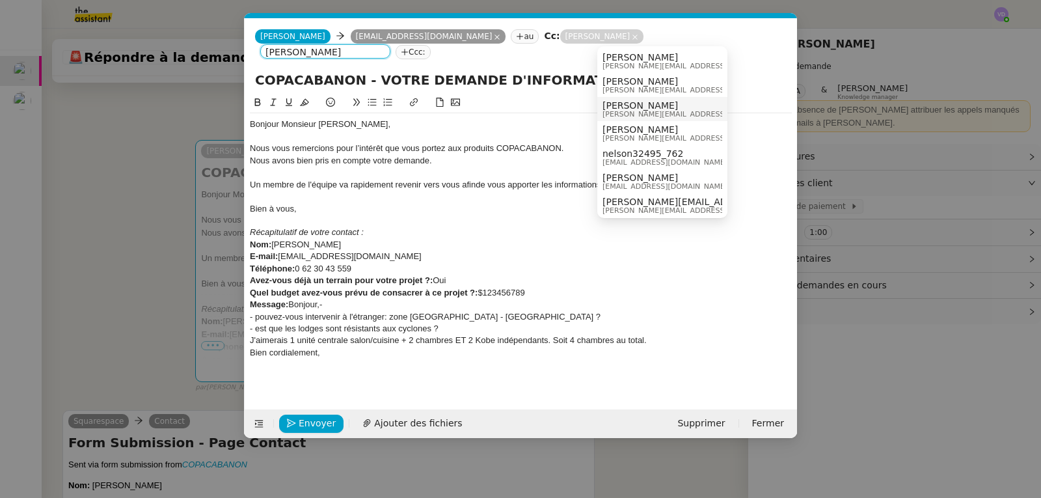
type input "[PERSON_NAME]"
click at [643, 111] on span "[PERSON_NAME][EMAIL_ADDRESS][DOMAIN_NAME]" at bounding box center [694, 114] width 185 height 7
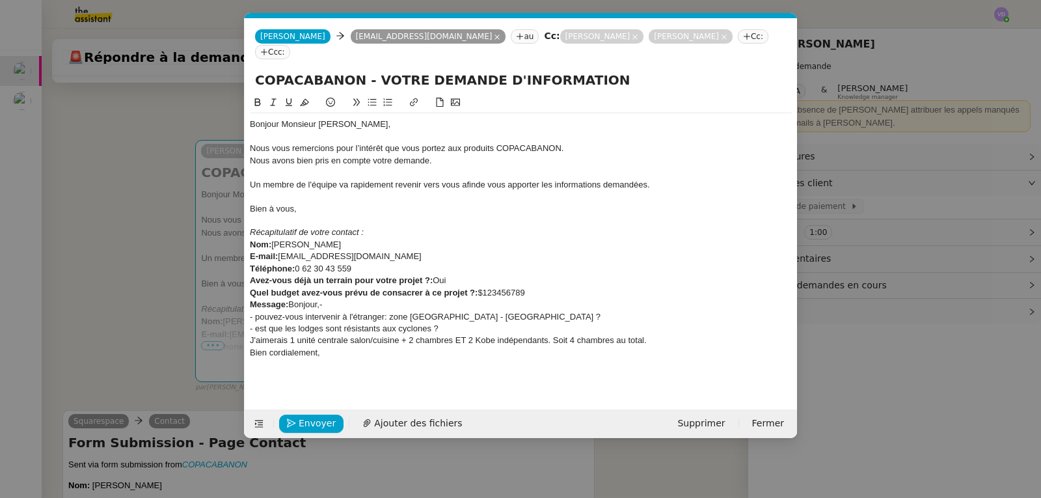
click at [105, 262] on nz-modal-container "COPACABAN Service COPACABAN ON - RELANCE DEVIS A envoyer lorsque nous relançons…" at bounding box center [520, 249] width 1041 height 498
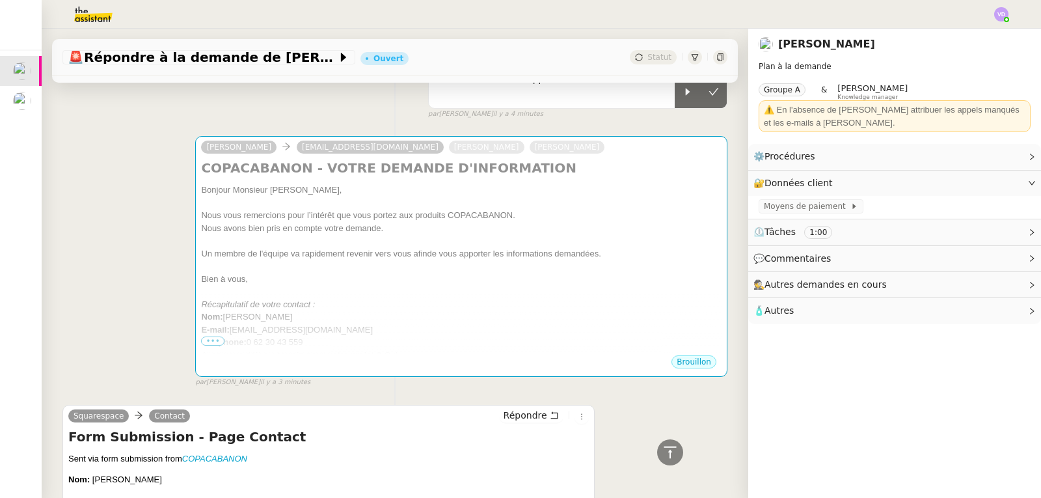
scroll to position [11, 0]
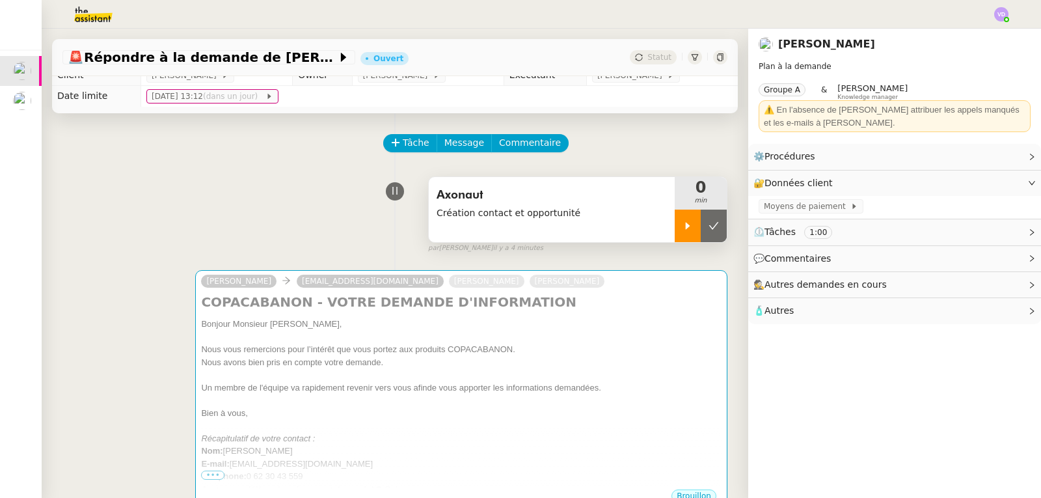
click at [682, 228] on icon at bounding box center [687, 226] width 10 height 10
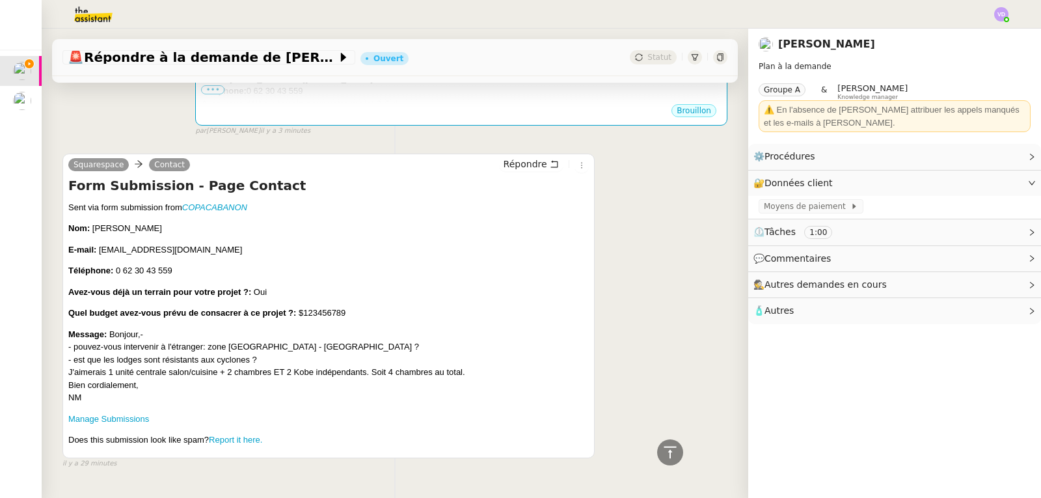
scroll to position [373, 0]
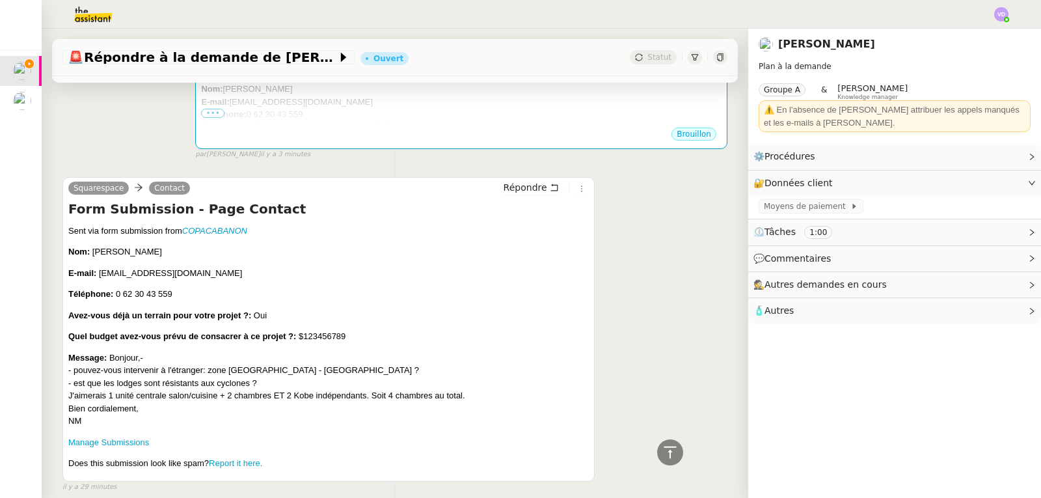
drag, startPoint x: 180, startPoint y: 253, endPoint x: 135, endPoint y: 250, distance: 45.0
click at [135, 250] on p "Nom: NICOLAS MEAULLE" at bounding box center [328, 251] width 520 height 13
copy span "MEAULLE"
drag, startPoint x: 210, startPoint y: 273, endPoint x: 99, endPoint y: 273, distance: 111.2
click at [99, 273] on p "E-mail: nicolas.meaulle@gmail.com" at bounding box center [328, 273] width 520 height 13
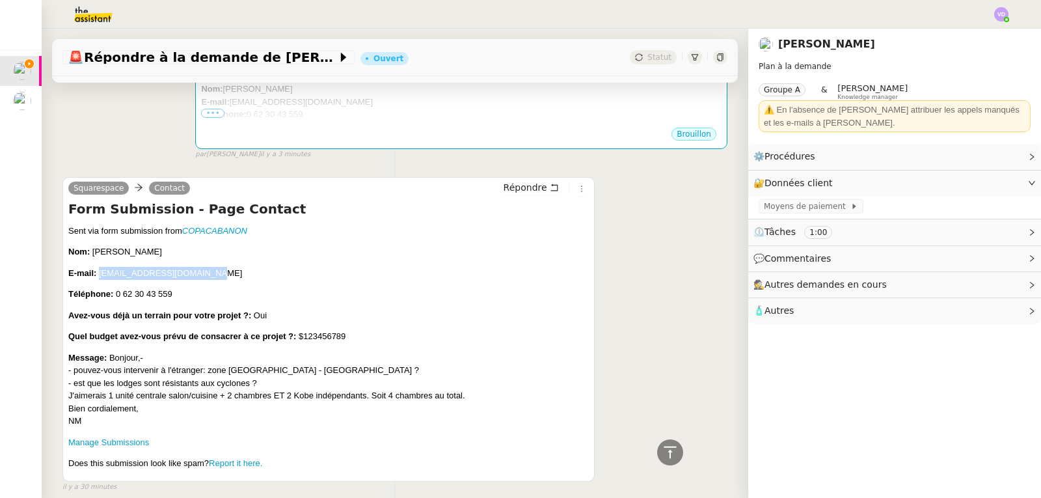
copy span "[EMAIL_ADDRESS][DOMAIN_NAME]"
drag, startPoint x: 175, startPoint y: 295, endPoint x: 118, endPoint y: 295, distance: 57.2
click at [118, 295] on p "Téléphone: 0 62 30 43 559" at bounding box center [328, 294] width 520 height 13
copy span "0 62 30 43 559"
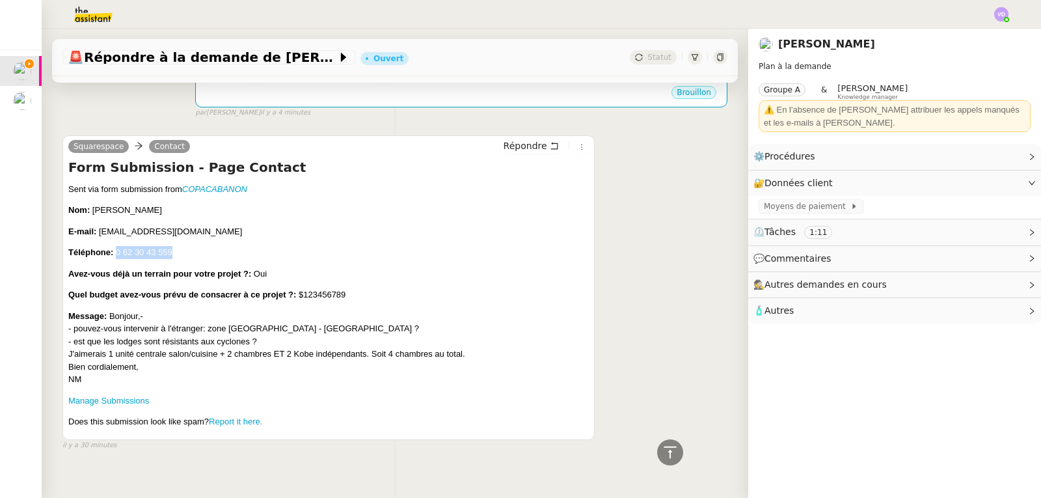
scroll to position [438, 0]
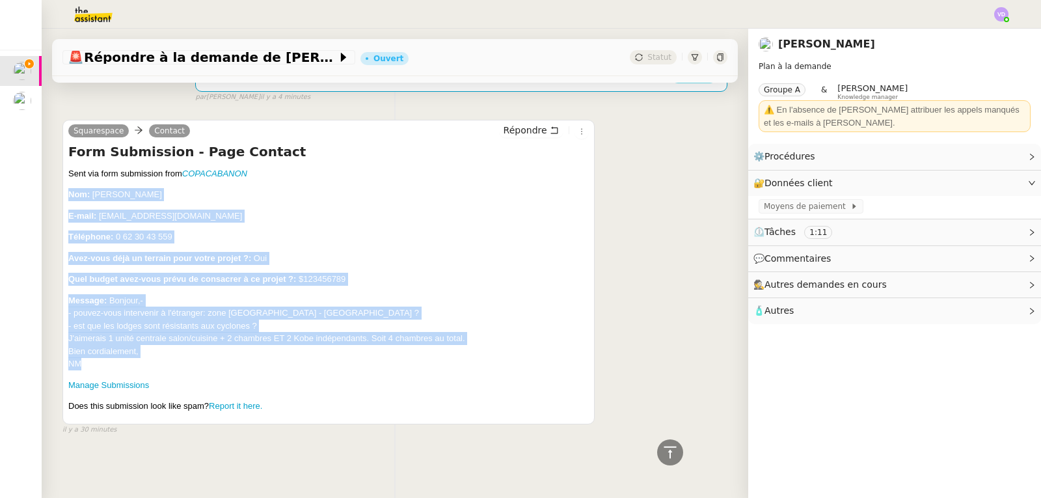
drag, startPoint x: 89, startPoint y: 356, endPoint x: 68, endPoint y: 186, distance: 171.1
click at [68, 186] on div "Squarespace Contact Répondre Form Submission - Page Contact Form Submission - P…" at bounding box center [328, 272] width 532 height 304
copy div "Nom: NICOLAS MEAULLE E-mail: nicolas.meaulle@gmail.com Téléphone: 0 62 30 43 55…"
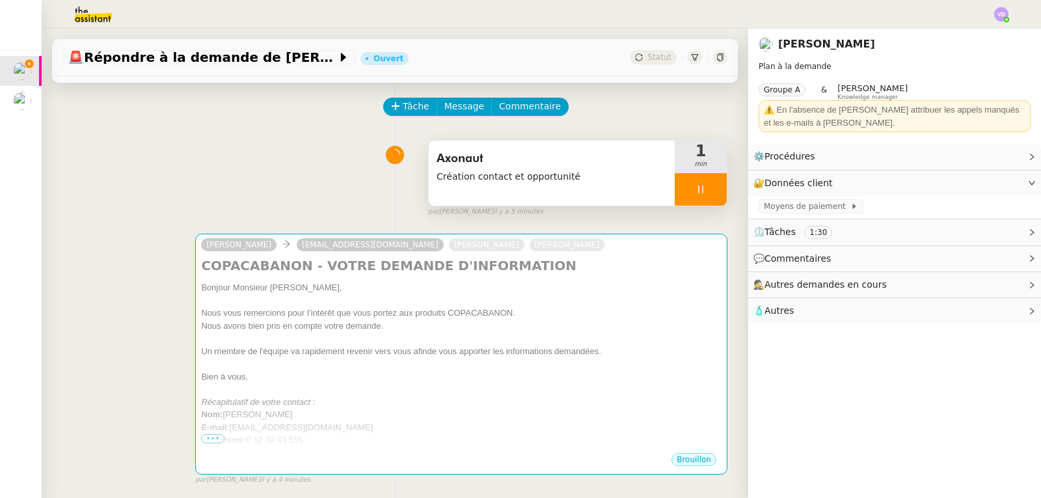
scroll to position [0, 0]
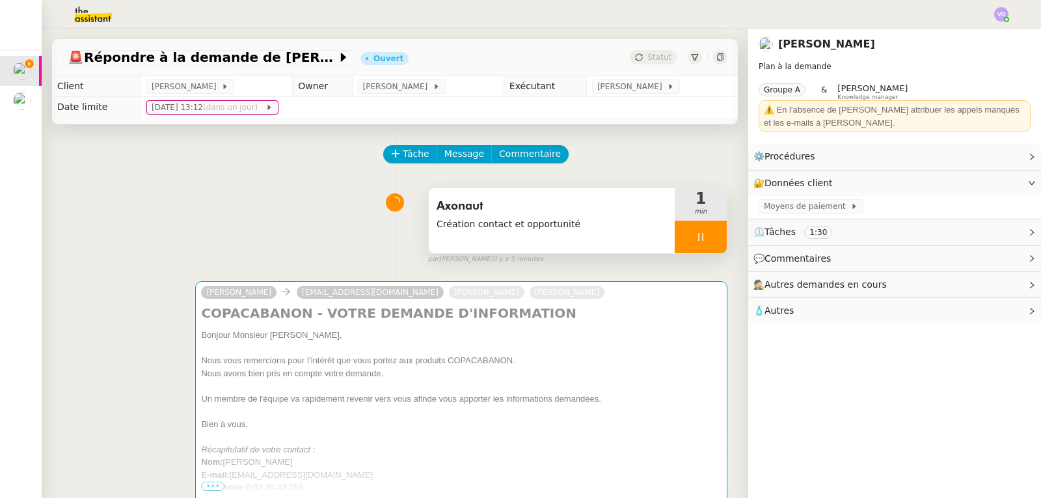
click at [675, 246] on div at bounding box center [701, 237] width 52 height 33
click at [708, 240] on icon at bounding box center [713, 237] width 10 height 10
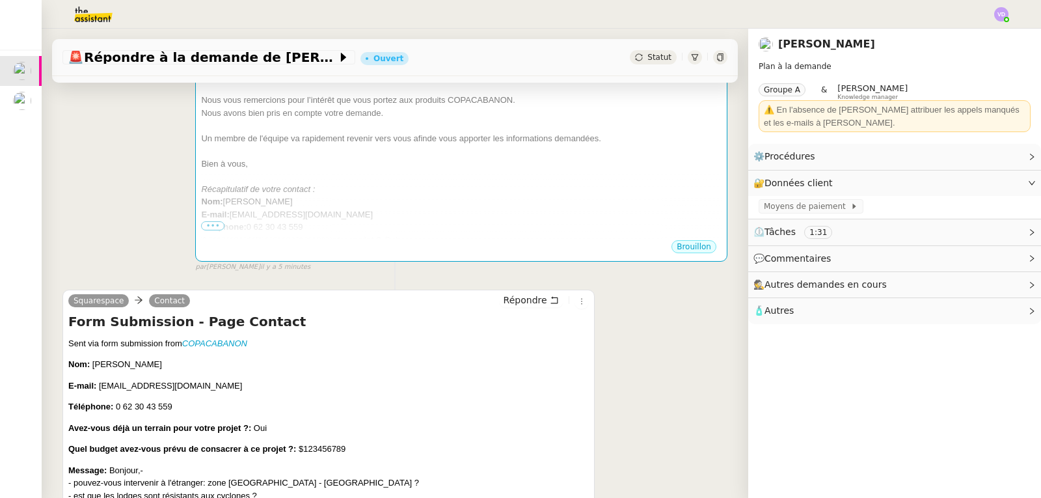
scroll to position [195, 0]
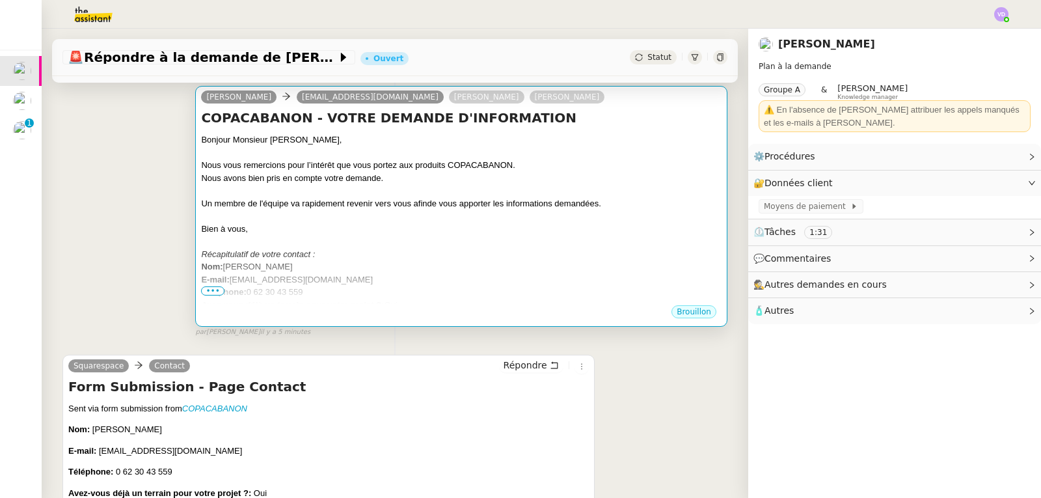
click at [397, 295] on div "Téléphone: 0 62 30 43 559" at bounding box center [461, 292] width 520 height 13
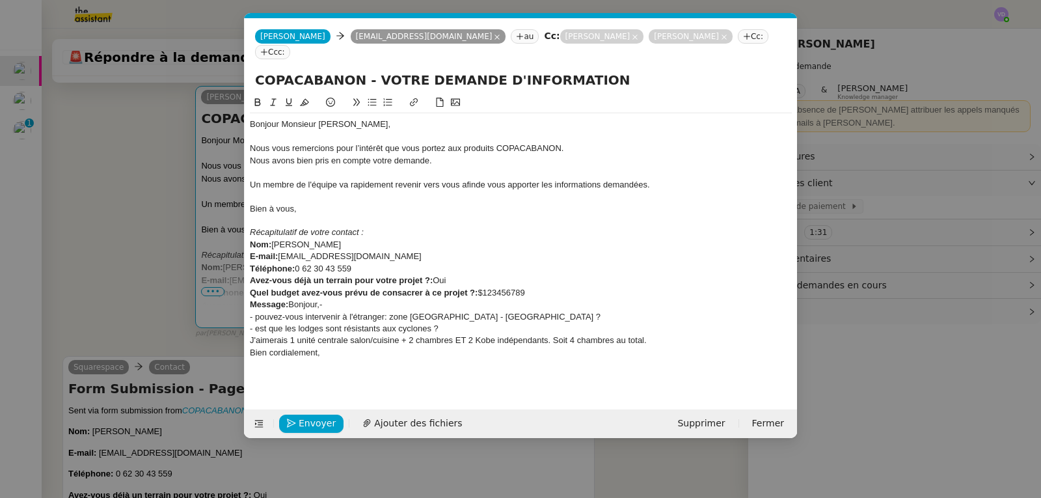
scroll to position [0, 79]
click at [325, 422] on span "Envoyer" at bounding box center [317, 423] width 37 height 15
click at [325, 422] on span "Confirmer l'envoi" at bounding box center [338, 423] width 78 height 15
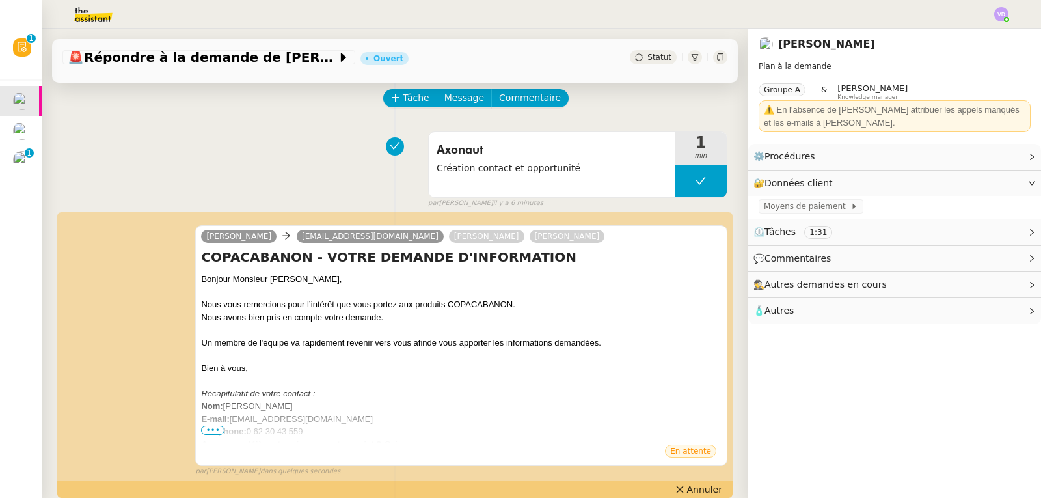
scroll to position [0, 0]
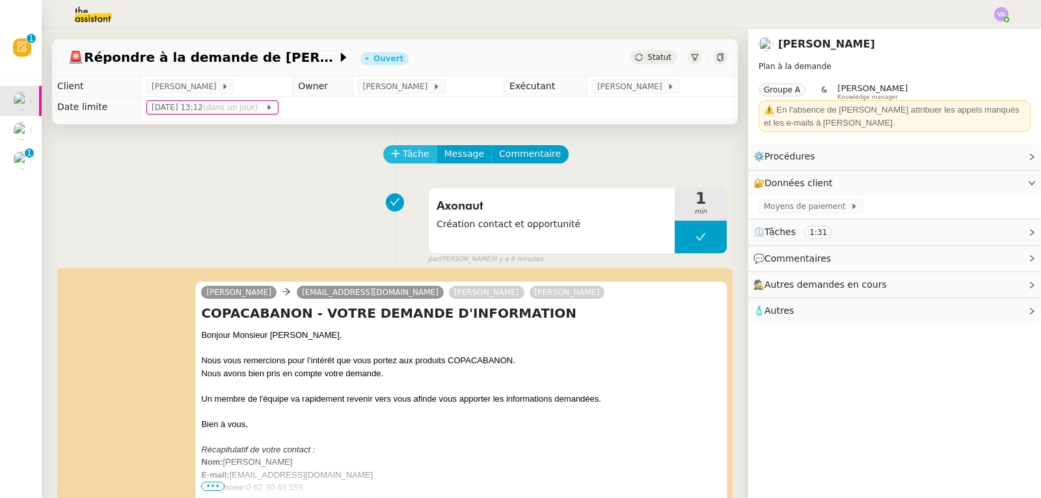
click at [403, 157] on span "Tâche" at bounding box center [416, 153] width 27 height 15
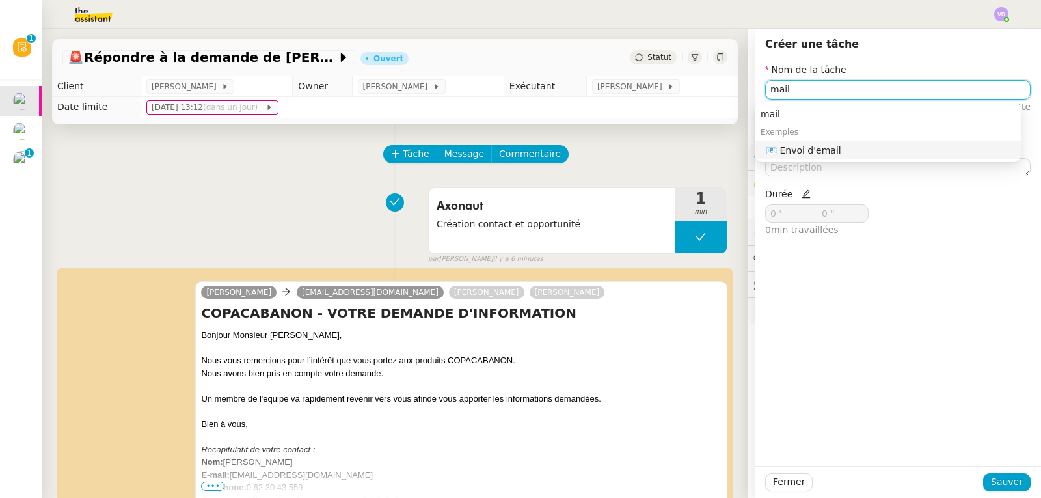
click at [823, 149] on div "📧 Envoi d'email" at bounding box center [891, 150] width 250 height 12
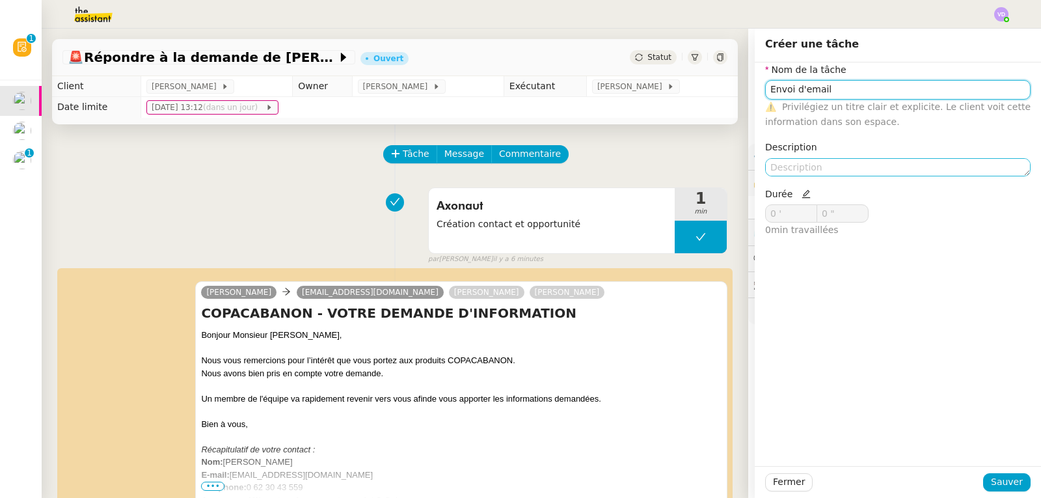
type input "Envoi d'email"
click at [794, 168] on textarea at bounding box center [897, 167] width 265 height 18
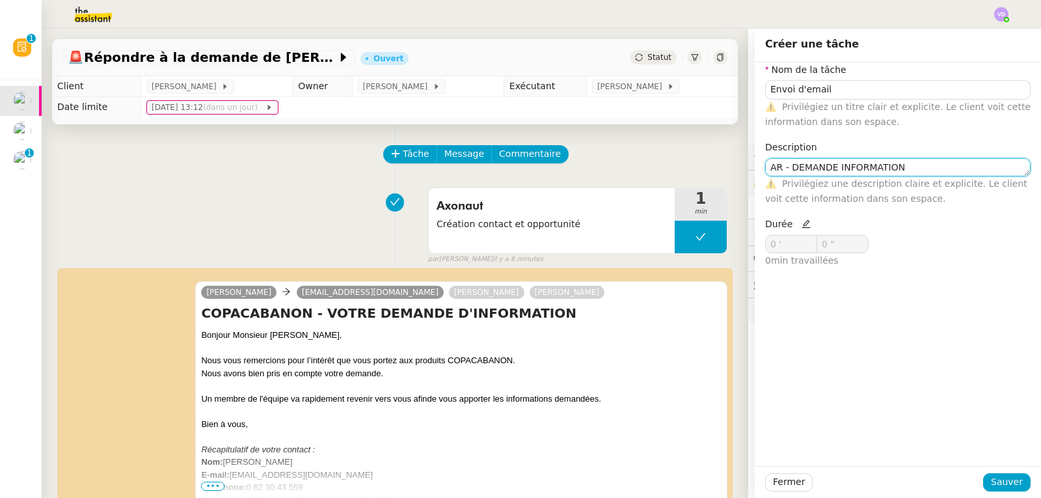
type textarea "AR - DEMANDE INFORMATION"
click at [801, 228] on icon at bounding box center [805, 223] width 9 height 9
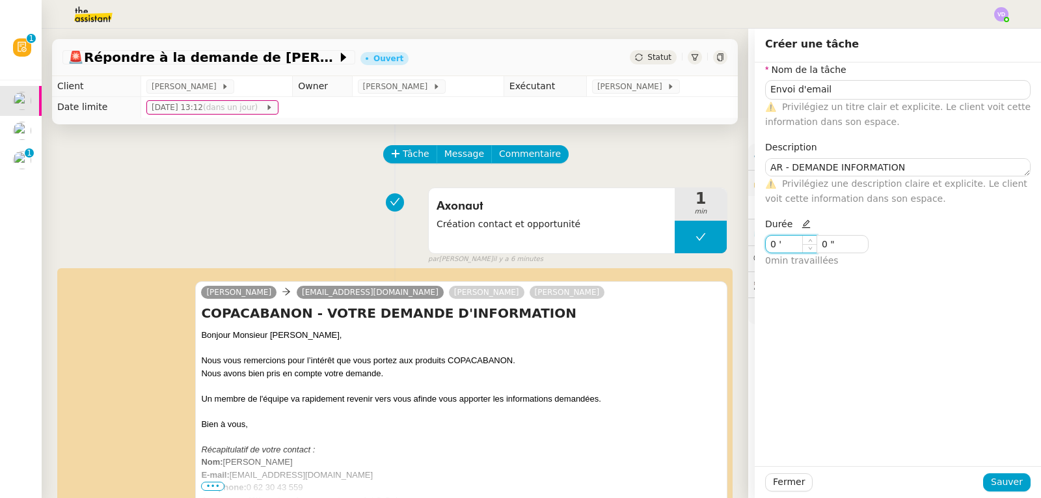
drag, startPoint x: 779, startPoint y: 248, endPoint x: 751, endPoint y: 243, distance: 27.8
click at [760, 243] on div "Durée 0 ' 0 " 0 min travaillées" at bounding box center [829, 248] width 138 height 62
type input "1 '"
click at [995, 483] on span "Sauver" at bounding box center [1007, 481] width 32 height 15
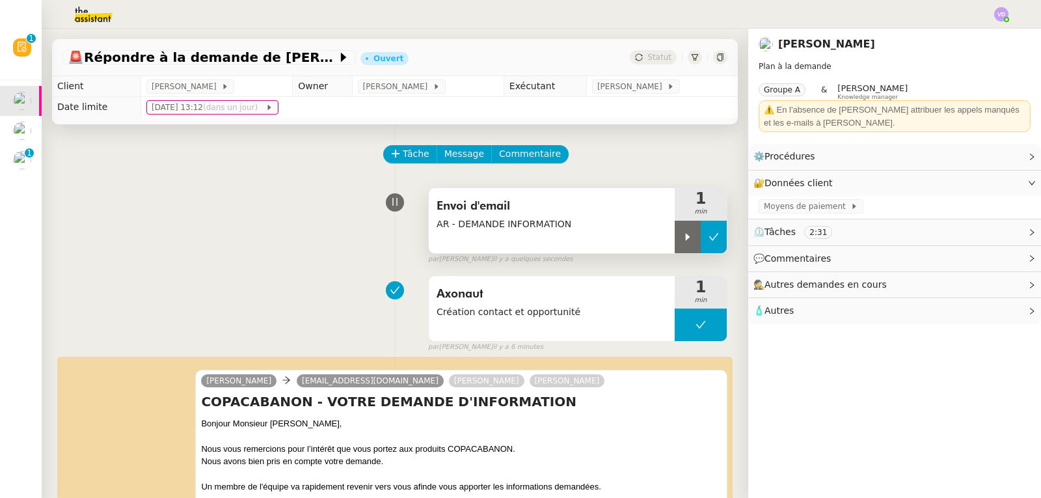
click at [706, 239] on button at bounding box center [714, 237] width 26 height 33
click at [123, 223] on div "Envoi d'email AR - DEMANDE INFORMATION 1 min false par Vanessa D. il y a quelqu…" at bounding box center [394, 222] width 665 height 83
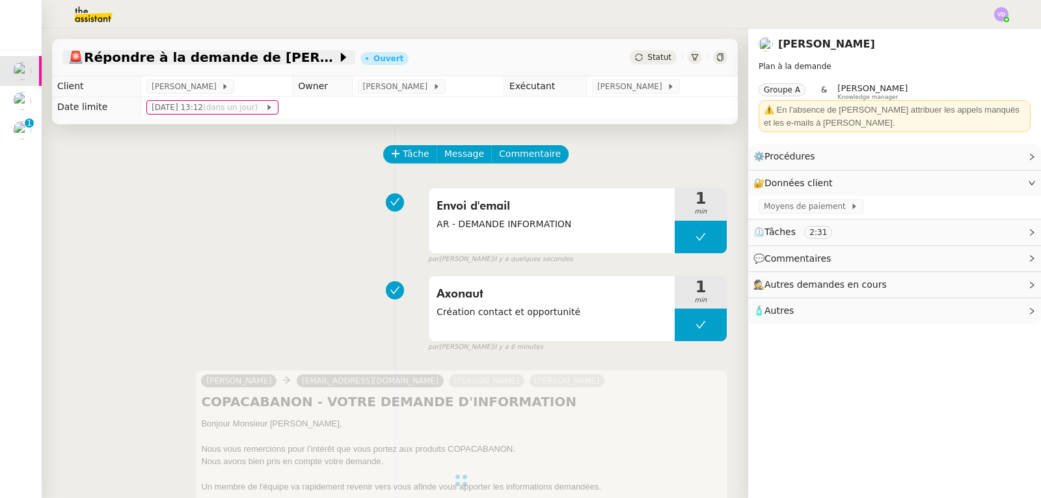
click at [191, 55] on span "🚨 Répondre à la demande de Nicolas Meaulle" at bounding box center [202, 57] width 269 height 13
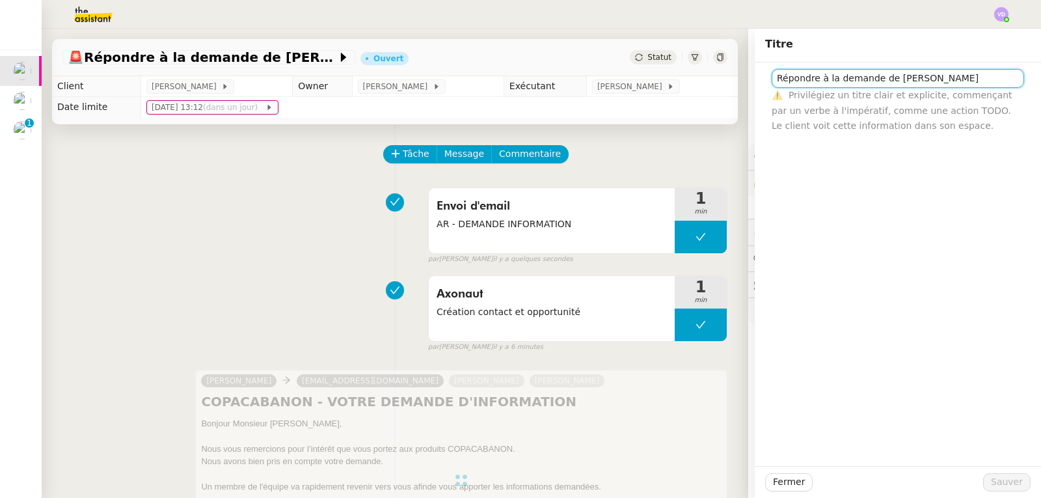
drag, startPoint x: 875, startPoint y: 79, endPoint x: 764, endPoint y: 79, distance: 110.6
click at [771, 79] on input "Répondre à la demande de [PERSON_NAME]" at bounding box center [897, 78] width 252 height 19
type input "DEMANDE INFORMATION : M. Nicolas Meaulle"
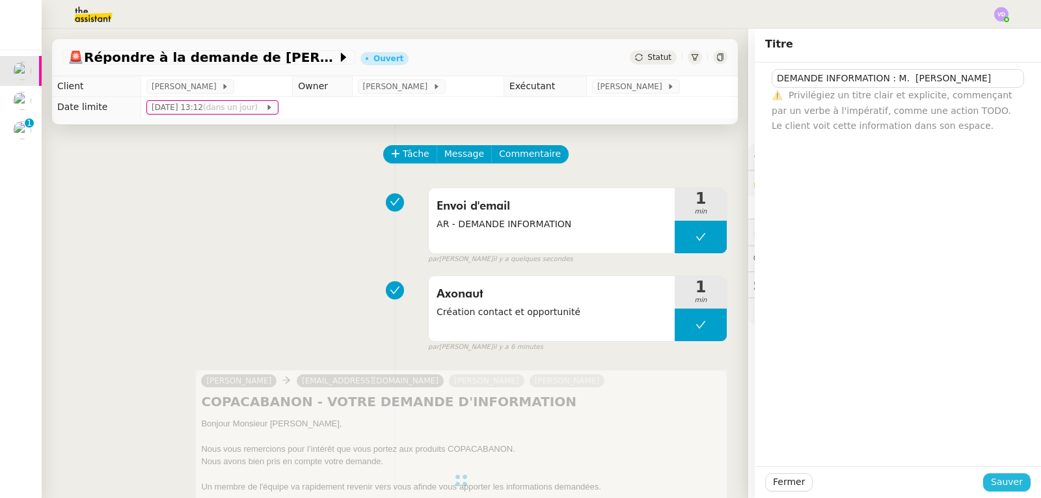
click at [999, 486] on span "Sauver" at bounding box center [1007, 481] width 32 height 15
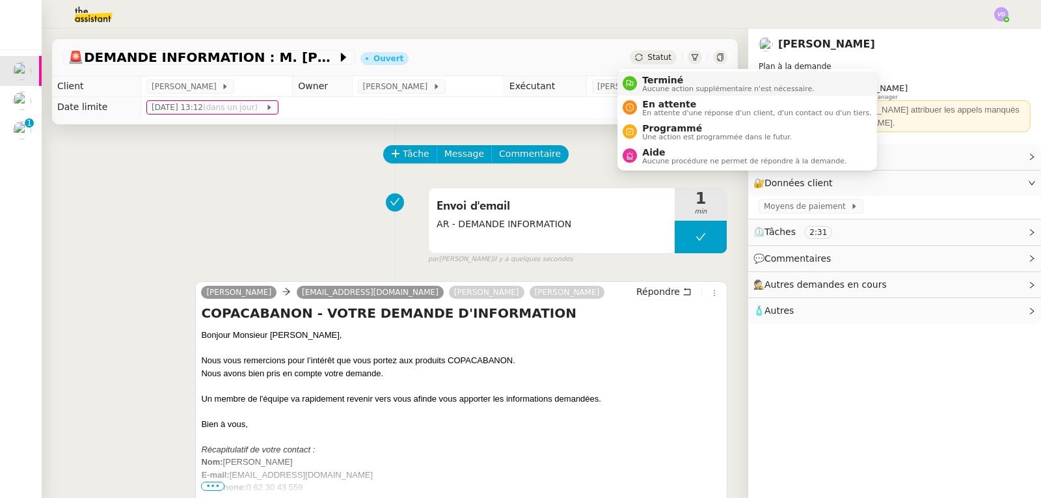
click at [654, 77] on span "Terminé" at bounding box center [728, 80] width 172 height 10
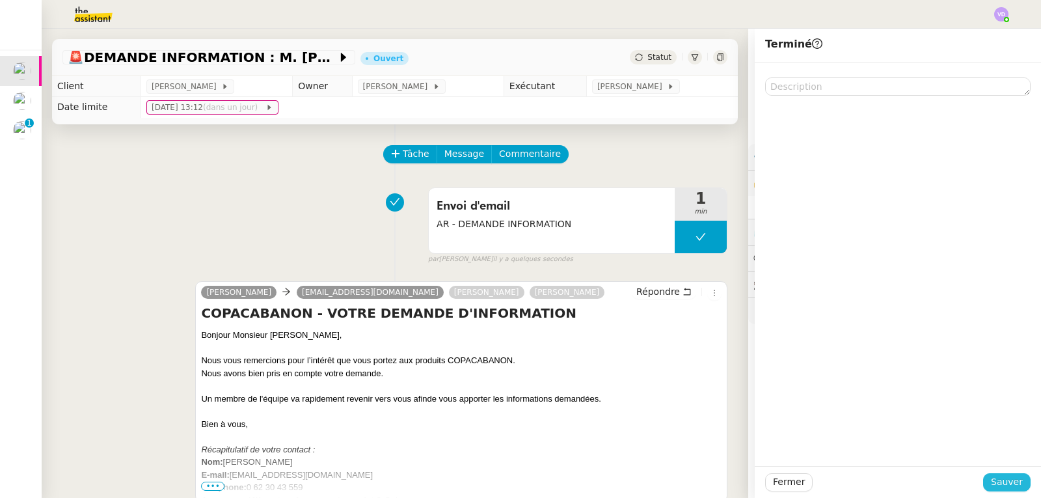
click at [1005, 483] on span "Sauver" at bounding box center [1007, 481] width 32 height 15
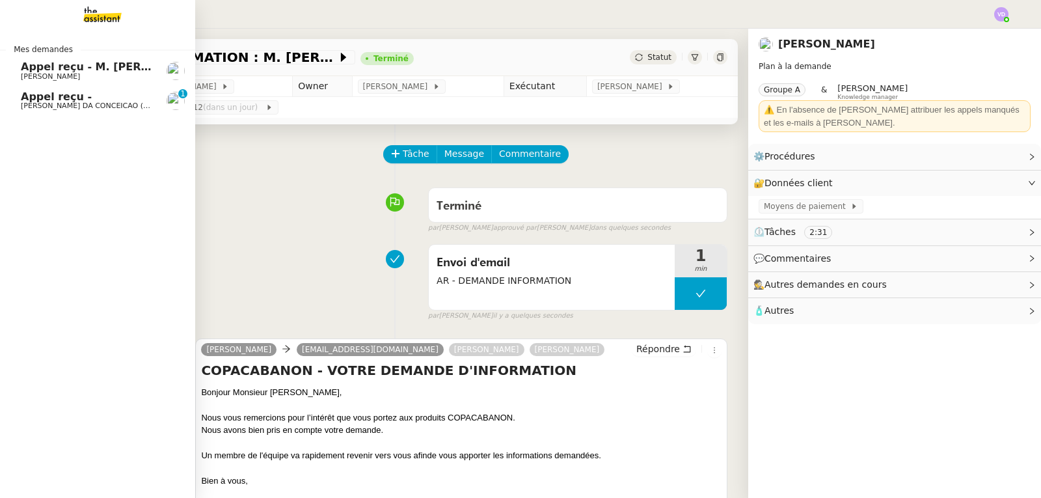
click at [50, 95] on span "Appel reçu -" at bounding box center [56, 96] width 71 height 12
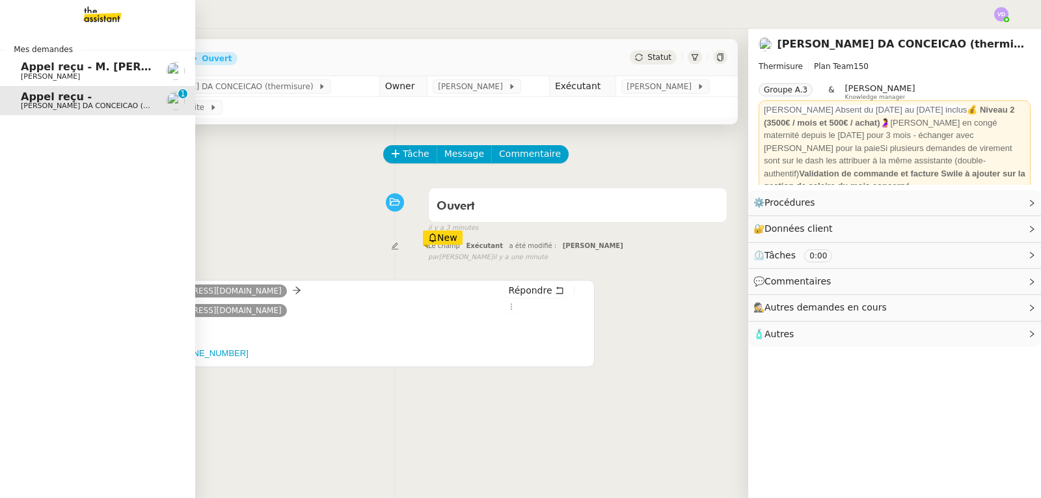
click at [40, 63] on span "Appel reçu - M. [PERSON_NAME]" at bounding box center [115, 66] width 189 height 12
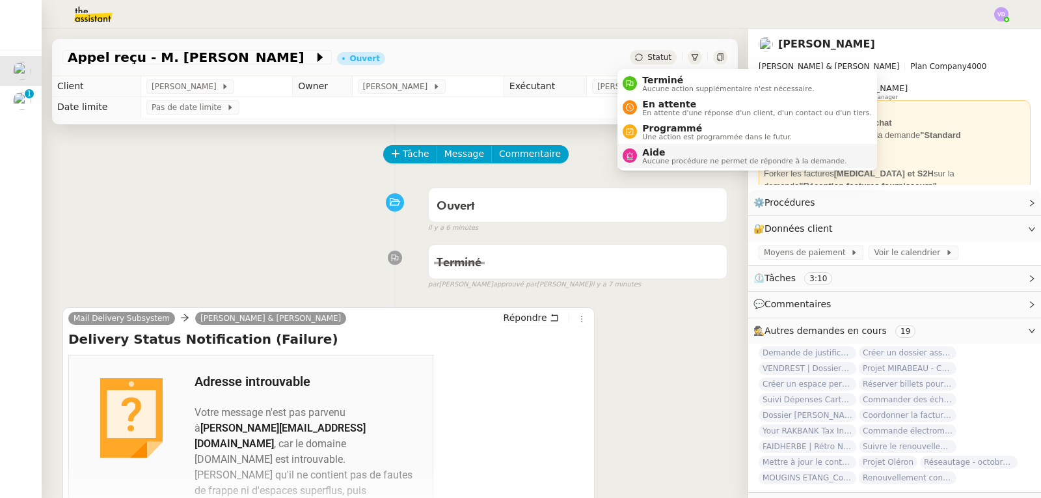
click at [661, 157] on span "Aucune procédure ne permet de répondre à la demande." at bounding box center [744, 160] width 204 height 7
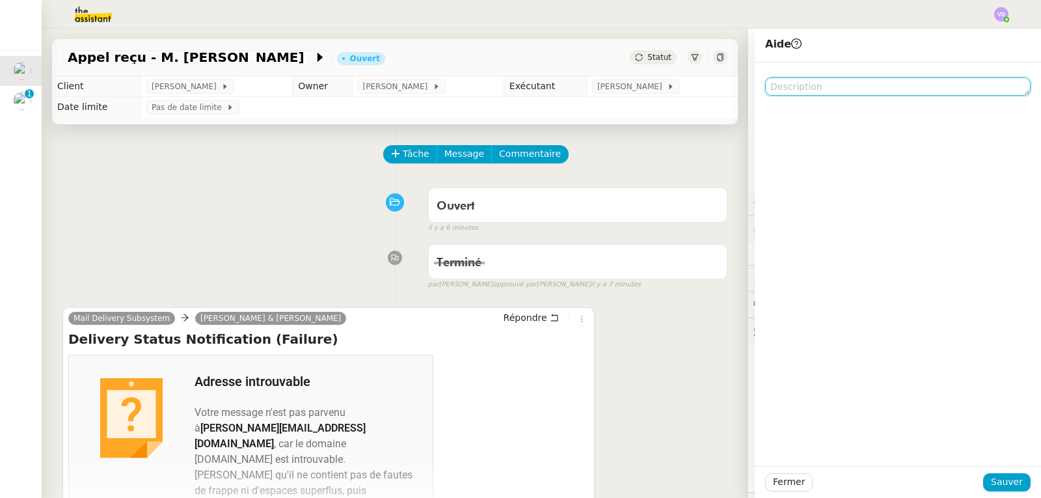
click at [829, 85] on textarea at bounding box center [897, 86] width 265 height 18
type textarea "a"
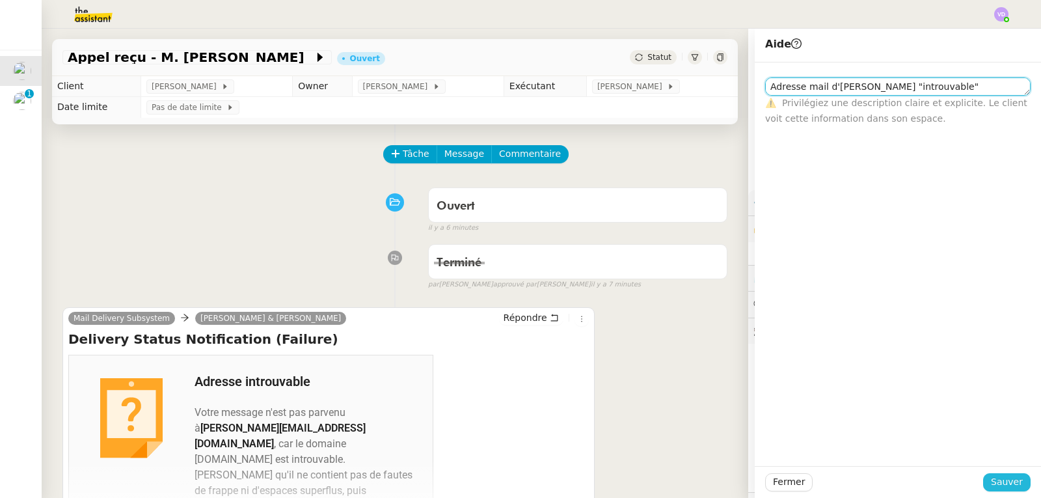
type textarea "Adresse mail d'Audrey "introuvable""
click at [1013, 484] on button "Sauver" at bounding box center [1006, 482] width 47 height 18
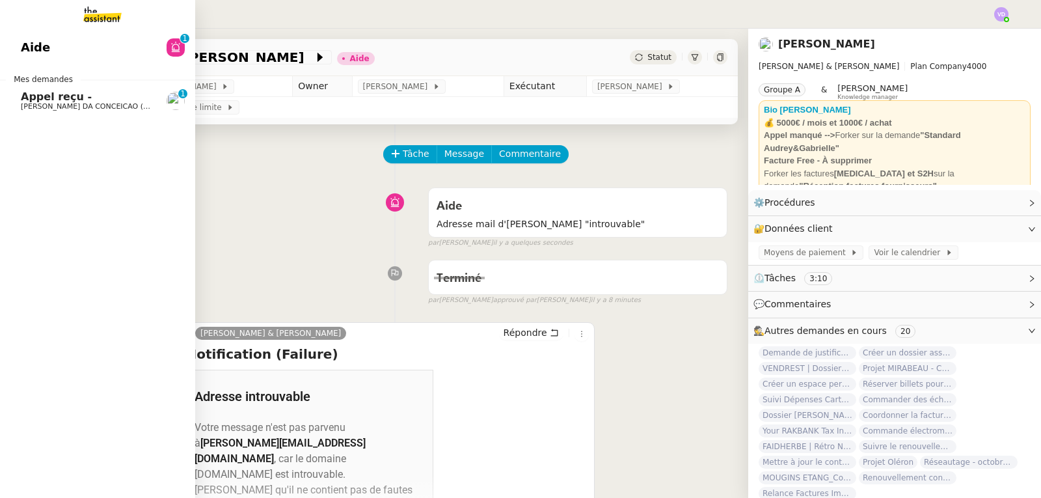
click at [49, 107] on span "[PERSON_NAME] DA CONCEICAO (thermisure)" at bounding box center [103, 106] width 164 height 8
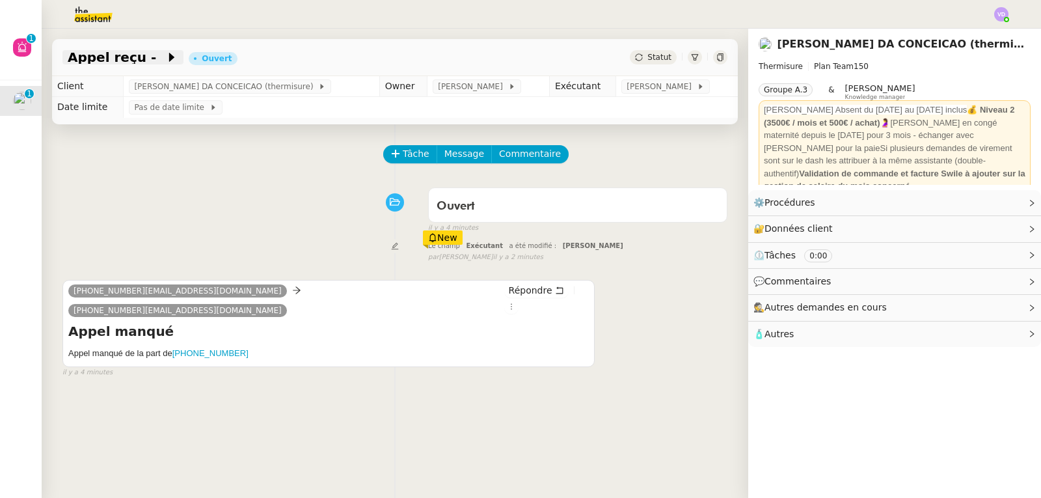
click at [124, 59] on span "Appel reçu -" at bounding box center [117, 57] width 98 height 13
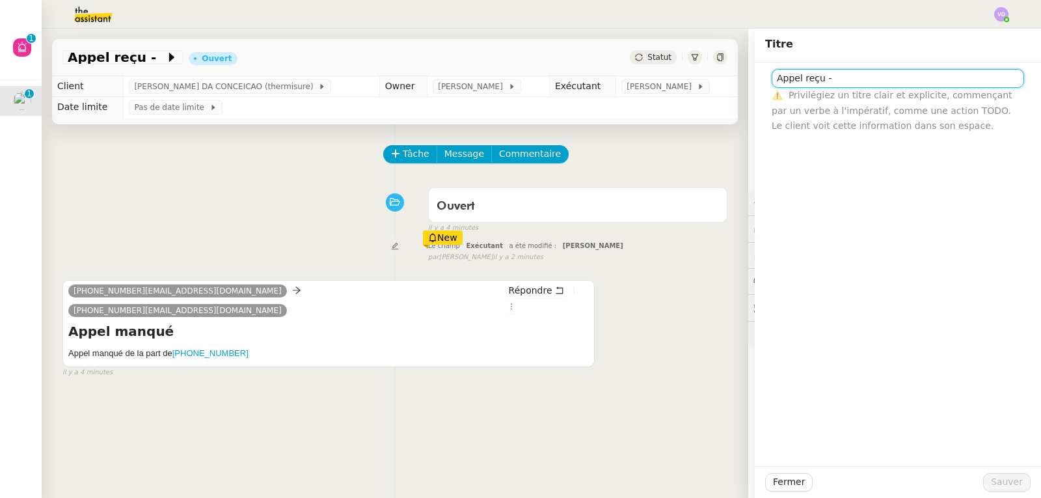
click at [881, 78] on input "Appel reçu -" at bounding box center [897, 78] width 252 height 19
type input "Appel reçu - SPAM"
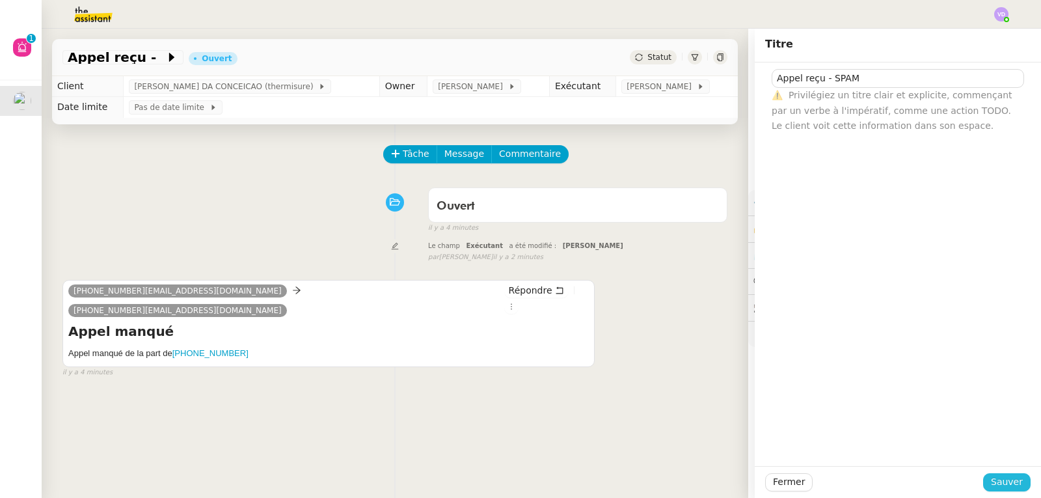
click at [1001, 477] on span "Sauver" at bounding box center [1007, 481] width 32 height 15
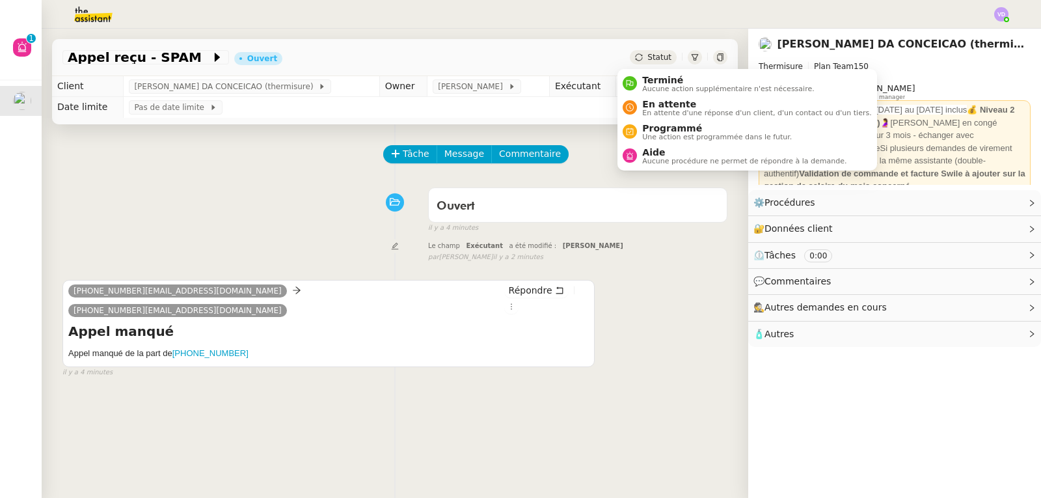
click at [648, 77] on td "[PERSON_NAME]" at bounding box center [677, 86] width 122 height 21
click at [648, 75] on span "Terminé" at bounding box center [728, 80] width 172 height 10
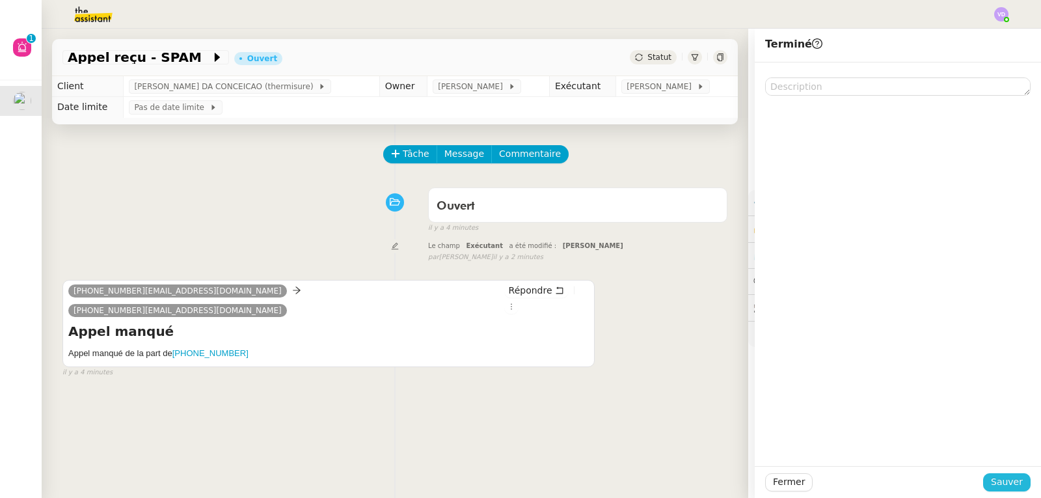
click at [1008, 481] on span "Sauver" at bounding box center [1007, 481] width 32 height 15
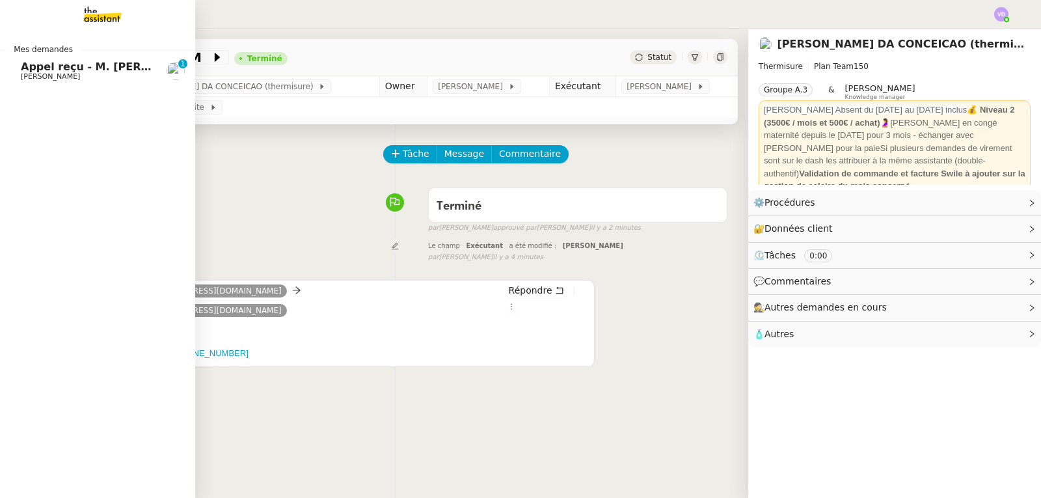
drag, startPoint x: 34, startPoint y: 68, endPoint x: 102, endPoint y: 85, distance: 70.5
click at [33, 68] on span "Appel reçu - M. [PERSON_NAME]" at bounding box center [115, 66] width 189 height 12
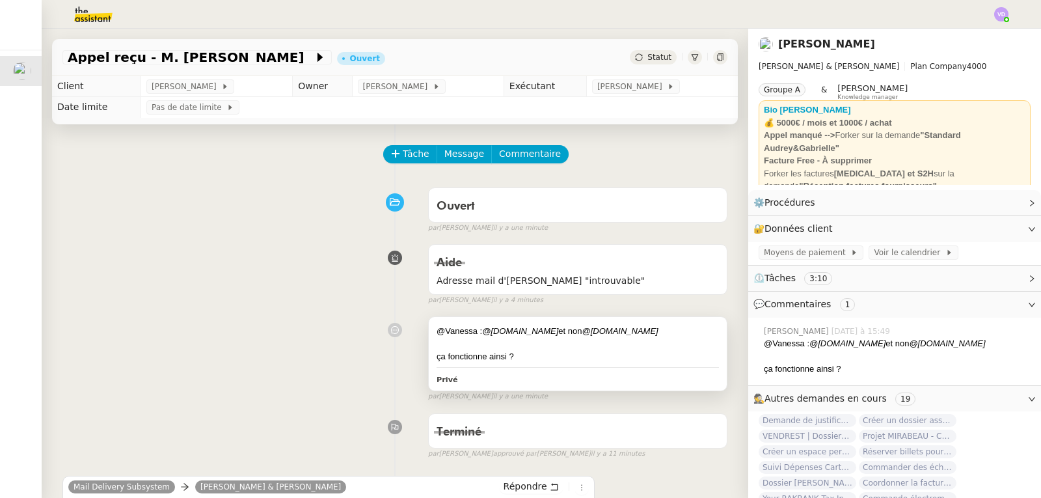
click at [522, 363] on div "ça fonctionne ainsi ?" at bounding box center [577, 356] width 282 height 13
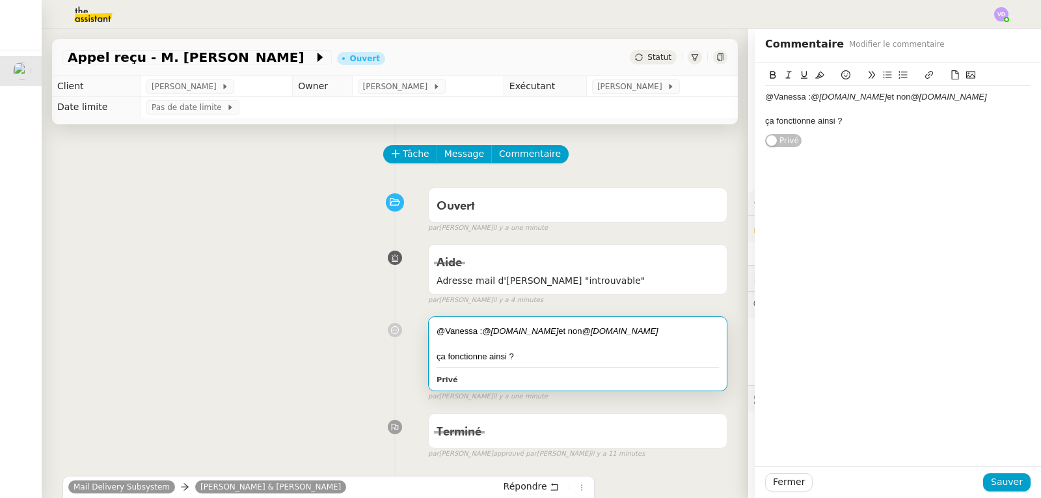
click at [846, 124] on div "ça fonctionne ainsi ?" at bounding box center [897, 121] width 265 height 12
click at [1010, 475] on span "Sauver" at bounding box center [1007, 481] width 32 height 15
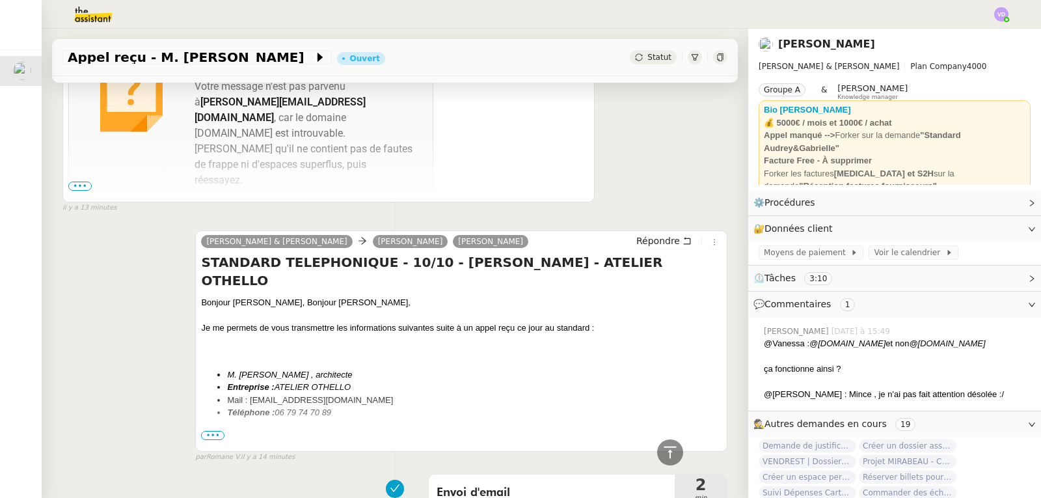
scroll to position [520, 0]
click at [653, 245] on span "Répondre" at bounding box center [658, 240] width 44 height 13
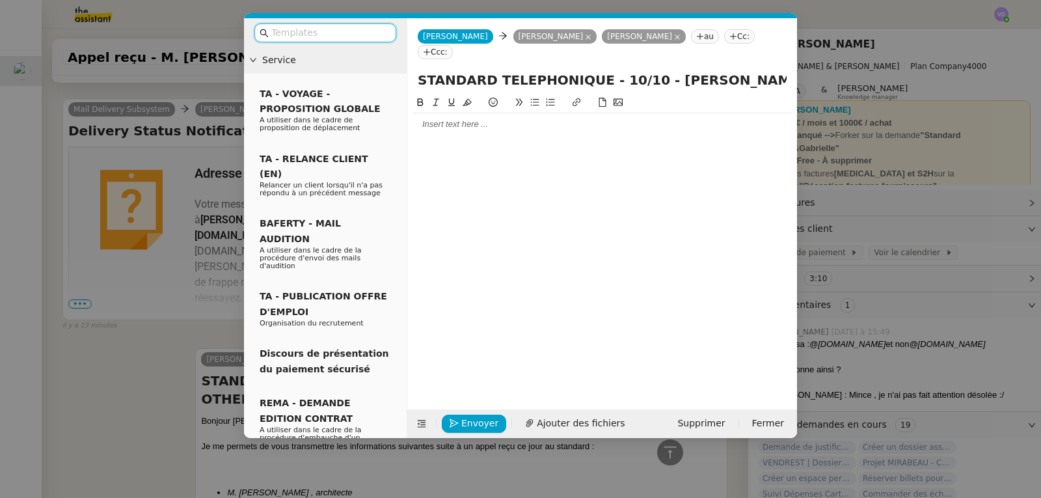
scroll to position [620, 0]
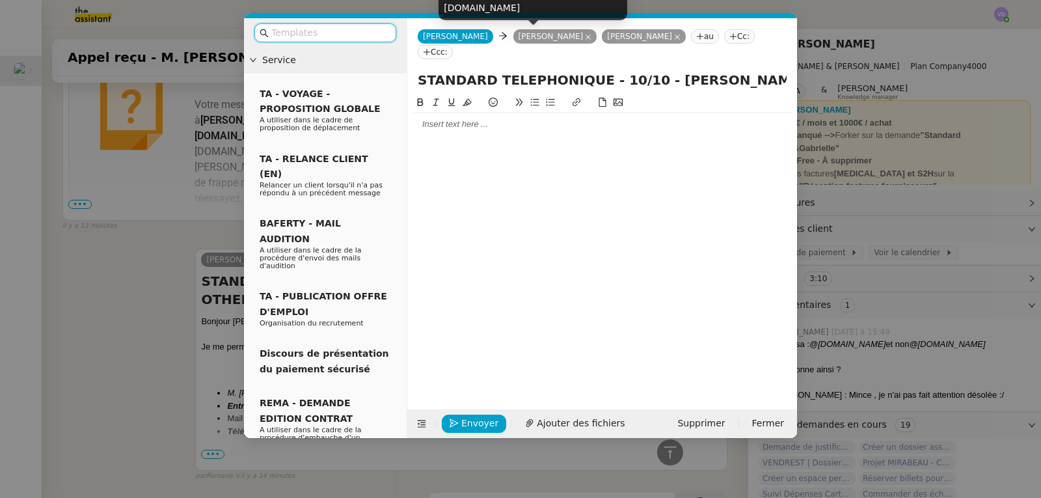
click at [585, 38] on icon at bounding box center [588, 37] width 7 height 7
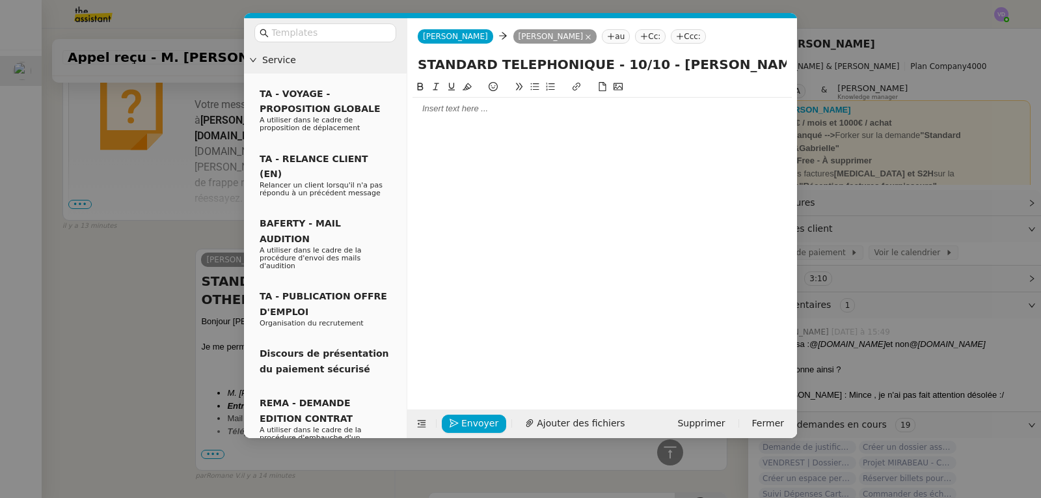
click at [513, 36] on nz-tag "Audrey" at bounding box center [555, 36] width 84 height 14
click at [585, 38] on icon at bounding box center [587, 36] width 5 height 5
click at [513, 38] on nz-tag "au" at bounding box center [527, 36] width 28 height 14
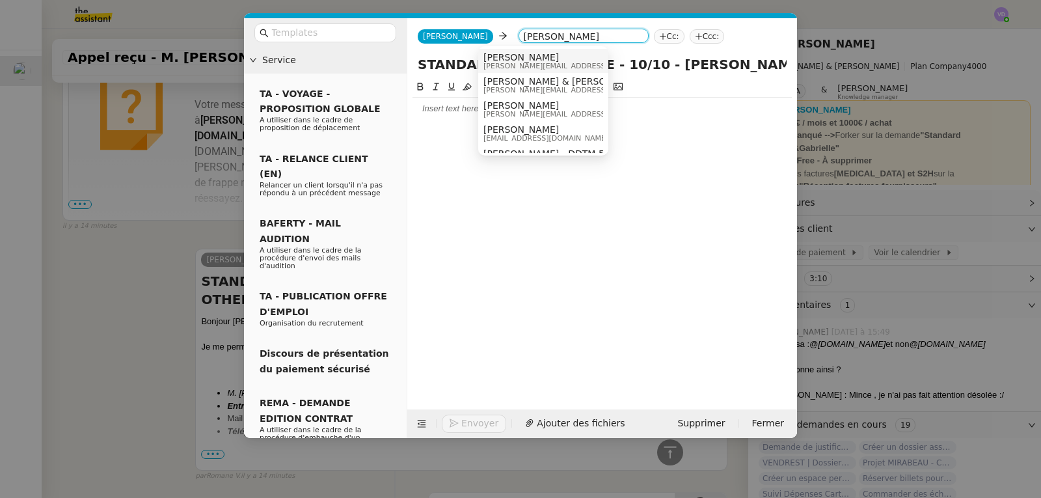
type input "audrey@audreyetga"
click at [528, 63] on span "audrey@audreyetgabrielle.com" at bounding box center [575, 65] width 185 height 7
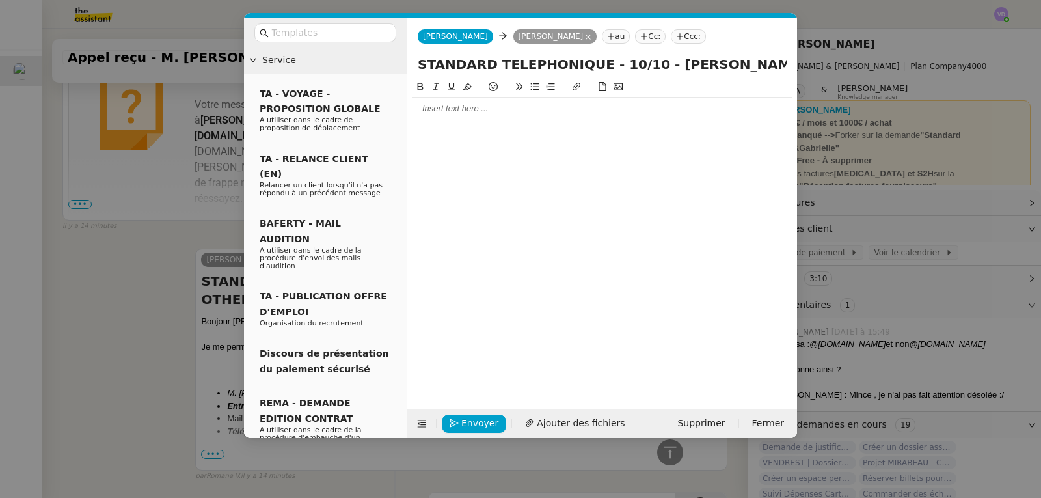
click at [91, 256] on nz-modal-container "Service TA - VOYAGE - PROPOSITION GLOBALE A utiliser dans le cadre de propositi…" at bounding box center [520, 249] width 1041 height 498
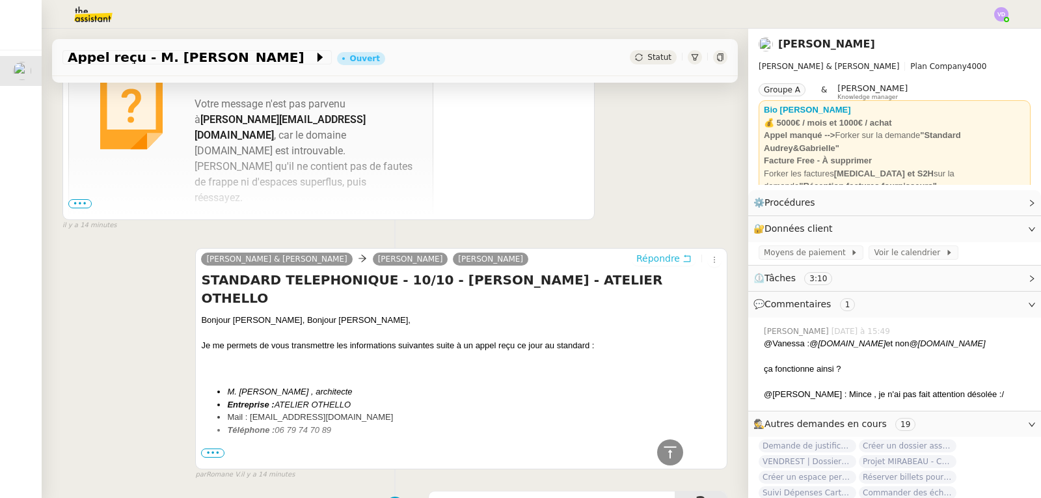
scroll to position [618, 0]
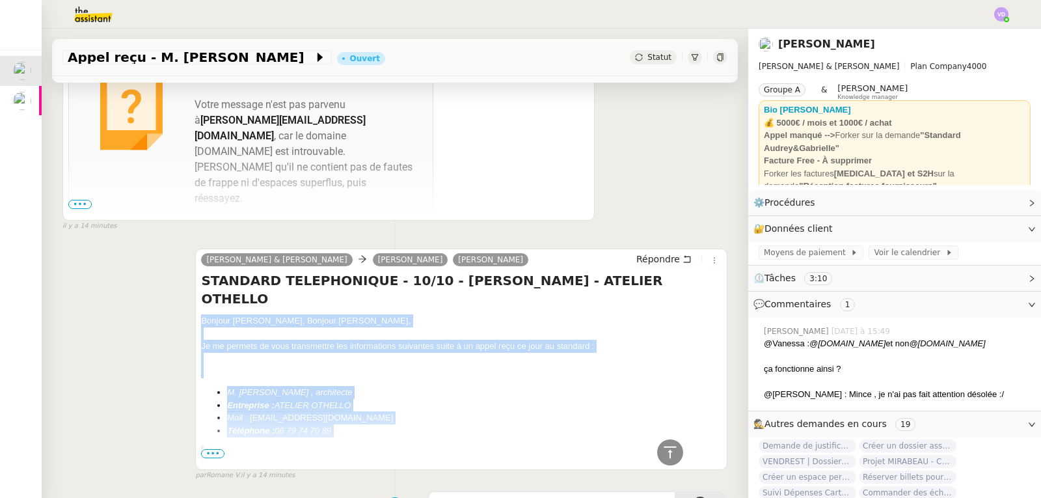
drag, startPoint x: 200, startPoint y: 287, endPoint x: 349, endPoint y: 444, distance: 216.3
click at [349, 444] on div "Bonjour Audrey, Bonjour Gabrielle, Je me permets de vous transmettre les inform…" at bounding box center [461, 444] width 520 height 261
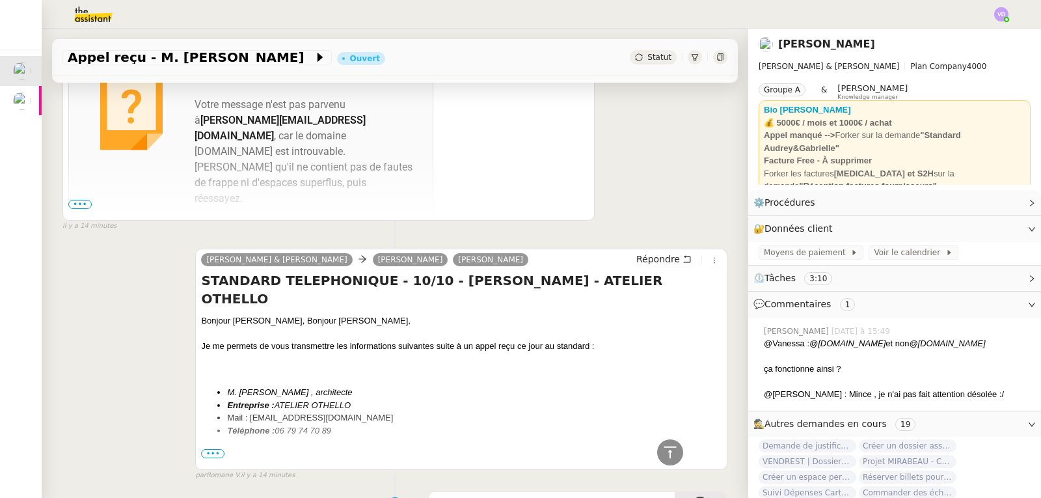
click at [203, 449] on span "•••" at bounding box center [212, 453] width 23 height 9
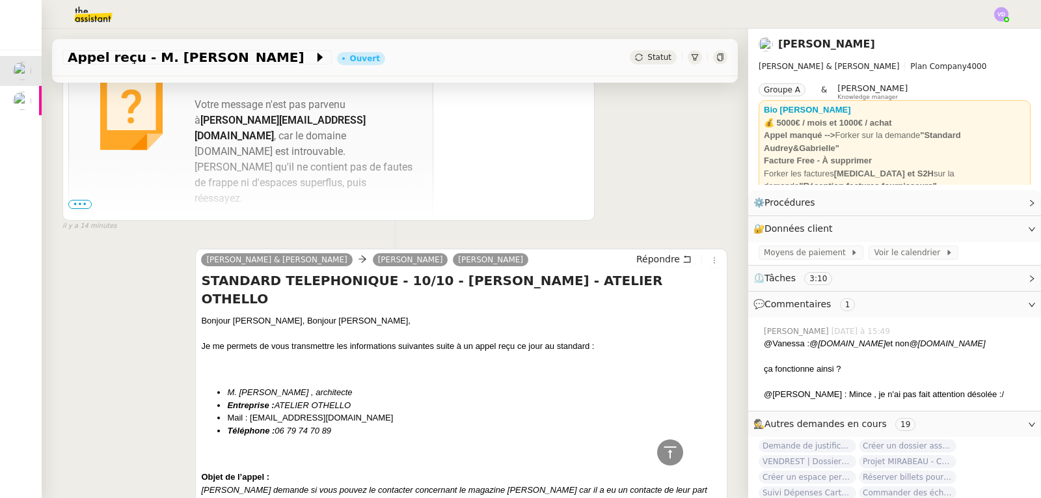
click at [196, 282] on div "Camille Audrey & Gabrielle Gabrielle Tavernier Audrey Répondre STANDARD TELEPHO…" at bounding box center [461, 413] width 532 height 330
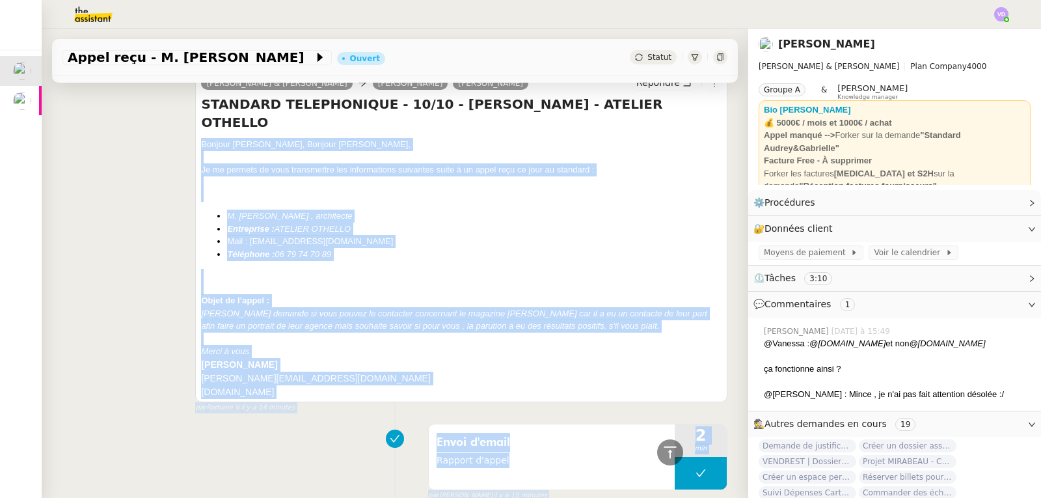
scroll to position [818, 0]
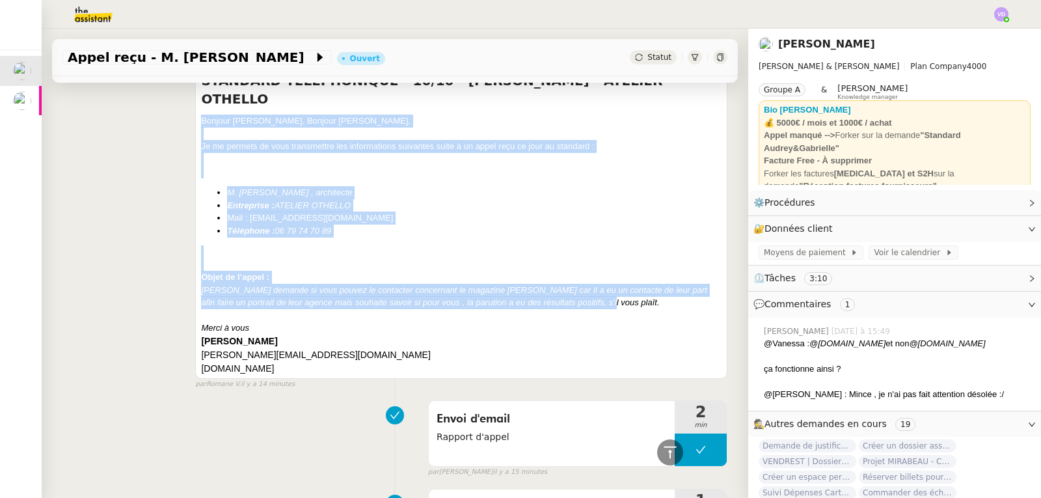
drag, startPoint x: 200, startPoint y: 283, endPoint x: 617, endPoint y: 270, distance: 417.2
click at [617, 270] on div "Bonjour Audrey, Bonjour Gabrielle, Je me permets de vous transmettre les inform…" at bounding box center [461, 244] width 520 height 261
copy div "Bonjour Audrey, Bonjour Gabrielle, Je me permets de vous transmettre les inform…"
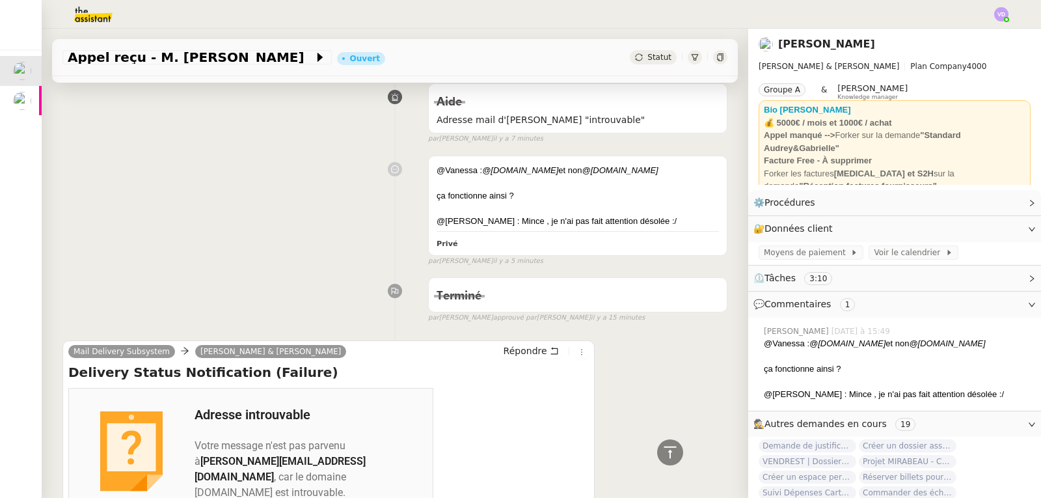
scroll to position [0, 0]
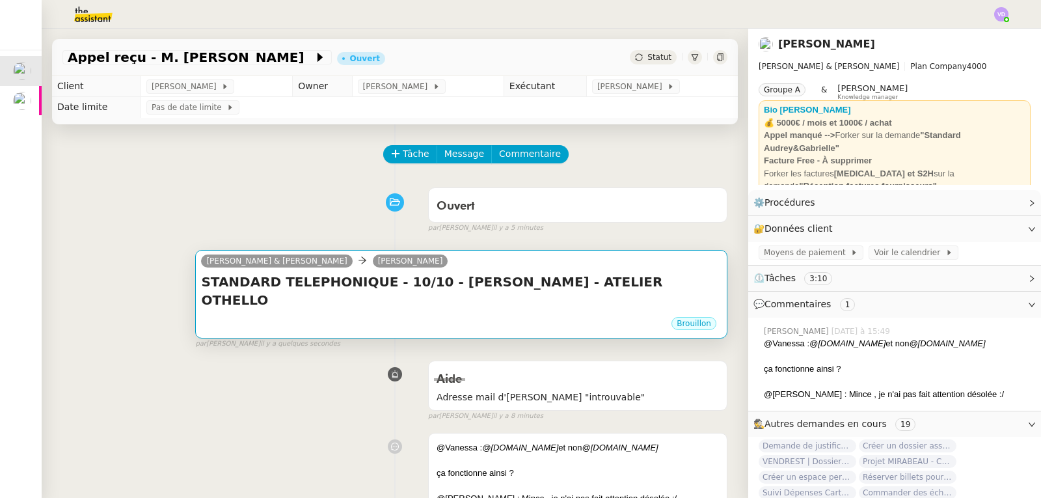
click at [561, 315] on div "Brouillon" at bounding box center [461, 325] width 520 height 20
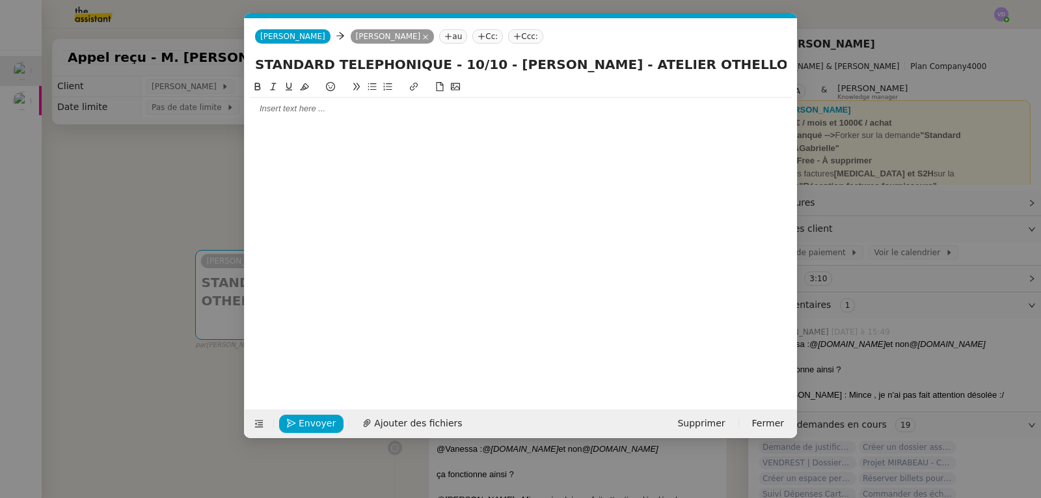
scroll to position [0, 27]
click at [314, 108] on div at bounding box center [521, 109] width 542 height 12
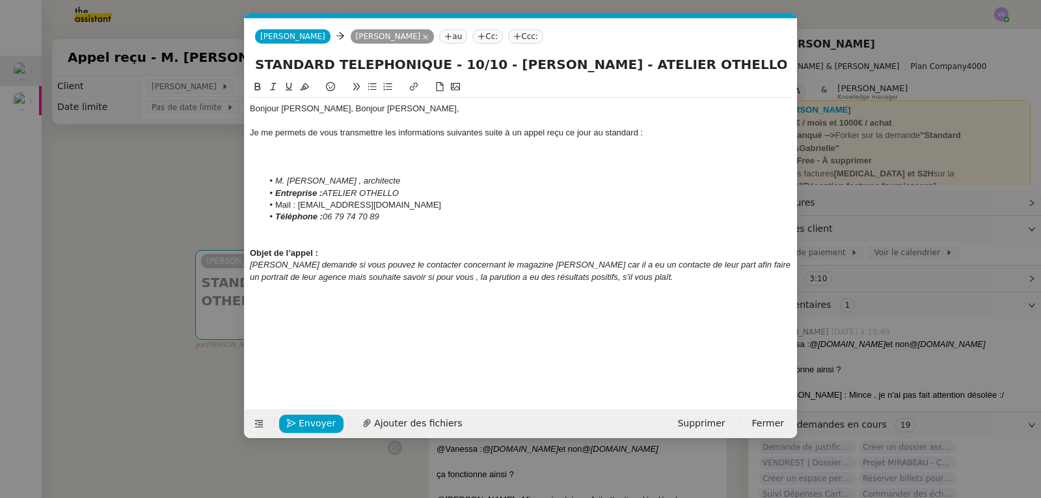
scroll to position [0, 0]
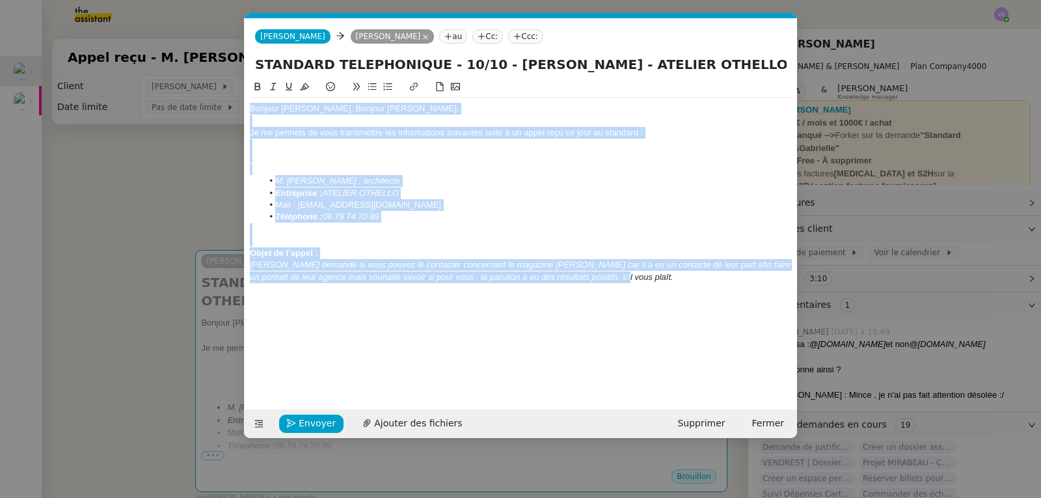
drag, startPoint x: 654, startPoint y: 281, endPoint x: 247, endPoint y: 95, distance: 448.3
click at [247, 95] on nz-spin "Bonjour Audrey, Bonjour Gabrielle, Je me permets de vous transmettre les inform…" at bounding box center [521, 236] width 552 height 315
copy div "Bonjour Audrey, Bonjour Gabrielle, Je me permets de vous transmettre les inform…"
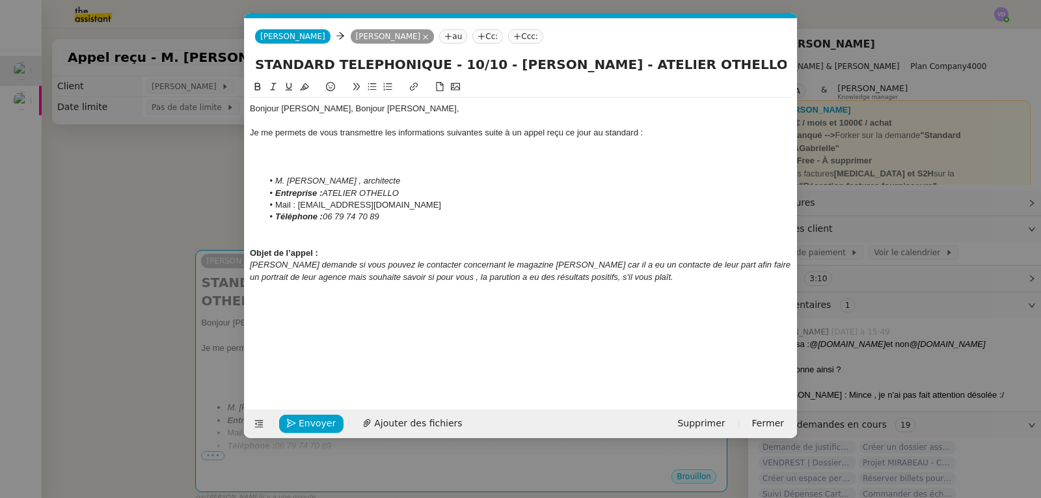
click at [113, 191] on nz-modal-container "Service TA - VOYAGE - PROPOSITION GLOBALE A utiliser dans le cadre de propositi…" at bounding box center [520, 249] width 1041 height 498
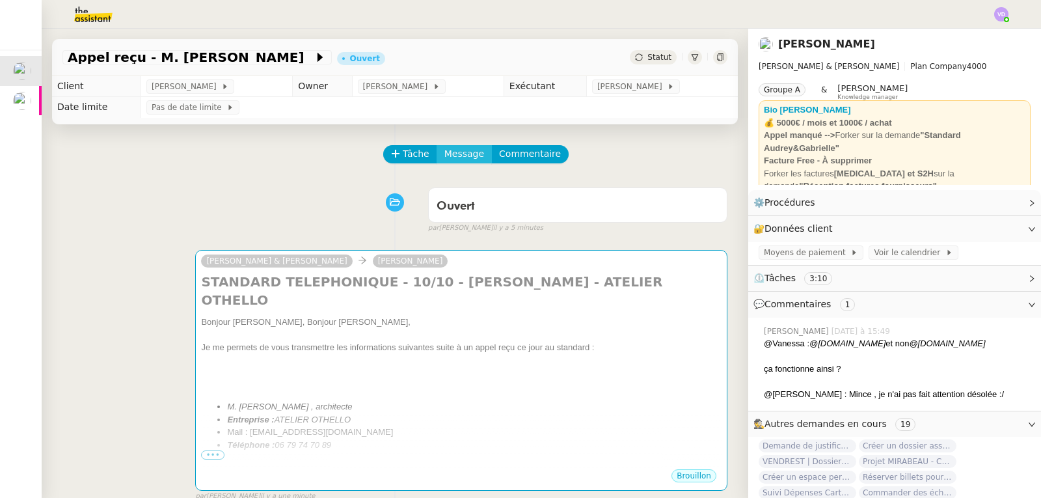
click at [444, 157] on span "Message" at bounding box center [464, 153] width 40 height 15
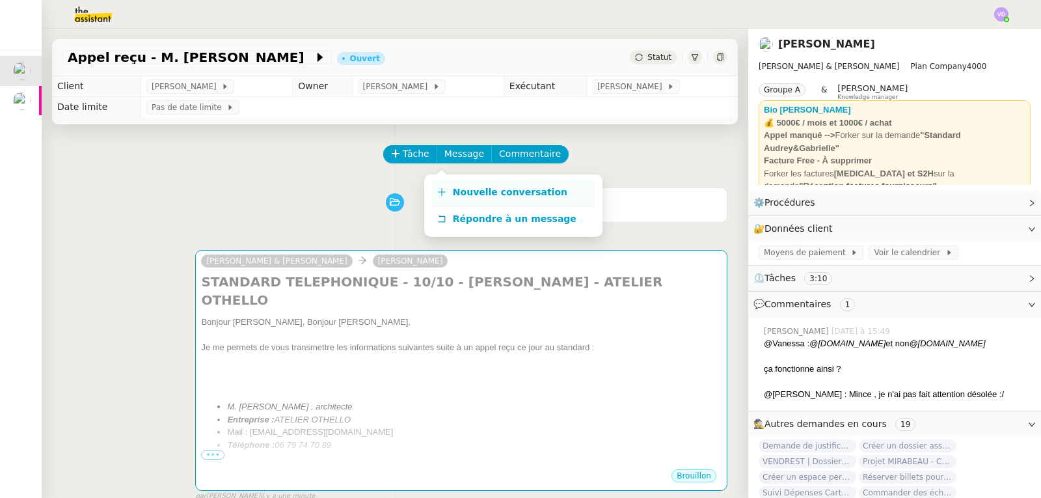
click at [458, 192] on span "Nouvelle conversation" at bounding box center [510, 192] width 114 height 10
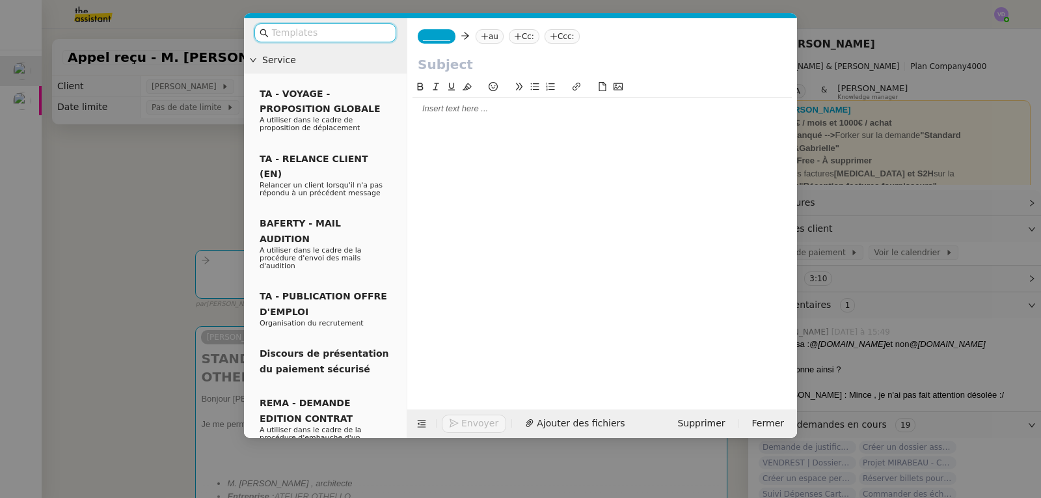
click at [459, 130] on div at bounding box center [601, 234] width 379 height 310
click at [455, 118] on div at bounding box center [601, 109] width 379 height 22
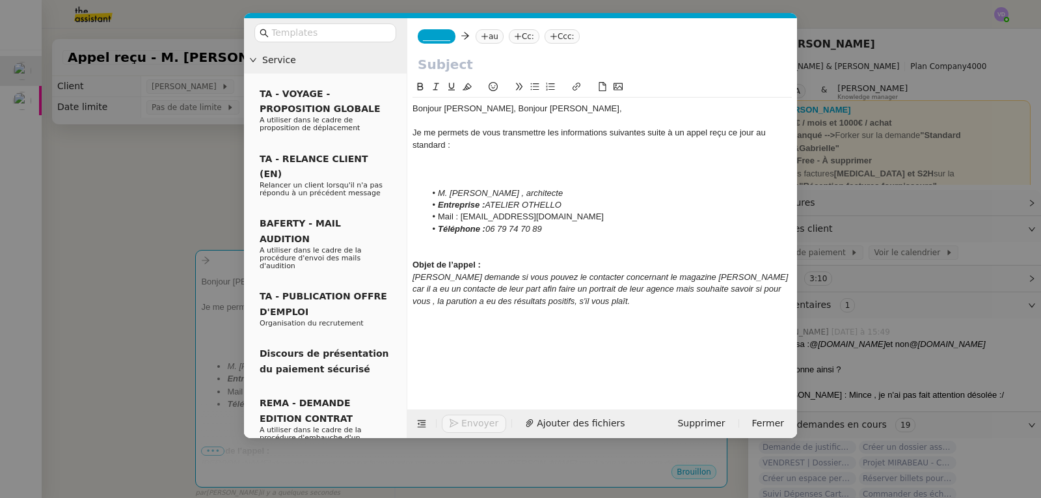
click at [98, 180] on nz-modal-container "Service TA - VOYAGE - PROPOSITION GLOBALE A utiliser dans le cadre de propositi…" at bounding box center [520, 249] width 1041 height 498
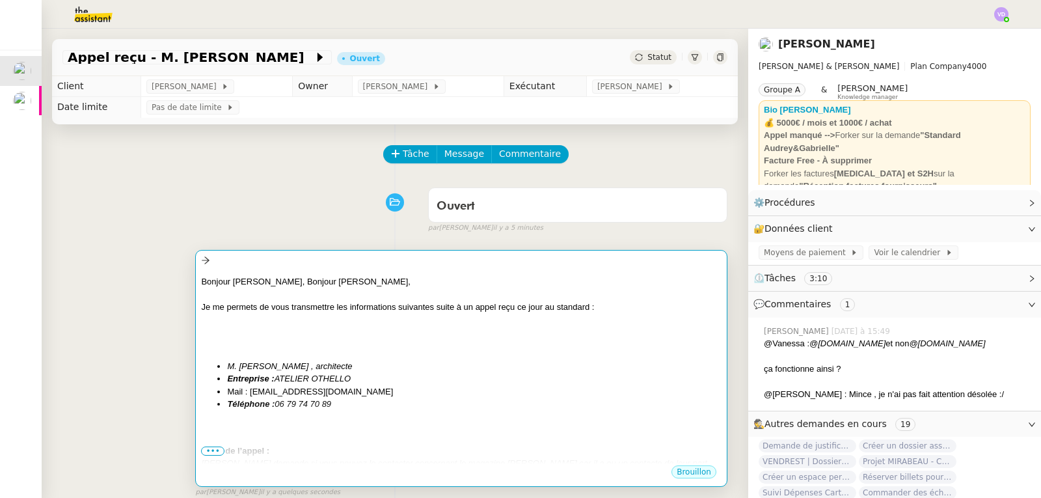
click at [265, 332] on div at bounding box center [461, 332] width 520 height 13
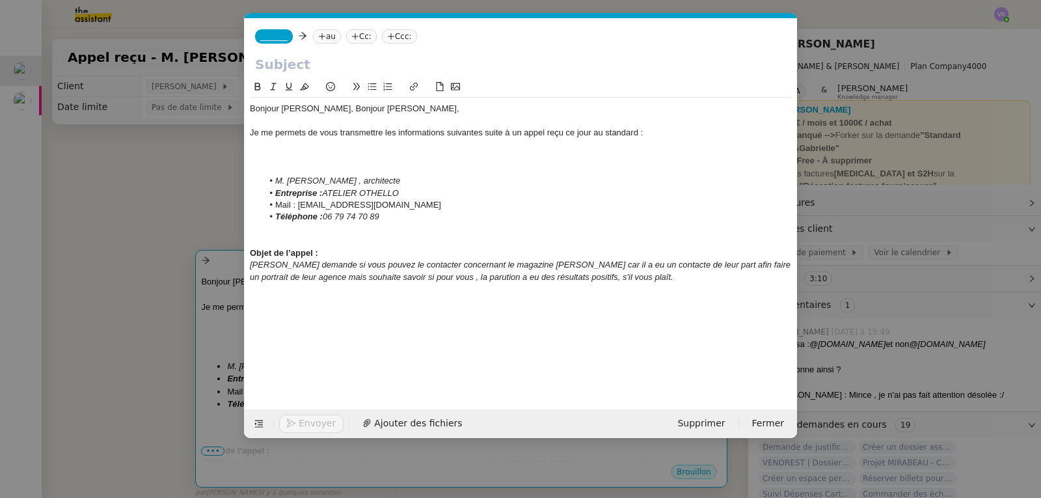
scroll to position [0, 27]
click at [201, 203] on nz-modal-container "Service TA - VOYAGE - PROPOSITION GLOBALE A utiliser dans le cadre de propositi…" at bounding box center [520, 249] width 1041 height 498
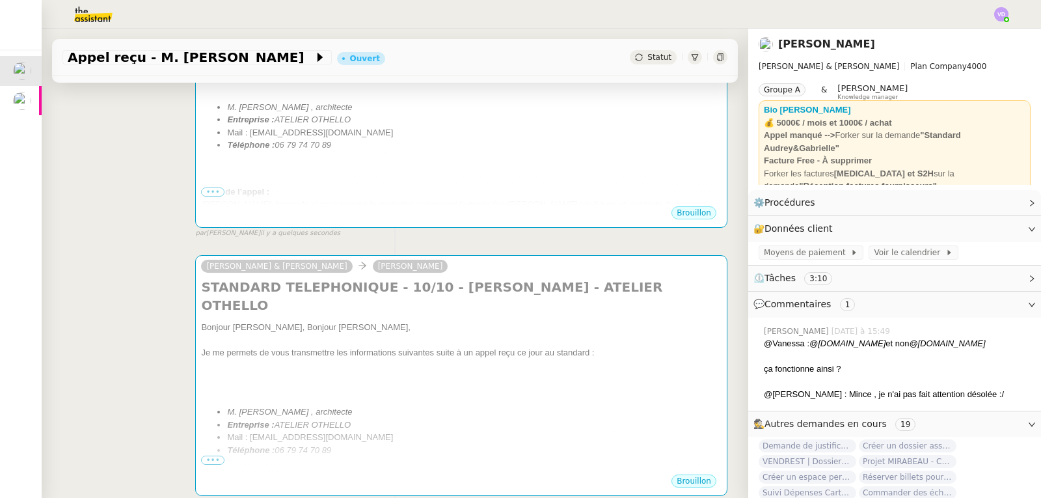
scroll to position [260, 0]
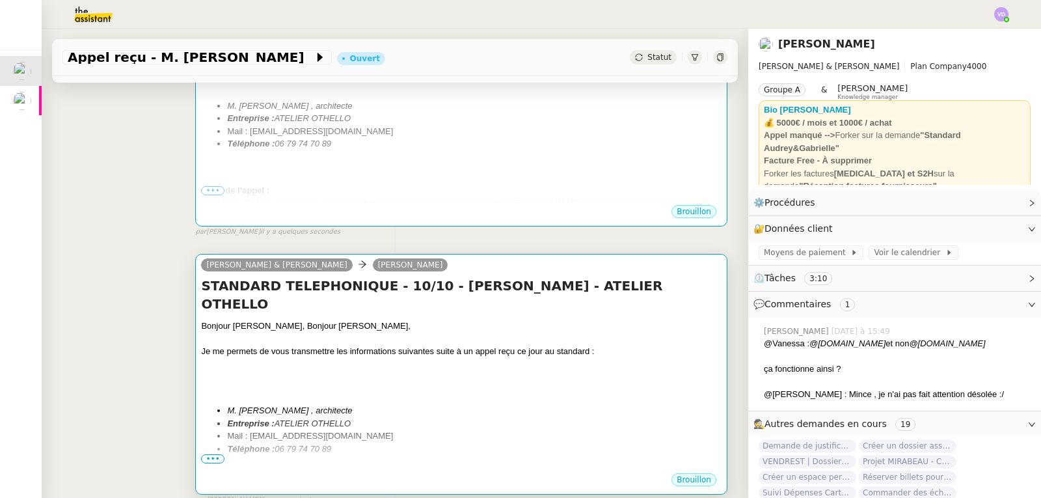
click at [276, 345] on div "Je me permets de vous transmettre les informations suivantes suite à un appel r…" at bounding box center [461, 351] width 520 height 13
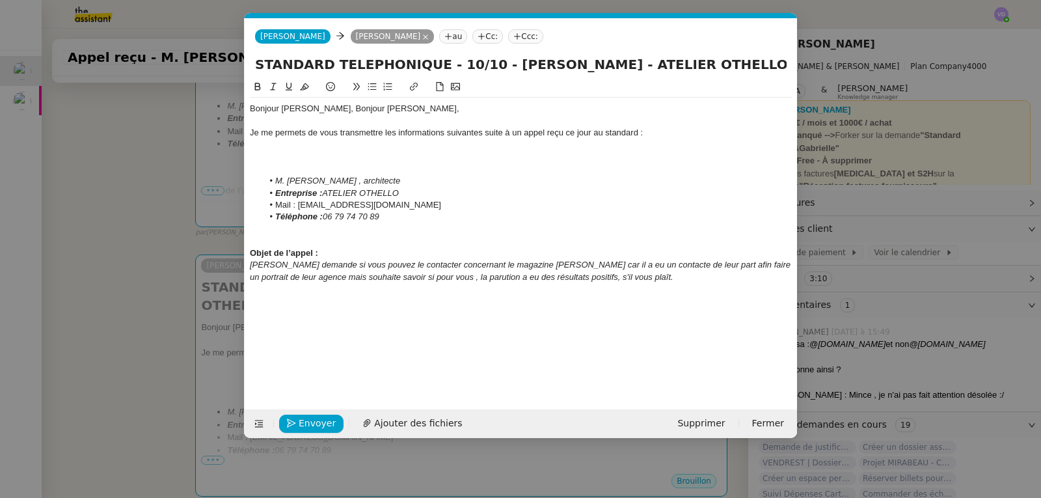
scroll to position [0, 27]
drag, startPoint x: 659, startPoint y: 64, endPoint x: 256, endPoint y: 71, distance: 402.7
click at [256, 71] on input "STANDARD TELEPHONIQUE - 10/10 - M. JOLY - ATELIER OTHELLO" at bounding box center [520, 65] width 531 height 20
click at [46, 133] on nz-modal-container "Service TA - VOYAGE - PROPOSITION GLOBALE A utiliser dans le cadre de propositi…" at bounding box center [520, 249] width 1041 height 498
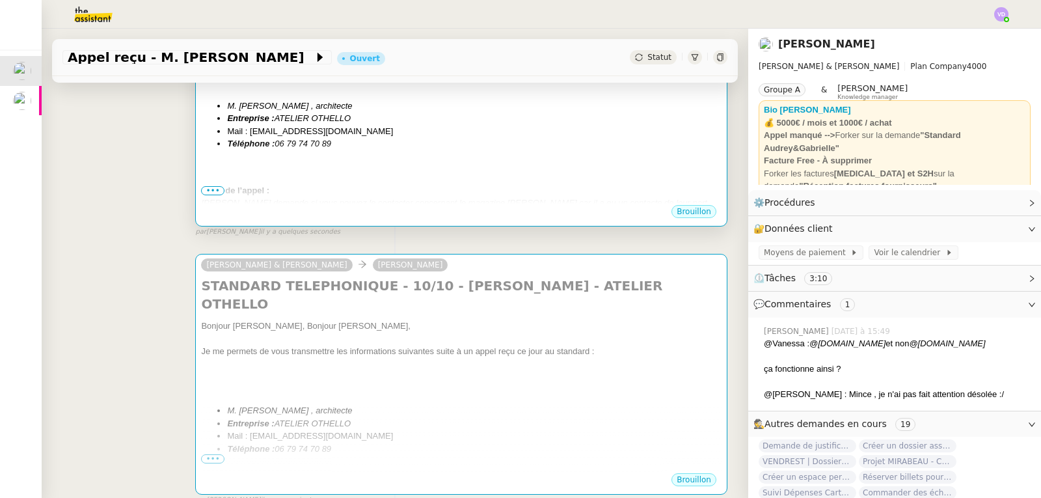
click at [247, 172] on div at bounding box center [461, 177] width 520 height 13
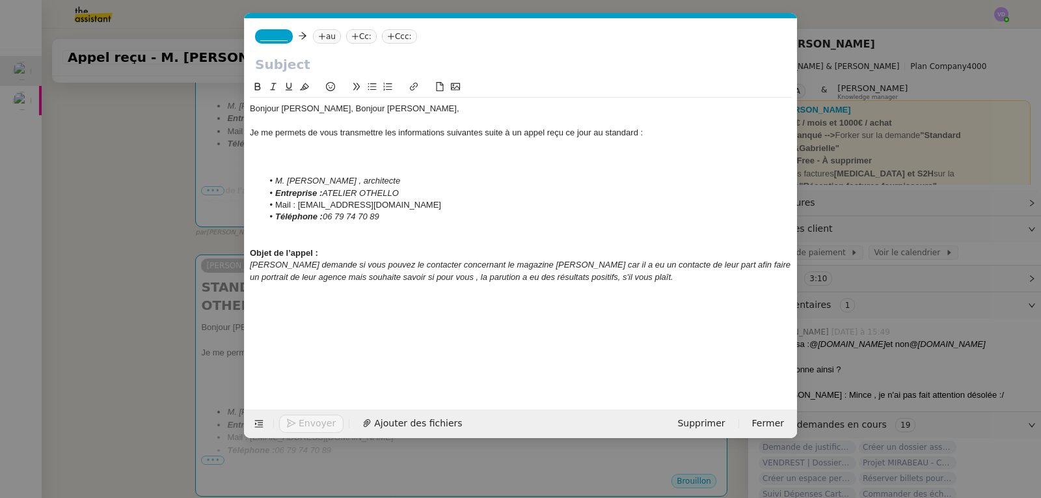
click at [295, 68] on input "text" at bounding box center [520, 65] width 531 height 20
paste input "STANDARD TELEPHONIQUE - 10/10 - M. JOLY - ATELIER OTHELLO"
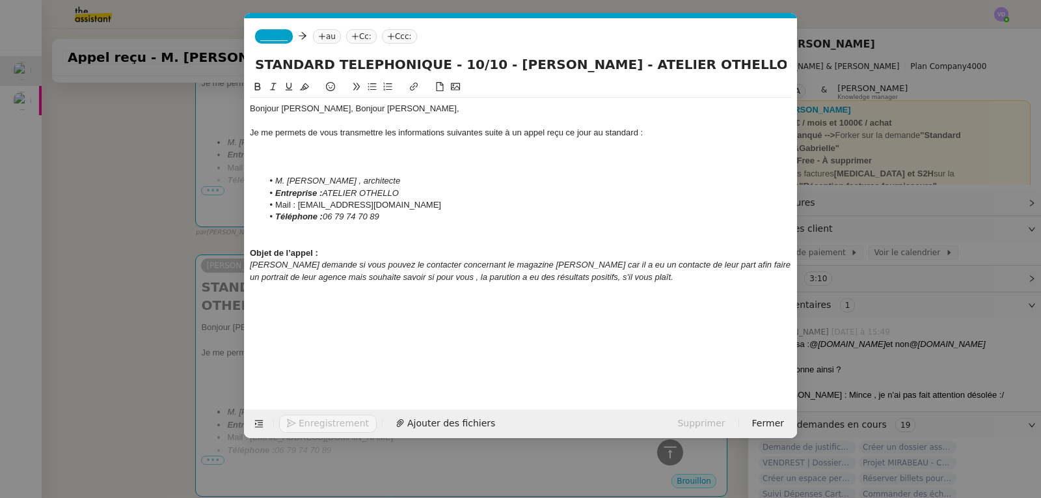
scroll to position [278, 0]
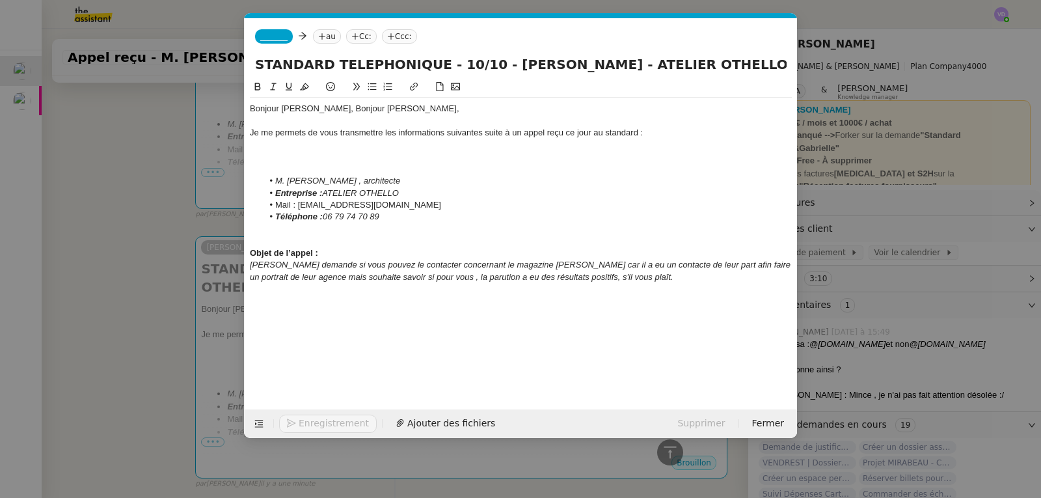
type input "STANDARD TELEPHONIQUE - 10/10 - M. JOLY - ATELIER OTHELLO"
click at [131, 135] on nz-modal-container "Service TA - VOYAGE - PROPOSITION GLOBALE A utiliser dans le cadre de propositi…" at bounding box center [520, 249] width 1041 height 498
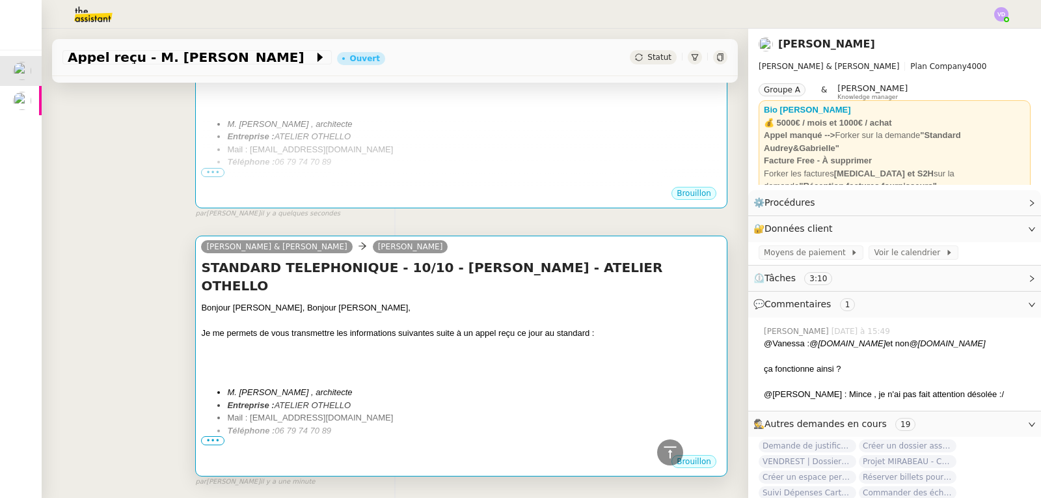
click at [553, 424] on li "Téléphone : [PHONE_NUMBER]" at bounding box center [474, 430] width 494 height 13
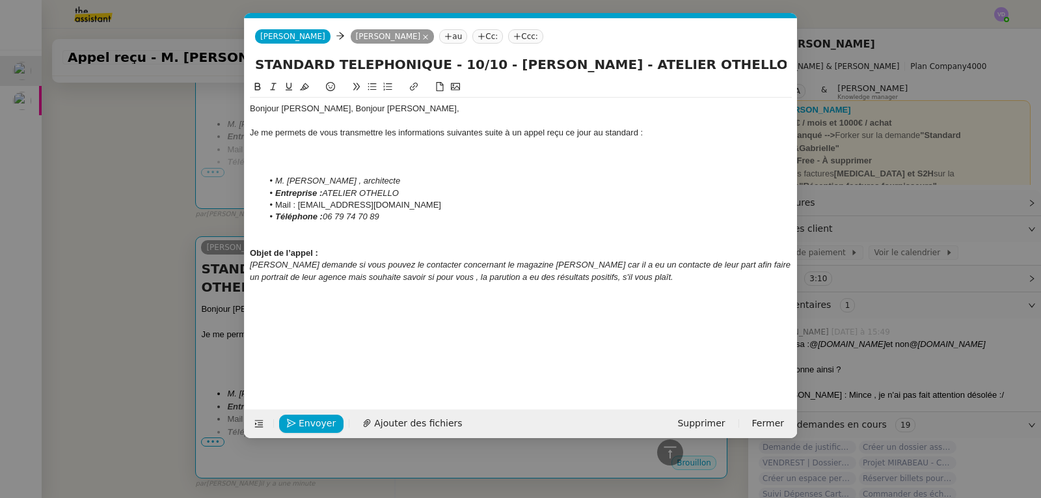
scroll to position [0, 27]
click at [699, 421] on span "Supprimer" at bounding box center [700, 423] width 47 height 15
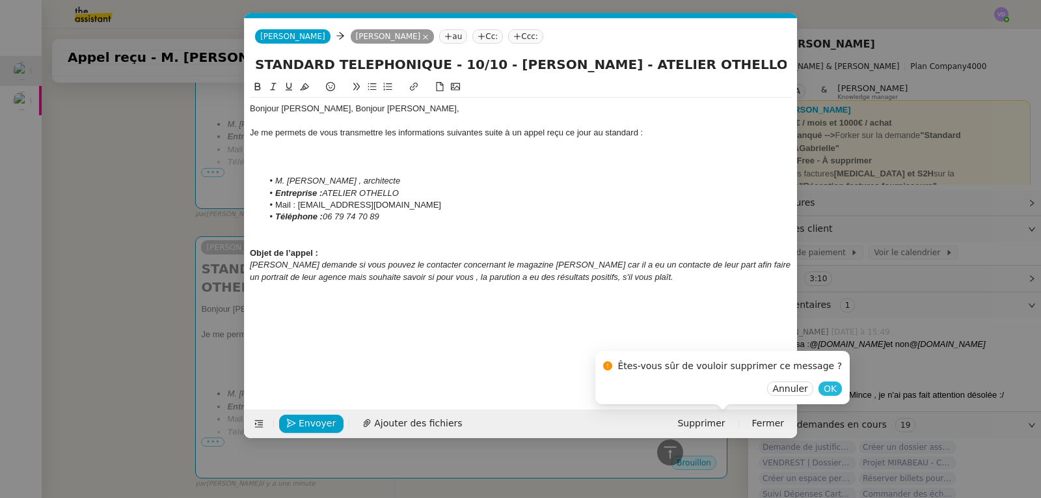
click at [824, 384] on span "OK" at bounding box center [830, 388] width 13 height 13
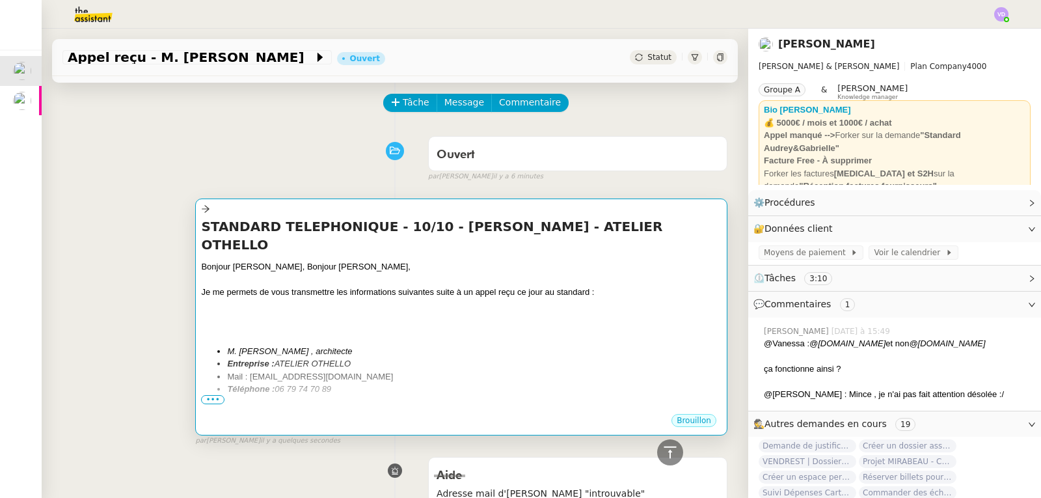
scroll to position [0, 0]
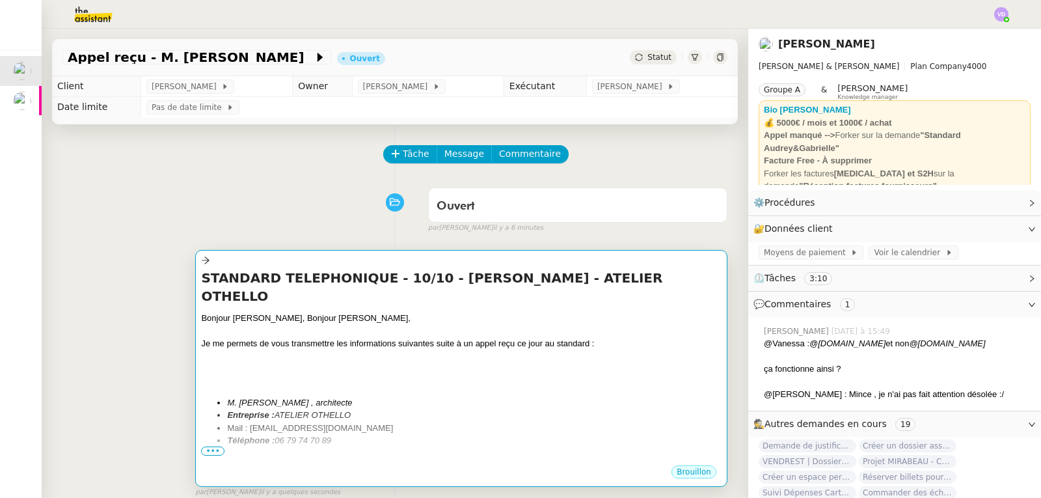
click at [494, 396] on li "M. [PERSON_NAME] , architecte" at bounding box center [474, 402] width 494 height 13
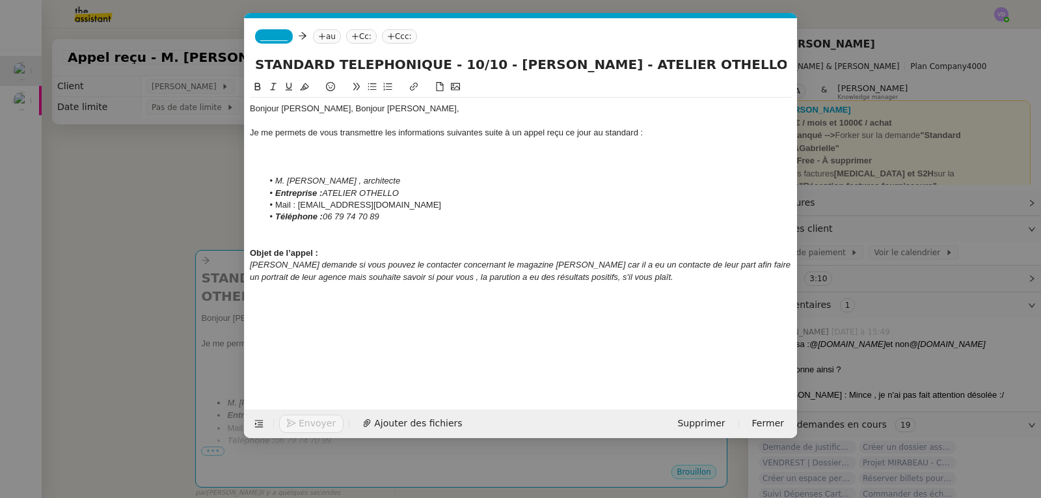
scroll to position [0, 27]
click at [276, 38] on span "_______" at bounding box center [273, 36] width 27 height 9
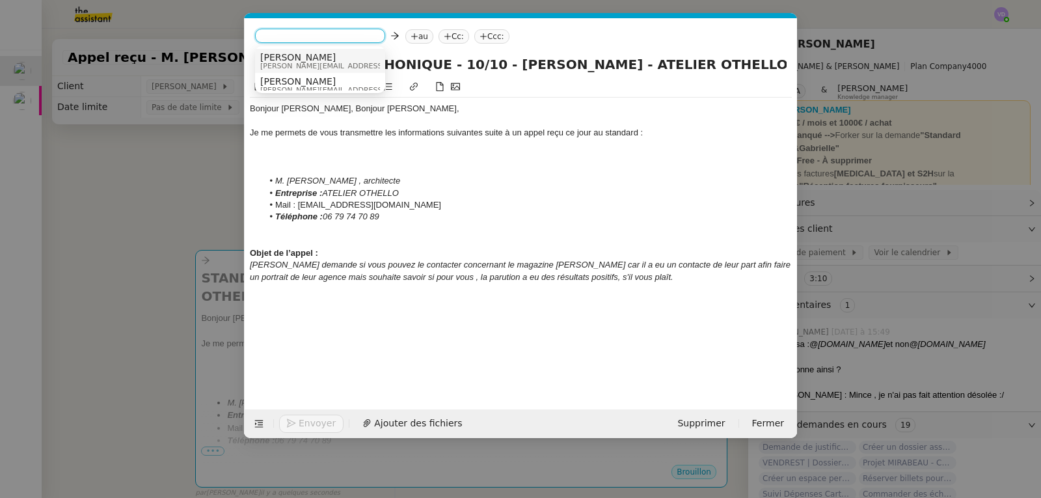
click at [285, 63] on span "[PERSON_NAME][EMAIL_ADDRESS][DOMAIN_NAME]" at bounding box center [352, 65] width 185 height 7
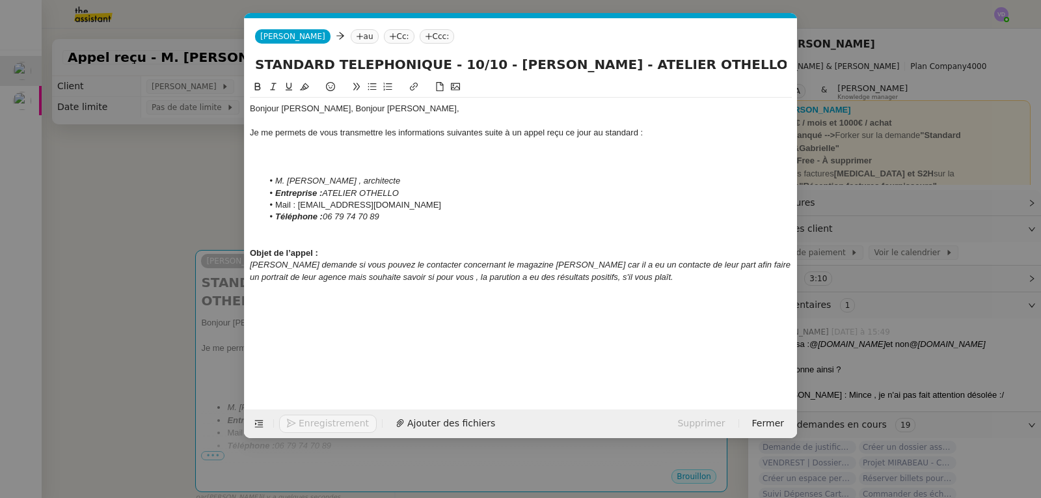
click at [351, 36] on nz-tag "au" at bounding box center [365, 36] width 28 height 14
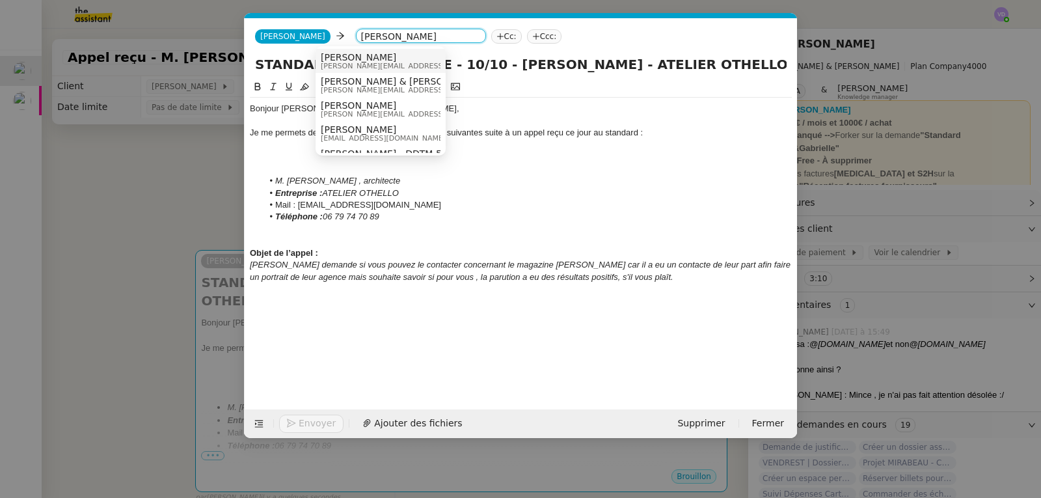
type input "audrey@audreyetga"
click at [356, 64] on span "audrey@audreyetgabrielle.com" at bounding box center [413, 65] width 185 height 7
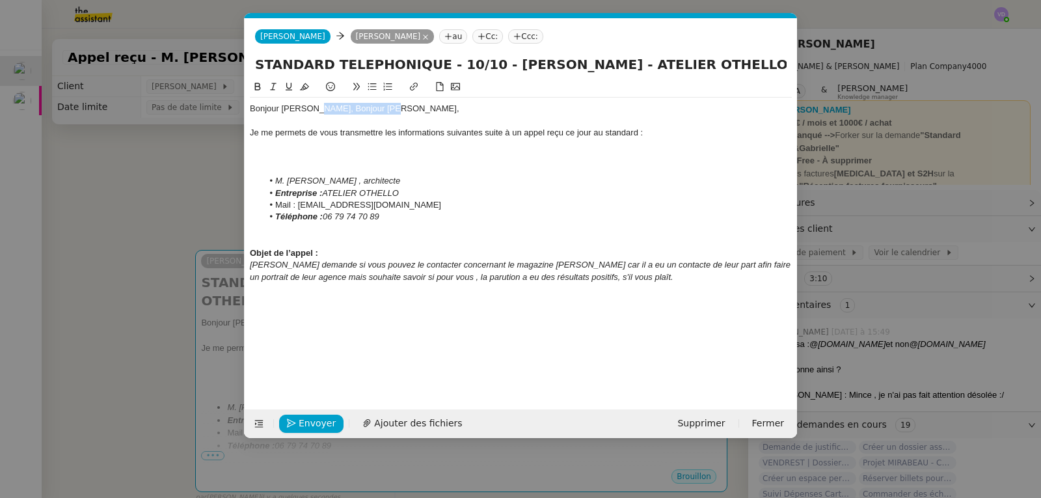
drag, startPoint x: 386, startPoint y: 106, endPoint x: 312, endPoint y: 111, distance: 74.3
click at [312, 111] on div "Bonjour Audrey, Bonjour Gabrielle," at bounding box center [521, 109] width 542 height 12
click at [304, 422] on span "Envoyer" at bounding box center [317, 423] width 37 height 15
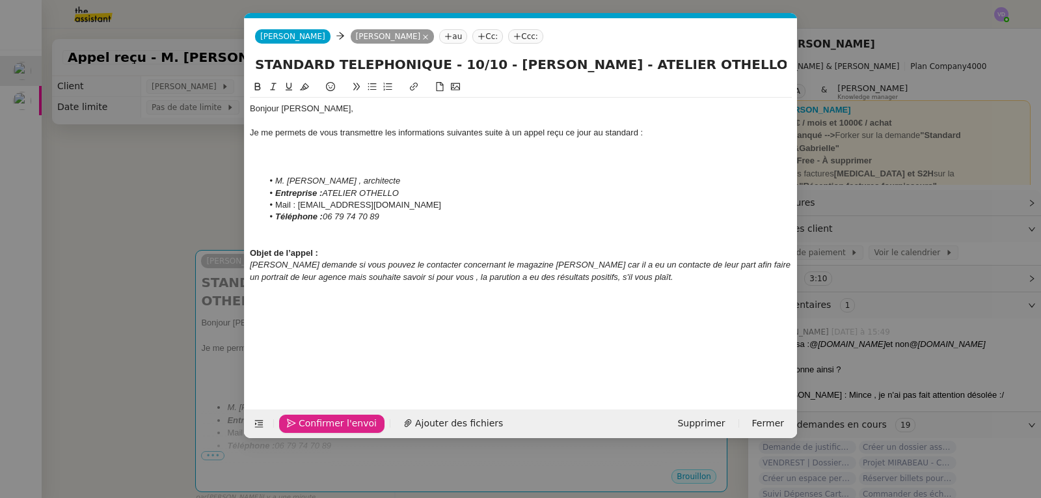
click at [308, 422] on span "Confirmer l'envoi" at bounding box center [338, 423] width 78 height 15
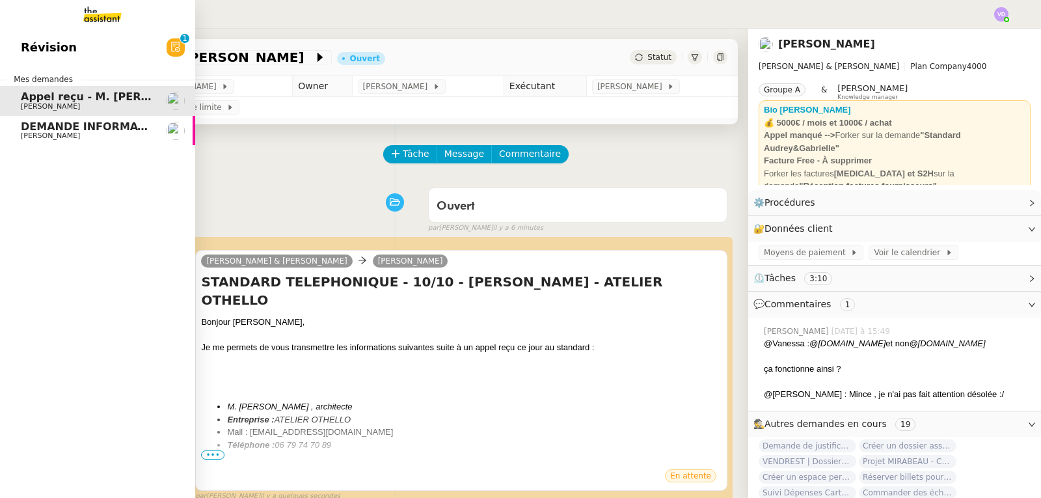
drag, startPoint x: 36, startPoint y: 133, endPoint x: 126, endPoint y: 165, distance: 95.5
click at [36, 133] on span "[PERSON_NAME]" at bounding box center [50, 135] width 59 height 8
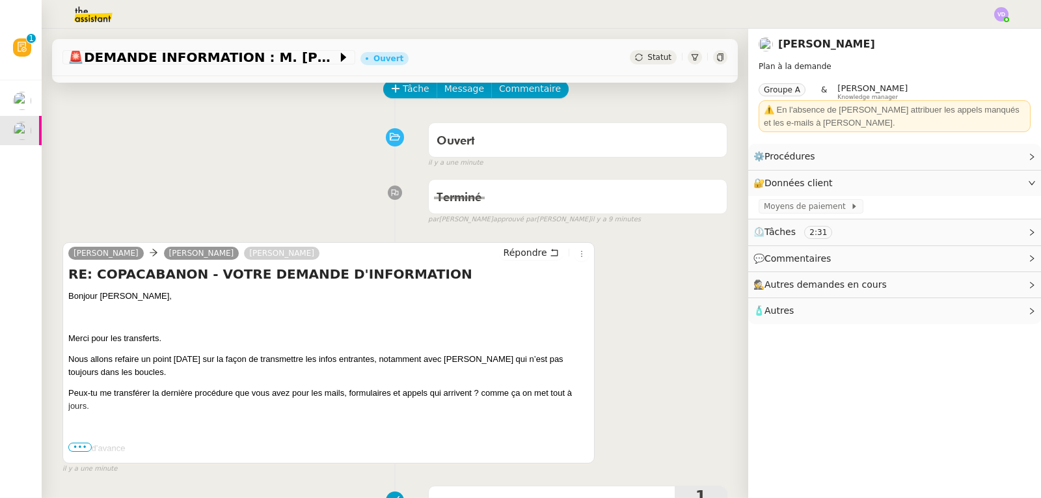
scroll to position [130, 0]
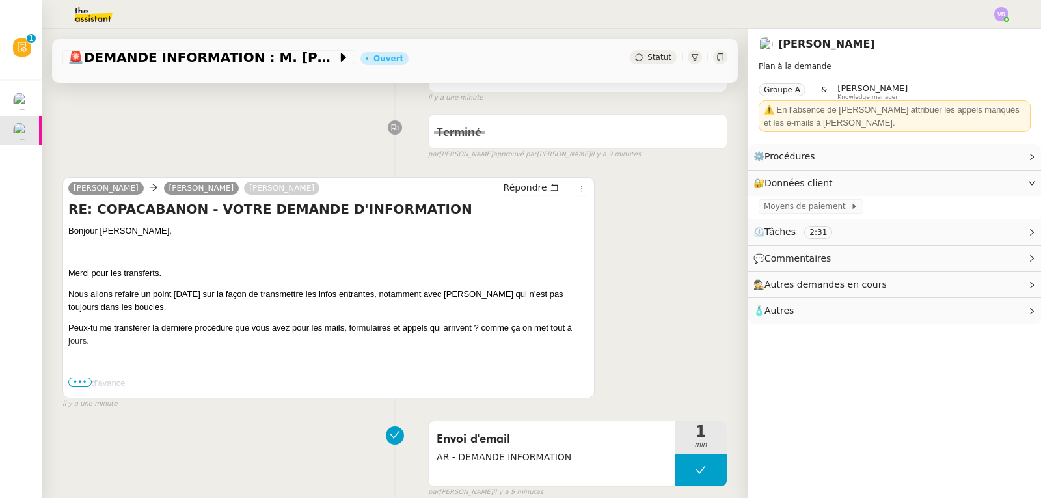
drag, startPoint x: 82, startPoint y: 382, endPoint x: 94, endPoint y: 390, distance: 14.1
click at [81, 382] on span "•••" at bounding box center [79, 381] width 23 height 9
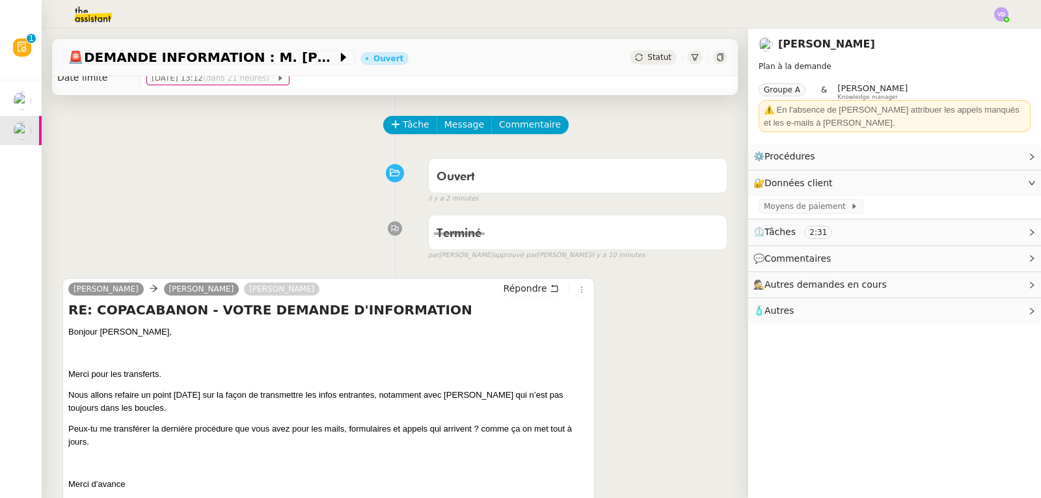
scroll to position [0, 0]
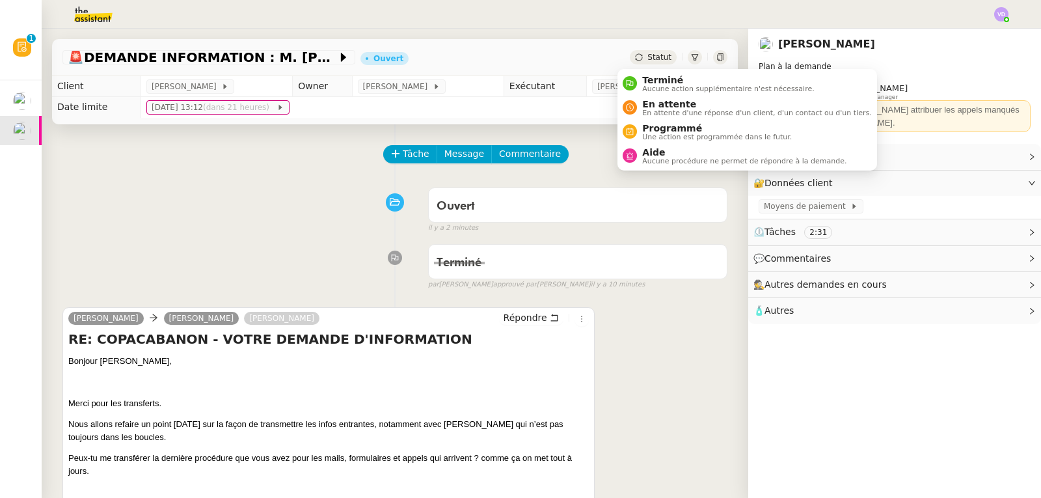
click at [647, 56] on span "Statut" at bounding box center [659, 57] width 24 height 9
click at [649, 153] on span "Aide" at bounding box center [744, 152] width 204 height 10
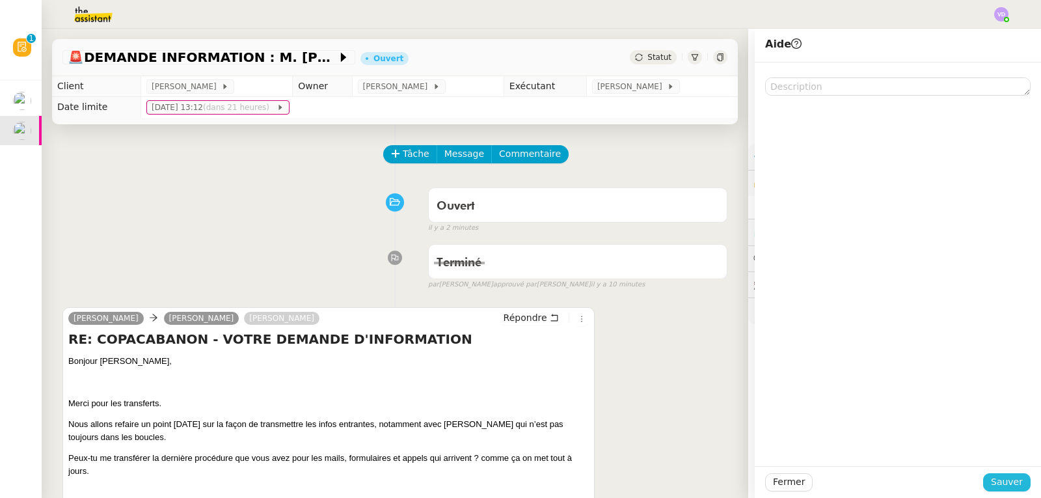
click at [1004, 480] on span "Sauver" at bounding box center [1007, 481] width 32 height 15
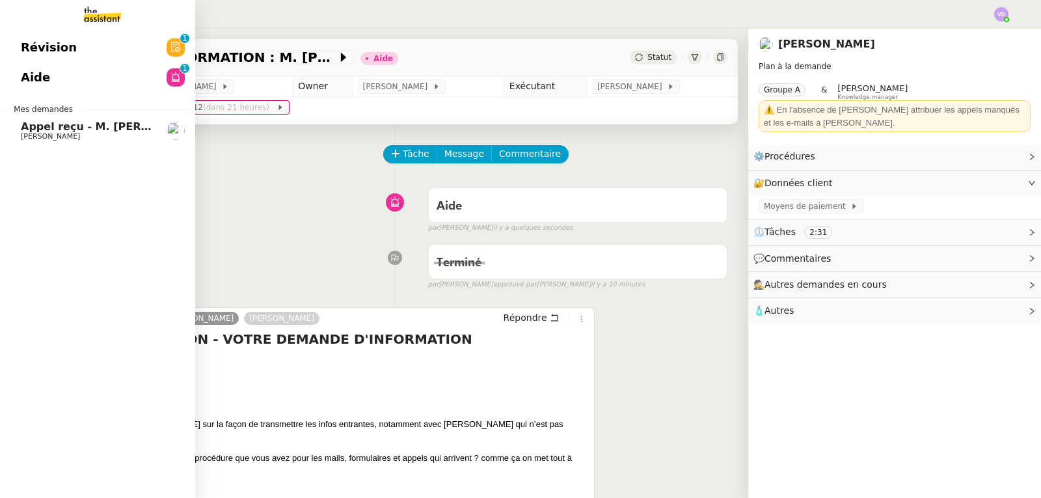
click at [57, 131] on span "Appel reçu - M. [PERSON_NAME]" at bounding box center [115, 126] width 189 height 12
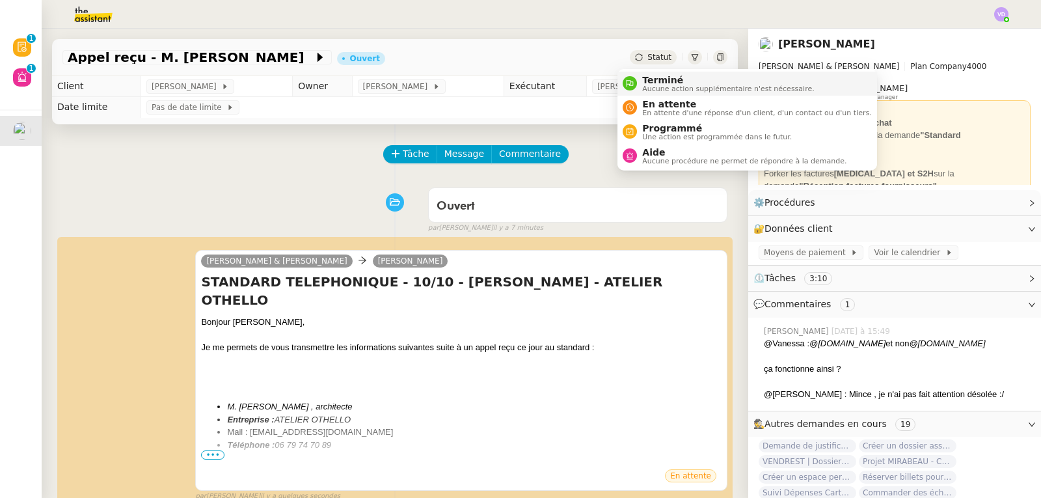
click at [651, 78] on span "Terminé" at bounding box center [728, 80] width 172 height 10
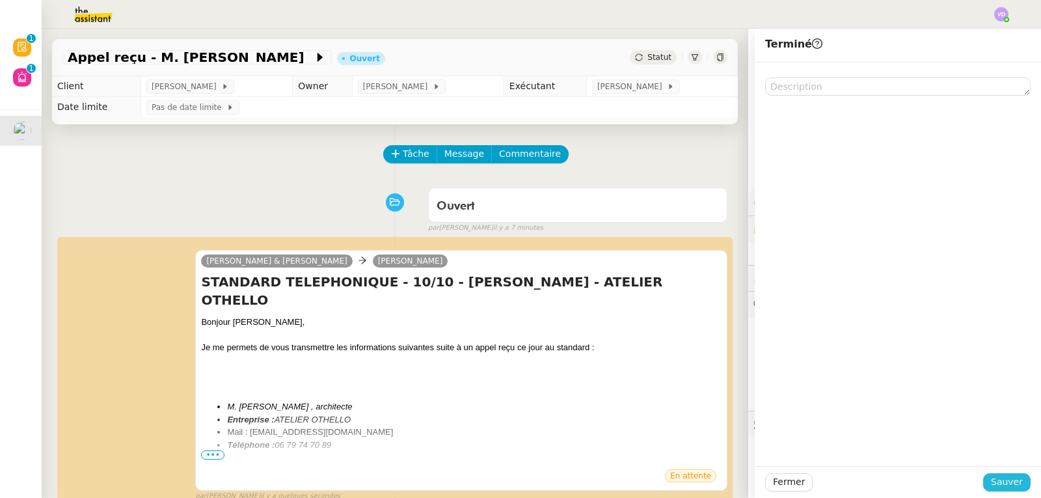
click at [1002, 477] on span "Sauver" at bounding box center [1007, 481] width 32 height 15
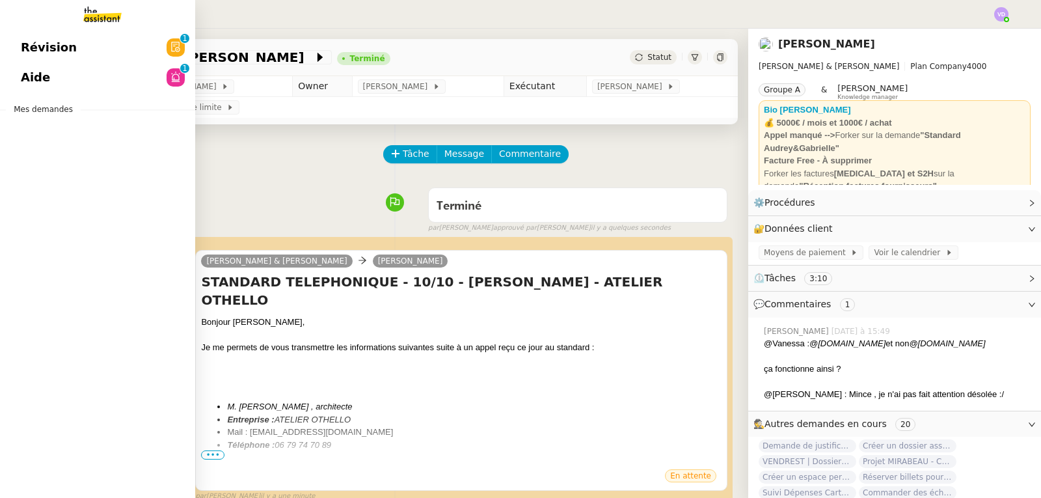
click at [70, 51] on link "Révision 0 1 2 3 4 5 6 7 8 9" at bounding box center [97, 48] width 195 height 30
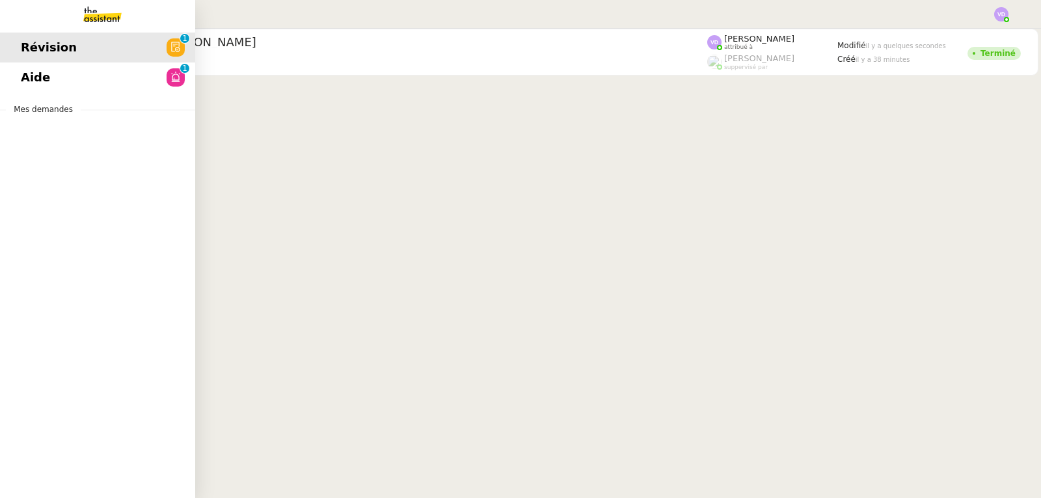
click at [64, 74] on link "Aide 0 1 2 3 4 5 6 7 8 9" at bounding box center [97, 77] width 195 height 30
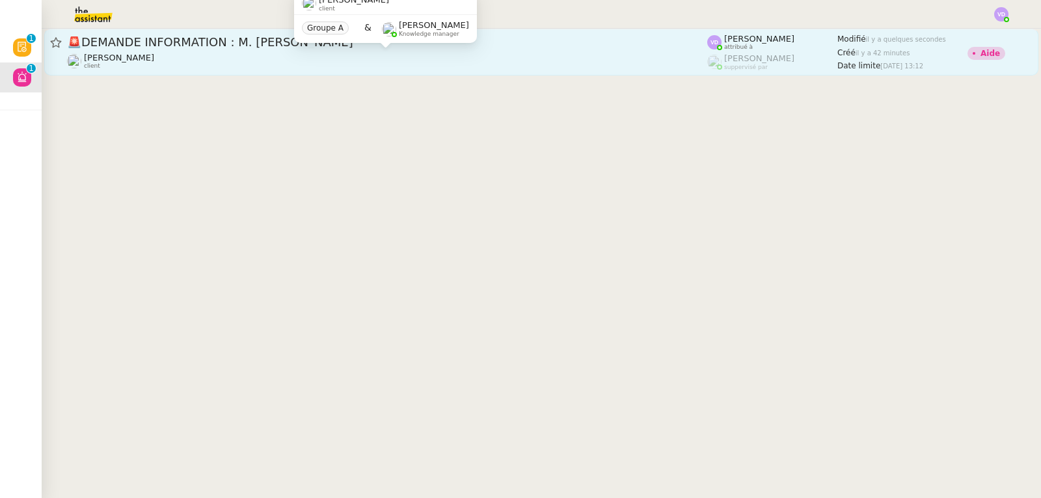
click at [248, 55] on div "[PERSON_NAME] client" at bounding box center [387, 61] width 640 height 17
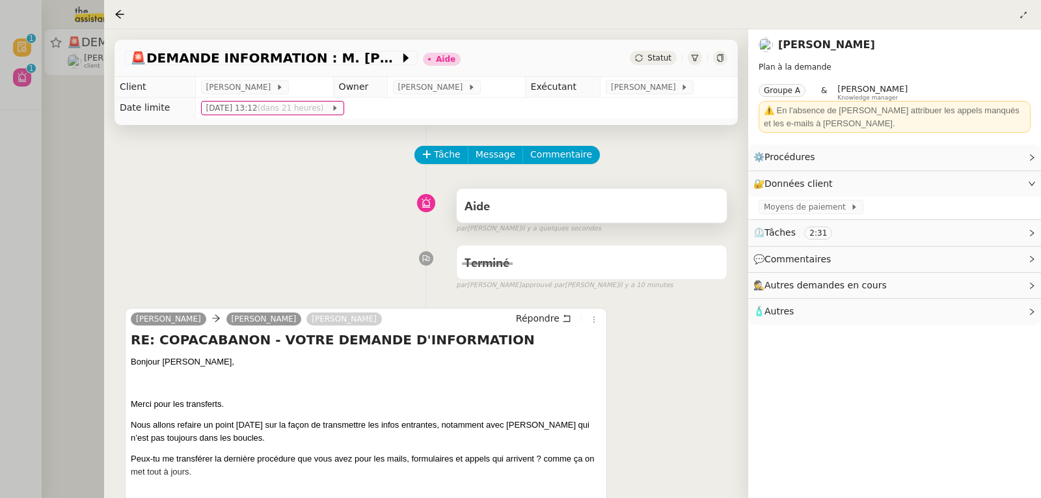
click at [621, 216] on div "Aide" at bounding box center [591, 206] width 254 height 21
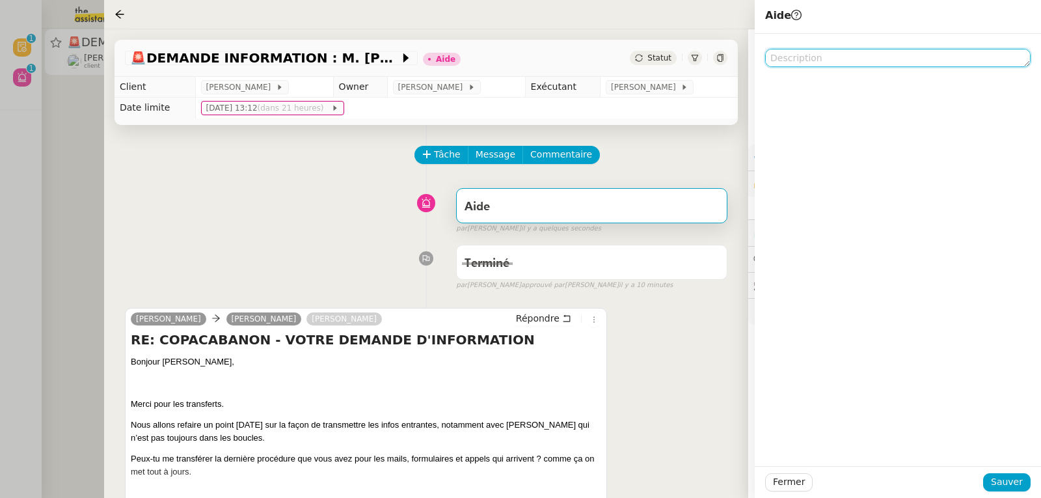
click at [797, 57] on textarea at bounding box center [897, 58] width 265 height 18
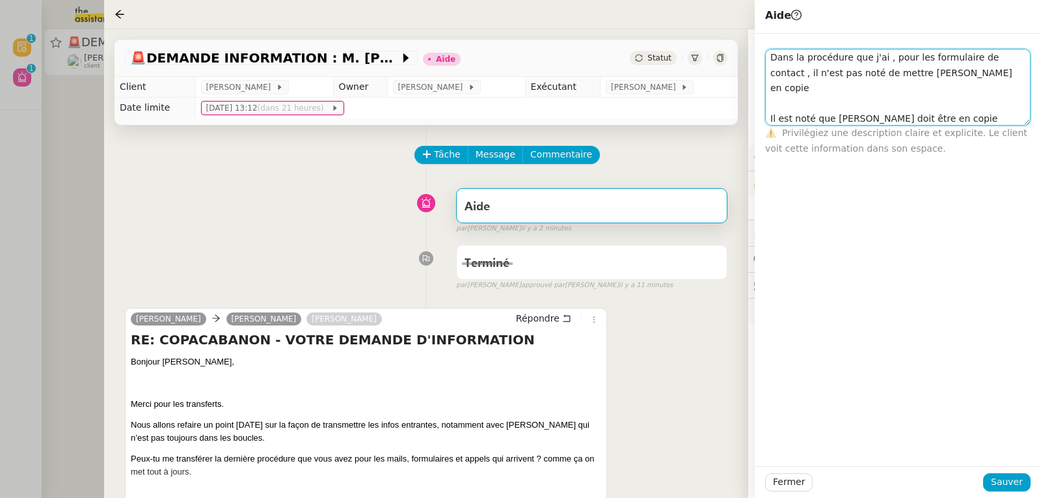
scroll to position [7, 0]
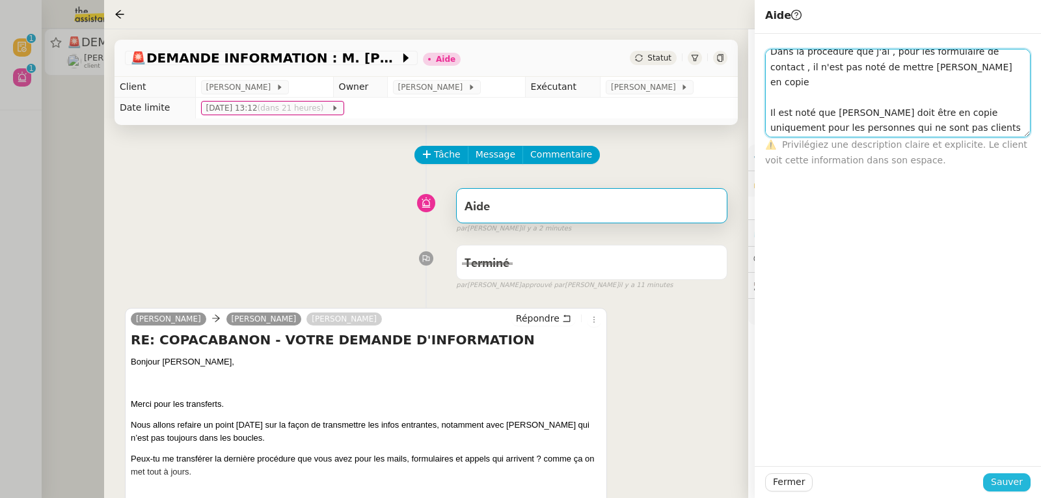
type textarea "Dans la procédure que j'ai , pour les formulaire de contact , il n'est pas noté…"
click at [1020, 478] on span "Sauver" at bounding box center [1007, 481] width 32 height 15
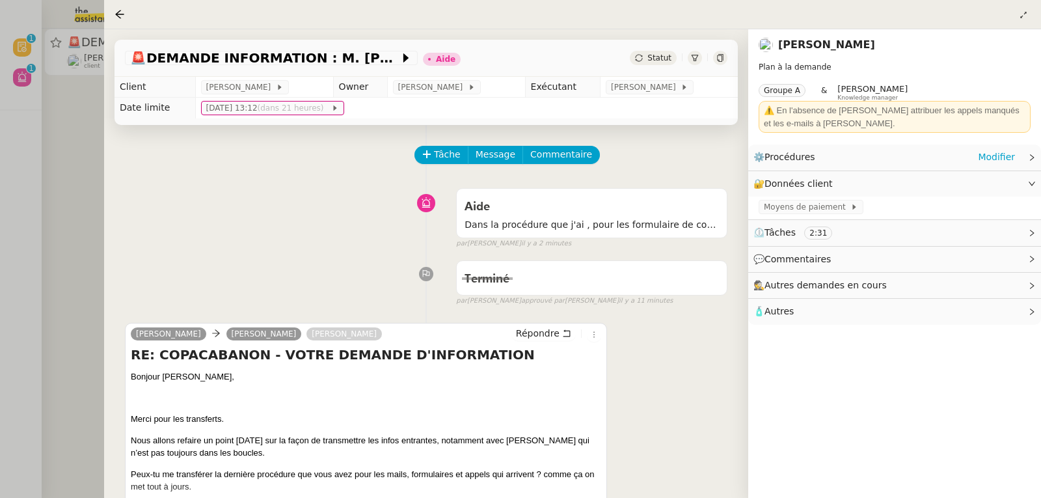
click at [788, 161] on span "Procédures" at bounding box center [789, 157] width 51 height 10
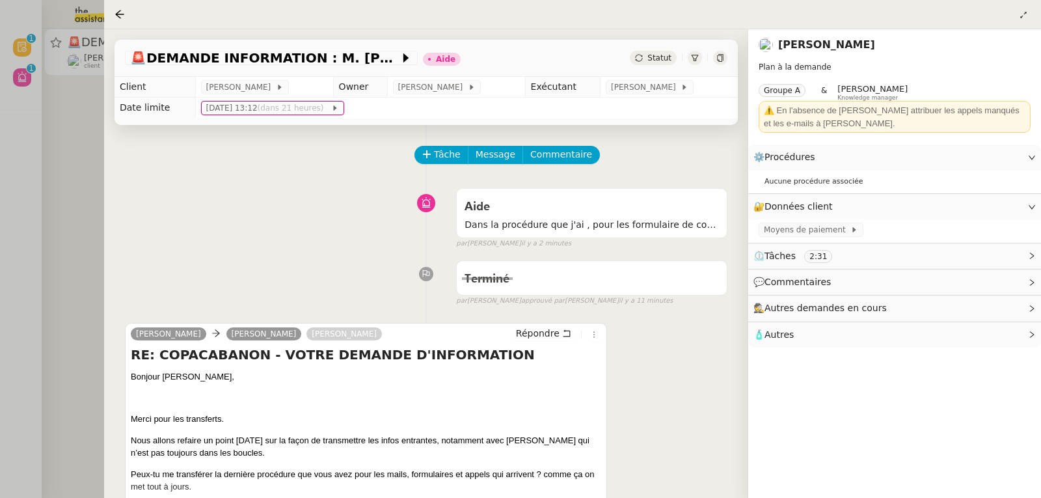
click at [92, 129] on div at bounding box center [520, 249] width 1041 height 498
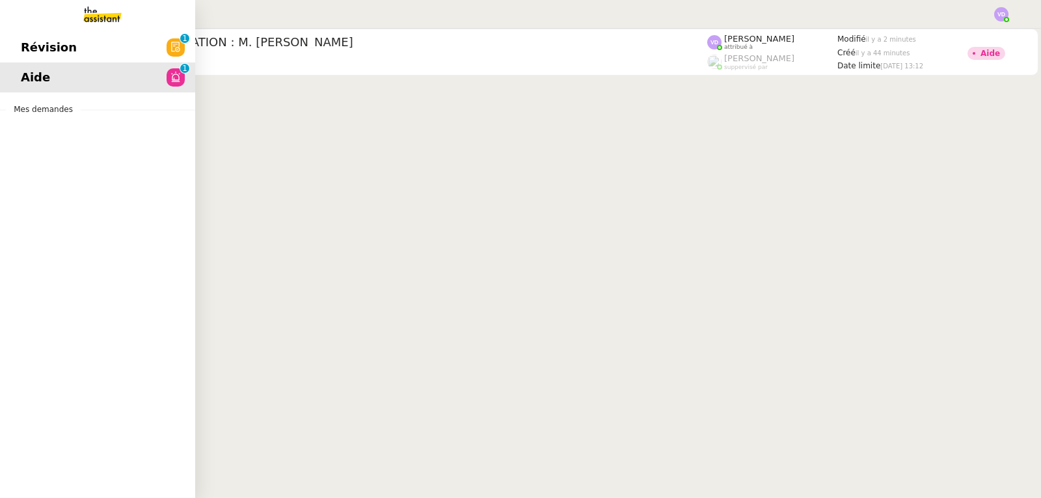
click at [55, 46] on span "Révision" at bounding box center [49, 48] width 56 height 20
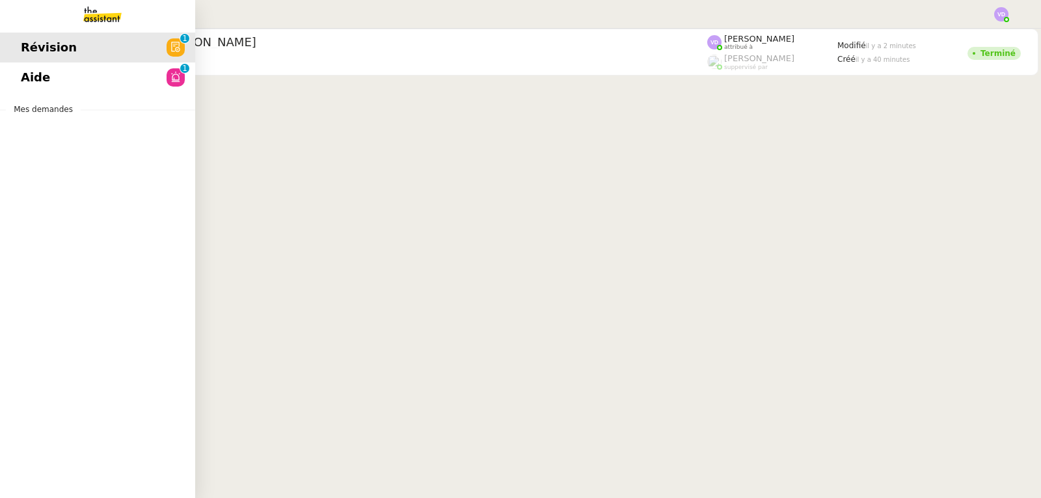
click at [44, 75] on span "Aide" at bounding box center [35, 78] width 29 height 20
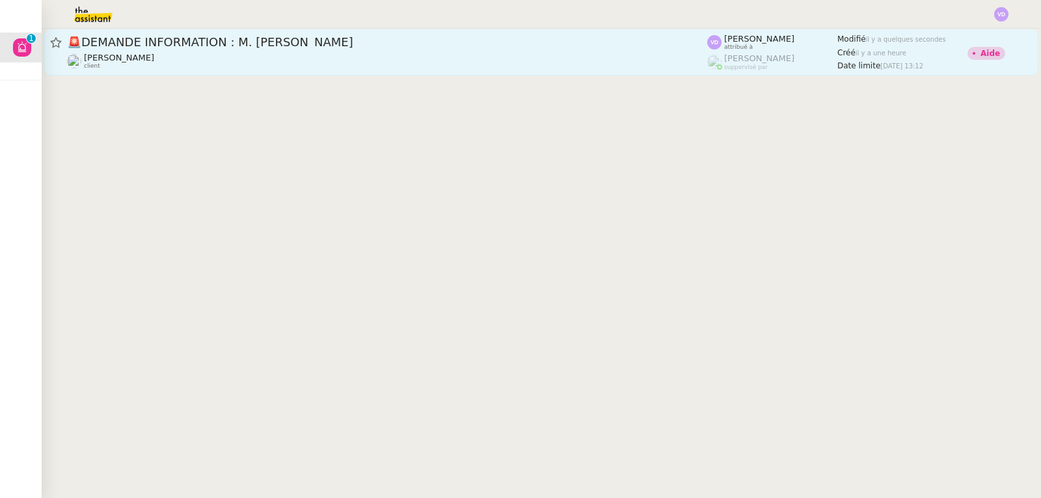
click at [310, 61] on div "[PERSON_NAME] client" at bounding box center [387, 61] width 640 height 17
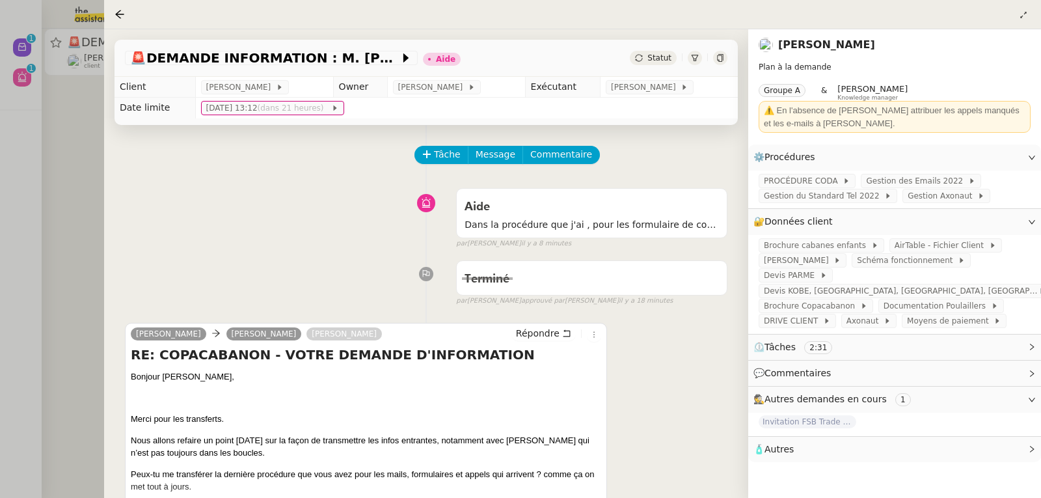
click at [60, 181] on div at bounding box center [520, 249] width 1041 height 498
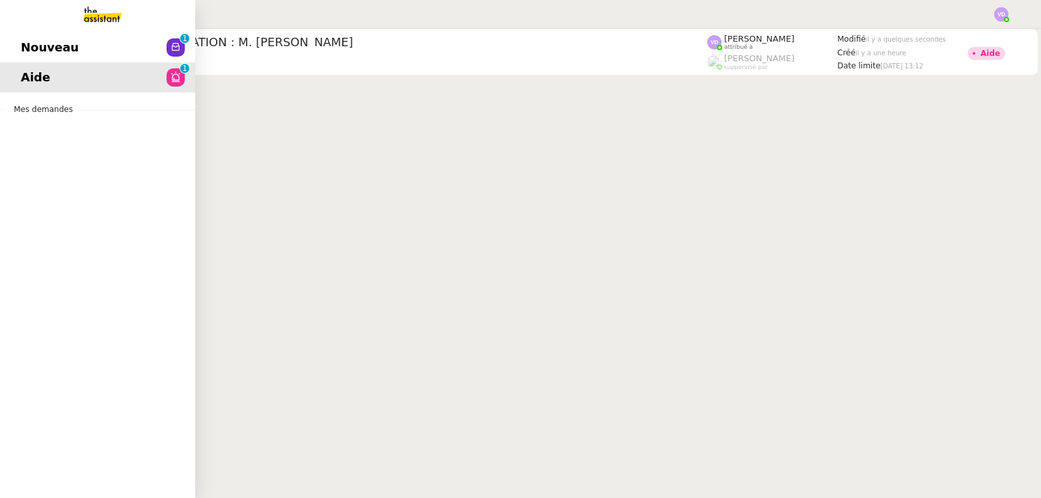
click at [42, 46] on span "Nouveau" at bounding box center [50, 48] width 58 height 20
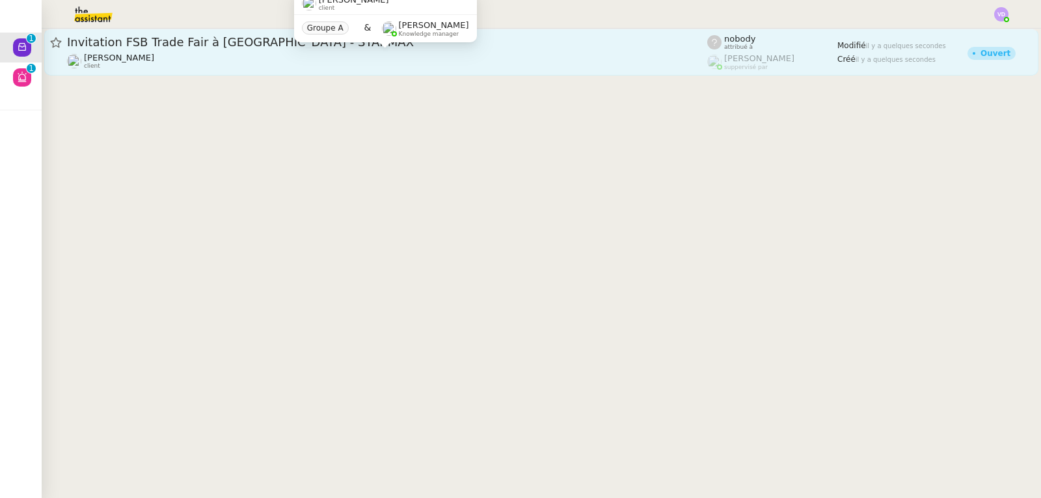
click at [283, 67] on div "[PERSON_NAME] client" at bounding box center [387, 61] width 640 height 17
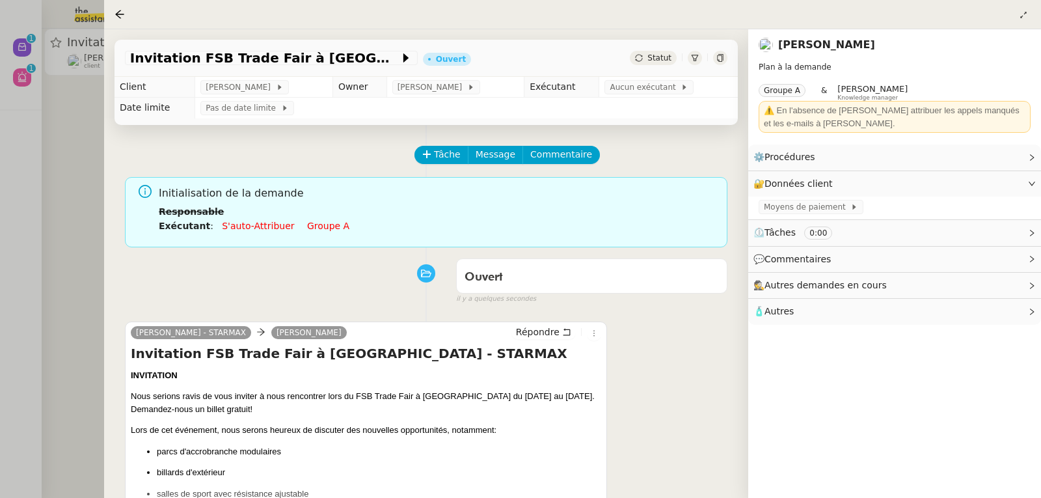
click at [34, 85] on div at bounding box center [520, 249] width 1041 height 498
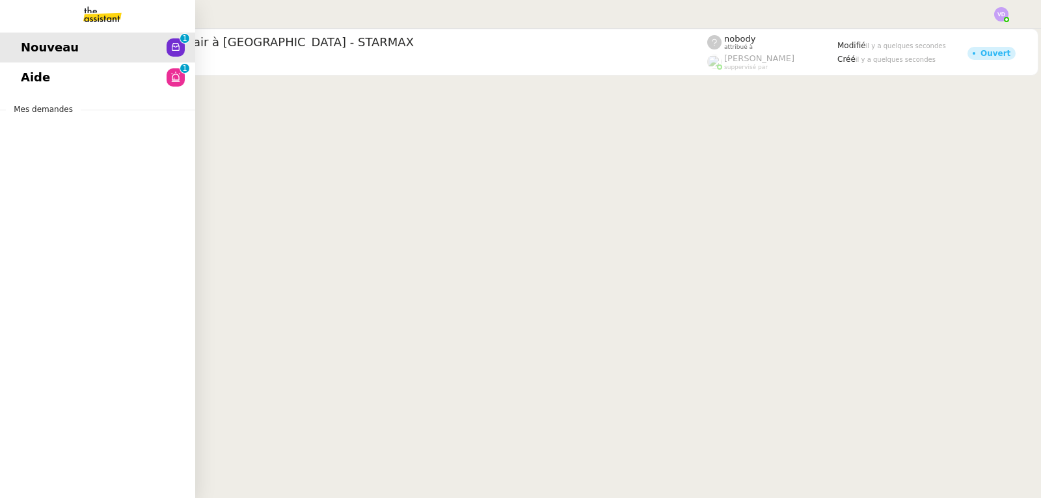
click at [29, 78] on span "Aide" at bounding box center [35, 78] width 29 height 20
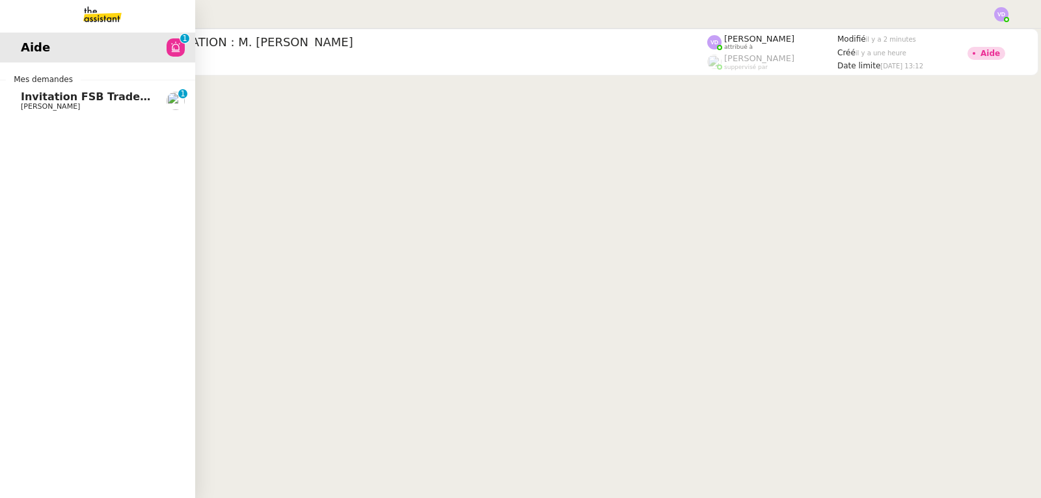
drag, startPoint x: 32, startPoint y: 102, endPoint x: 92, endPoint y: 115, distance: 61.2
click at [32, 102] on span "[PERSON_NAME]" at bounding box center [50, 106] width 59 height 8
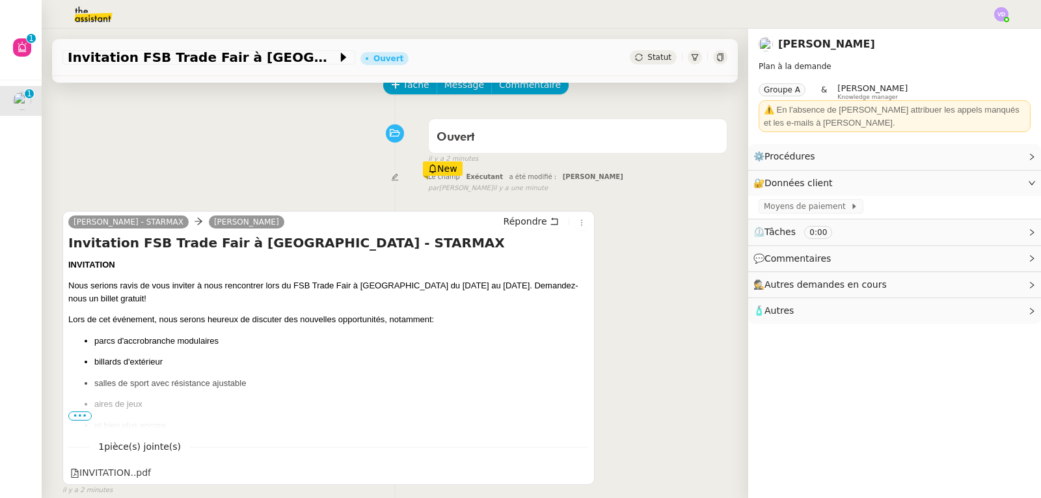
scroll to position [130, 0]
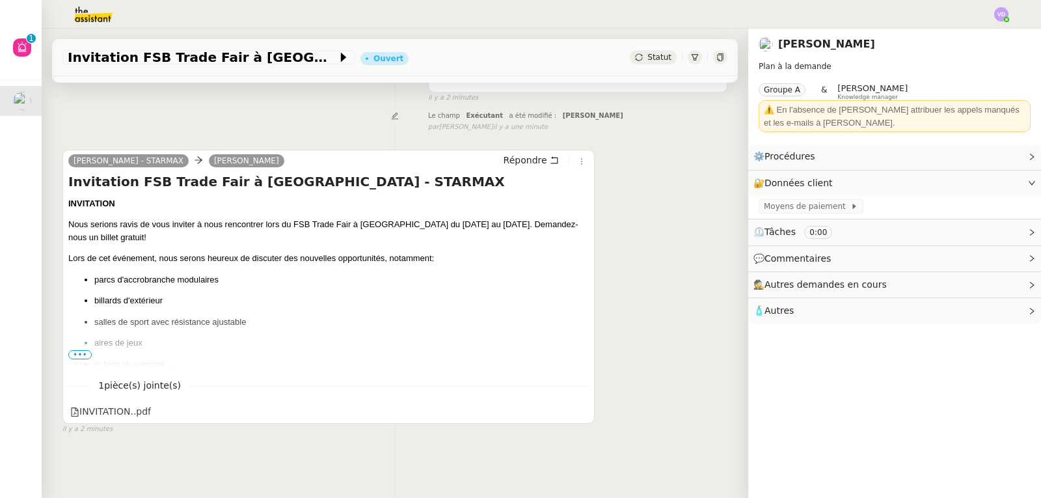
click at [79, 358] on span "•••" at bounding box center [79, 354] width 23 height 9
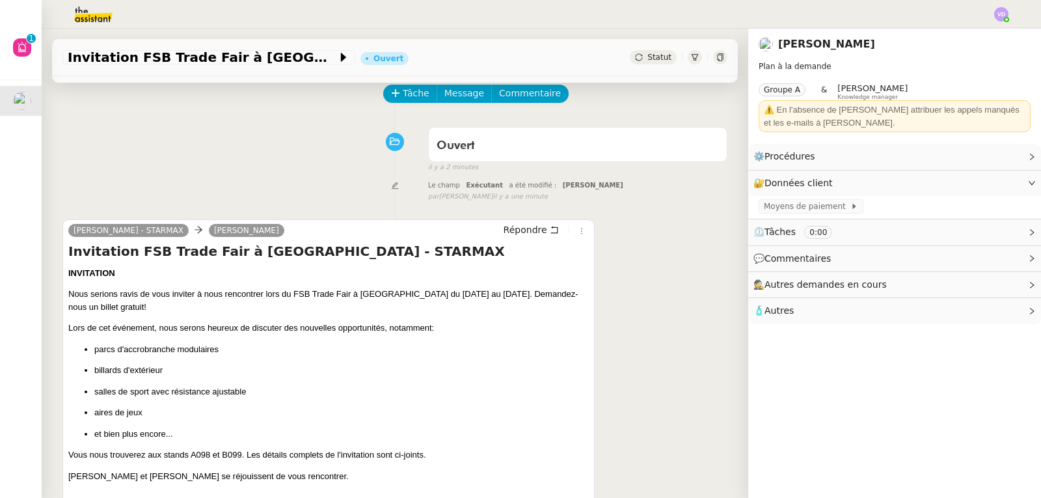
scroll to position [0, 0]
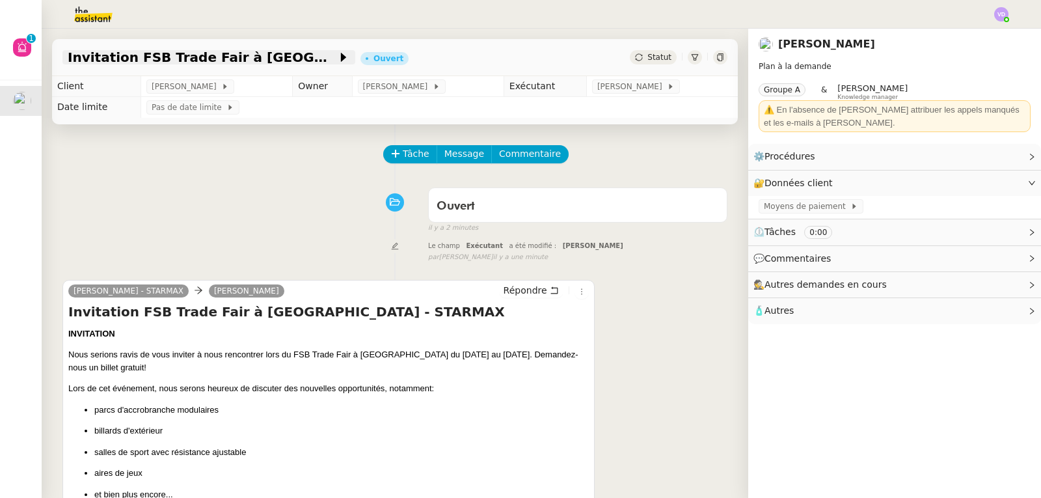
click at [191, 57] on span "Invitation FSB Trade Fair à Cologne - STARMAX" at bounding box center [202, 57] width 269 height 13
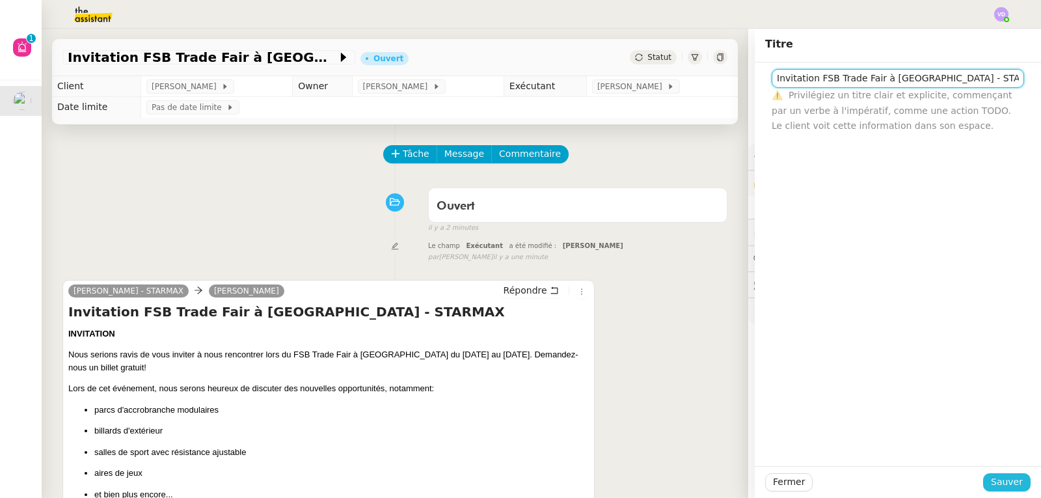
type input "Invitation FSB Trade Fair à Cologne - STARMAX - SPAM"
click at [999, 477] on span "Sauver" at bounding box center [1007, 481] width 32 height 15
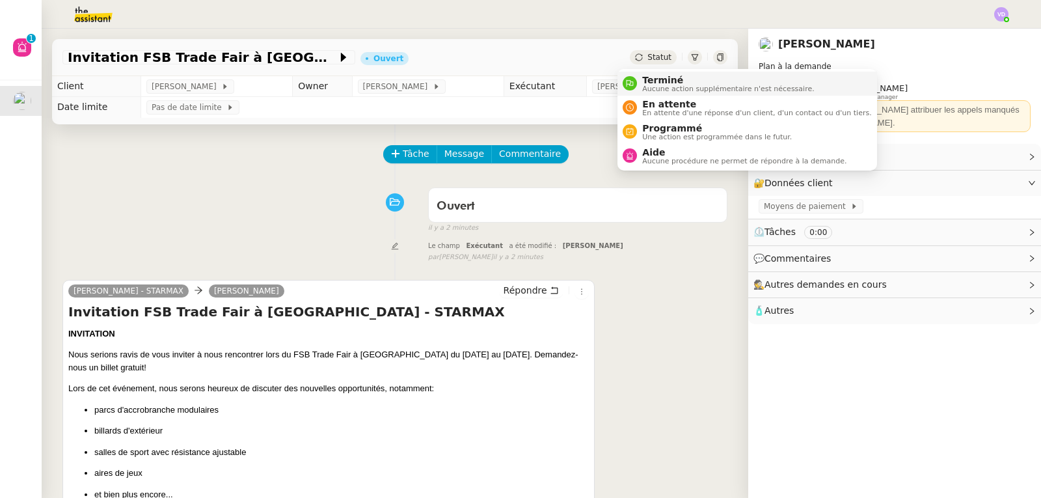
click at [657, 85] on span "Aucune action supplémentaire n'est nécessaire." at bounding box center [728, 88] width 172 height 7
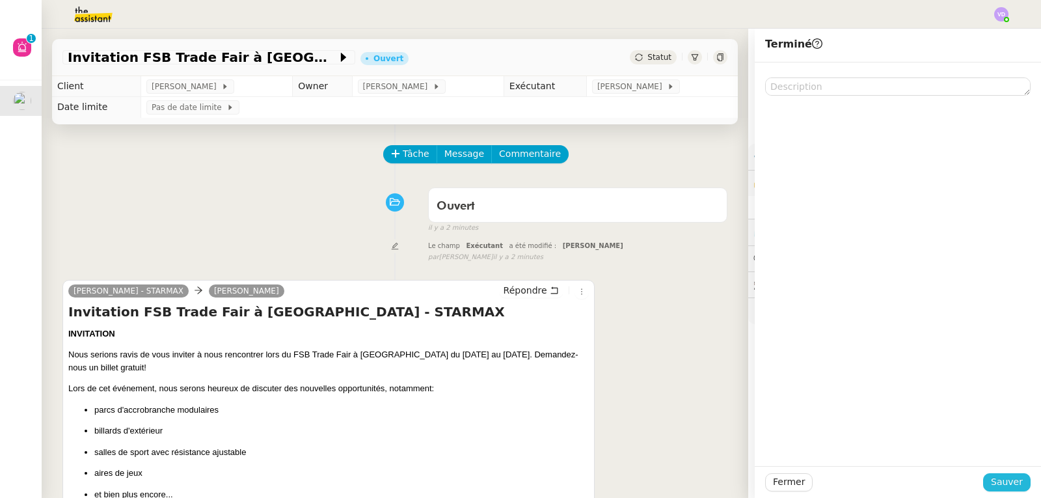
click at [991, 479] on span "Sauver" at bounding box center [1007, 481] width 32 height 15
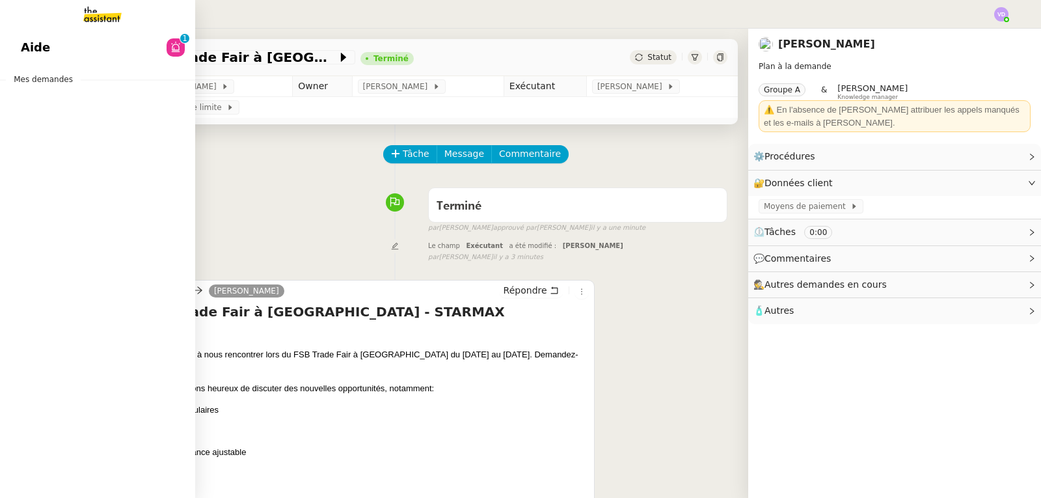
click at [74, 49] on link "Aide 0 1 2 3 4 5 6 7 8 9" at bounding box center [97, 48] width 195 height 30
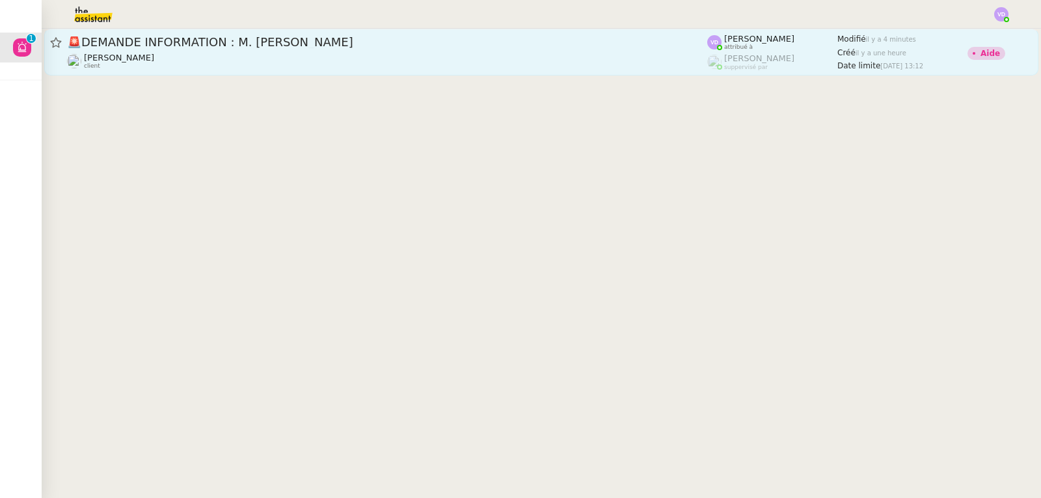
click at [369, 73] on link "🚨 DEMANDE INFORMATION : M. Nicolas Meaulle Jeremy DUMONT-FILLON client Vanessa …" at bounding box center [541, 52] width 994 height 47
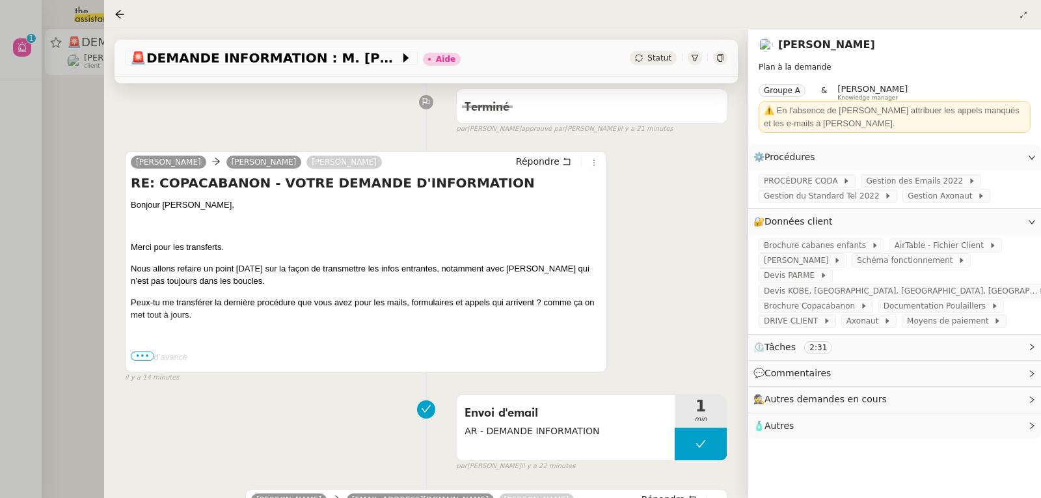
scroll to position [195, 0]
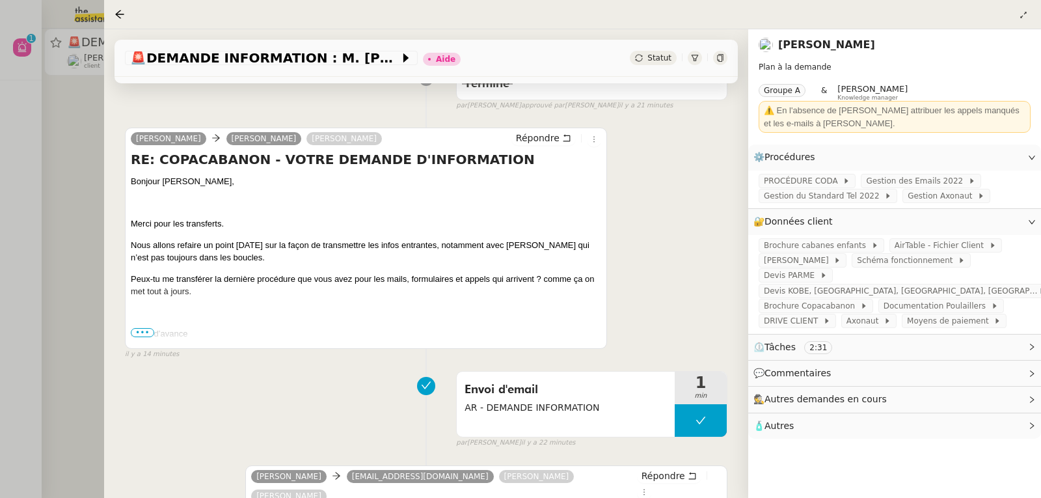
click at [134, 336] on span "•••" at bounding box center [142, 332] width 23 height 9
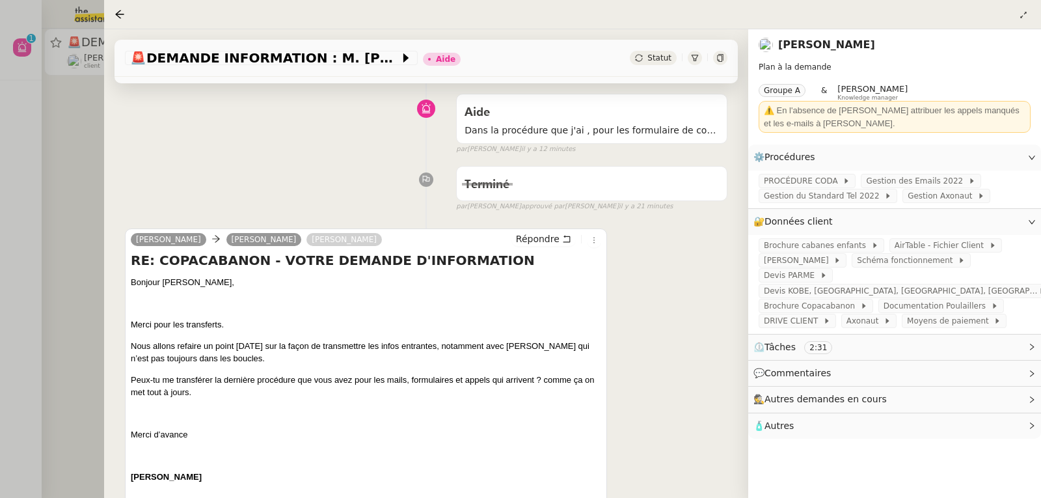
scroll to position [65, 0]
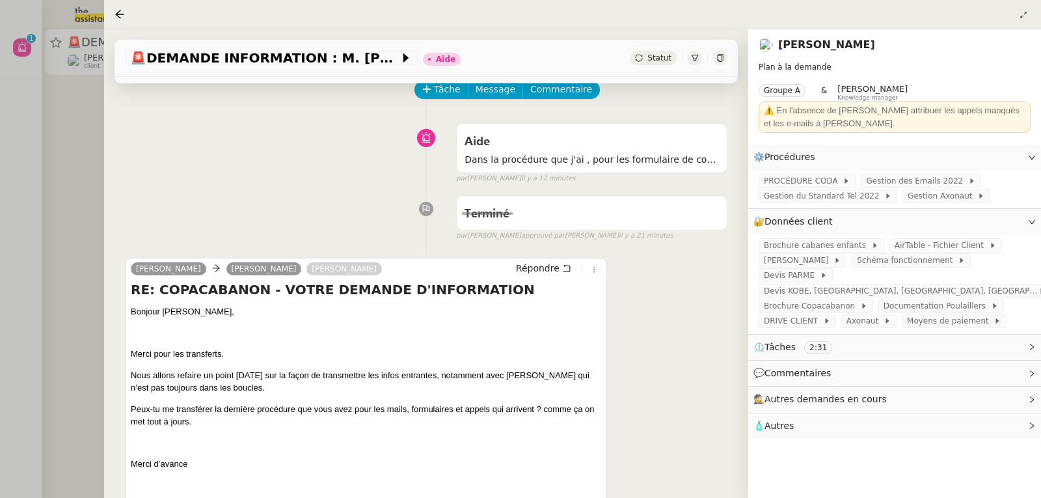
click at [195, 167] on div "Aide Dans la procédure que j'ai , pour les formulaire de contact , il n'est pas…" at bounding box center [426, 150] width 602 height 67
click at [790, 186] on span "PROCÉDURE CODA" at bounding box center [803, 180] width 79 height 13
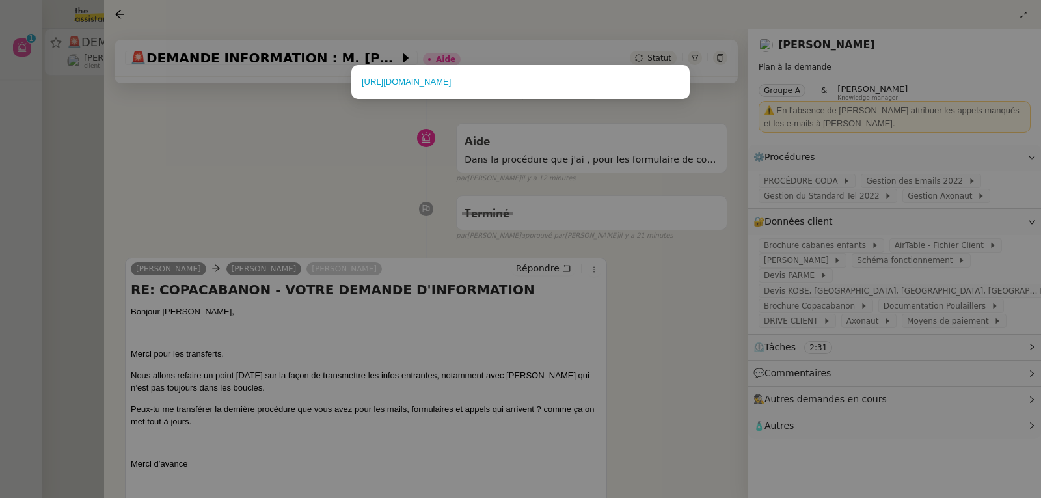
click at [535, 74] on div "https://coda.io/d/Copacabanon_dr1A8biKQ4M/_su6T6" at bounding box center [520, 82] width 338 height 34
click at [451, 78] on link "https://coda.io/d/Copacabanon_dr1A8biKQ4M/_su6T6" at bounding box center [406, 82] width 89 height 10
click at [684, 286] on nz-modal-container "https://coda.io/d/Copacabanon_dr1A8biKQ4M/_su6T6" at bounding box center [520, 249] width 1041 height 498
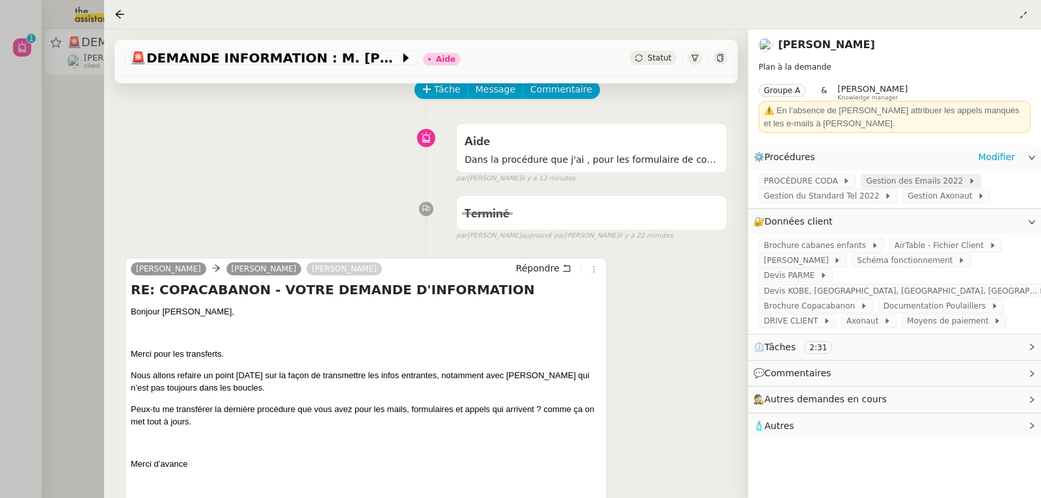
click at [911, 180] on span "Gestion des Emails 2022" at bounding box center [916, 180] width 101 height 13
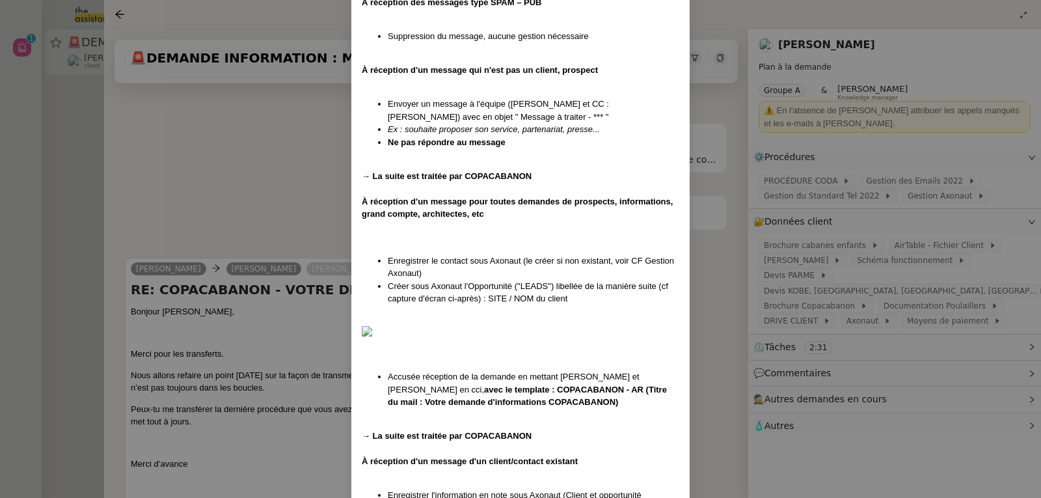
scroll to position [195, 0]
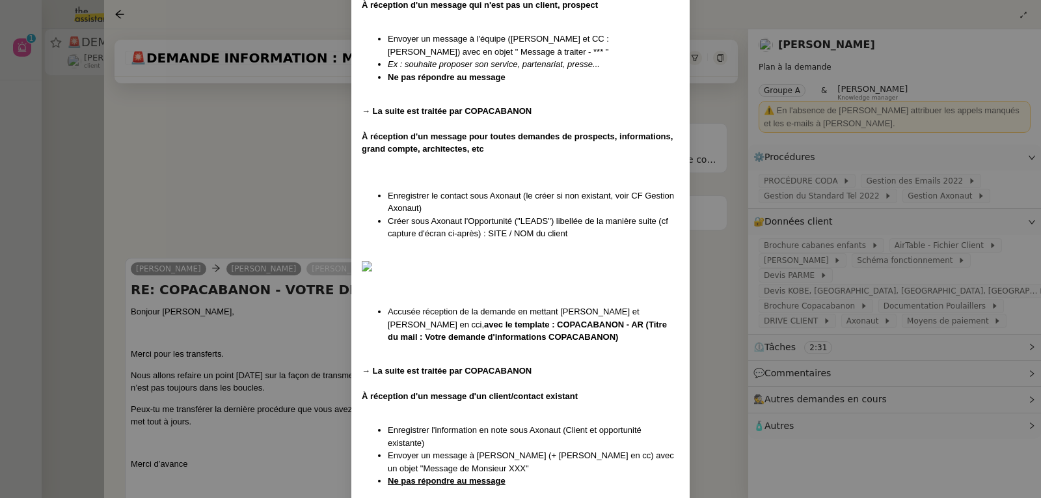
click at [46, 208] on nz-modal-container "Date de création : 14/01/2022 MAJ le 09/06/2025 À réception des messages type S…" at bounding box center [520, 249] width 1041 height 498
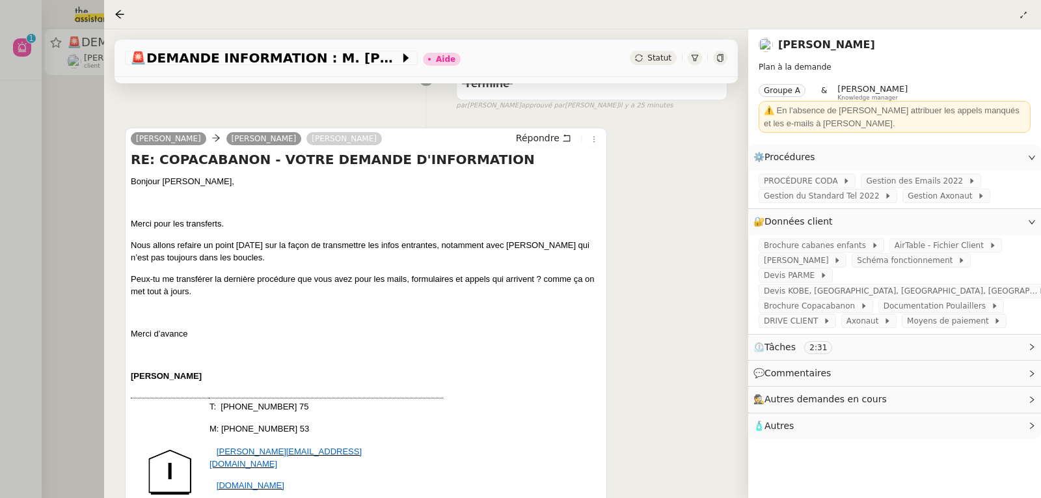
scroll to position [130, 0]
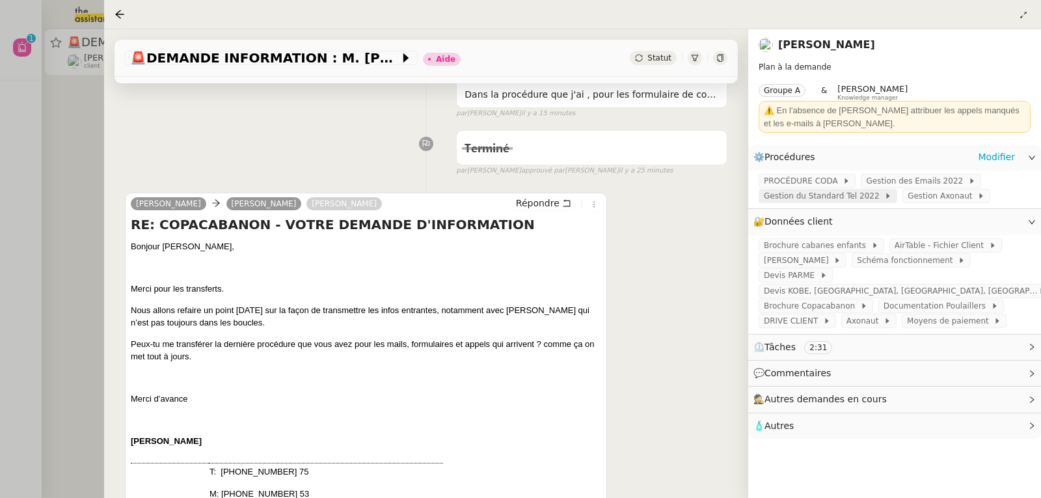
click at [822, 202] on span "Gestion du Standard Tel 2022" at bounding box center [824, 195] width 120 height 13
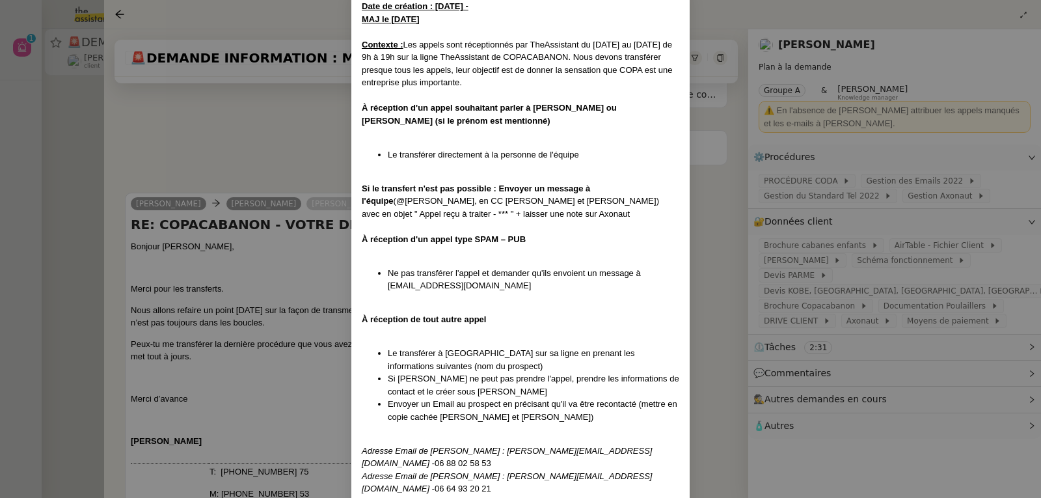
scroll to position [86, 0]
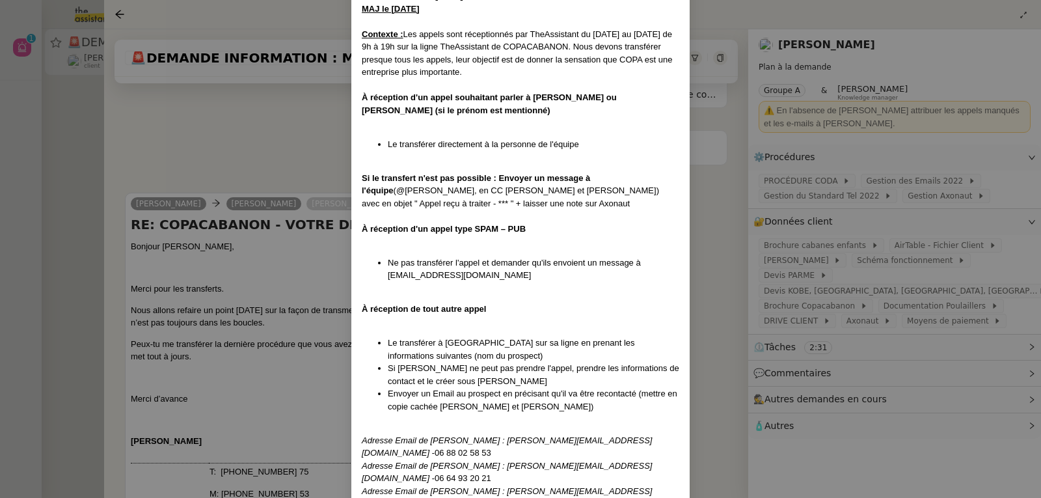
click at [698, 330] on nz-modal-container "Date de création : 14/01/2022 - MAJ le 09/06/2025 Contexte : Les appels sont ré…" at bounding box center [520, 249] width 1041 height 498
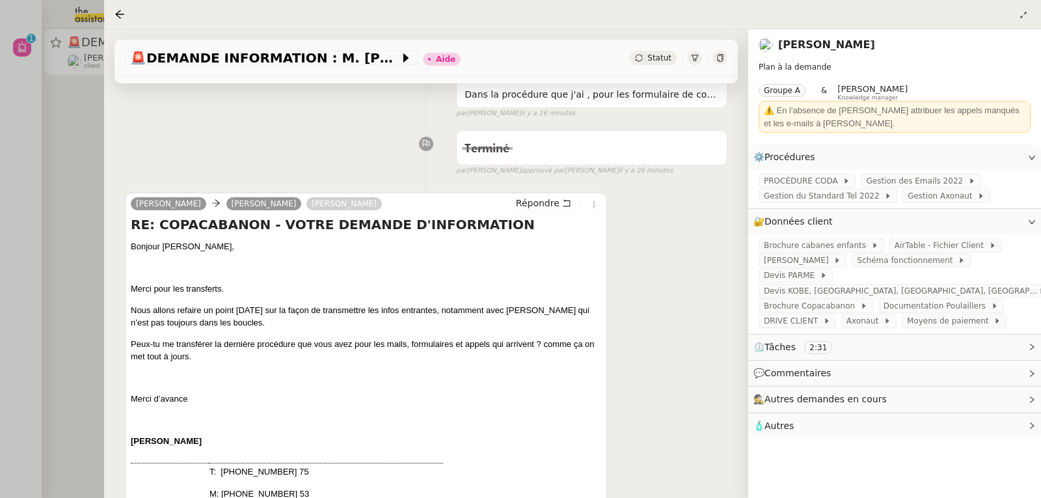
scroll to position [21, 0]
click at [903, 181] on span "Gestion des Emails 2022" at bounding box center [916, 180] width 101 height 13
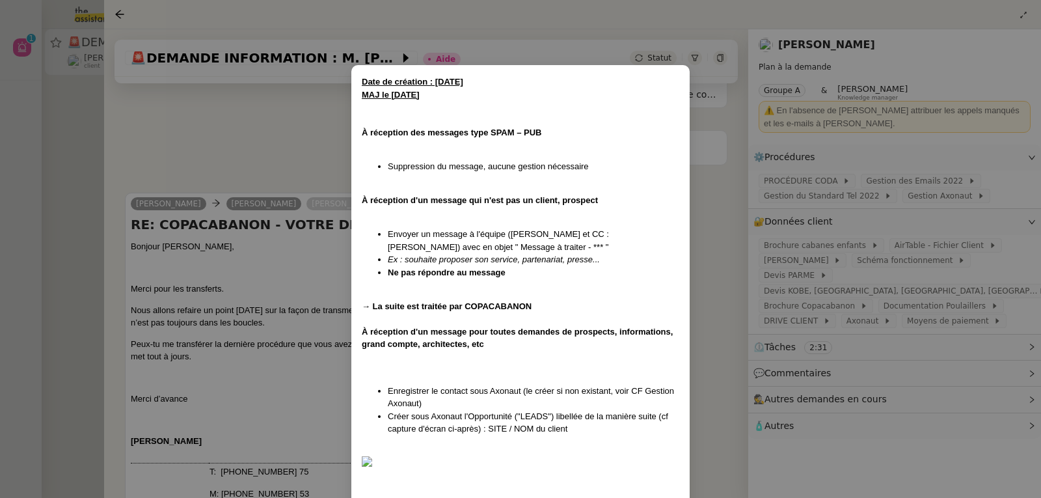
click at [298, 138] on nz-modal-container "Date de création : 14/01/2022 MAJ le 09/06/2025 À réception des messages type S…" at bounding box center [520, 249] width 1041 height 498
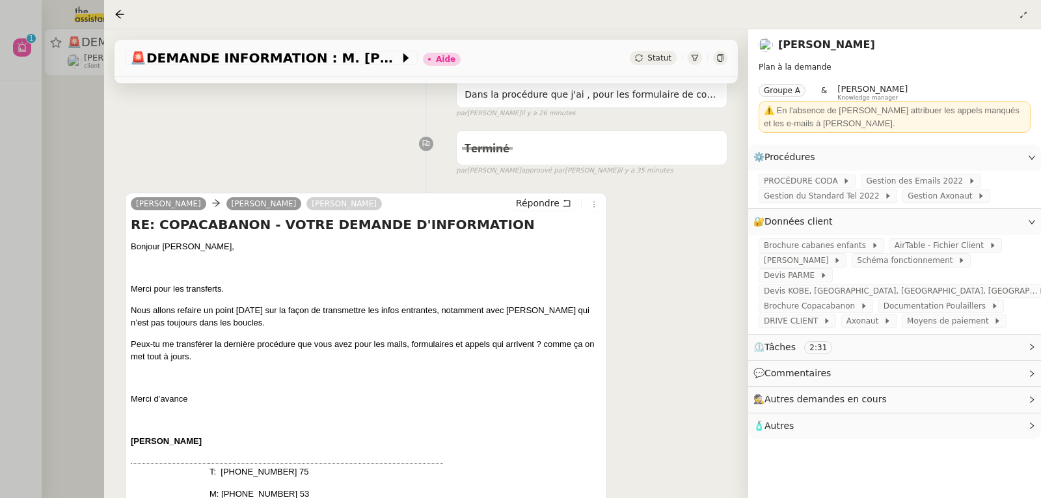
click at [77, 170] on div at bounding box center [520, 249] width 1041 height 498
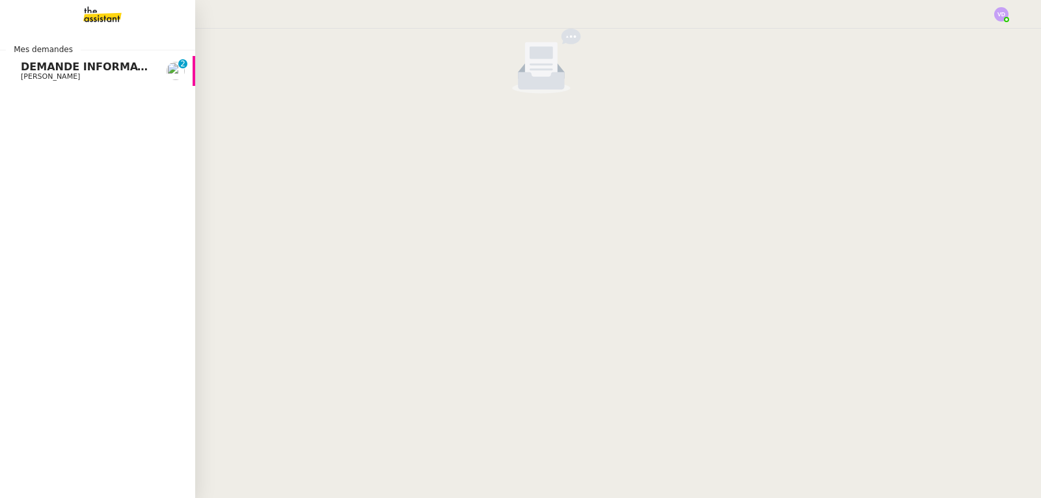
click at [47, 70] on span "DEMANDE INFORMATION : M. Nicolas Meaulle" at bounding box center [156, 66] width 271 height 12
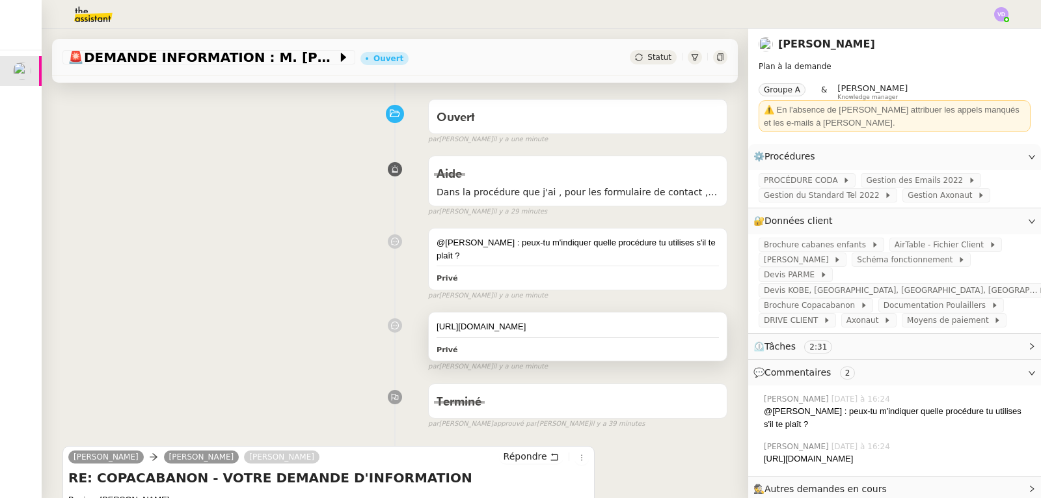
scroll to position [65, 0]
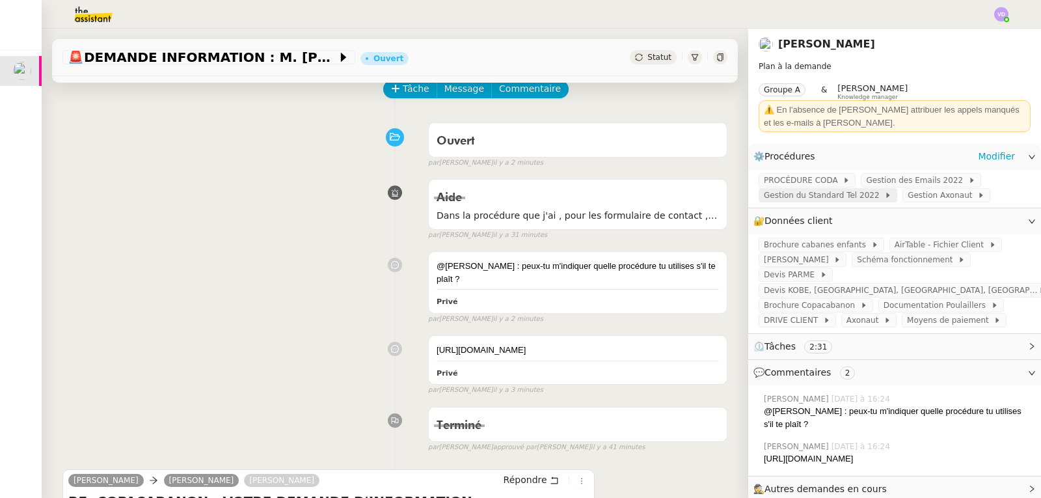
click at [839, 196] on span "Gestion du Standard Tel 2022" at bounding box center [824, 195] width 120 height 13
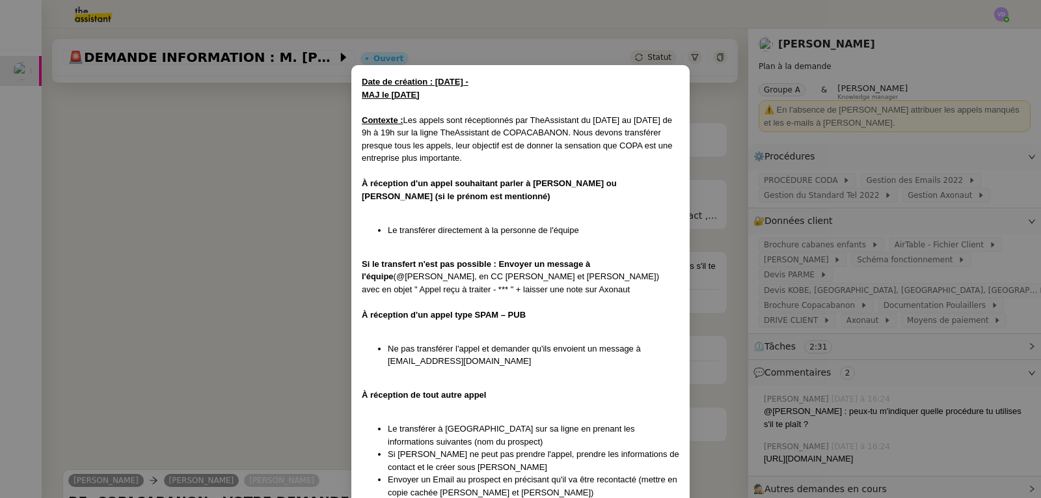
click at [719, 232] on nz-modal-container "Date de création : 14/01/2022 - MAJ le 09/06/2025 Contexte : Les appels sont ré…" at bounding box center [520, 249] width 1041 height 498
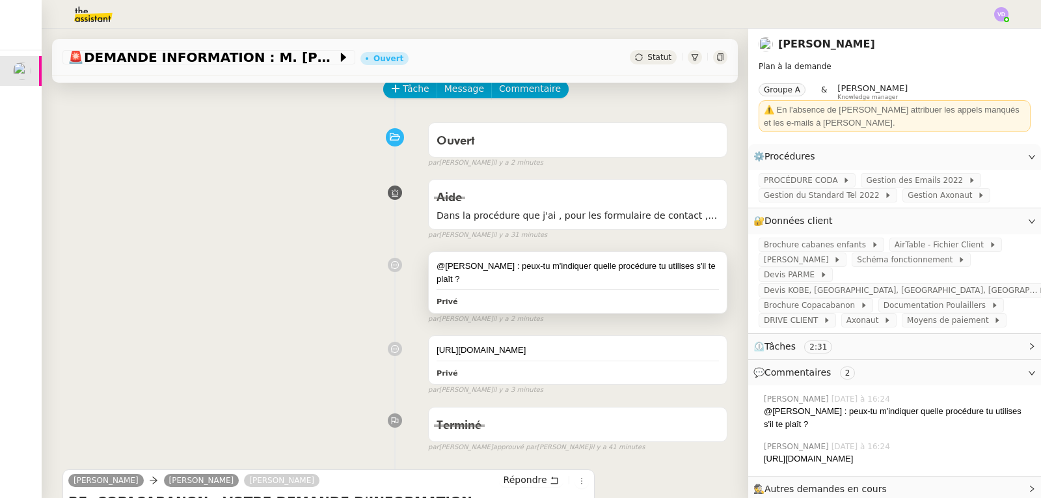
click at [599, 276] on div "@Vanessa : peux-tu m'indiquer quelle procédure tu utilises s'il te plaît ? Privé" at bounding box center [578, 282] width 298 height 60
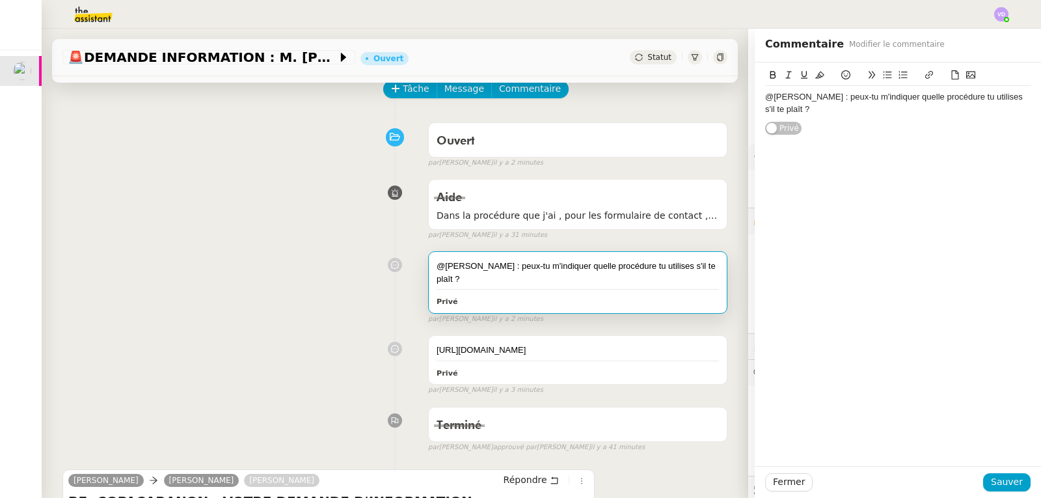
click at [801, 113] on div "@Vanessa : peux-tu m'indiquer quelle procédure tu utilises s'il te plaît ?" at bounding box center [897, 103] width 265 height 24
click at [991, 479] on span "Sauver" at bounding box center [1007, 481] width 32 height 15
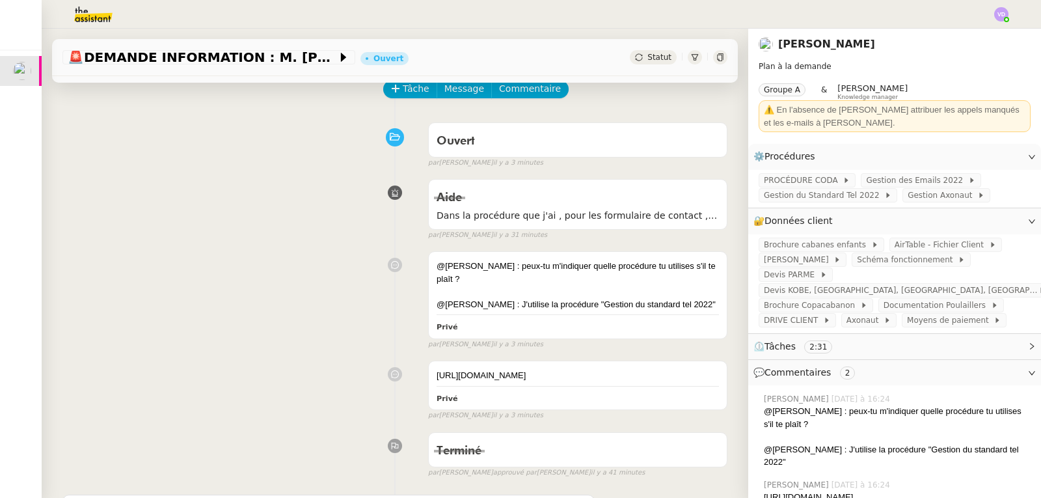
click at [647, 59] on span "Statut" at bounding box center [659, 57] width 24 height 9
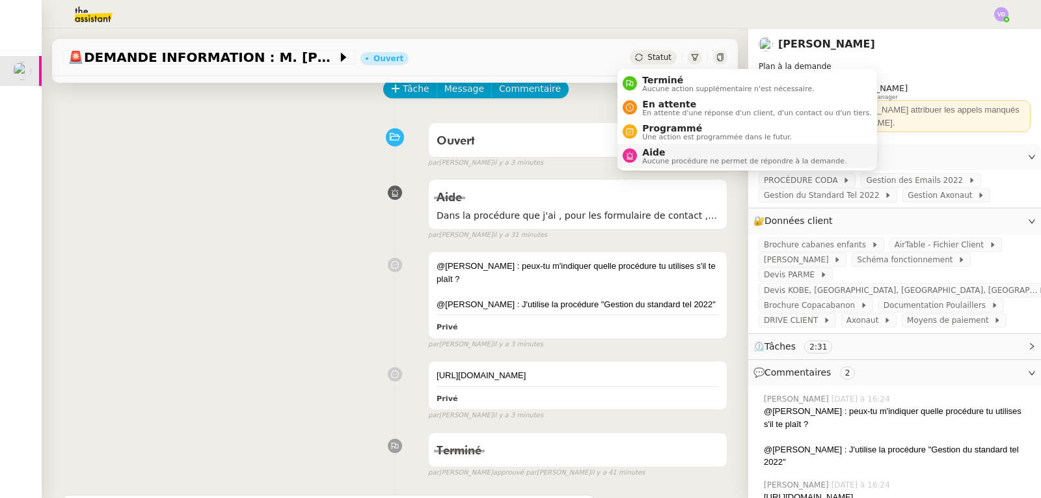
click at [656, 148] on span "Aide" at bounding box center [744, 152] width 204 height 10
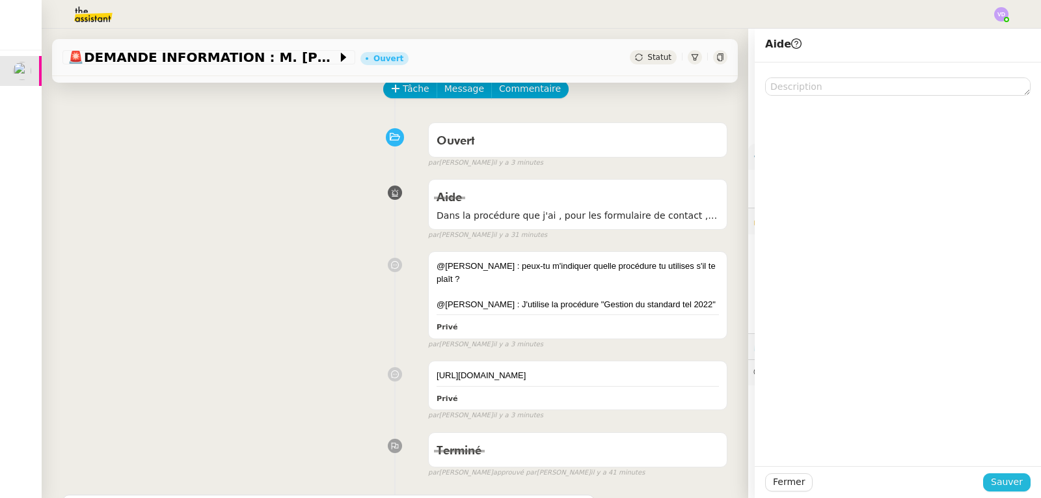
click at [991, 483] on span "Sauver" at bounding box center [1007, 481] width 32 height 15
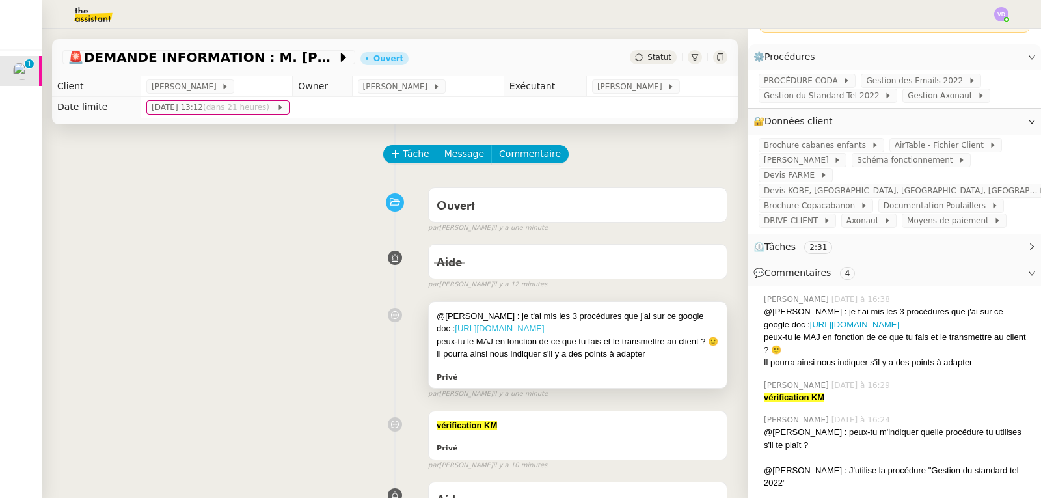
click at [544, 333] on link "https://docs.google.com/document/d/1F3x-0INhP3IWXNBLJip7lJwn_iScqeW4Br4b_25IraI…" at bounding box center [499, 328] width 89 height 10
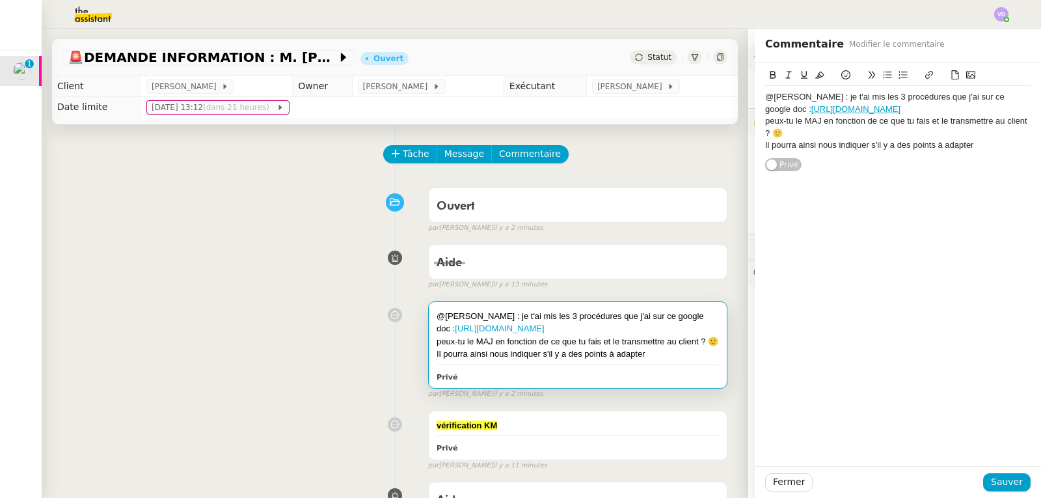
click at [532, 384] on div "Privé" at bounding box center [577, 376] width 282 height 15
click at [974, 151] on div "Il pourra ainsi nous indiquer s'il y a des points à adapter" at bounding box center [897, 145] width 265 height 12
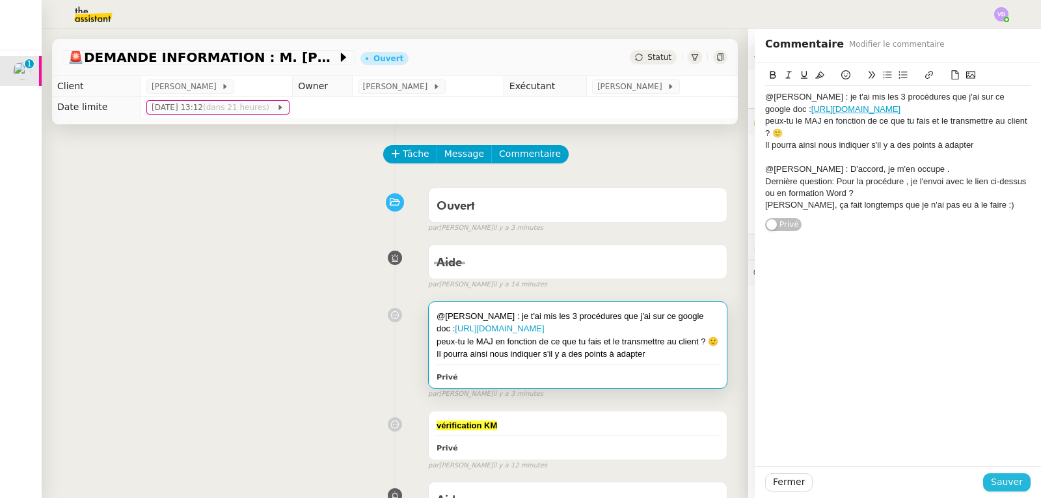
click at [998, 479] on span "Sauver" at bounding box center [1007, 481] width 32 height 15
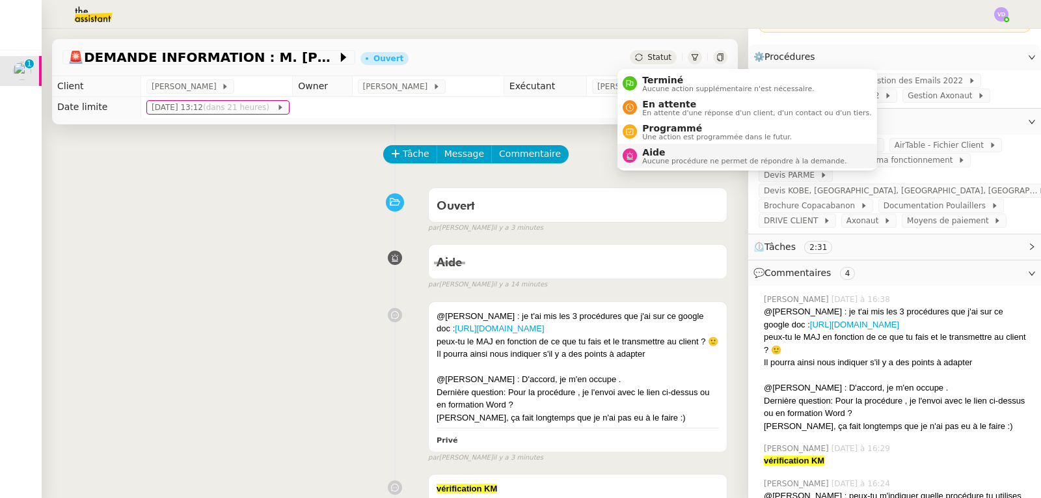
click at [661, 157] on span "Aucune procédure ne permet de répondre à la demande." at bounding box center [744, 160] width 204 height 7
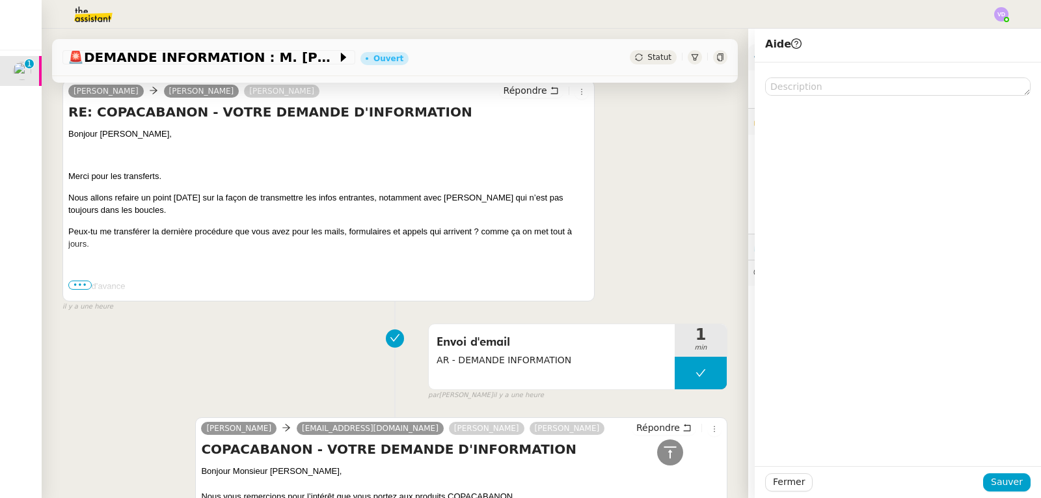
scroll to position [716, 0]
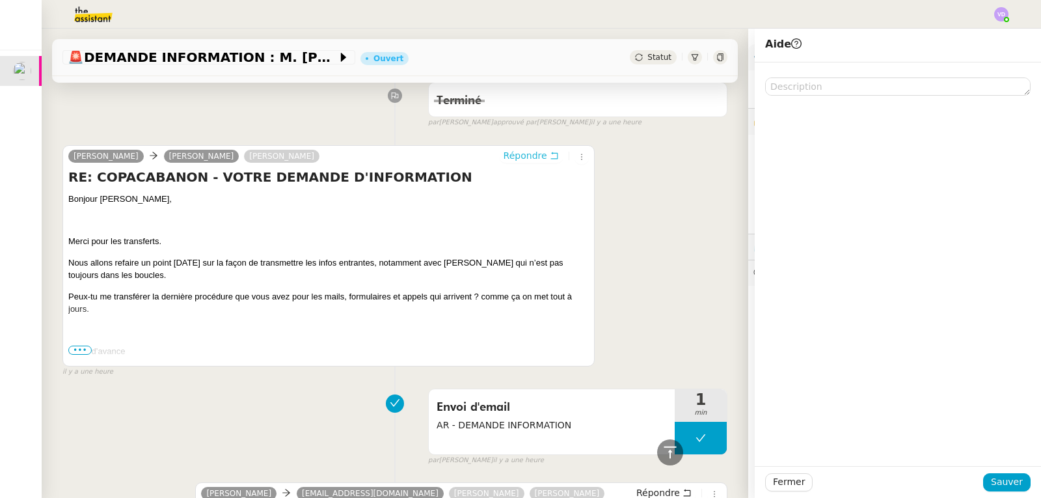
click at [518, 162] on span "Répondre" at bounding box center [525, 155] width 44 height 13
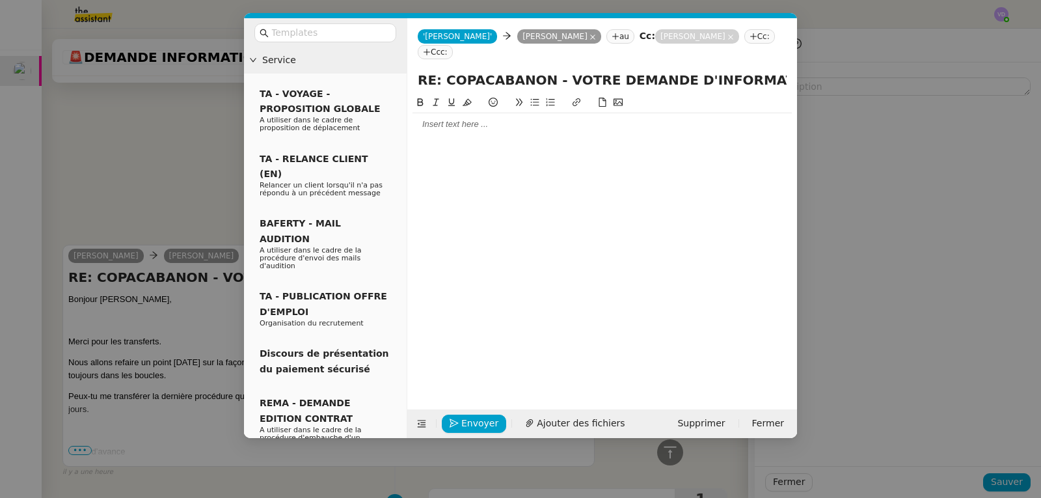
scroll to position [814, 0]
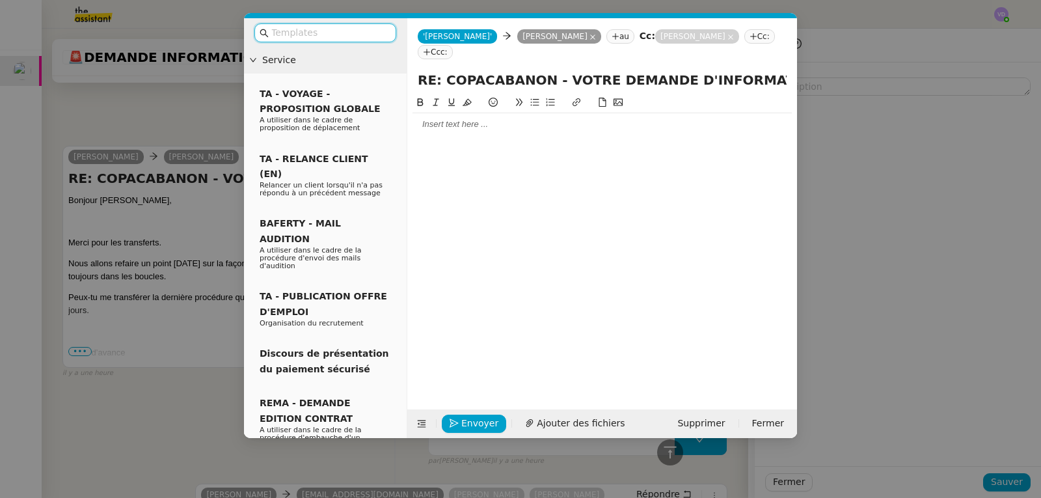
click at [744, 36] on nz-tag "Cc:" at bounding box center [759, 36] width 31 height 14
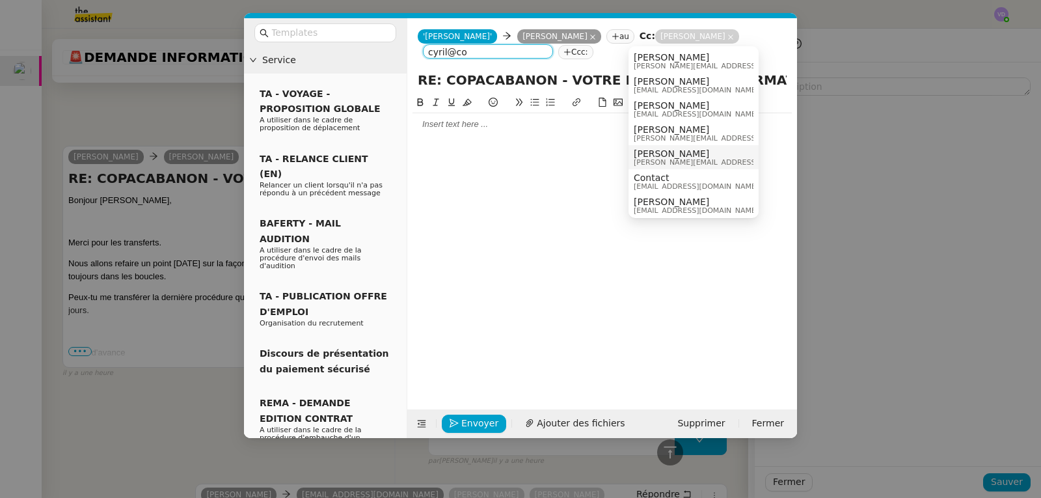
type input "cyril@co"
click at [662, 160] on span "[PERSON_NAME][EMAIL_ADDRESS][DOMAIN_NAME]" at bounding box center [726, 162] width 185 height 7
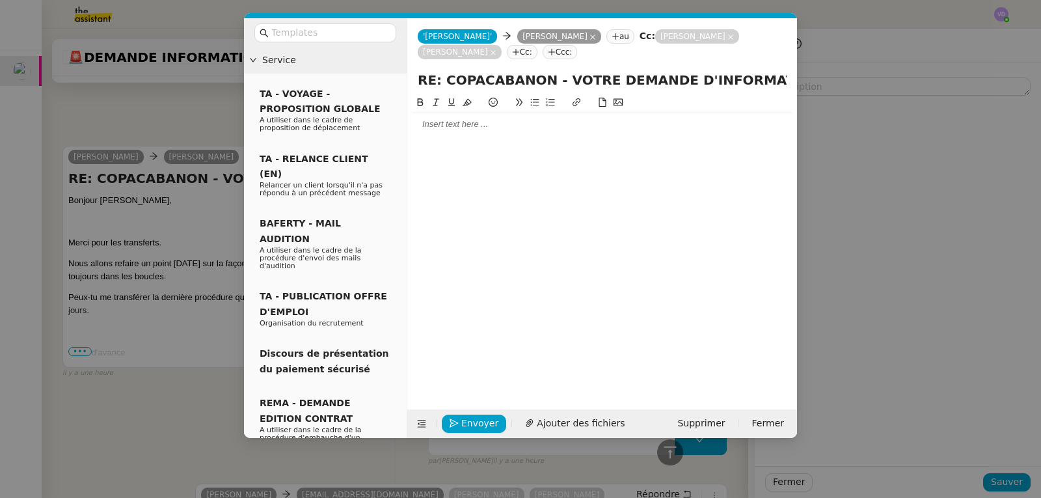
click at [480, 116] on div at bounding box center [601, 124] width 379 height 22
click at [142, 128] on nz-modal-container "Service TA - VOYAGE - PROPOSITION GLOBALE A utiliser dans le cadre de propositi…" at bounding box center [520, 249] width 1041 height 498
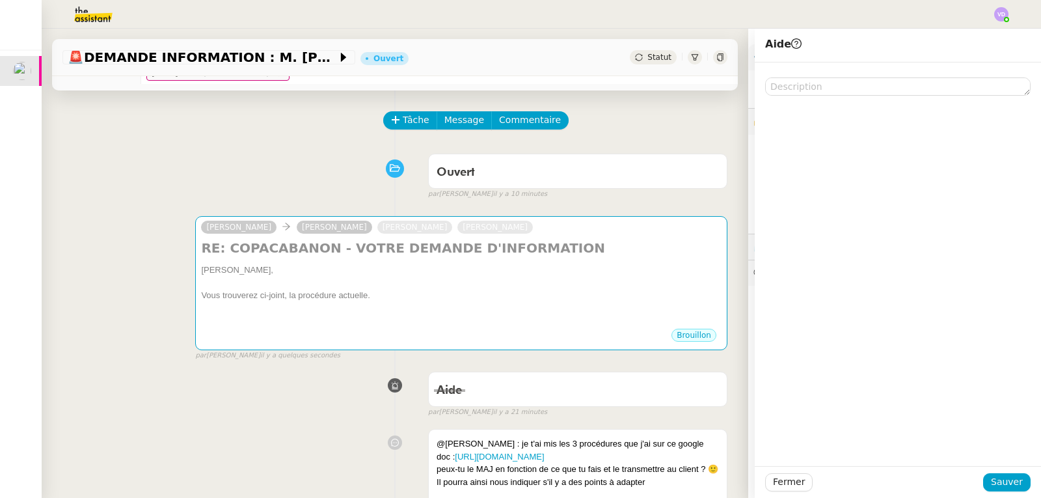
scroll to position [31, 0]
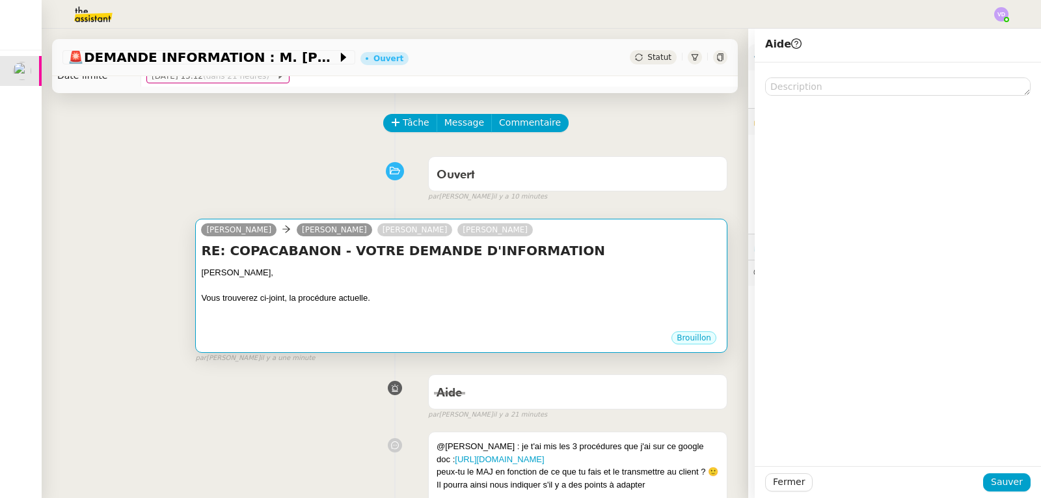
click at [425, 293] on div "Vous trouverez ci-joint, la procédure actuelle." at bounding box center [461, 297] width 520 height 13
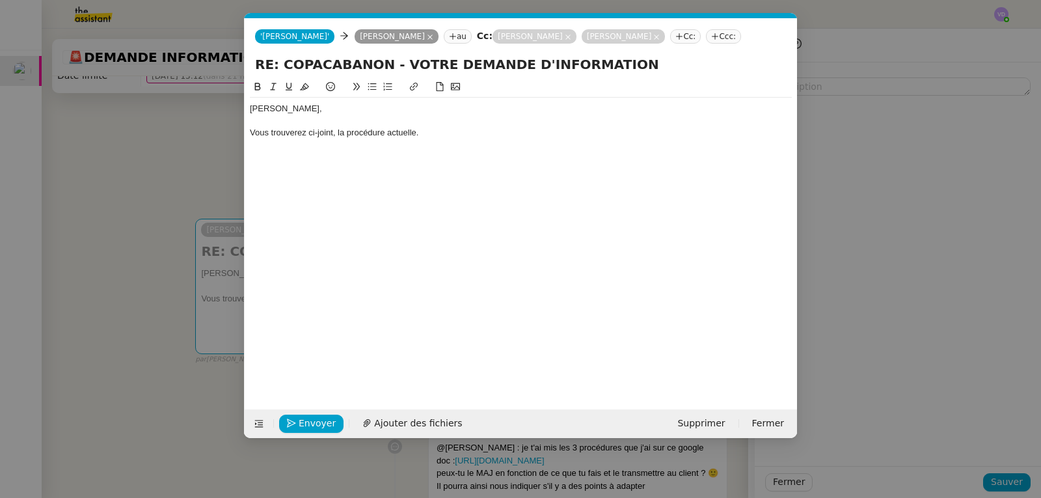
scroll to position [0, 27]
click at [431, 136] on div "Vous trouverez ci-joint, la procédure actuelle." at bounding box center [521, 133] width 542 height 12
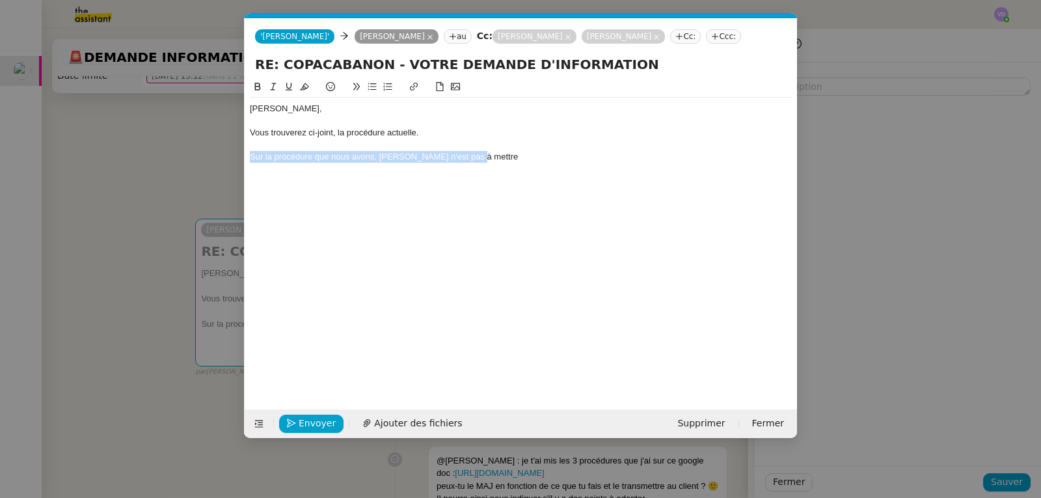
drag, startPoint x: 469, startPoint y: 159, endPoint x: 248, endPoint y: 154, distance: 220.6
click at [248, 154] on nz-spin "Jérémy, Vous trouverez ci-joint, la procédure actuelle. Sur la procédure que no…" at bounding box center [521, 236] width 552 height 315
click at [181, 176] on nz-modal-container "Service TA - VOYAGE - PROPOSITION GLOBALE A utiliser dans le cadre de propositi…" at bounding box center [520, 249] width 1041 height 498
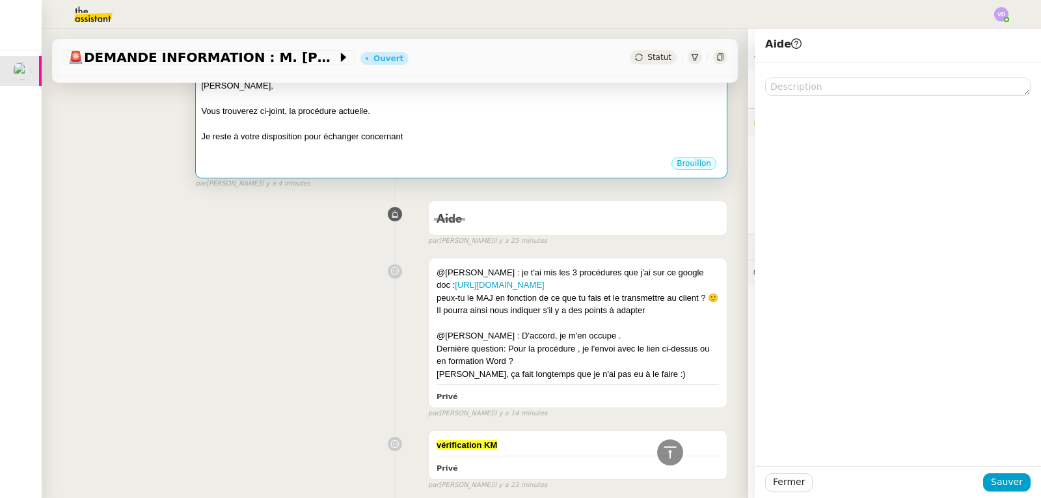
scroll to position [161, 0]
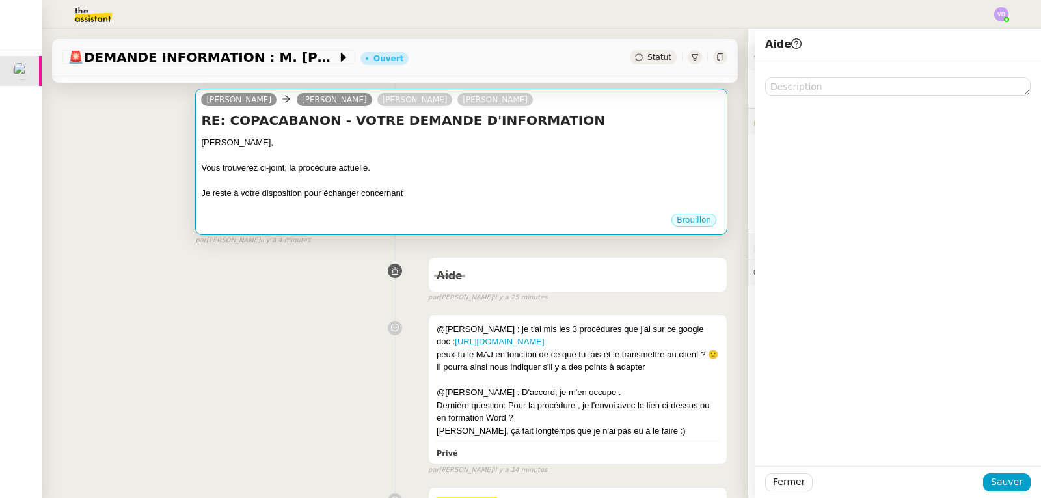
click at [475, 176] on div at bounding box center [461, 180] width 520 height 13
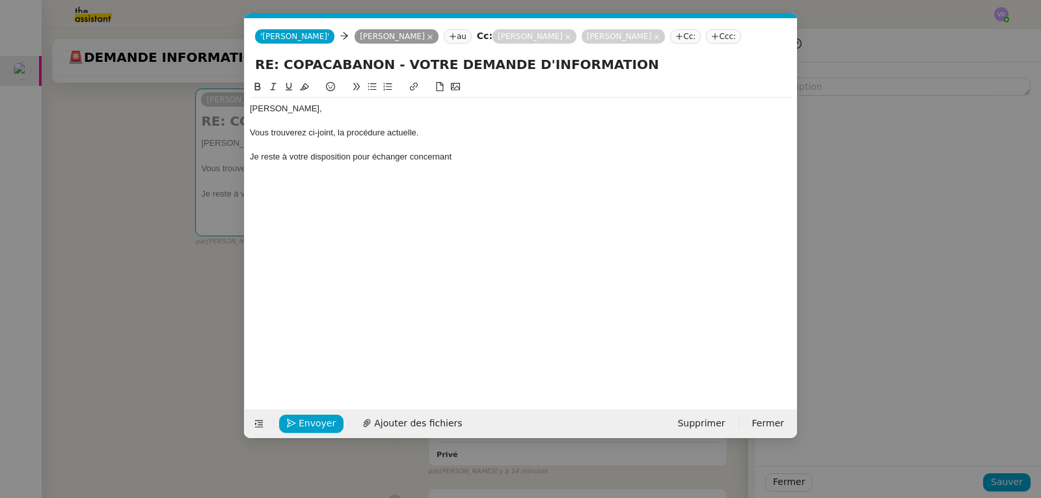
scroll to position [0, 27]
click at [453, 157] on div "Je reste à votre disposition pour échanger concernant" at bounding box center [521, 157] width 542 height 12
drag, startPoint x: 453, startPoint y: 157, endPoint x: 410, endPoint y: 161, distance: 43.2
click at [410, 161] on div "Je reste à votre disposition pour échanger concernant" at bounding box center [521, 157] width 542 height 12
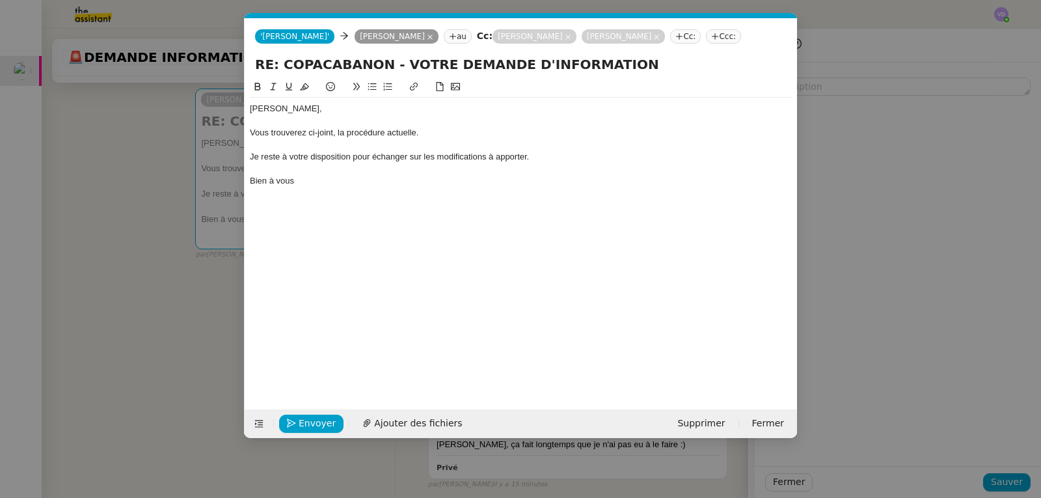
click at [124, 170] on nz-modal-container "Service TA - VOYAGE - PROPOSITION GLOBALE A utiliser dans le cadre de propositi…" at bounding box center [520, 249] width 1041 height 498
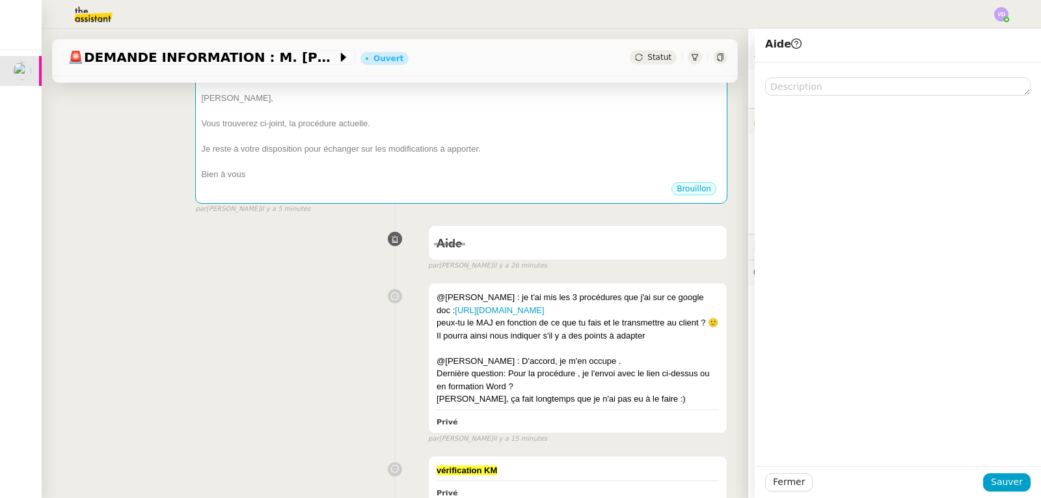
scroll to position [226, 0]
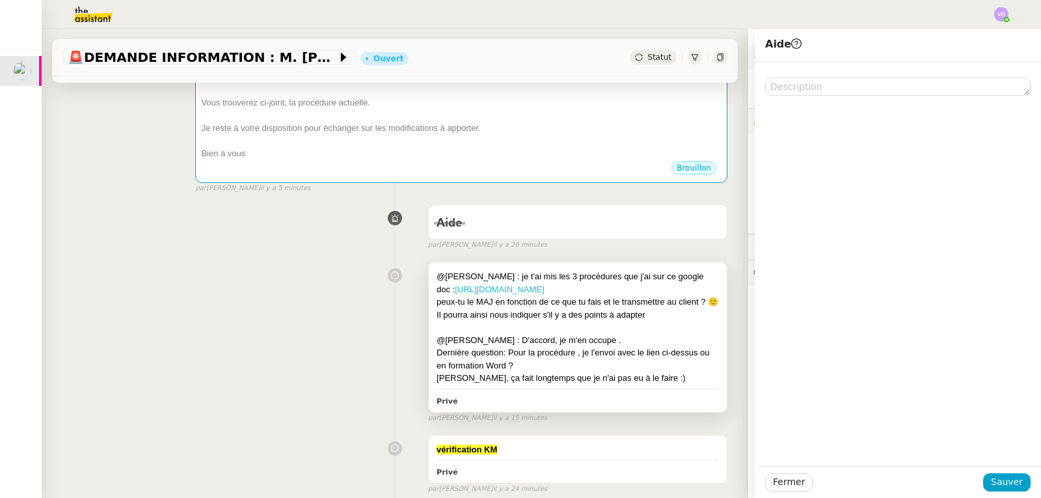
drag, startPoint x: 664, startPoint y: 303, endPoint x: 429, endPoint y: 293, distance: 235.7
click at [436, 293] on div "@Vanessa : je t'ai mis les 3 procédures que j'ai sur ce google doc : https://do…" at bounding box center [577, 282] width 282 height 25
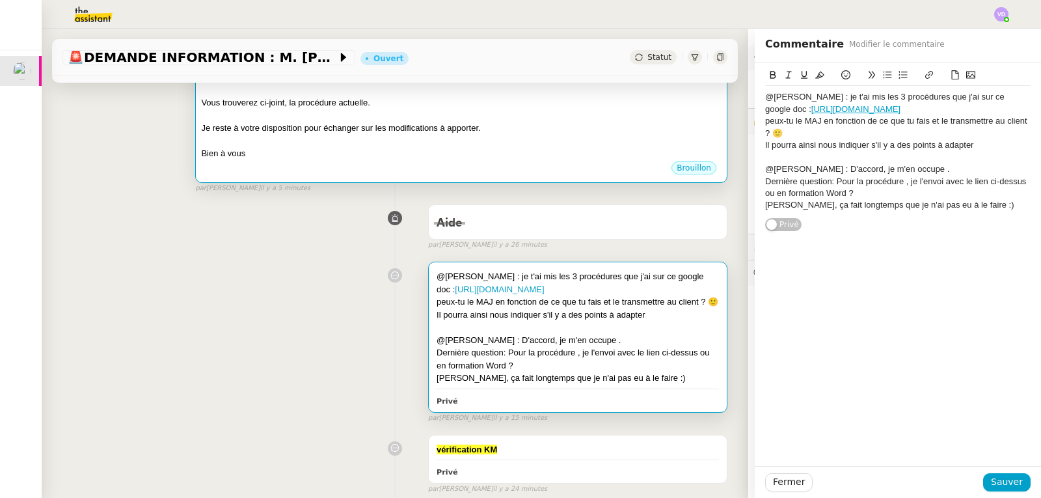
click at [298, 167] on div "Brouillon" at bounding box center [461, 170] width 520 height 20
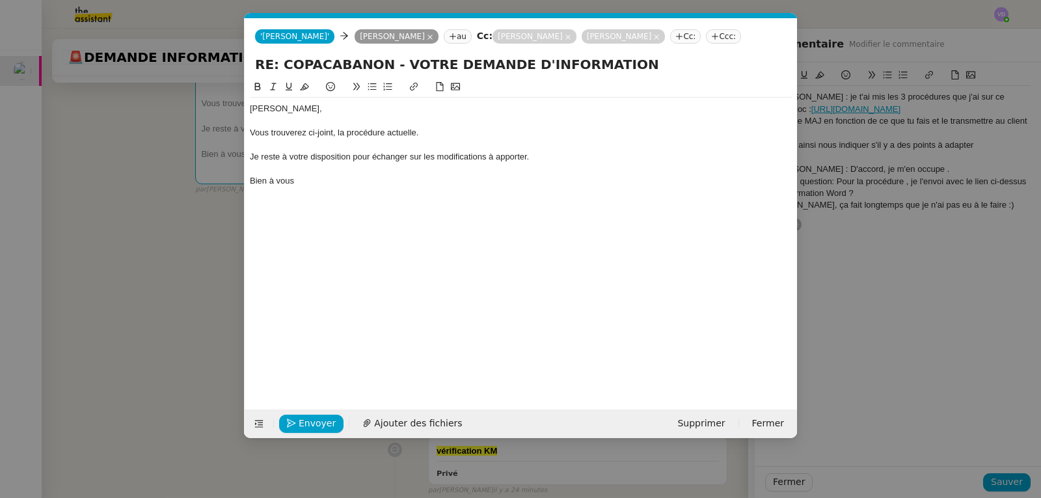
scroll to position [0, 27]
click at [427, 132] on div "Vous trouverez ci-joint, la procédure actuelle." at bounding box center [521, 133] width 542 height 12
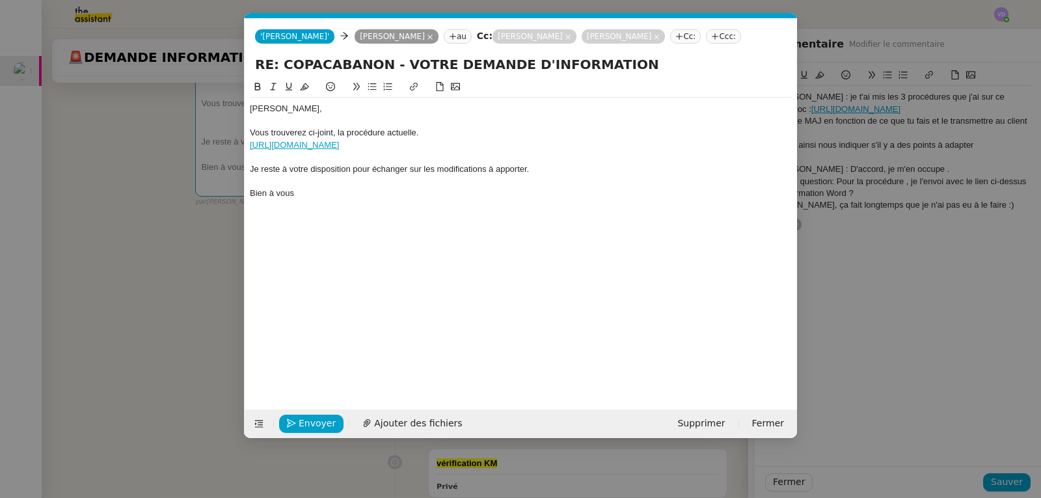
scroll to position [0, 0]
click at [423, 133] on div "Vous trouverez ci-joint, la procédure actuelle." at bounding box center [521, 133] width 542 height 12
drag, startPoint x: 334, startPoint y: 135, endPoint x: 317, endPoint y: 135, distance: 16.3
click at [317, 135] on div "Vous trouverez ci-joint, la procédure actuelle :" at bounding box center [521, 133] width 542 height 12
click at [356, 132] on div "Vous trouverez ci-dessous, la procédure actuelle :" at bounding box center [521, 133] width 542 height 12
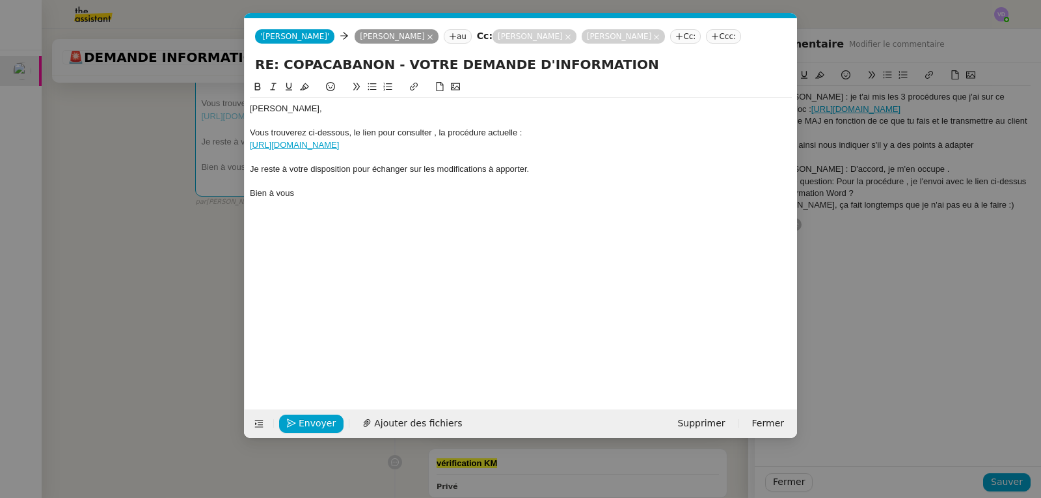
click at [106, 251] on nz-modal-container "Service TA - VOYAGE - PROPOSITION GLOBALE A utiliser dans le cadre de propositi…" at bounding box center [520, 249] width 1041 height 498
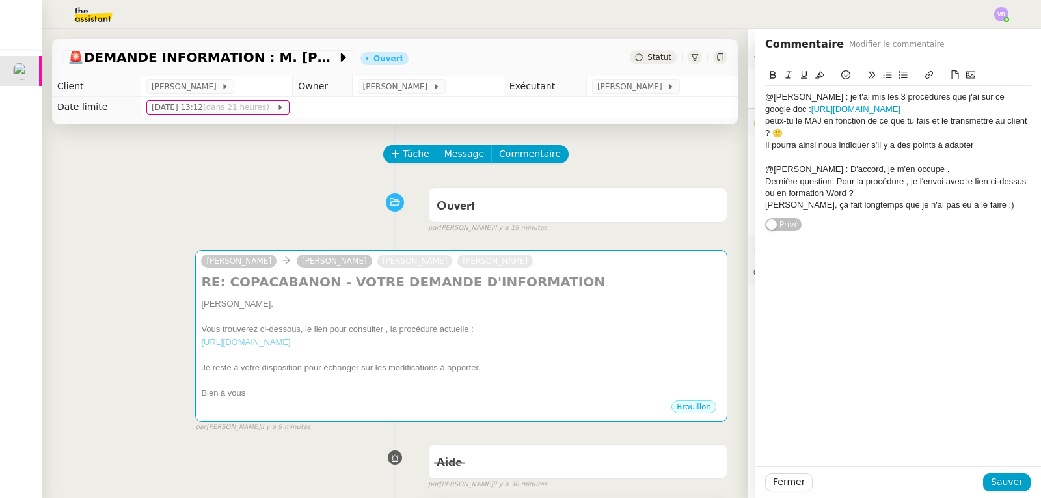
click at [796, 211] on div "Désolée, ça fait longtemps que je n'ai pas eu à le faire :)" at bounding box center [897, 205] width 265 height 12
click at [814, 198] on span "Dernière question: Pour la procédure , je l'envoi avec le lien ci-dessus ou en …" at bounding box center [896, 186] width 263 height 21
click at [992, 481] on span "Sauver" at bounding box center [1007, 481] width 32 height 15
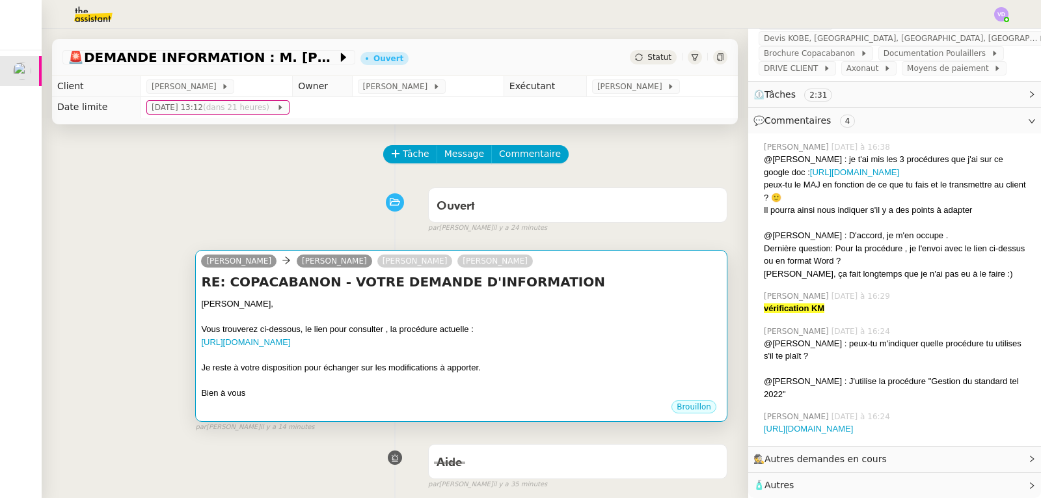
click at [567, 288] on h4 "RE: COPACABANON - VOTRE DEMANDE D'INFORMATION" at bounding box center [461, 282] width 520 height 18
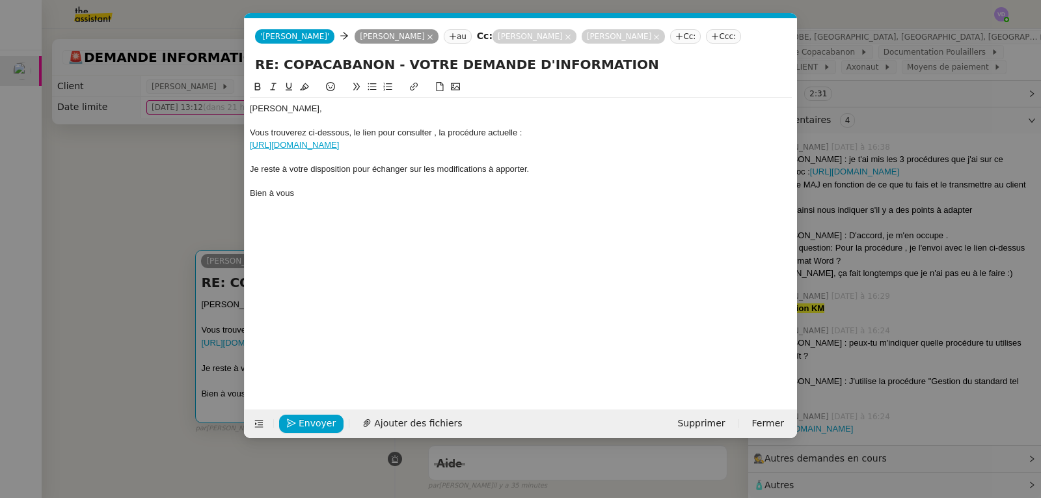
scroll to position [0, 27]
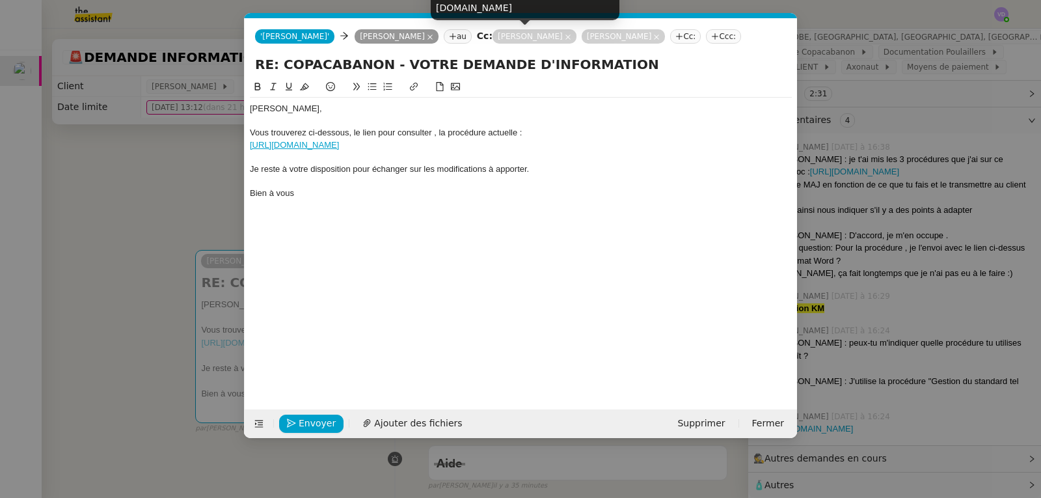
click at [654, 36] on icon at bounding box center [656, 36] width 5 height 5
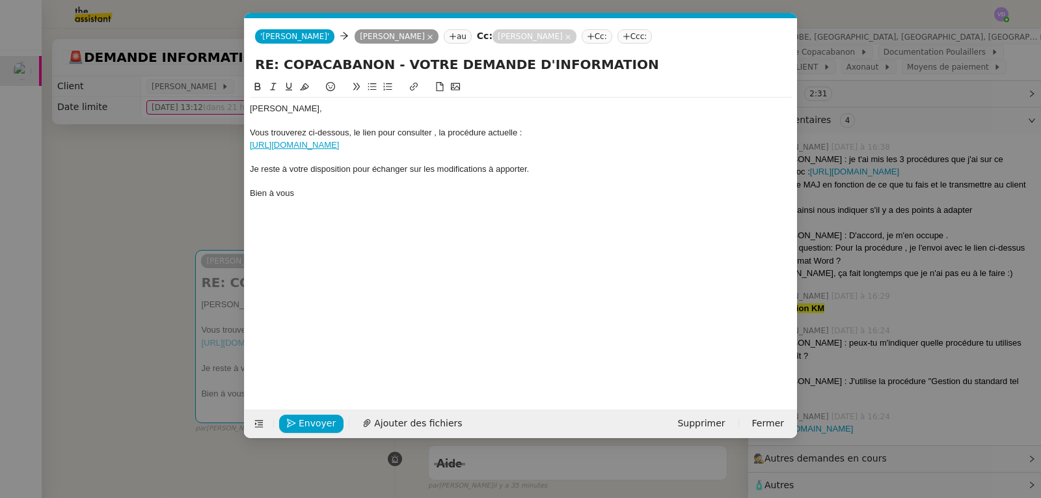
click at [187, 180] on nz-modal-container "Service TA - VOYAGE - PROPOSITION GLOBALE A utiliser dans le cadre de propositi…" at bounding box center [520, 249] width 1041 height 498
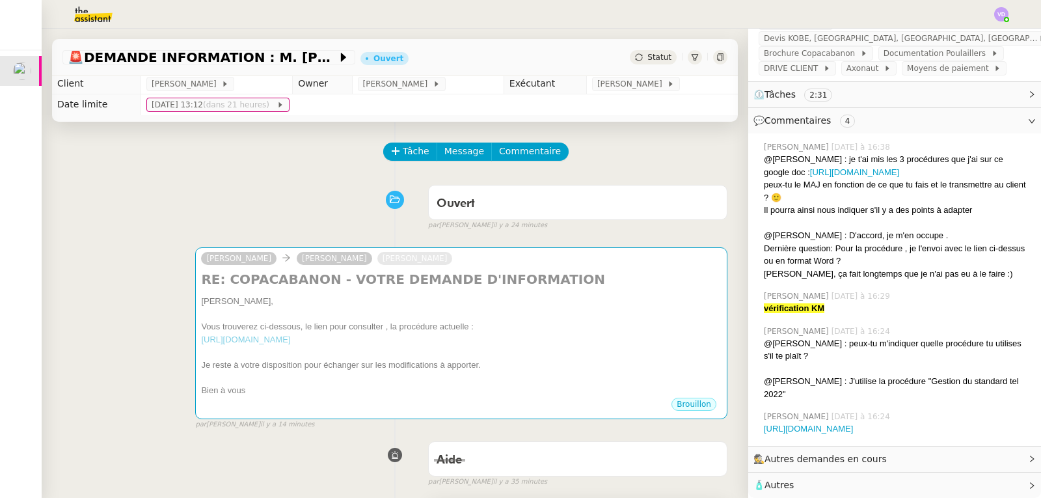
scroll to position [0, 0]
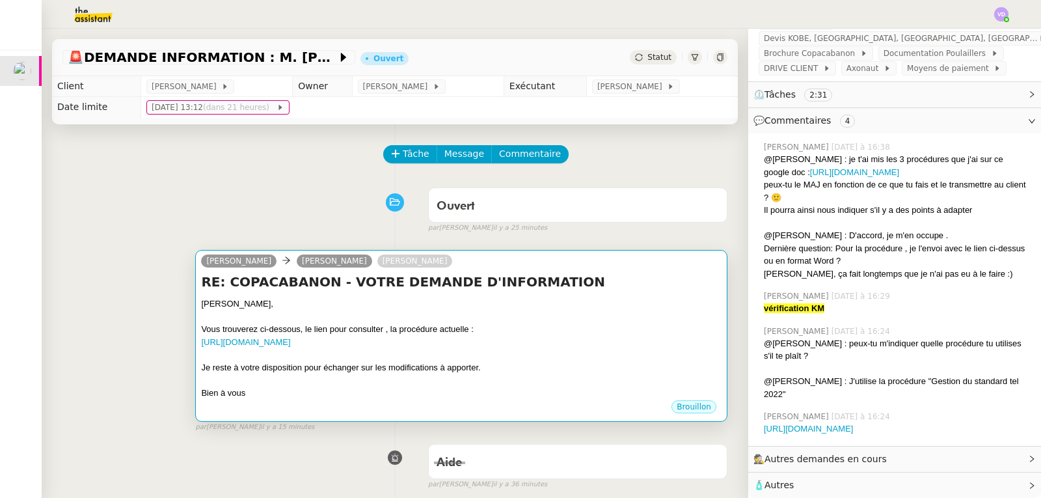
click at [528, 384] on div at bounding box center [461, 379] width 520 height 13
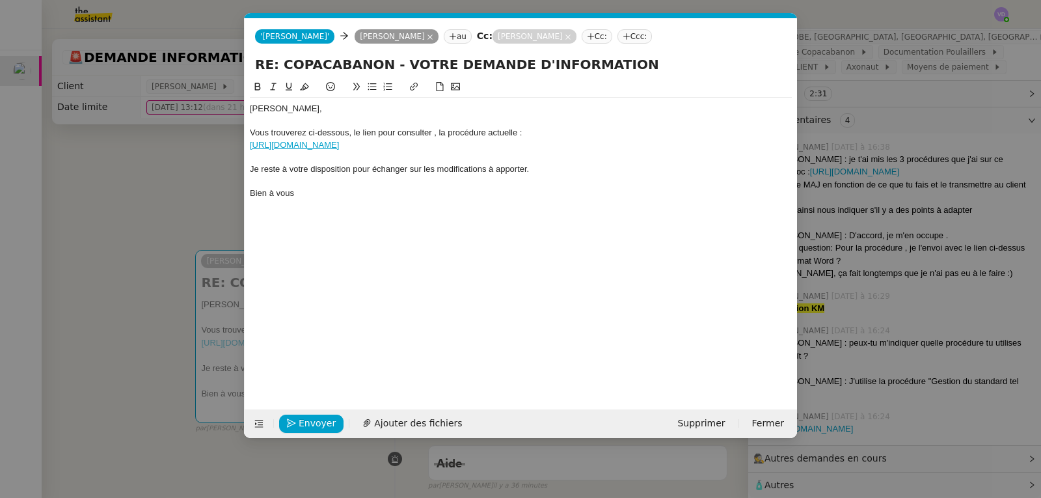
scroll to position [0, 27]
click at [319, 425] on span "Envoyer" at bounding box center [317, 423] width 37 height 15
click at [320, 423] on span "Confirmer l'envoi" at bounding box center [338, 423] width 78 height 15
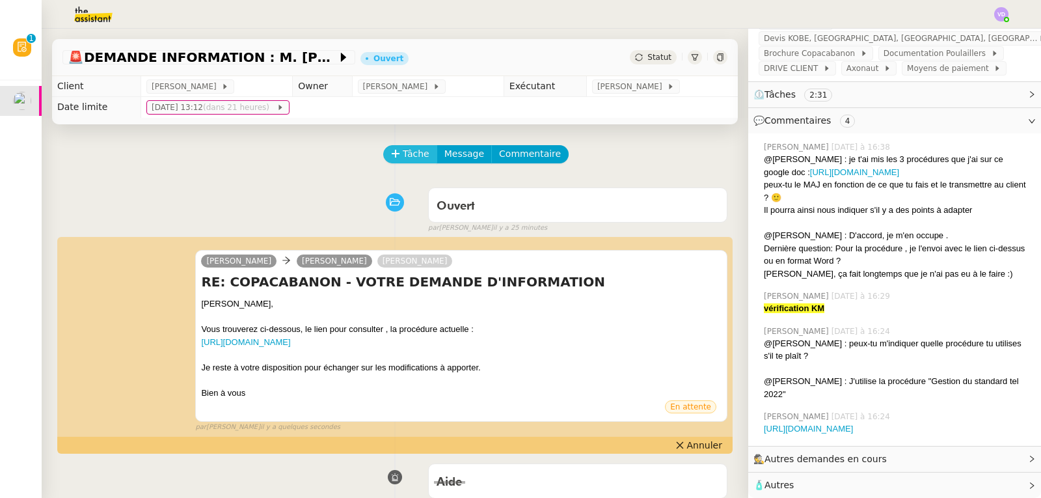
click at [412, 154] on span "Tâche" at bounding box center [416, 153] width 27 height 15
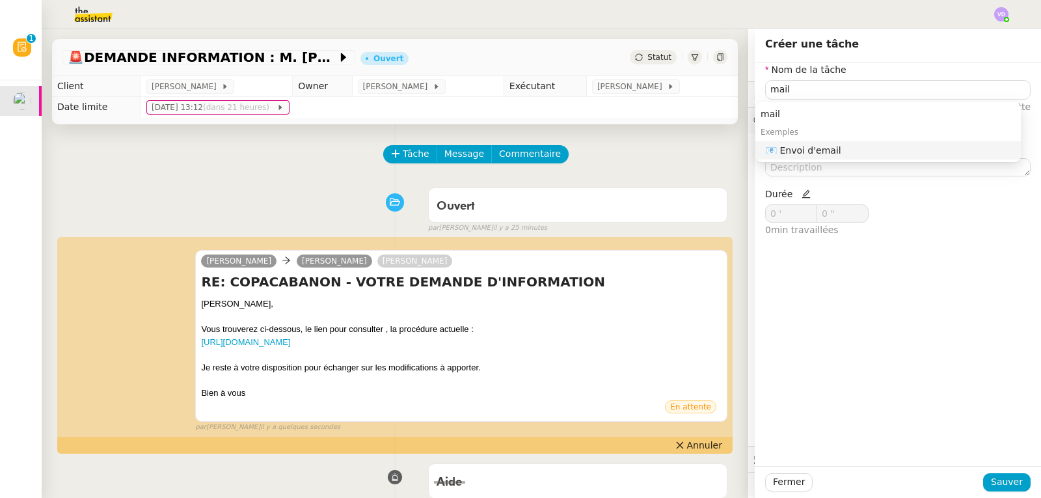
click at [825, 159] on div "mail Exemples 📧 Envoi d'email" at bounding box center [887, 132] width 265 height 60
click at [802, 157] on nz-auto-option "📧 Envoi d'email" at bounding box center [887, 150] width 265 height 18
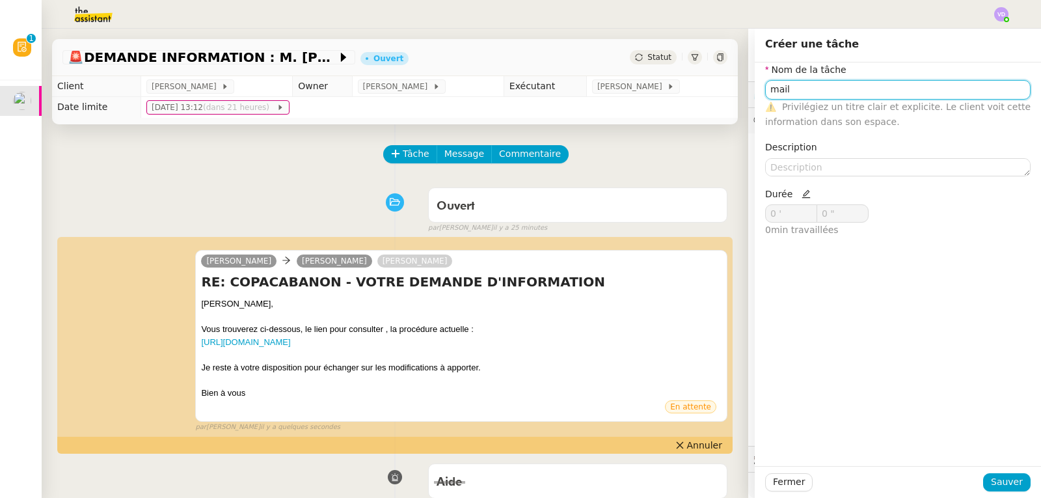
type input "Envoi d'email"
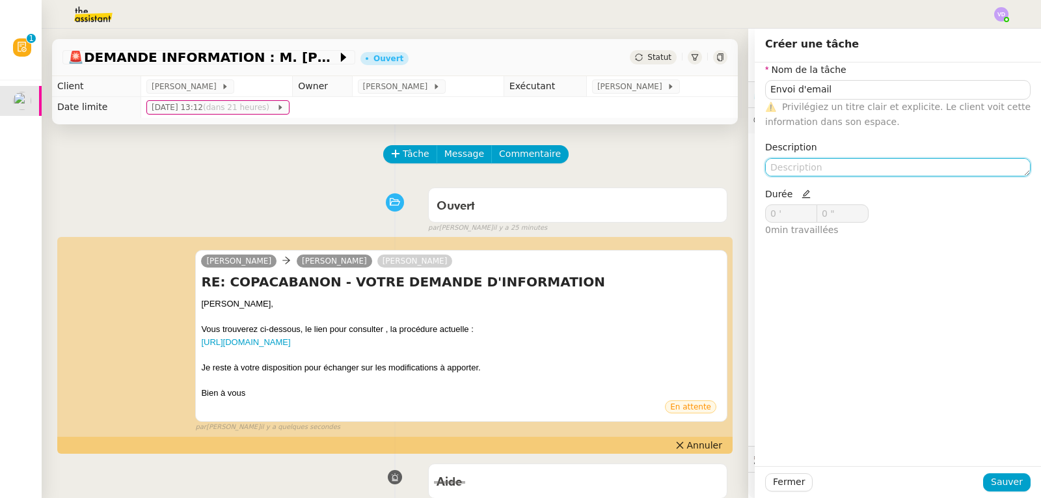
click at [797, 165] on textarea at bounding box center [897, 167] width 265 height 18
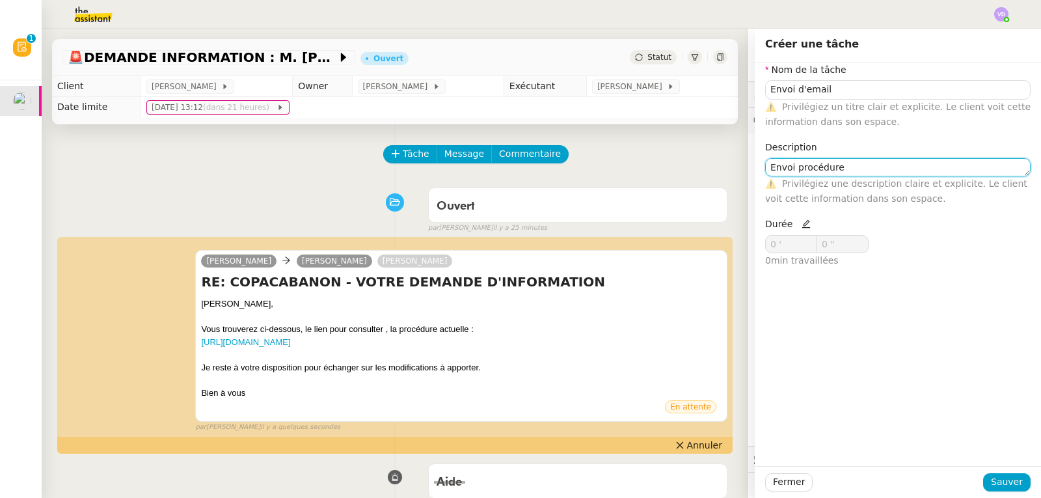
type textarea "Envoi procédure"
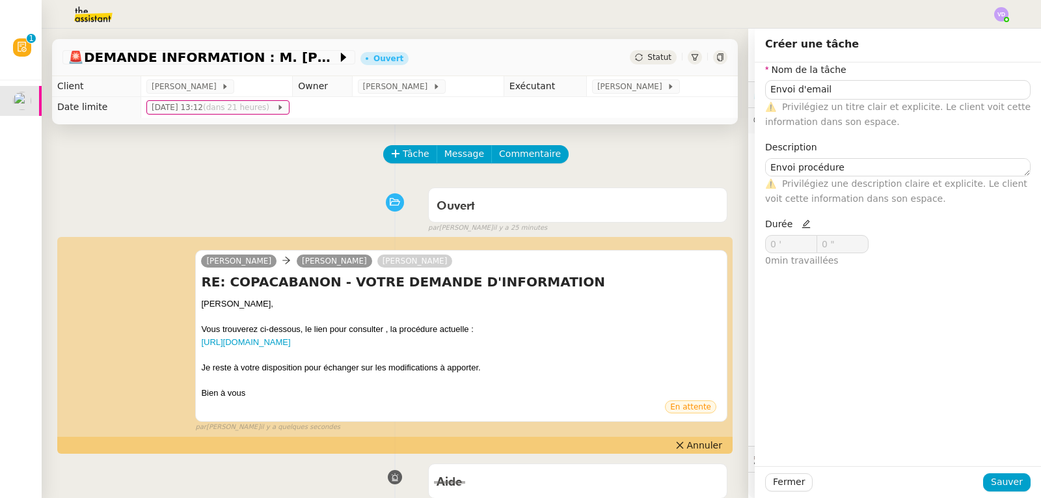
click at [801, 227] on icon at bounding box center [805, 224] width 8 height 8
drag, startPoint x: 771, startPoint y: 246, endPoint x: 755, endPoint y: 246, distance: 16.3
click at [765, 246] on nz-input-number "0 '" at bounding box center [791, 244] width 52 height 18
type input "2 '"
click at [1016, 481] on button "Sauver" at bounding box center [1006, 482] width 47 height 18
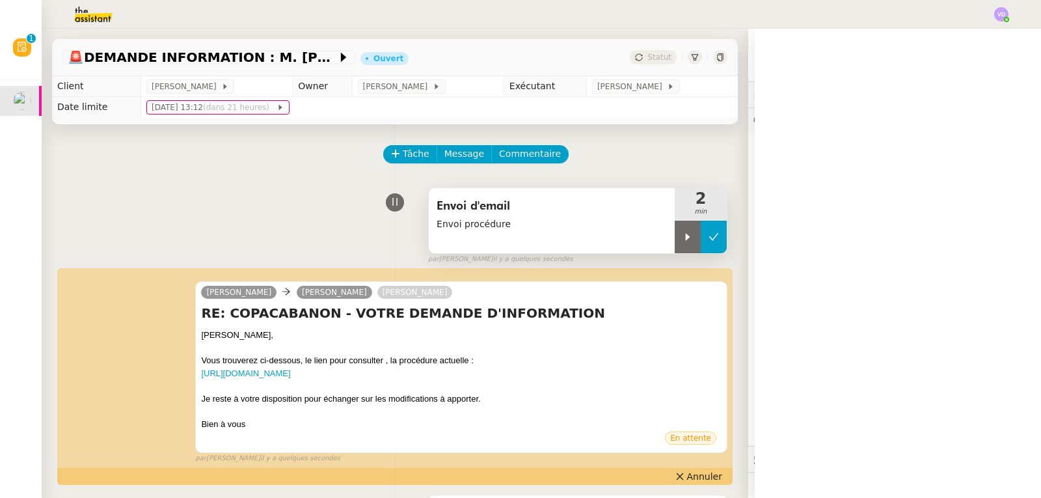
click at [708, 242] on icon at bounding box center [713, 237] width 10 height 10
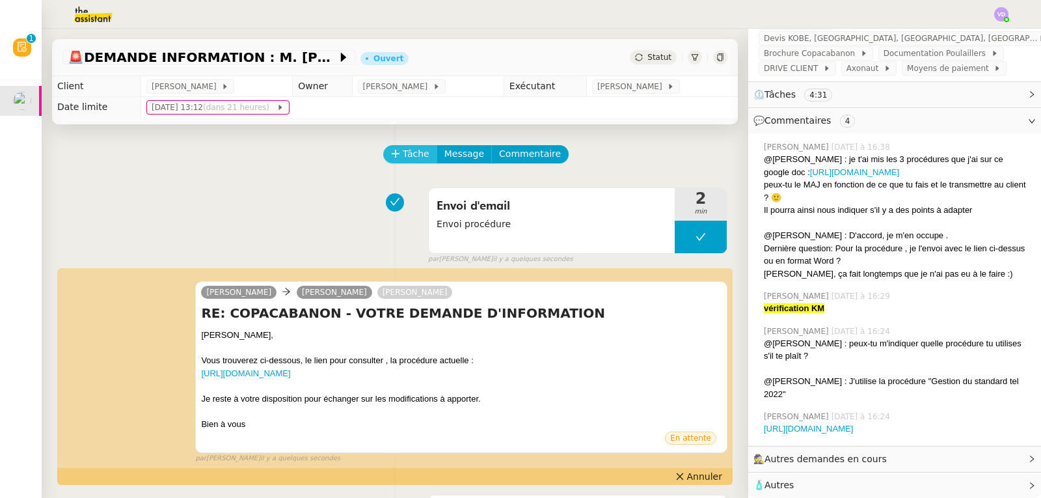
click at [416, 156] on span "Tâche" at bounding box center [416, 153] width 27 height 15
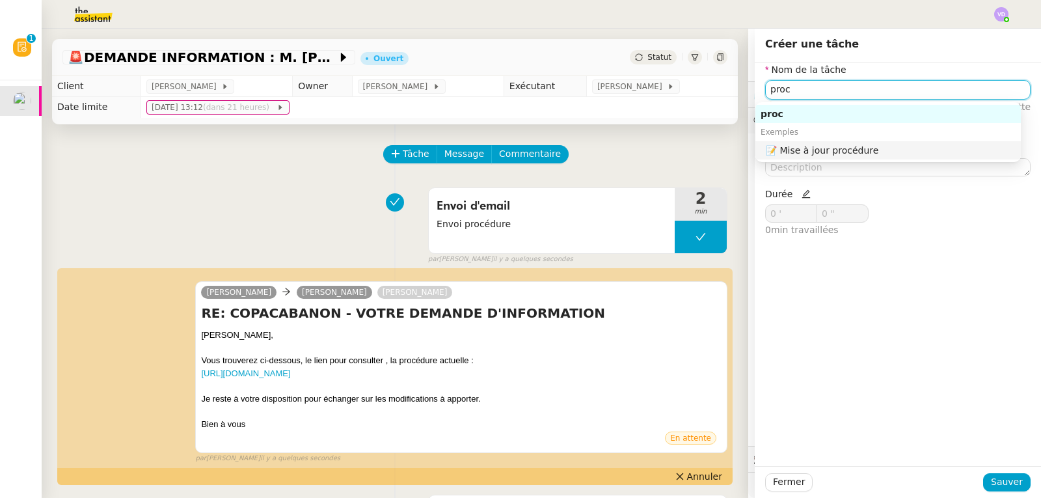
click at [794, 150] on div "📝 Mise à jour procédure" at bounding box center [891, 150] width 250 height 12
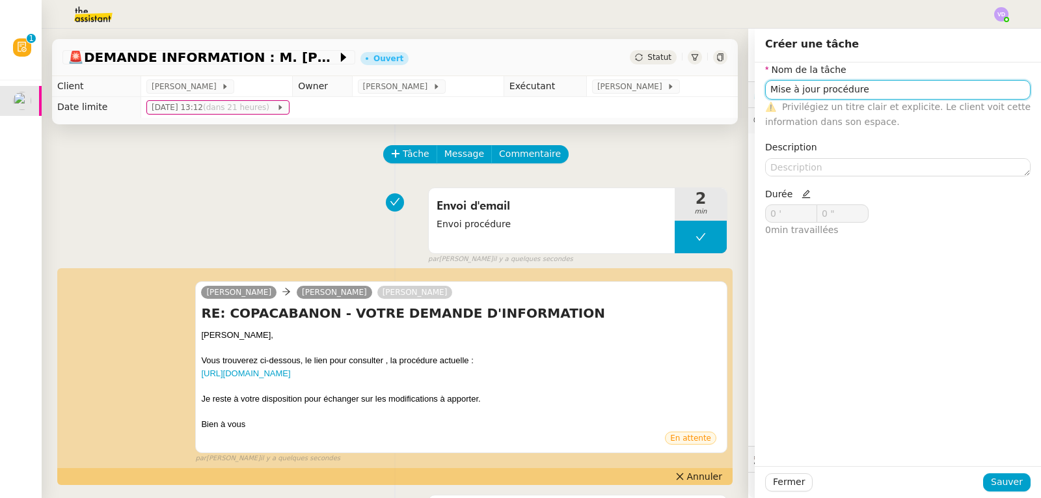
type input "Mise à jour procédure"
click at [801, 194] on icon at bounding box center [805, 193] width 8 height 8
drag, startPoint x: 762, startPoint y: 215, endPoint x: 754, endPoint y: 215, distance: 7.8
click at [760, 215] on div "Durée 0 ' 0 " 0 min travaillées" at bounding box center [829, 218] width 138 height 62
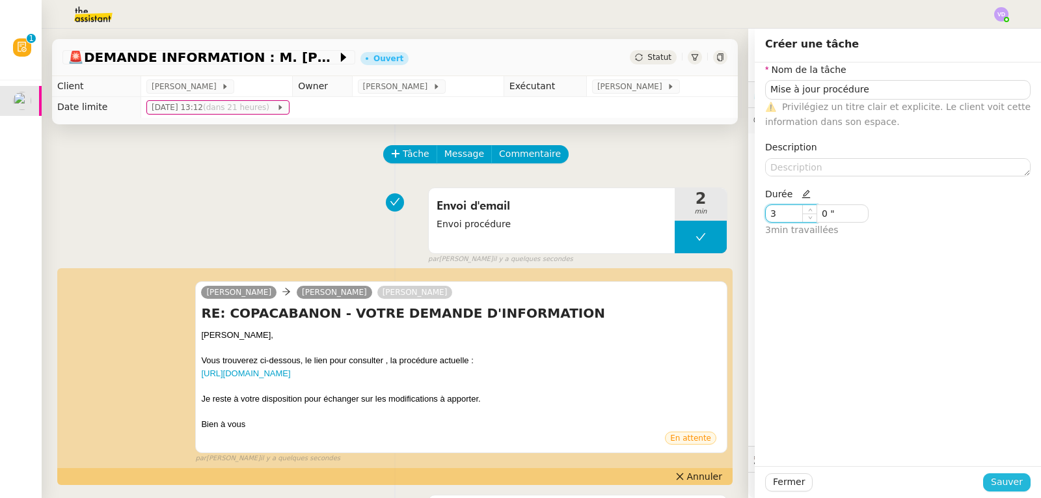
type input "3 '"
click at [991, 486] on span "Sauver" at bounding box center [1007, 481] width 32 height 15
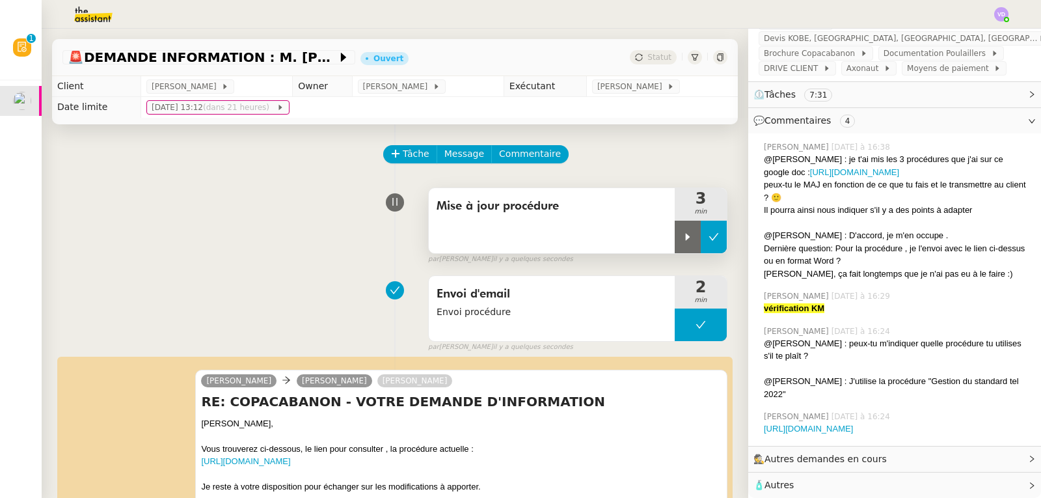
click at [701, 245] on button at bounding box center [714, 237] width 26 height 33
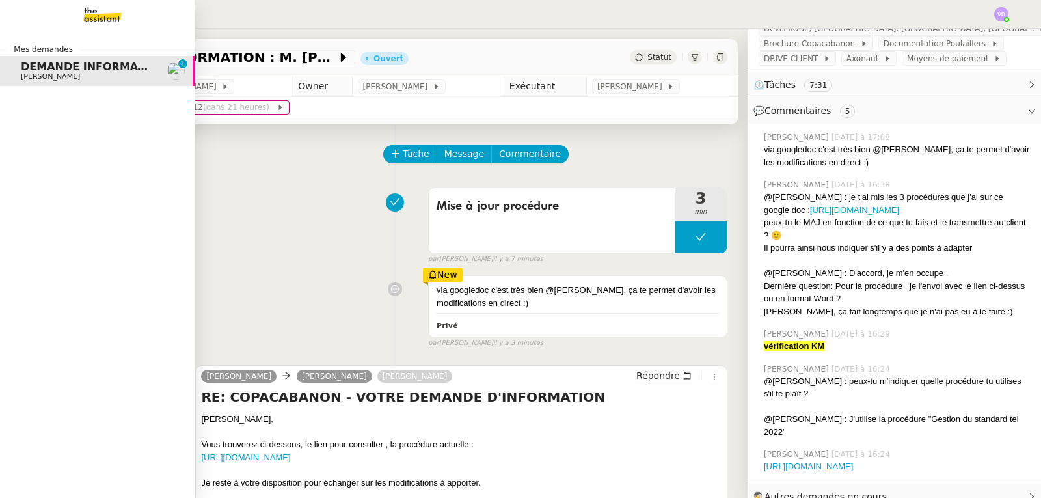
click at [49, 68] on span "DEMANDE INFORMATION : M. Nicolas Meaulle" at bounding box center [156, 66] width 271 height 12
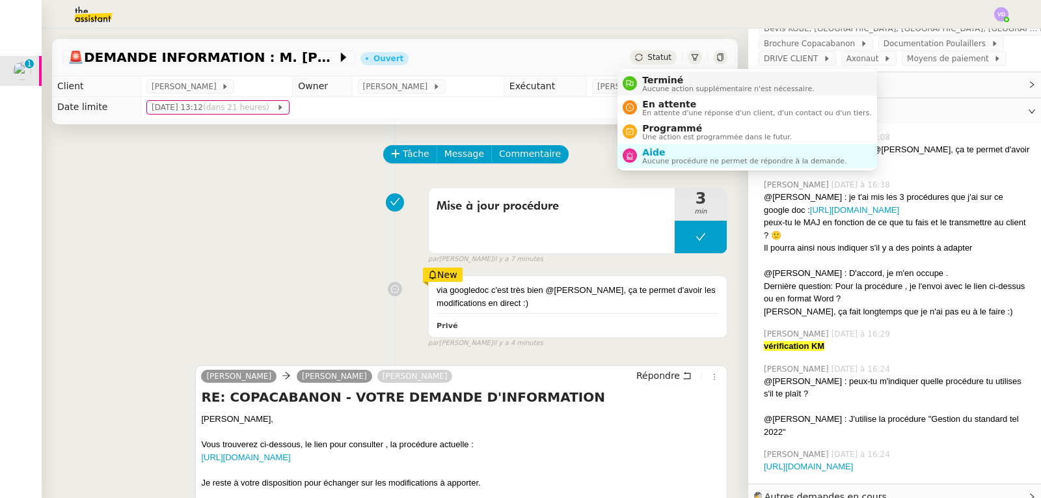
click at [648, 77] on span "Terminé" at bounding box center [728, 80] width 172 height 10
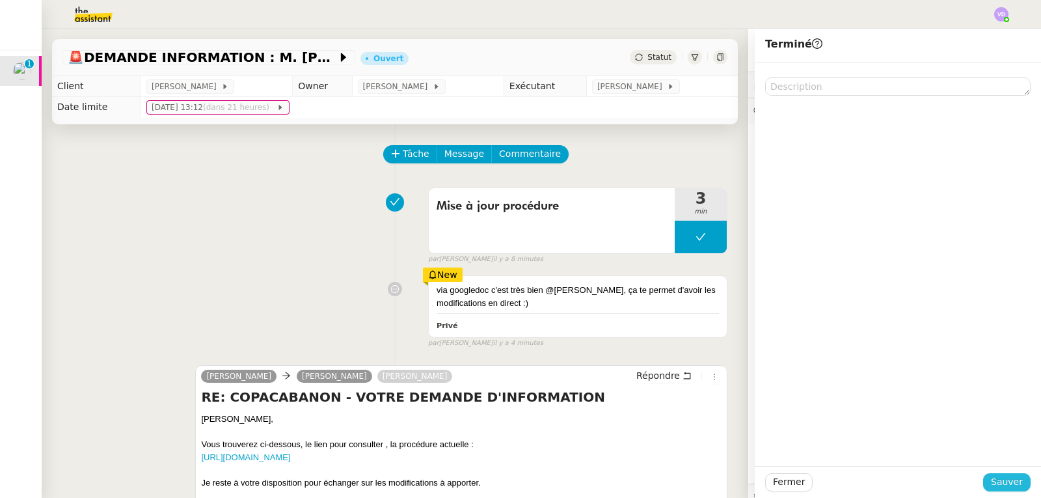
click at [991, 482] on span "Sauver" at bounding box center [1007, 481] width 32 height 15
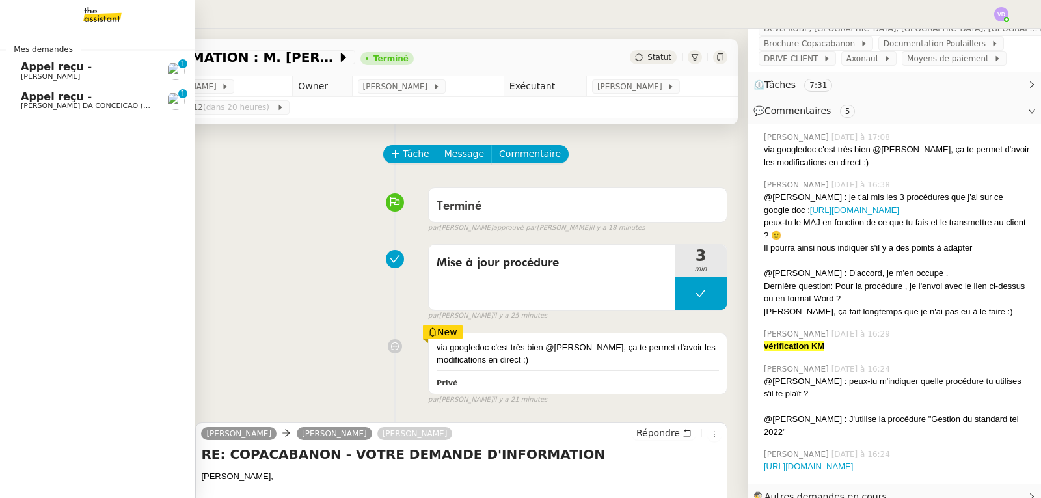
click at [31, 101] on span "Appel reçu -" at bounding box center [56, 96] width 71 height 12
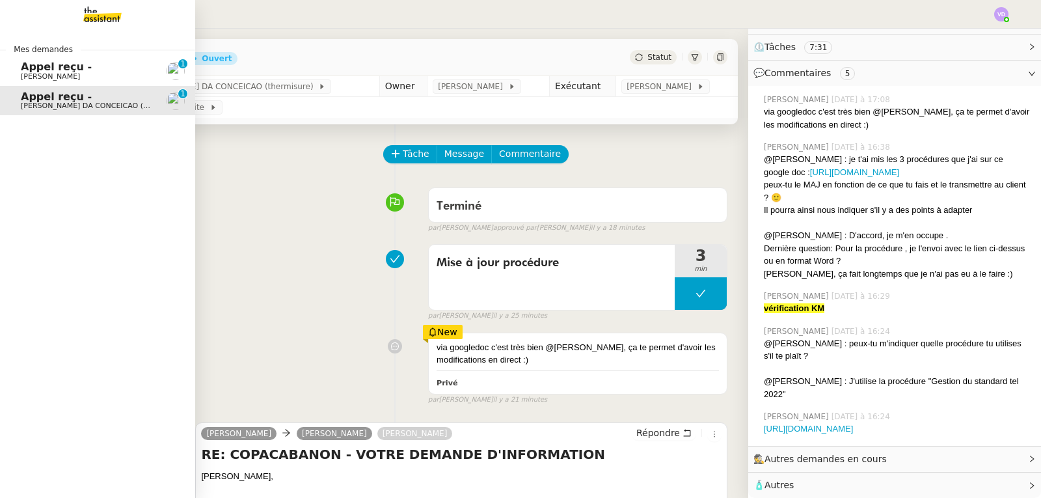
scroll to position [228, 0]
click at [123, 94] on span "Appel reçu -" at bounding box center [86, 97] width 131 height 12
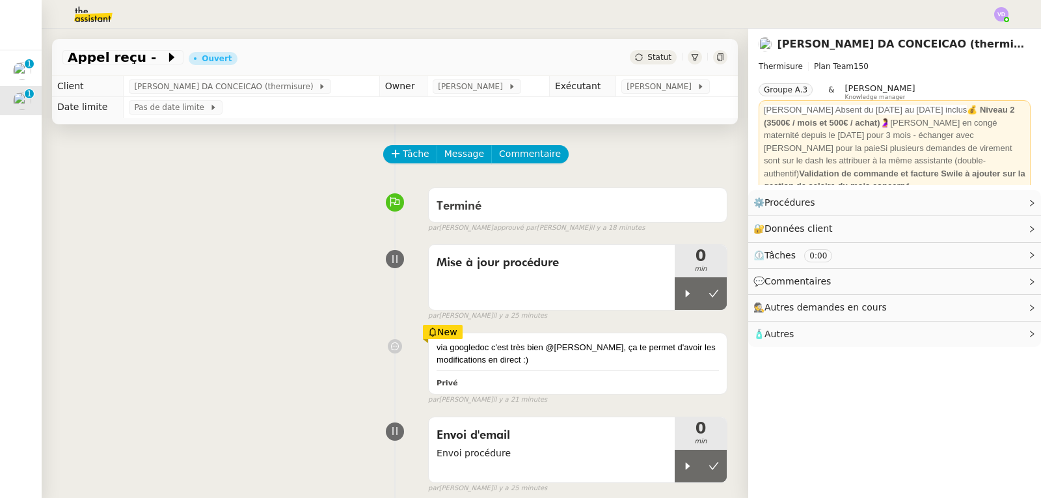
scroll to position [0, 0]
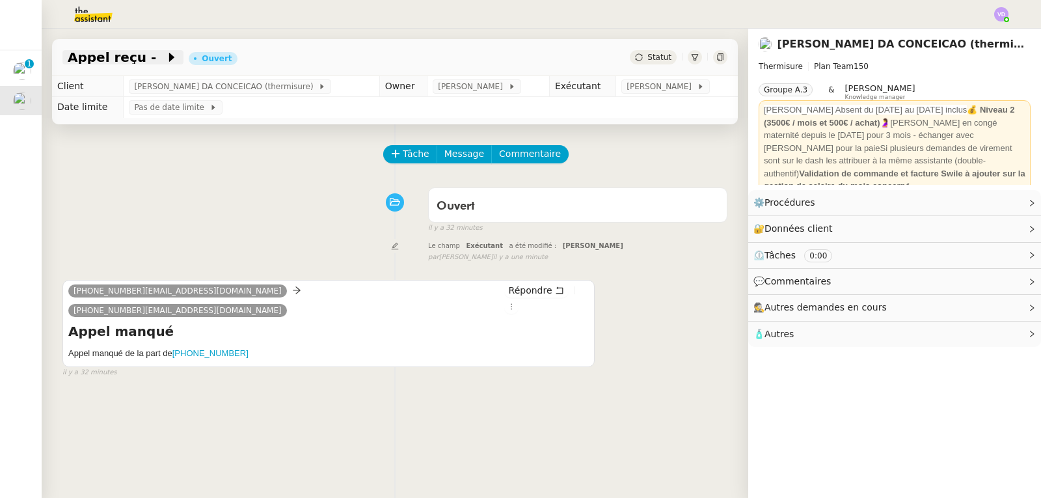
click at [103, 57] on span "Appel reçu -" at bounding box center [117, 57] width 98 height 13
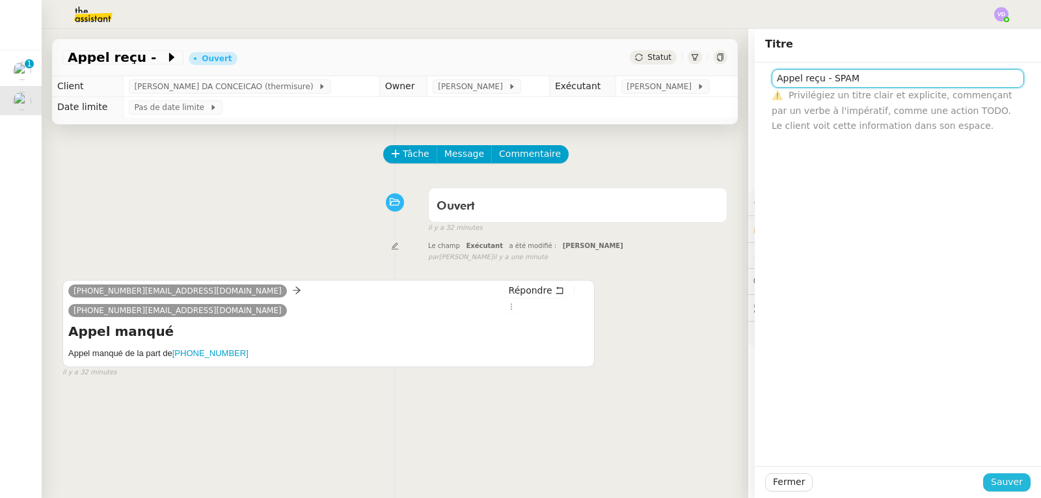
type input "Appel reçu - SPAM"
click at [1010, 482] on span "Sauver" at bounding box center [1007, 481] width 32 height 15
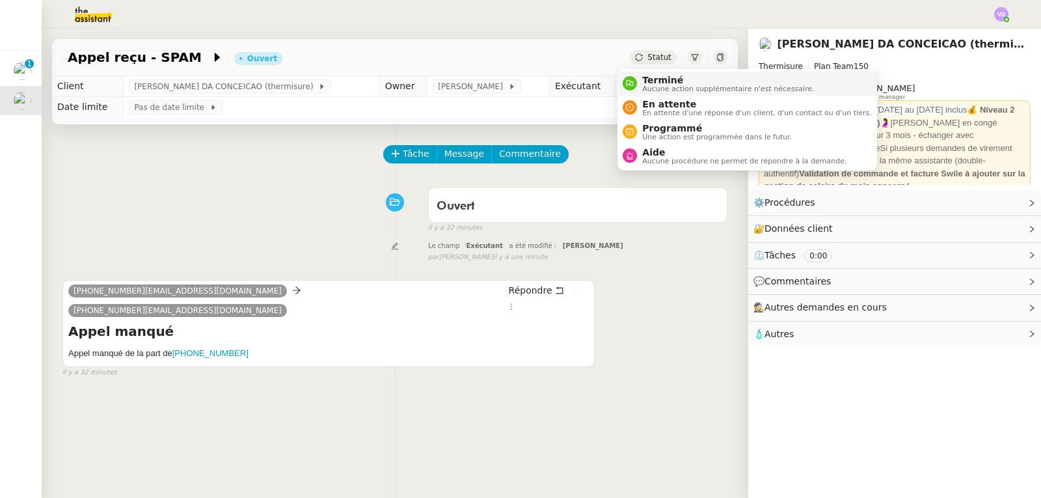
click at [650, 81] on span "Terminé" at bounding box center [728, 80] width 172 height 10
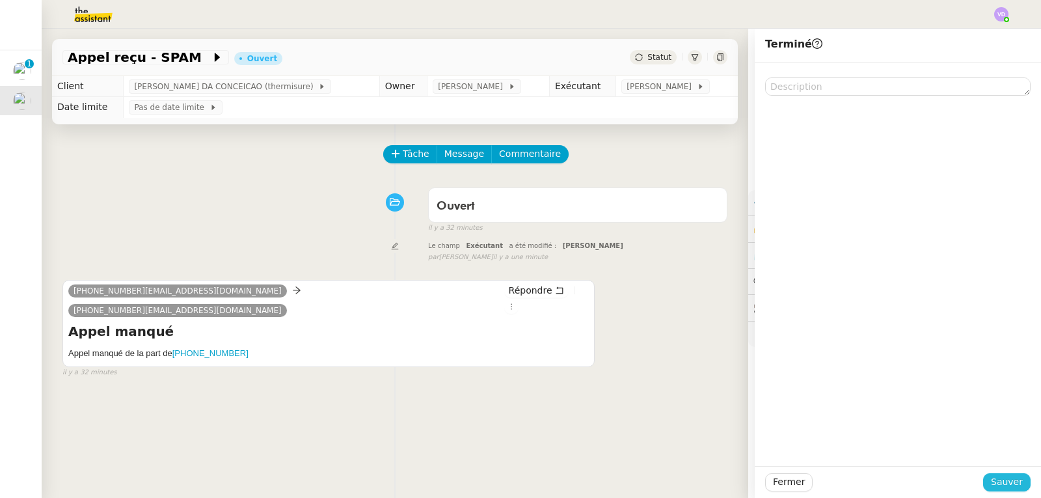
click at [1006, 483] on span "Sauver" at bounding box center [1007, 481] width 32 height 15
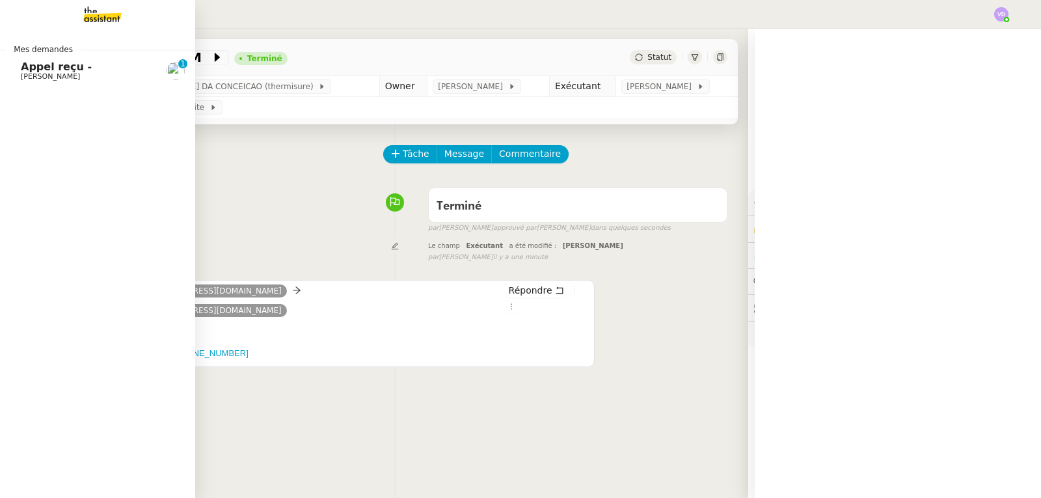
click at [43, 75] on span "[PERSON_NAME]" at bounding box center [50, 76] width 59 height 8
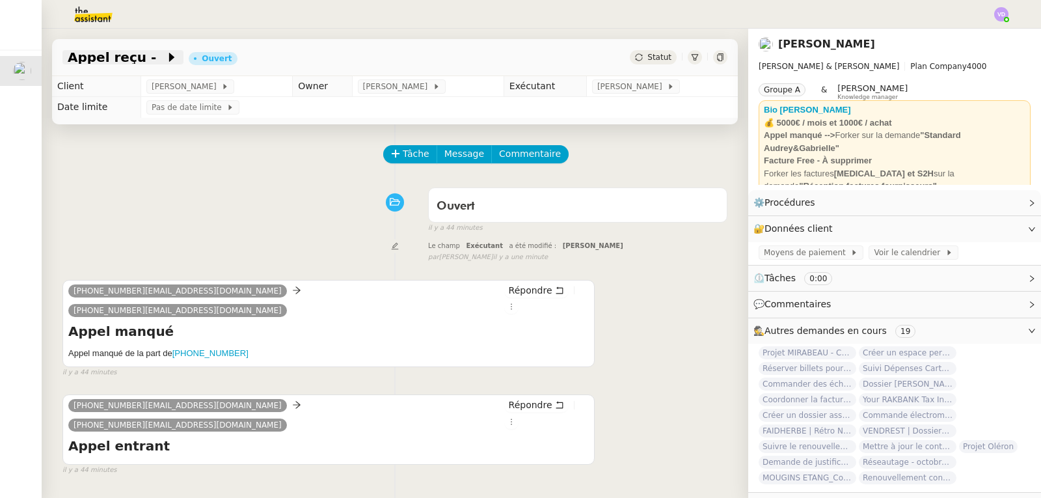
click at [124, 57] on span "Appel reçu -" at bounding box center [117, 57] width 98 height 13
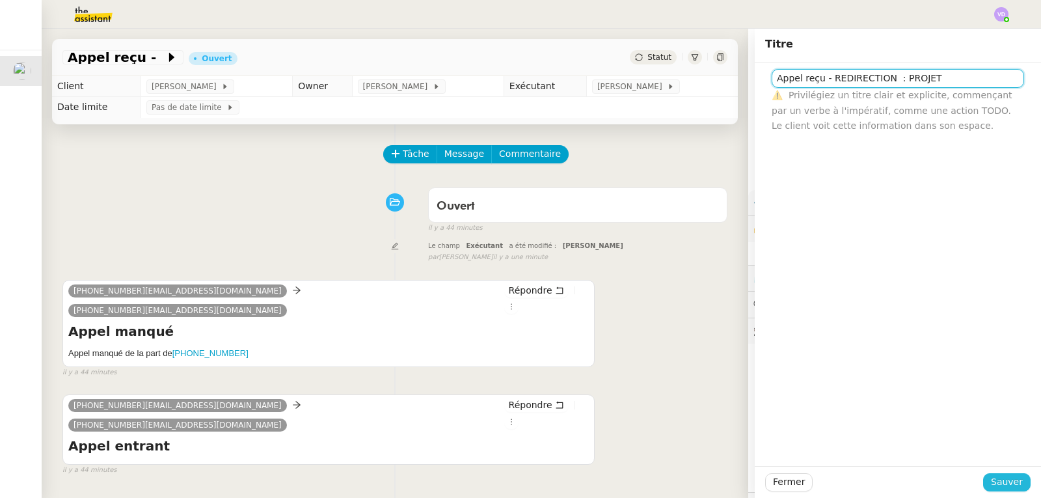
type input "Appel reçu - REDIRECTION : PROJET"
click at [991, 483] on span "Sauver" at bounding box center [1007, 481] width 32 height 15
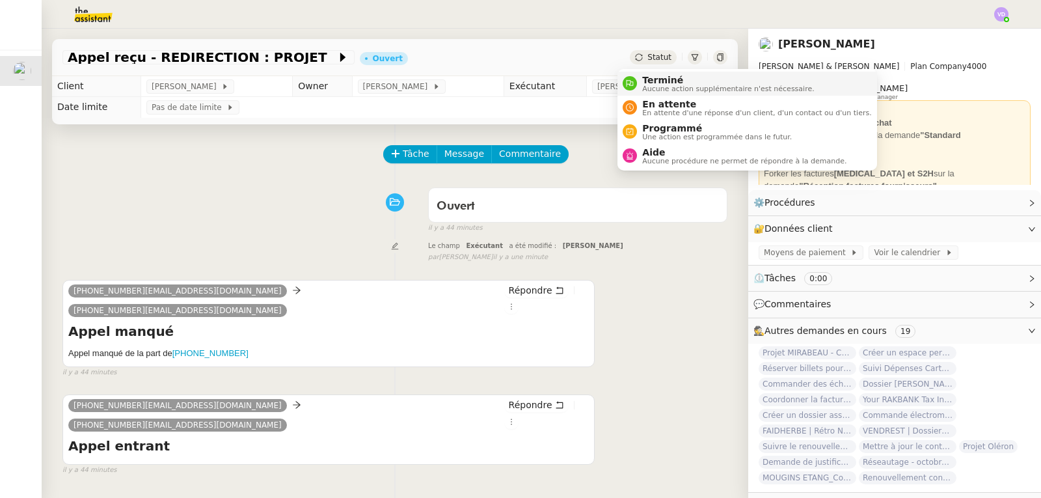
click at [653, 83] on span "Terminé" at bounding box center [728, 80] width 172 height 10
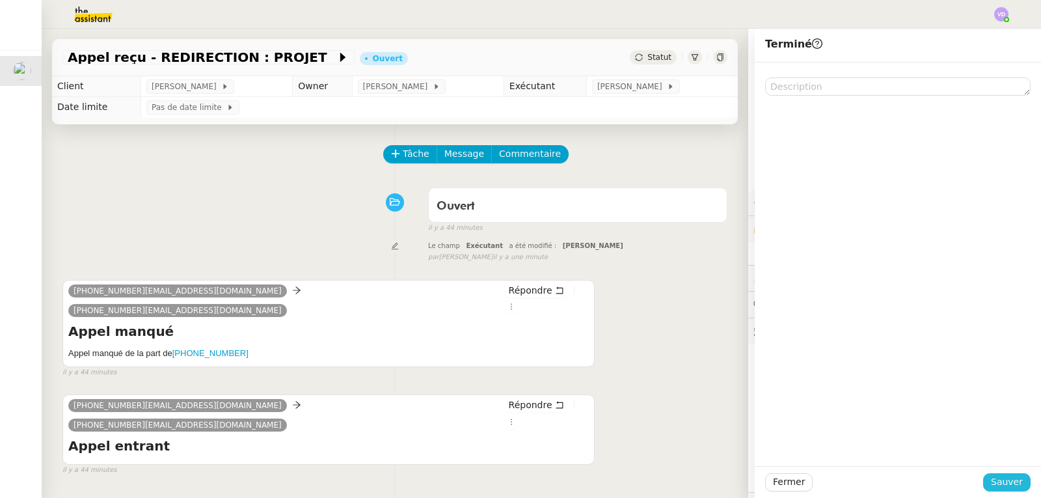
click at [1006, 489] on span "Sauver" at bounding box center [1007, 481] width 32 height 15
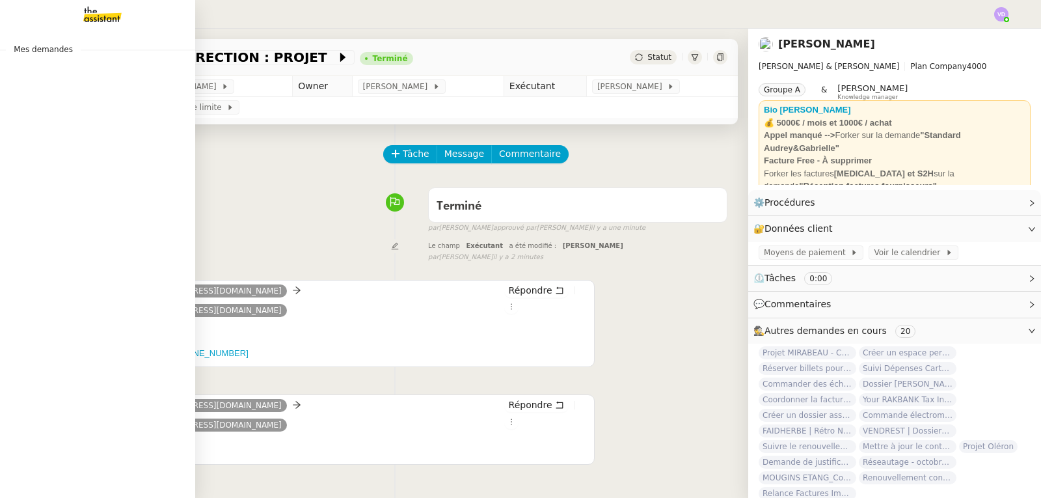
click at [79, 21] on img at bounding box center [92, 14] width 101 height 29
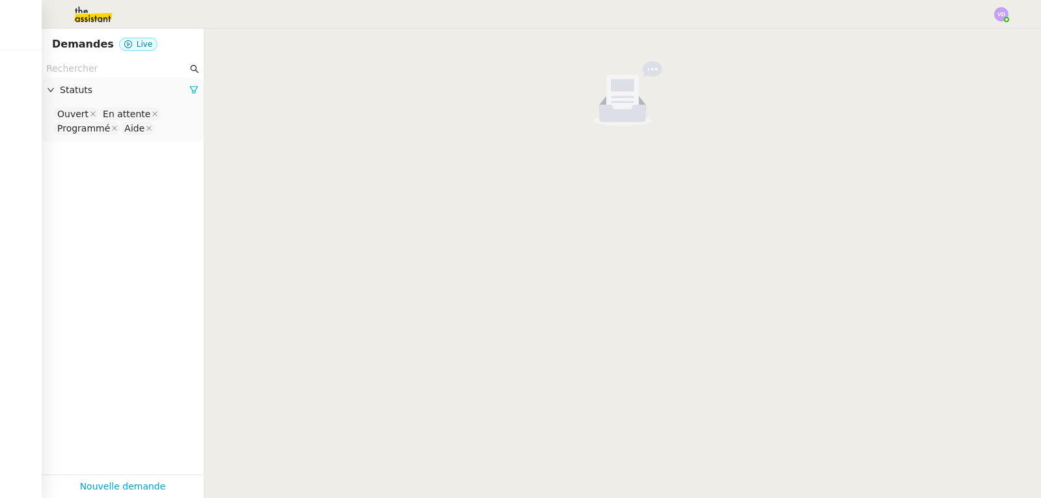
click at [1003, 13] on img at bounding box center [1001, 14] width 14 height 14
click at [954, 33] on div at bounding box center [622, 80] width 837 height 103
click at [999, 19] on img at bounding box center [1001, 14] width 14 height 14
click at [974, 35] on li "Suivi" at bounding box center [966, 37] width 85 height 18
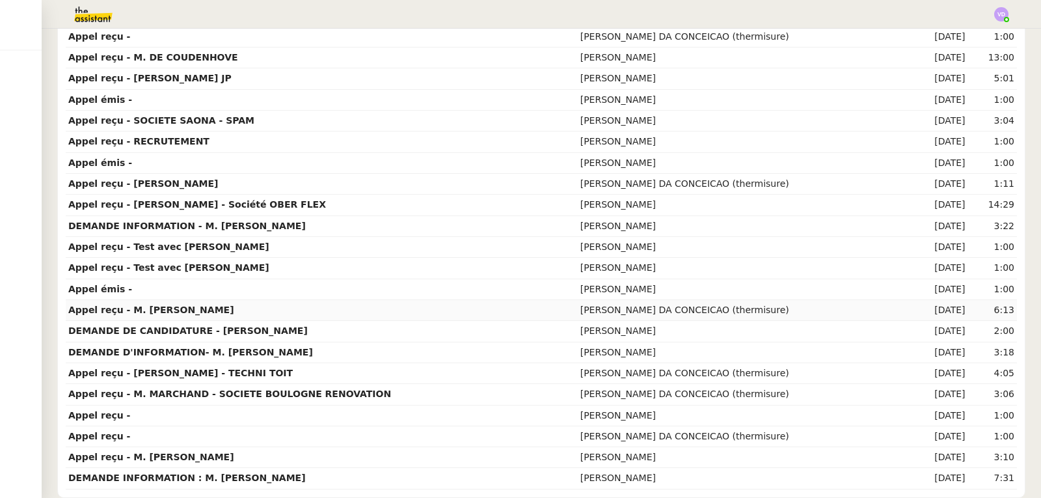
scroll to position [433, 0]
click at [218, 476] on strong "DEMANDE INFORMATION : M. Nicolas Meaulle" at bounding box center [186, 477] width 237 height 10
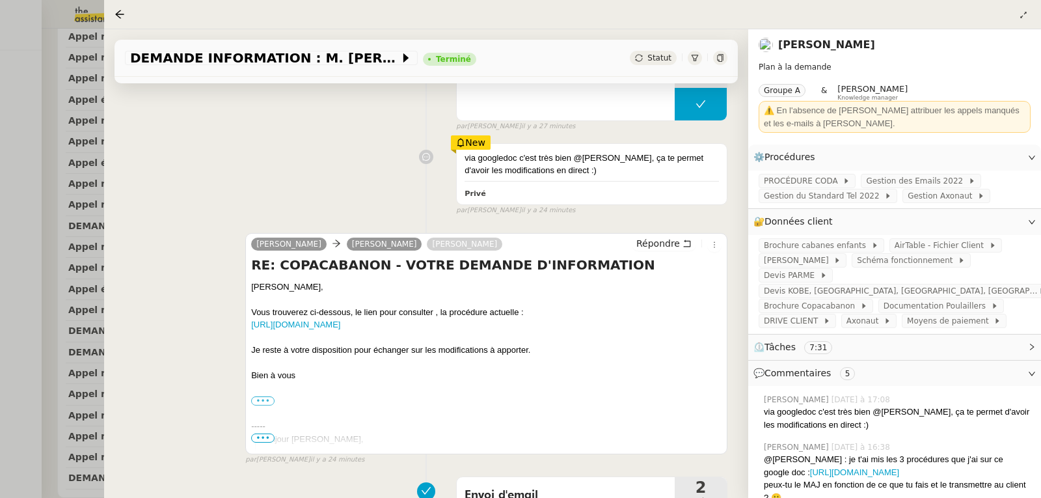
scroll to position [325, 0]
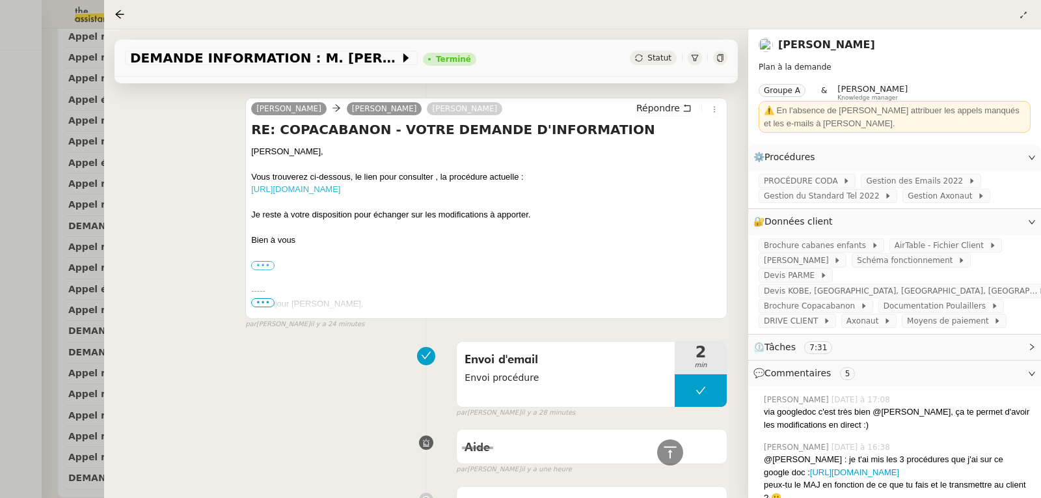
click at [340, 193] on link "https://docs.google.com/document/d/1F3x-0INhP3IWXNBLJip7lJwn_iScqeW4Br4b_25IraI…" at bounding box center [295, 189] width 89 height 10
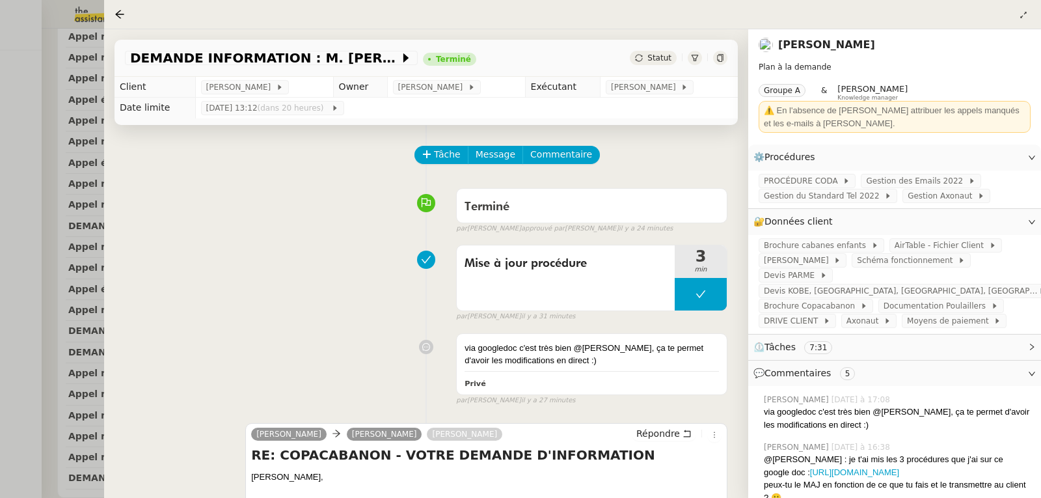
scroll to position [0, 0]
click at [23, 133] on div at bounding box center [520, 249] width 1041 height 498
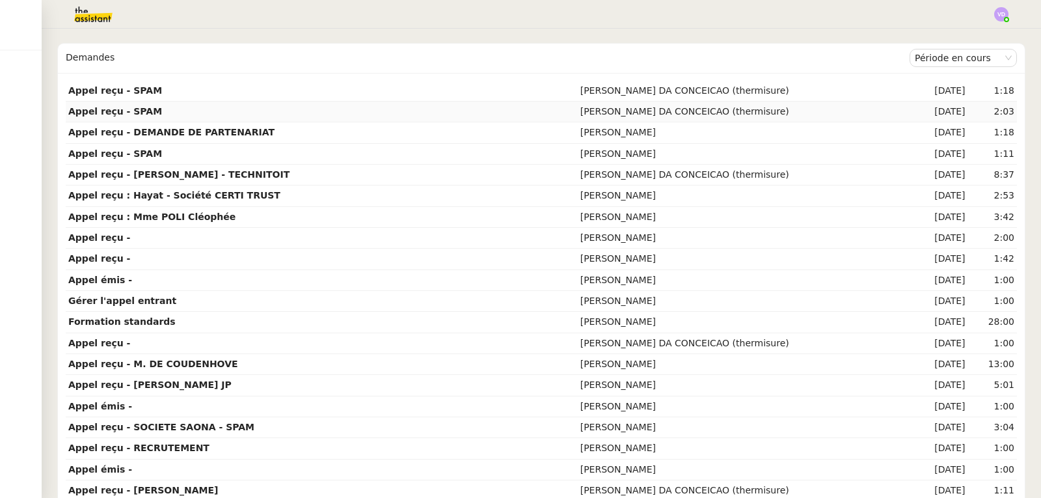
scroll to position [130, 0]
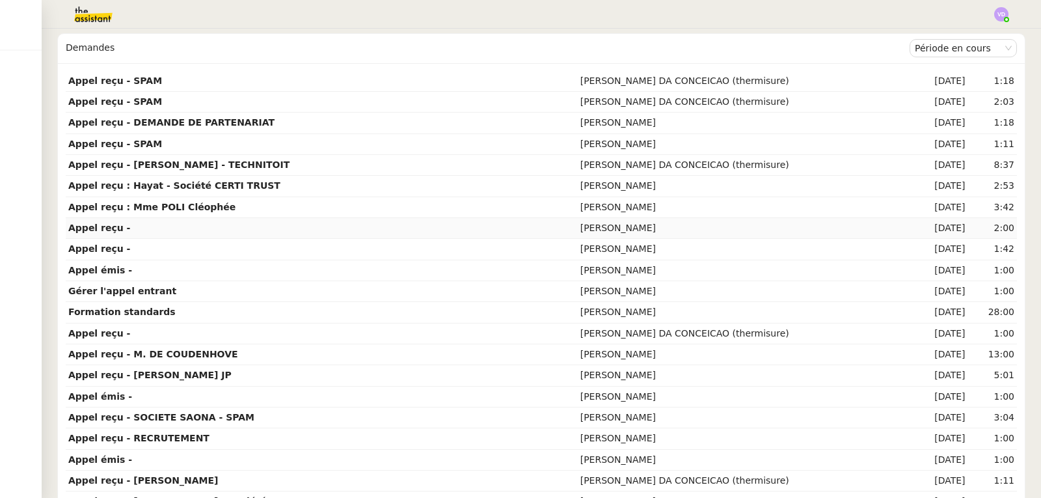
click at [668, 230] on td "[PERSON_NAME]" at bounding box center [745, 228] width 334 height 21
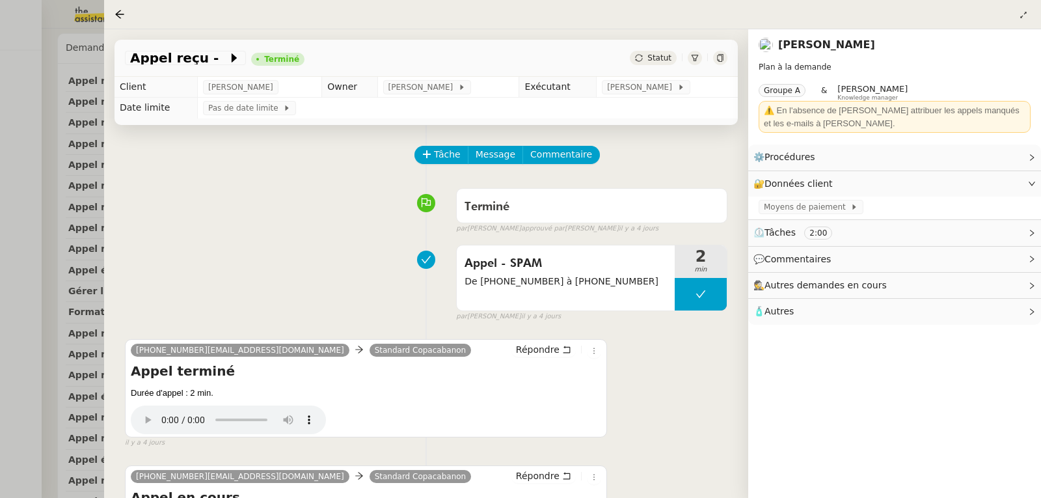
click at [10, 152] on div at bounding box center [520, 249] width 1041 height 498
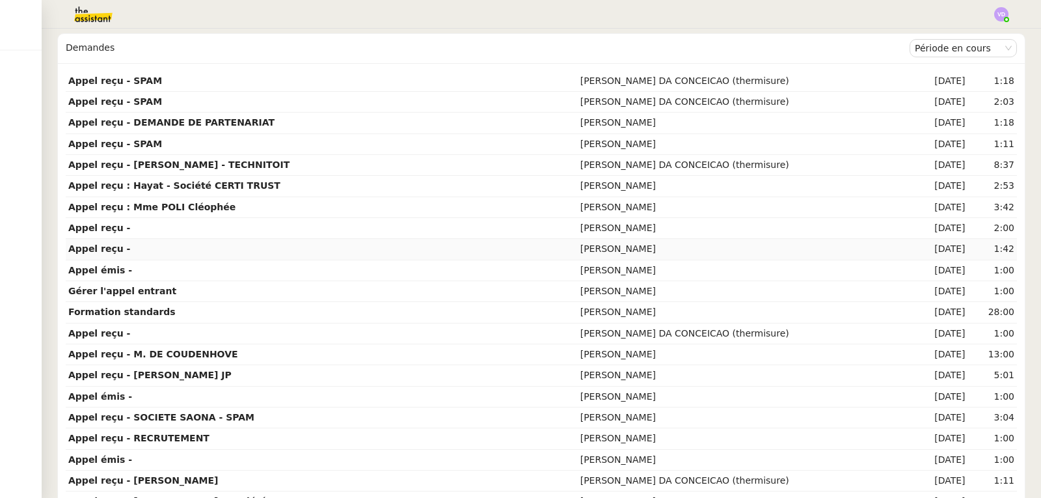
click at [650, 245] on td "[PERSON_NAME]" at bounding box center [745, 249] width 334 height 21
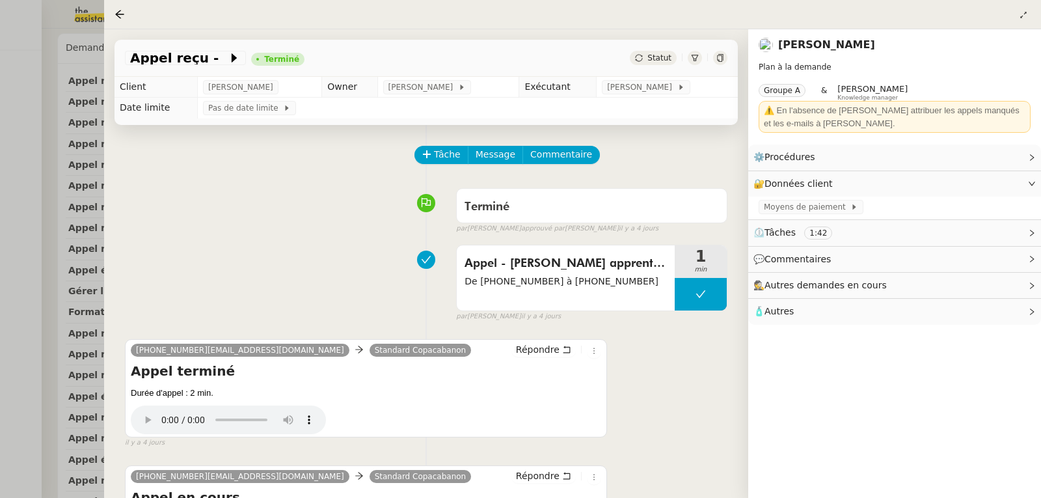
click at [36, 151] on div at bounding box center [520, 249] width 1041 height 498
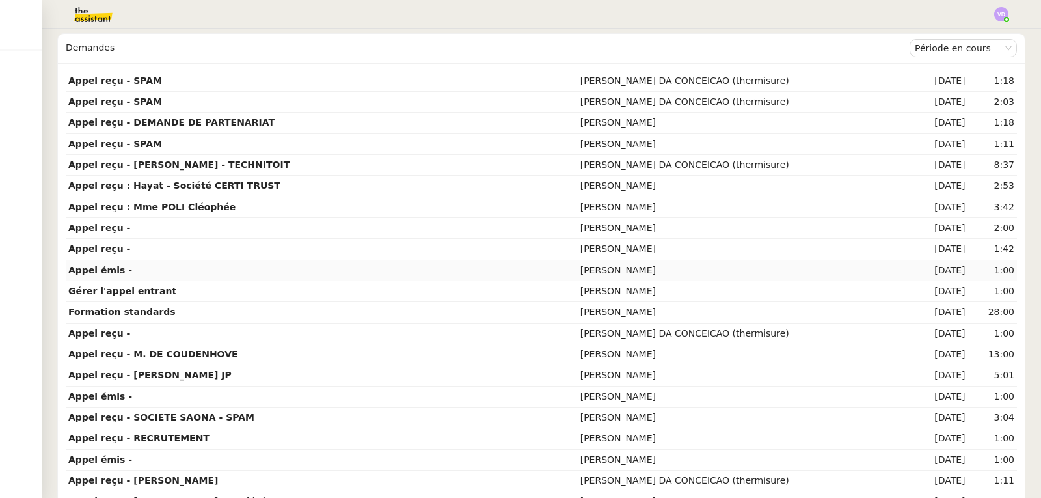
click at [360, 264] on td "Appel émis -" at bounding box center [322, 270] width 512 height 21
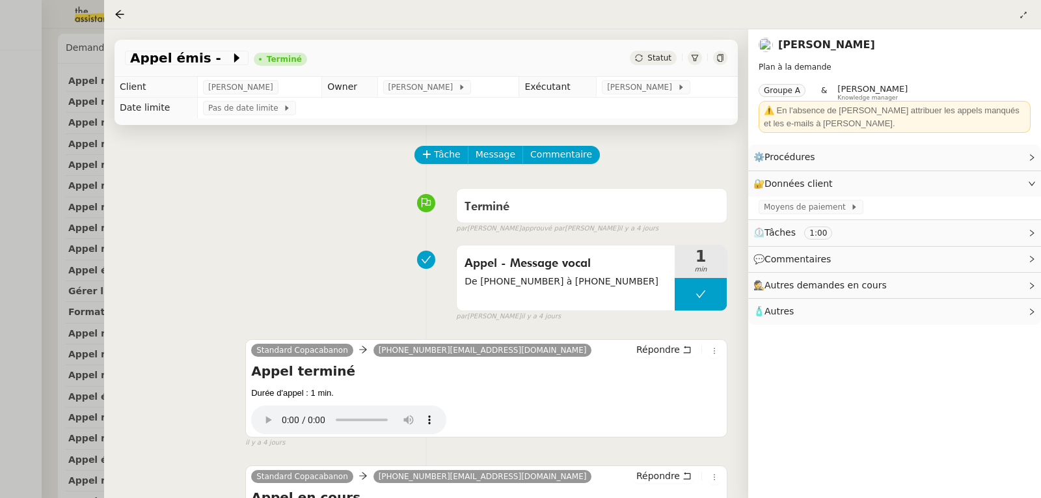
click at [9, 163] on div at bounding box center [520, 249] width 1041 height 498
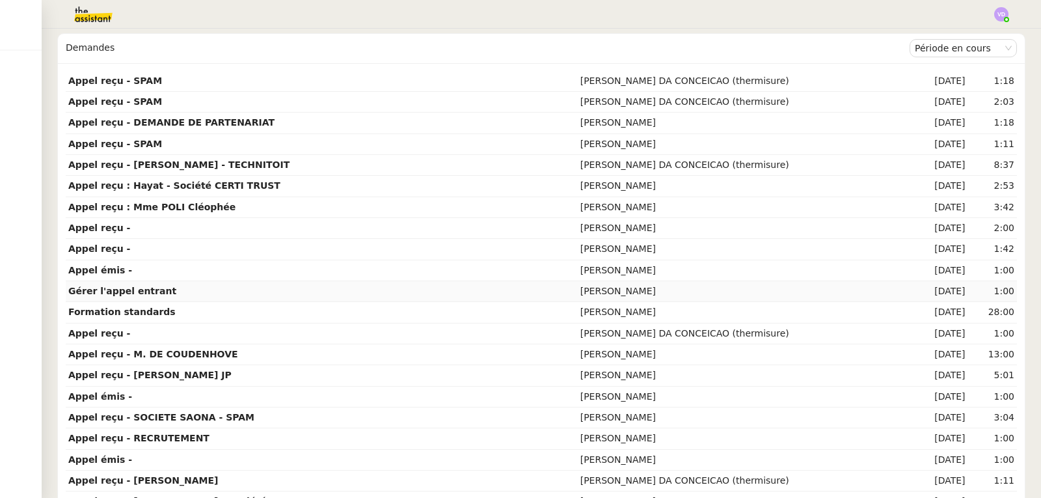
click at [516, 295] on td "Gérer l'appel entrant" at bounding box center [322, 291] width 512 height 21
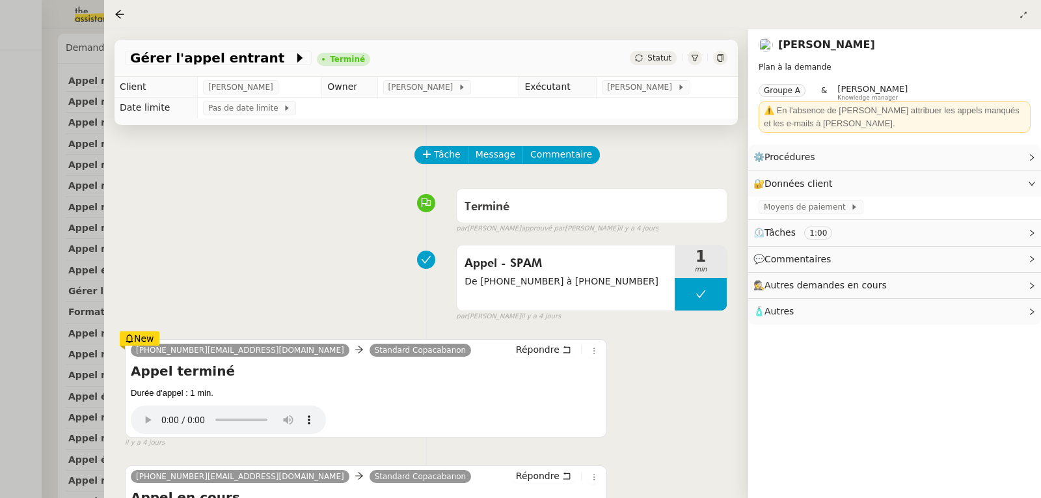
click at [9, 167] on div at bounding box center [520, 249] width 1041 height 498
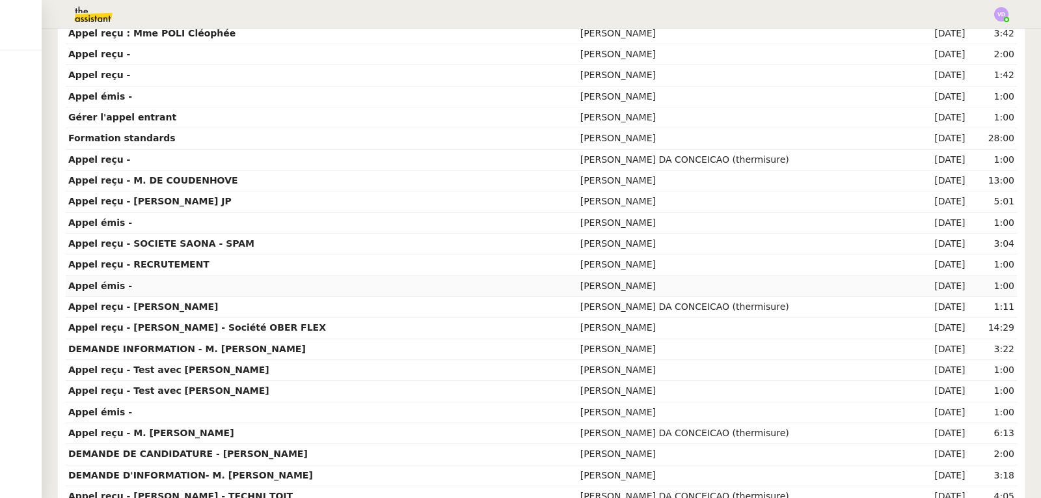
scroll to position [325, 0]
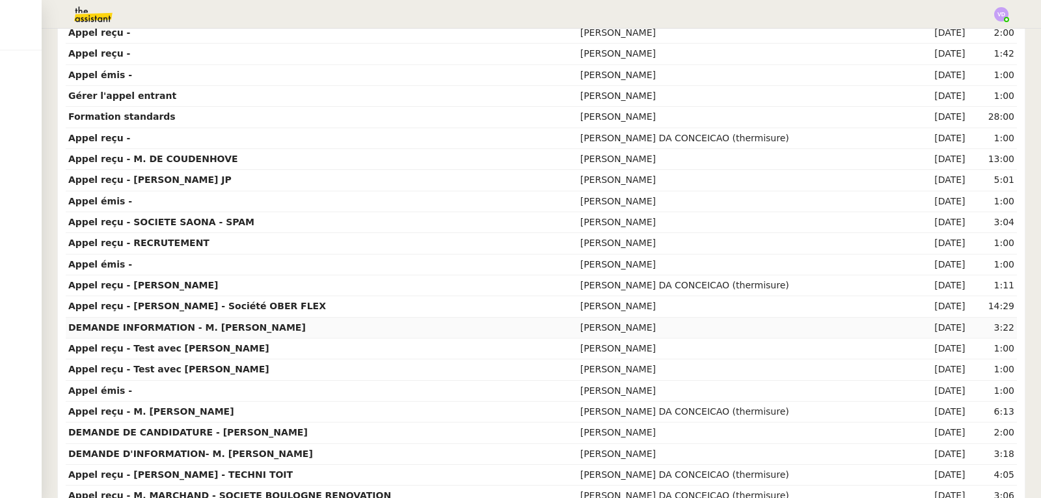
click at [303, 319] on td "DEMANDE INFORMATION - M. [PERSON_NAME]" at bounding box center [322, 327] width 512 height 21
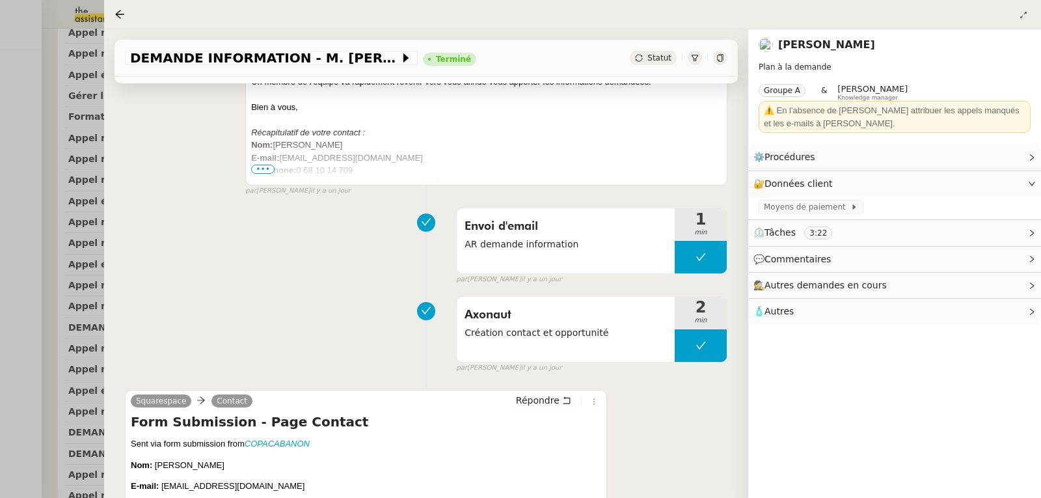
scroll to position [390, 0]
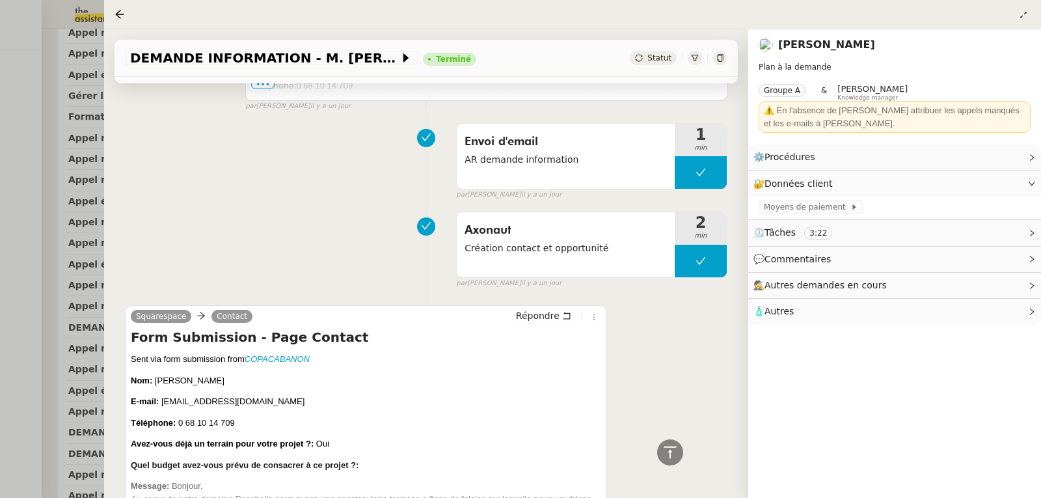
click at [1, 289] on div at bounding box center [520, 249] width 1041 height 498
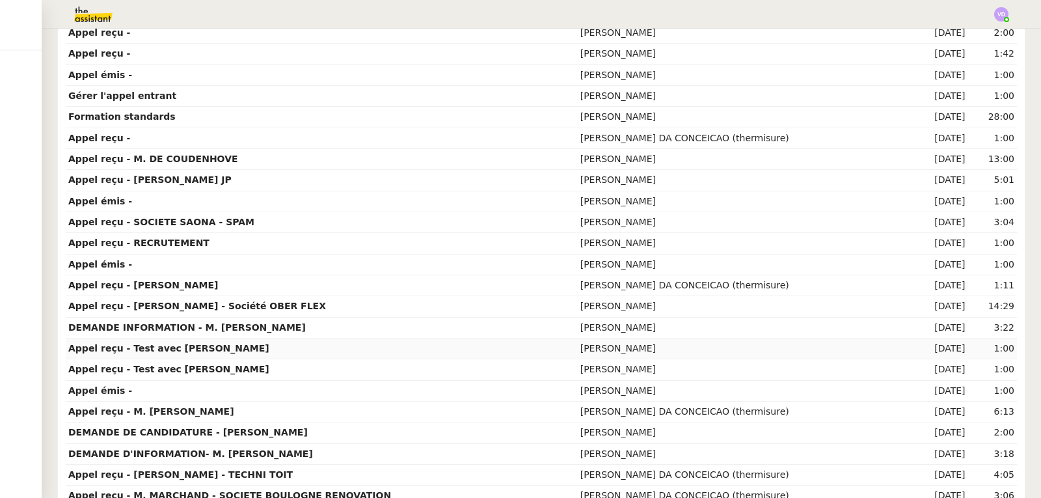
click at [397, 348] on td "Appel reçu - Test avec [PERSON_NAME]" at bounding box center [322, 348] width 512 height 21
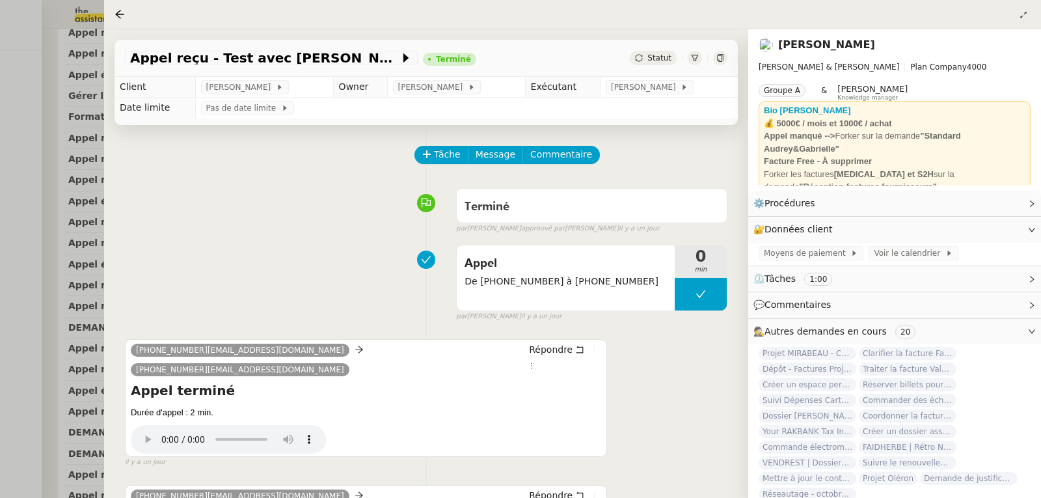
click at [0, 252] on div at bounding box center [520, 249] width 1041 height 498
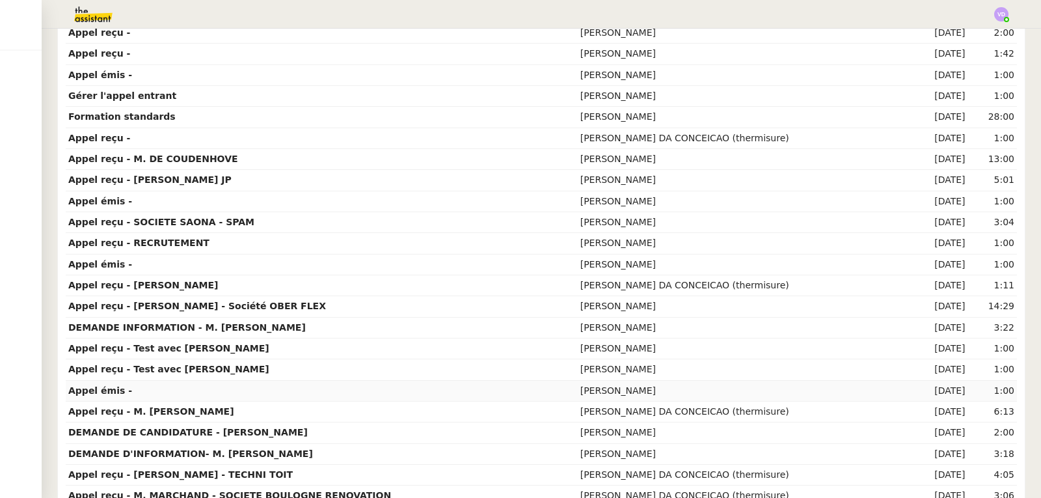
click at [157, 391] on td "Appel émis -" at bounding box center [322, 391] width 512 height 21
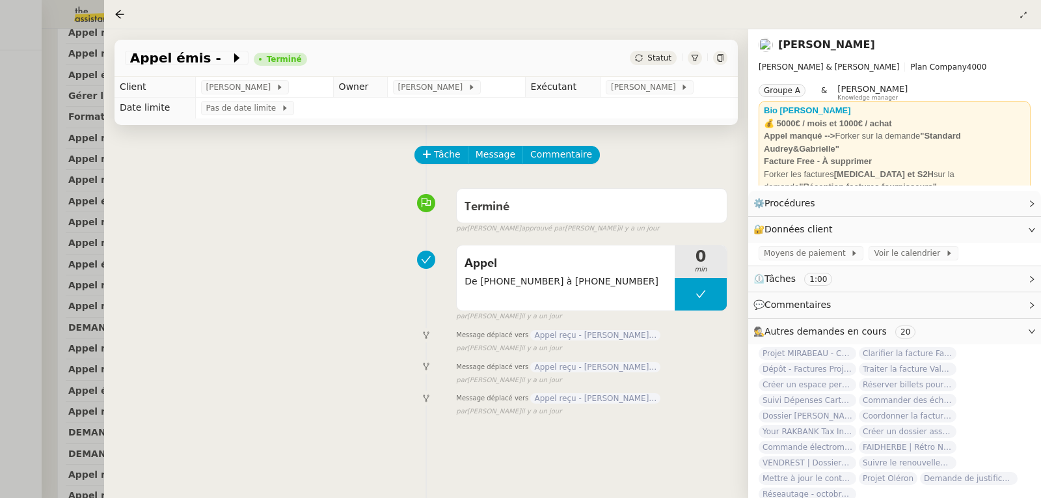
click at [0, 299] on div at bounding box center [520, 249] width 1041 height 498
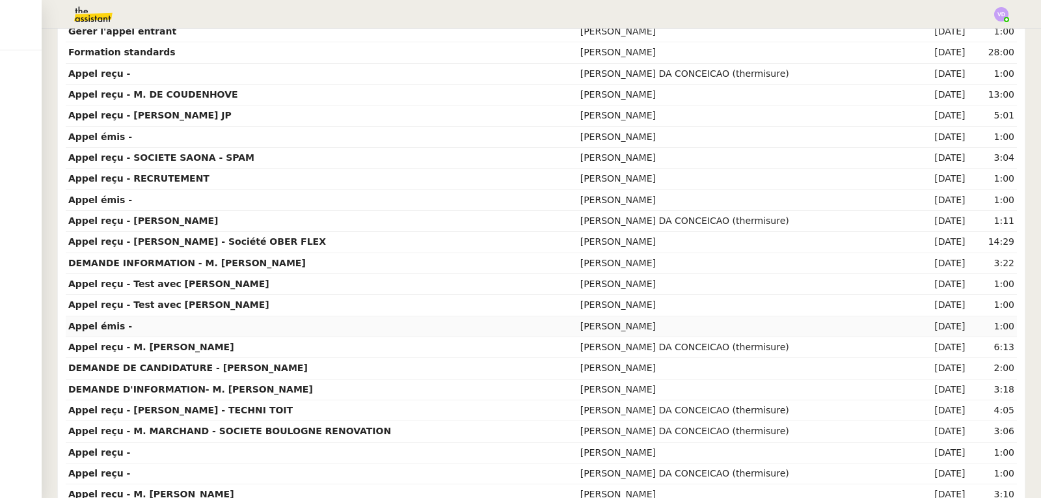
scroll to position [390, 0]
click at [183, 346] on strong "Appel reçu - M. [PERSON_NAME]" at bounding box center [151, 346] width 166 height 10
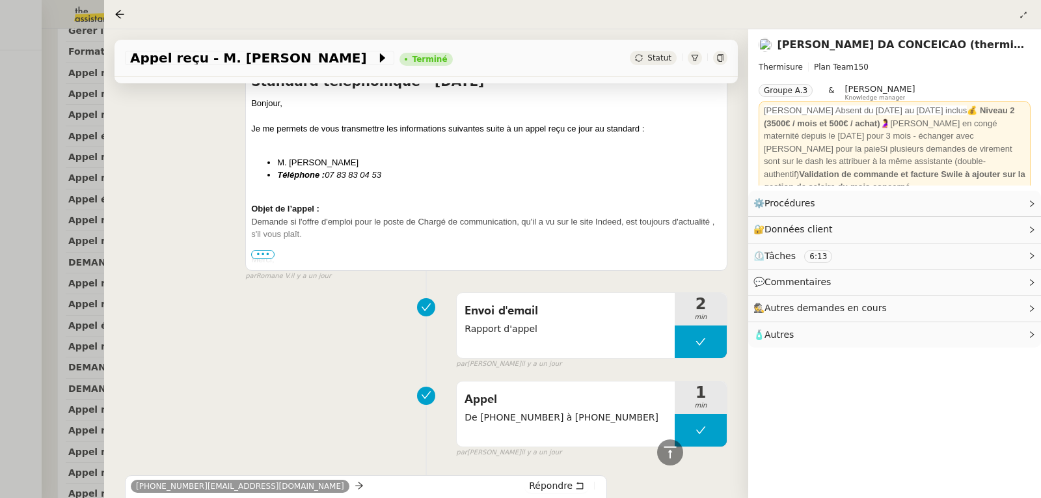
scroll to position [1088, 0]
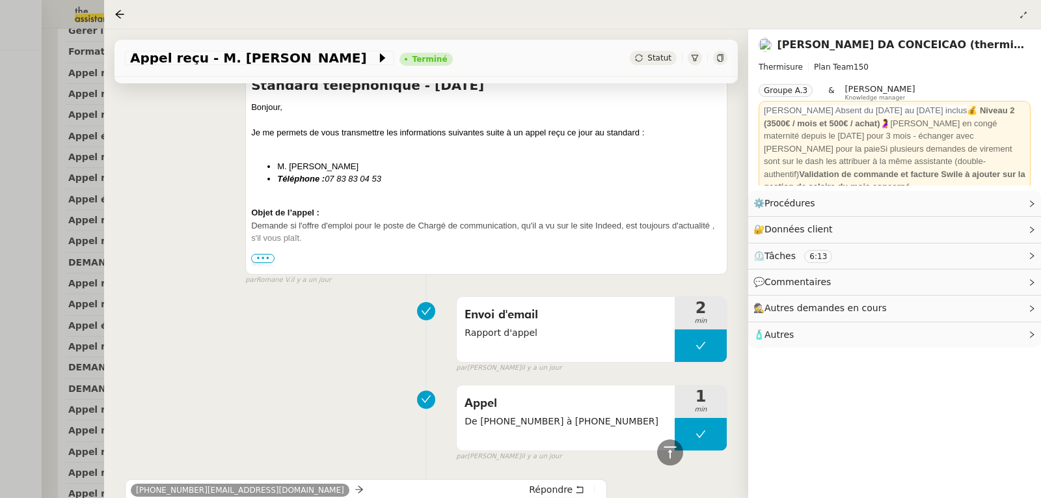
click at [6, 159] on div at bounding box center [520, 249] width 1041 height 498
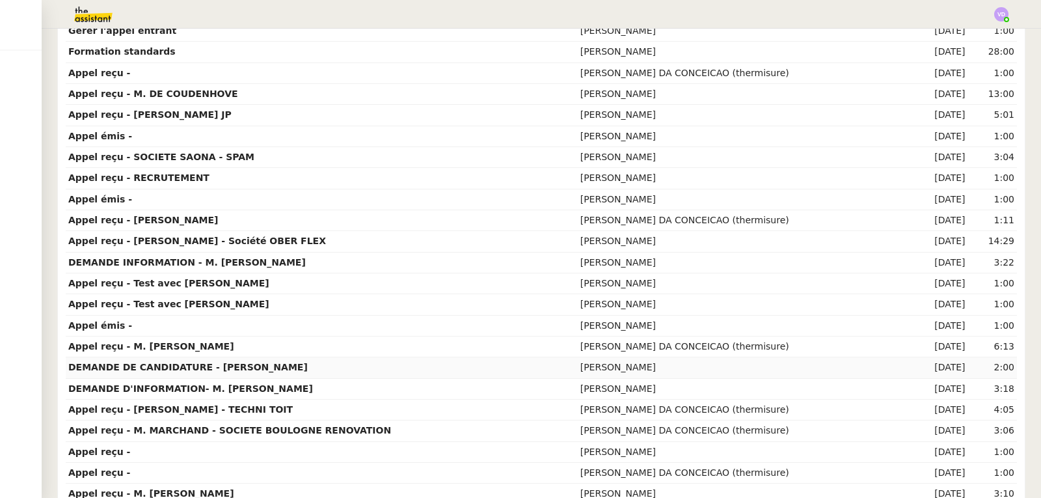
click at [225, 368] on strong "DEMANDE DE CANDIDATURE - [PERSON_NAME]" at bounding box center [187, 367] width 239 height 10
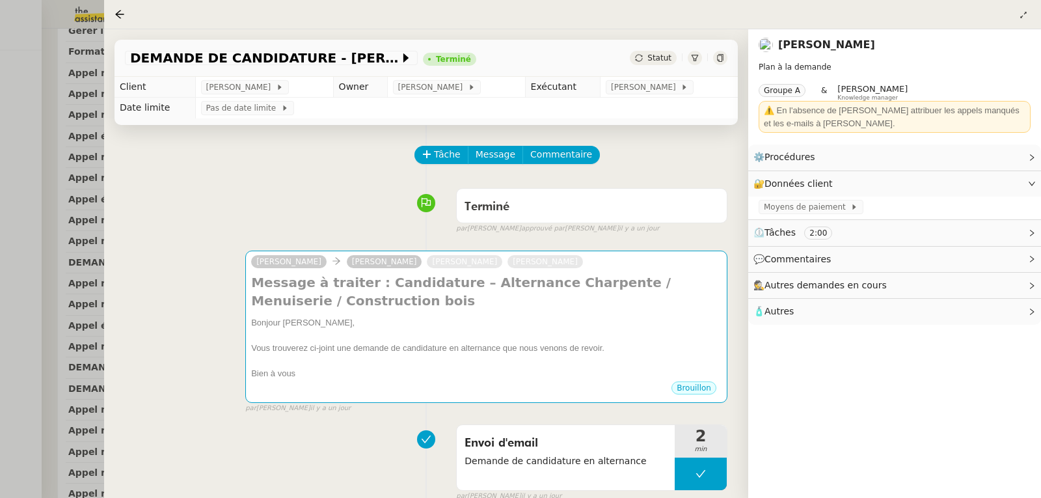
click at [7, 200] on div at bounding box center [520, 249] width 1041 height 498
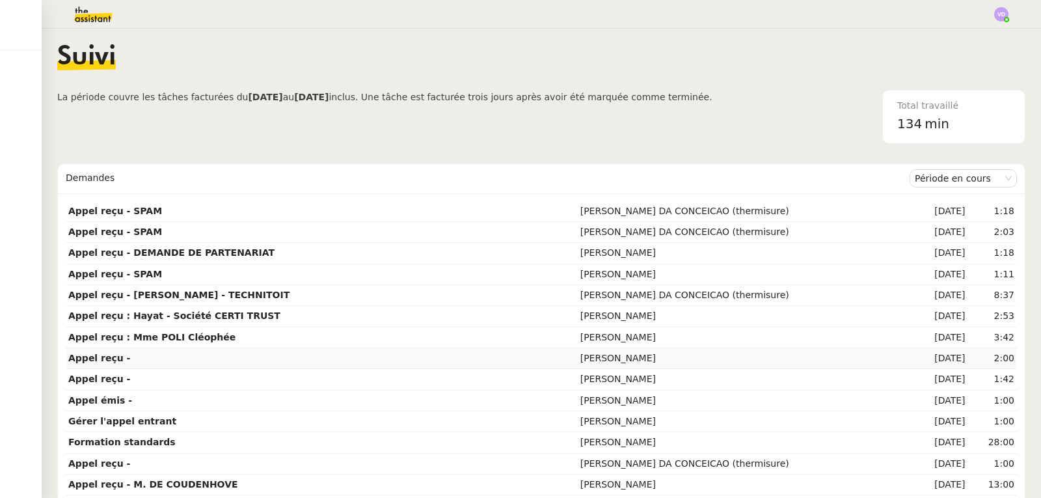
scroll to position [130, 0]
